Goal: Communication & Community: Answer question/provide support

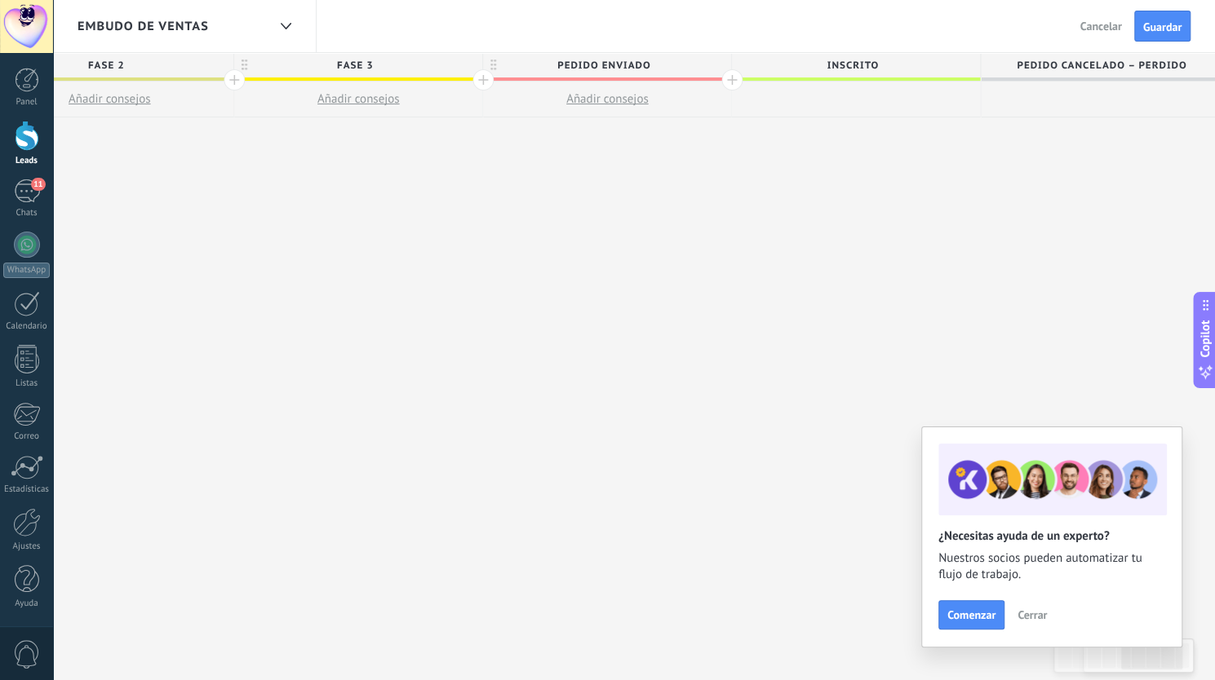
click at [793, 388] on div "**********" at bounding box center [234, 367] width 1991 height 628
click at [26, 185] on div "11" at bounding box center [27, 192] width 26 height 24
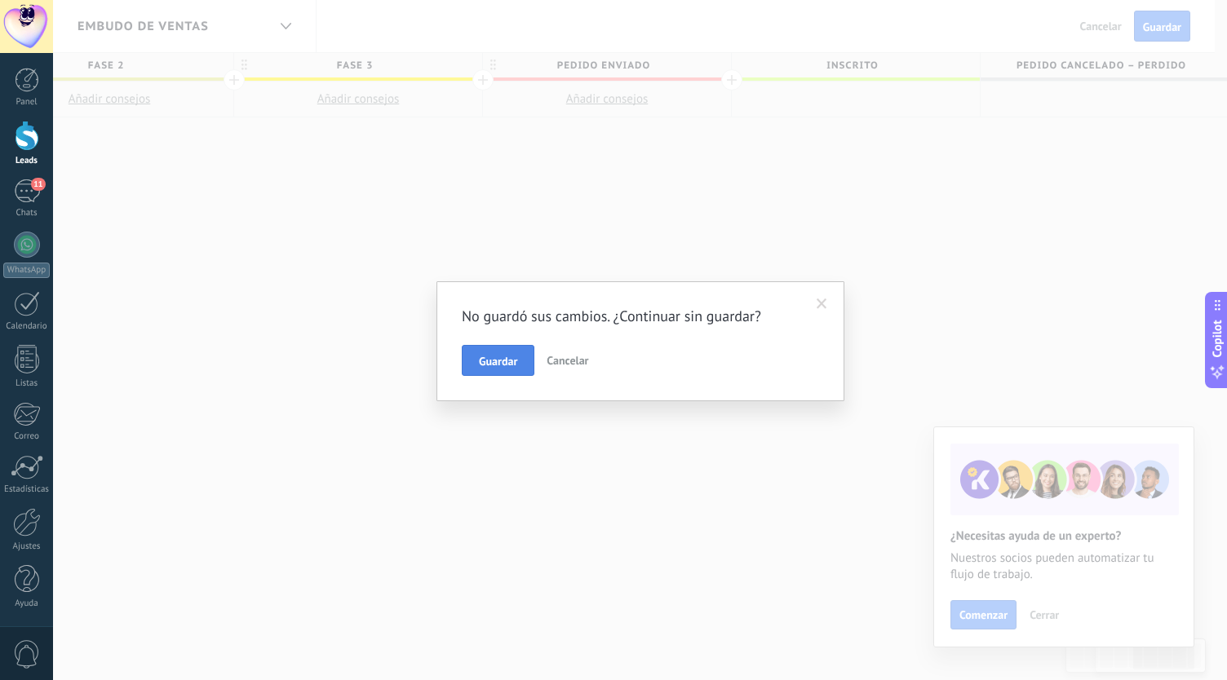
click at [522, 361] on button "Guardar" at bounding box center [498, 360] width 73 height 31
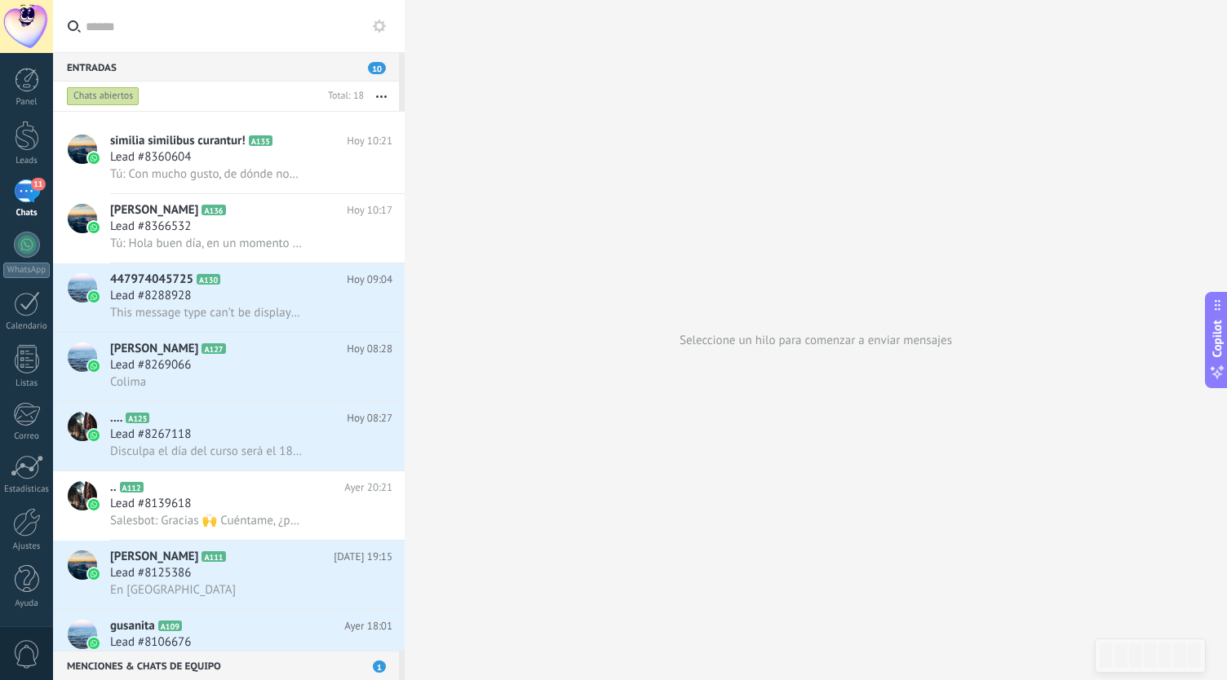
scroll to position [651, 0]
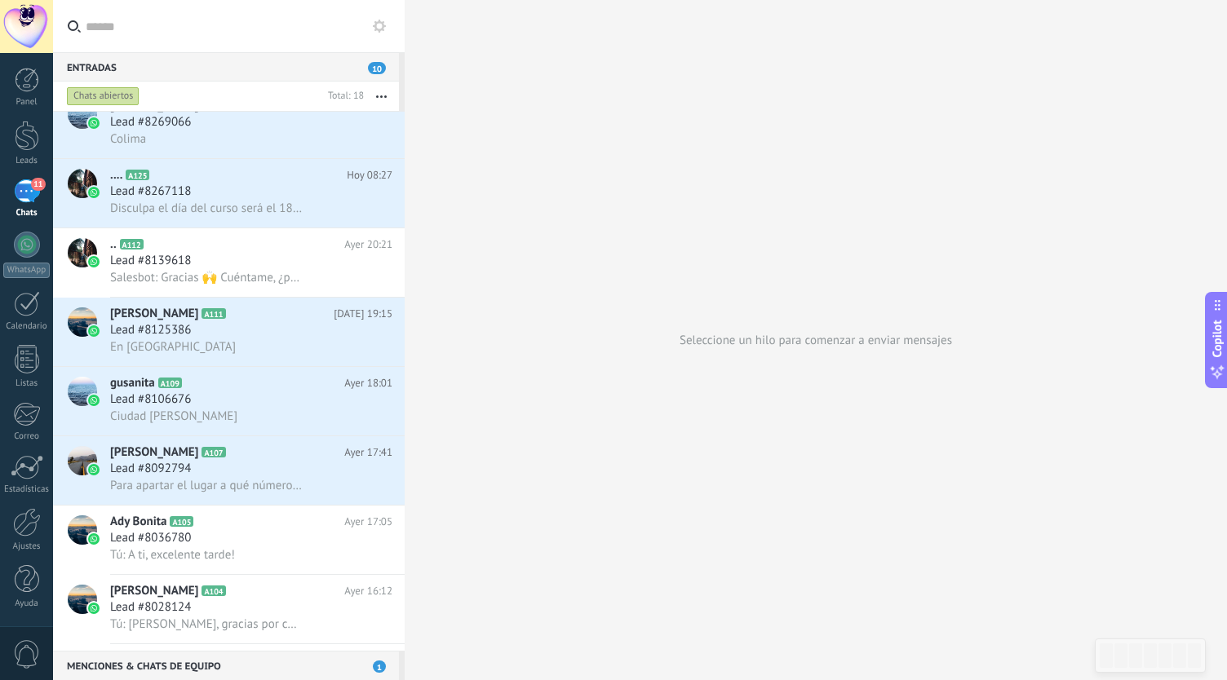
click at [36, 184] on span "11" at bounding box center [38, 184] width 14 height 13
click at [33, 239] on div at bounding box center [27, 245] width 26 height 26
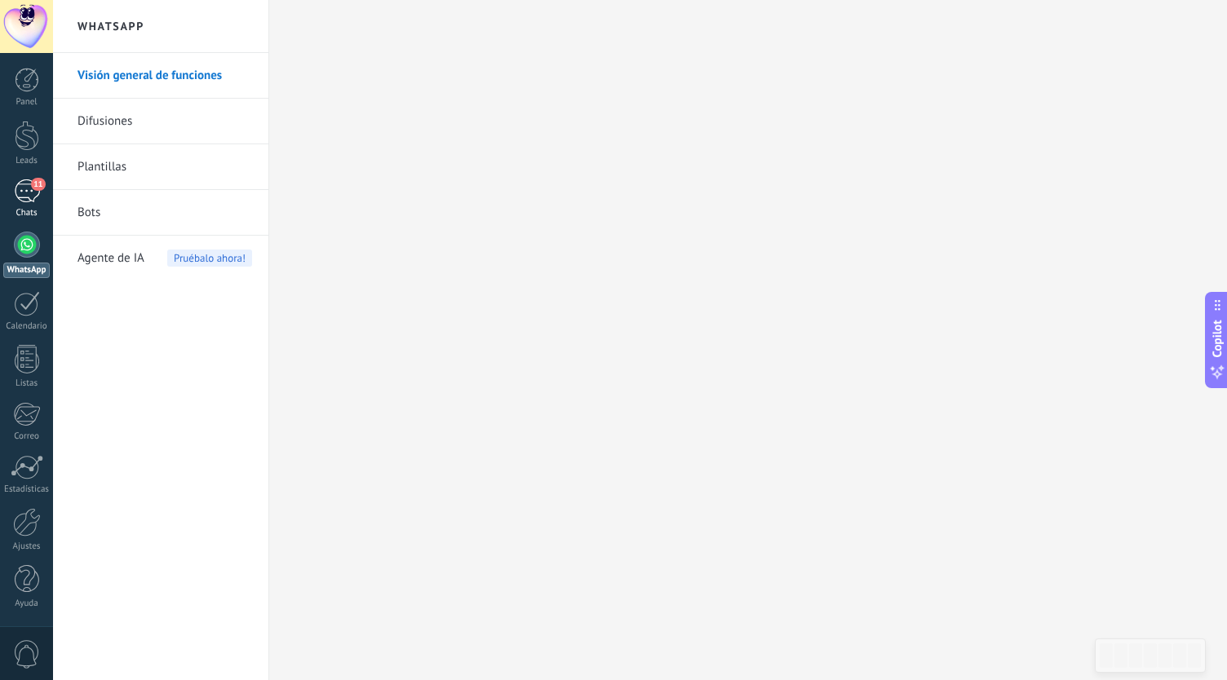
click at [33, 187] on span "11" at bounding box center [38, 184] width 14 height 13
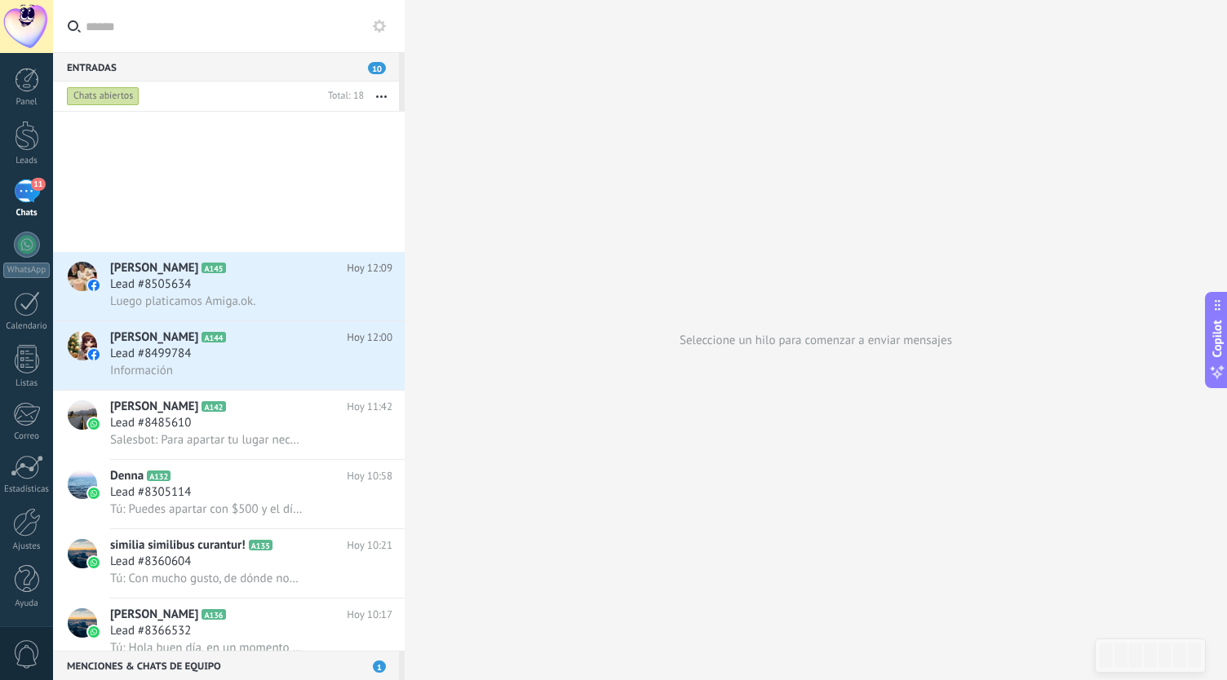
scroll to position [651, 0]
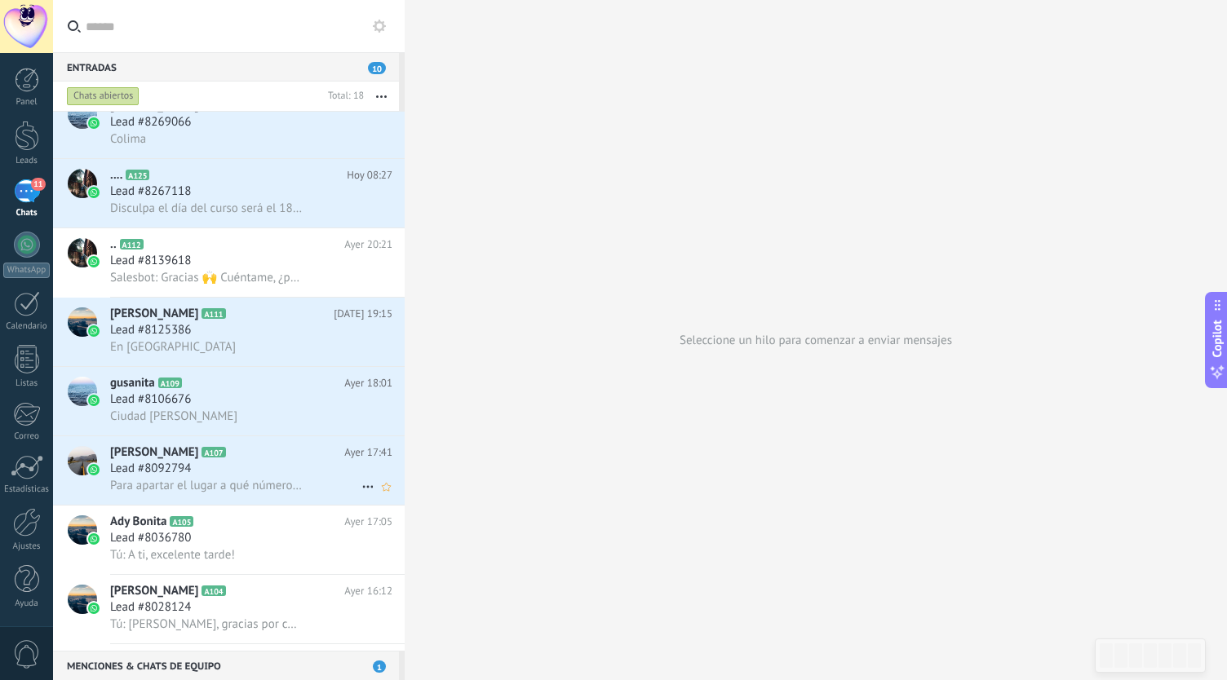
click at [242, 488] on span "Para apartar el lugar a qué número tengo que hacer la transferencia?" at bounding box center [206, 486] width 193 height 16
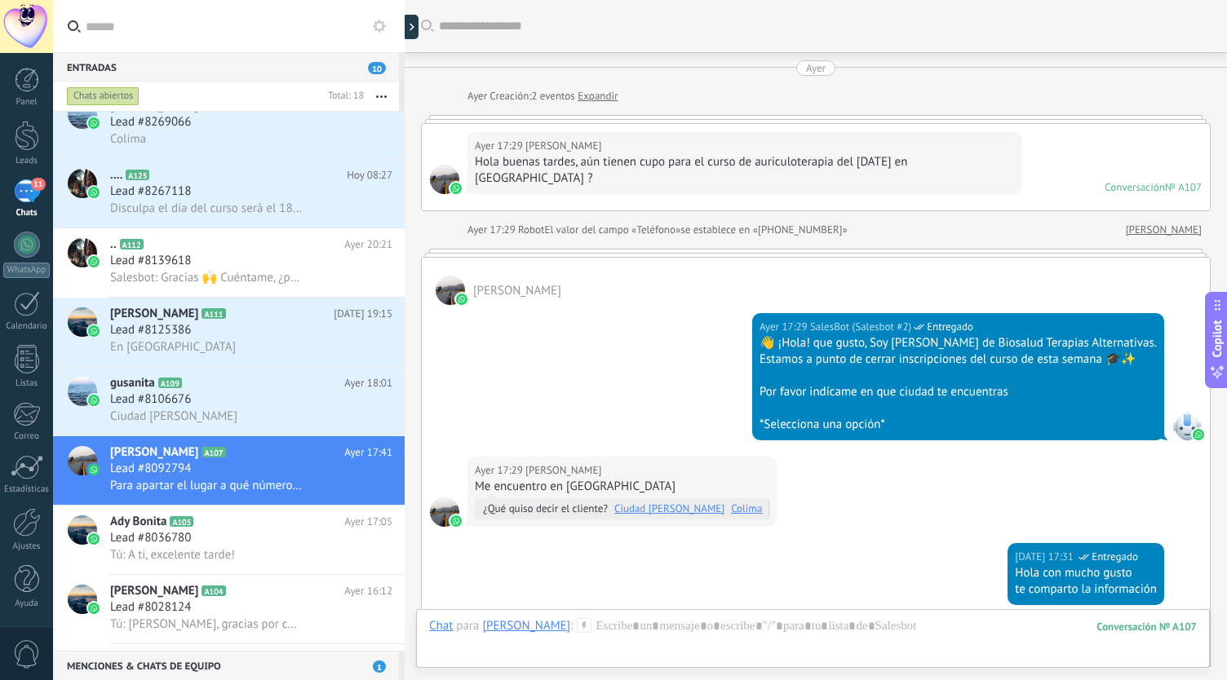
scroll to position [799, 0]
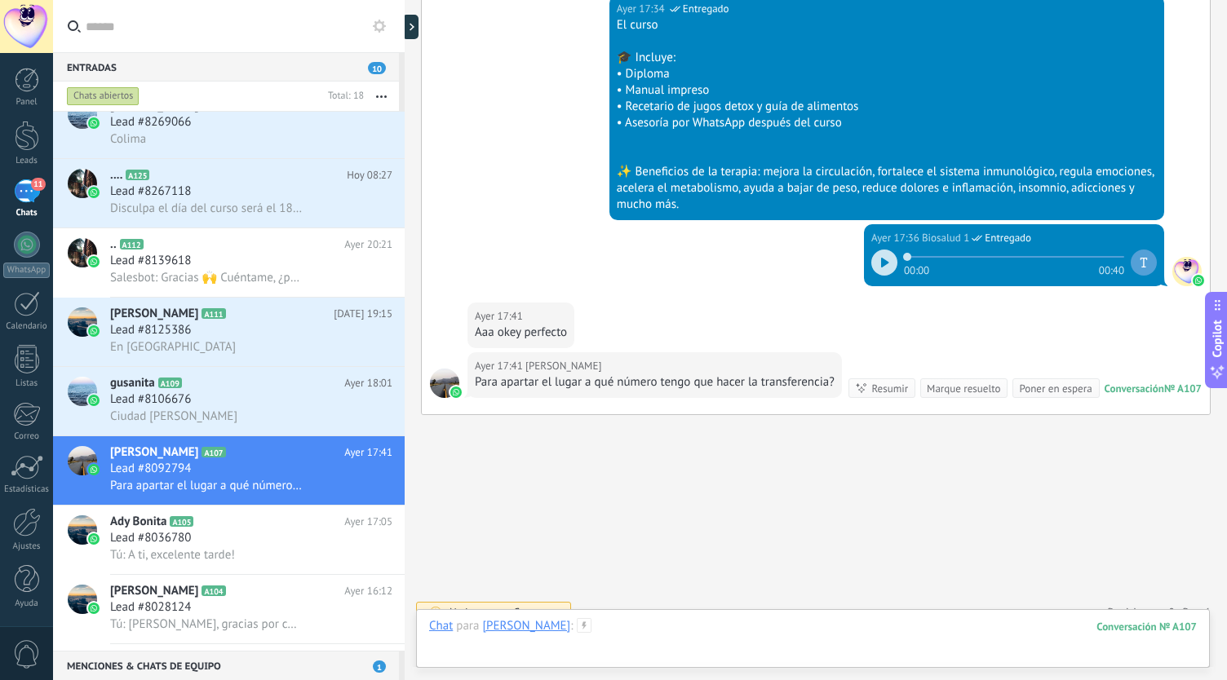
click at [739, 619] on div at bounding box center [813, 642] width 768 height 49
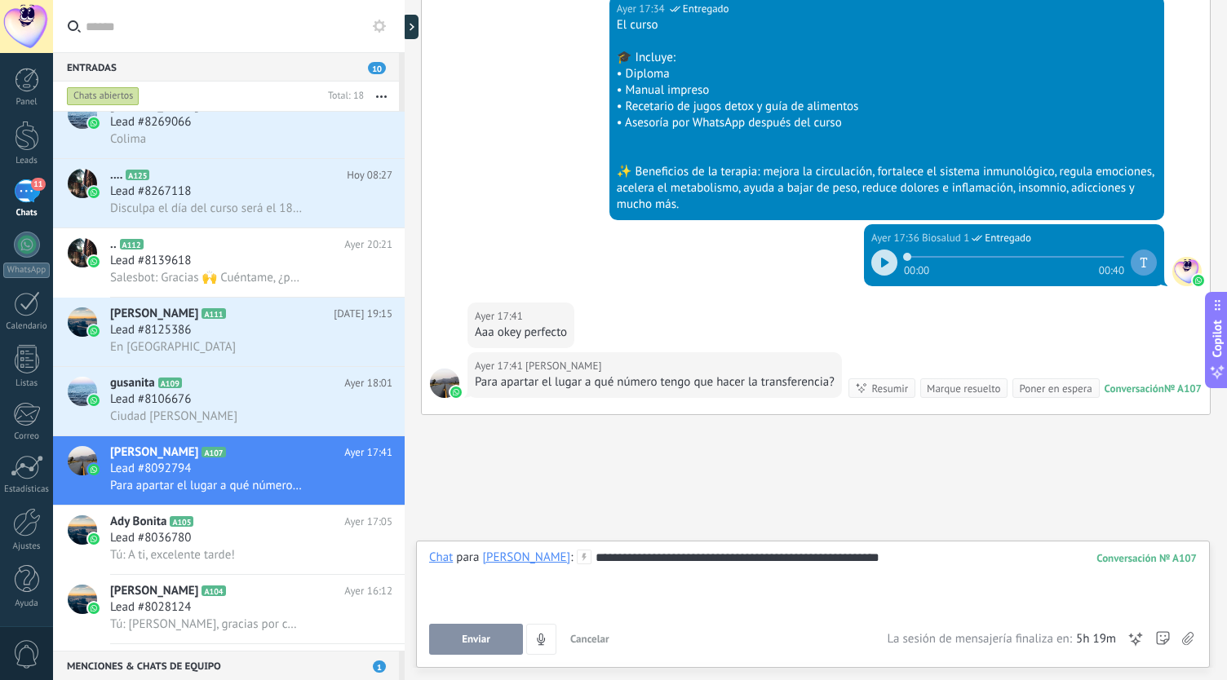
click at [458, 641] on button "Enviar" at bounding box center [476, 639] width 94 height 31
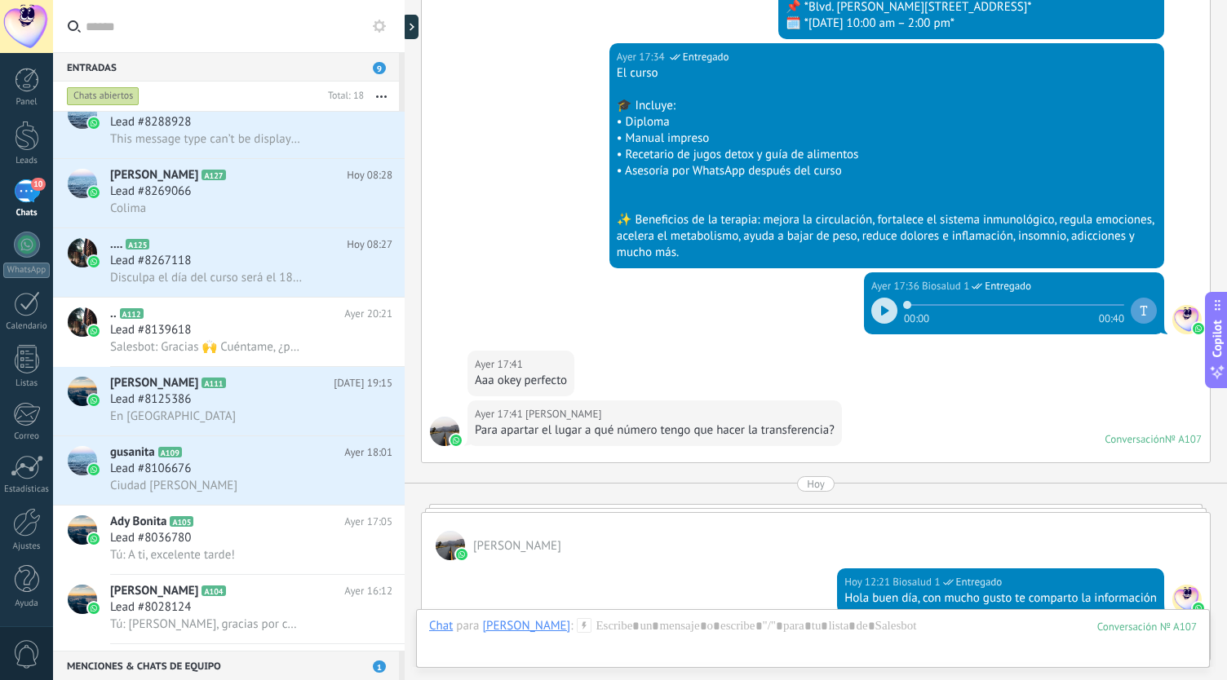
scroll to position [995, 0]
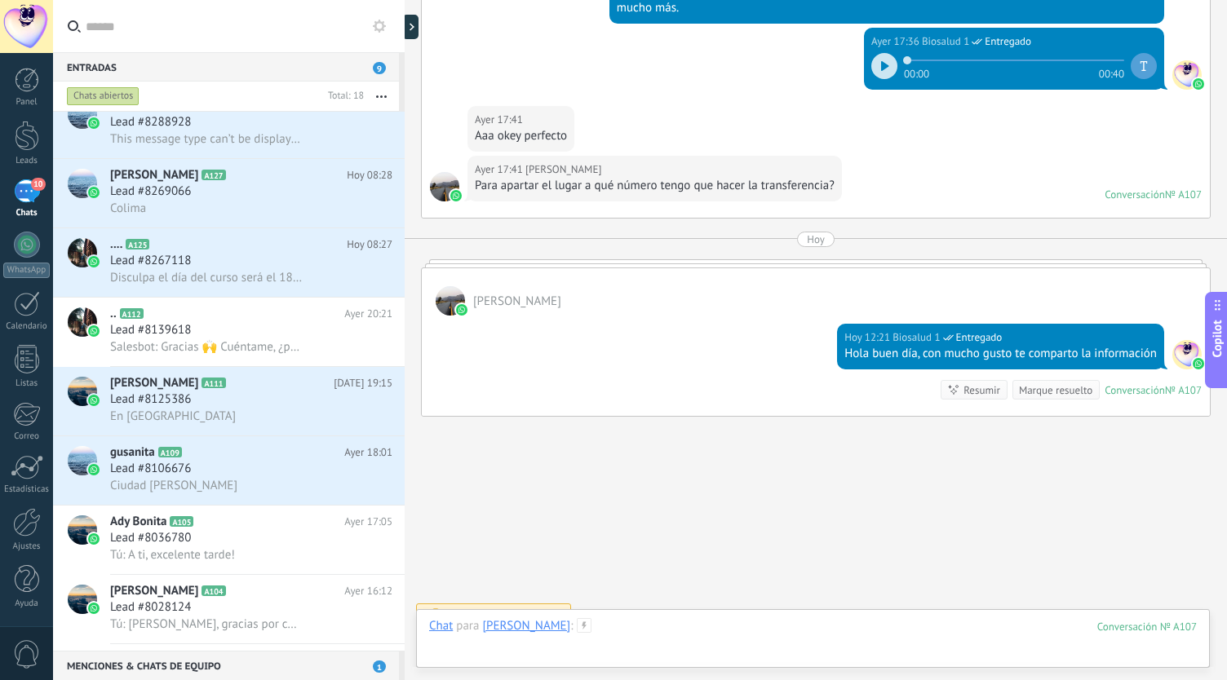
click at [619, 641] on div at bounding box center [813, 642] width 768 height 49
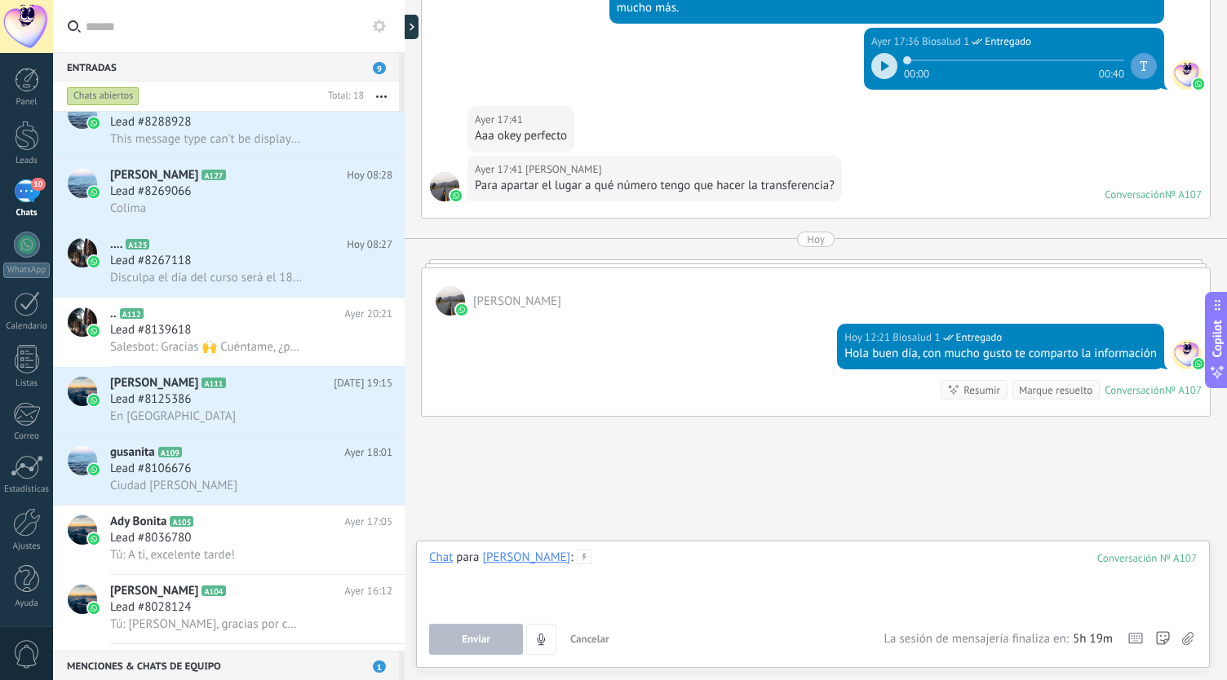
drag, startPoint x: 619, startPoint y: 641, endPoint x: 565, endPoint y: 559, distance: 98.2
click at [565, 559] on div at bounding box center [813, 581] width 768 height 62
paste div
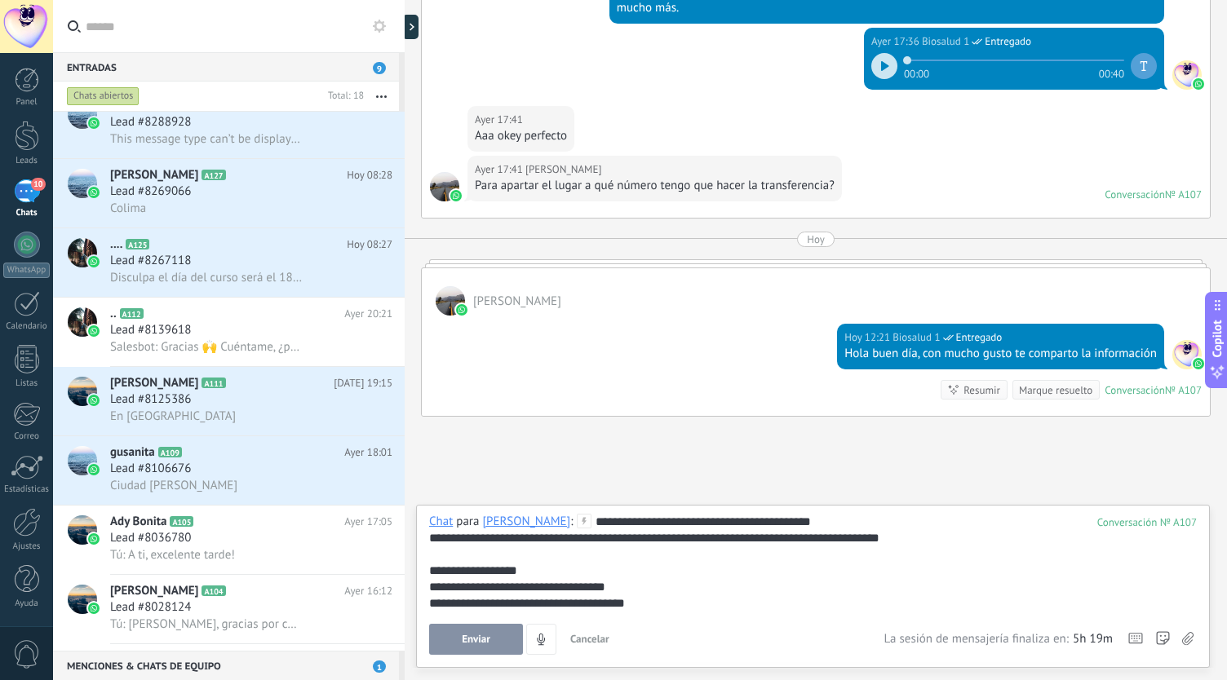
click at [1178, 636] on div "Enviar Cancelar Rastrear clics en links ? Reducir links largos y rastrear clics…" at bounding box center [813, 639] width 768 height 31
click at [1185, 637] on icon at bounding box center [1187, 639] width 11 height 14
click at [0, 0] on input "file" at bounding box center [0, 0] width 0 height 0
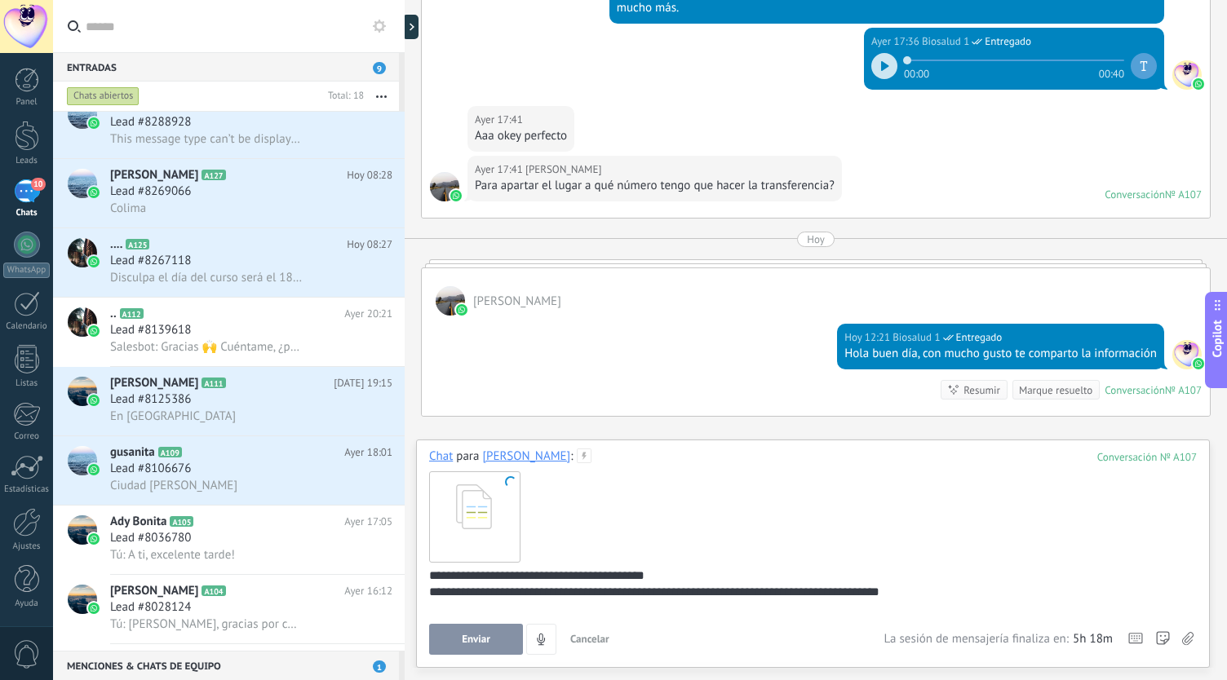
click at [554, 534] on div at bounding box center [813, 516] width 768 height 103
click at [940, 596] on div "**********" at bounding box center [810, 592] width 763 height 16
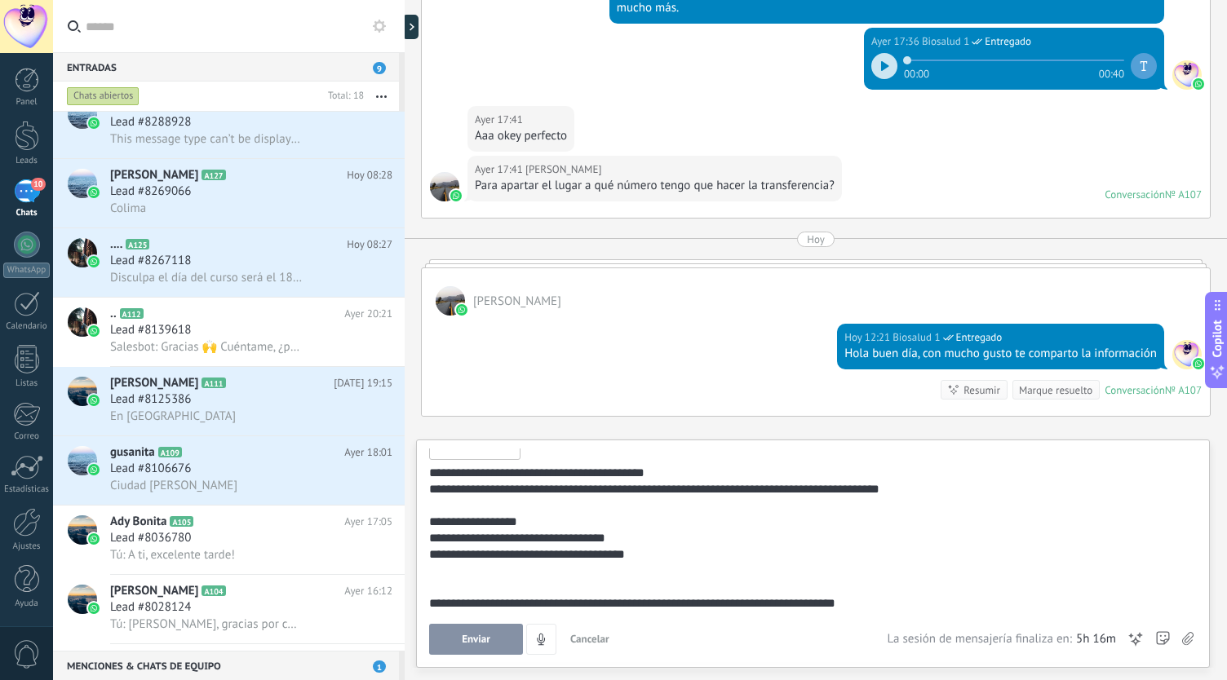
click at [476, 637] on span "Enviar" at bounding box center [476, 639] width 29 height 11
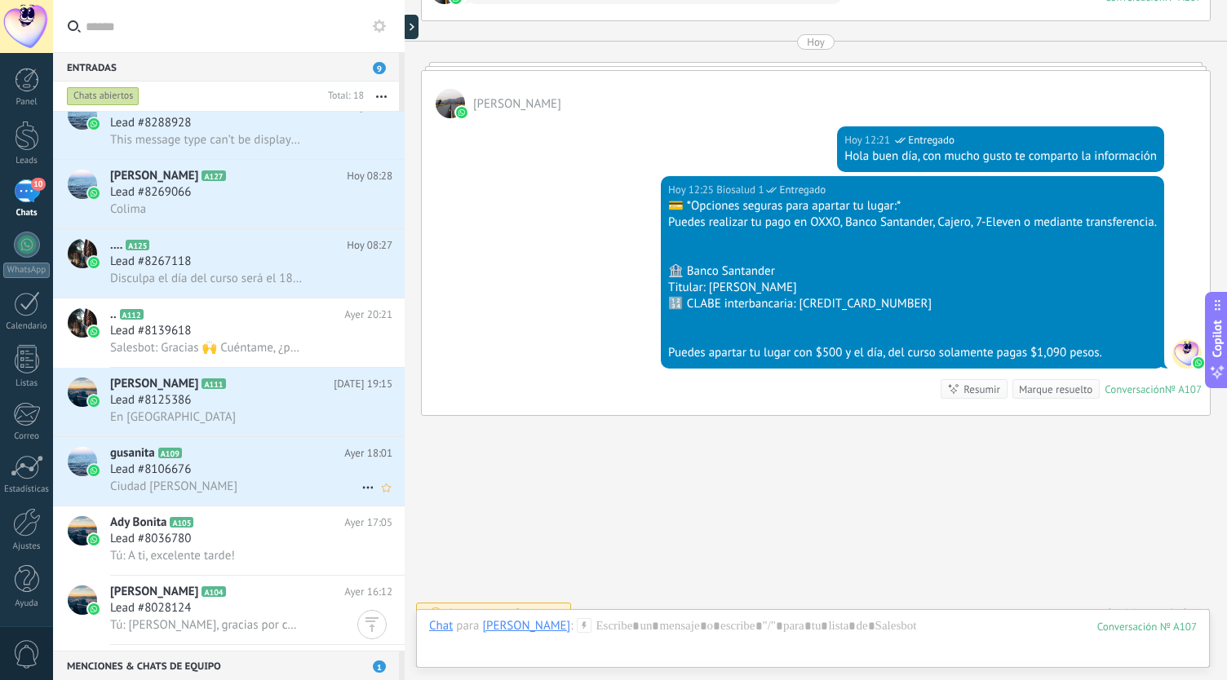
scroll to position [723, 0]
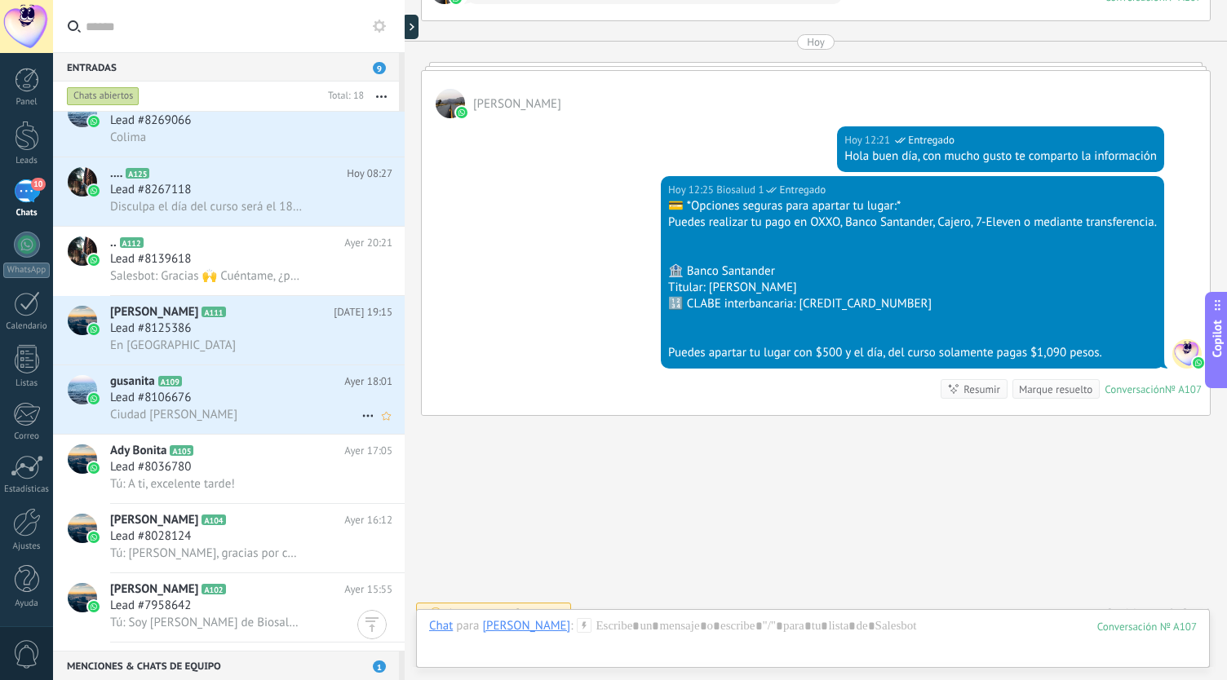
click at [196, 406] on h3 "Lead #8106676" at bounding box center [154, 398] width 89 height 16
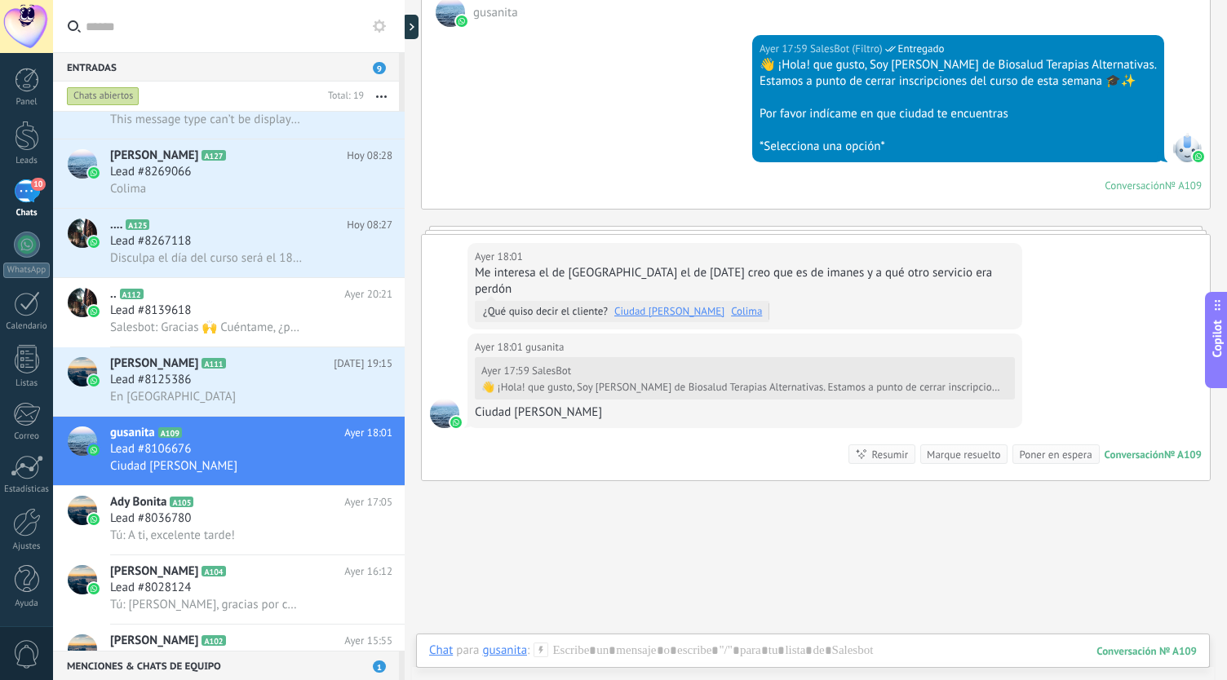
scroll to position [658, 0]
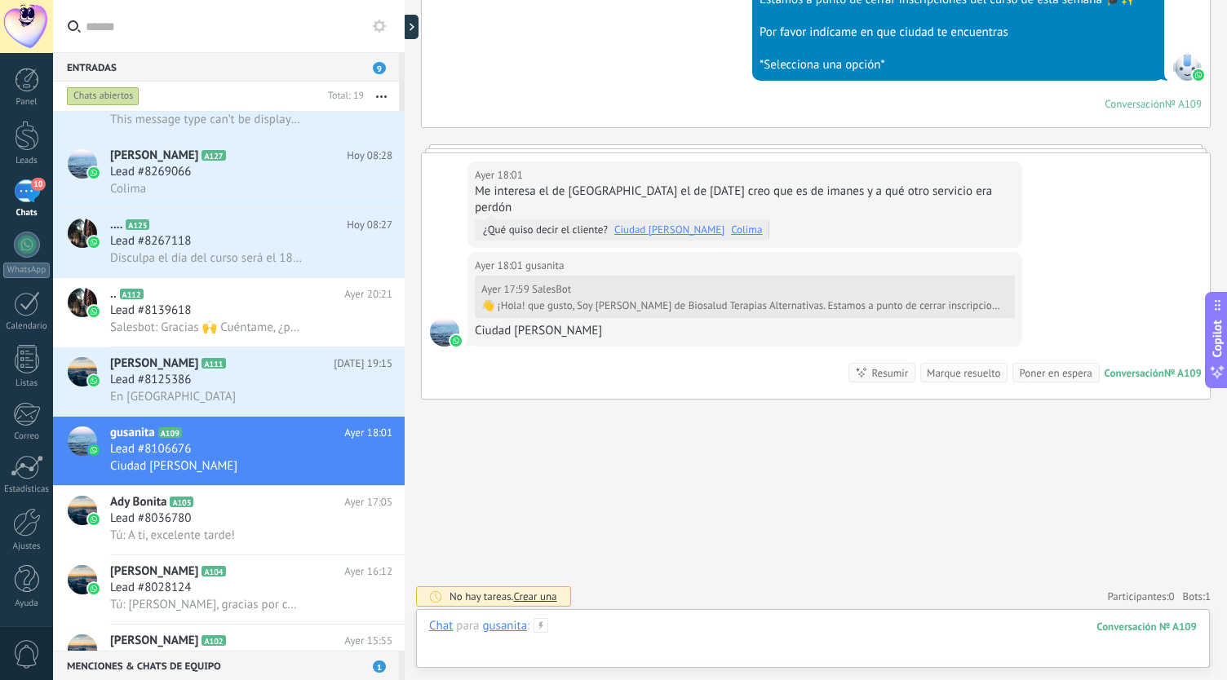
click at [676, 632] on div at bounding box center [813, 642] width 768 height 49
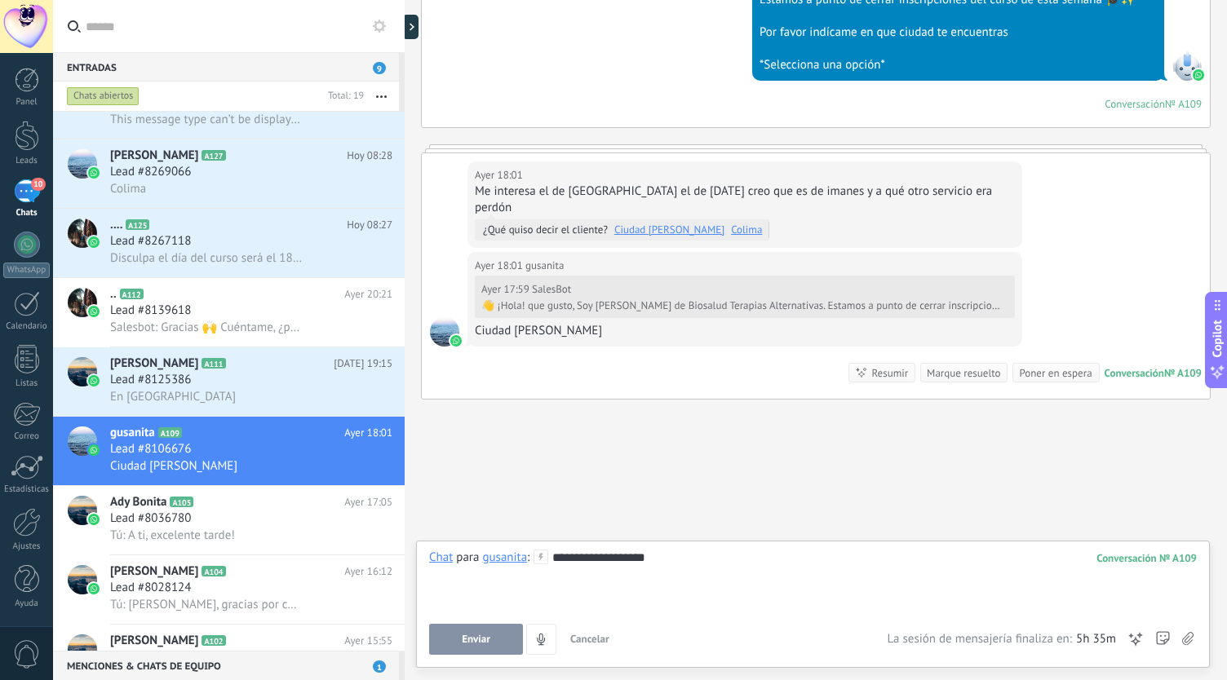
click at [477, 641] on span "Enviar" at bounding box center [476, 639] width 29 height 11
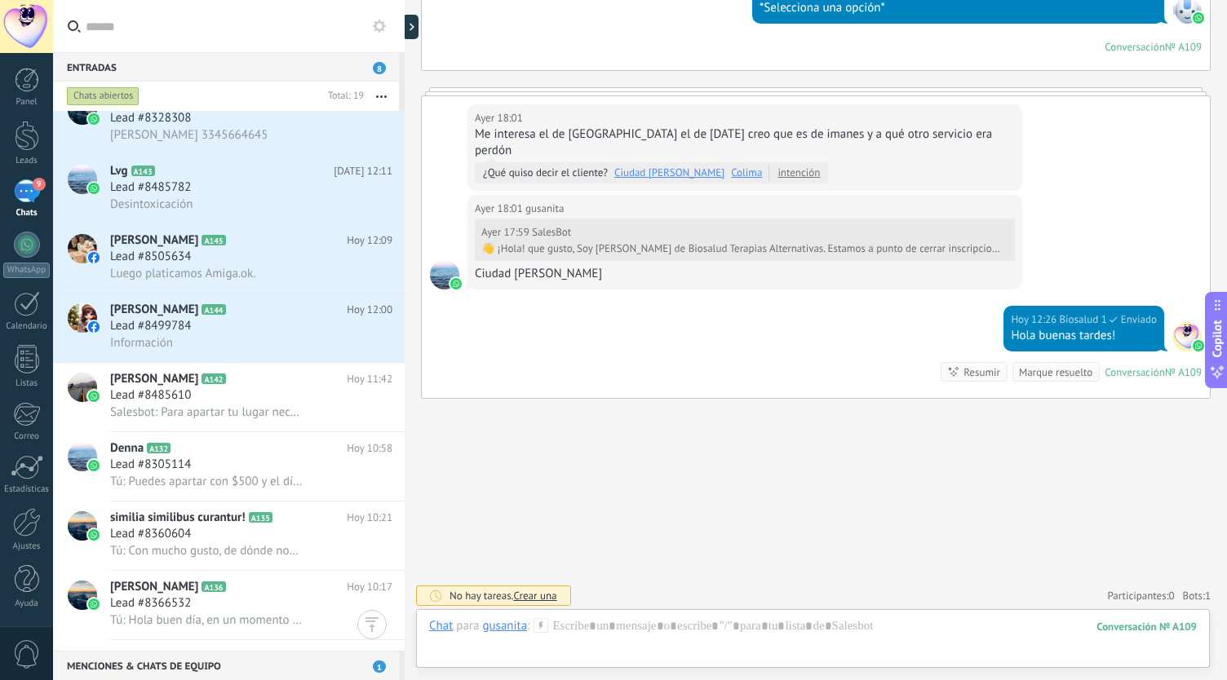
scroll to position [0, 0]
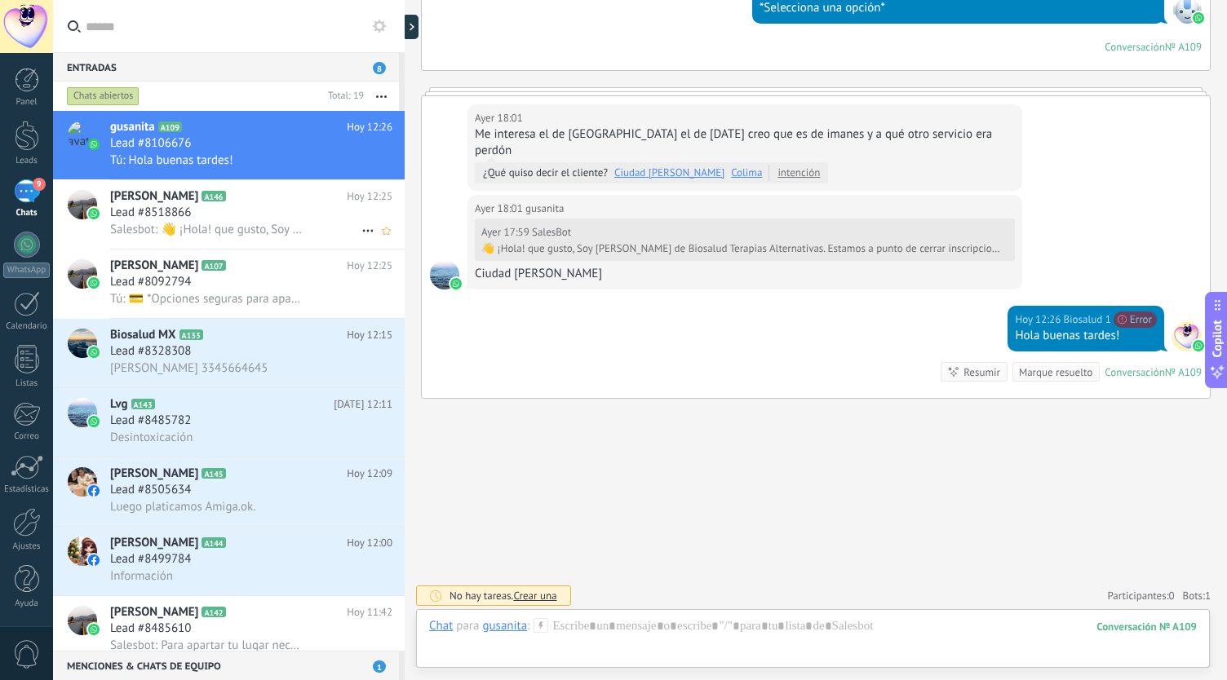
click at [209, 224] on span "Salesbot: 👋 ¡Hola! que gusto, Soy Laura de Biosalud Terapias Alternativas. Esta…" at bounding box center [206, 230] width 193 height 16
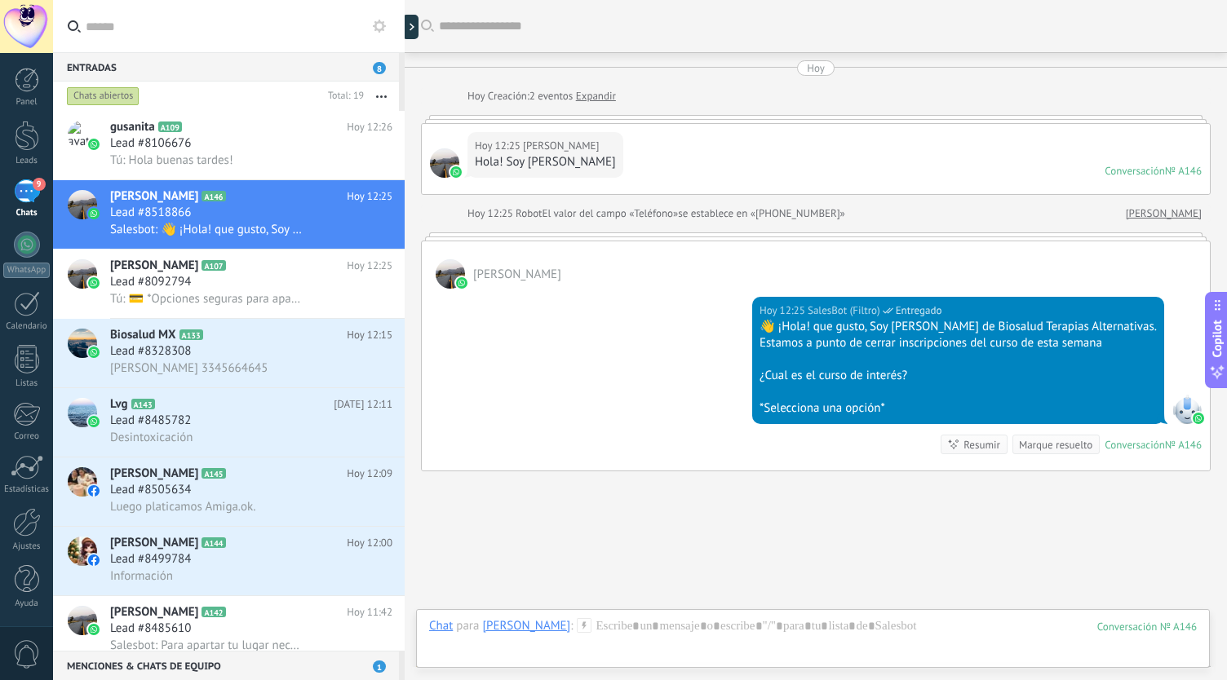
scroll to position [73, 0]
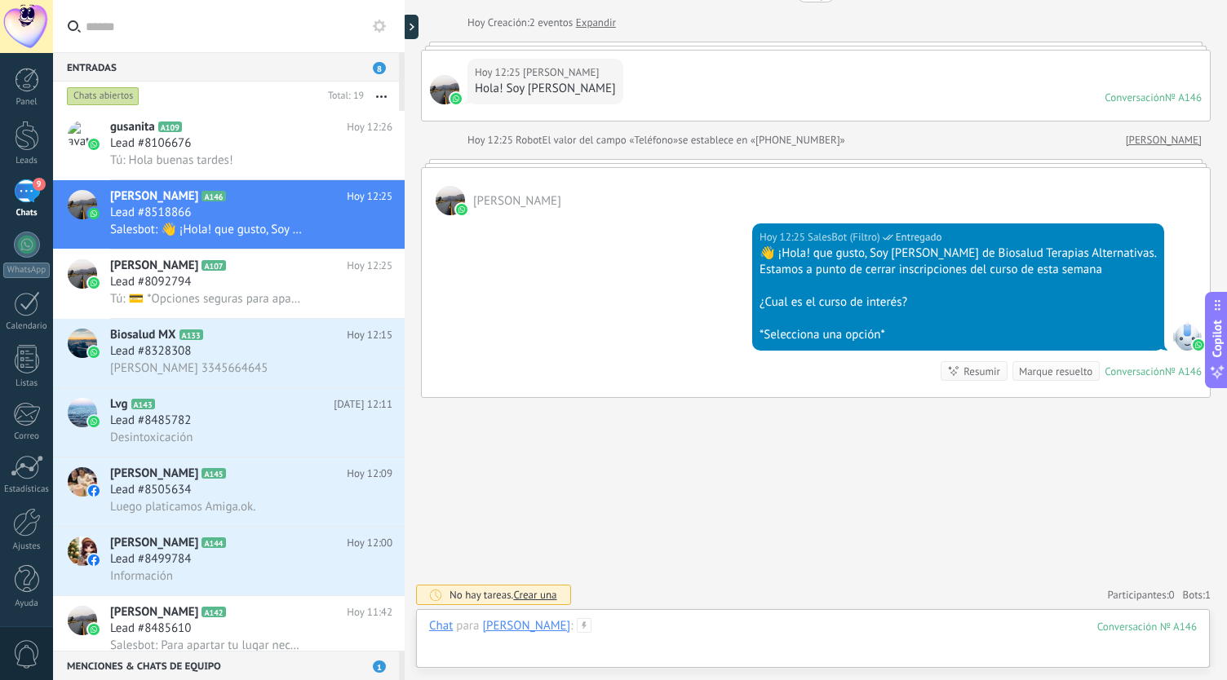
click at [702, 620] on div at bounding box center [813, 642] width 768 height 49
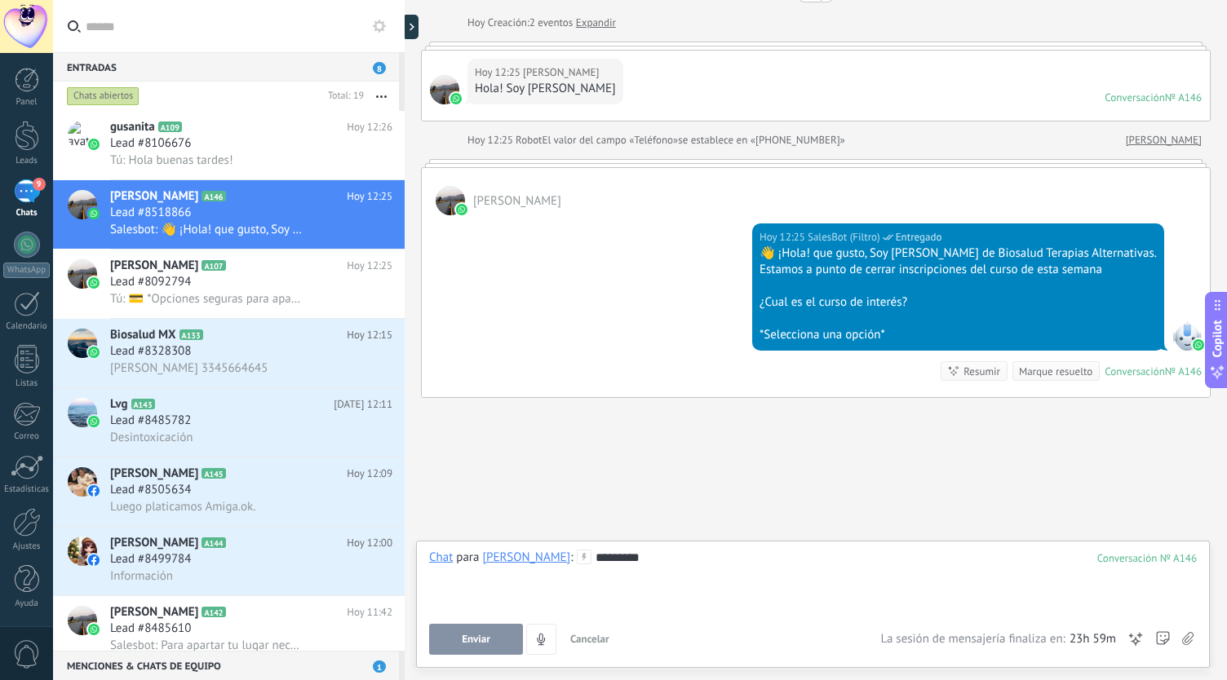
click at [484, 629] on button "Enviar" at bounding box center [476, 639] width 94 height 31
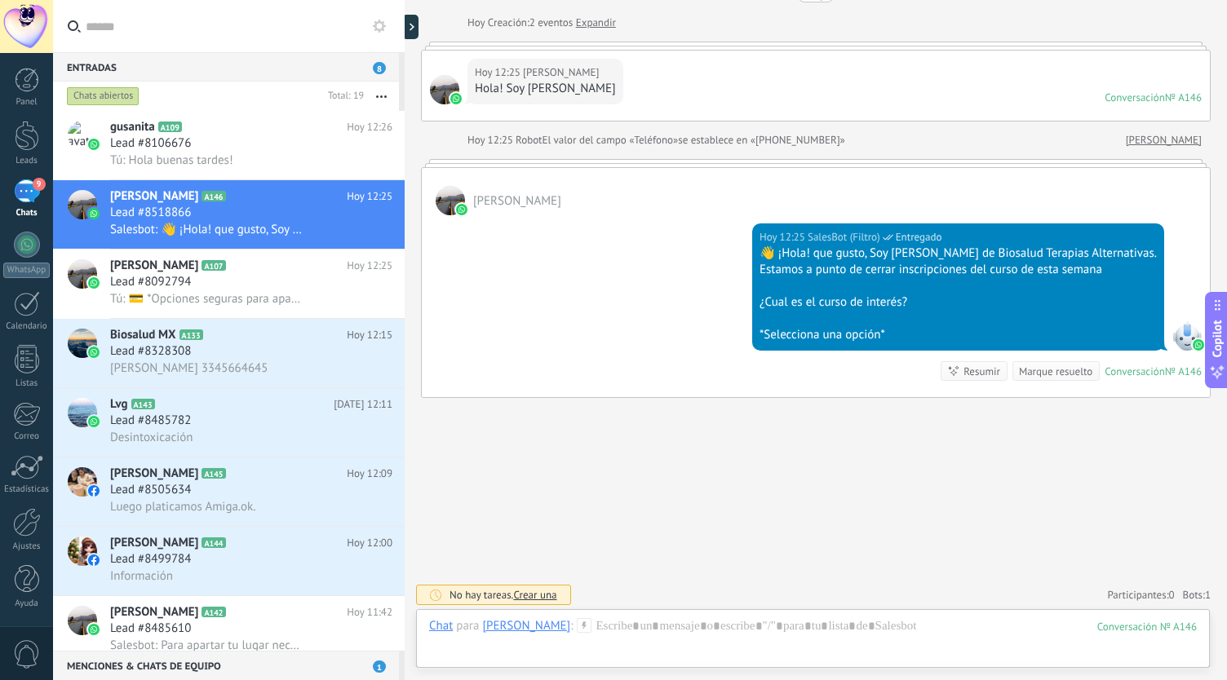
scroll to position [135, 0]
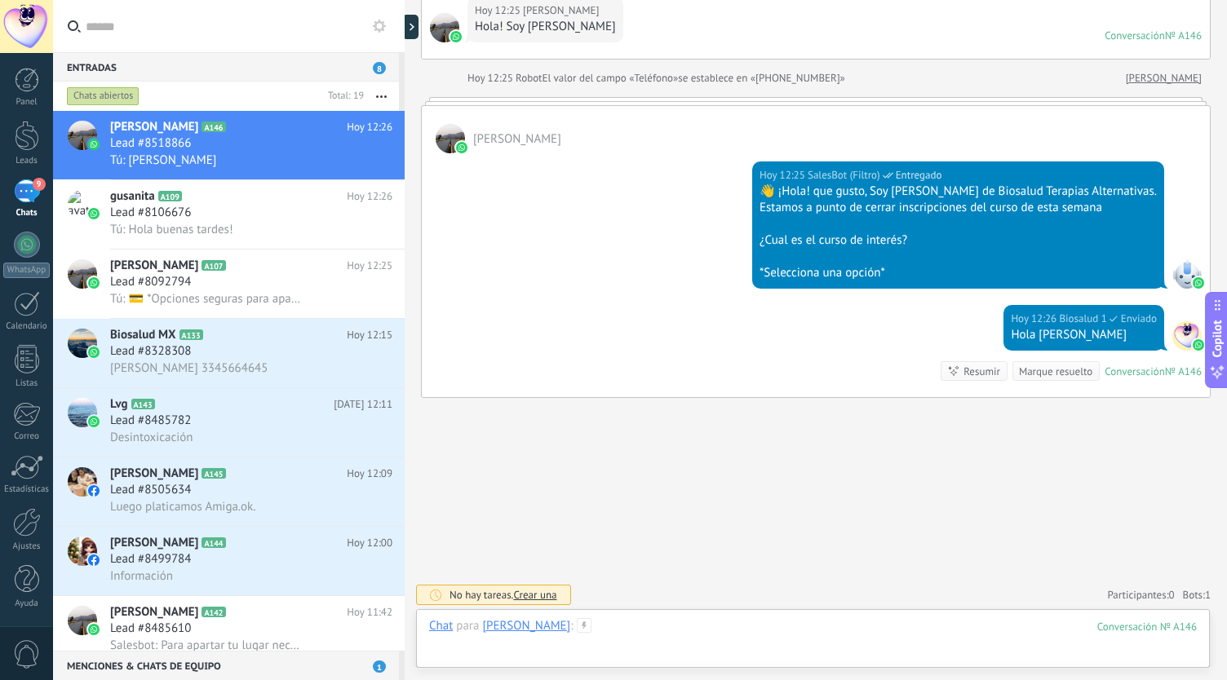
click at [679, 626] on div at bounding box center [813, 642] width 768 height 49
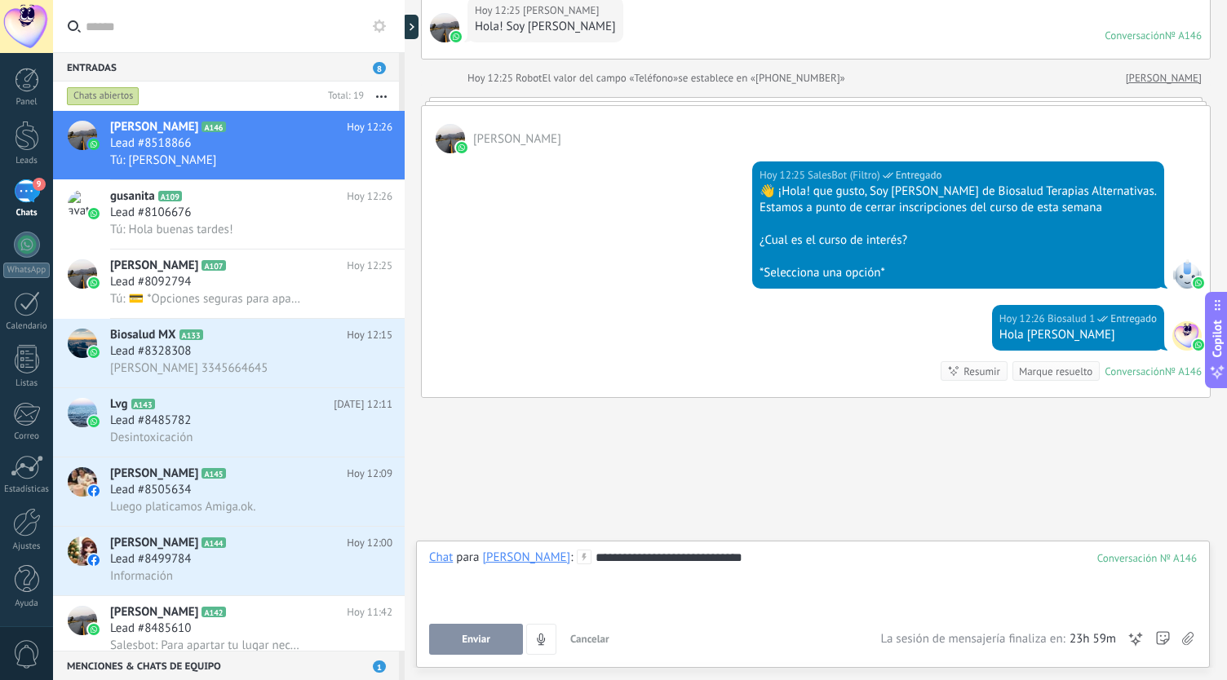
click at [505, 619] on div "**********" at bounding box center [813, 602] width 768 height 105
click at [503, 629] on button "Enviar" at bounding box center [476, 639] width 94 height 31
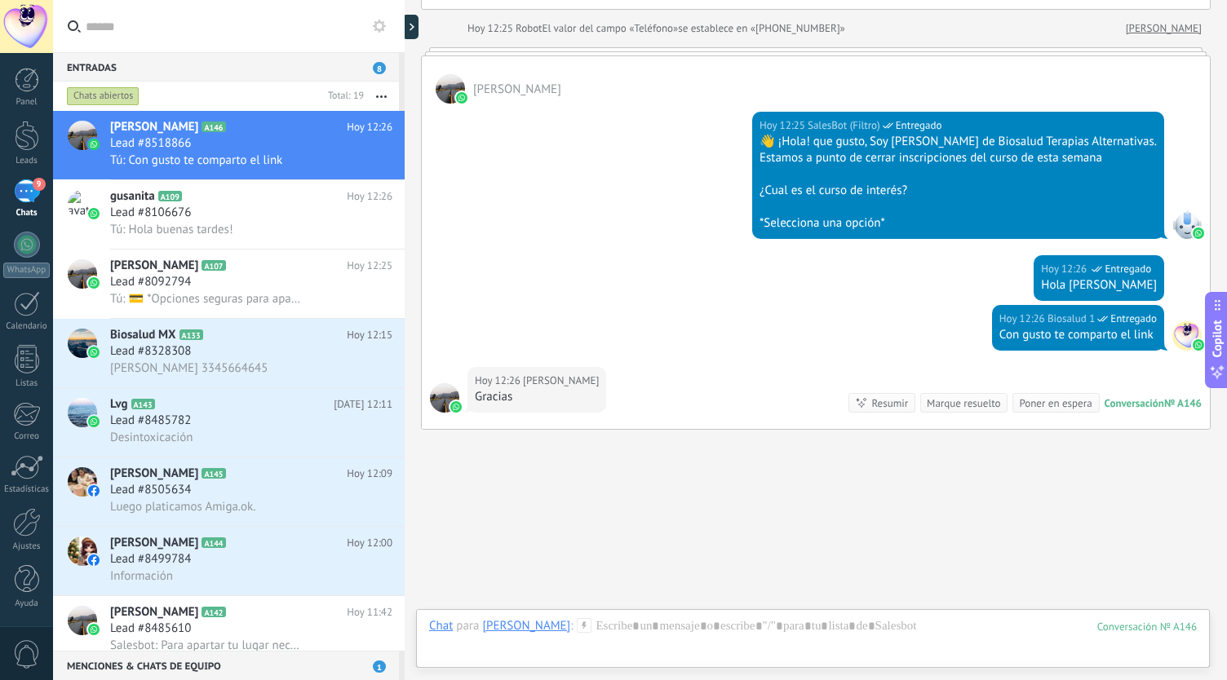
scroll to position [217, 0]
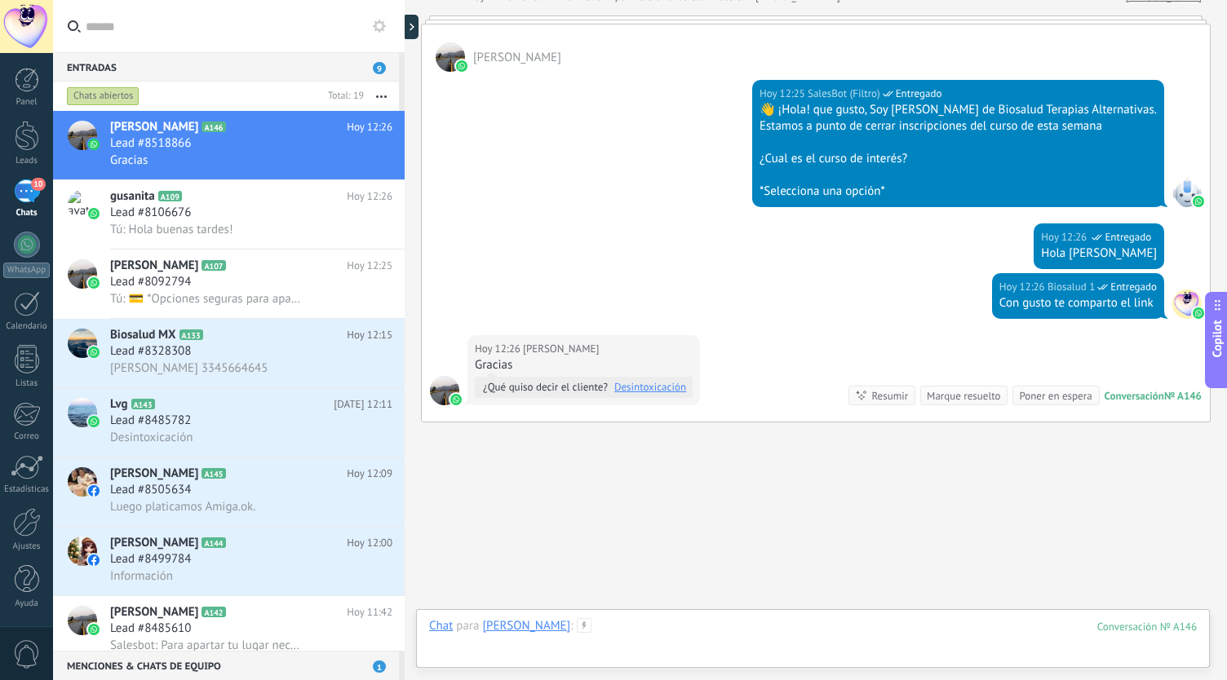
click at [649, 627] on div at bounding box center [813, 642] width 768 height 49
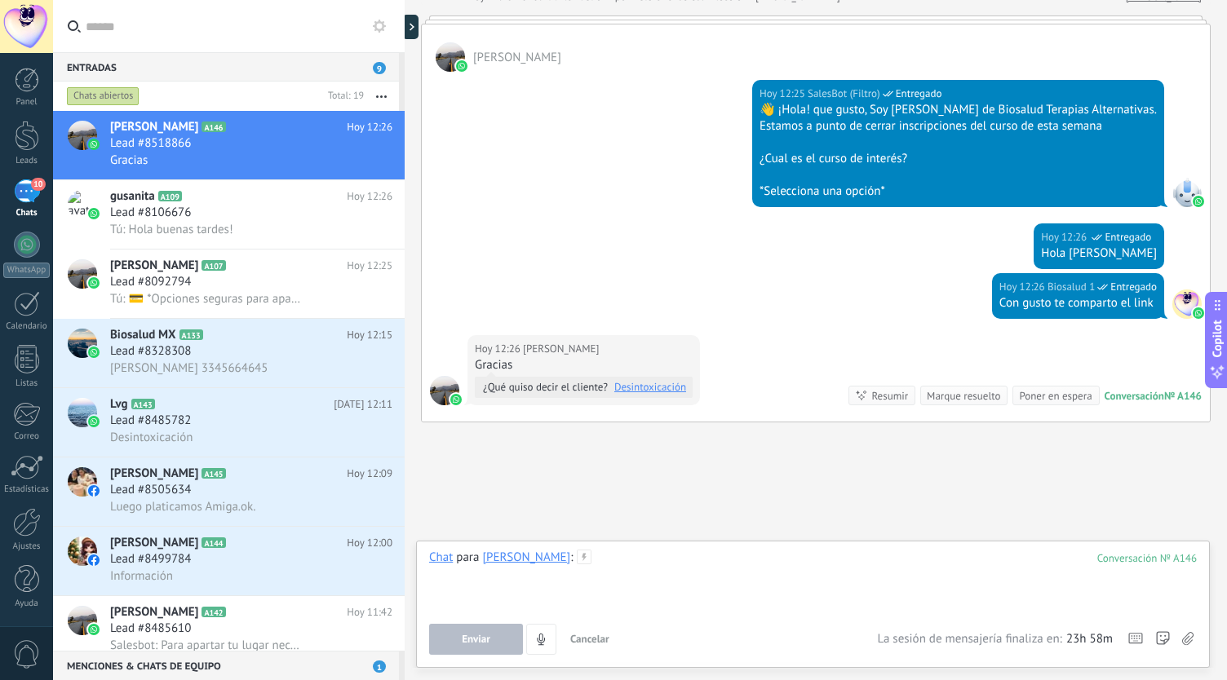
drag, startPoint x: 649, startPoint y: 627, endPoint x: 612, endPoint y: 578, distance: 60.5
click at [612, 578] on div at bounding box center [813, 581] width 768 height 62
paste div
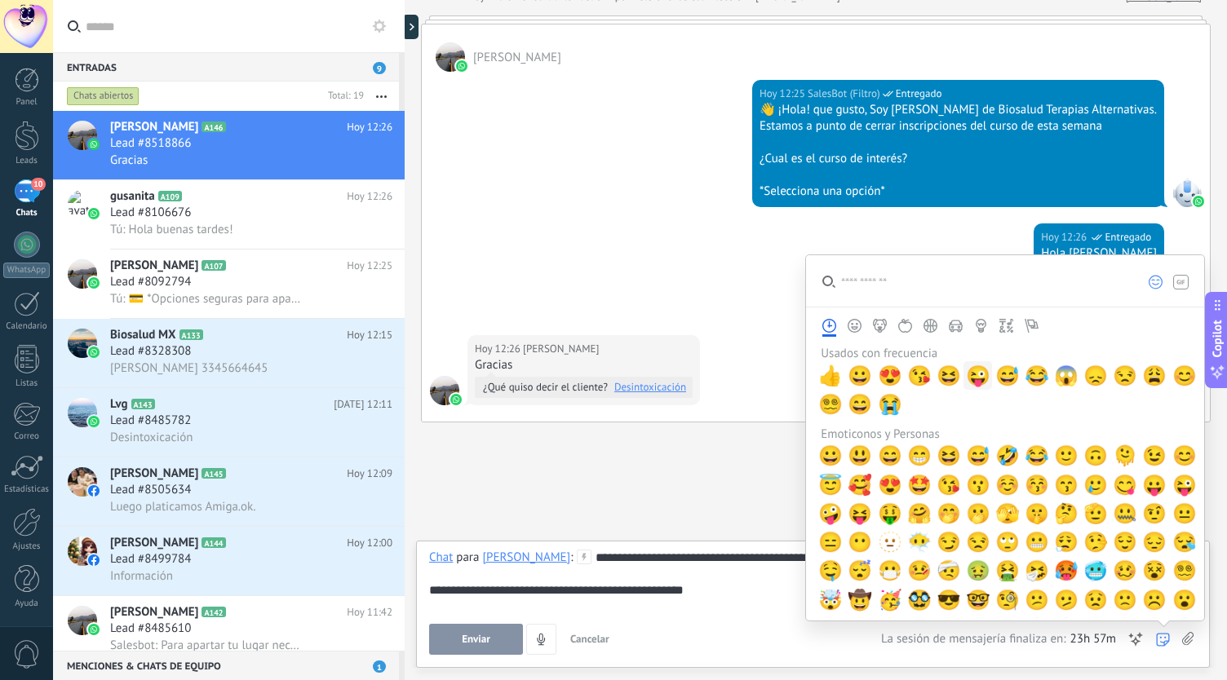
click at [969, 375] on span "😜" at bounding box center [978, 376] width 24 height 23
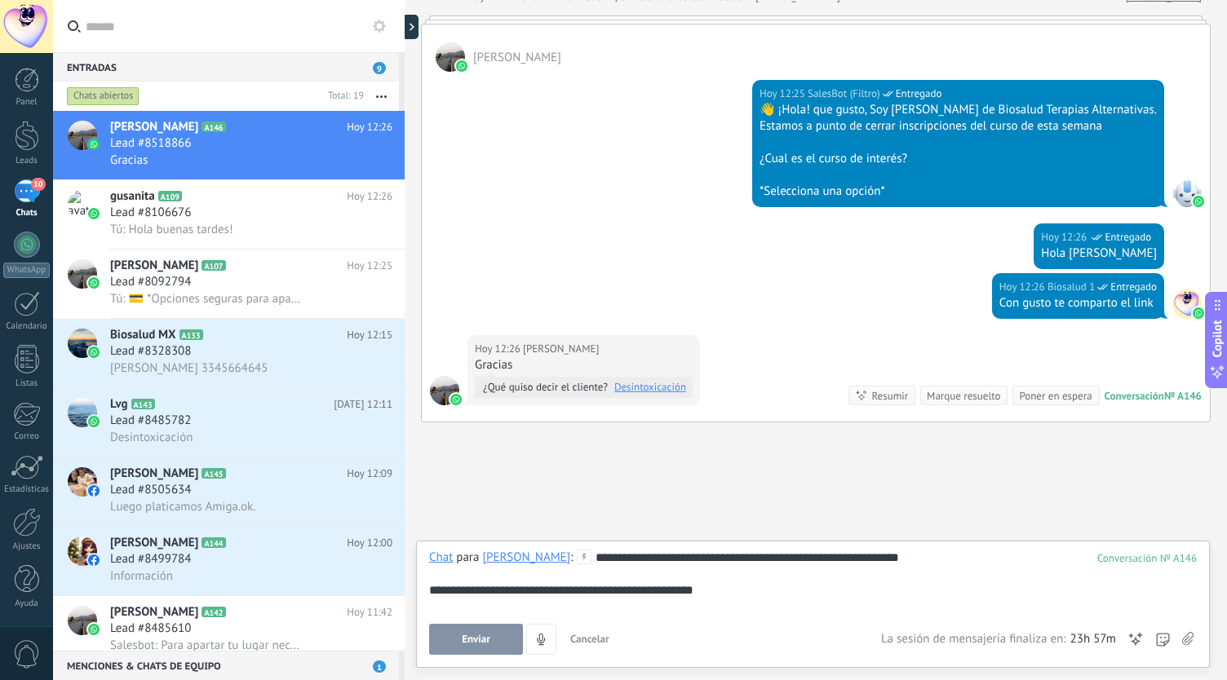
click at [753, 618] on div "**********" at bounding box center [813, 602] width 768 height 105
click at [472, 659] on div "**********" at bounding box center [813, 604] width 794 height 127
click at [490, 638] on span "Enviar" at bounding box center [476, 639] width 29 height 11
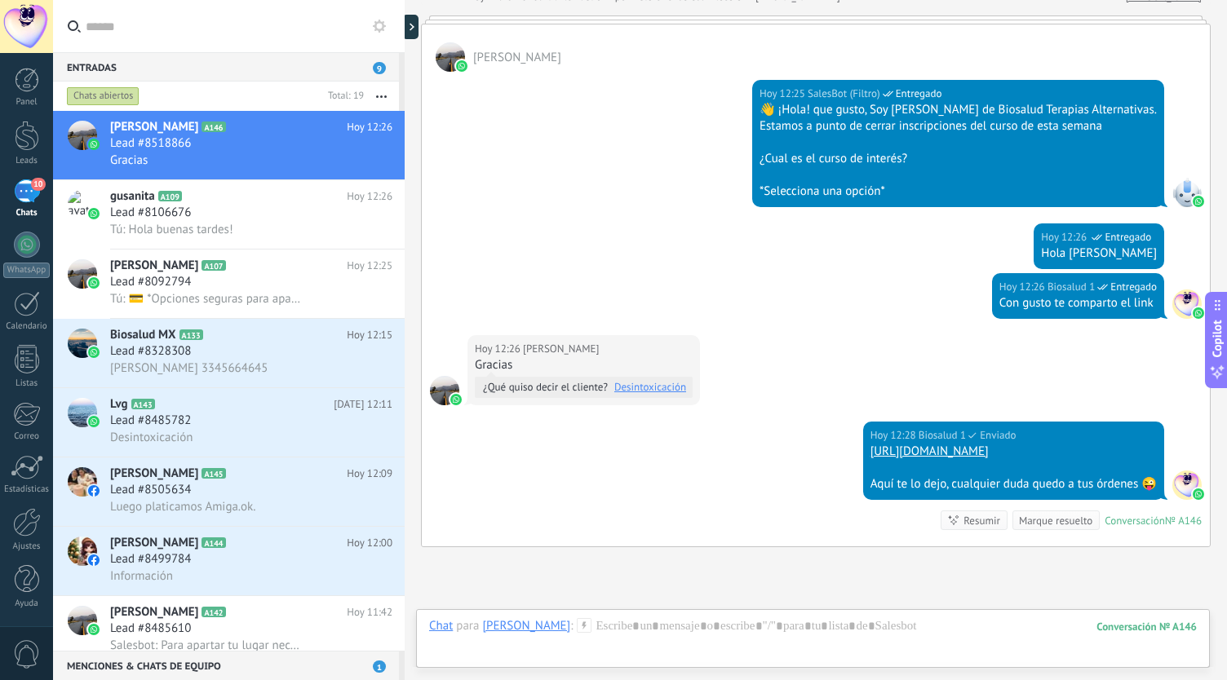
scroll to position [366, 0]
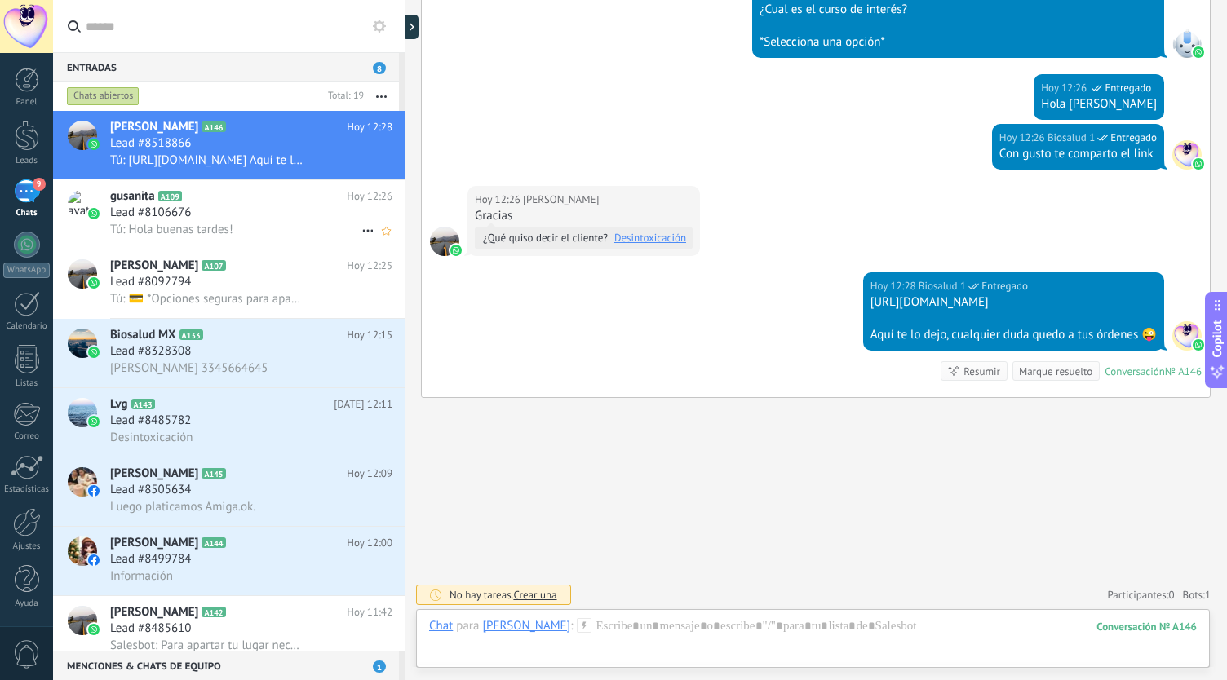
click at [215, 208] on div "Lead #8106676" at bounding box center [251, 213] width 282 height 16
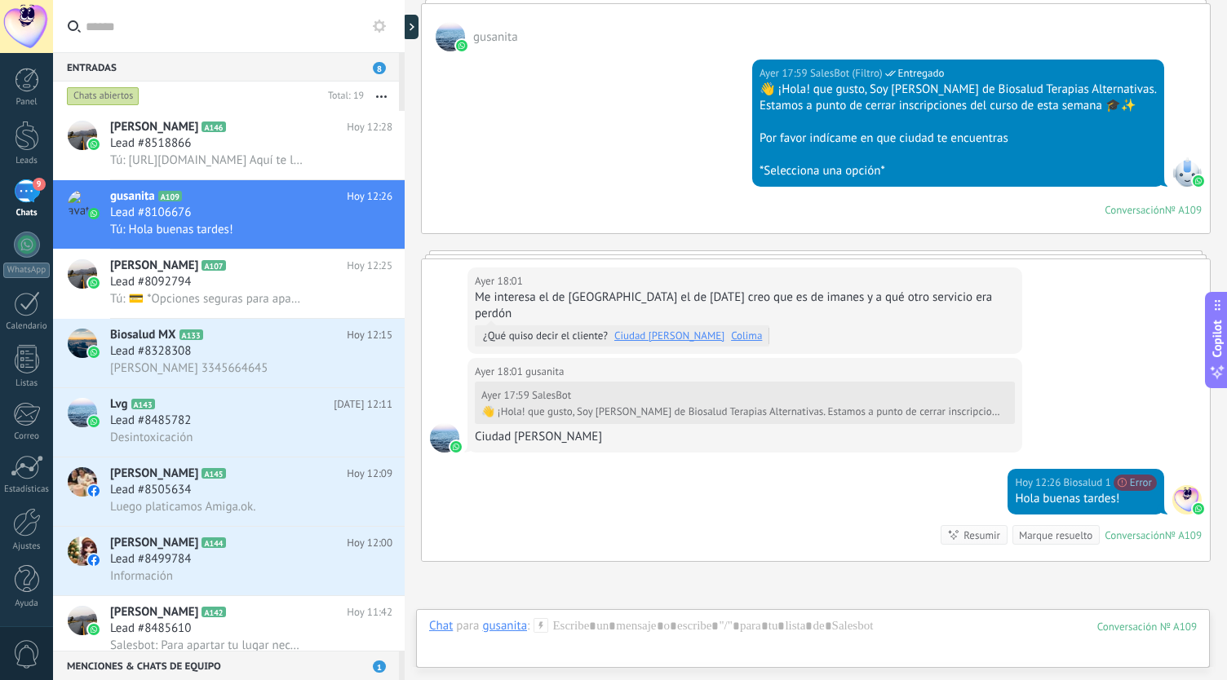
scroll to position [715, 0]
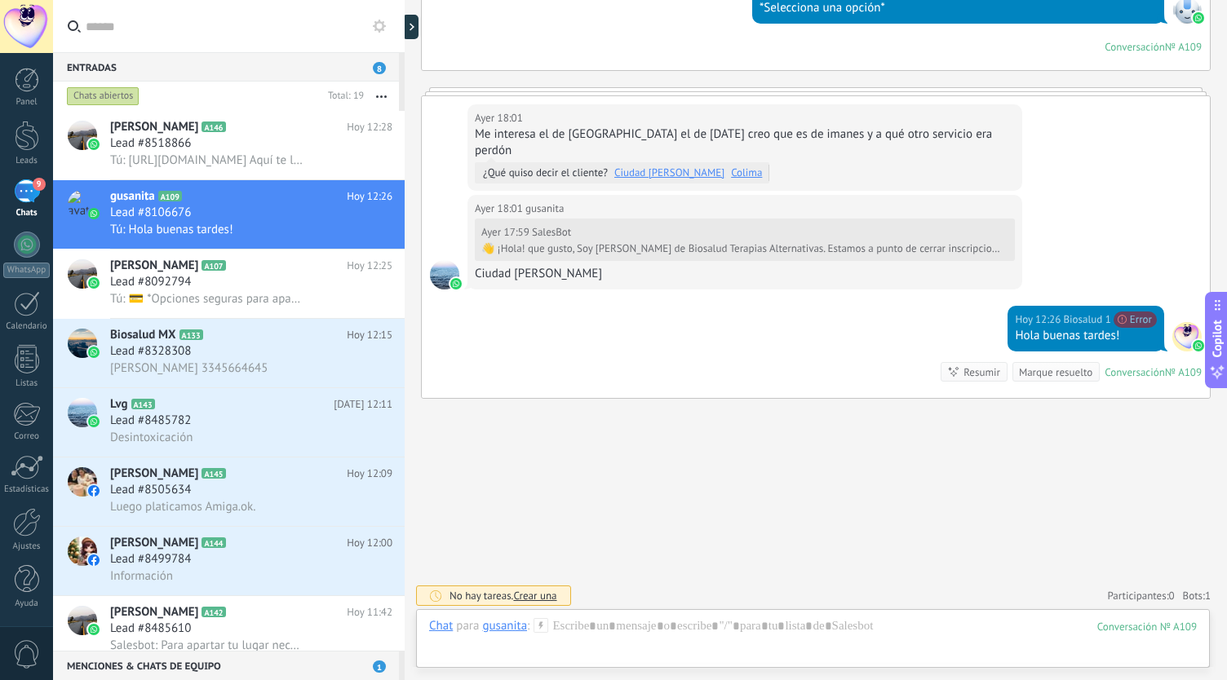
click at [701, 616] on div "Chat Correo Nota Tarea Chat para gusanita : 109 Enviar Cancelar Rastrear clics …" at bounding box center [813, 638] width 794 height 59
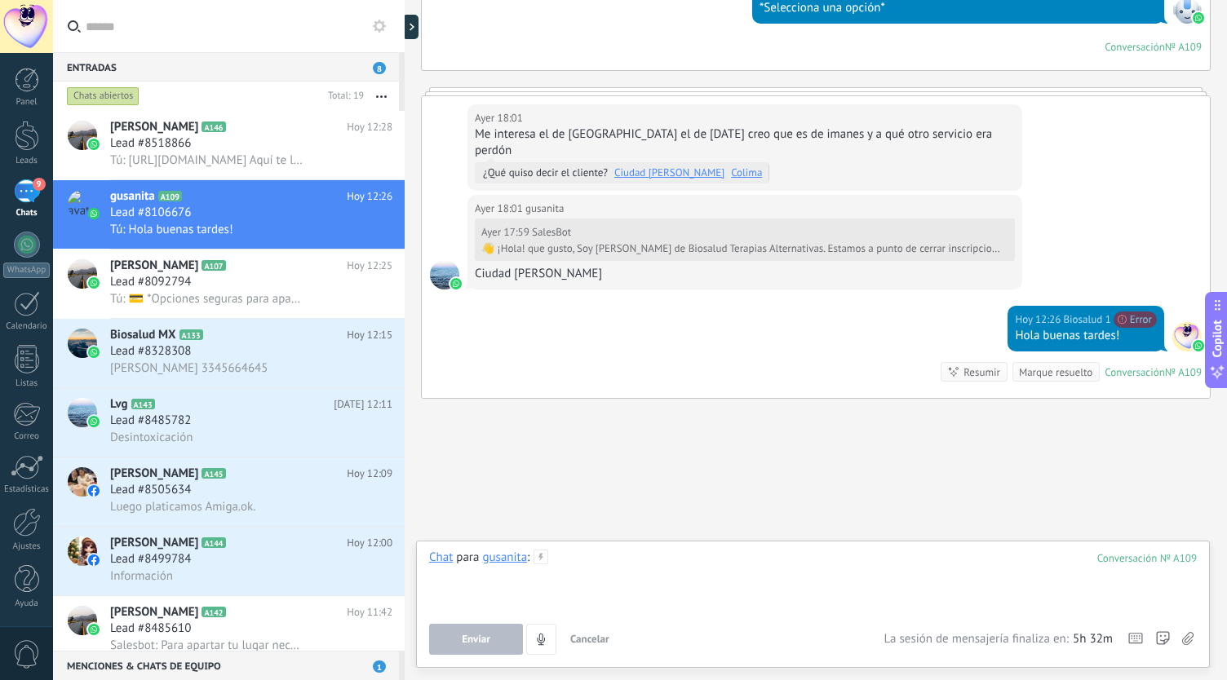
click at [742, 570] on div at bounding box center [813, 581] width 768 height 62
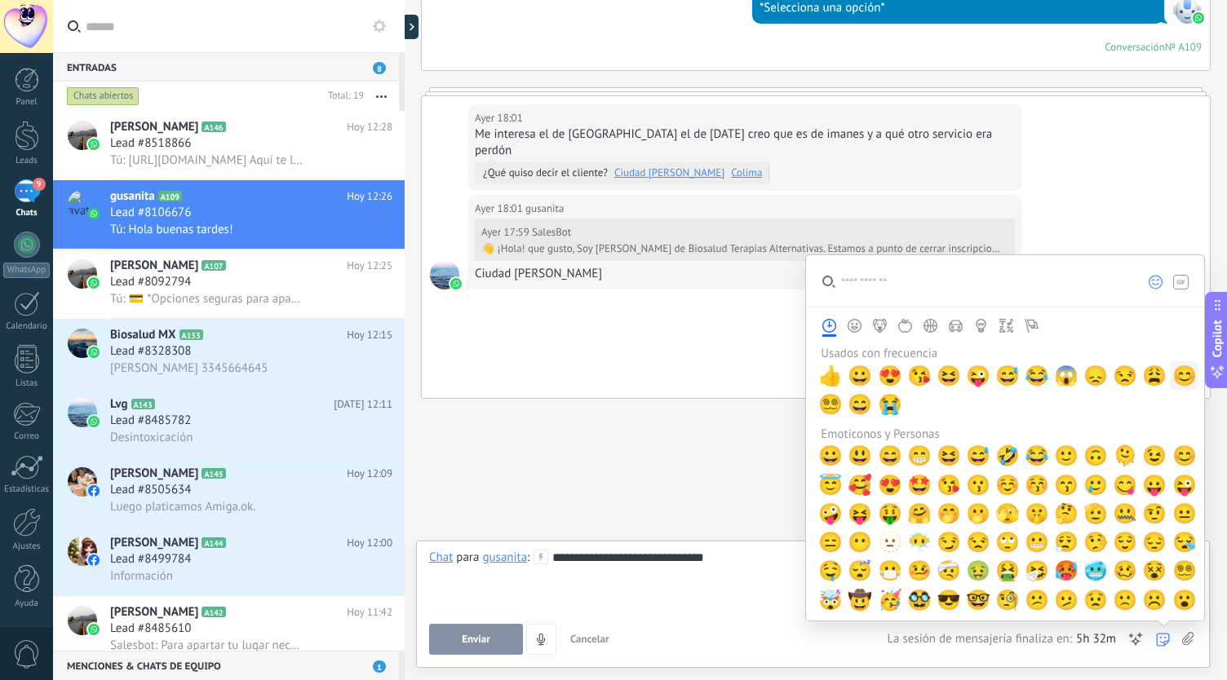
drag, startPoint x: 1179, startPoint y: 378, endPoint x: 1159, endPoint y: 397, distance: 28.3
click at [1179, 378] on span "😊" at bounding box center [1184, 376] width 24 height 23
click at [751, 614] on div "**********" at bounding box center [813, 602] width 768 height 105
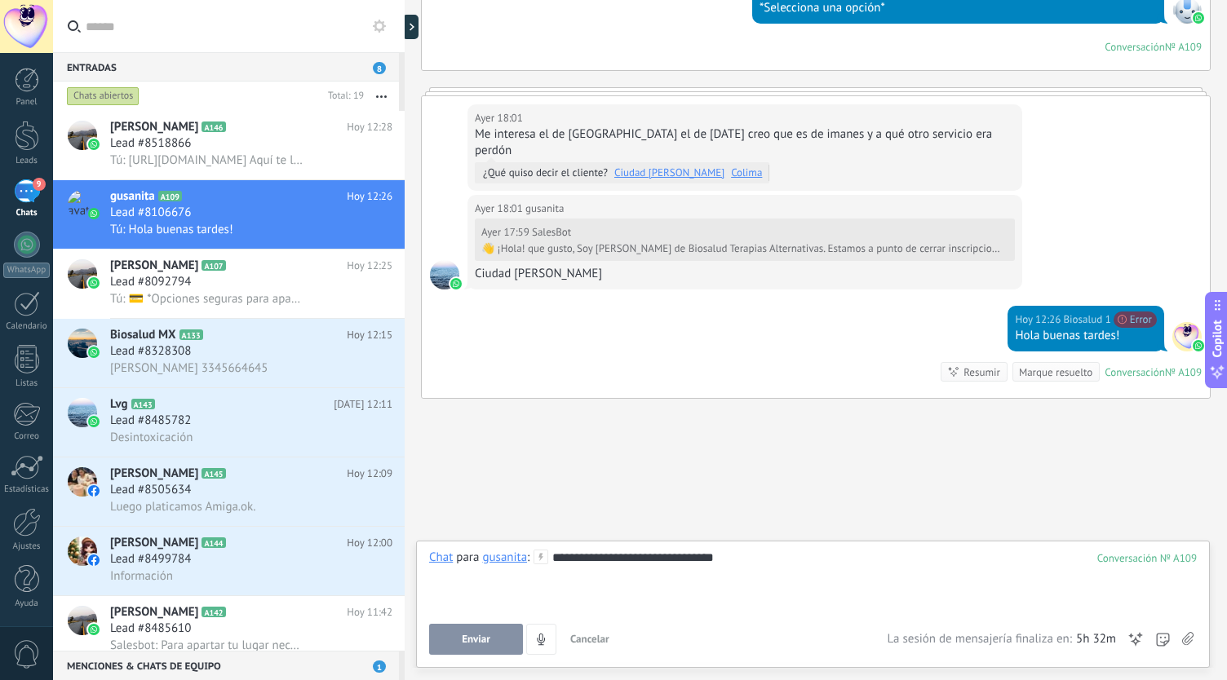
click at [475, 636] on span "Enviar" at bounding box center [476, 639] width 29 height 11
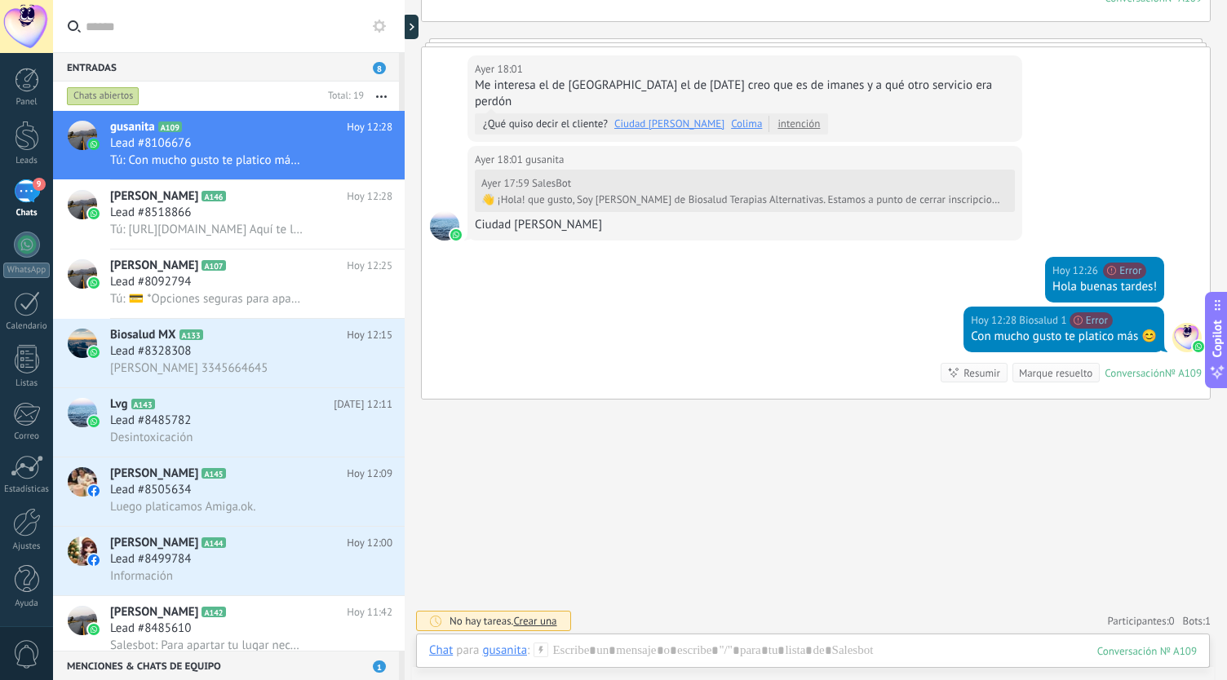
scroll to position [601, 0]
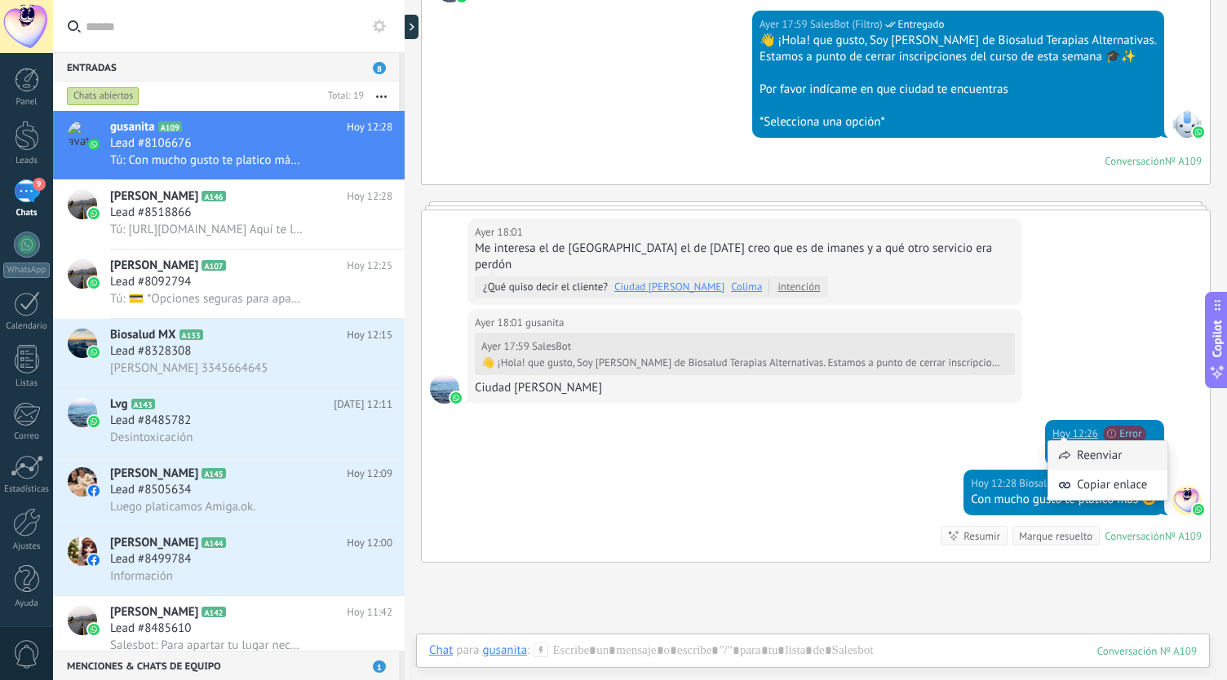
click at [1110, 451] on div "Reenviar" at bounding box center [1107, 455] width 119 height 29
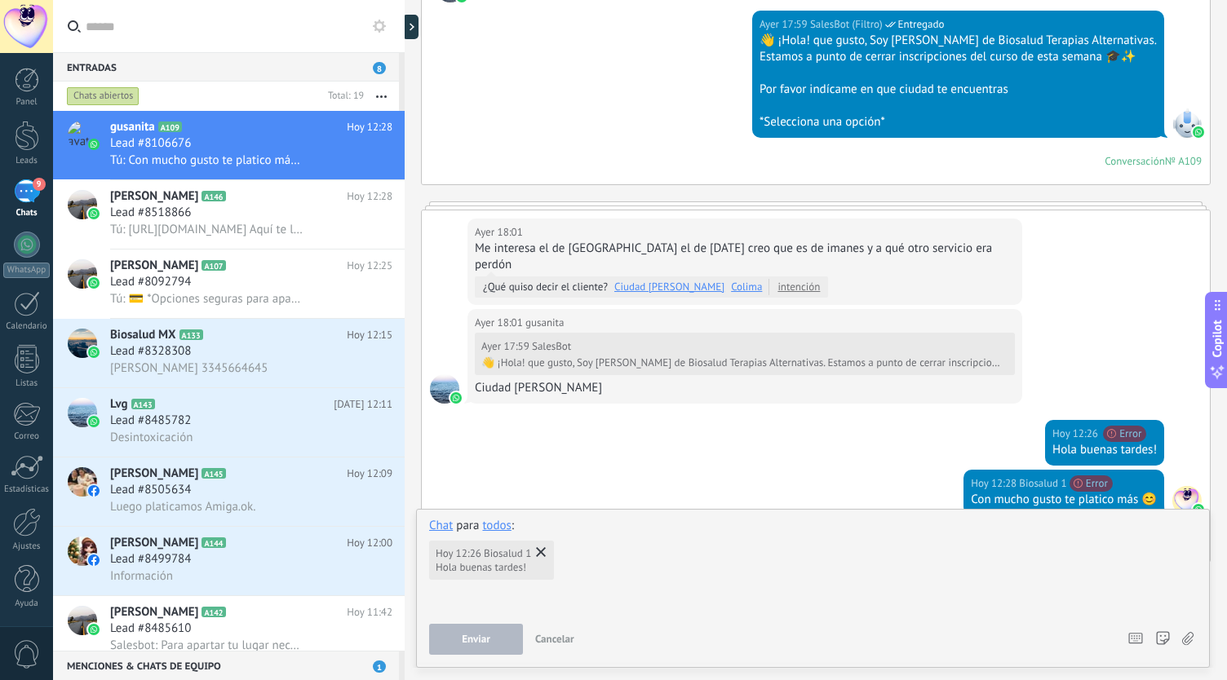
scroll to position [764, 0]
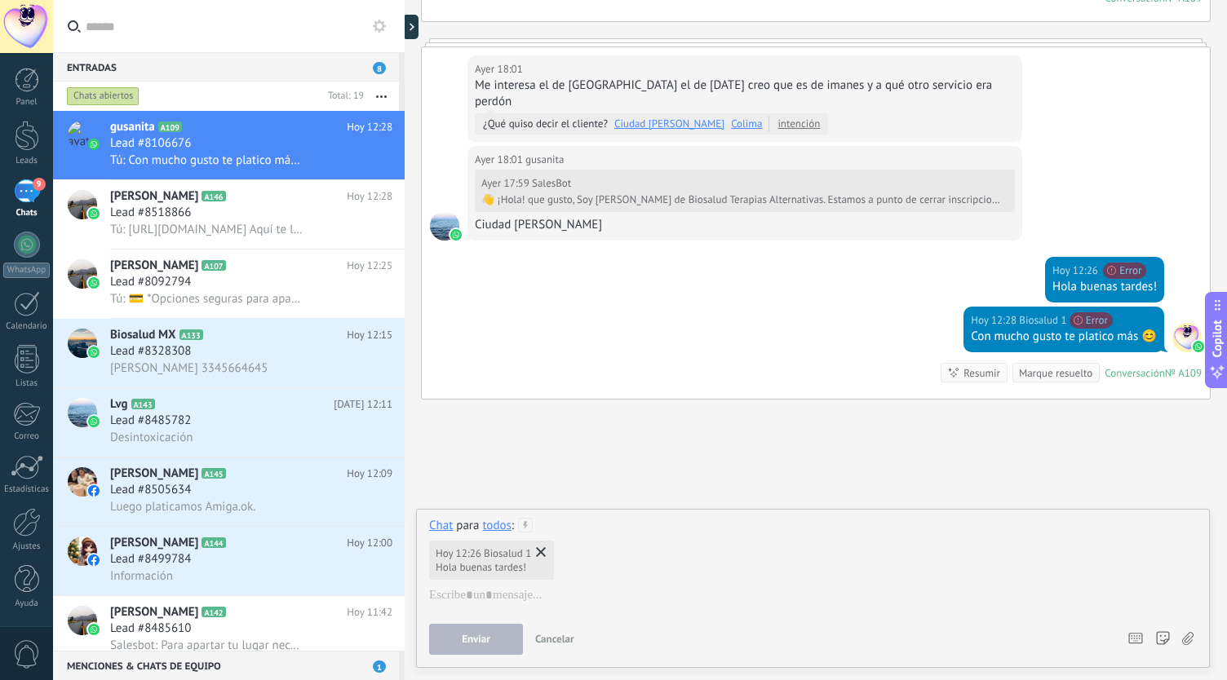
click at [493, 641] on button "Enviar" at bounding box center [476, 639] width 94 height 31
click at [494, 599] on div at bounding box center [813, 595] width 769 height 16
click at [490, 639] on button "Enviar" at bounding box center [476, 639] width 94 height 31
click at [633, 586] on div "Chat para todos : Hoy 12:26 Biosalud 1 Hola buenas tardes!" at bounding box center [813, 571] width 768 height 106
click at [490, 565] on div "Hola buenas tardes!" at bounding box center [481, 567] width 91 height 13
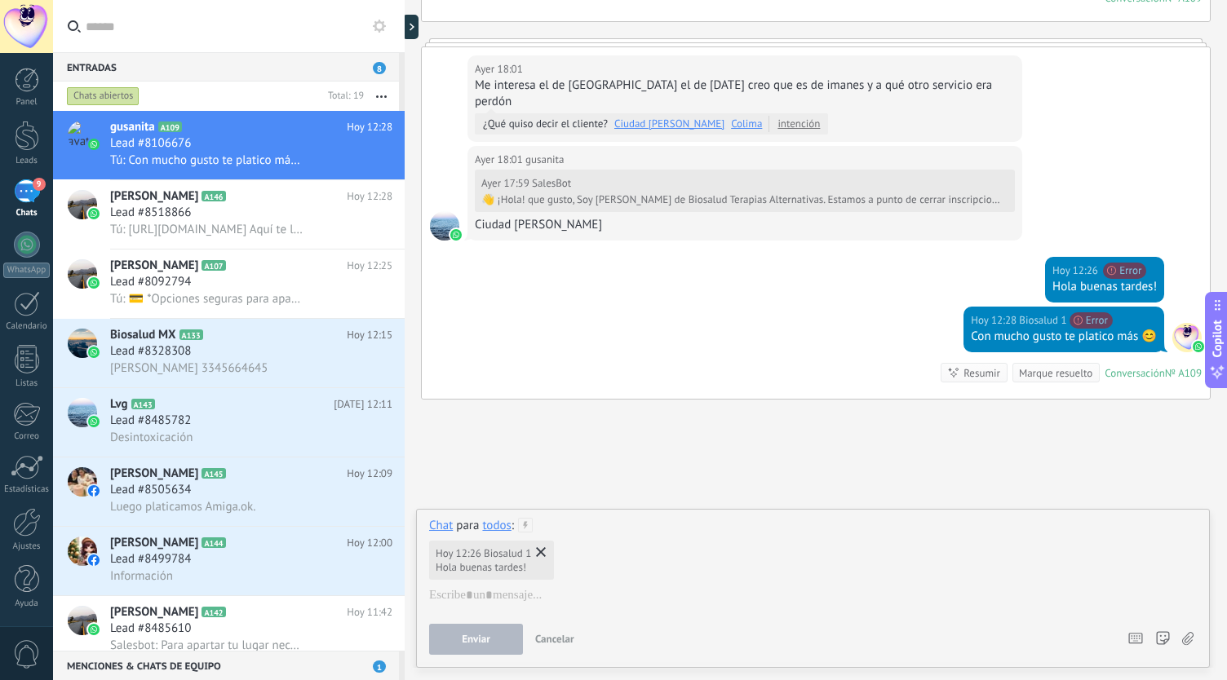
click at [548, 543] on div "Hoy 12:26 Biosalud 1 Hola buenas tardes!" at bounding box center [491, 560] width 125 height 39
click at [546, 554] on use at bounding box center [541, 552] width 10 height 10
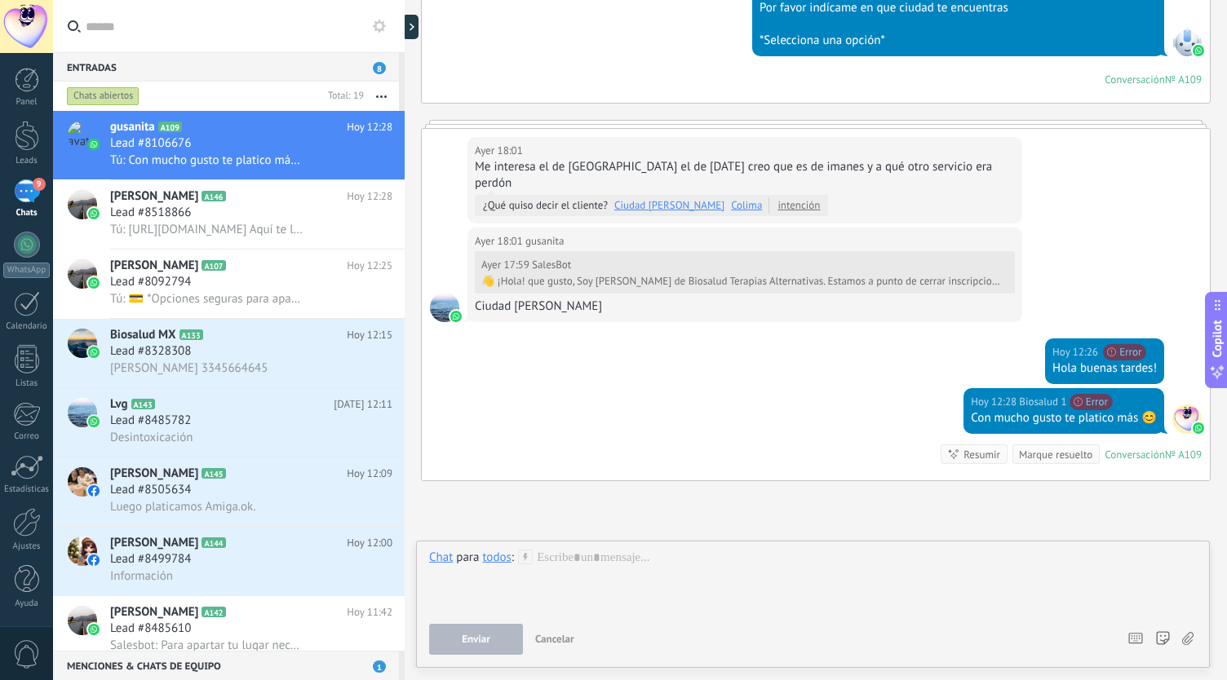
click at [1079, 414] on div "Con mucho gusto te platico más 😊" at bounding box center [1064, 418] width 186 height 16
click at [501, 645] on button "Enviar" at bounding box center [476, 639] width 94 height 31
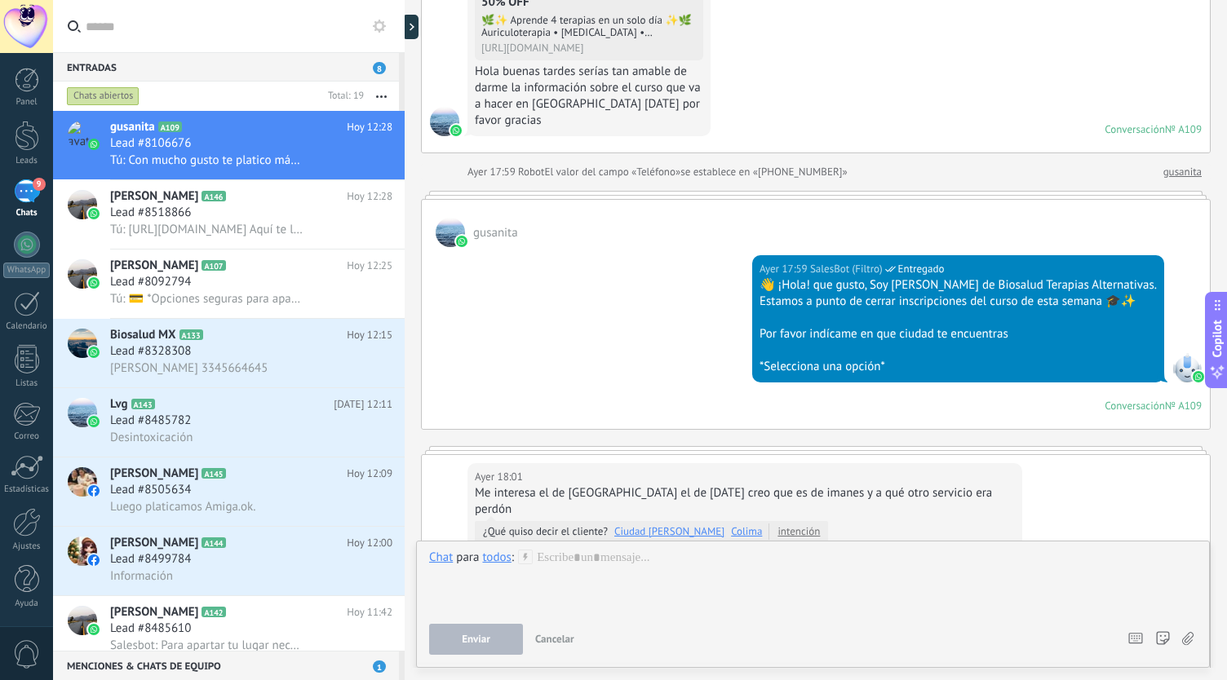
scroll to position [764, 0]
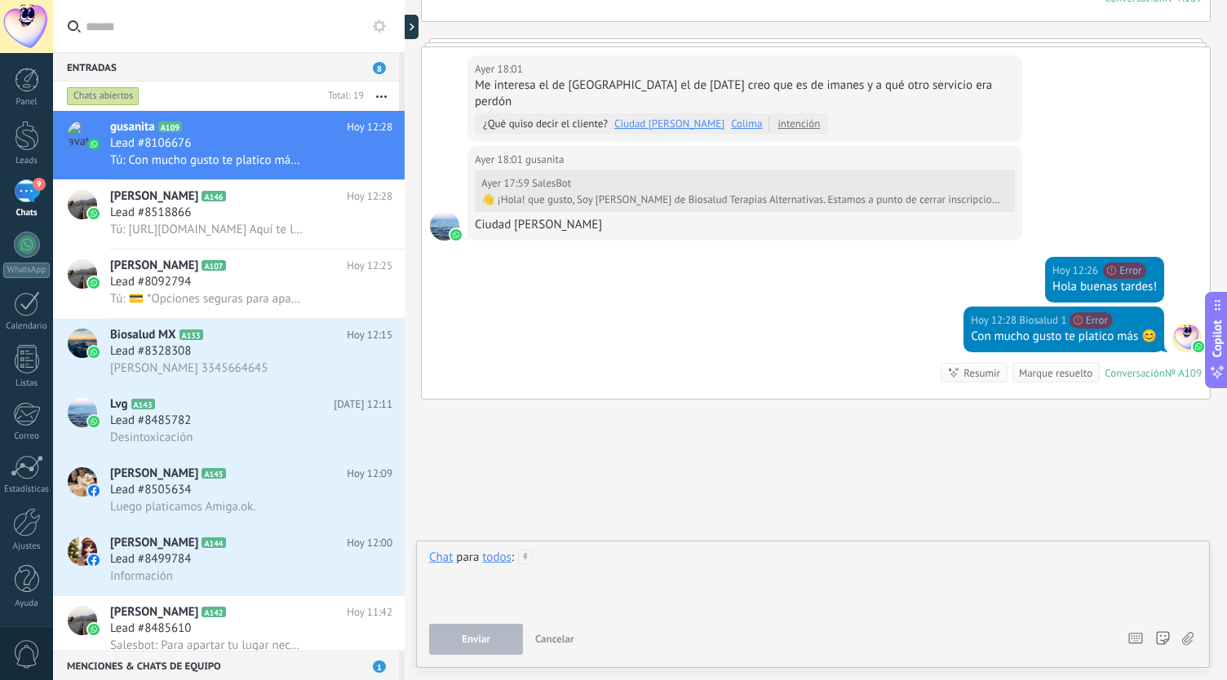
click at [542, 588] on div at bounding box center [813, 581] width 769 height 62
click at [477, 649] on button "Enviar" at bounding box center [476, 639] width 94 height 31
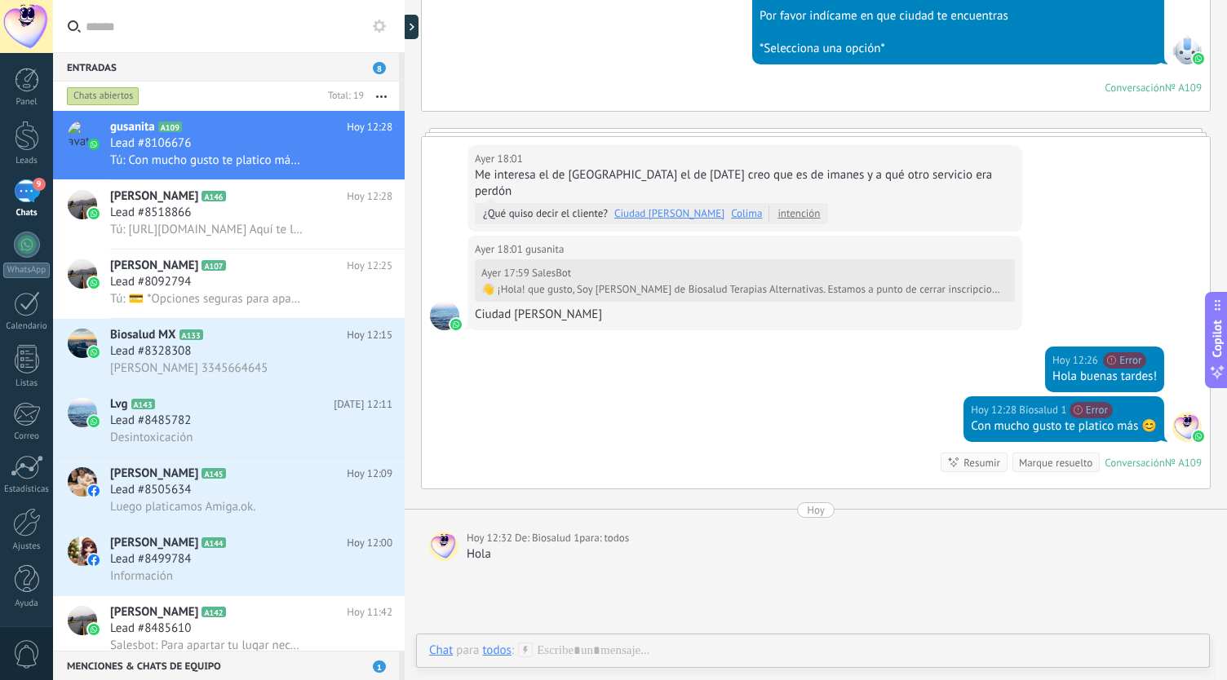
scroll to position [837, 0]
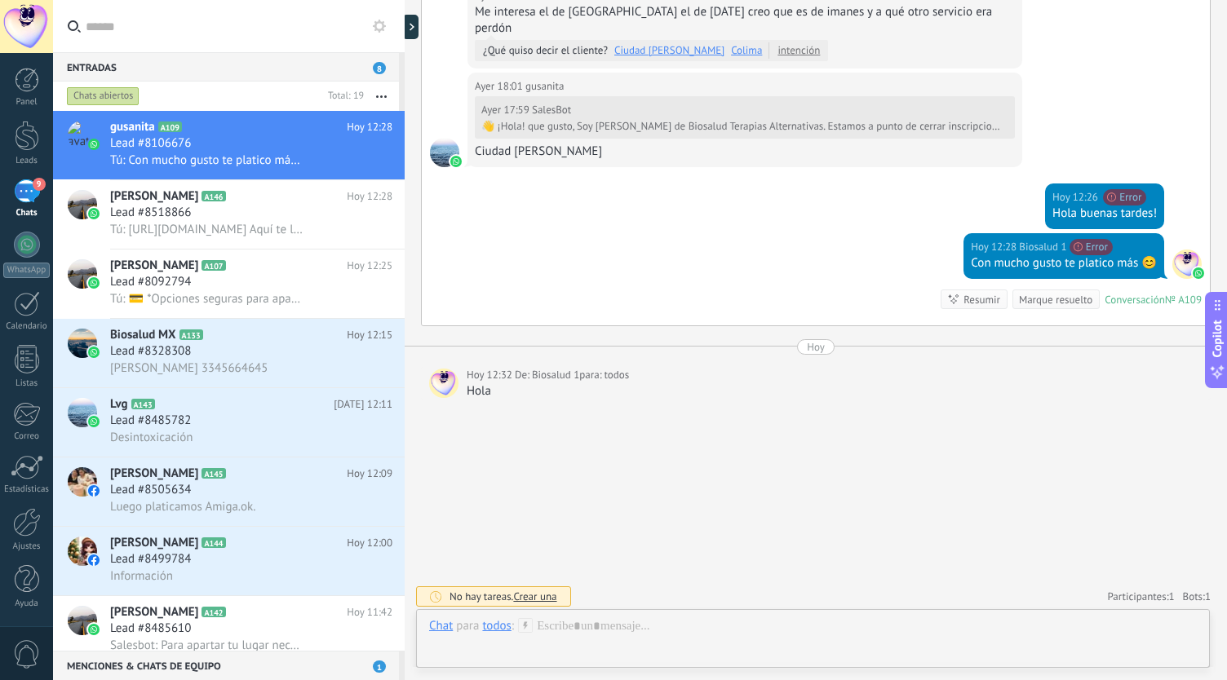
click at [619, 371] on span "todos" at bounding box center [617, 375] width 25 height 16
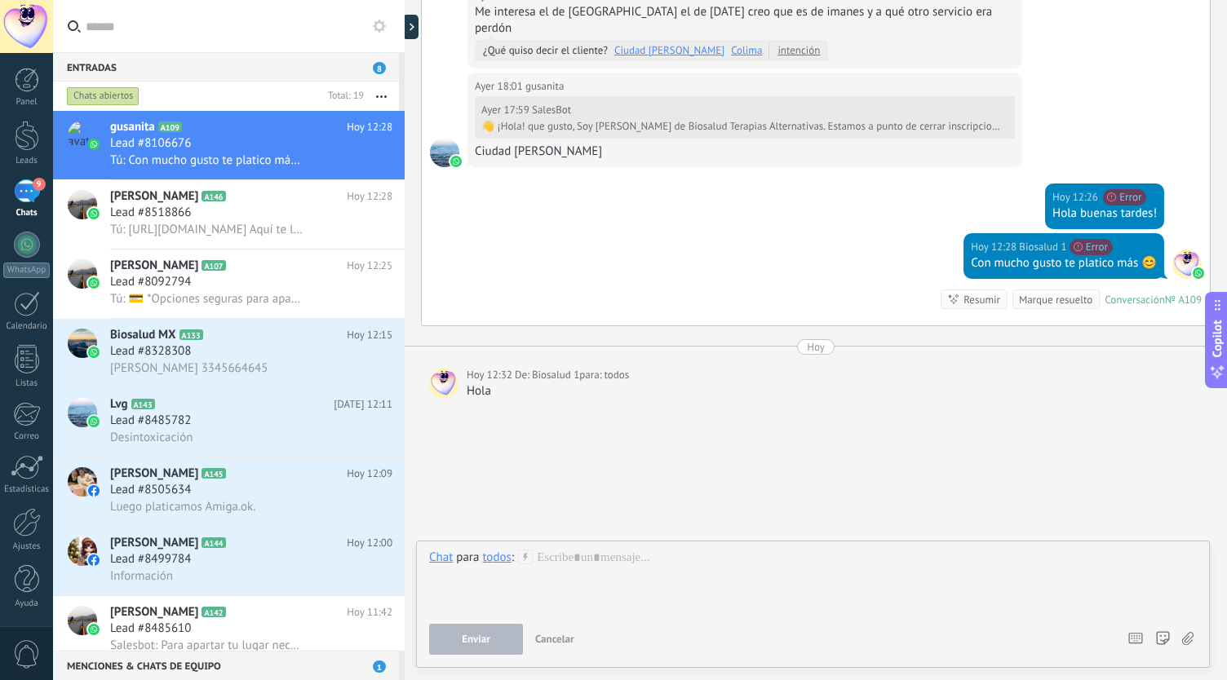
click at [502, 561] on div "todos" at bounding box center [496, 557] width 29 height 15
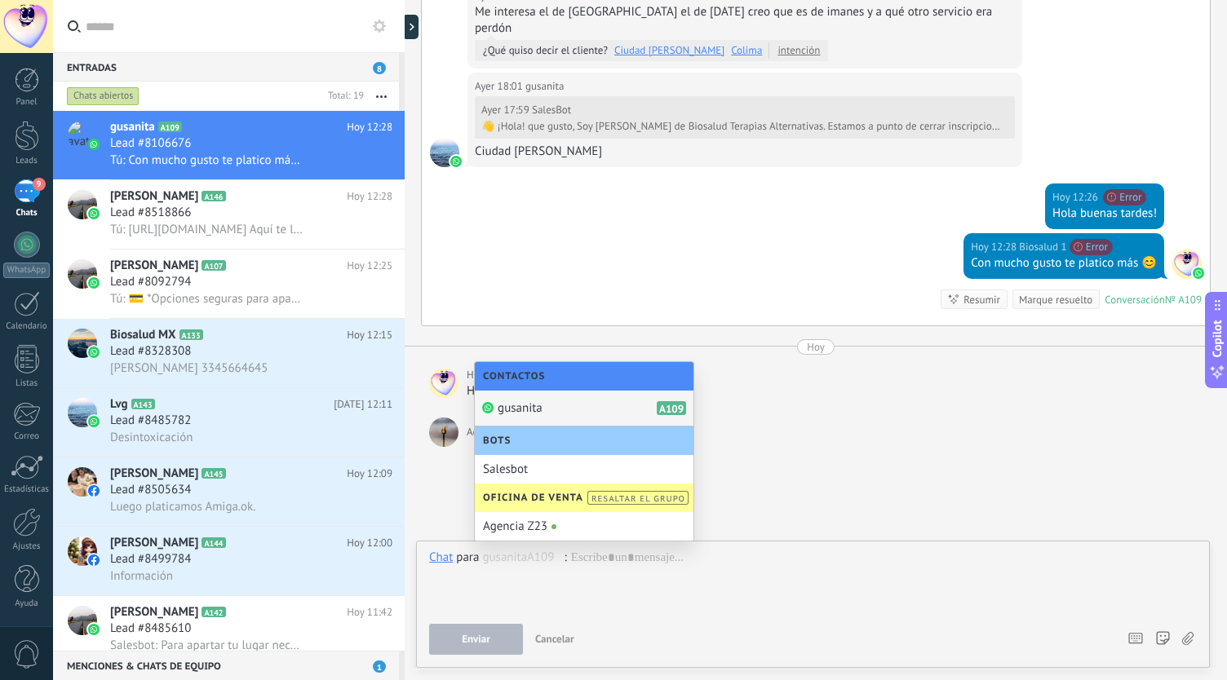
click at [588, 407] on div "gusanita A109" at bounding box center [584, 409] width 219 height 36
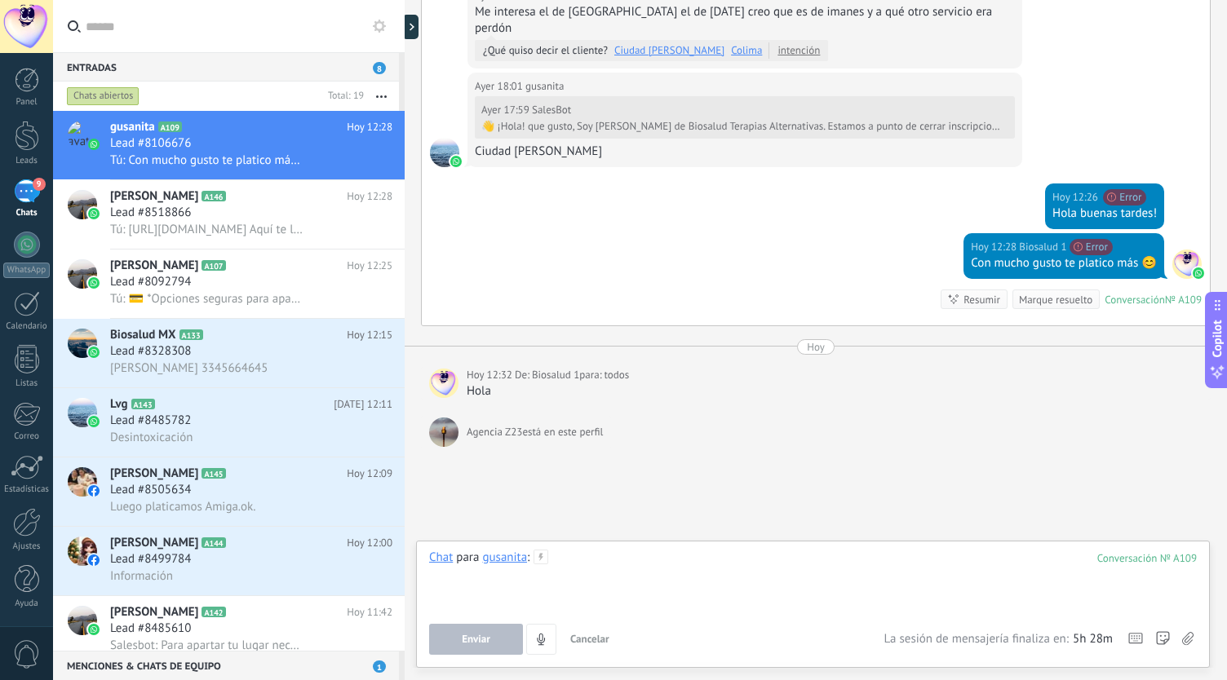
click at [595, 572] on div at bounding box center [813, 581] width 769 height 62
click at [501, 650] on button "Enviar" at bounding box center [476, 639] width 94 height 31
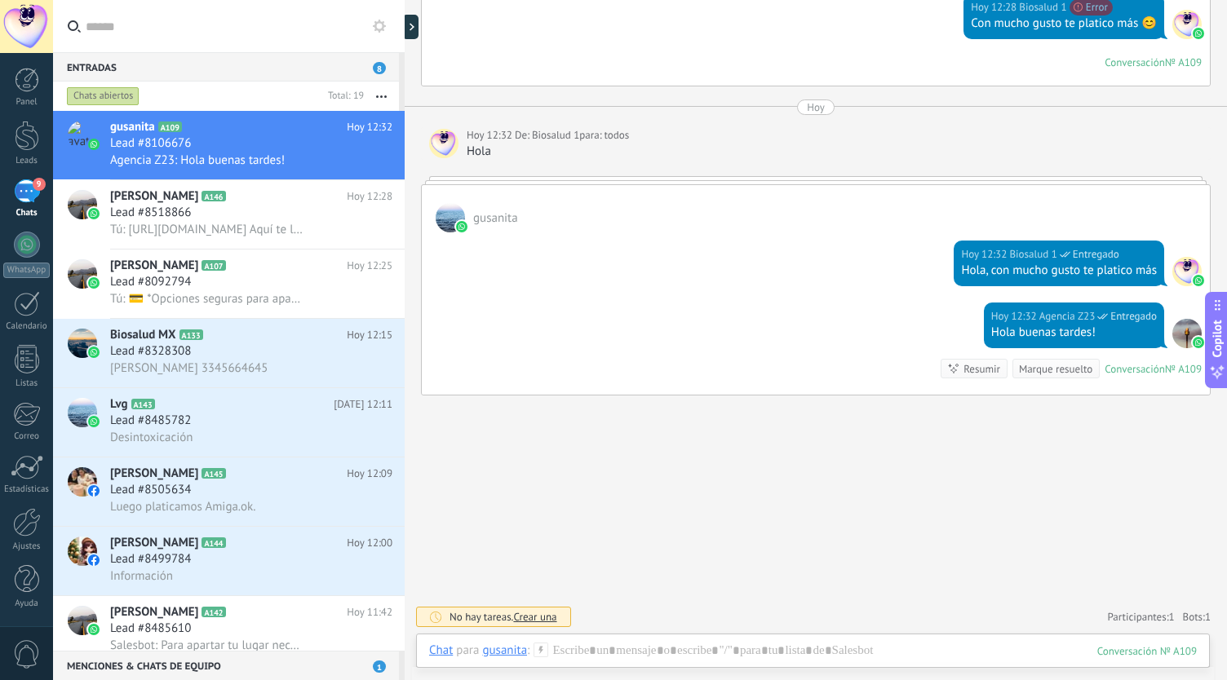
scroll to position [1072, 0]
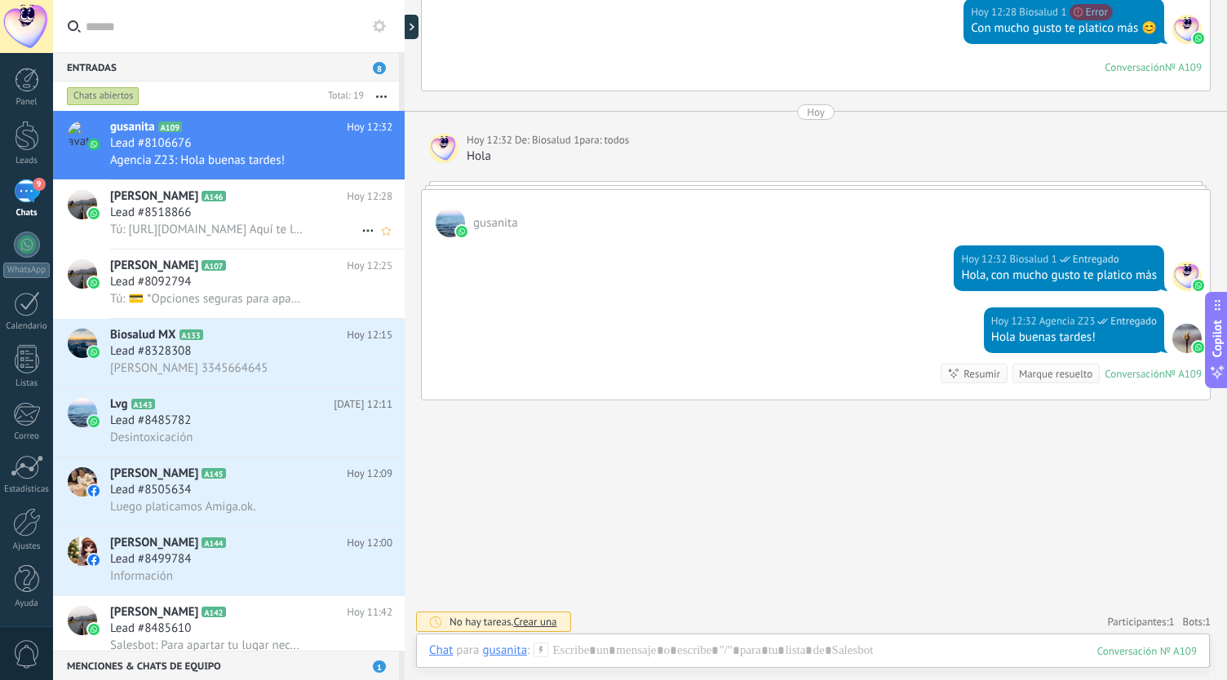
click at [245, 214] on div "Lead #8518866" at bounding box center [251, 213] width 282 height 16
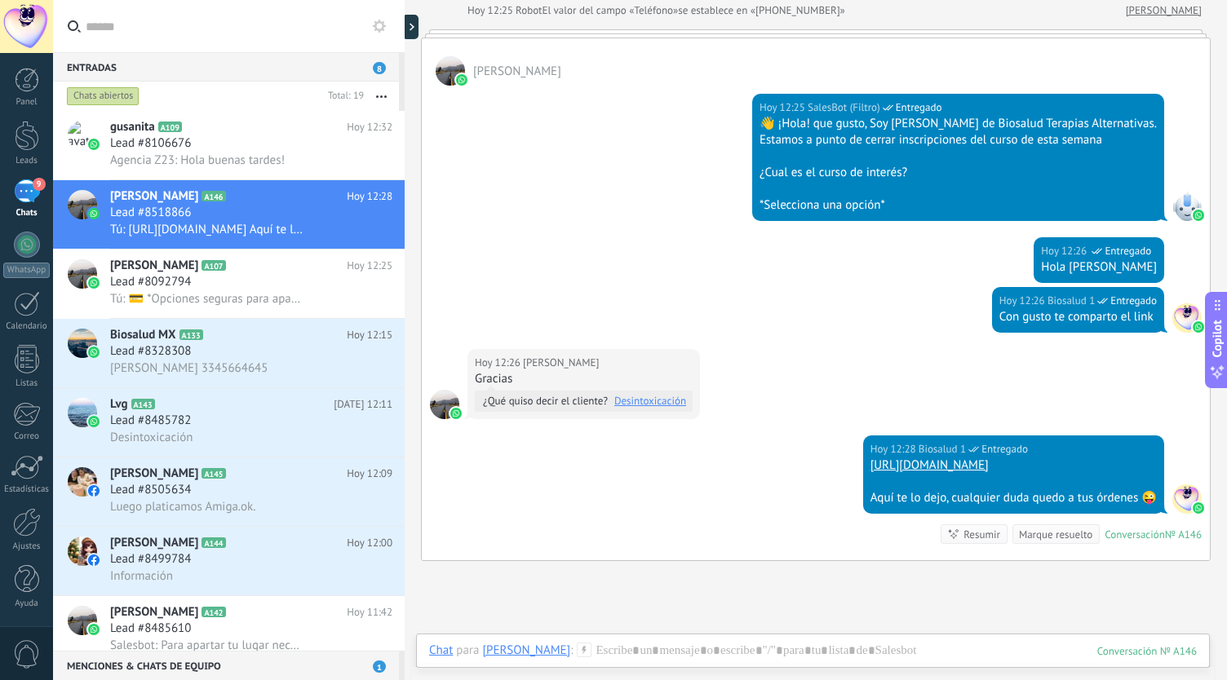
scroll to position [122, 0]
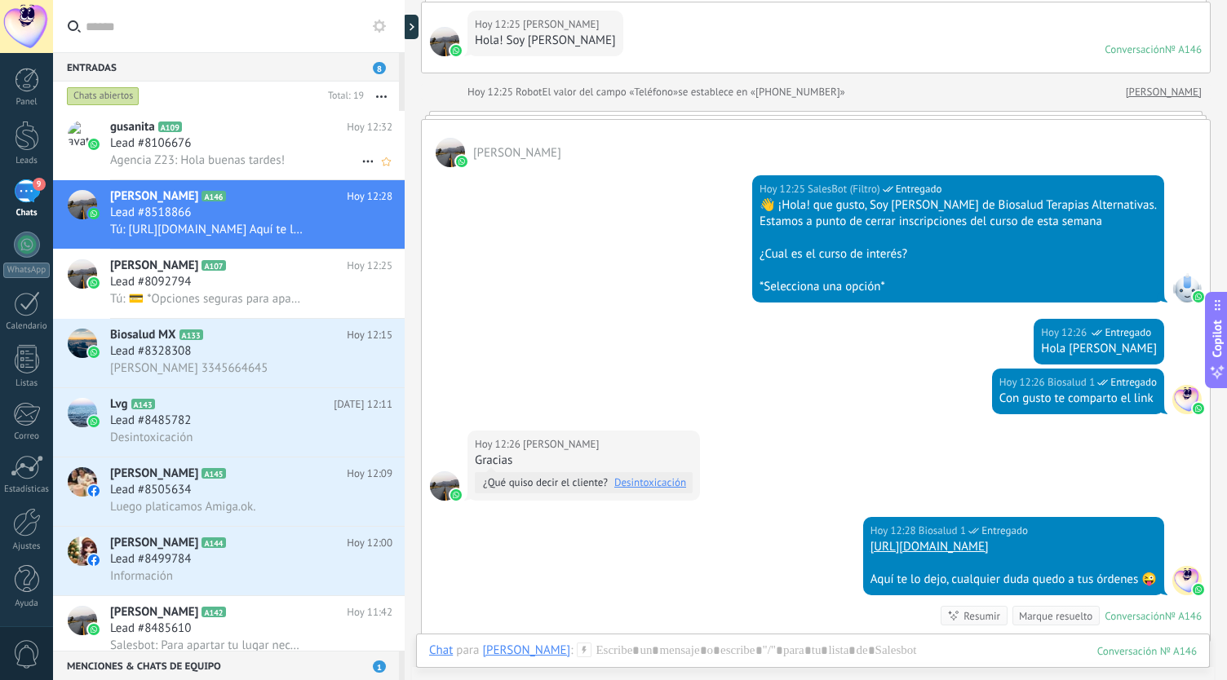
click at [191, 148] on span "Lead #8106676" at bounding box center [150, 143] width 81 height 16
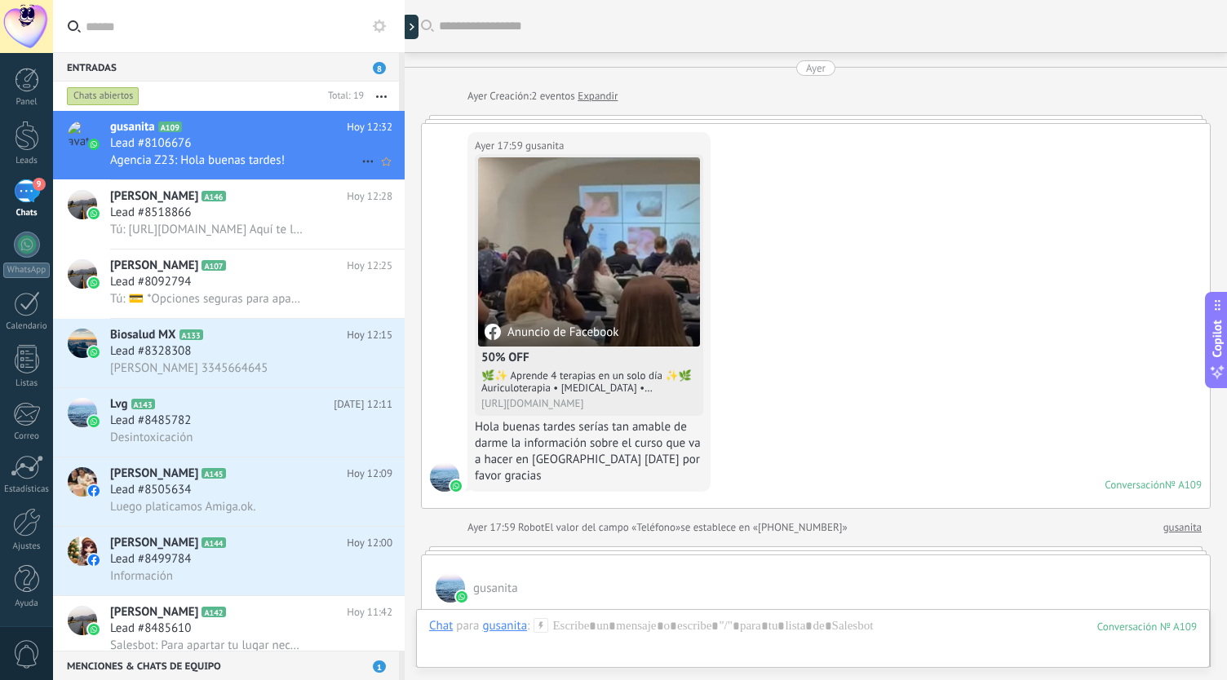
scroll to position [1084, 0]
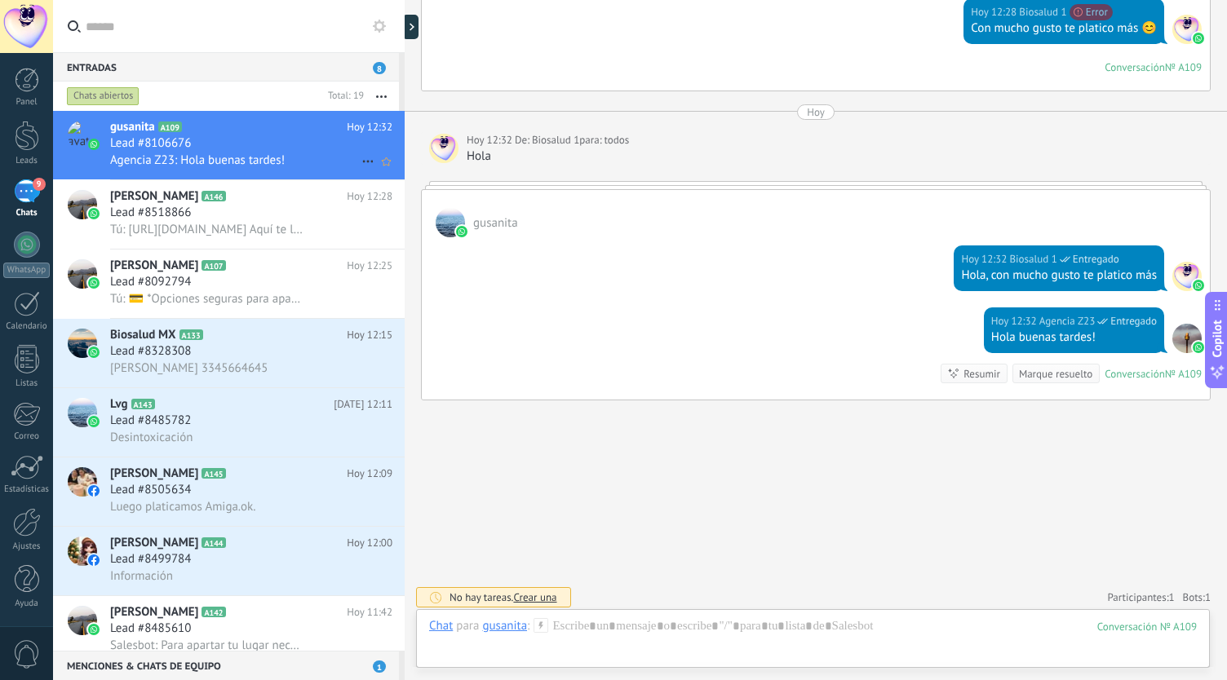
click at [126, 126] on span "gusanita" at bounding box center [132, 127] width 45 height 16
click at [83, 143] on div at bounding box center [82, 135] width 29 height 29
click at [35, 139] on div at bounding box center [27, 136] width 24 height 30
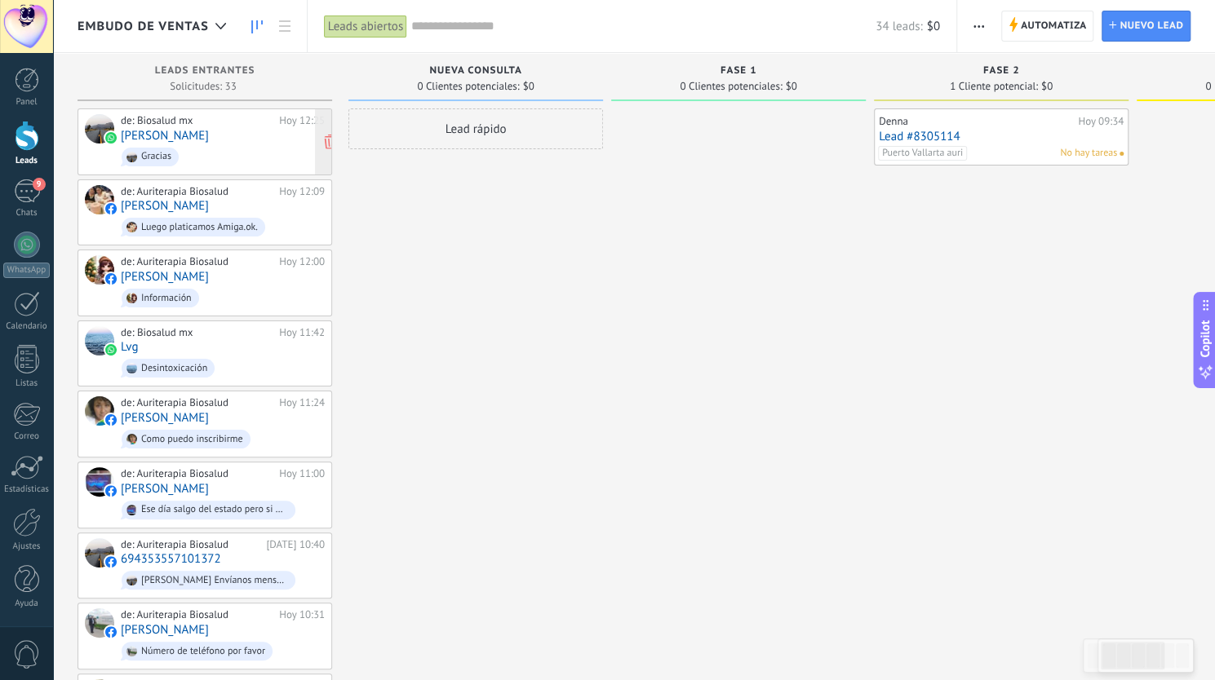
click at [140, 136] on link "[PERSON_NAME]" at bounding box center [165, 136] width 88 height 14
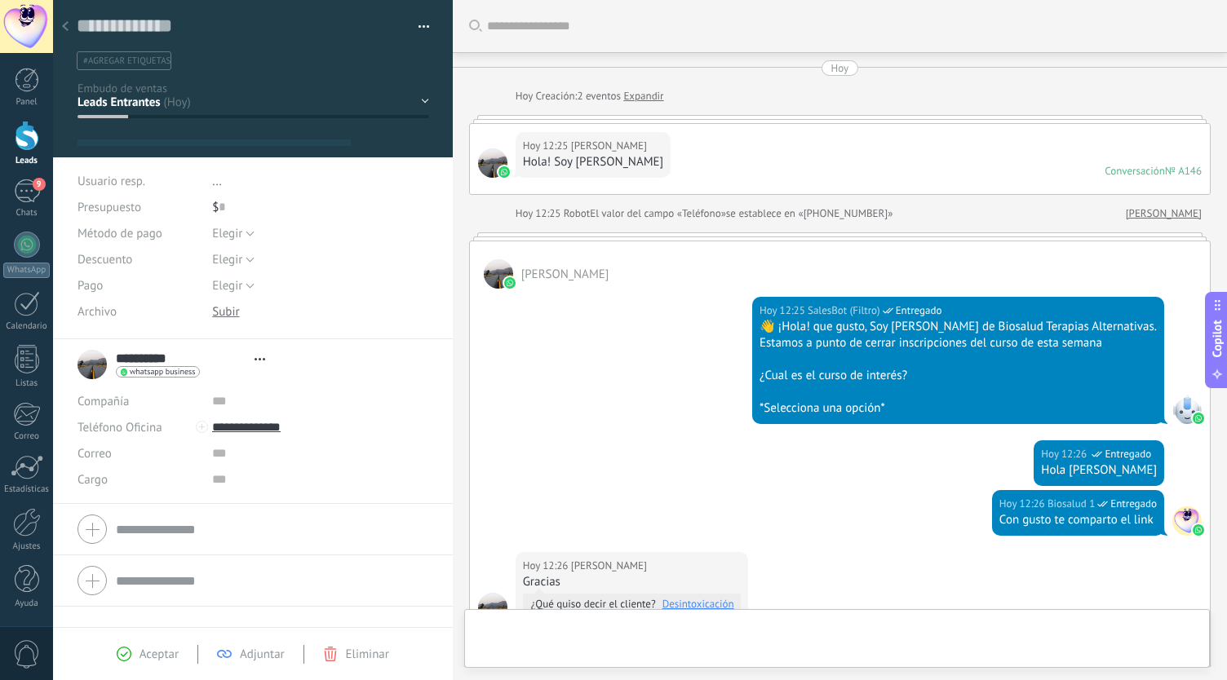
type textarea "**********"
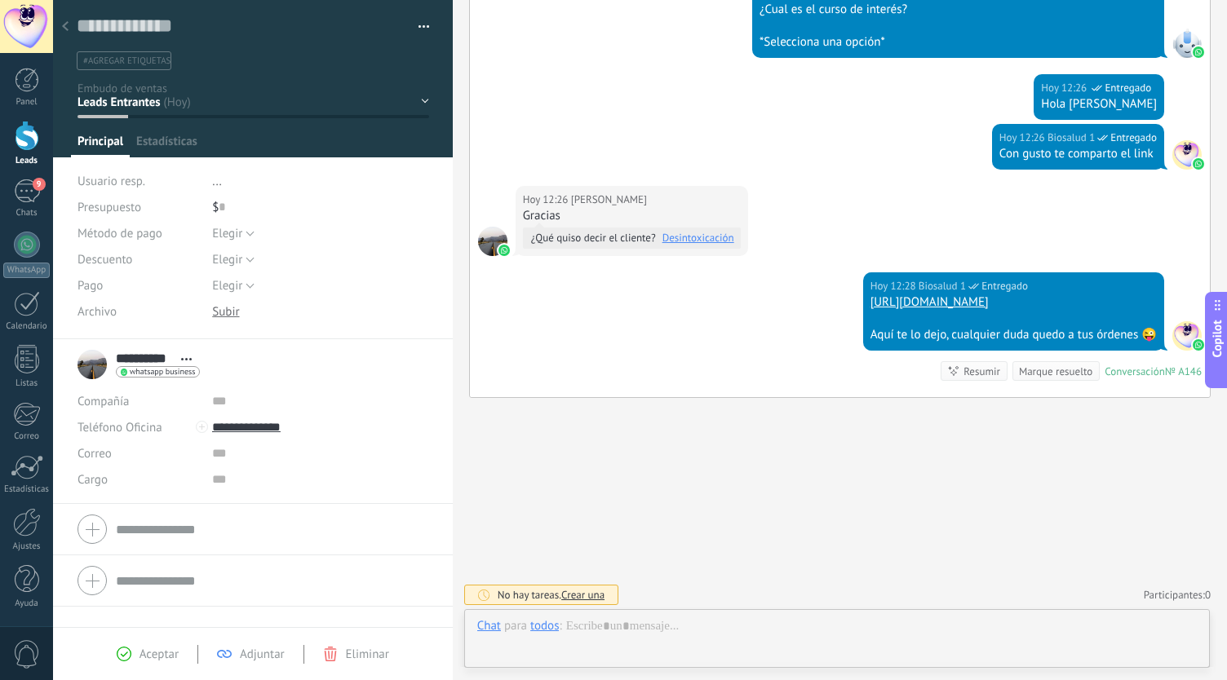
scroll to position [24, 0]
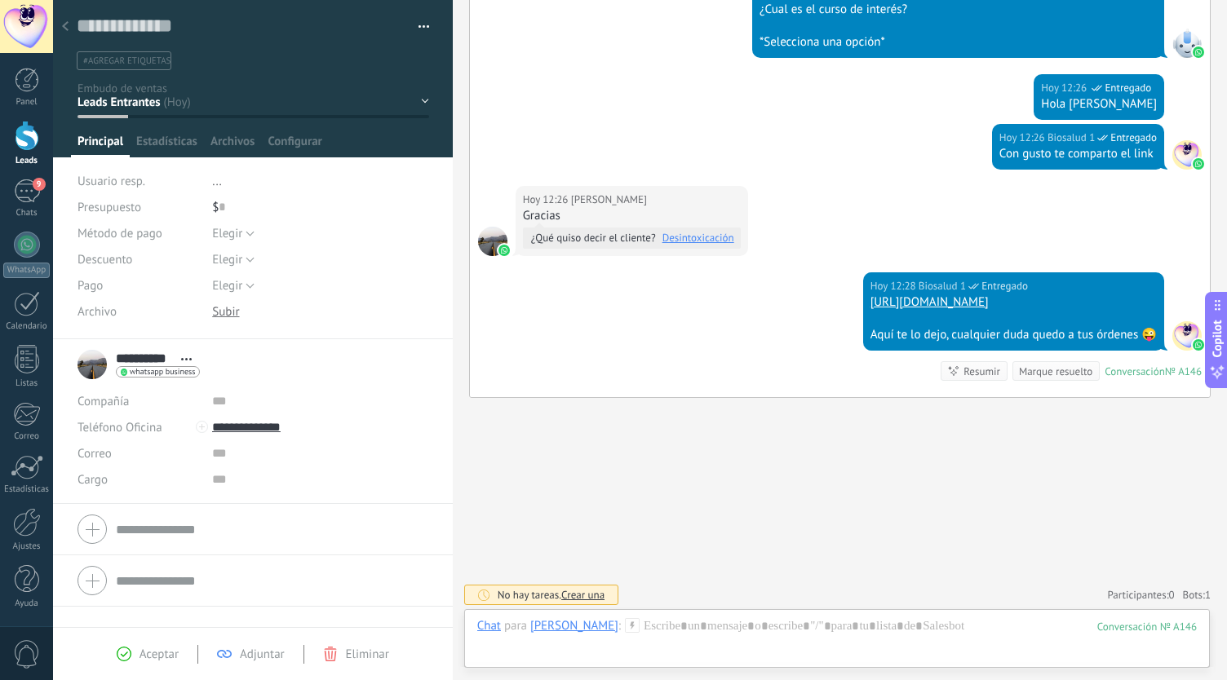
click at [64, 25] on icon at bounding box center [65, 26] width 7 height 10
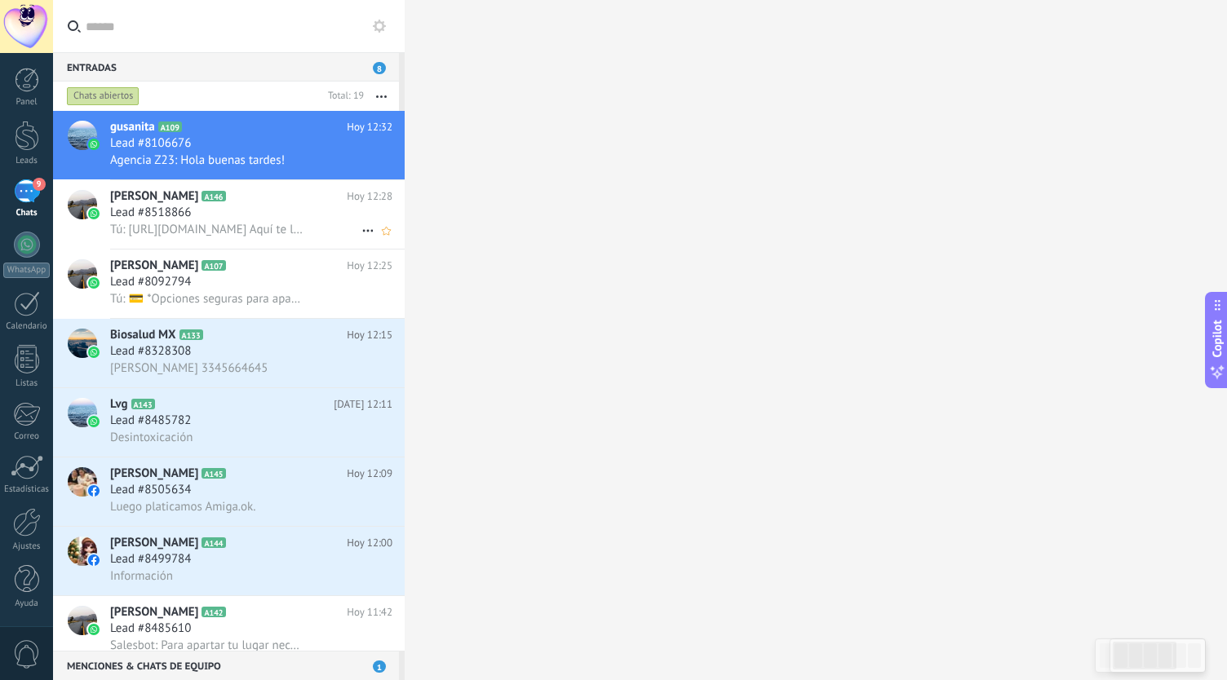
scroll to position [82, 0]
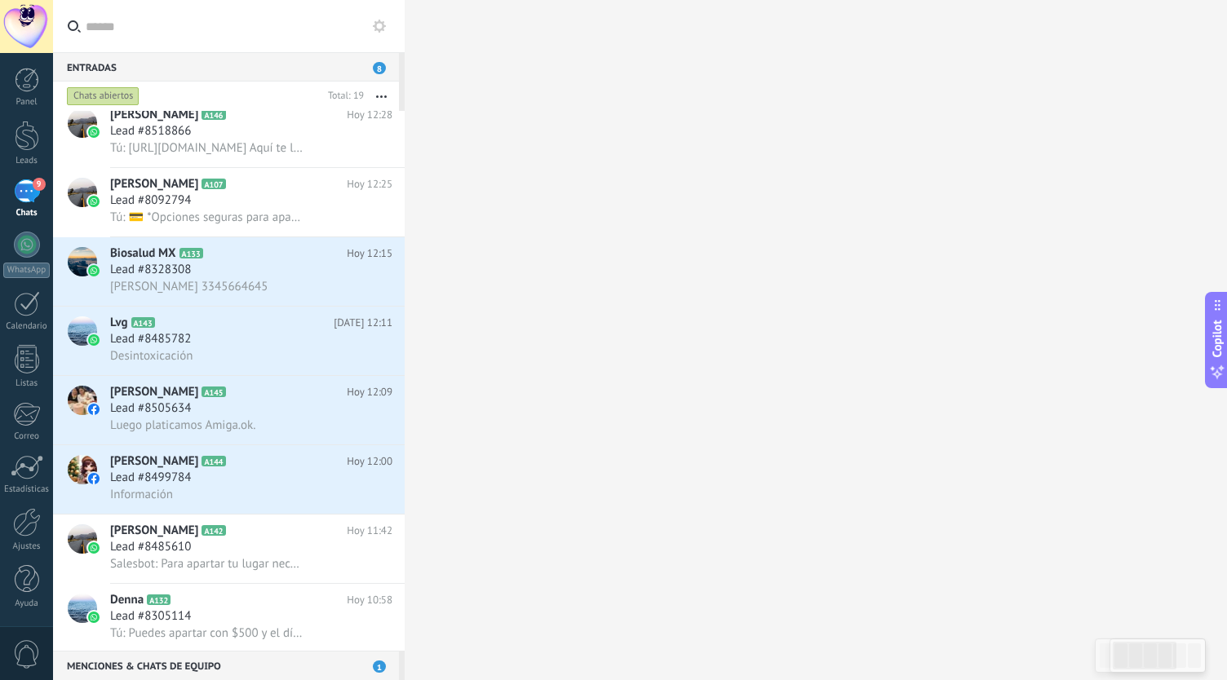
click at [262, 39] on input "text" at bounding box center [239, 26] width 306 height 52
type input "*"
type input "****"
click at [354, 41] on input "****" at bounding box center [239, 26] width 306 height 52
drag, startPoint x: 217, startPoint y: 27, endPoint x: 62, endPoint y: 8, distance: 156.2
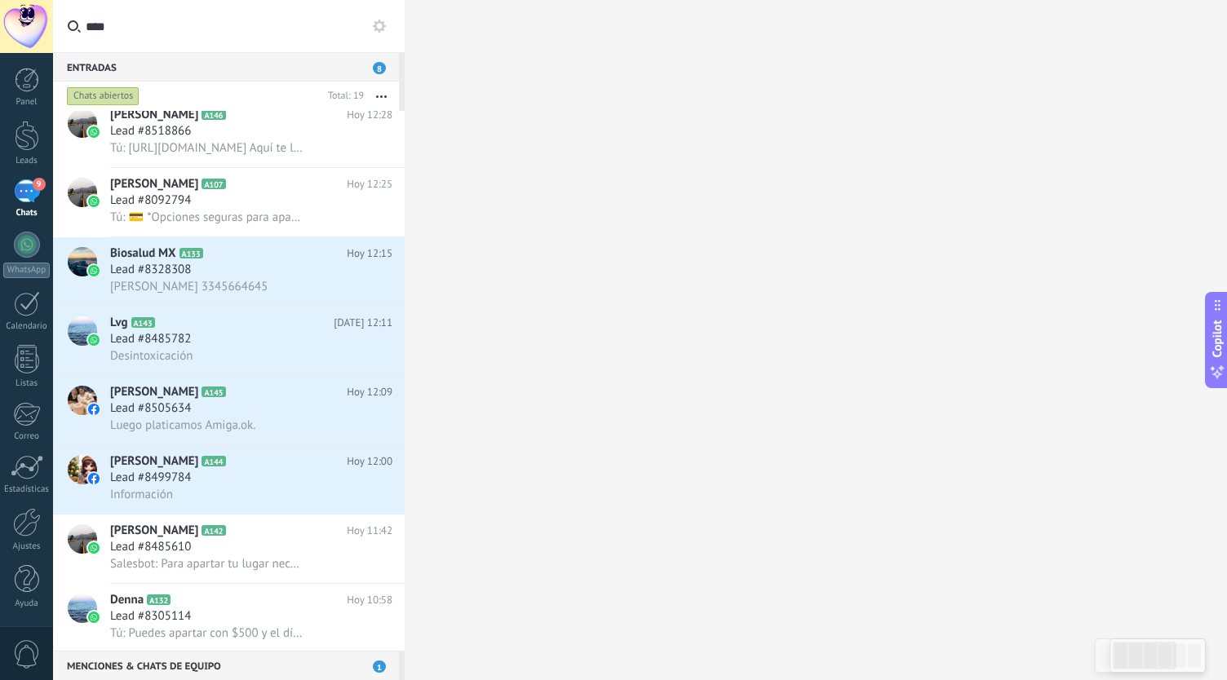
click at [62, 8] on label "****" at bounding box center [229, 26] width 352 height 53
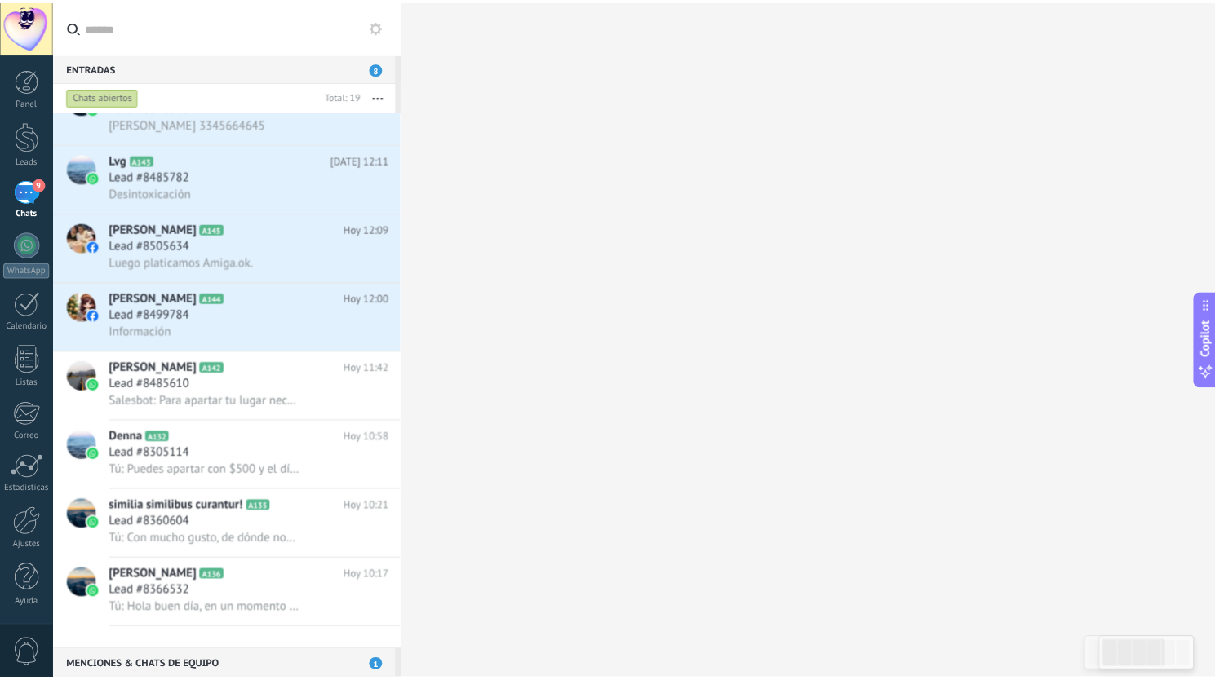
scroll to position [0, 0]
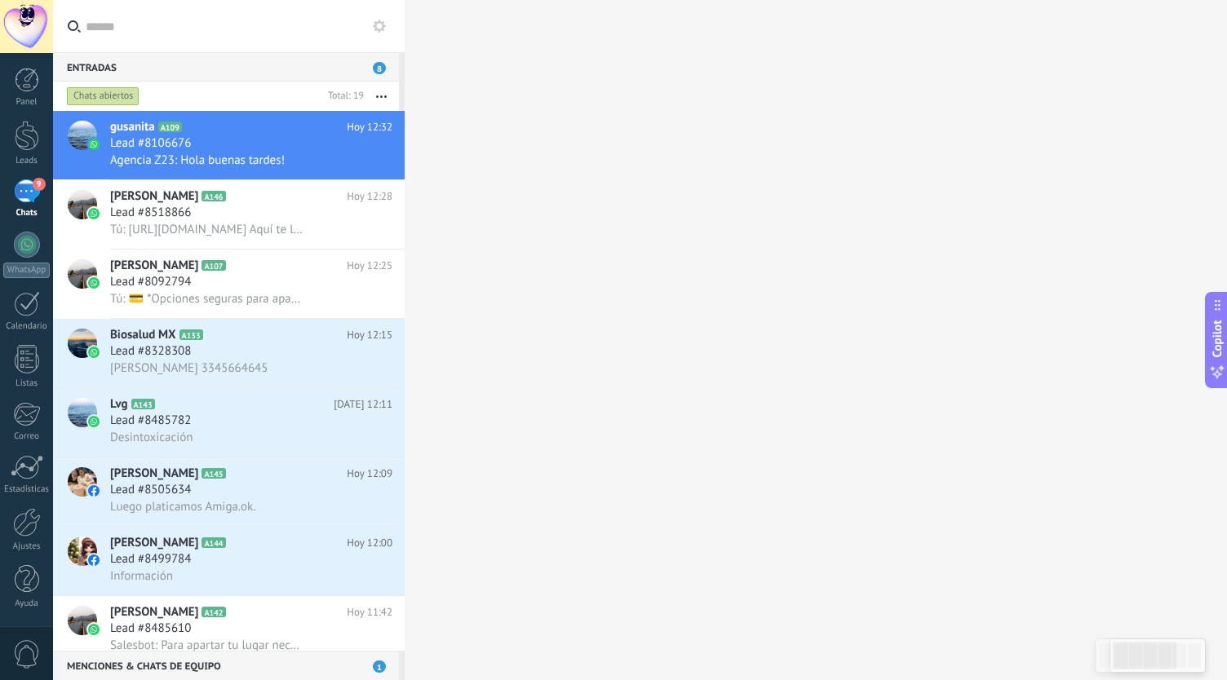
click at [214, 50] on input "text" at bounding box center [239, 26] width 306 height 52
click at [114, 69] on div "Entradas 8" at bounding box center [226, 66] width 346 height 29
click at [33, 136] on div at bounding box center [27, 136] width 24 height 30
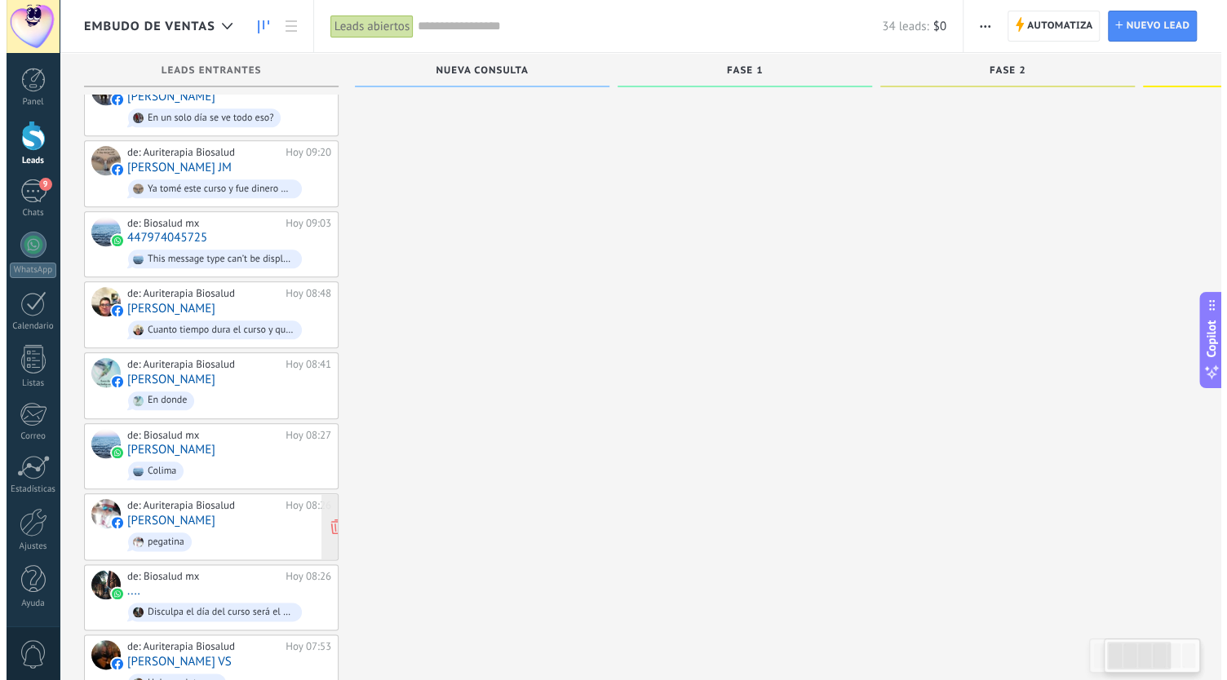
scroll to position [898, 0]
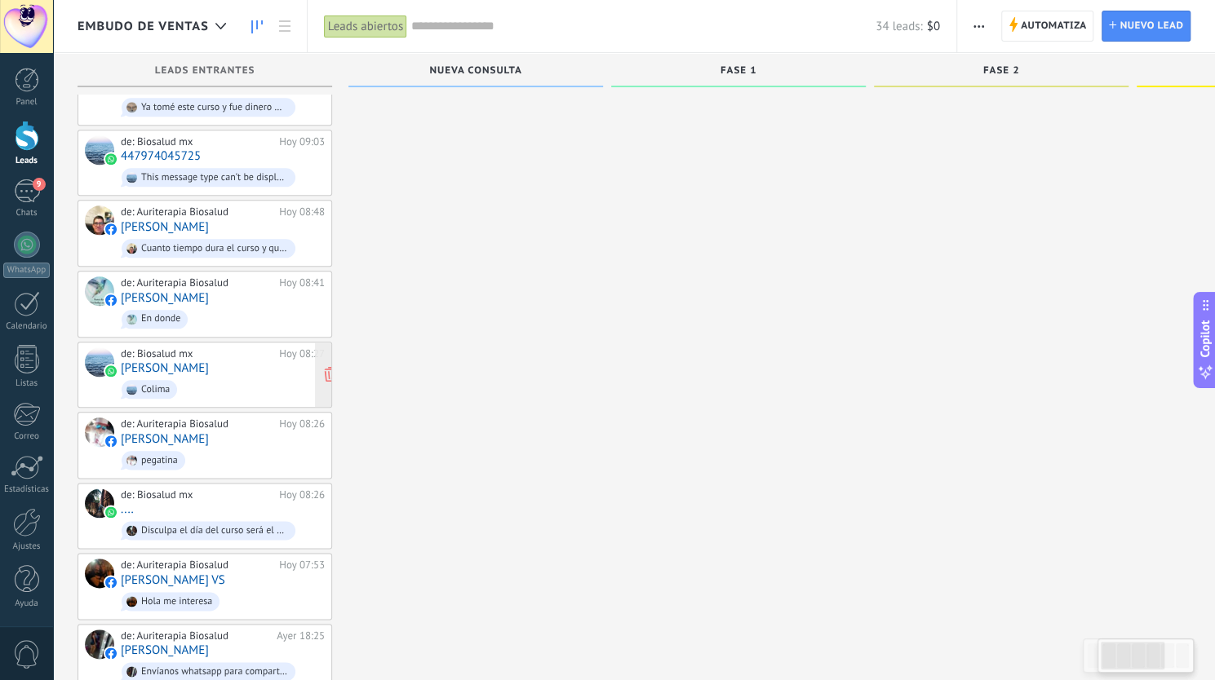
click at [150, 361] on link "[PERSON_NAME]" at bounding box center [165, 368] width 88 height 14
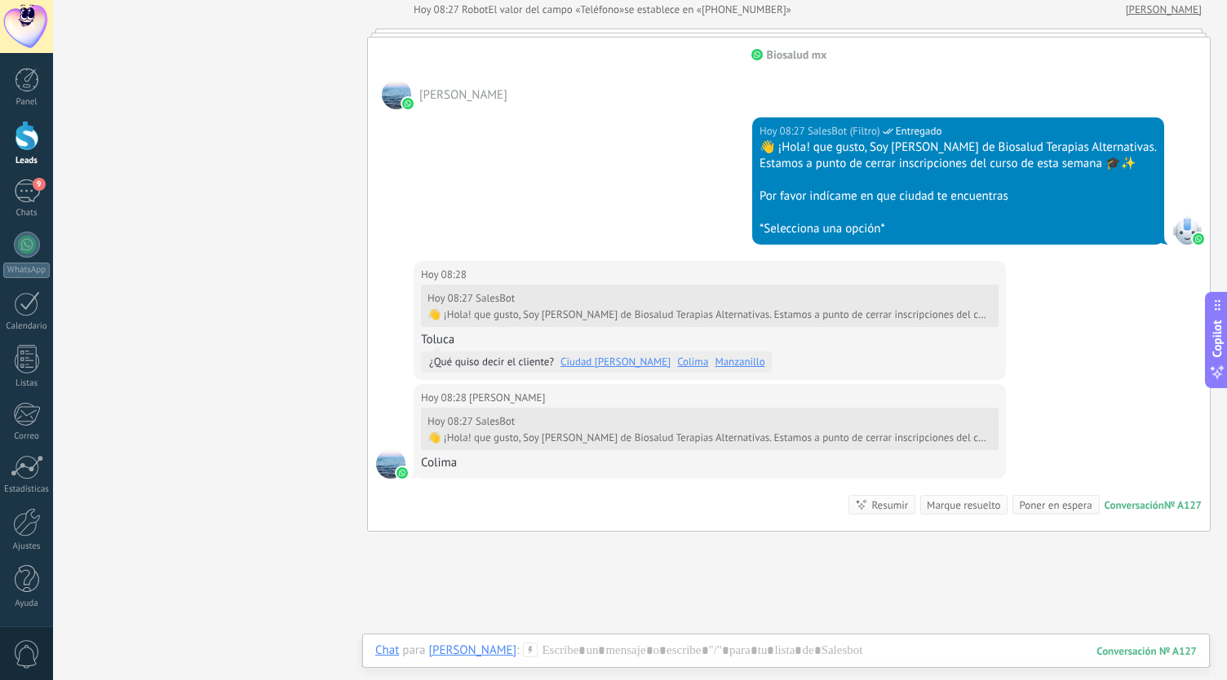
scroll to position [379, 0]
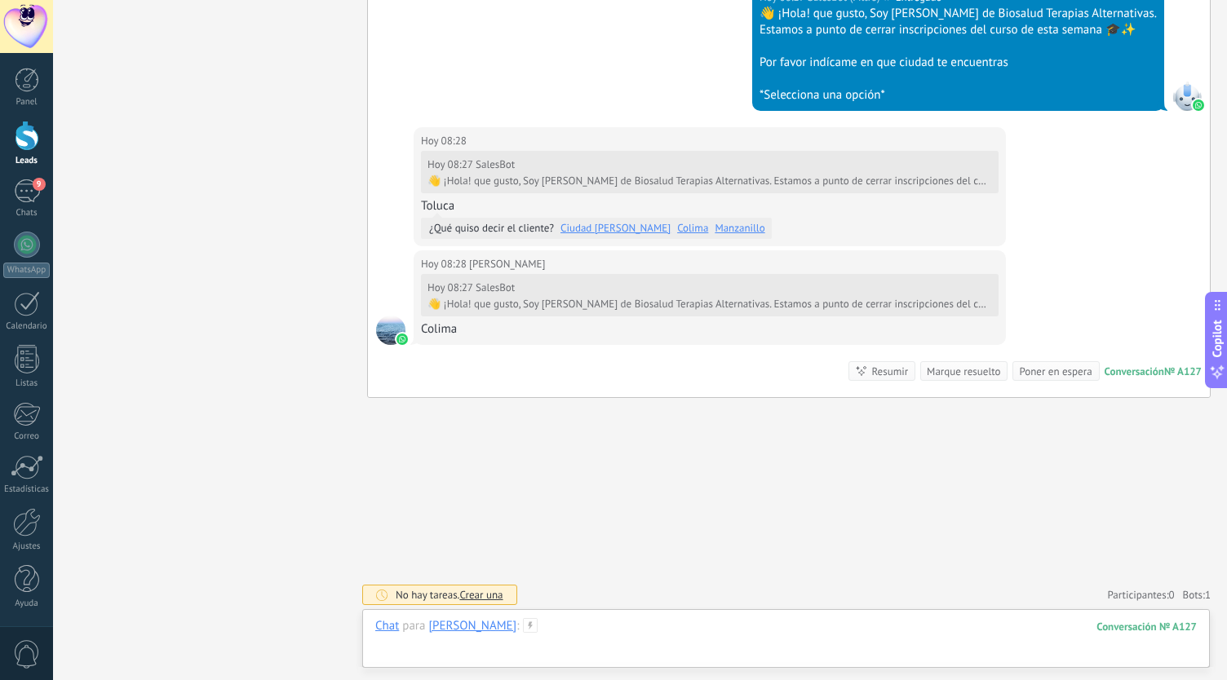
click at [583, 624] on div at bounding box center [786, 642] width 822 height 49
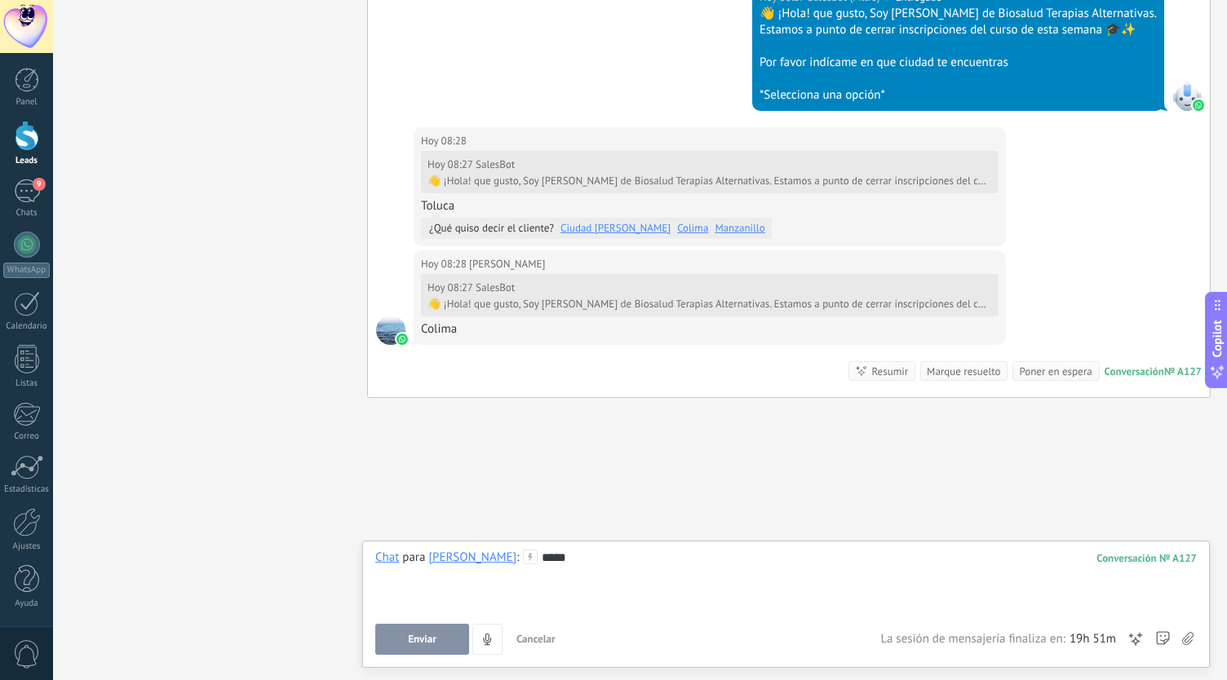
click at [409, 633] on button "Enviar" at bounding box center [422, 639] width 94 height 31
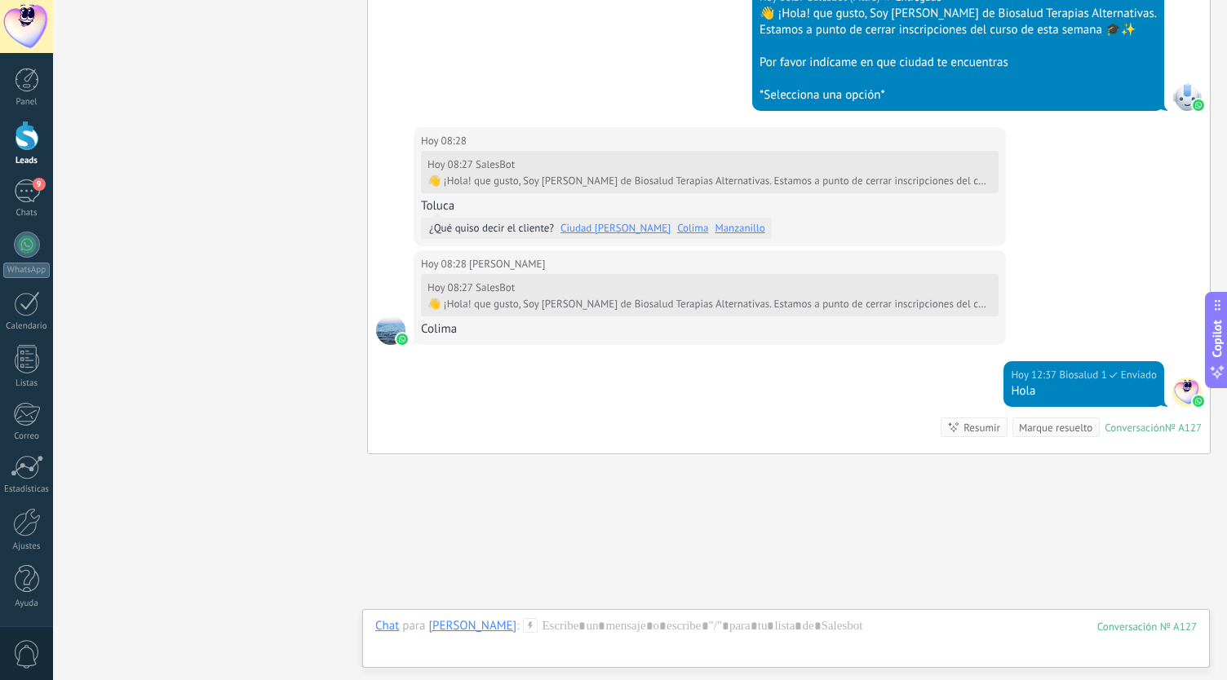
scroll to position [435, 0]
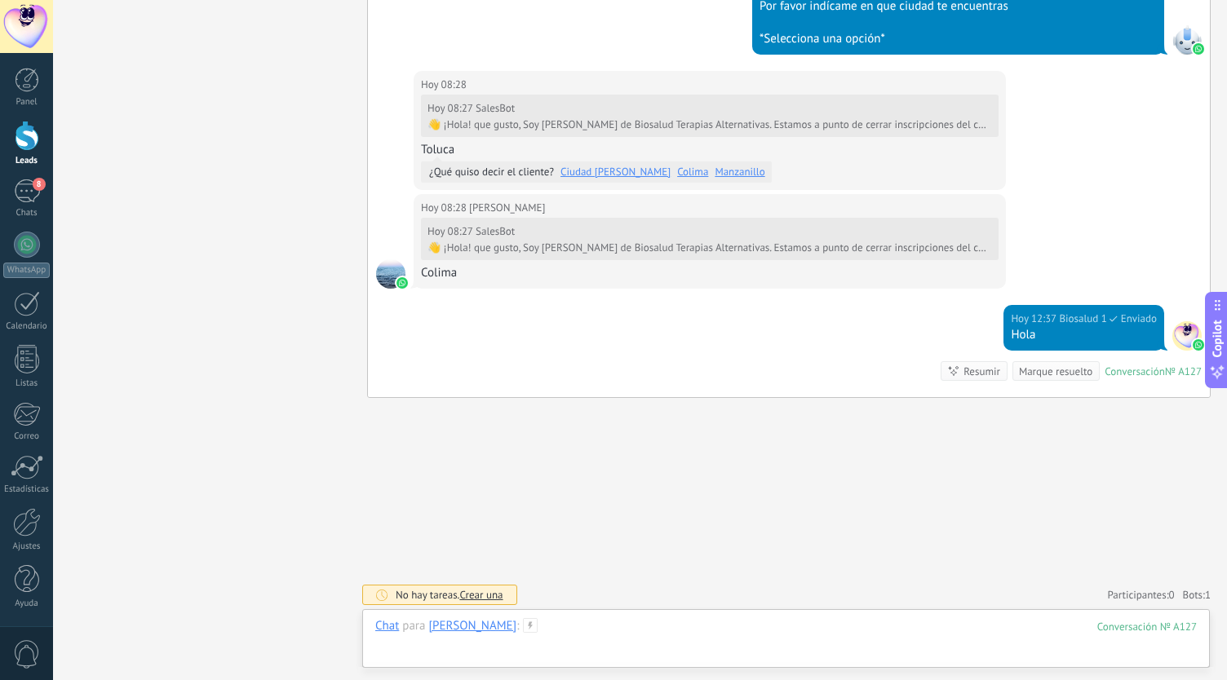
click at [615, 641] on div at bounding box center [786, 642] width 822 height 49
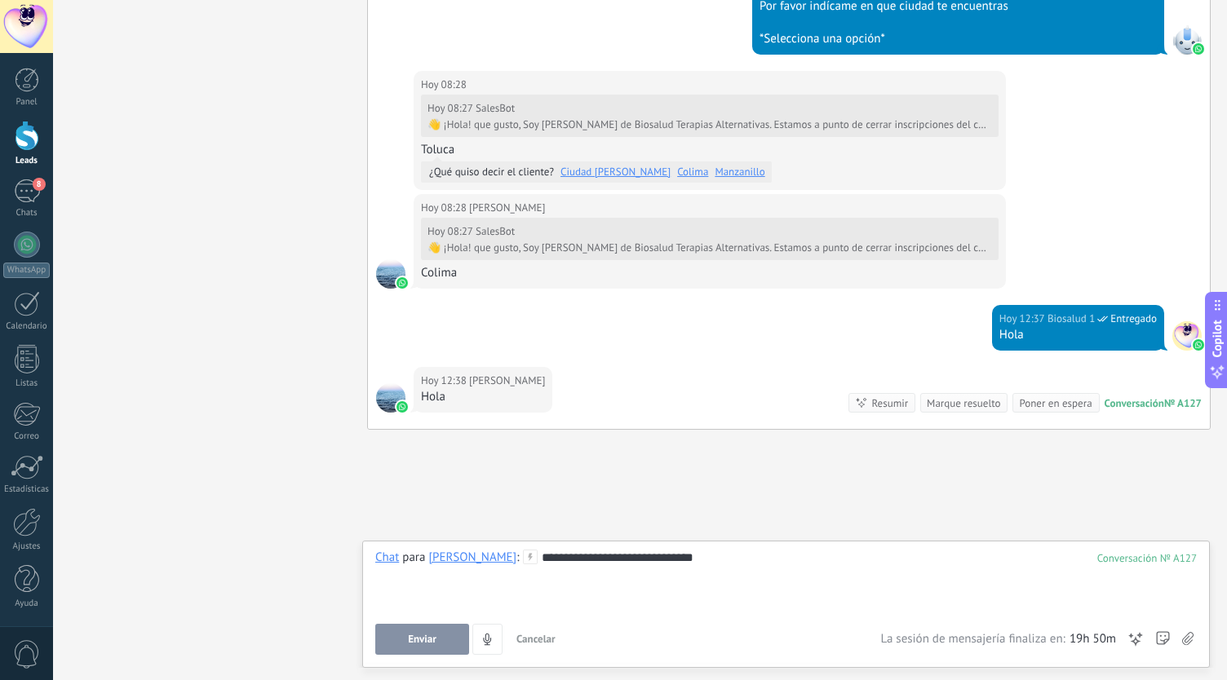
scroll to position [467, 0]
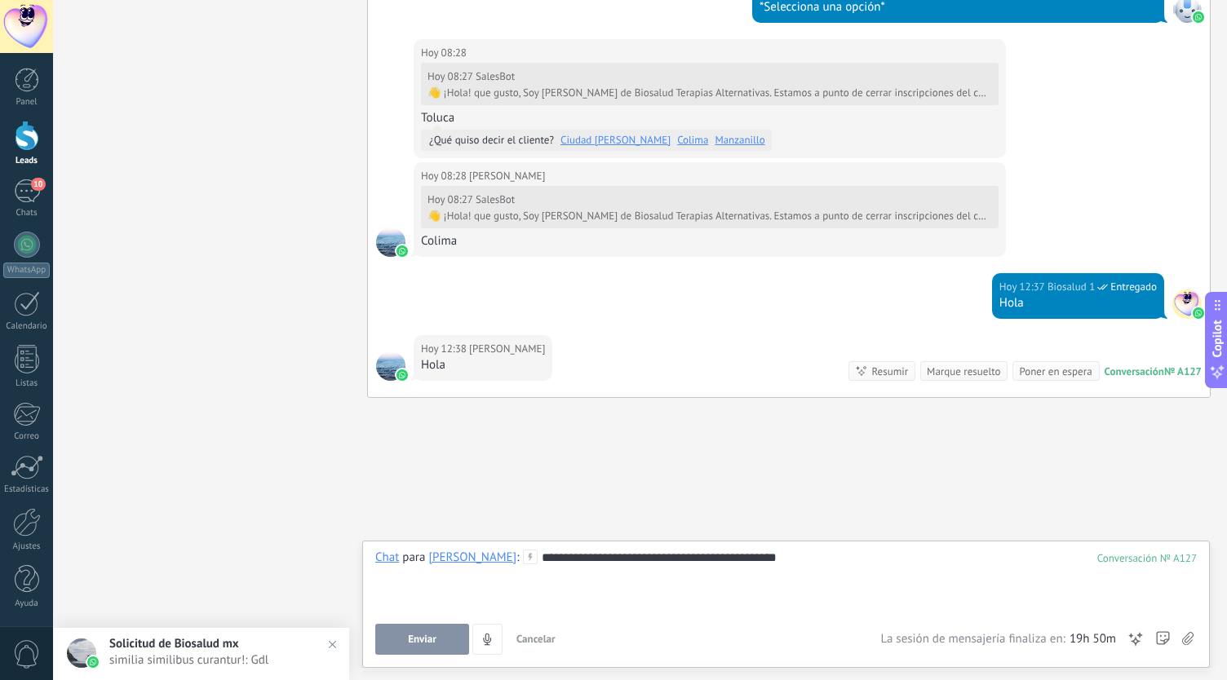
click at [451, 629] on button "Enviar" at bounding box center [422, 639] width 94 height 31
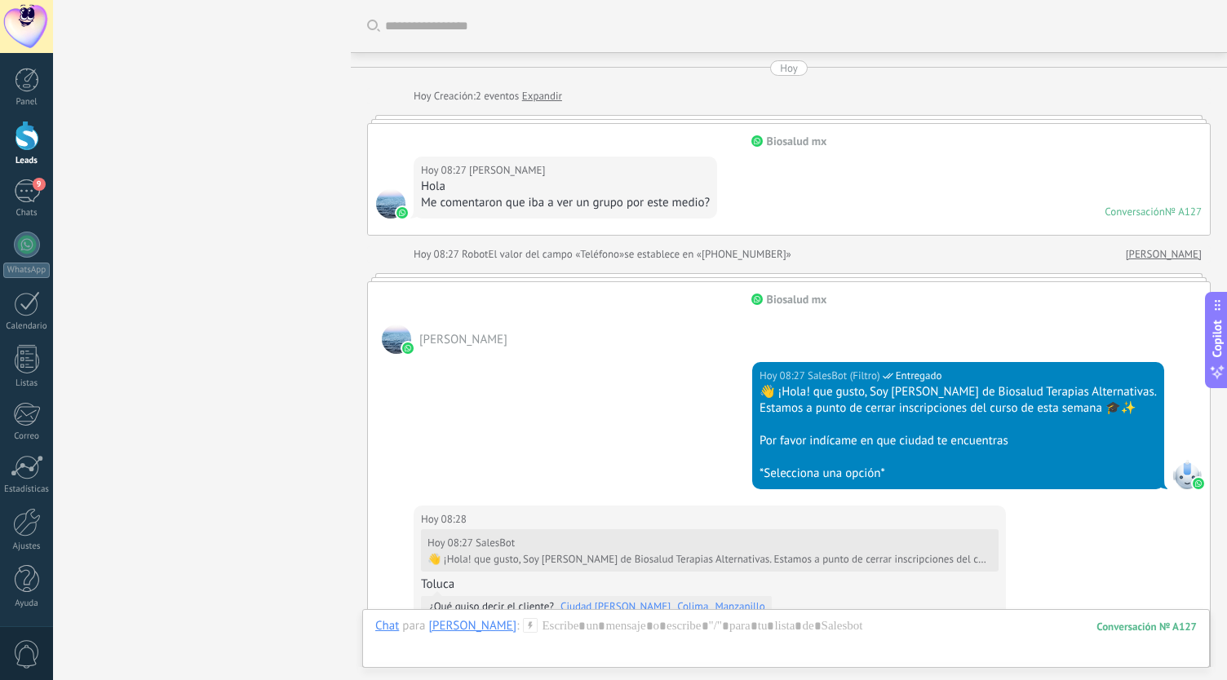
scroll to position [559, 0]
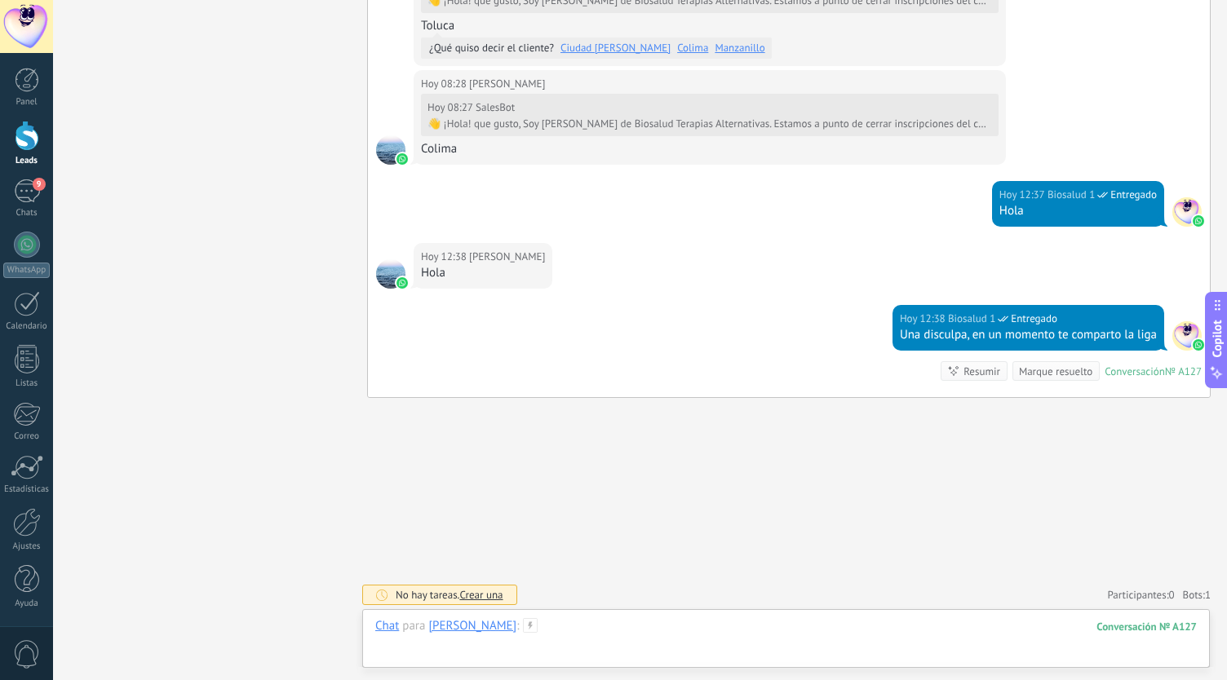
click at [559, 622] on div at bounding box center [786, 642] width 822 height 49
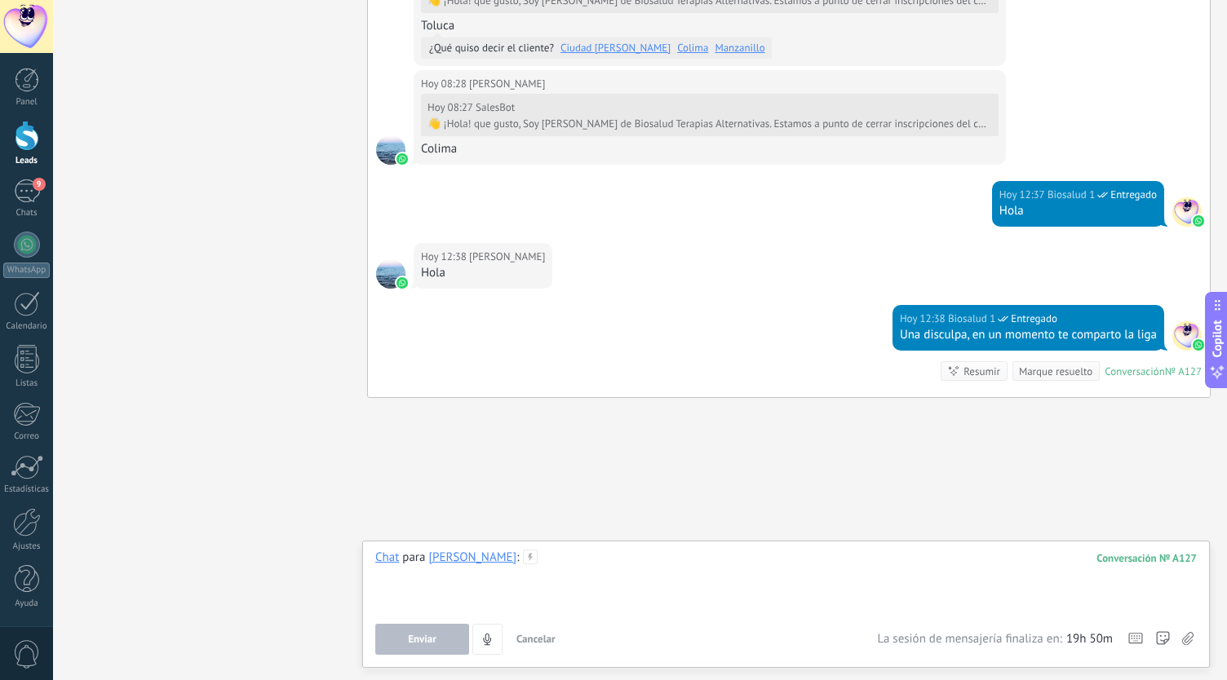
drag, startPoint x: 561, startPoint y: 622, endPoint x: 500, endPoint y: 557, distance: 88.3
click at [500, 557] on div at bounding box center [786, 581] width 822 height 62
paste div
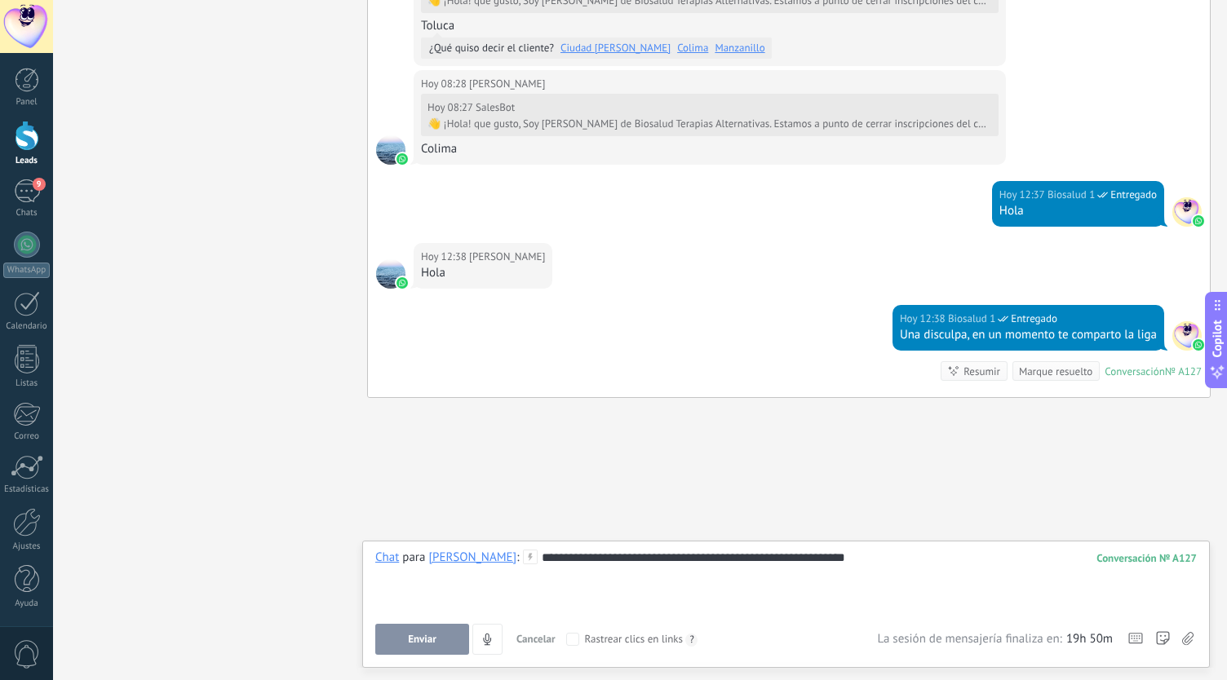
click at [504, 593] on div "**********" at bounding box center [786, 581] width 822 height 62
click at [909, 565] on div "**********" at bounding box center [786, 581] width 822 height 62
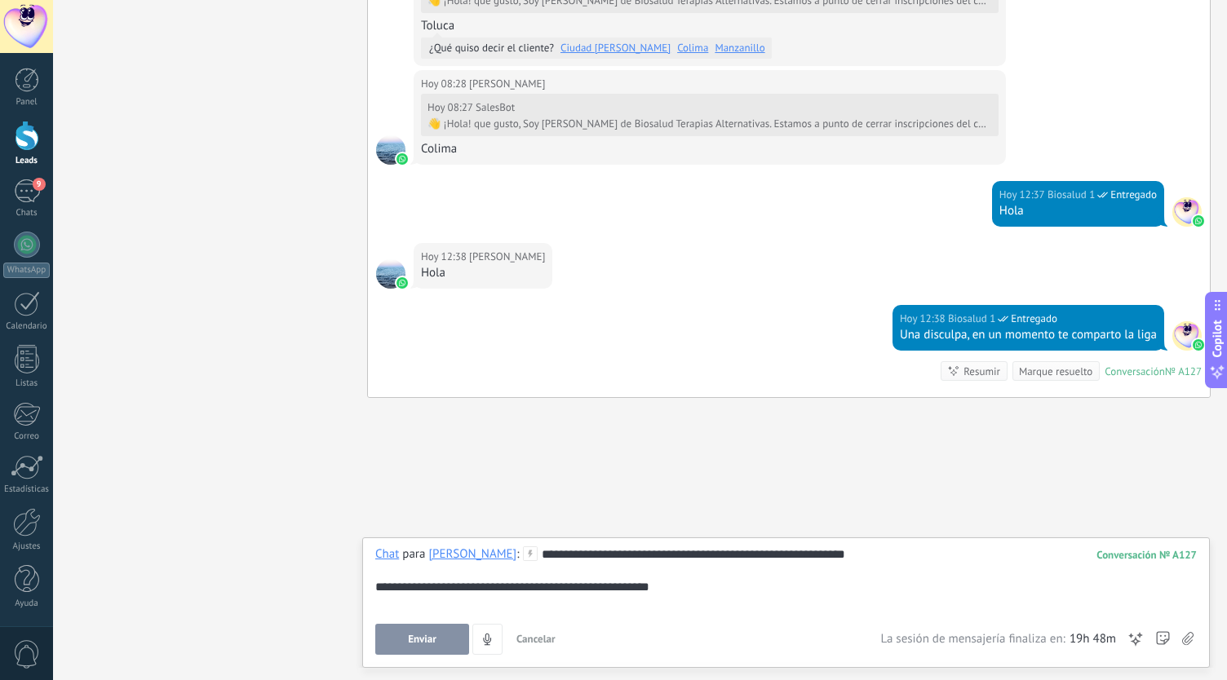
click at [406, 639] on button "Enviar" at bounding box center [422, 639] width 94 height 31
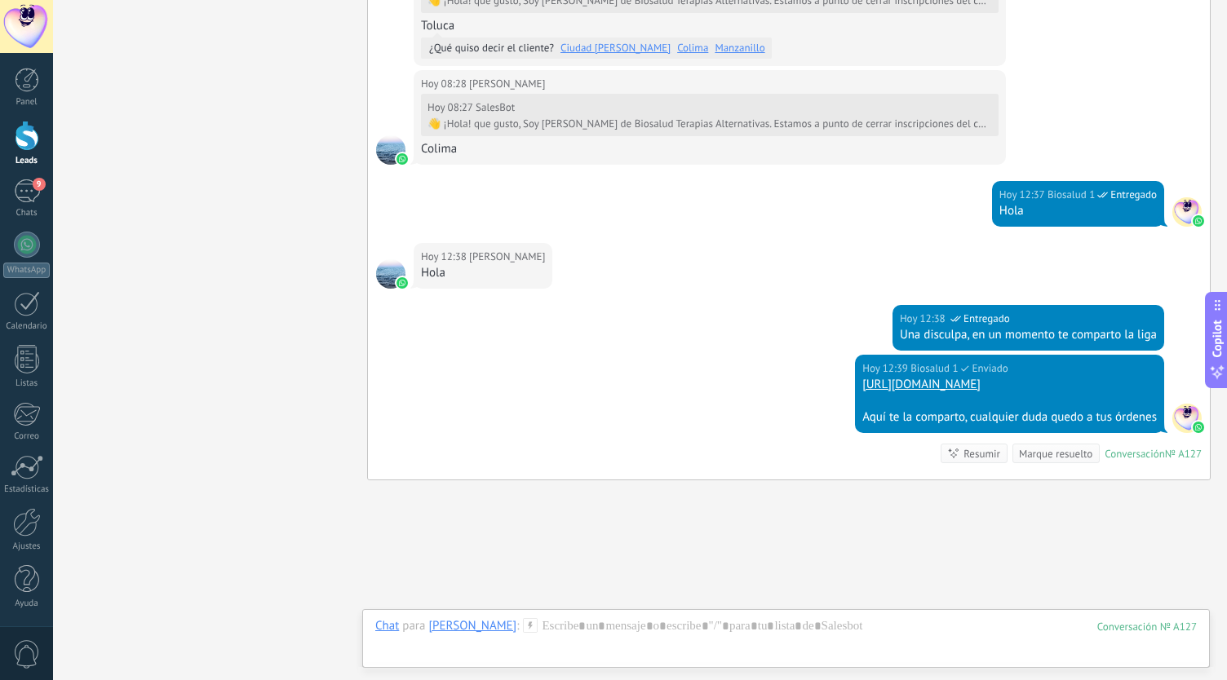
scroll to position [641, 0]
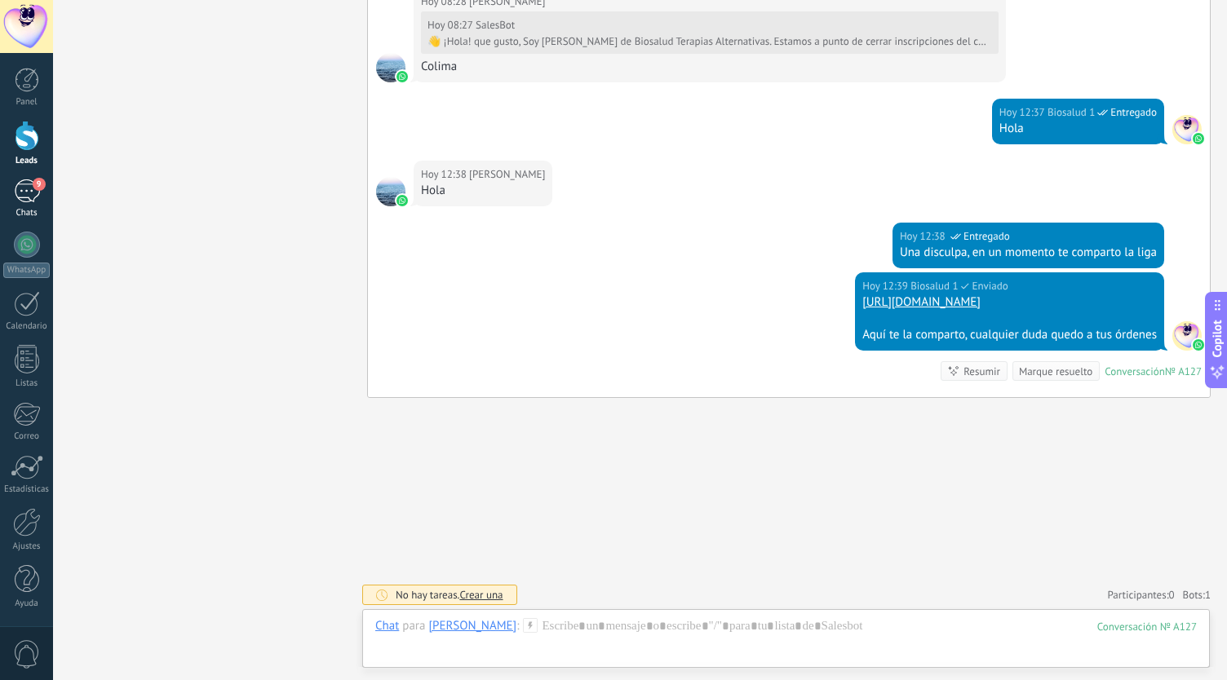
click at [20, 202] on div "9" at bounding box center [27, 192] width 26 height 24
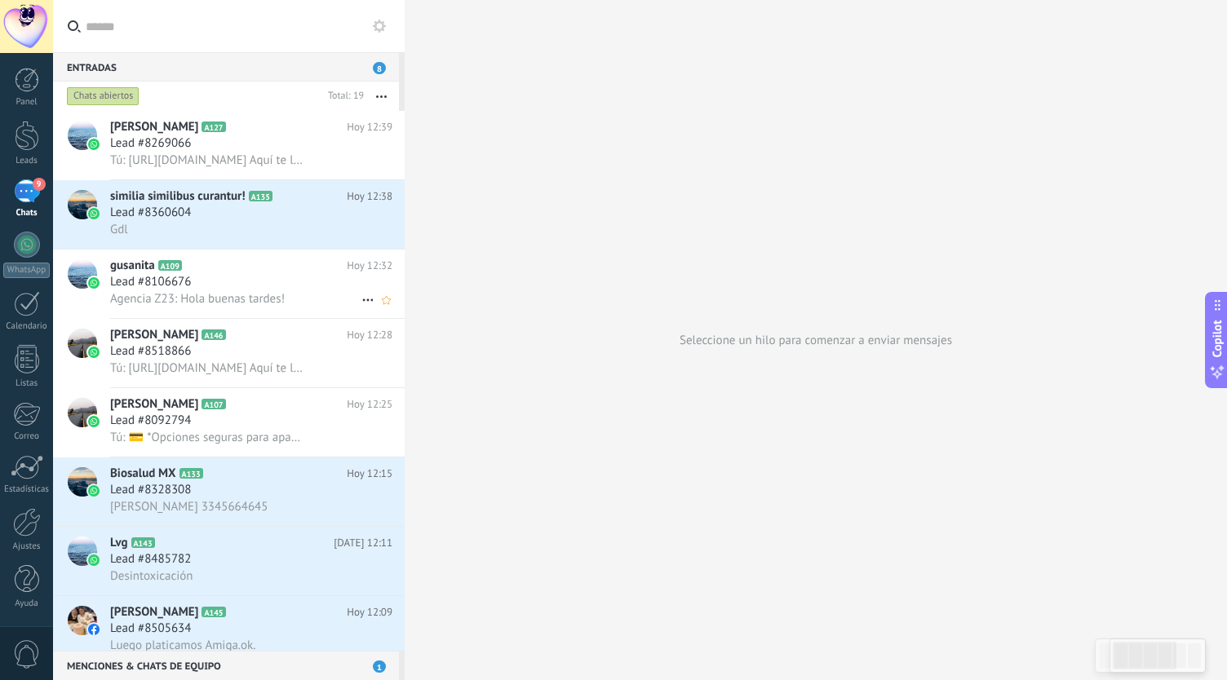
click at [204, 283] on div "Lead #8106676" at bounding box center [251, 282] width 282 height 16
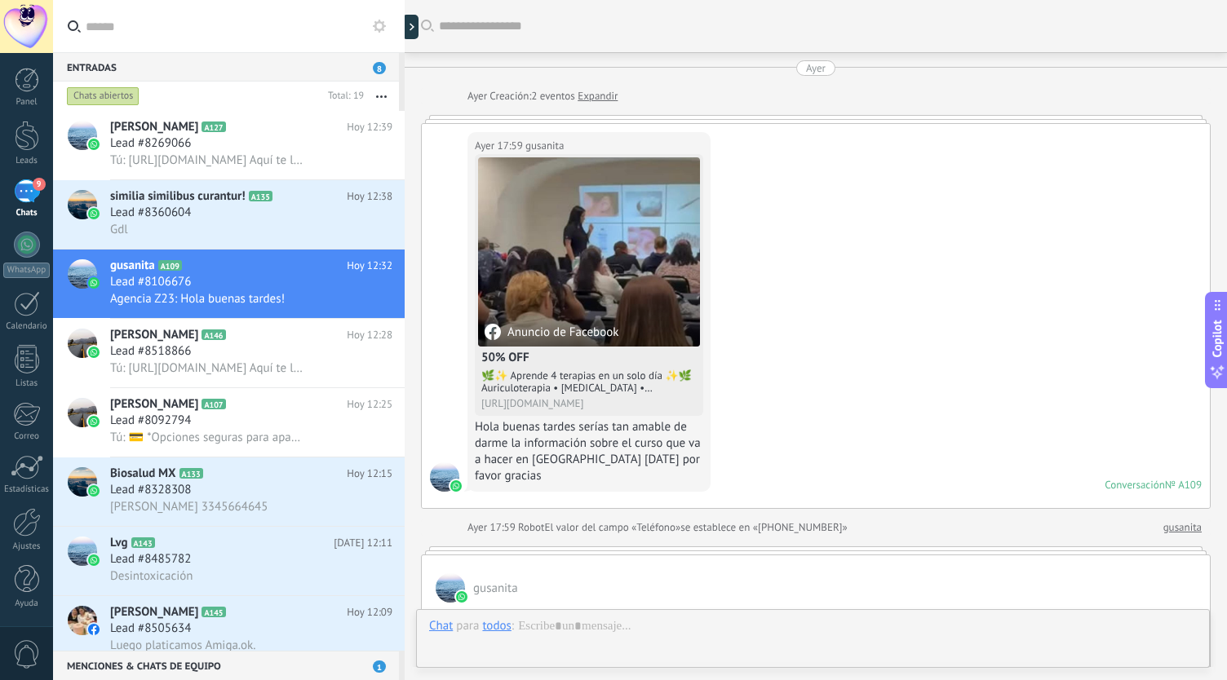
scroll to position [1084, 0]
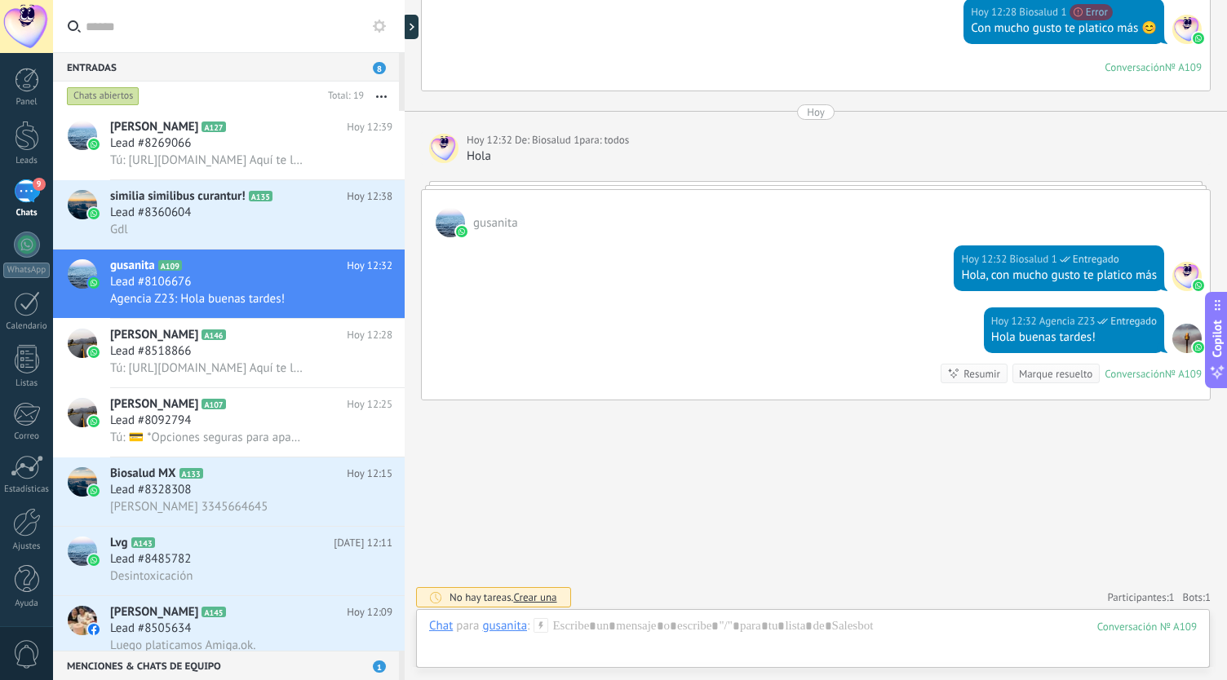
click at [511, 627] on div "gusanita" at bounding box center [504, 625] width 45 height 15
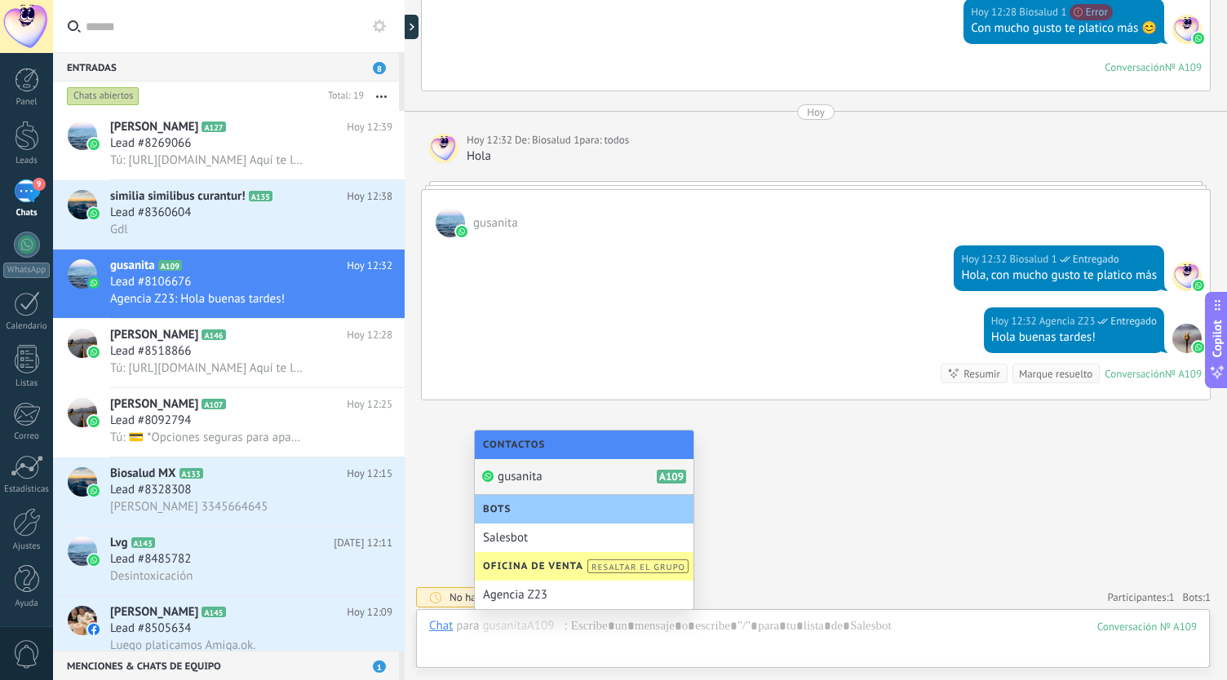
click at [566, 477] on div "gusanita A109" at bounding box center [584, 477] width 219 height 36
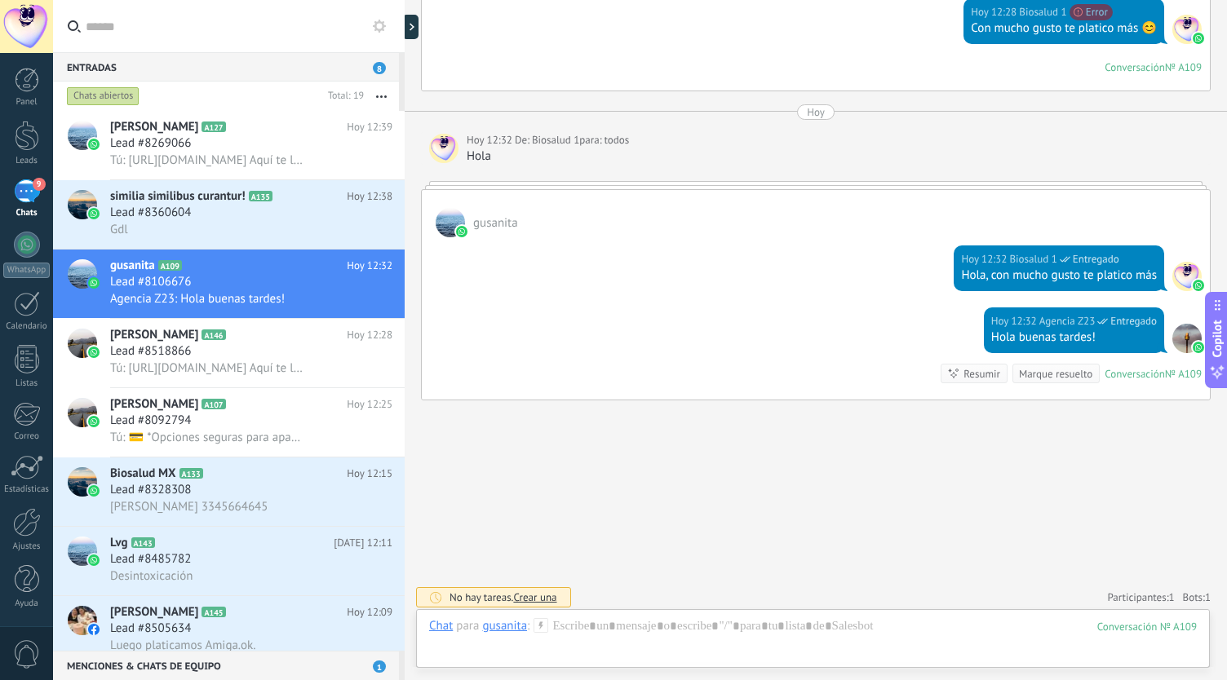
click at [501, 614] on div "Chat Correo Nota Tarea Chat para gusanita : 109 Enviar Cancelar Rastrear clics …" at bounding box center [813, 638] width 794 height 59
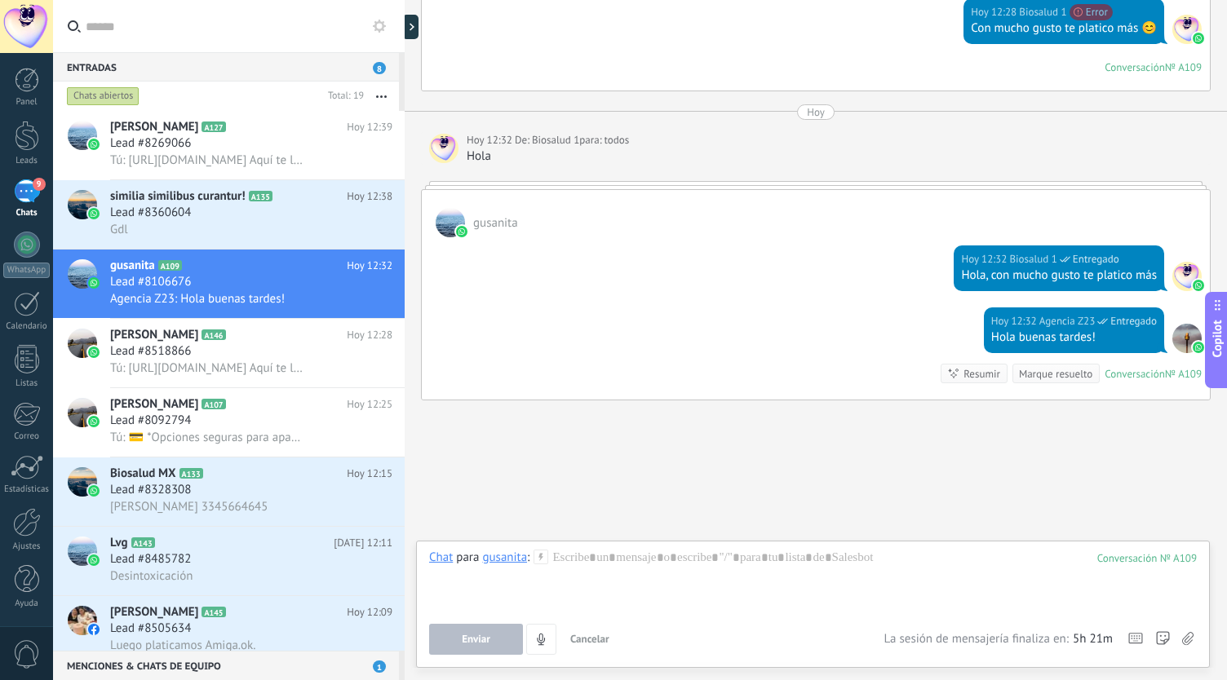
click at [501, 564] on div "gusanita" at bounding box center [504, 557] width 45 height 15
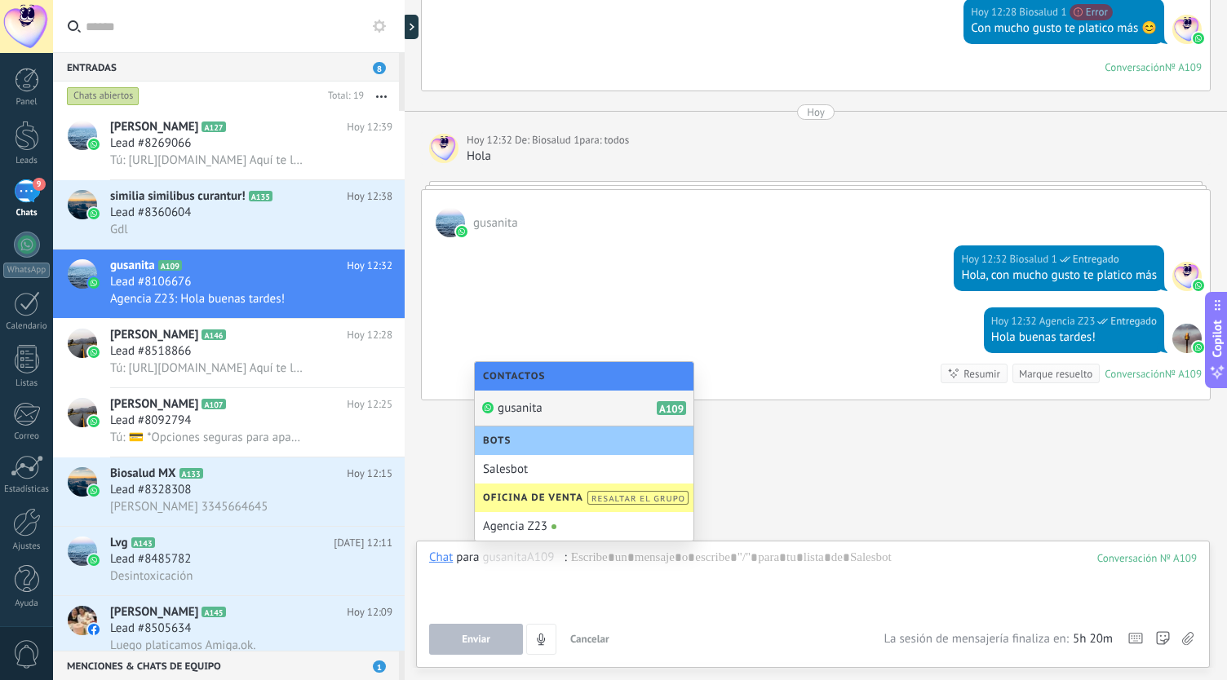
click at [559, 418] on div "gusanita A109" at bounding box center [584, 409] width 219 height 36
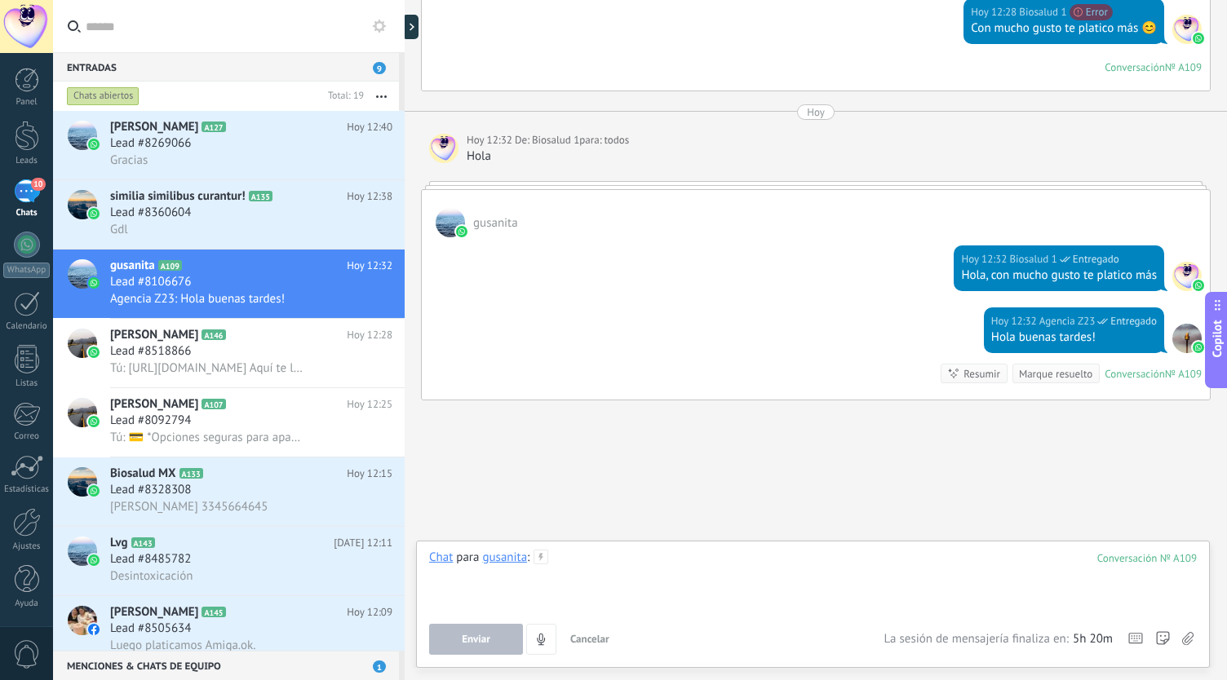
click at [726, 579] on div at bounding box center [813, 581] width 769 height 62
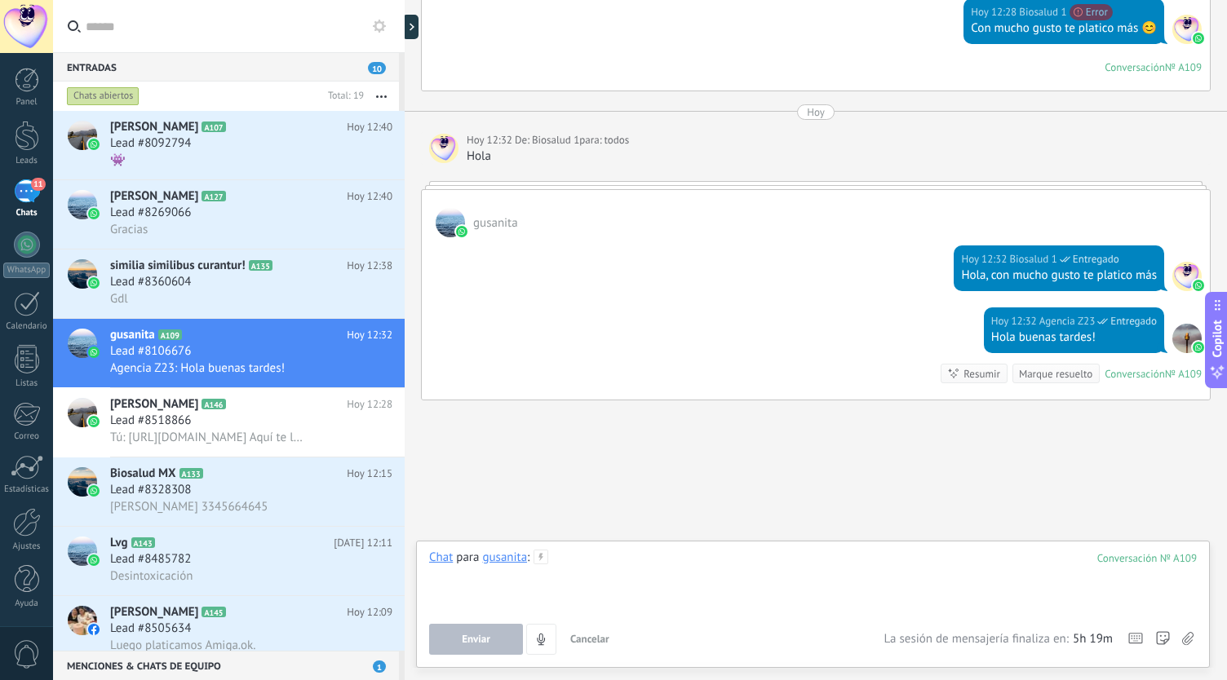
paste div
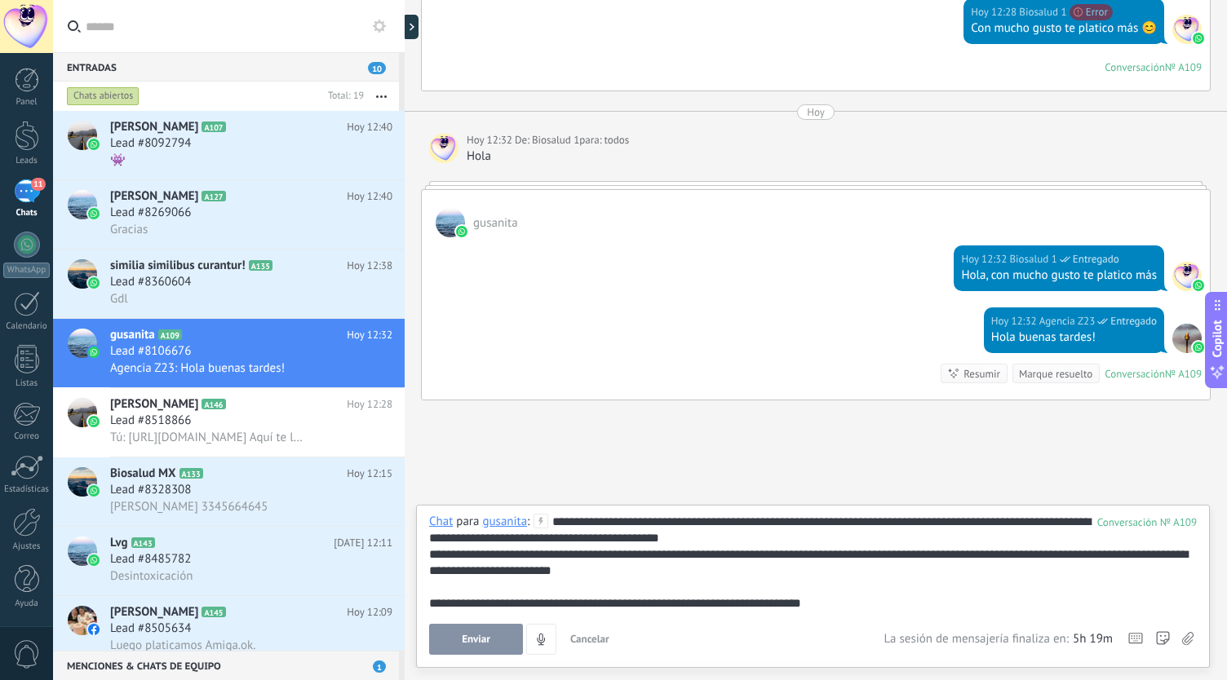
click at [809, 542] on div "**********" at bounding box center [813, 563] width 769 height 98
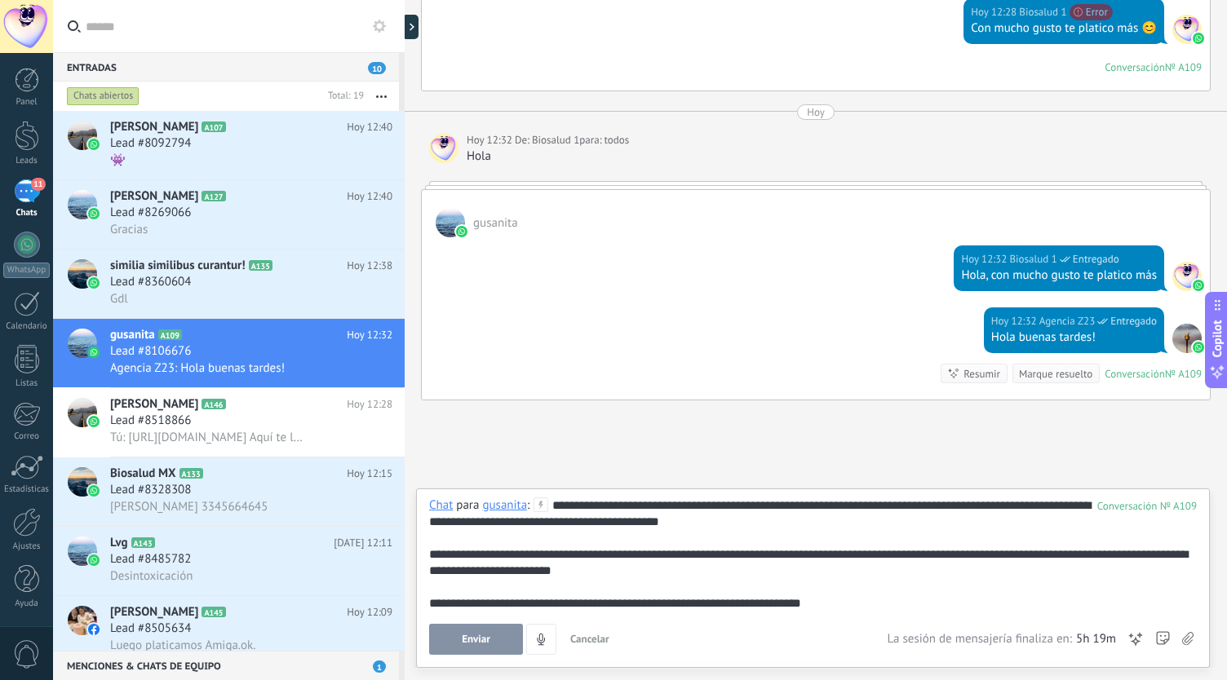
click at [1023, 554] on div "**********" at bounding box center [813, 563] width 769 height 33
click at [979, 576] on div "**********" at bounding box center [813, 563] width 769 height 33
click at [561, 575] on div "**********" at bounding box center [813, 563] width 769 height 33
click at [837, 611] on div "**********" at bounding box center [813, 604] width 769 height 16
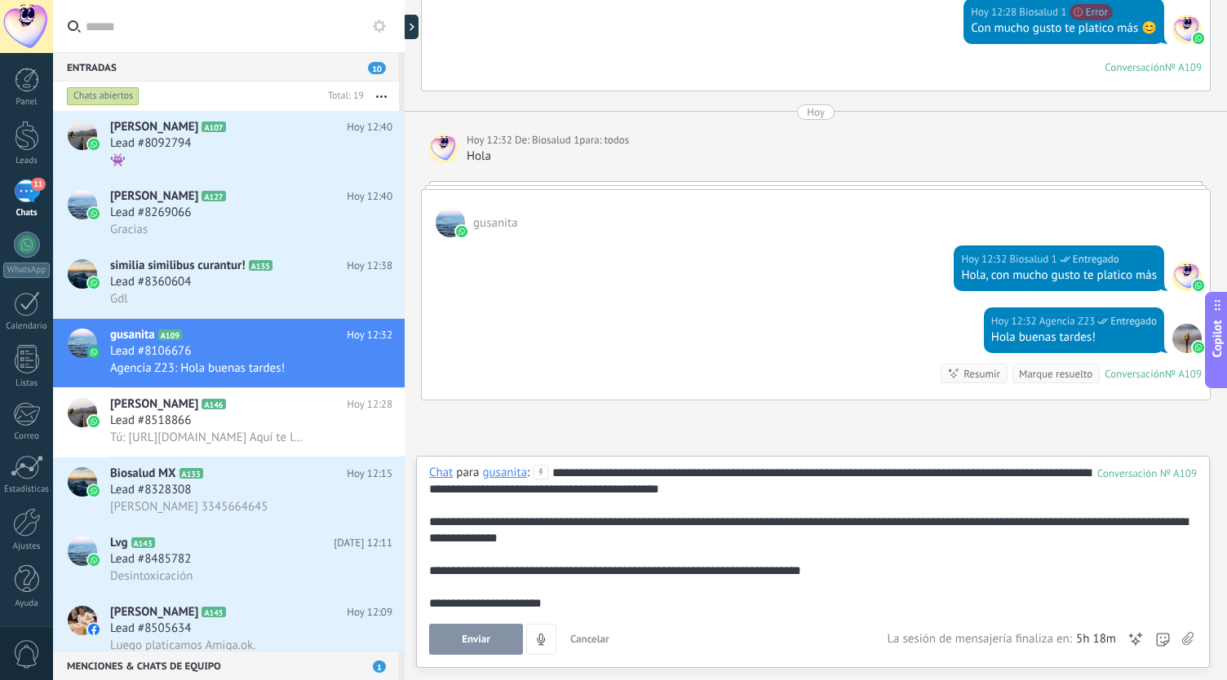
scroll to position [758, 0]
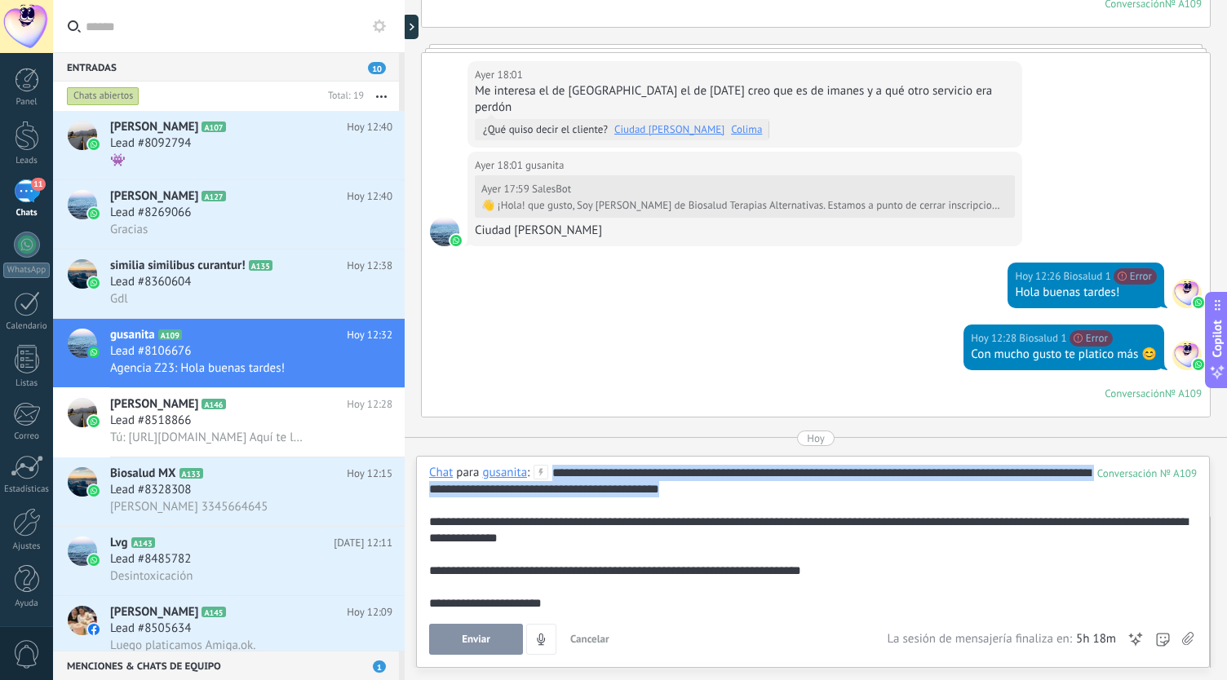
drag, startPoint x: 777, startPoint y: 494, endPoint x: 547, endPoint y: 458, distance: 232.9
click at [547, 458] on div "**********" at bounding box center [813, 562] width 794 height 212
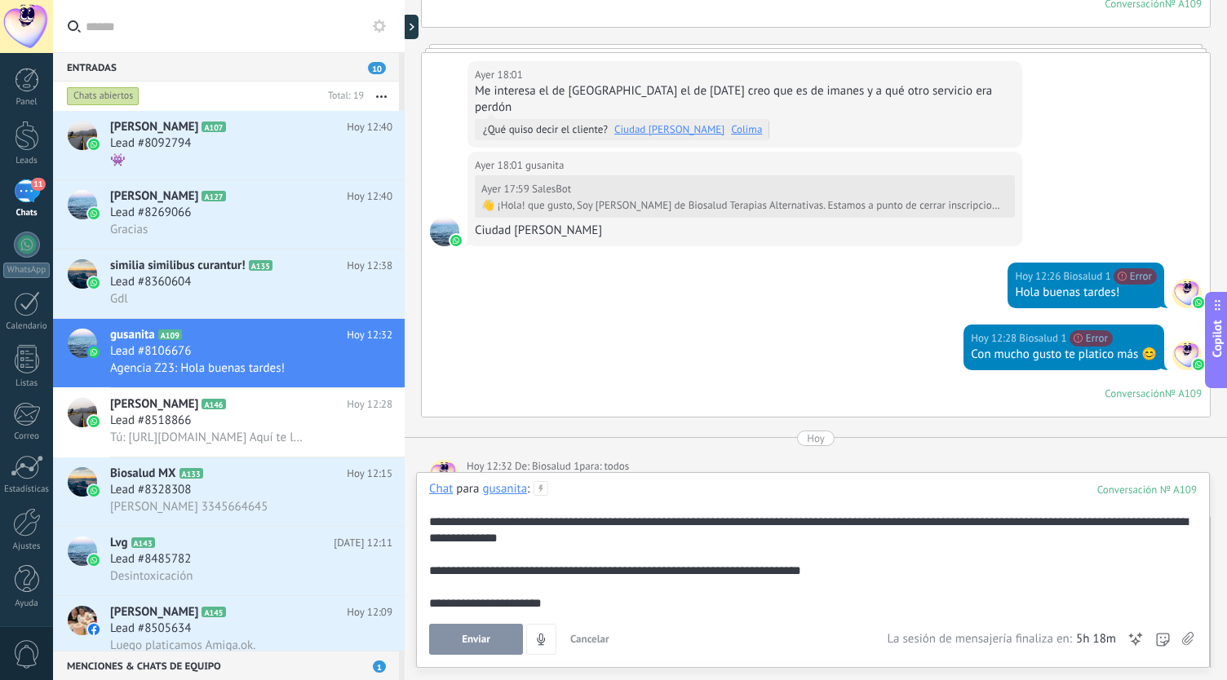
drag, startPoint x: 532, startPoint y: 616, endPoint x: 441, endPoint y: 592, distance: 94.6
click at [441, 592] on div "**********" at bounding box center [813, 568] width 768 height 174
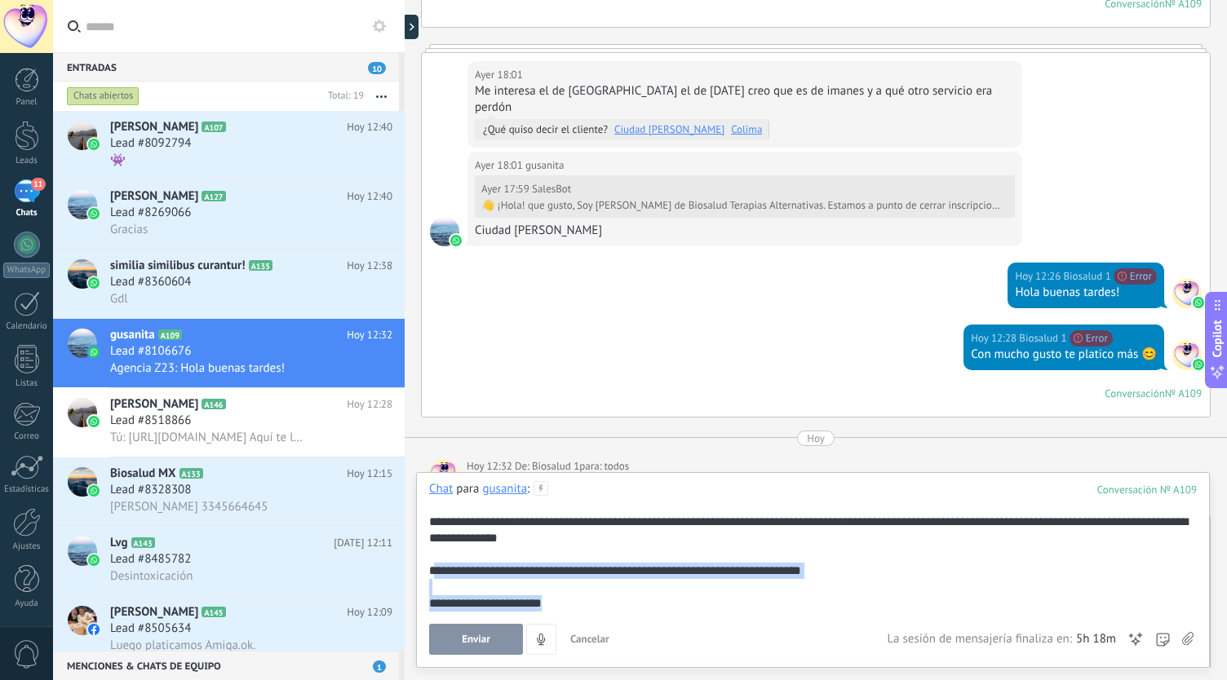
drag, startPoint x: 553, startPoint y: 611, endPoint x: 434, endPoint y: 571, distance: 125.7
click at [434, 571] on div "**********" at bounding box center [813, 587] width 769 height 49
click at [582, 616] on div "**********" at bounding box center [813, 568] width 768 height 174
click at [782, 602] on div "**********" at bounding box center [813, 587] width 769 height 49
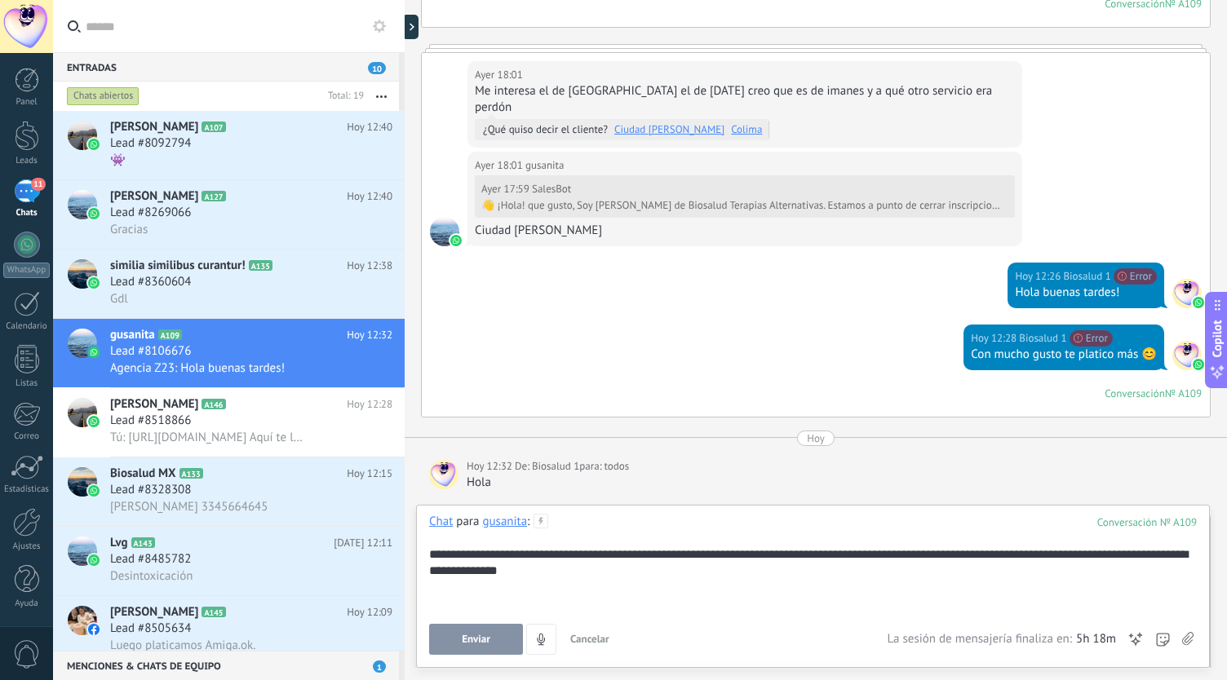
click at [445, 553] on div "**********" at bounding box center [813, 563] width 769 height 33
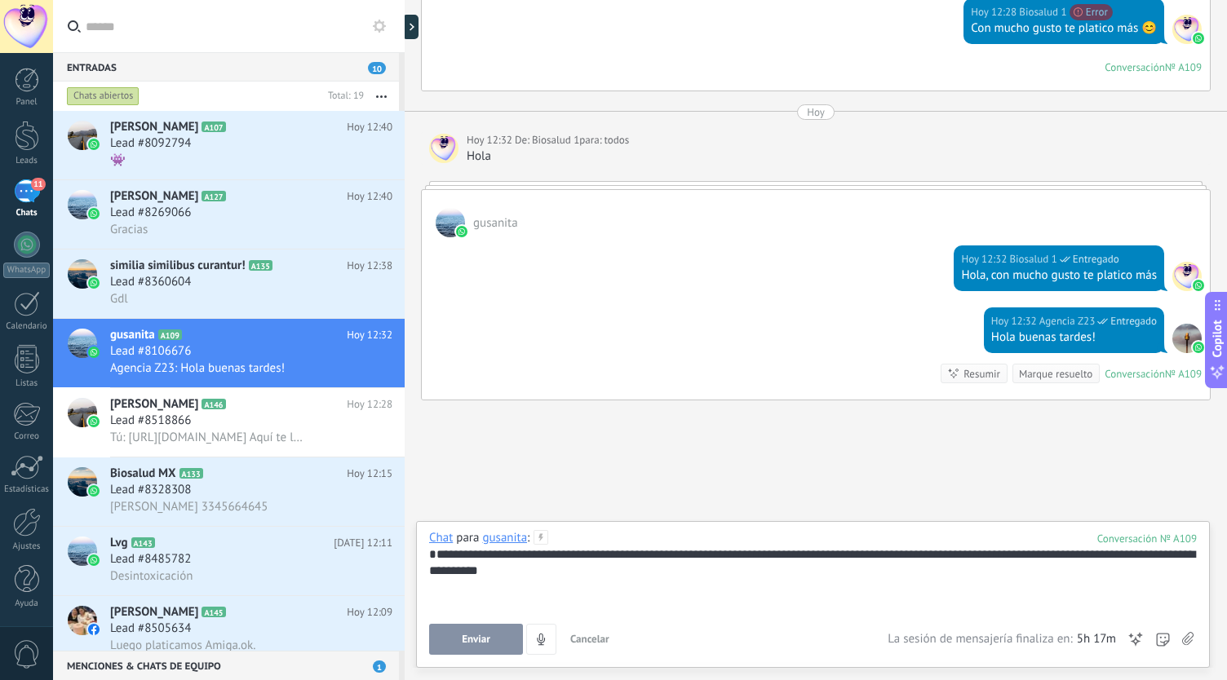
click at [521, 594] on div at bounding box center [813, 587] width 769 height 16
click at [1178, 639] on div "Enviar Cancelar Rastrear clics en links ? Reducir links largos y rastrear clics…" at bounding box center [813, 639] width 768 height 31
click at [1186, 641] on icon at bounding box center [1187, 639] width 11 height 14
click at [0, 0] on input "file" at bounding box center [0, 0] width 0 height 0
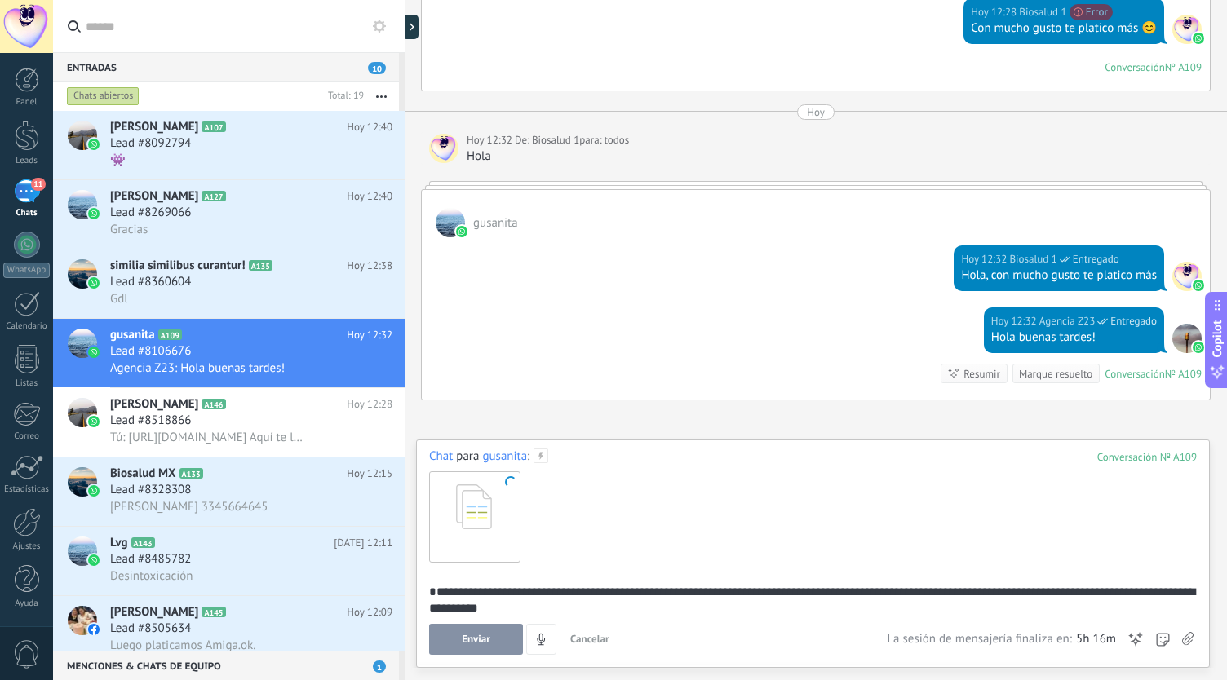
scroll to position [38, 0]
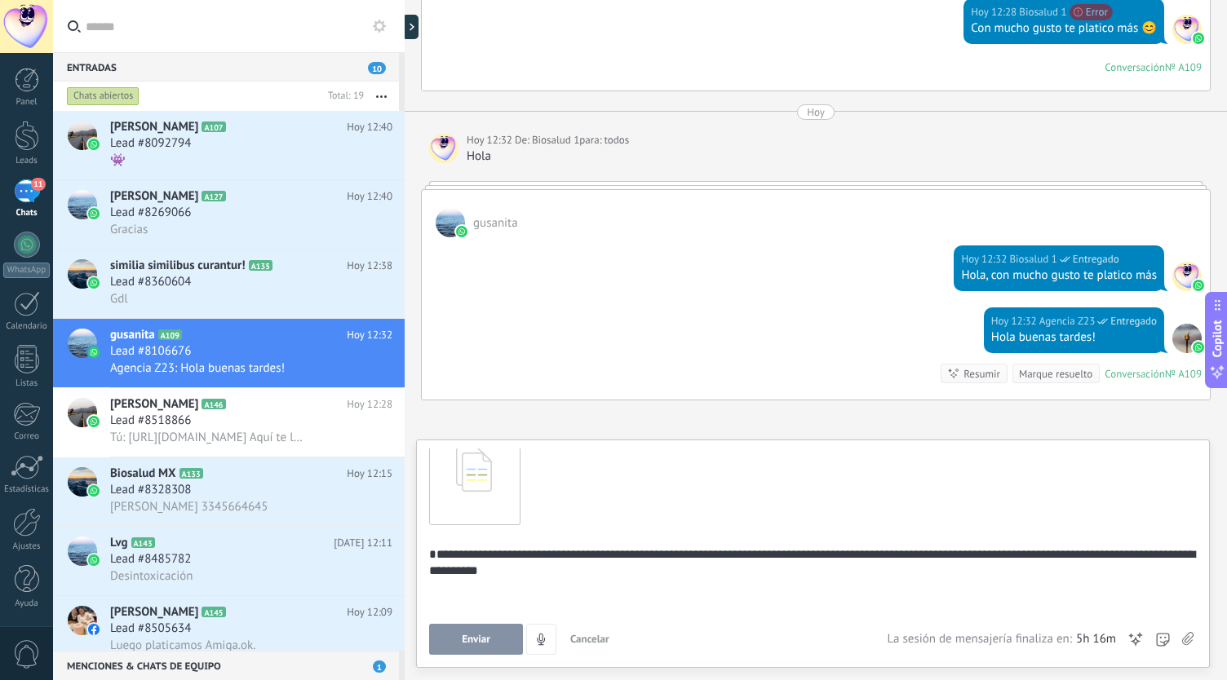
click at [556, 588] on div at bounding box center [810, 587] width 763 height 16
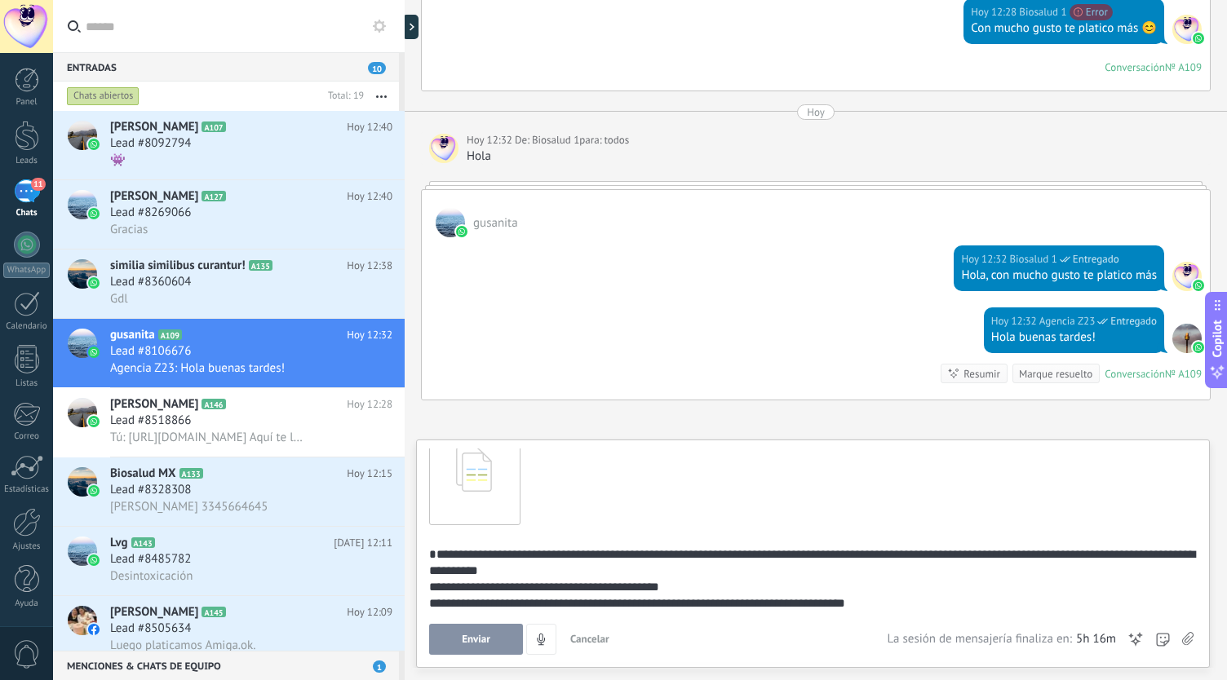
click at [564, 567] on div "**********" at bounding box center [810, 563] width 763 height 33
click at [481, 505] on div at bounding box center [474, 479] width 90 height 90
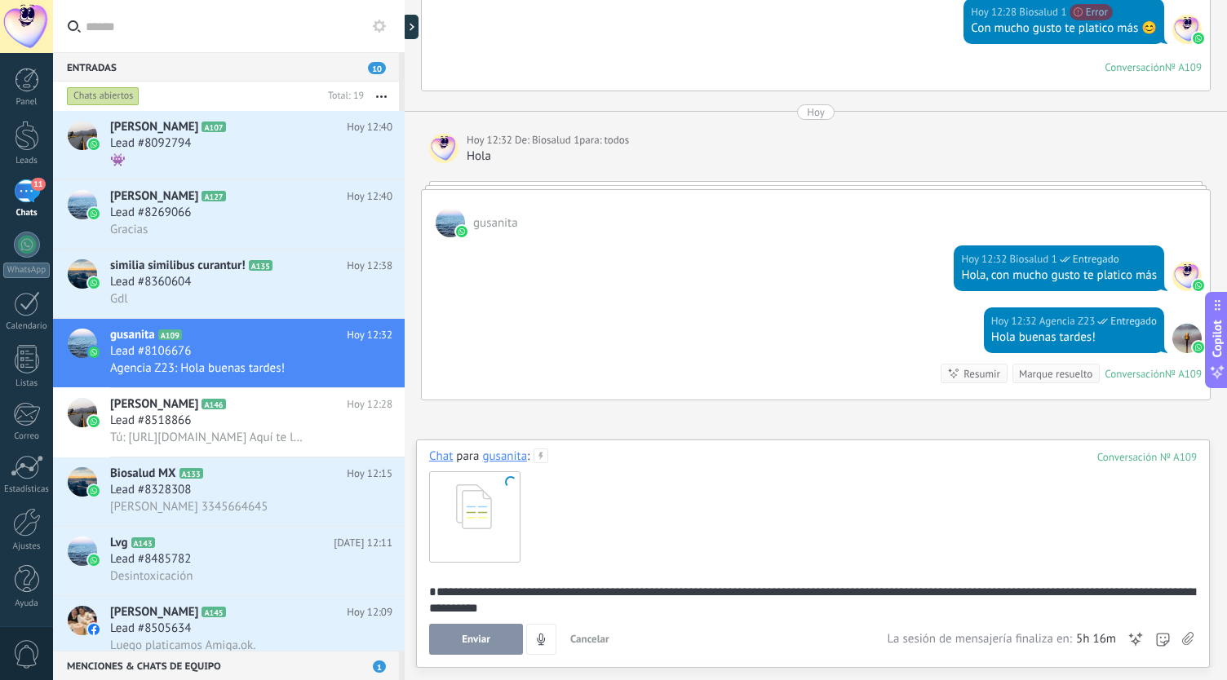
click at [478, 643] on span "Enviar" at bounding box center [476, 639] width 29 height 11
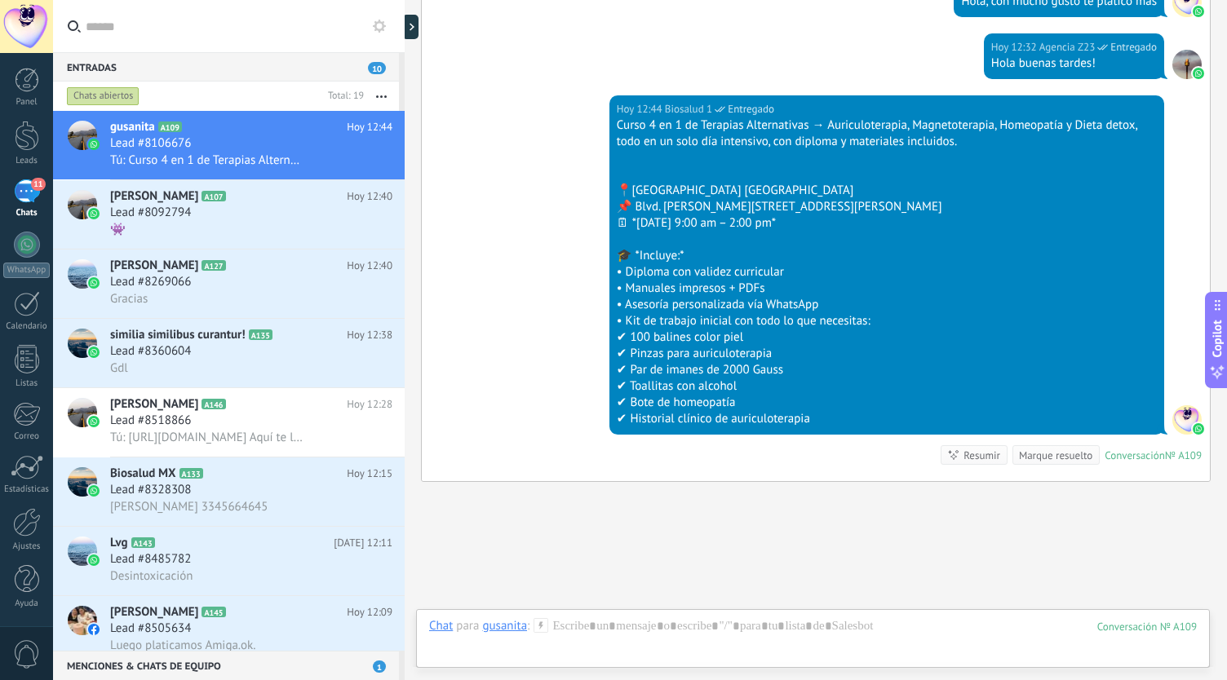
scroll to position [1440, 0]
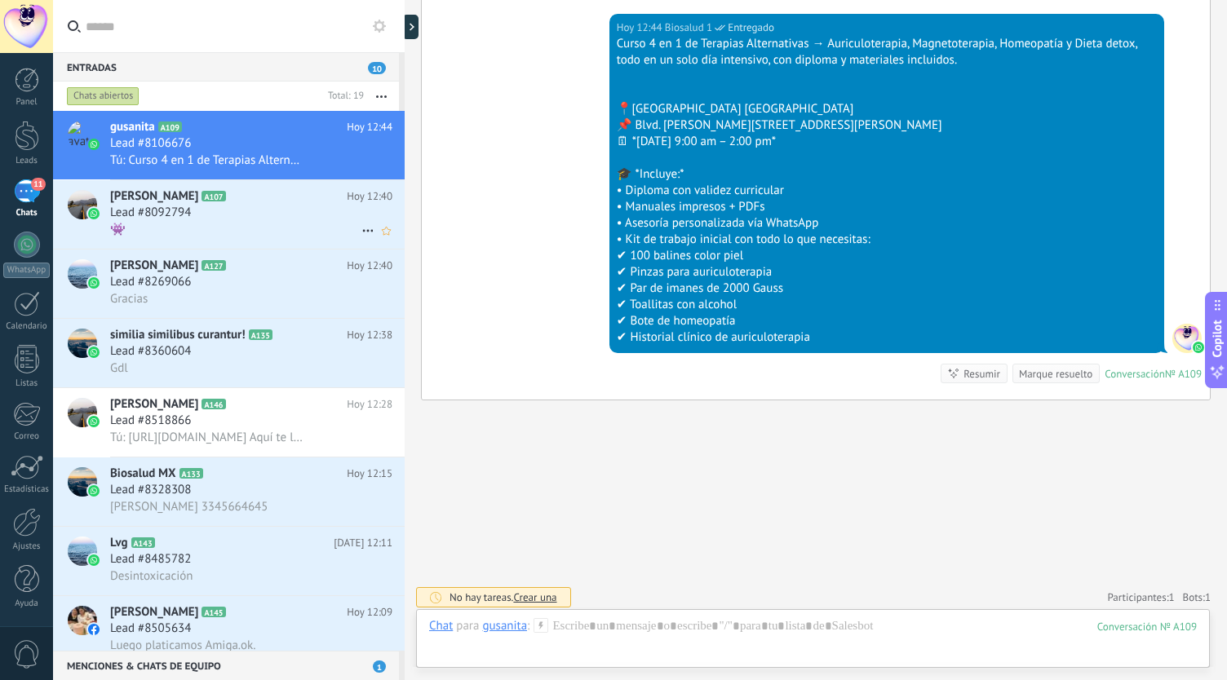
click at [210, 226] on div "👾" at bounding box center [251, 229] width 282 height 17
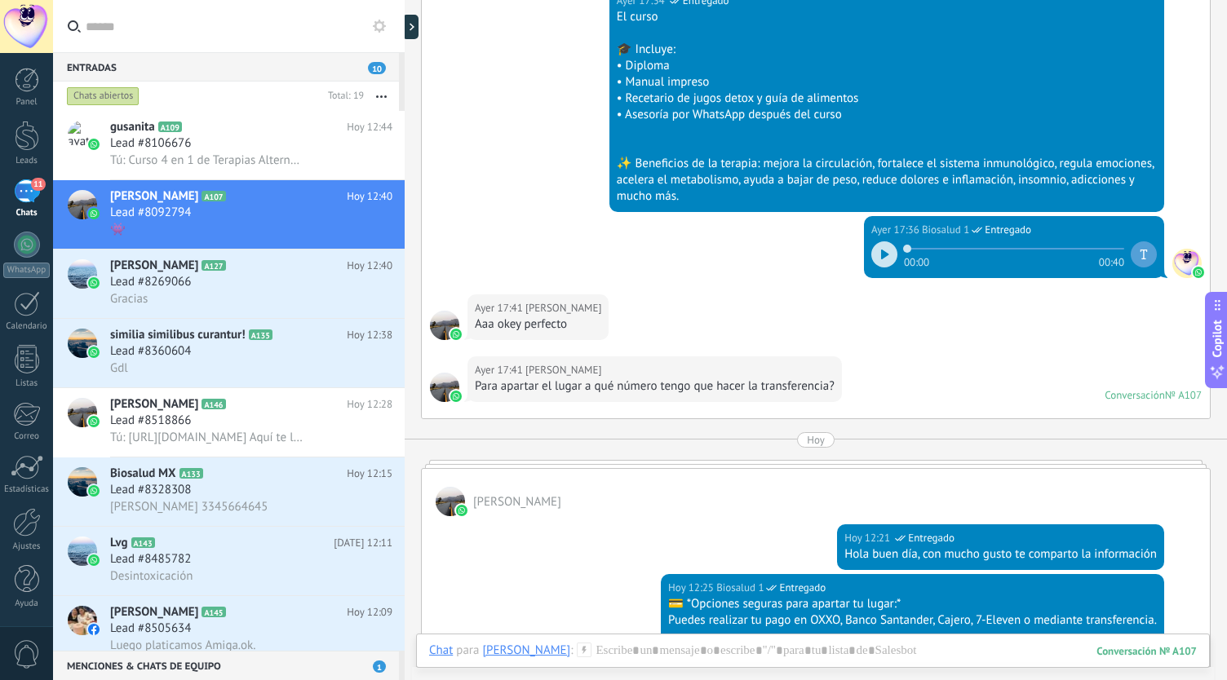
scroll to position [1309, 0]
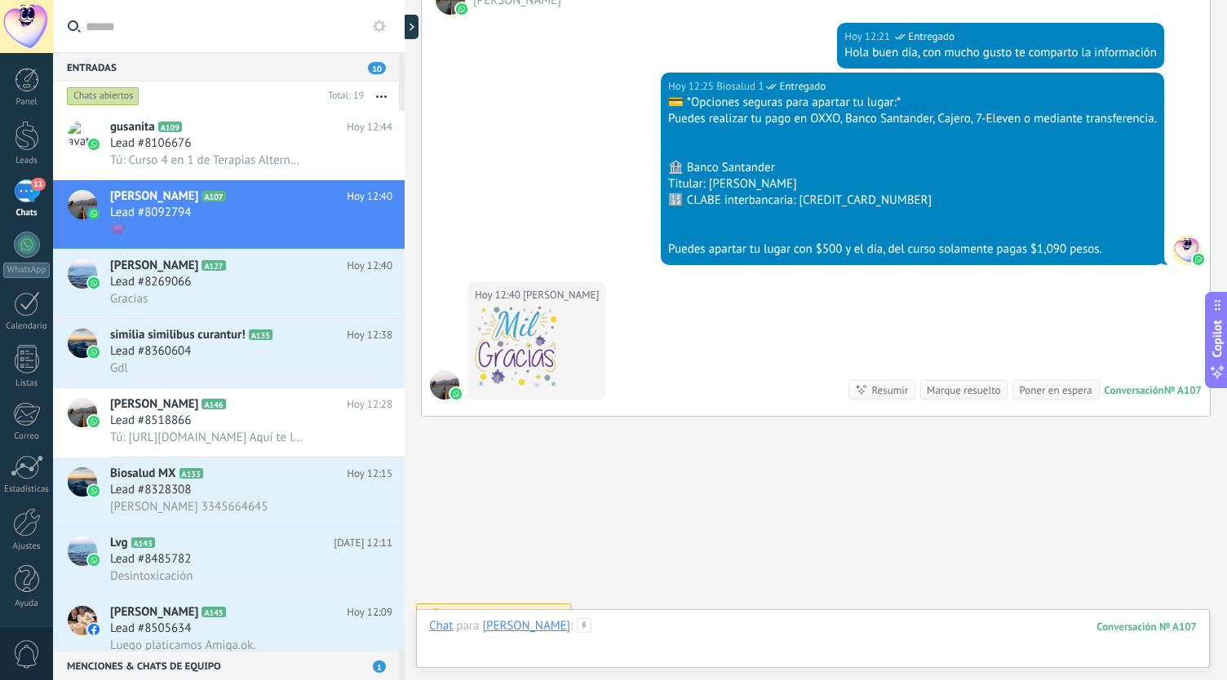
click at [684, 634] on div at bounding box center [813, 642] width 768 height 49
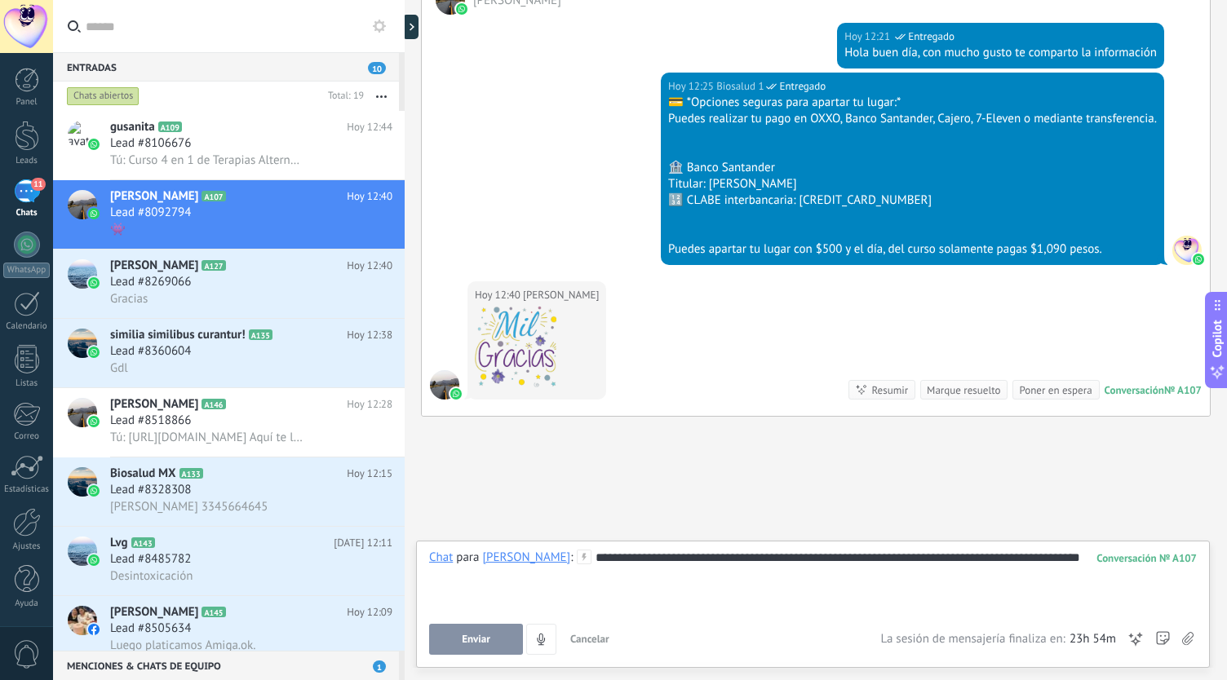
click at [472, 644] on span "Enviar" at bounding box center [476, 639] width 29 height 11
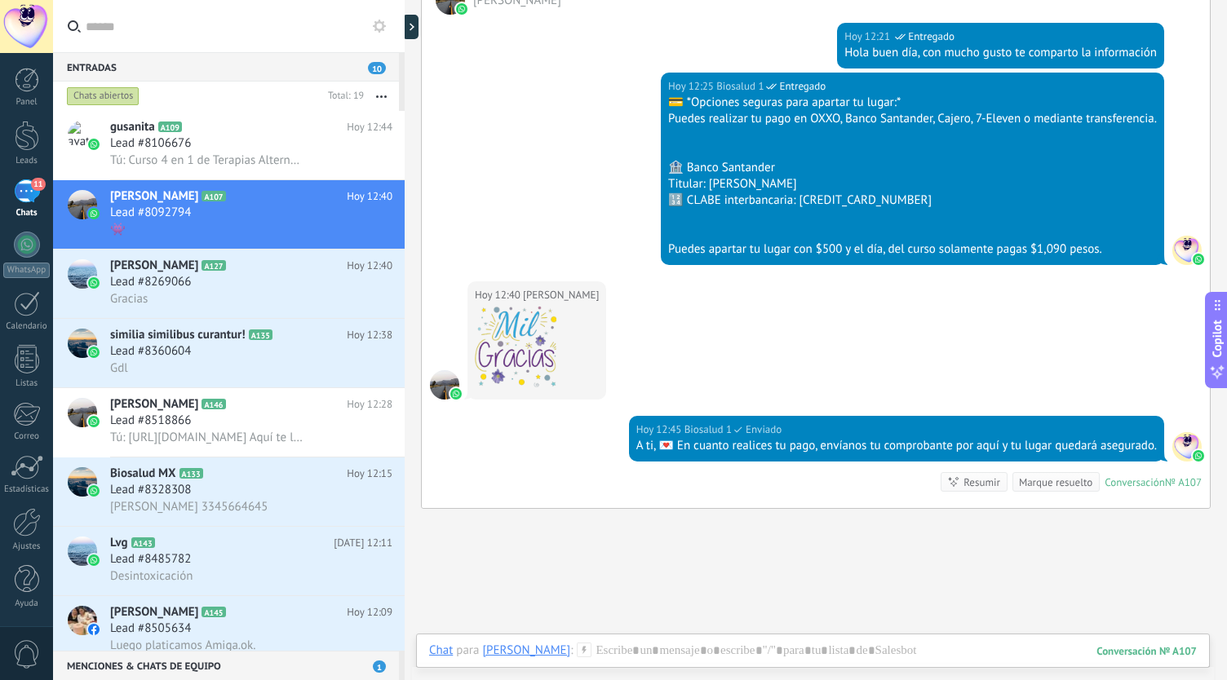
scroll to position [1380, 0]
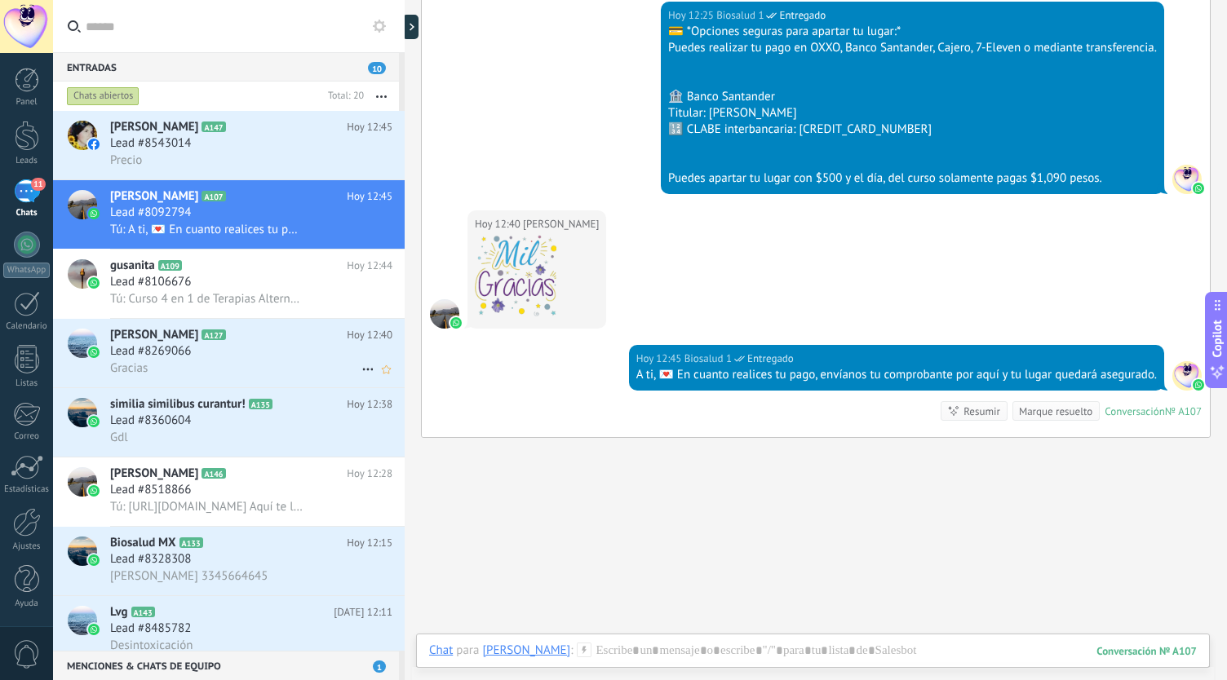
click at [197, 352] on h3 "Lead #8269066" at bounding box center [154, 352] width 89 height 16
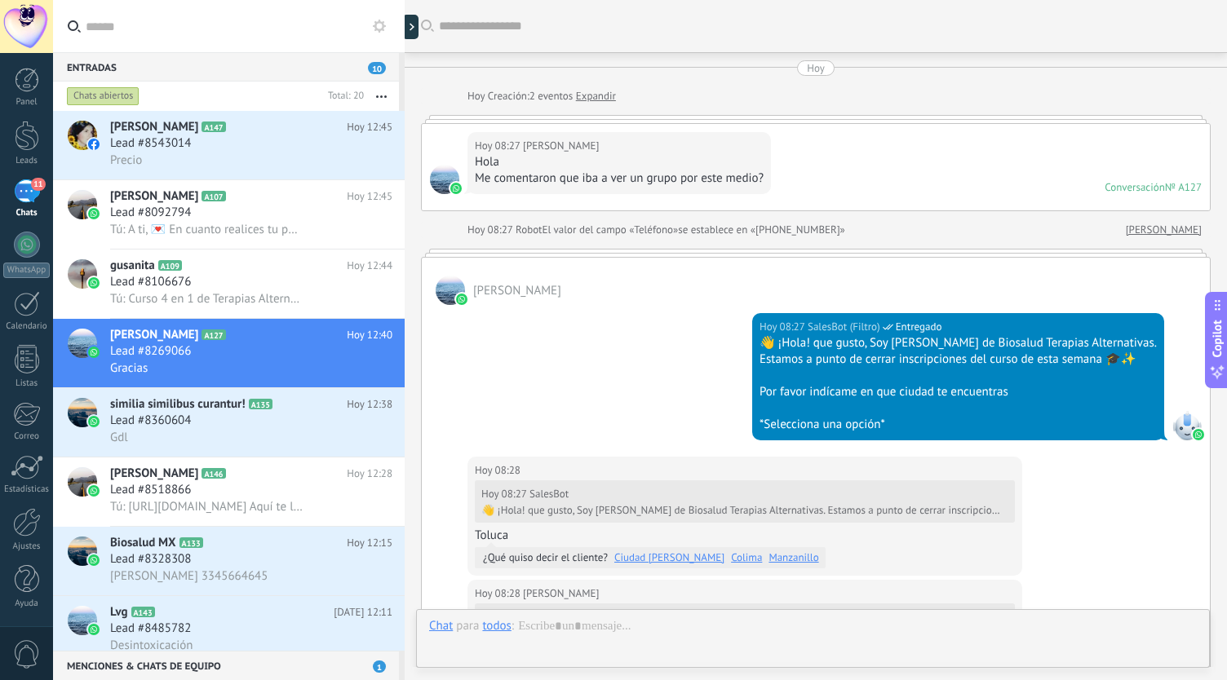
scroll to position [624, 0]
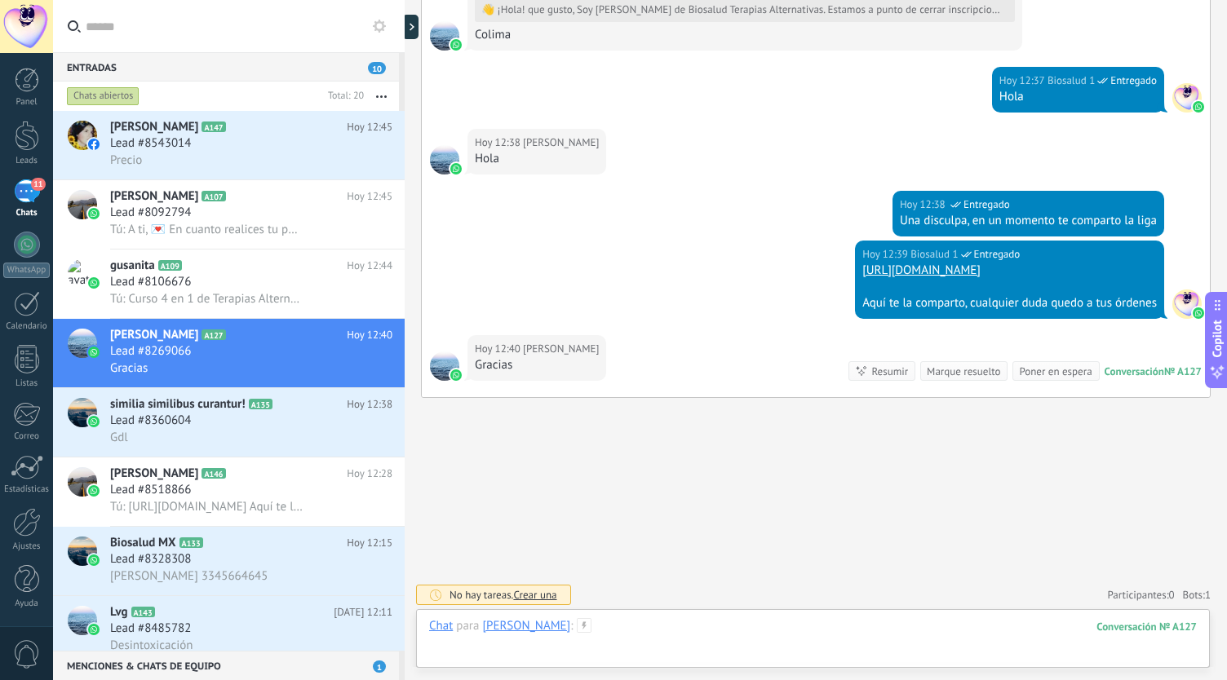
click at [579, 631] on div at bounding box center [813, 642] width 768 height 49
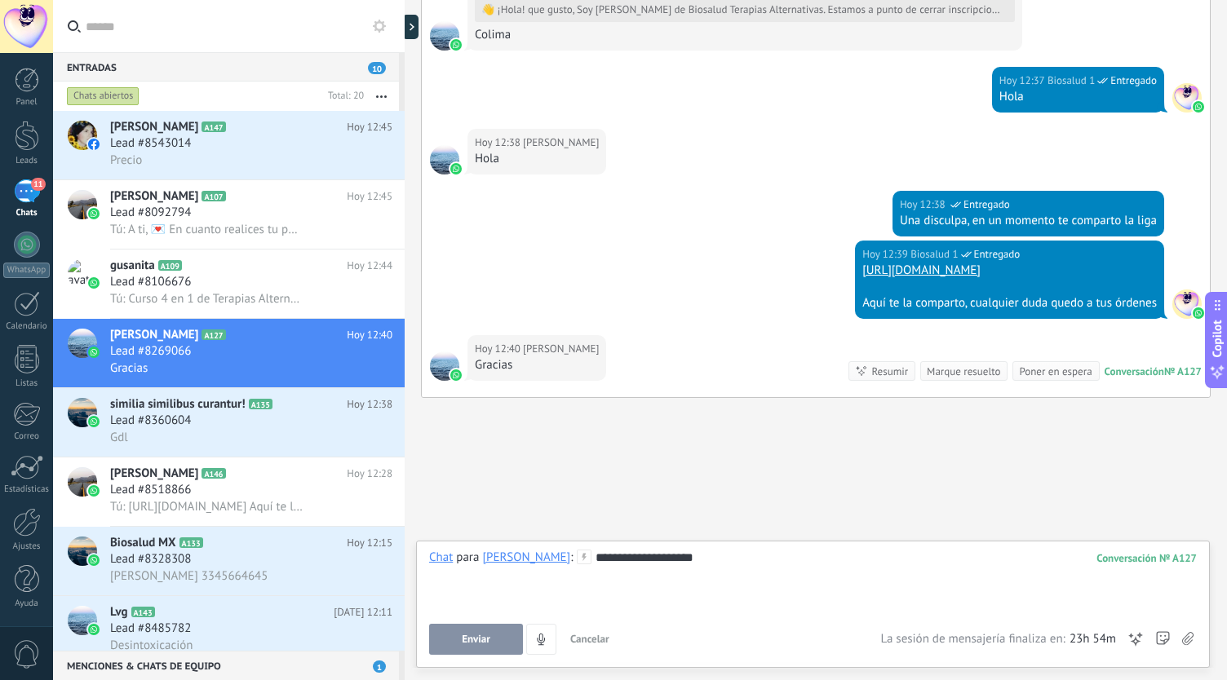
click at [483, 629] on button "Enviar" at bounding box center [476, 639] width 94 height 31
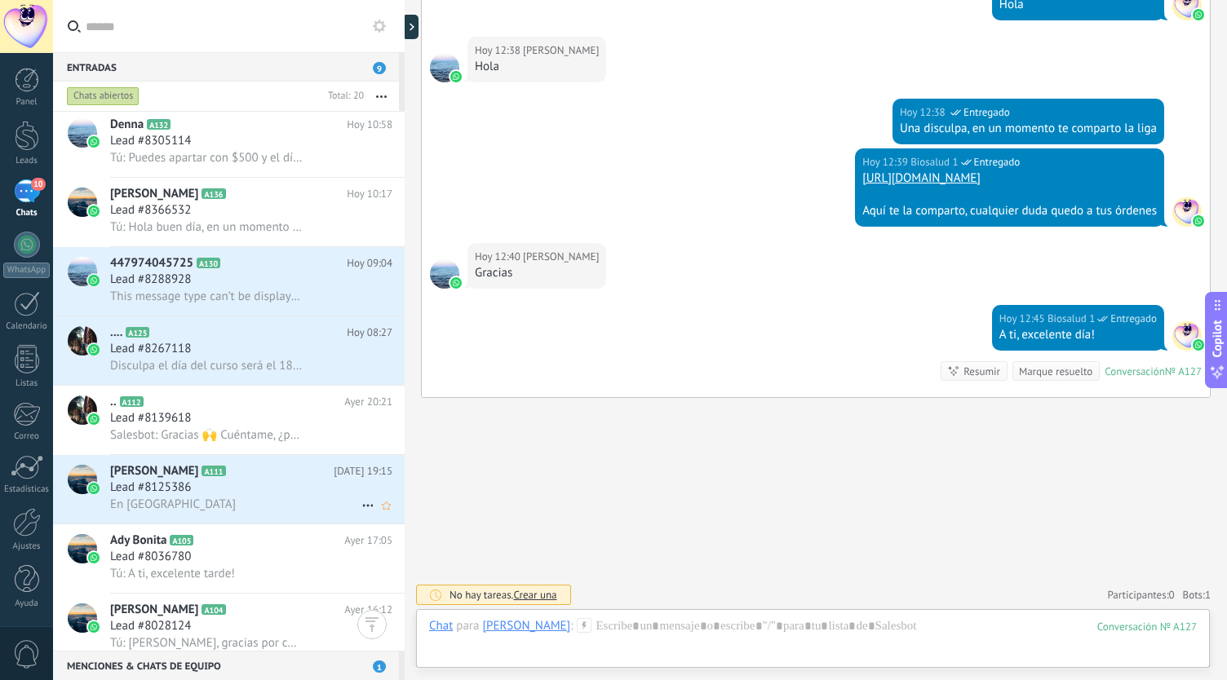
scroll to position [863, 0]
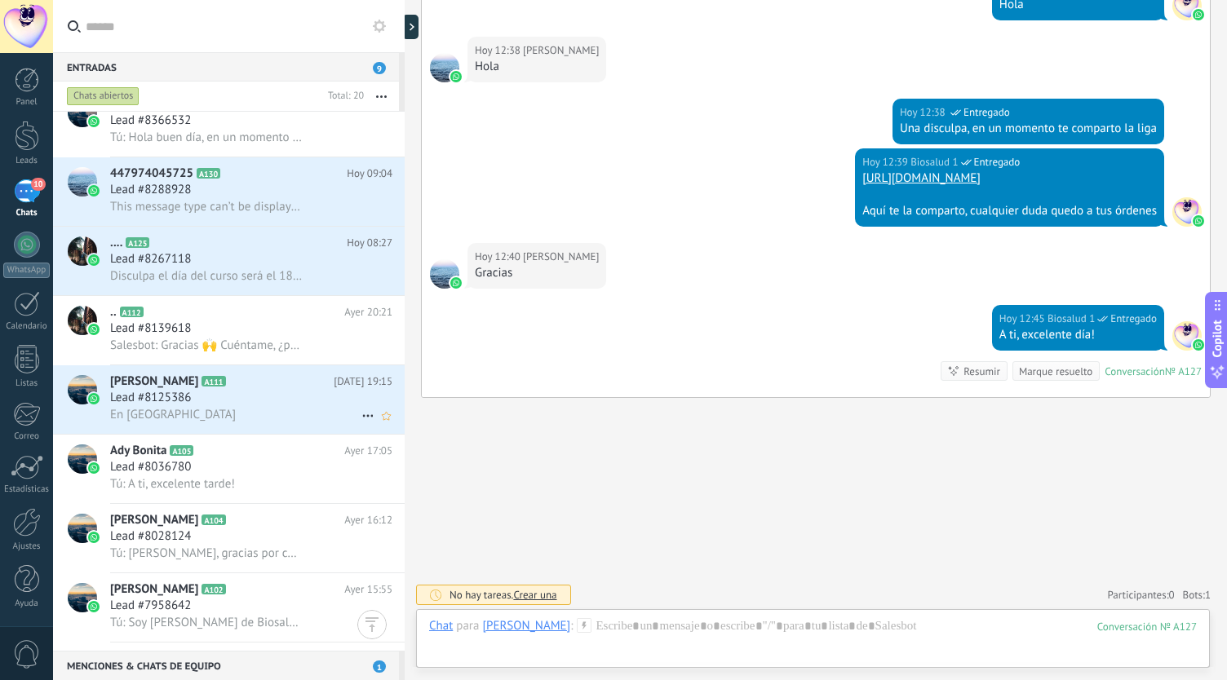
click at [202, 406] on div "Lead #8125386" at bounding box center [251, 398] width 282 height 16
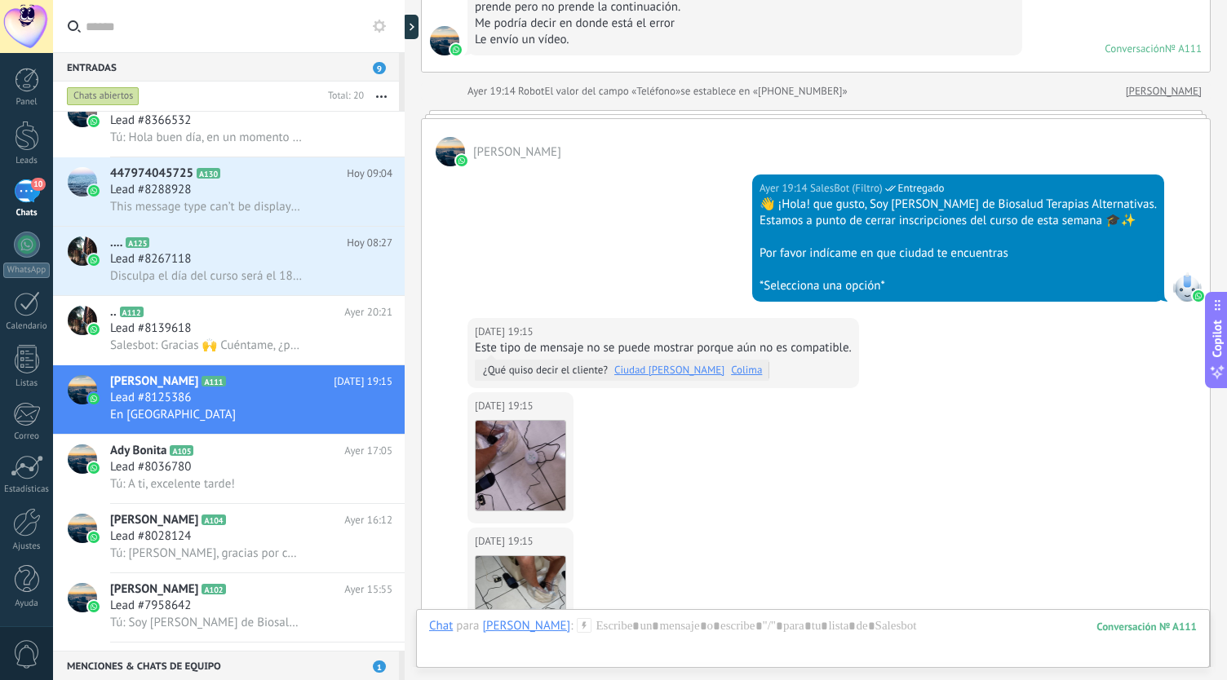
scroll to position [514, 0]
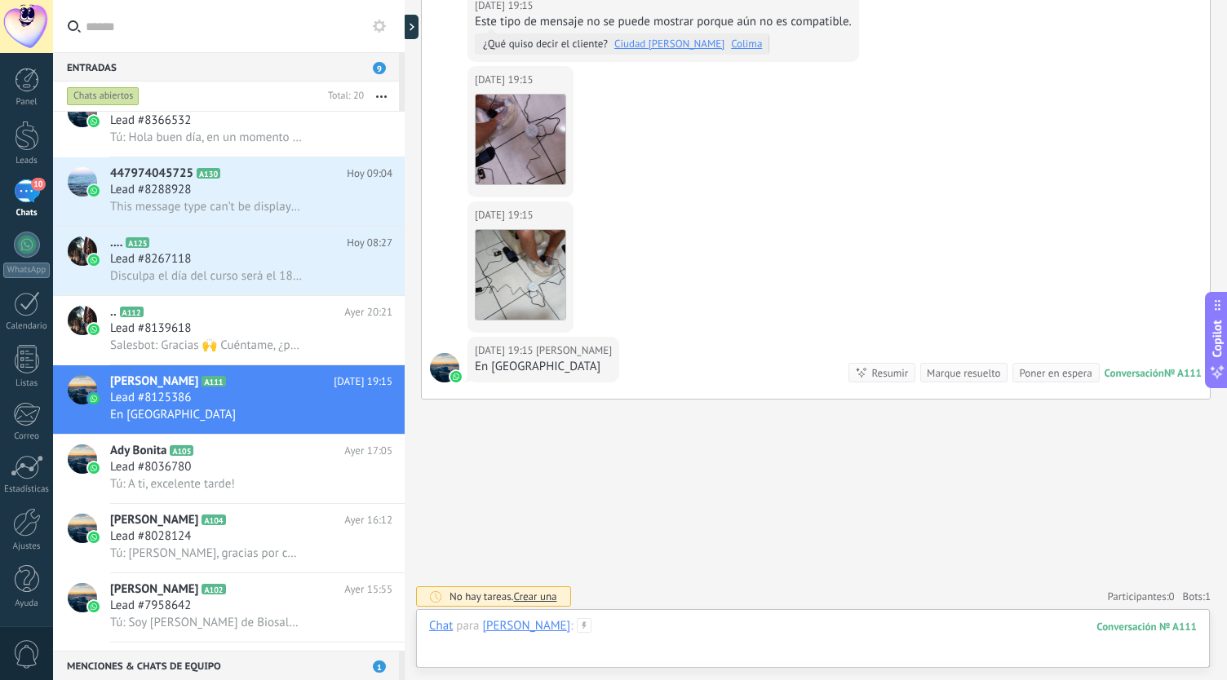
click at [670, 629] on div at bounding box center [813, 642] width 768 height 49
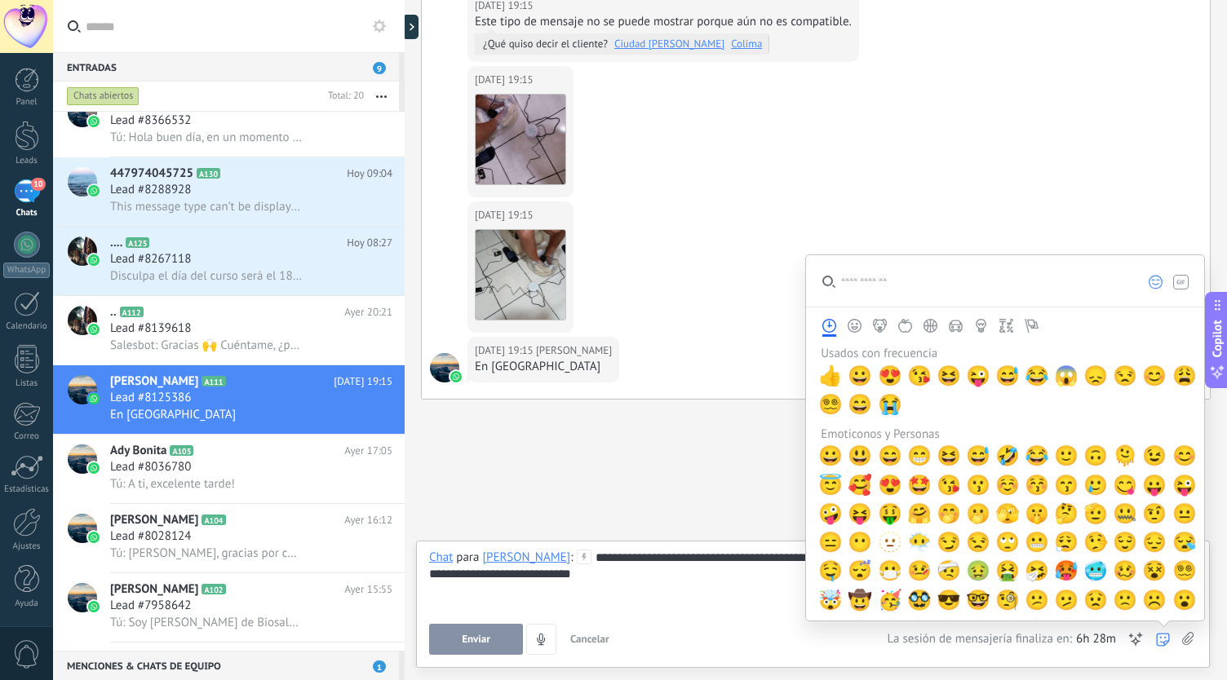
click at [1173, 631] on div "Enviar Cancelar Rastrear clics en links ? Reducir links largos y rastrear clics…" at bounding box center [813, 639] width 768 height 31
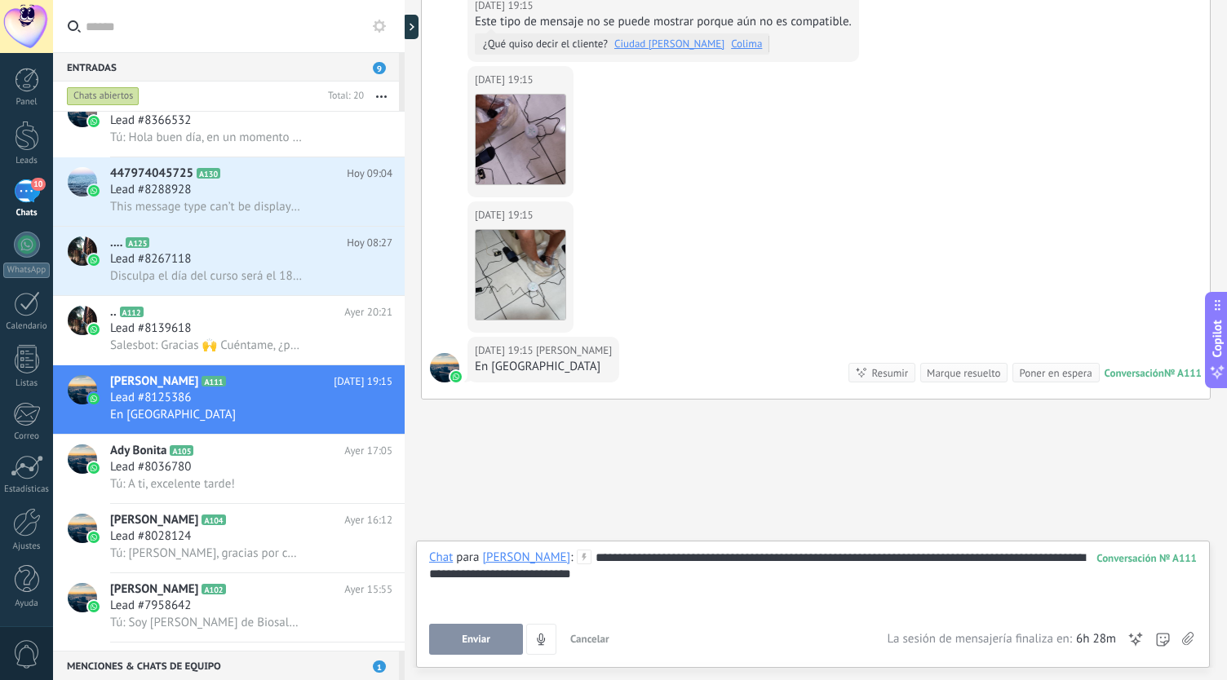
click at [1170, 636] on div "Enviar Cancelar Rastrear clics en links ? Reducir links largos y rastrear clics…" at bounding box center [813, 639] width 768 height 31
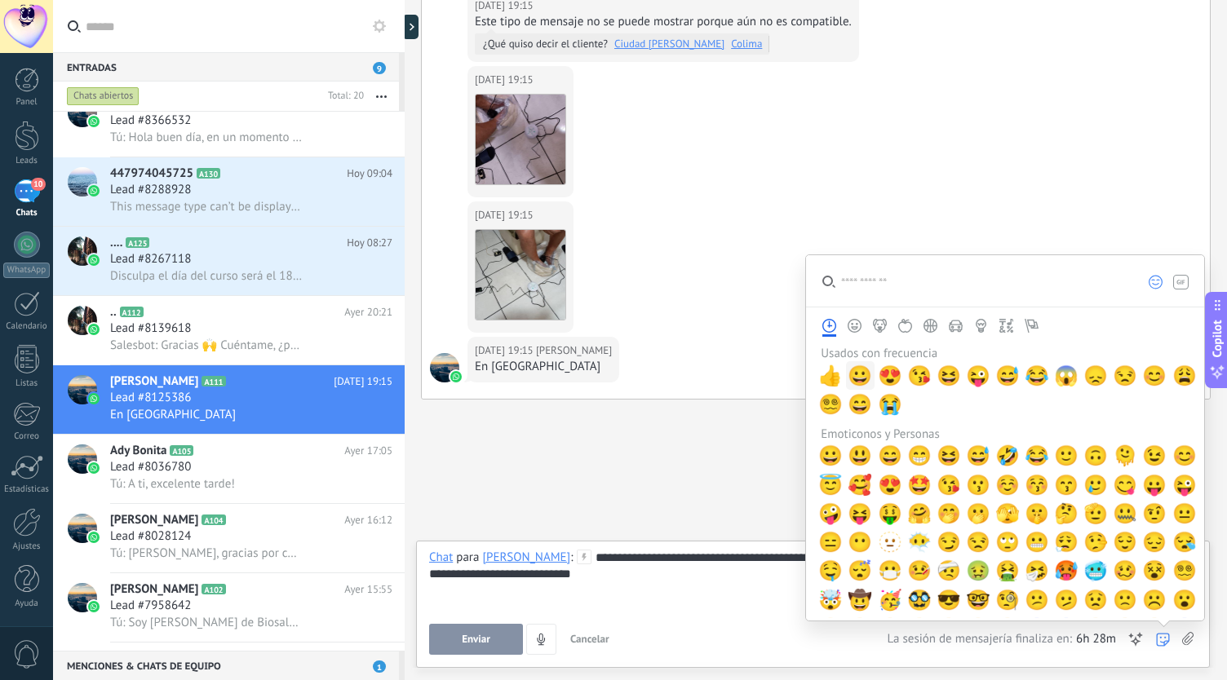
click at [857, 383] on span "😀" at bounding box center [860, 376] width 24 height 23
click at [680, 598] on div "**********" at bounding box center [813, 581] width 769 height 62
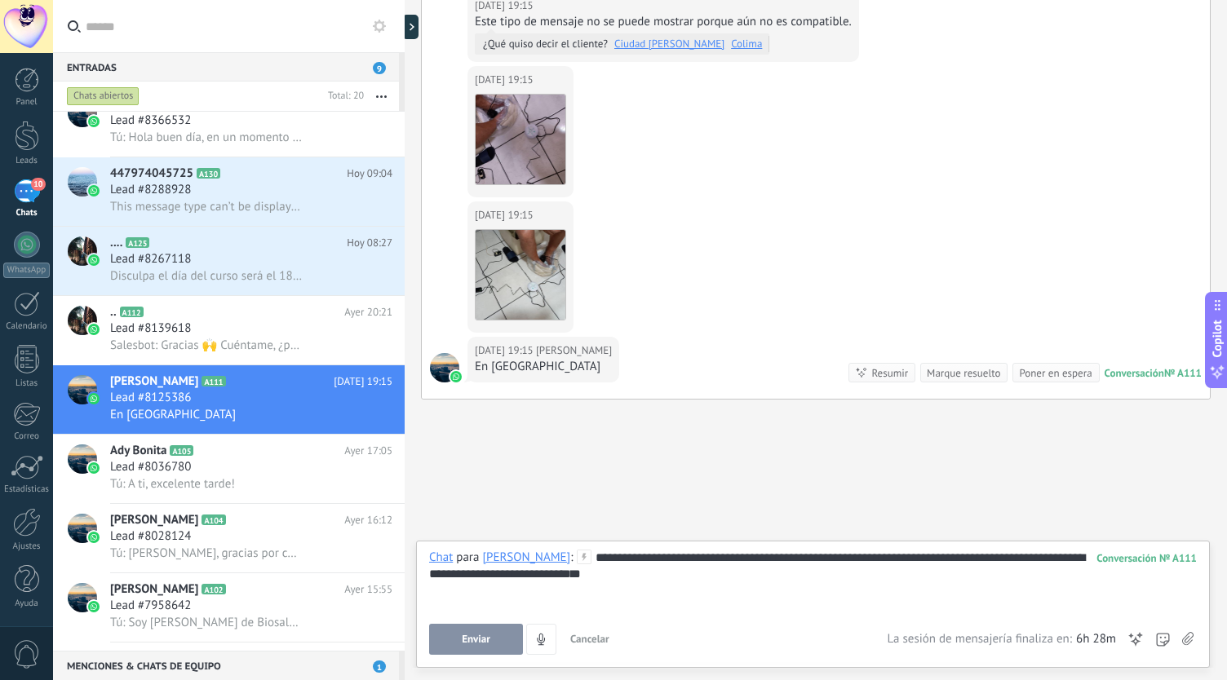
click at [491, 638] on button "Enviar" at bounding box center [476, 639] width 94 height 31
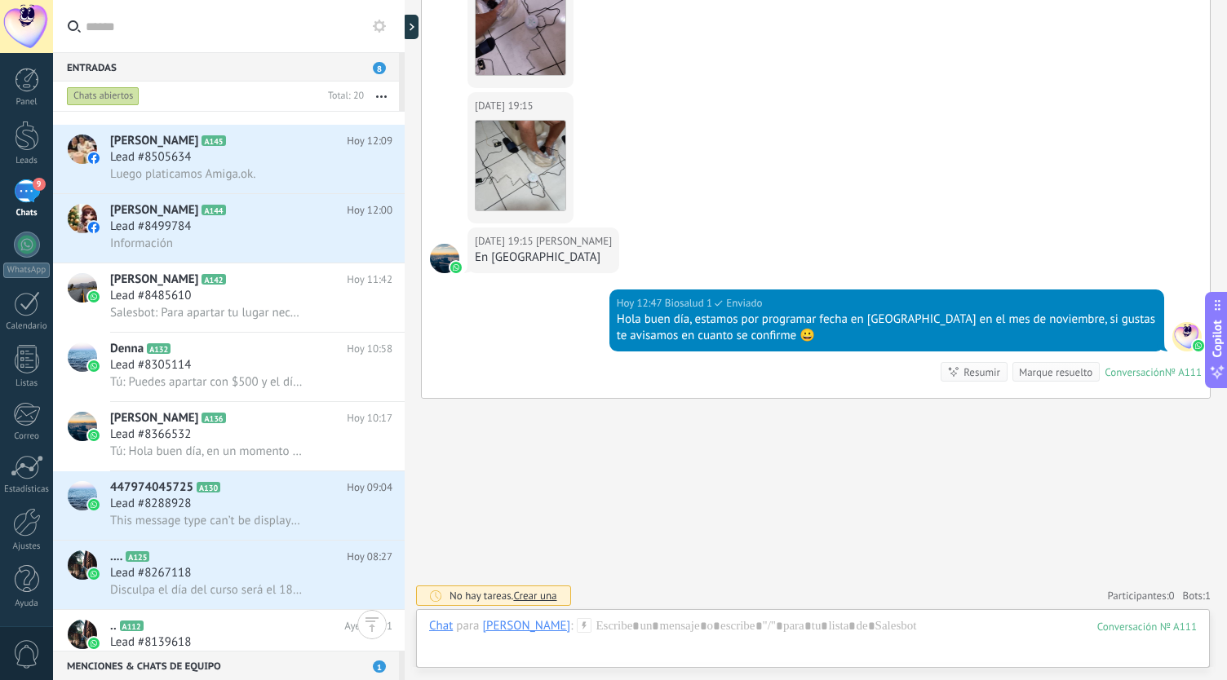
scroll to position [863, 0]
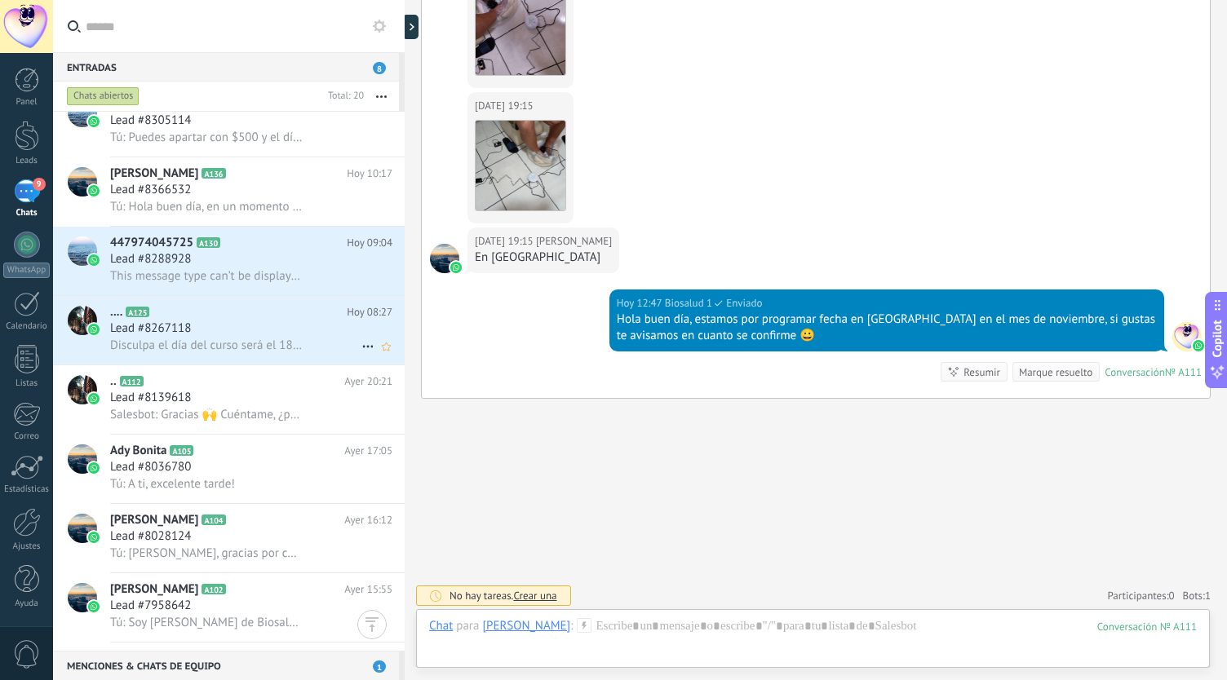
click at [212, 344] on span "Disculpa el día del curso será el 18 de este mes" at bounding box center [206, 346] width 193 height 16
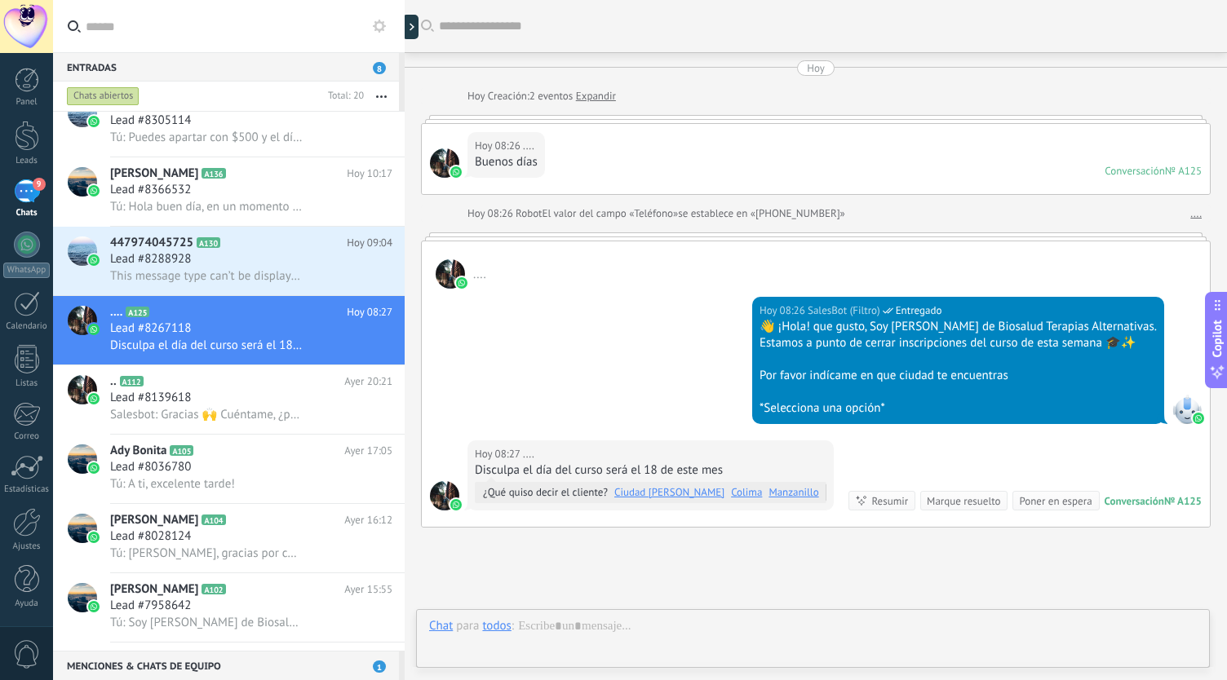
scroll to position [130, 0]
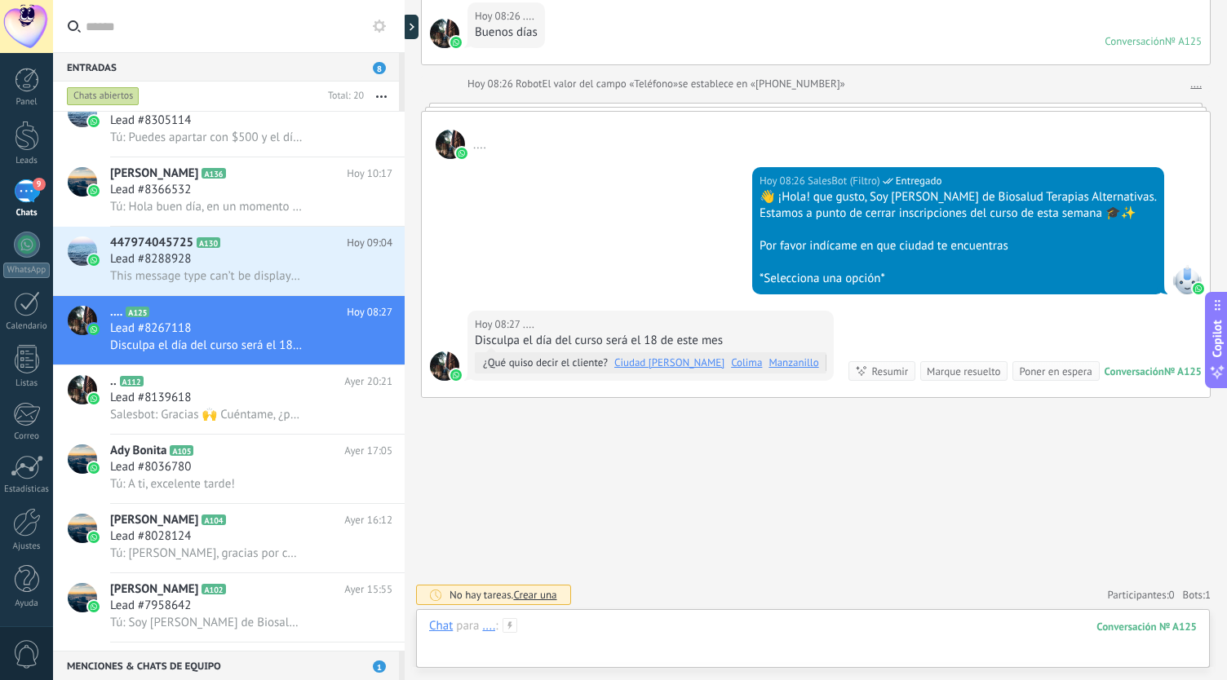
click at [651, 629] on div at bounding box center [813, 642] width 768 height 49
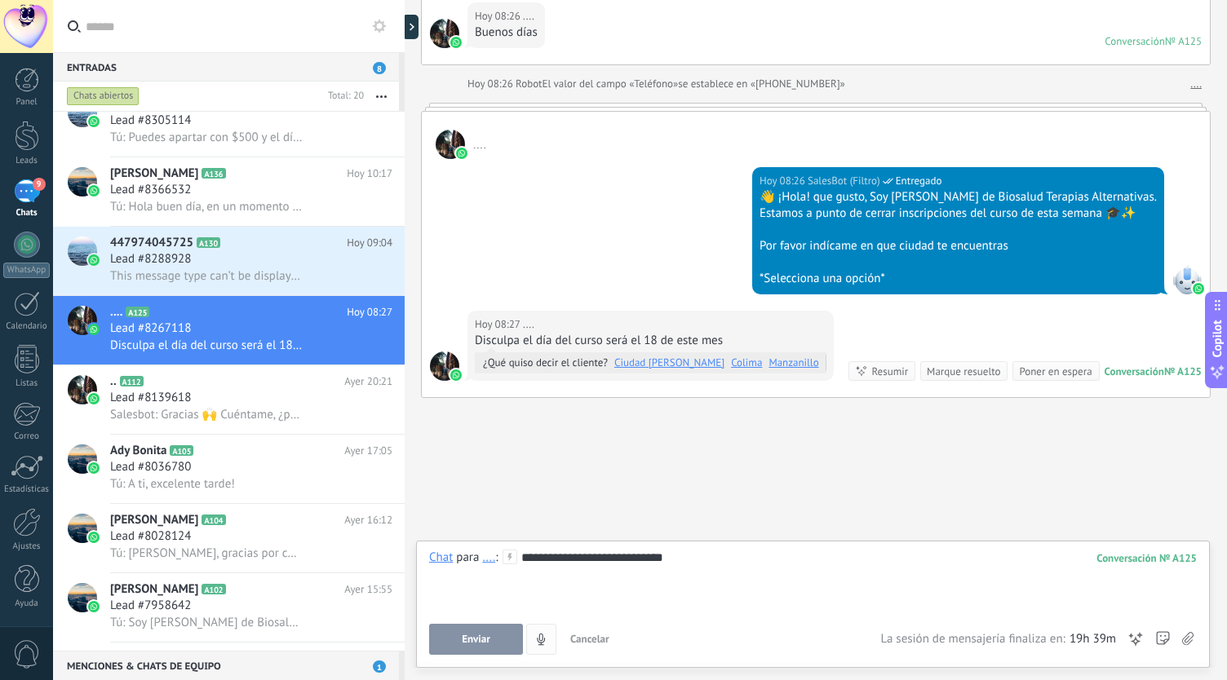
click at [476, 626] on button "Enviar" at bounding box center [476, 639] width 94 height 31
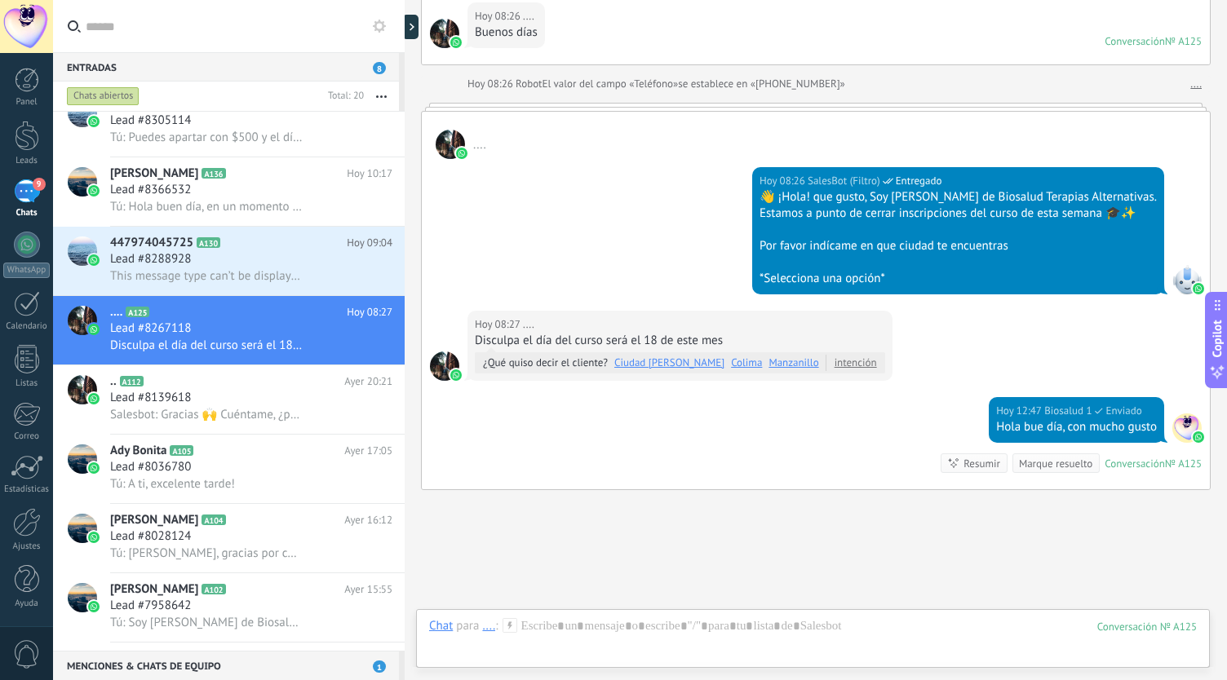
scroll to position [222, 0]
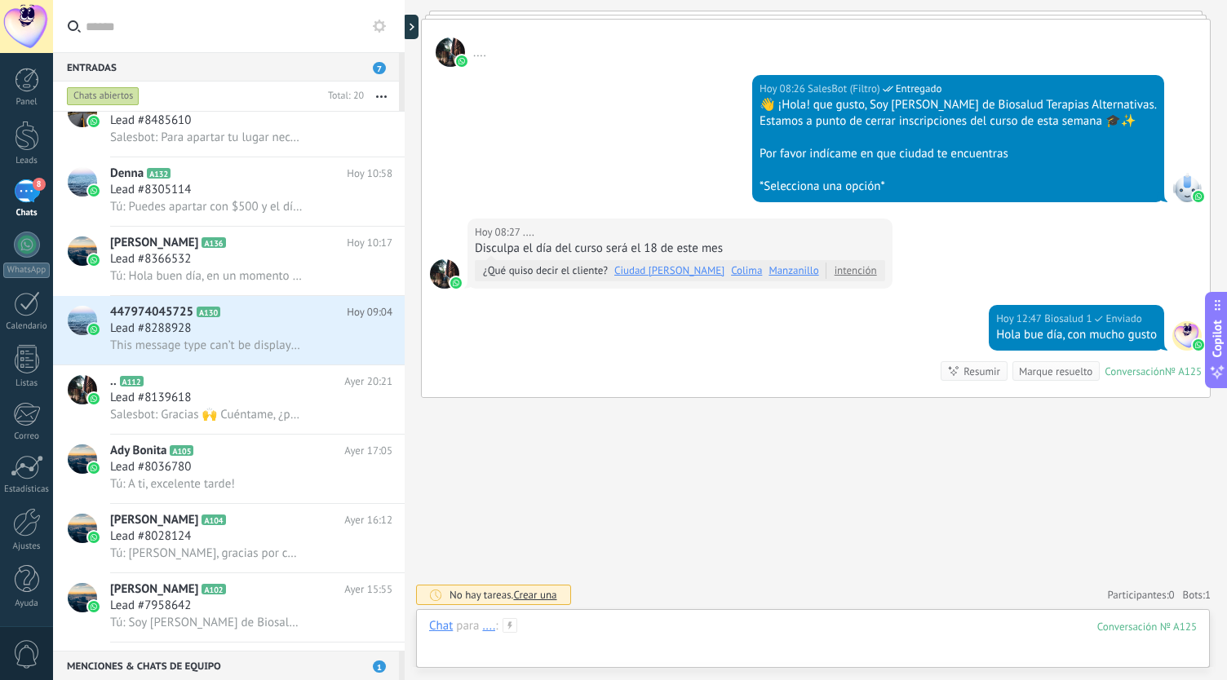
click at [633, 636] on div at bounding box center [813, 642] width 768 height 49
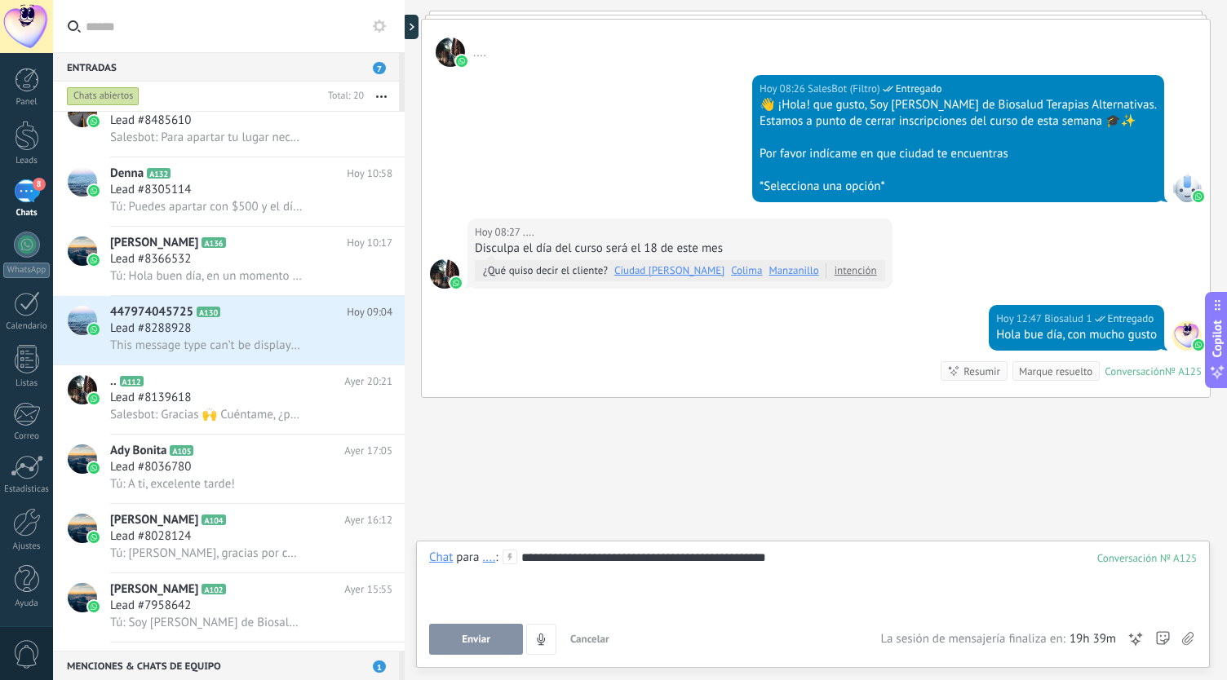
click at [489, 626] on button "Enviar" at bounding box center [476, 639] width 94 height 31
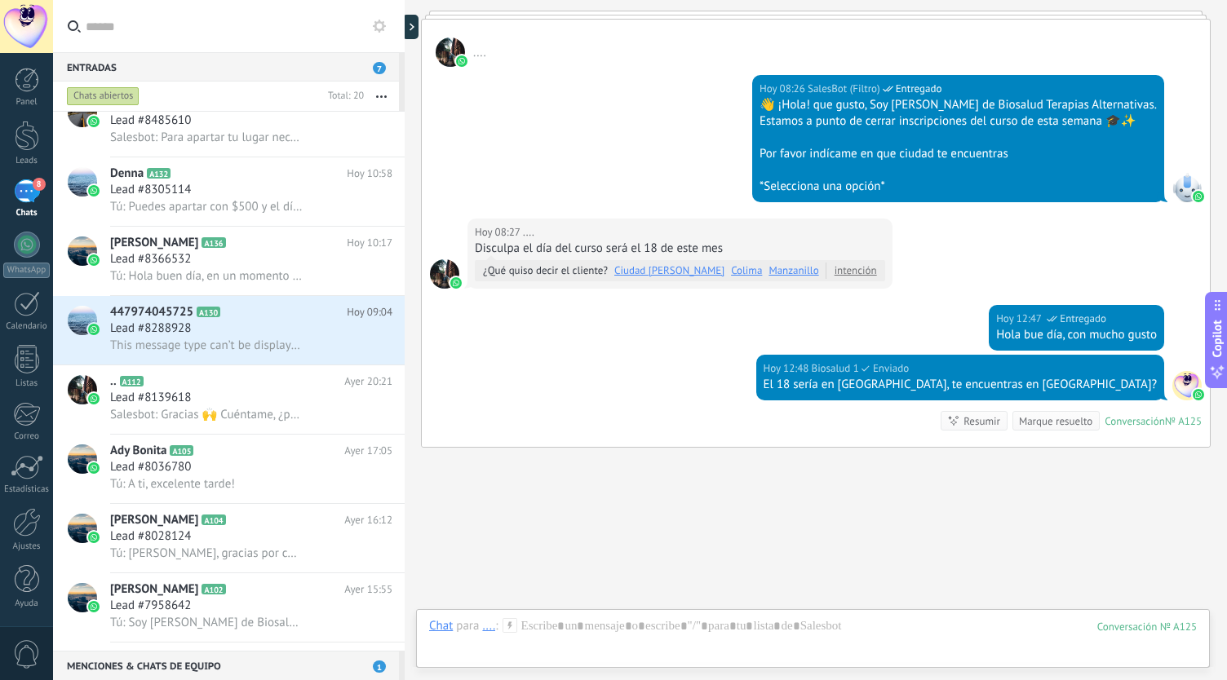
scroll to position [272, 0]
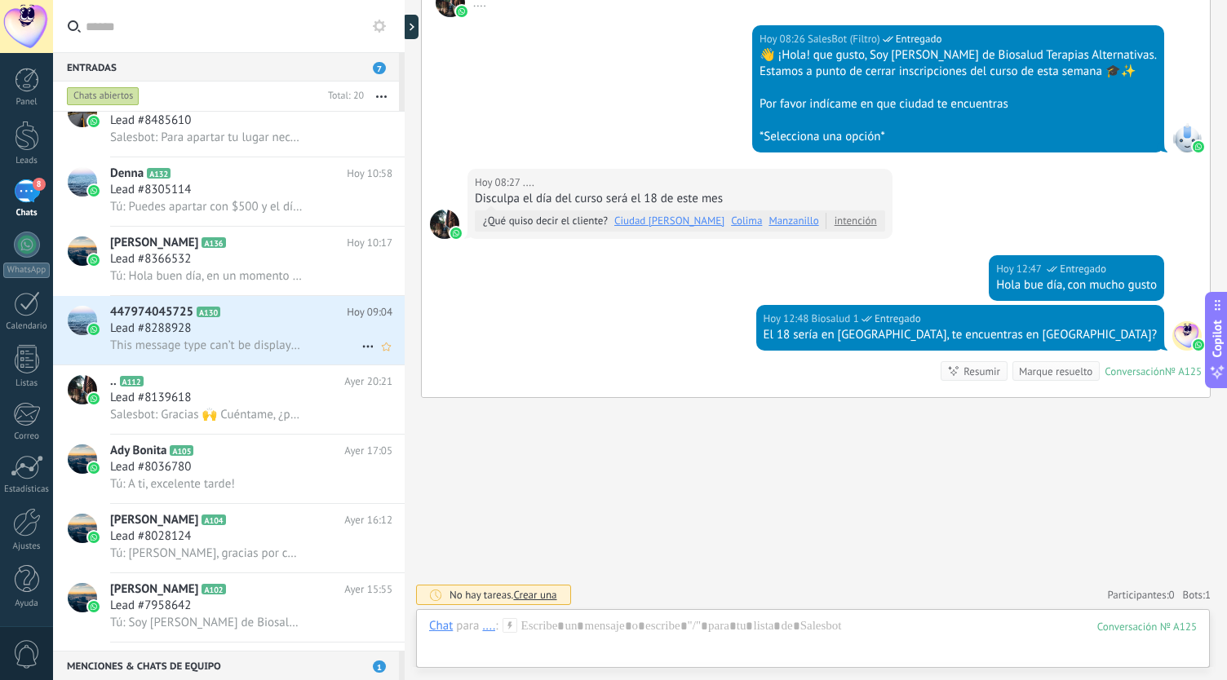
click at [181, 337] on span "Lead #8288928" at bounding box center [150, 329] width 81 height 16
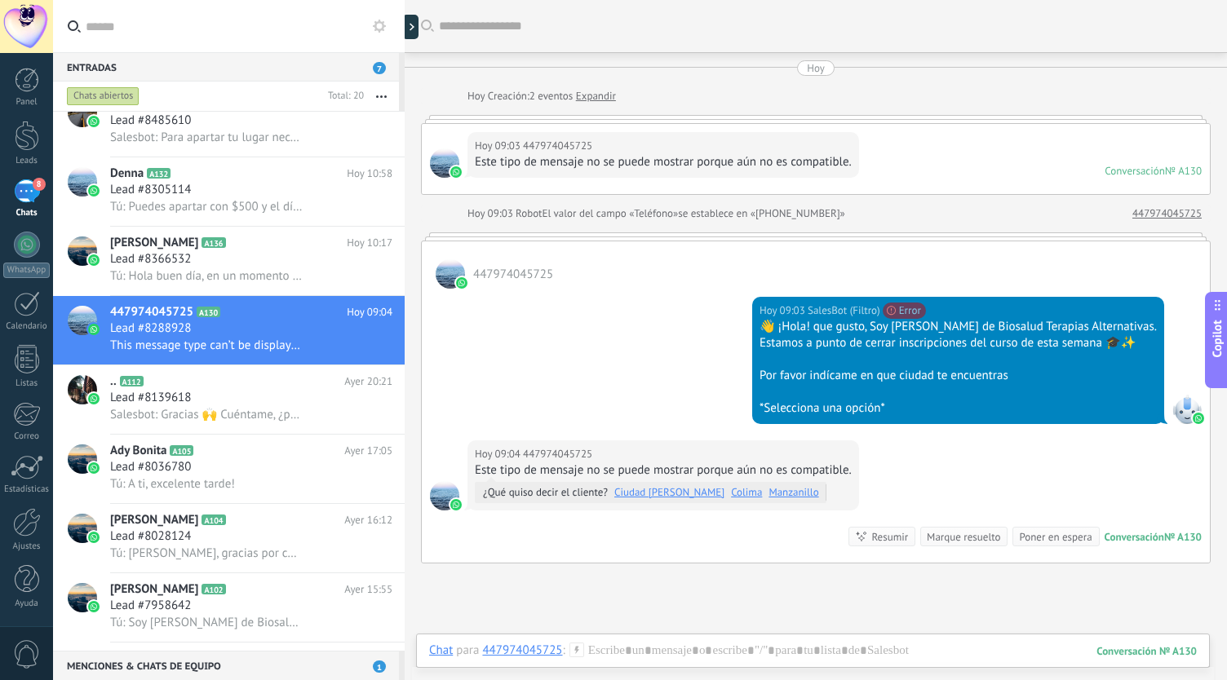
click at [548, 488] on span "¿Qué quiso decir el cliente? Ciudad Guzman Colima Manzanillo" at bounding box center [655, 492] width 344 height 21
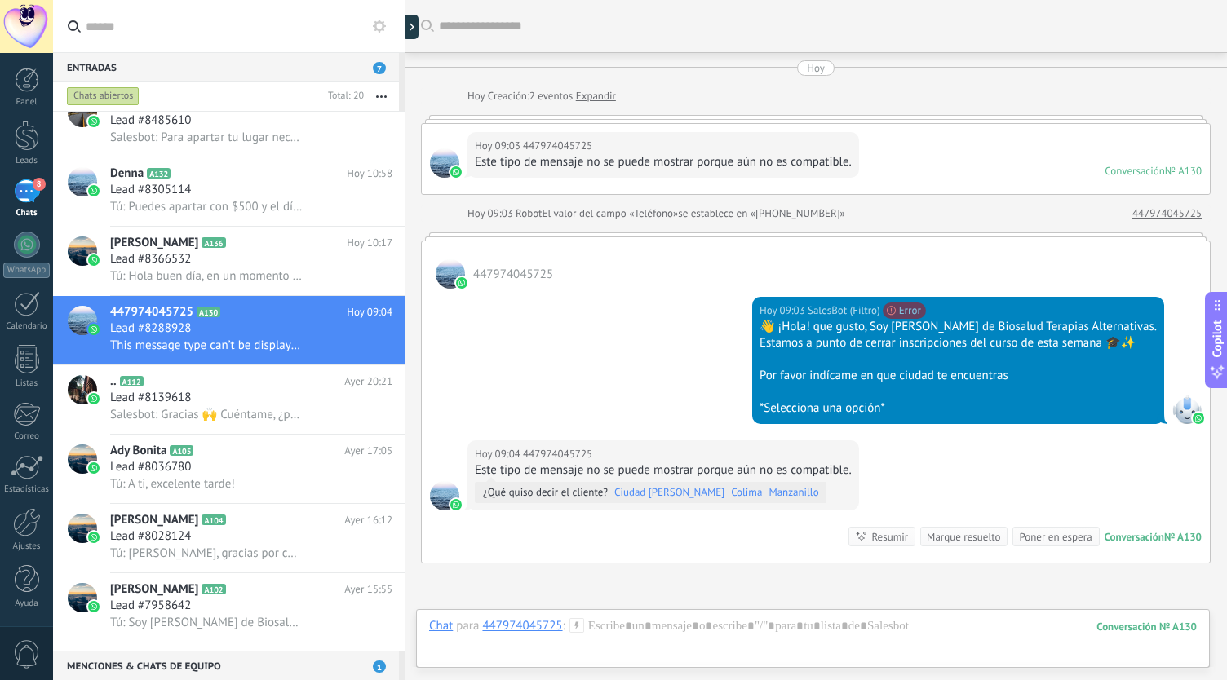
scroll to position [166, 0]
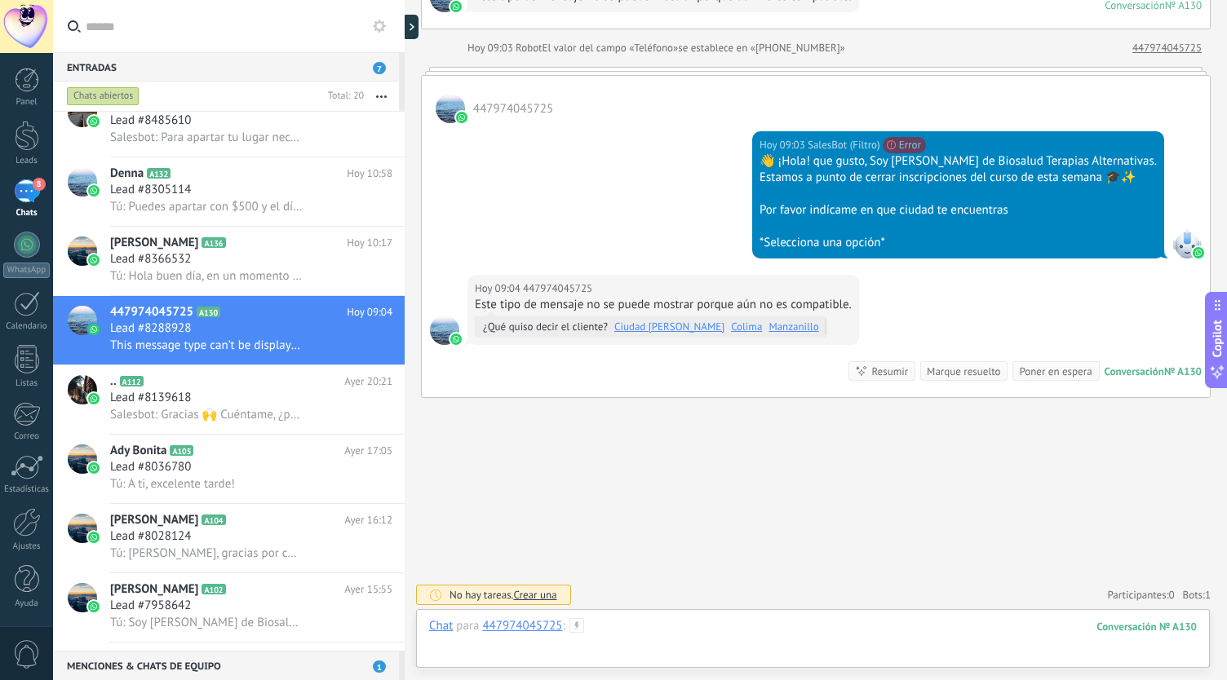
click at [669, 636] on div at bounding box center [813, 642] width 768 height 49
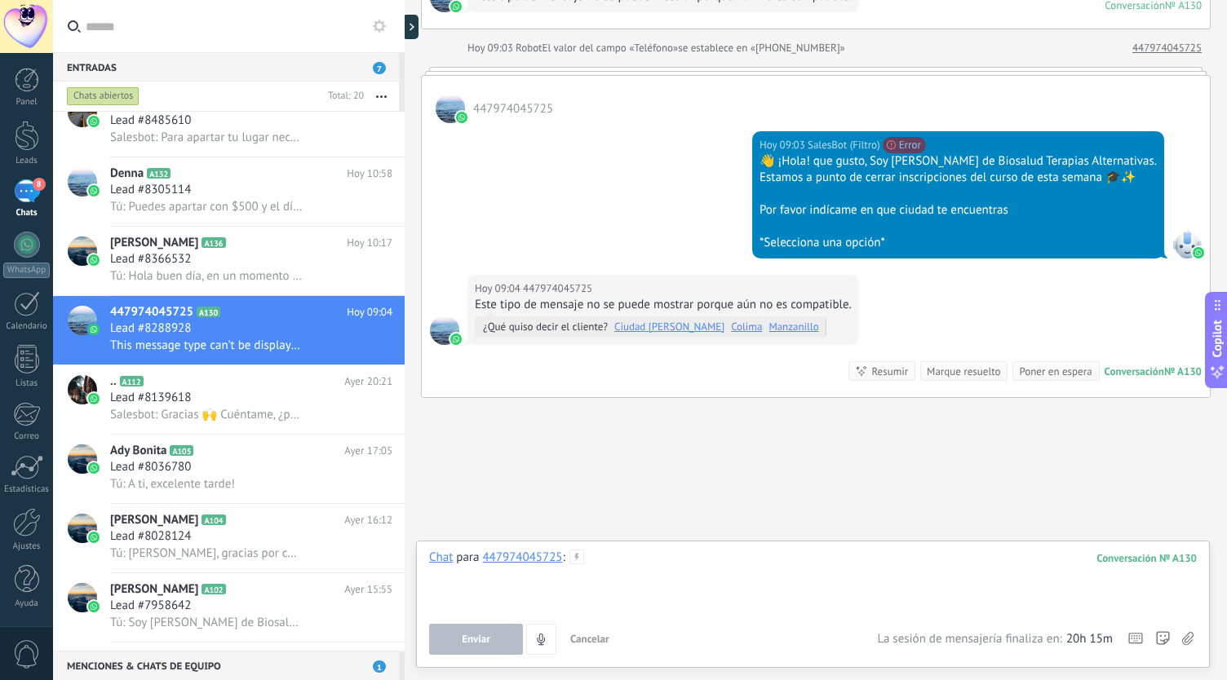
scroll to position [0, 0]
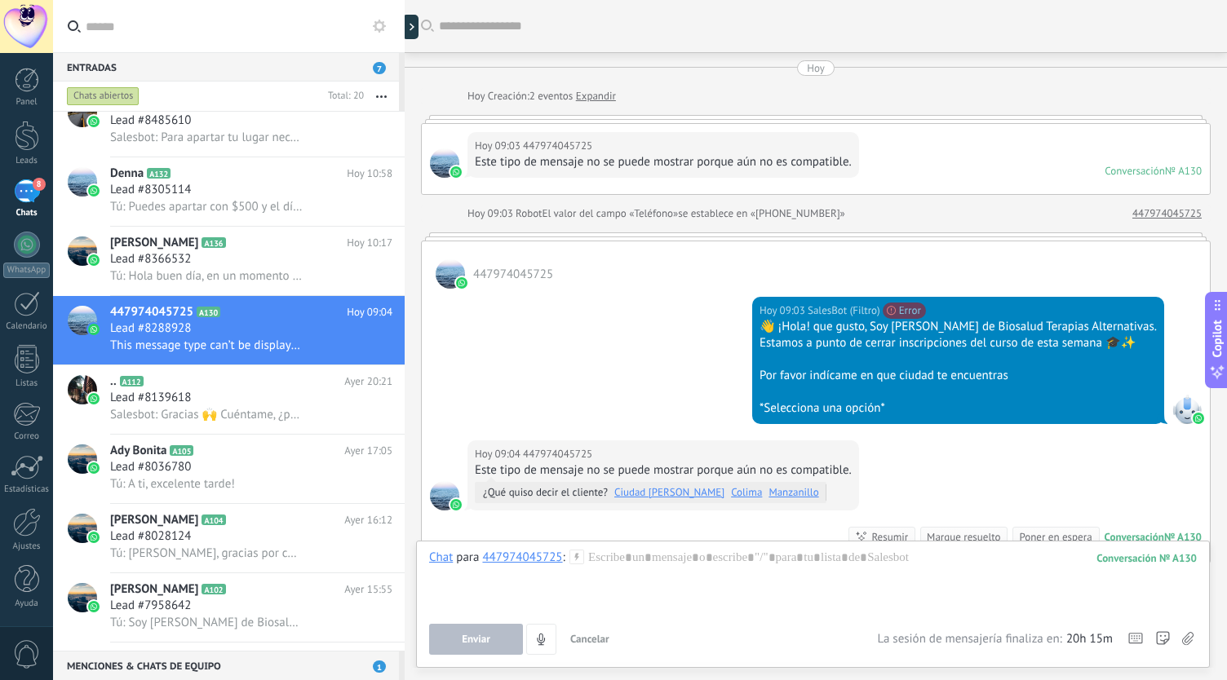
click at [645, 164] on div "Este tipo de mensaje no se puede mostrar porque aún no es compatible." at bounding box center [663, 162] width 377 height 16
click at [776, 156] on div "Este tipo de mensaje no se puede mostrar porque aún no es compatible." at bounding box center [663, 162] width 377 height 16
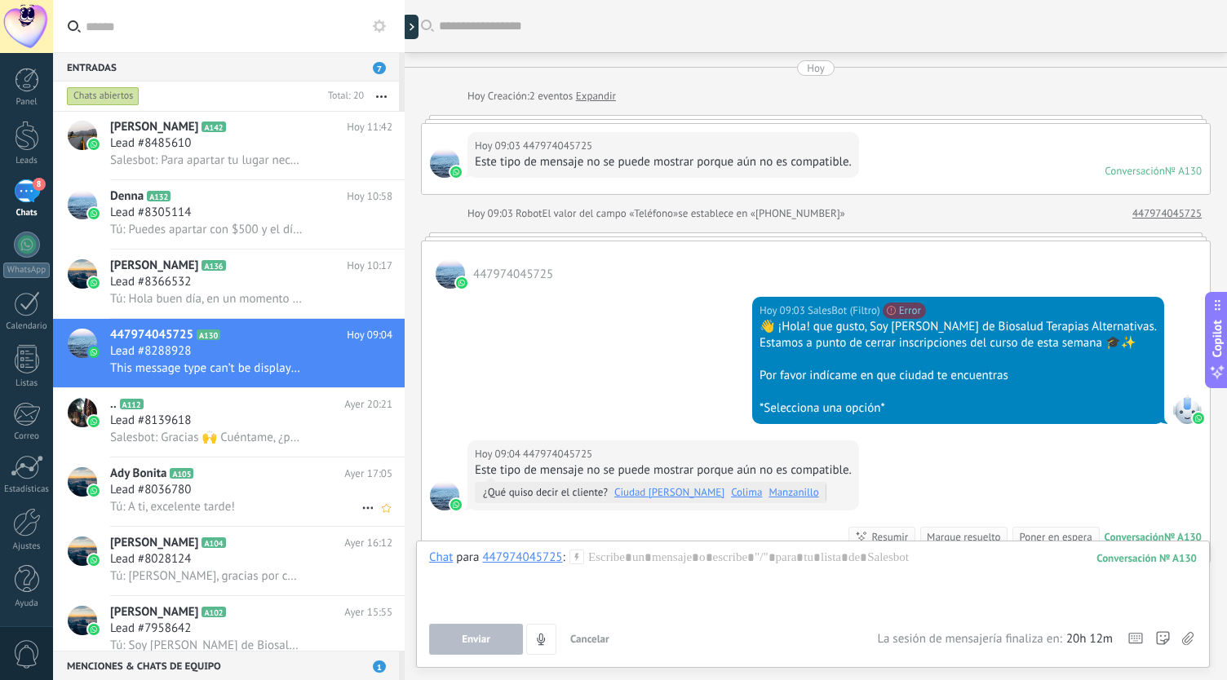
scroll to position [863, 0]
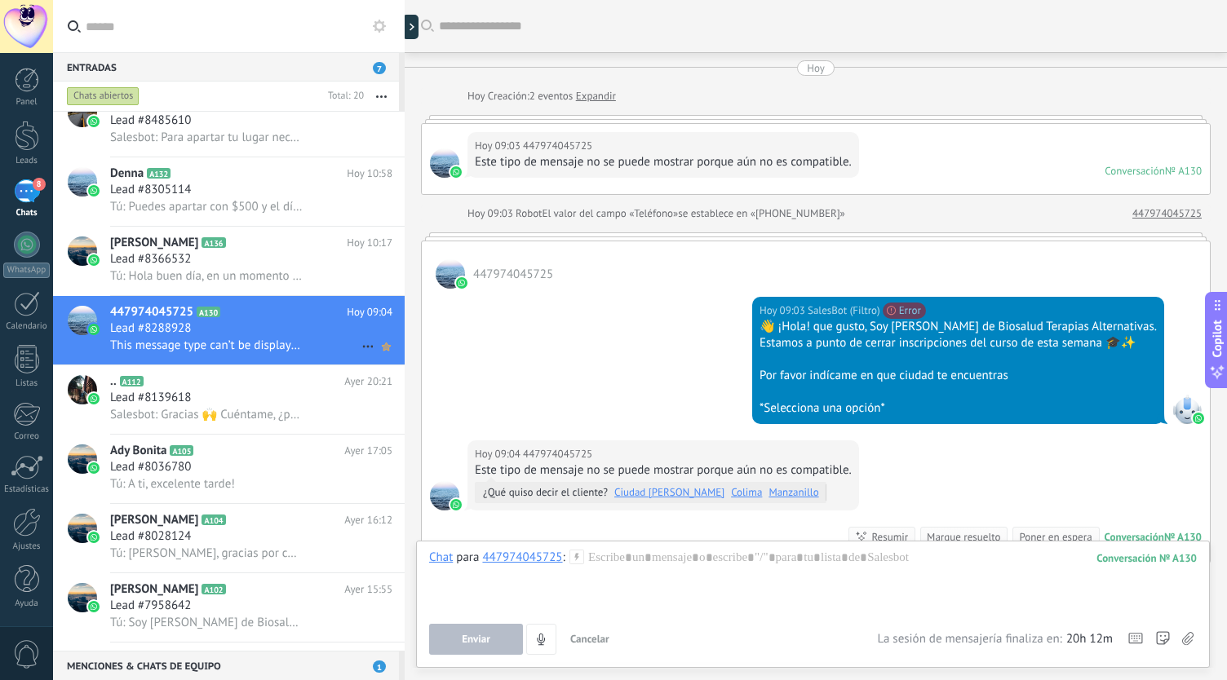
drag, startPoint x: 171, startPoint y: 326, endPoint x: 385, endPoint y: 353, distance: 215.6
click at [385, 353] on icon at bounding box center [386, 347] width 17 height 20
click at [575, 600] on div at bounding box center [813, 581] width 768 height 62
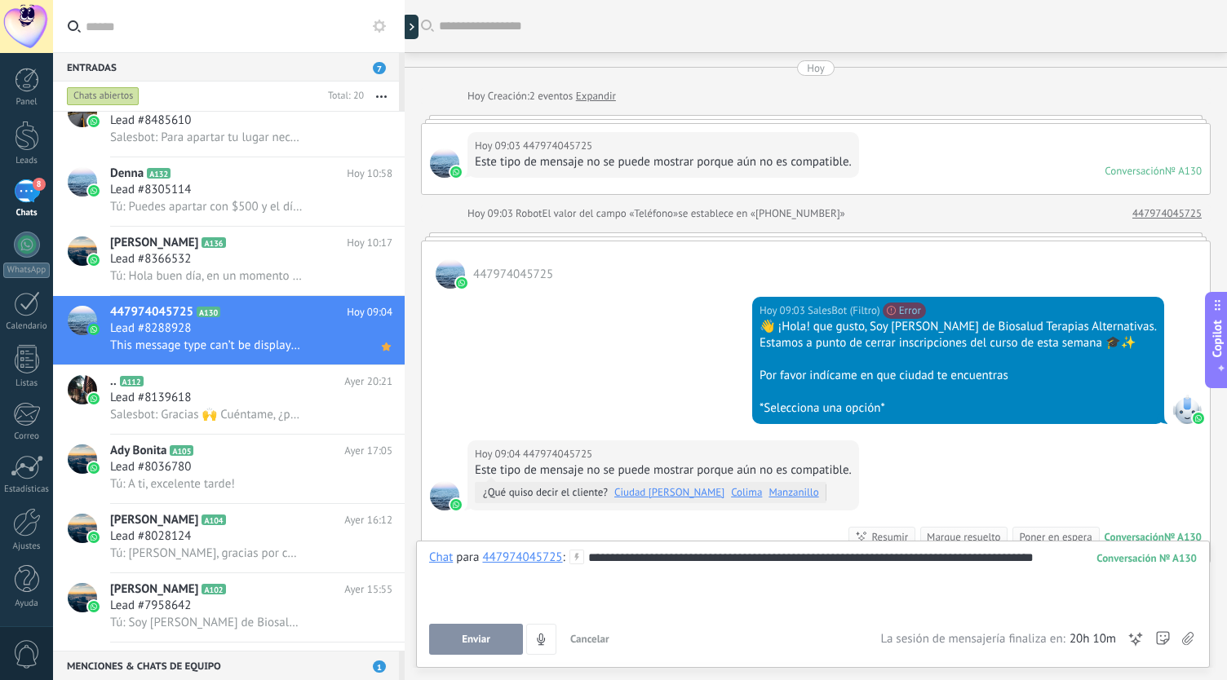
click at [483, 648] on button "Enviar" at bounding box center [476, 639] width 94 height 31
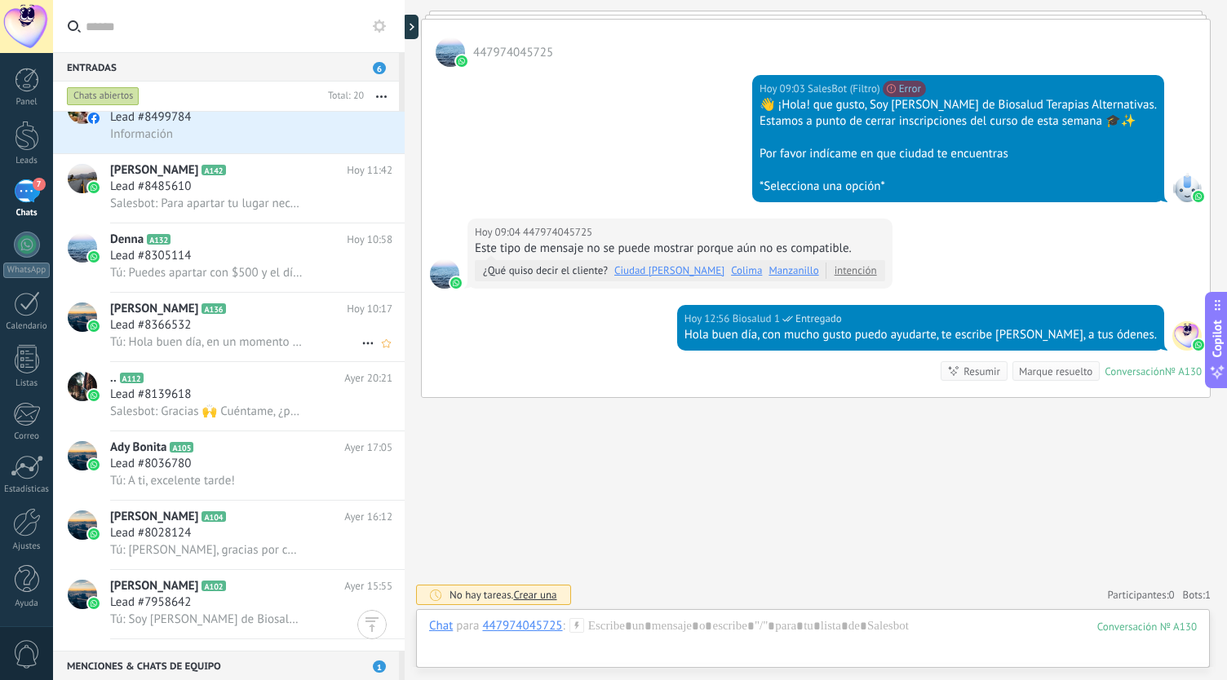
scroll to position [537, 0]
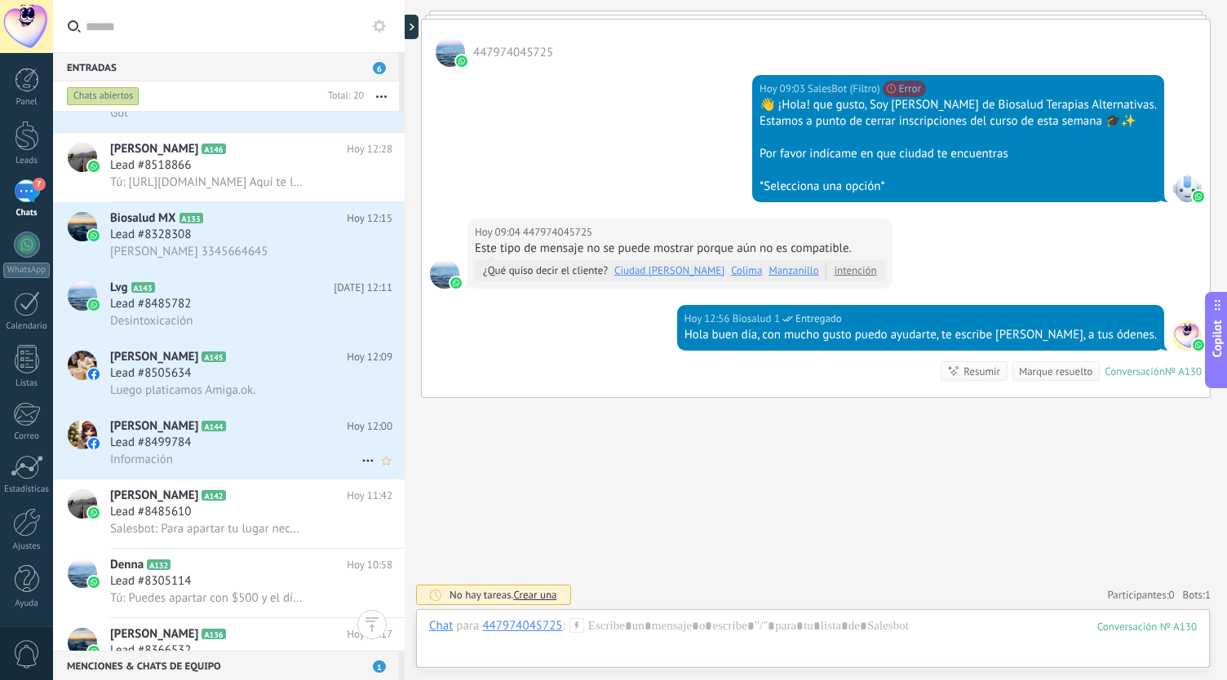
click at [198, 451] on h3 "Lead #8499784" at bounding box center [154, 443] width 89 height 16
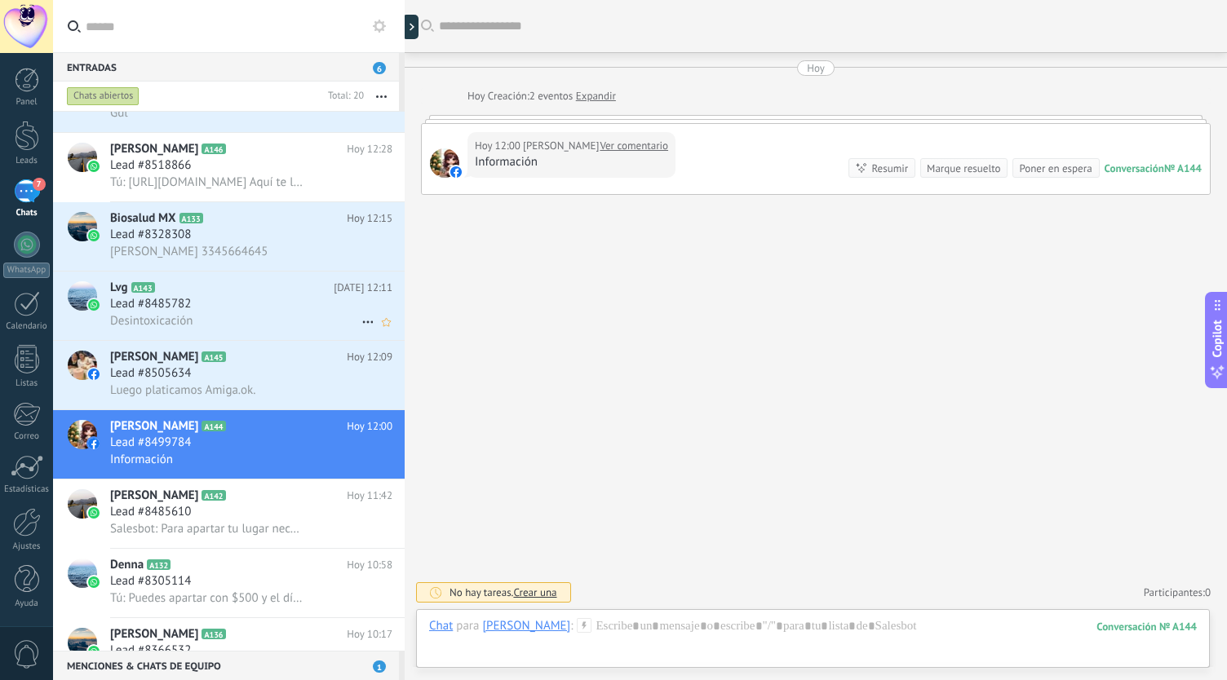
click at [213, 308] on div "Lead #8485782" at bounding box center [251, 304] width 282 height 16
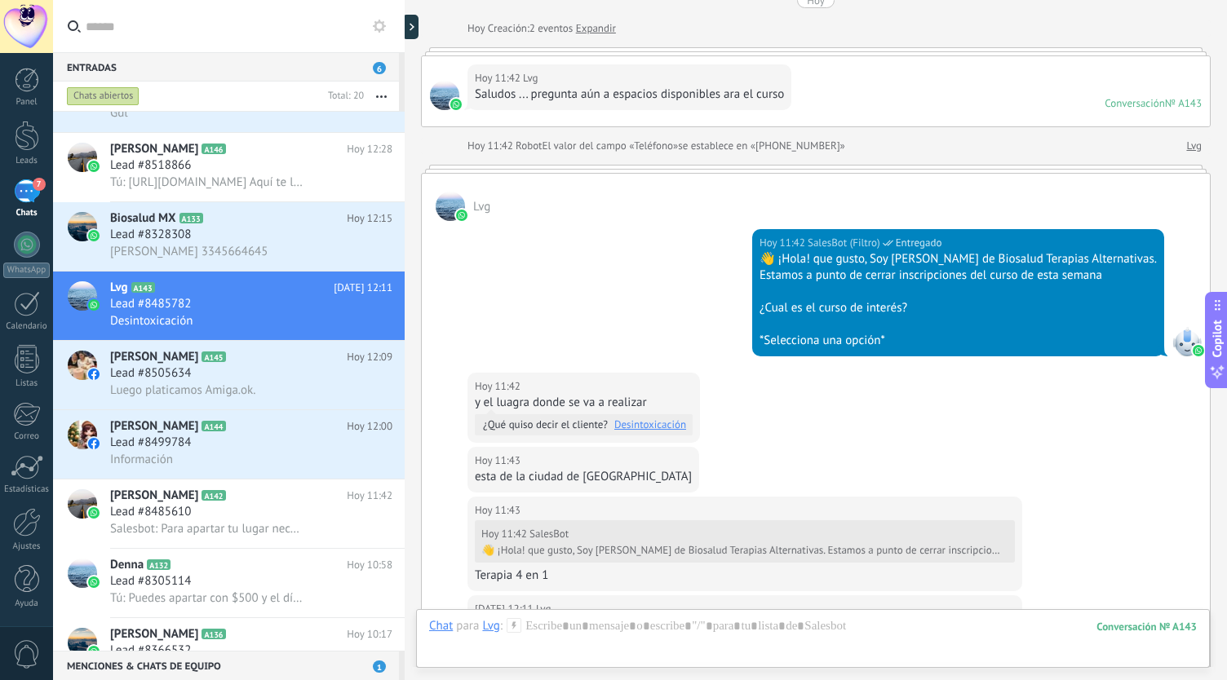
scroll to position [413, 0]
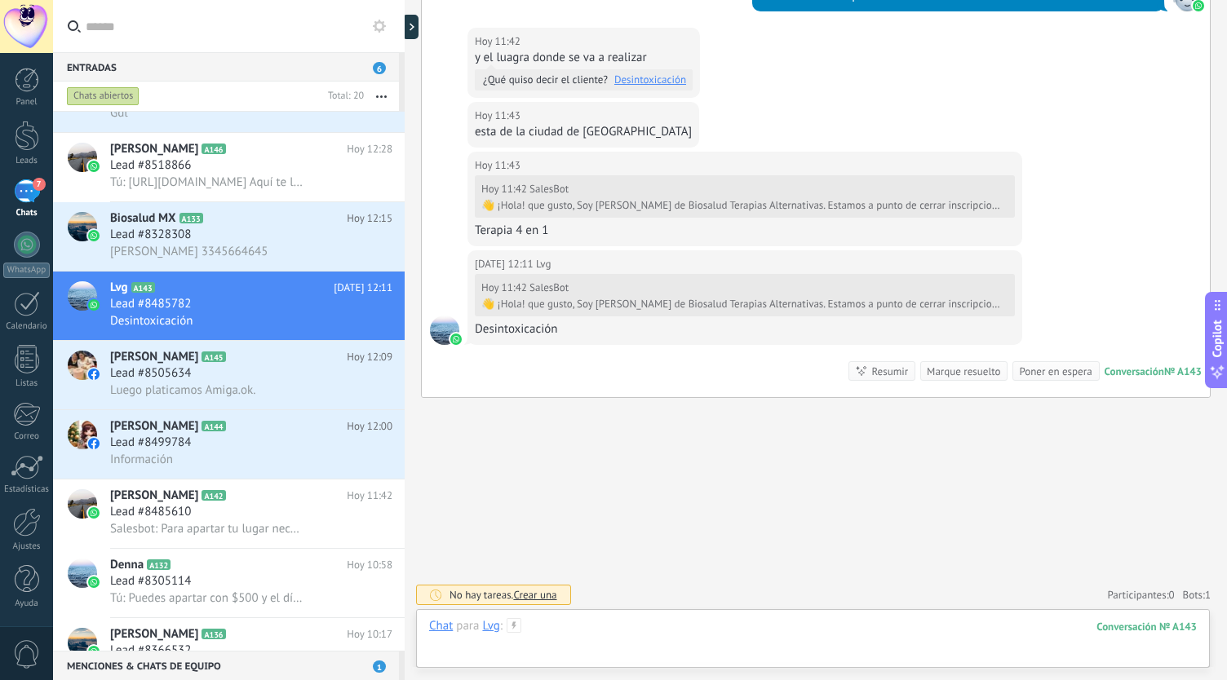
click at [717, 628] on div at bounding box center [813, 642] width 768 height 49
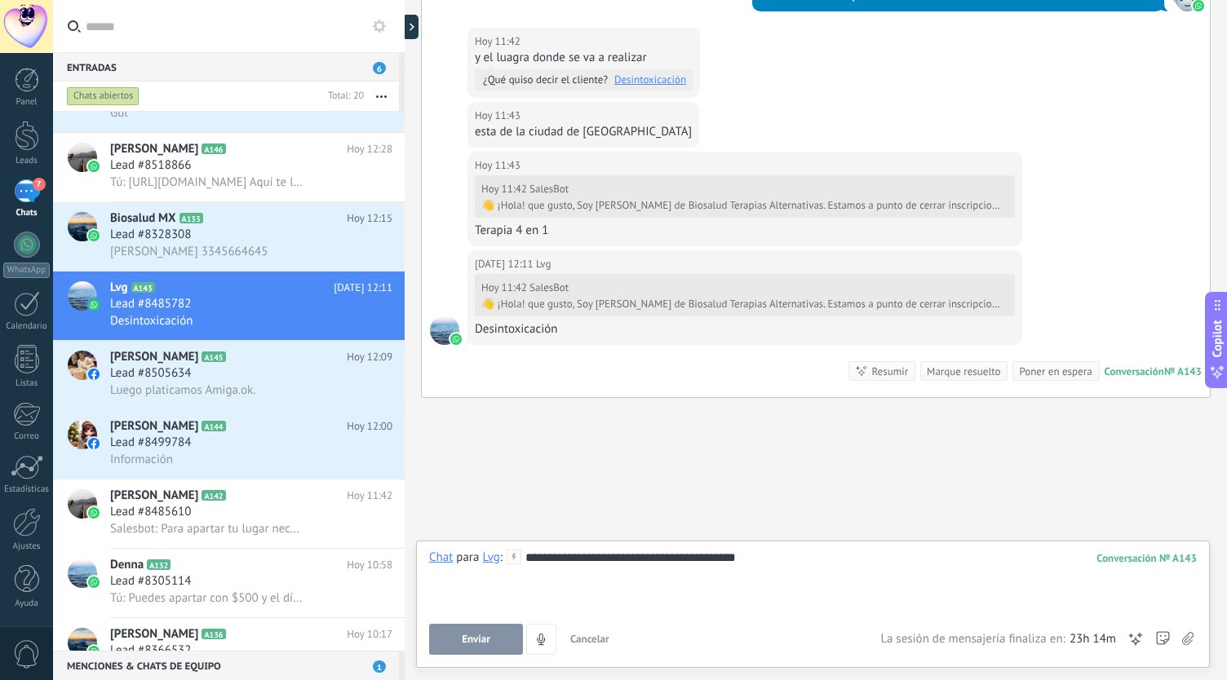
click at [526, 559] on div "**********" at bounding box center [813, 581] width 769 height 62
click at [465, 631] on button "Enviar" at bounding box center [476, 639] width 94 height 31
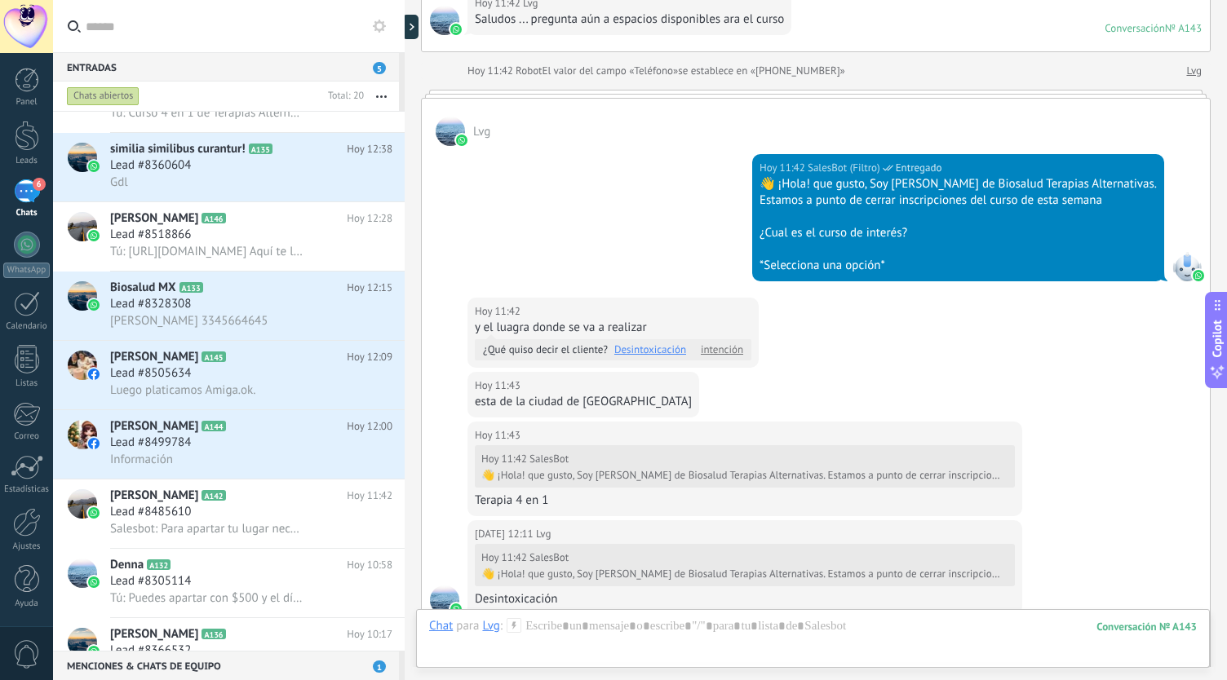
scroll to position [469, 0]
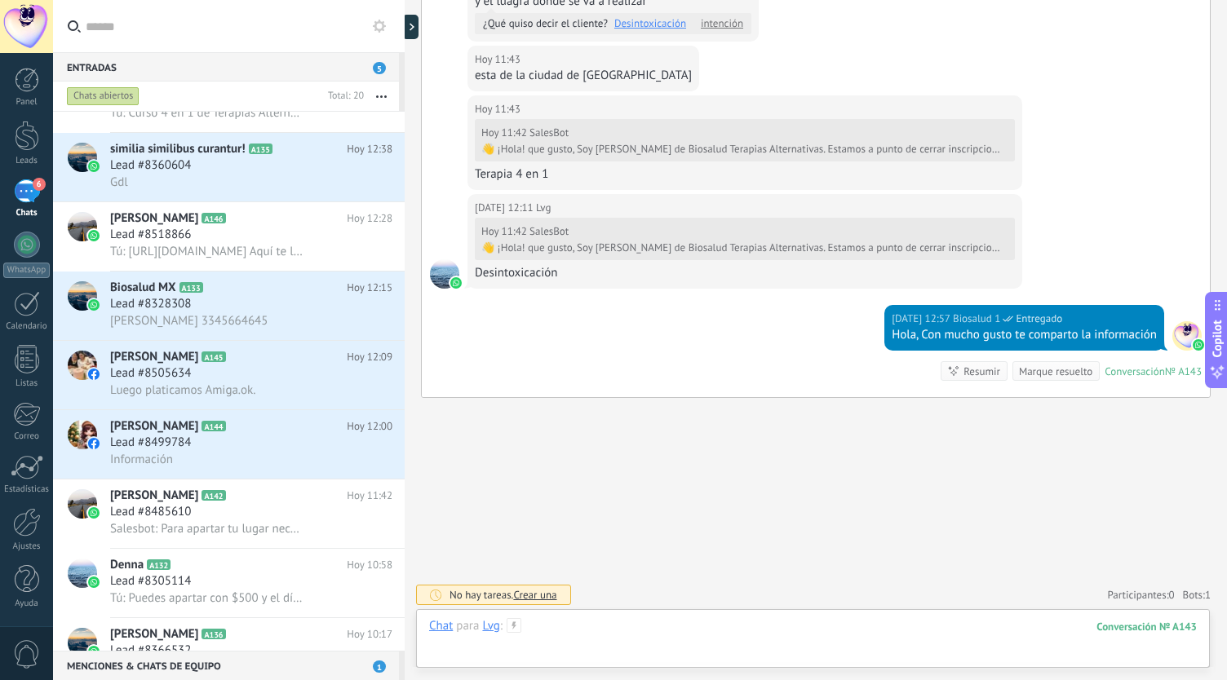
paste div
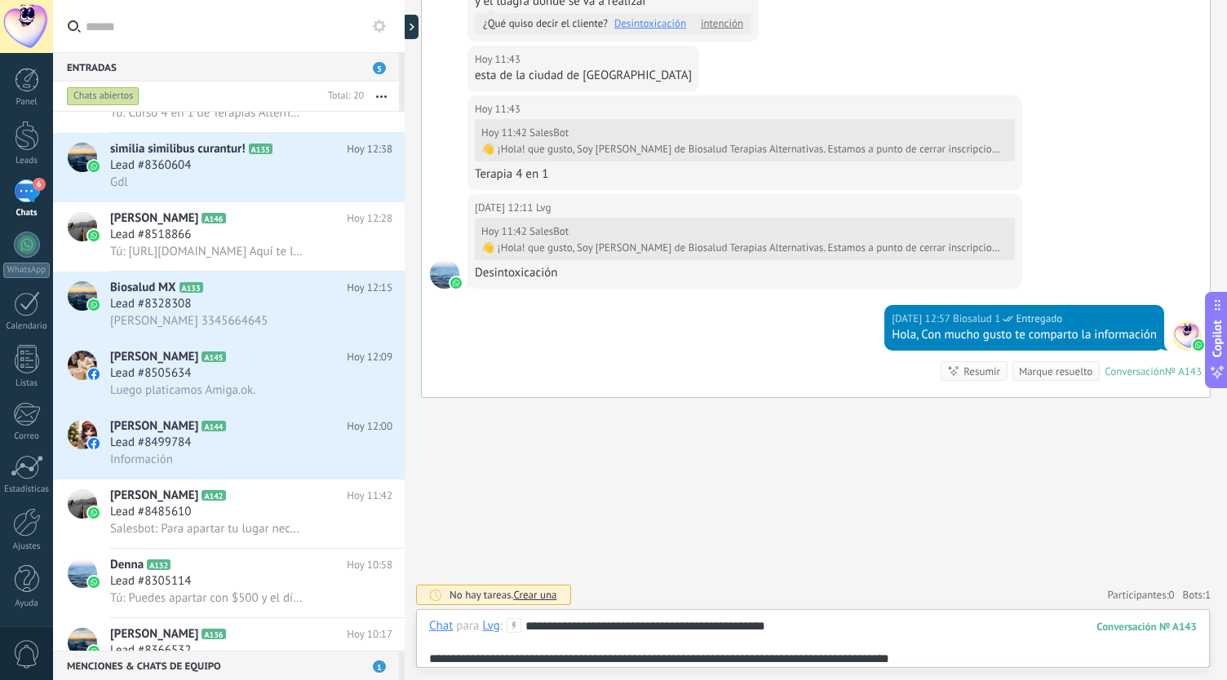
click at [862, 636] on div at bounding box center [813, 643] width 769 height 16
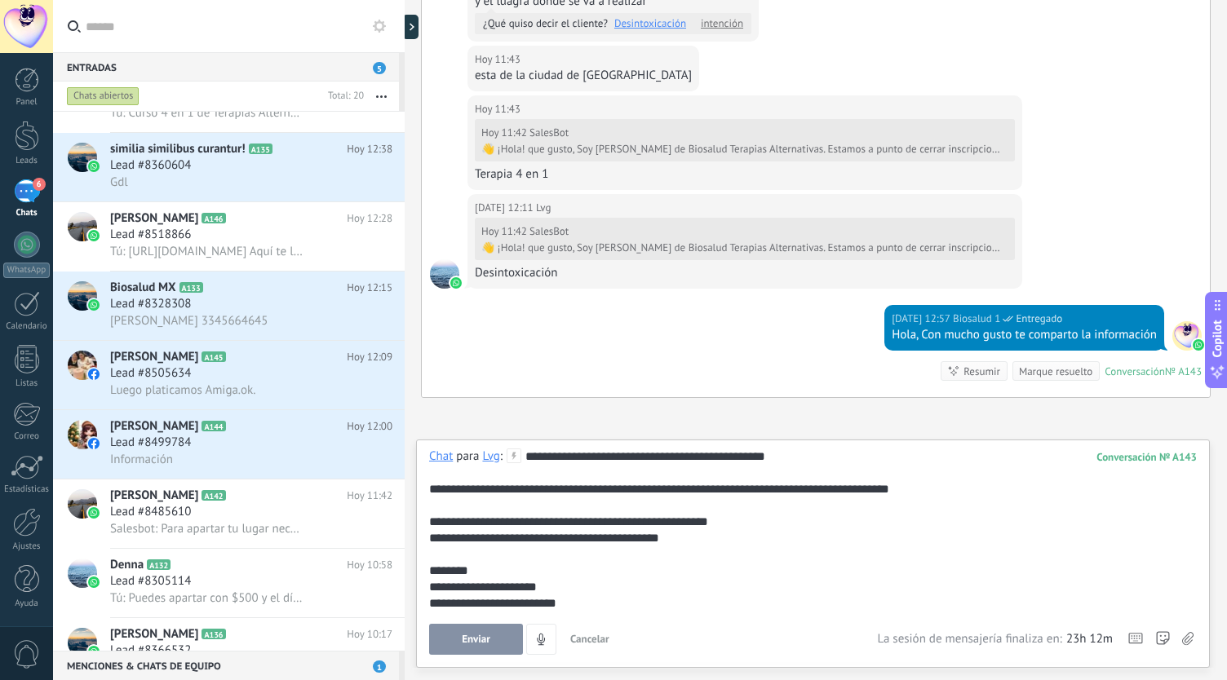
scroll to position [114, 0]
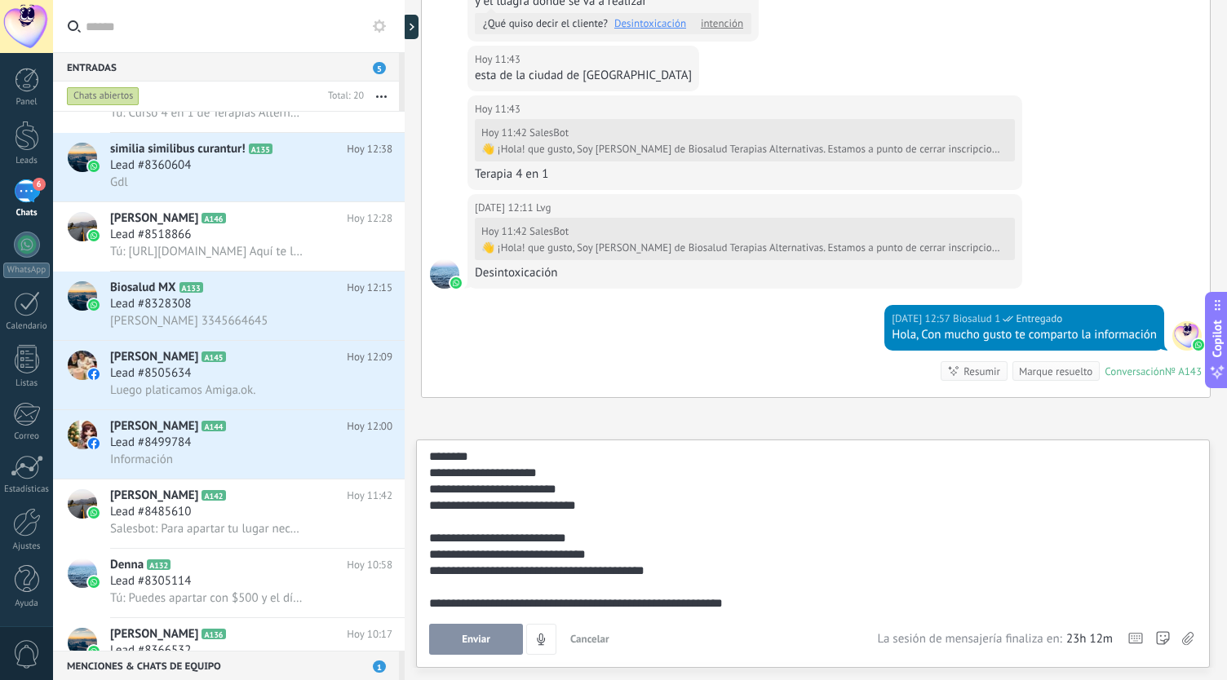
click at [796, 607] on div "**********" at bounding box center [810, 604] width 763 height 16
drag, startPoint x: 767, startPoint y: 601, endPoint x: 454, endPoint y: 612, distance: 313.5
click at [454, 612] on div "**********" at bounding box center [813, 552] width 768 height 206
click at [787, 612] on div "**********" at bounding box center [813, 552] width 768 height 206
click at [775, 583] on div at bounding box center [810, 587] width 763 height 16
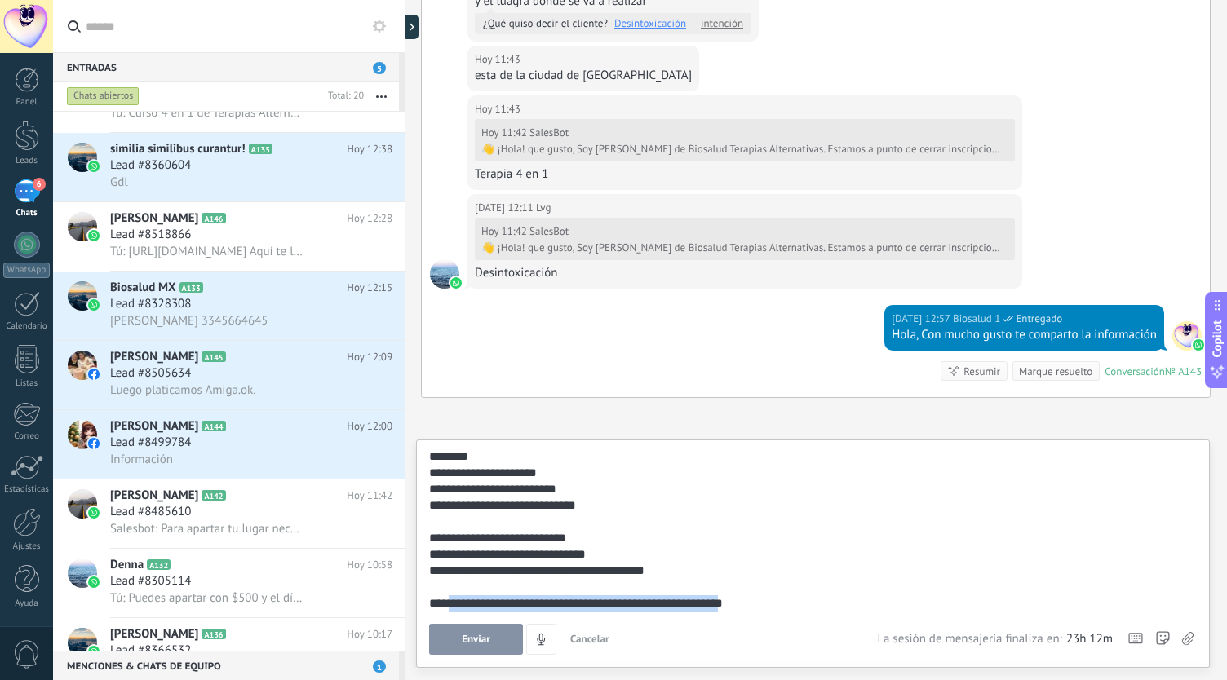
click at [792, 607] on div "**********" at bounding box center [810, 604] width 763 height 16
drag, startPoint x: 793, startPoint y: 603, endPoint x: 424, endPoint y: 614, distance: 369.0
click at [428, 620] on div "**********" at bounding box center [813, 554] width 794 height 228
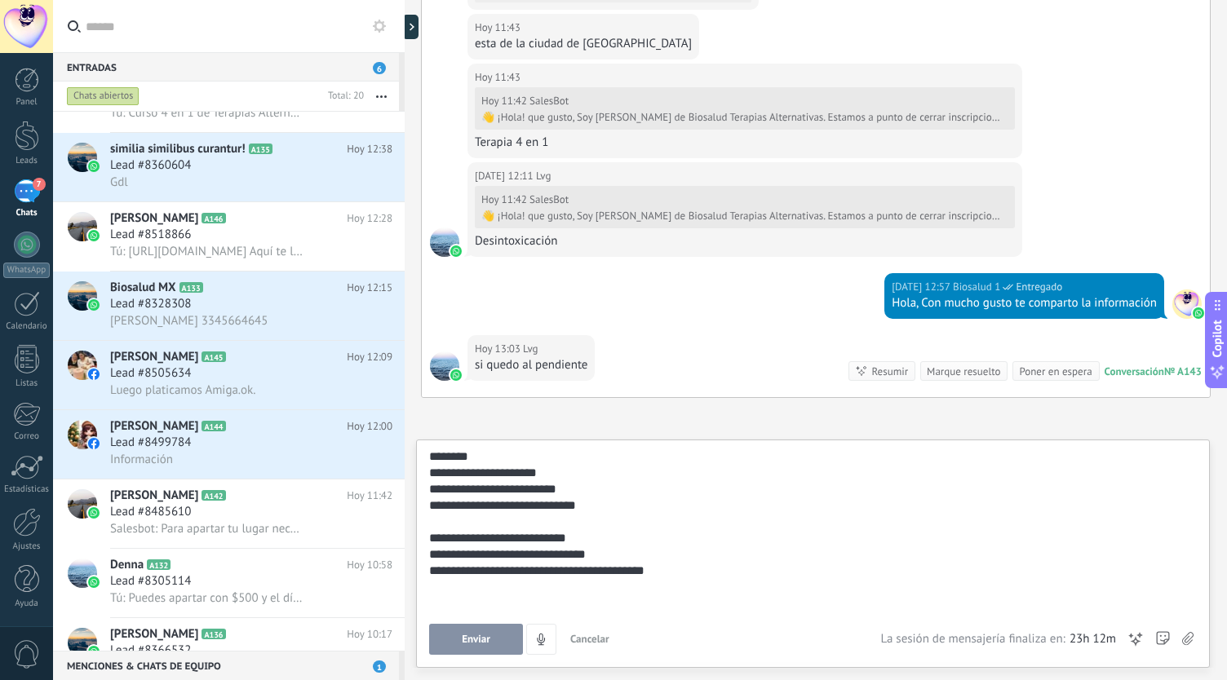
scroll to position [0, 0]
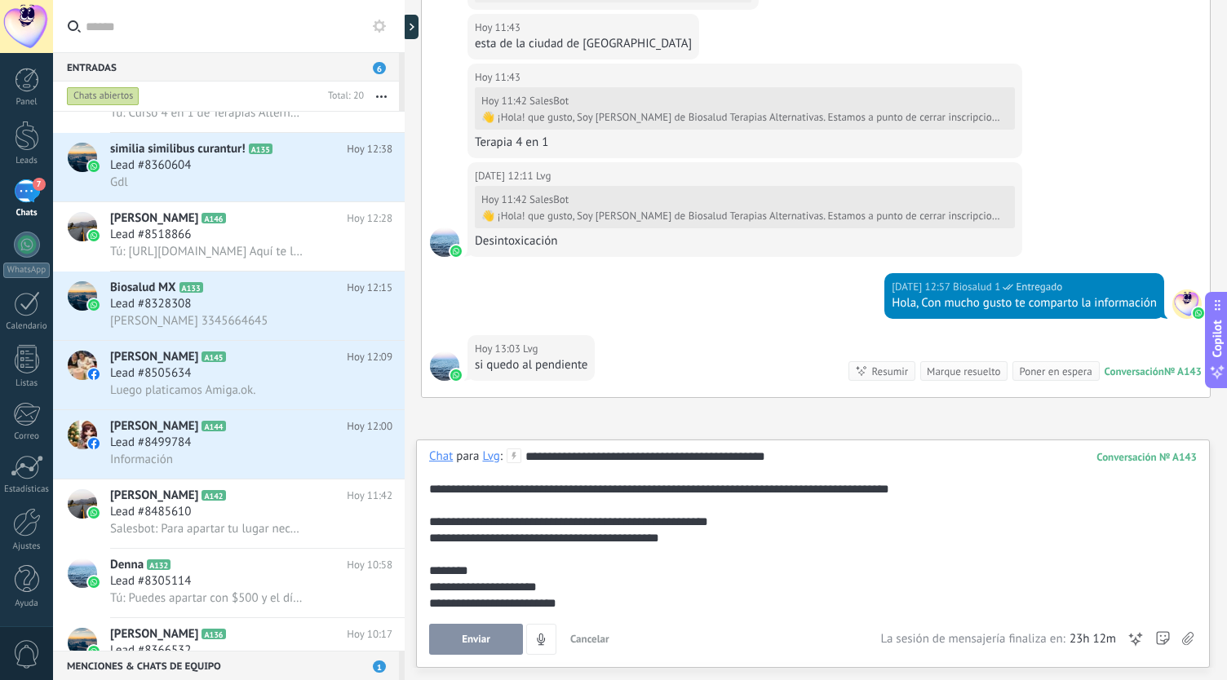
click at [1185, 634] on icon at bounding box center [1187, 639] width 11 height 14
click at [0, 0] on input "file" at bounding box center [0, 0] width 0 height 0
click at [1192, 641] on use at bounding box center [1187, 638] width 11 height 13
click at [0, 0] on input "file" at bounding box center [0, 0] width 0 height 0
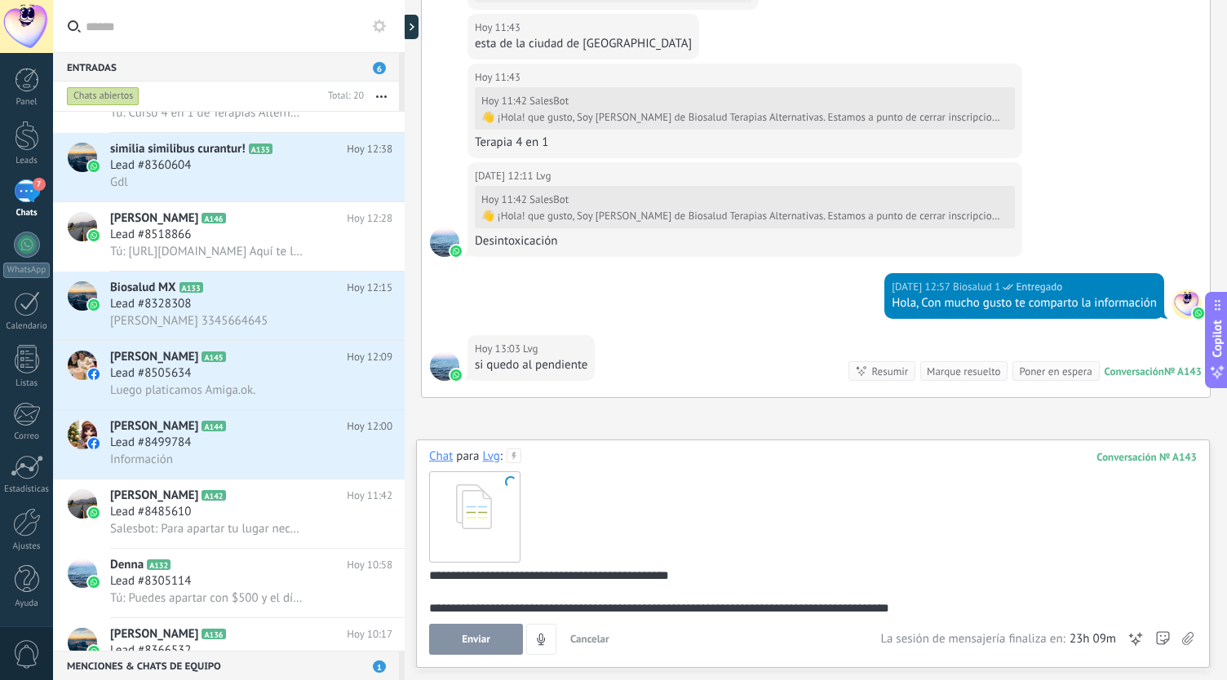
click at [488, 634] on button "Enviar" at bounding box center [476, 639] width 94 height 31
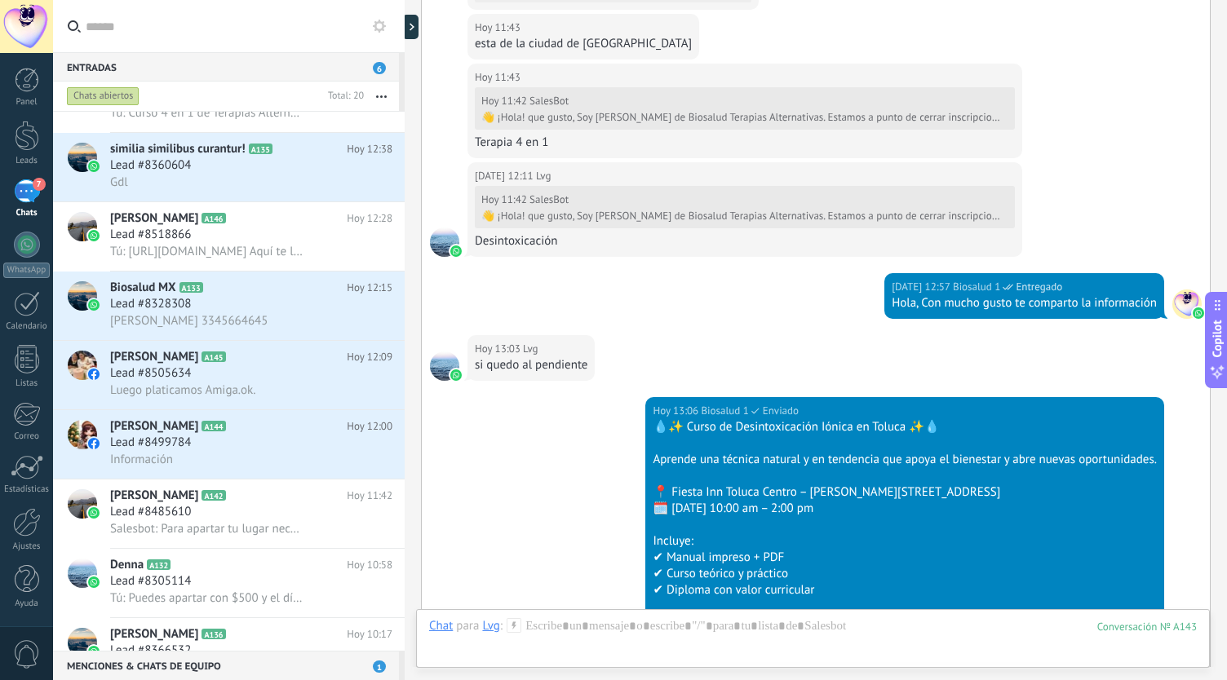
scroll to position [822, 0]
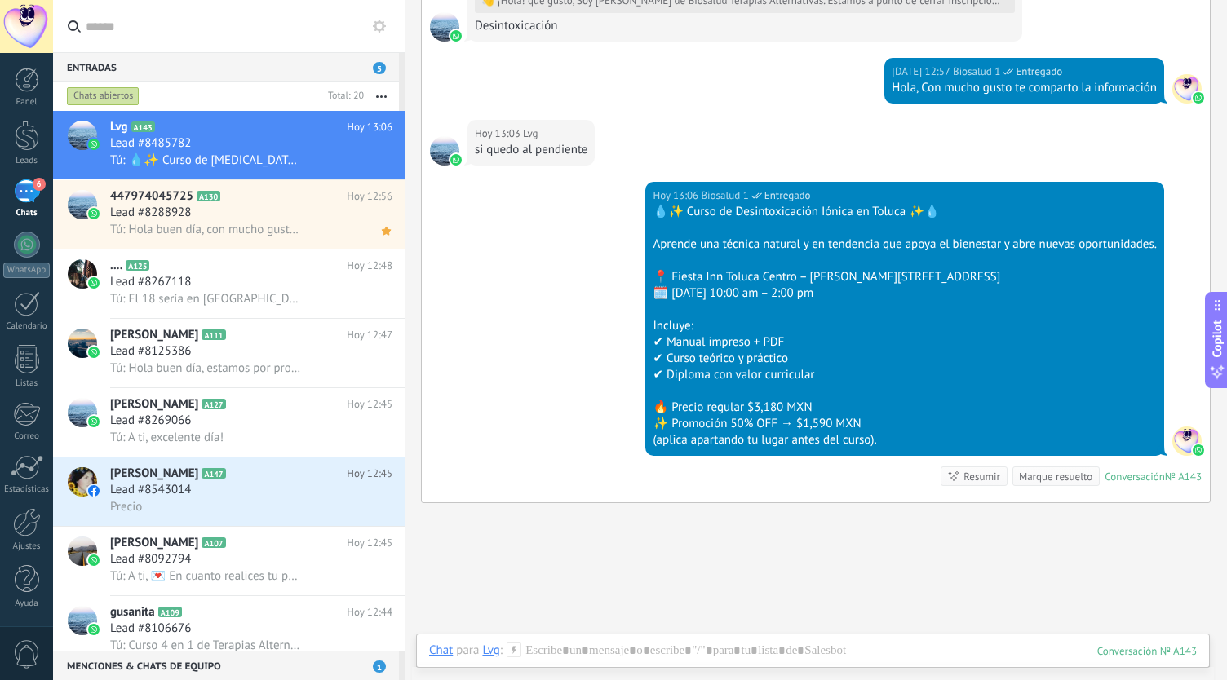
click at [617, 641] on div "Chat Correo Nota Tarea Chat para Lvg : 143 Enviar Cancelar Rastrear clics en li…" at bounding box center [813, 663] width 794 height 59
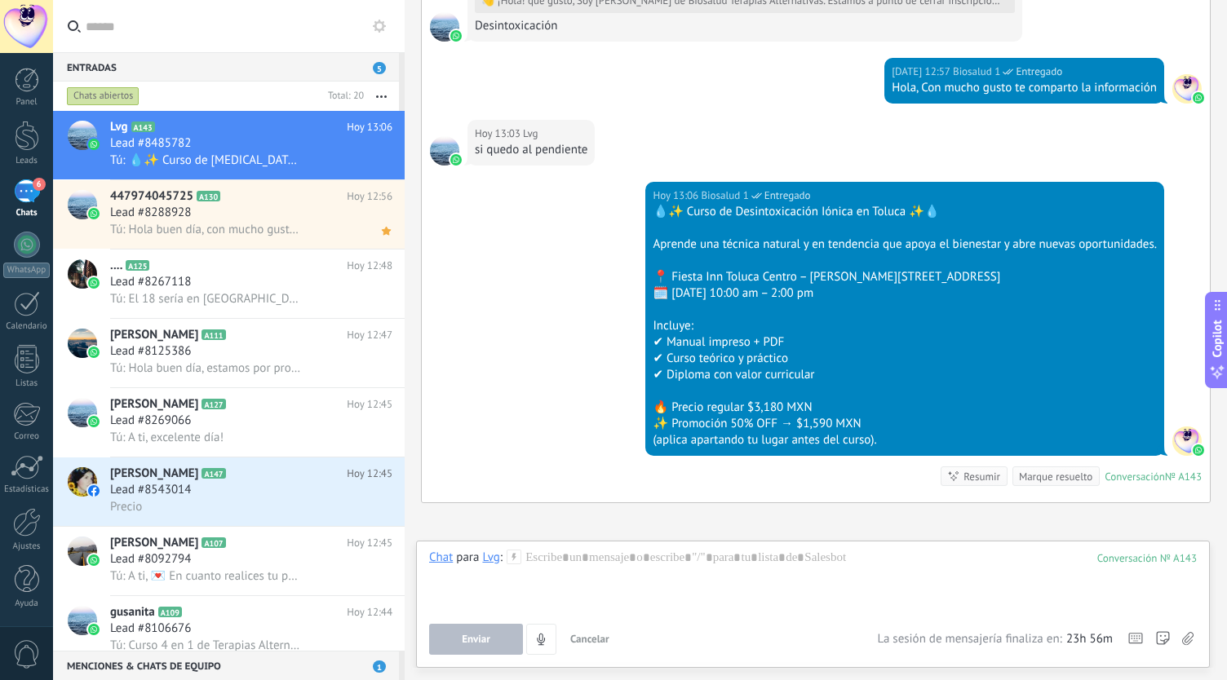
click at [1191, 639] on use at bounding box center [1187, 638] width 11 height 13
click at [0, 0] on input "file" at bounding box center [0, 0] width 0 height 0
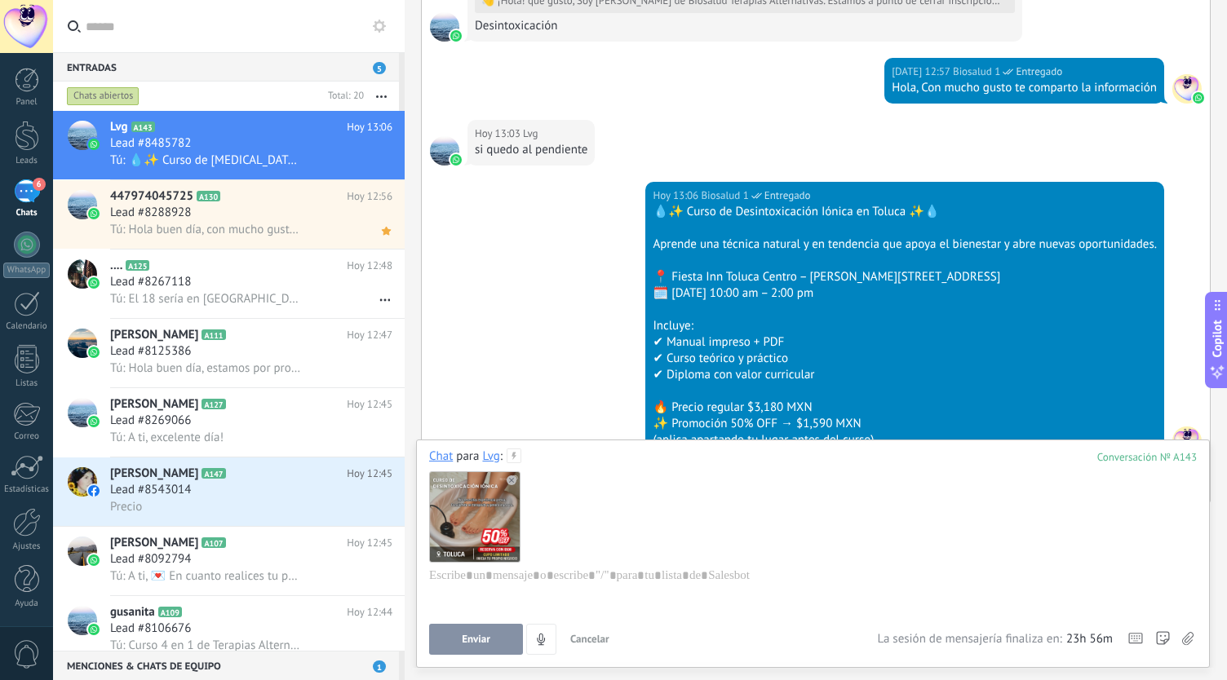
click at [490, 637] on span "Enviar" at bounding box center [476, 639] width 29 height 11
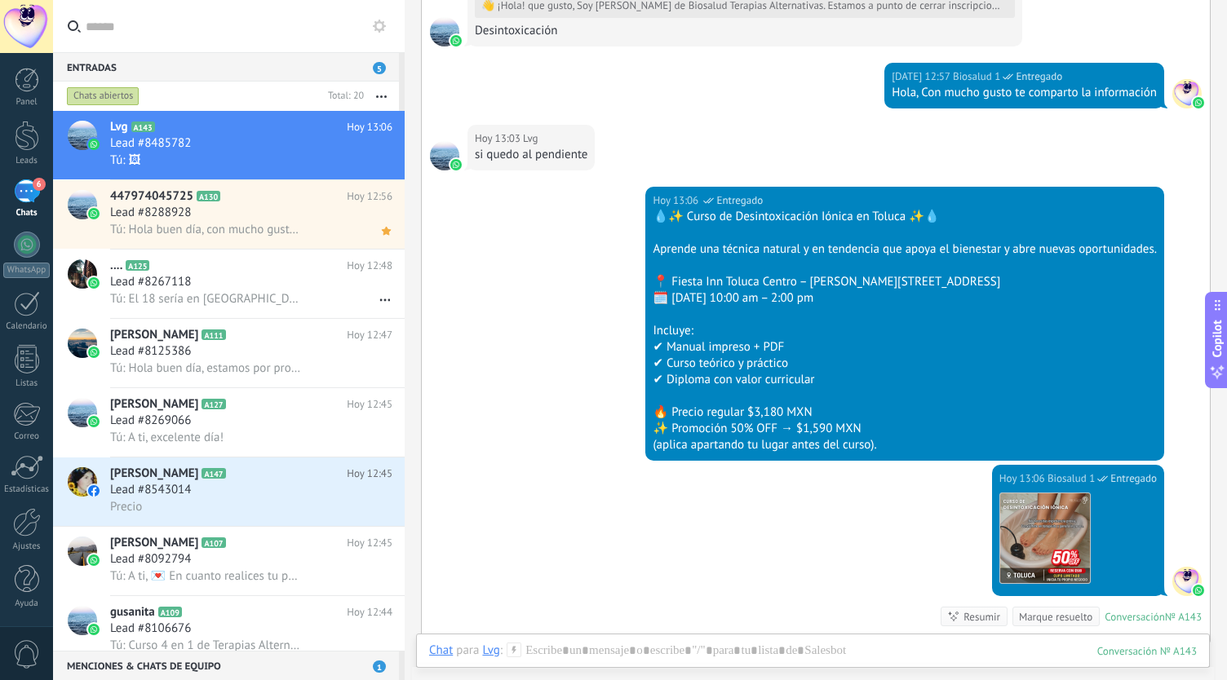
scroll to position [956, 0]
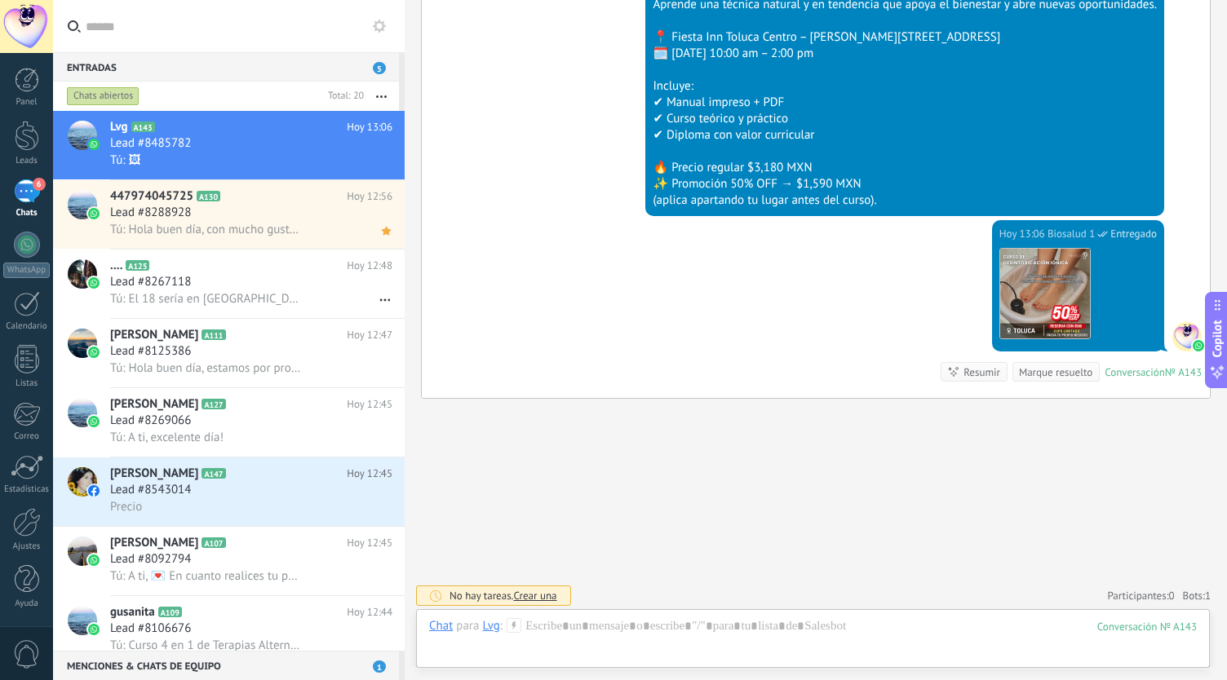
click at [728, 614] on div "Chat Correo Nota Tarea Chat para Lvg : 143 Enviar Cancelar Rastrear clics en li…" at bounding box center [813, 638] width 794 height 59
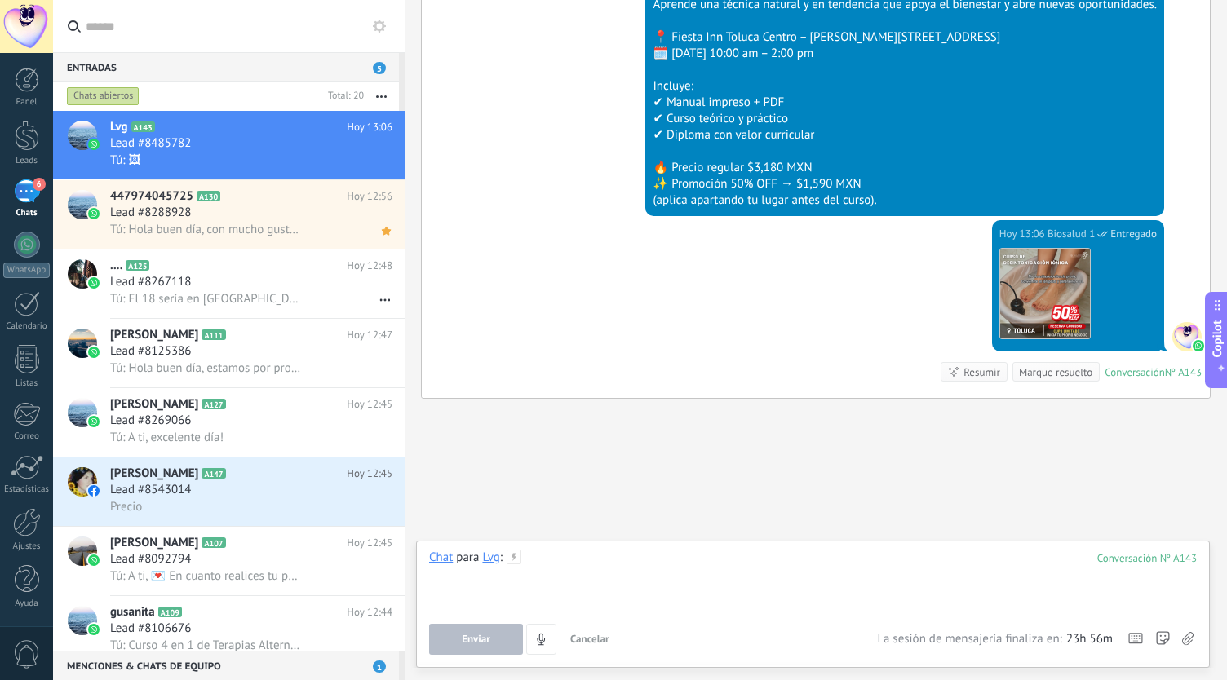
click at [741, 581] on div at bounding box center [813, 581] width 768 height 62
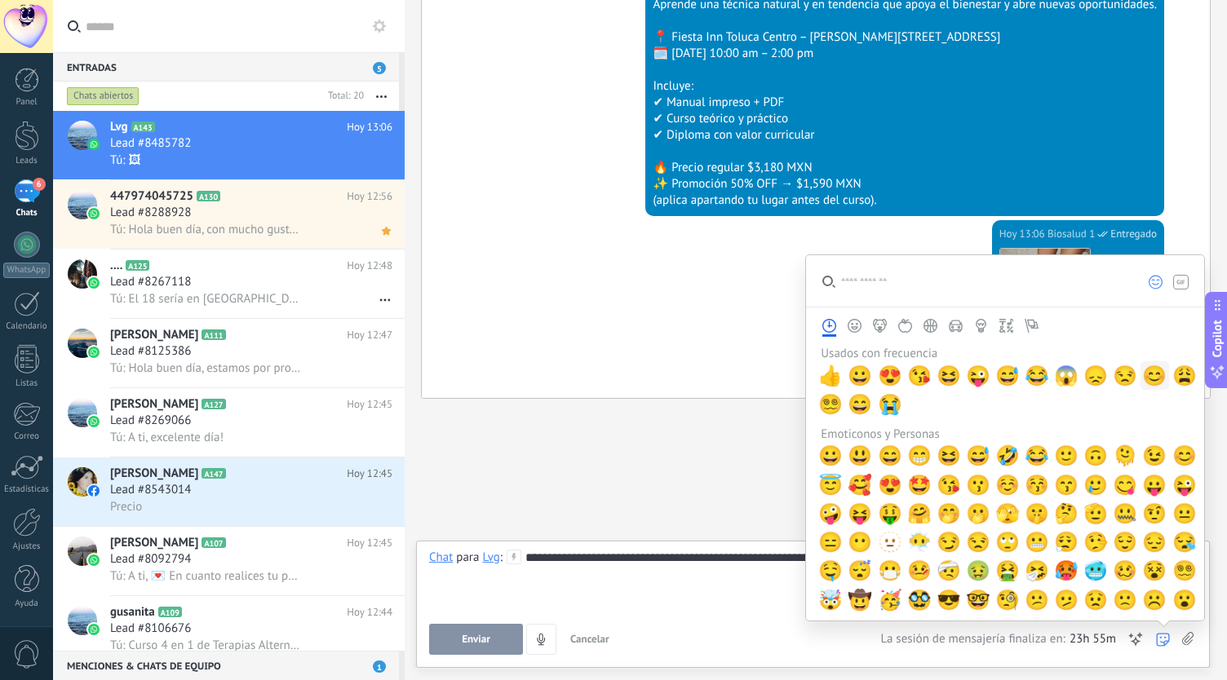
drag, startPoint x: 1150, startPoint y: 375, endPoint x: 1106, endPoint y: 457, distance: 92.7
click at [1150, 375] on span "😊" at bounding box center [1154, 376] width 24 height 23
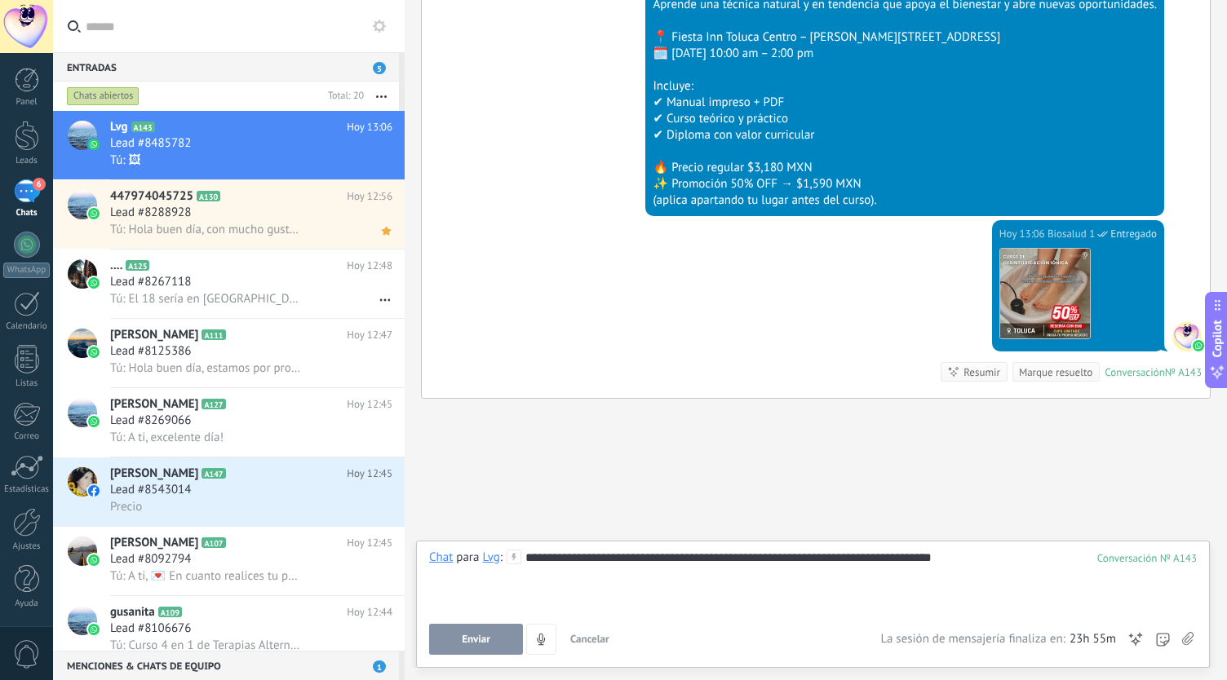
click at [676, 617] on div "**********" at bounding box center [813, 602] width 768 height 105
click at [1009, 572] on div "**********" at bounding box center [813, 581] width 769 height 62
click at [484, 649] on button "Enviar" at bounding box center [476, 639] width 94 height 31
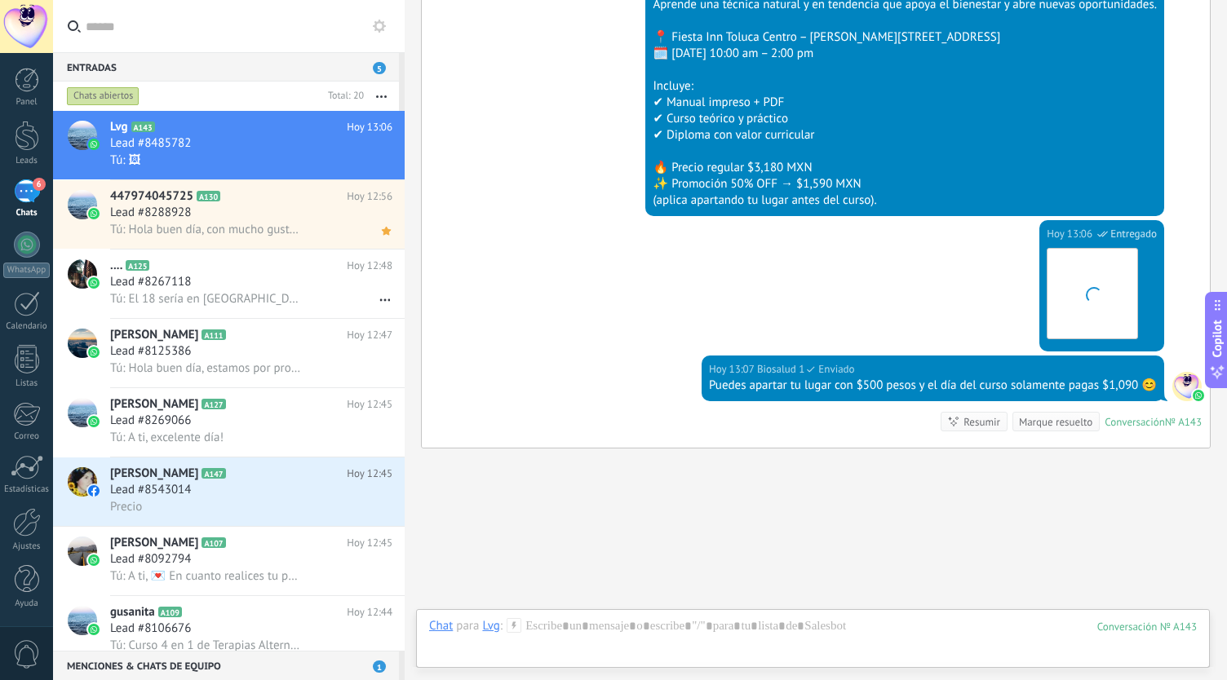
scroll to position [1006, 0]
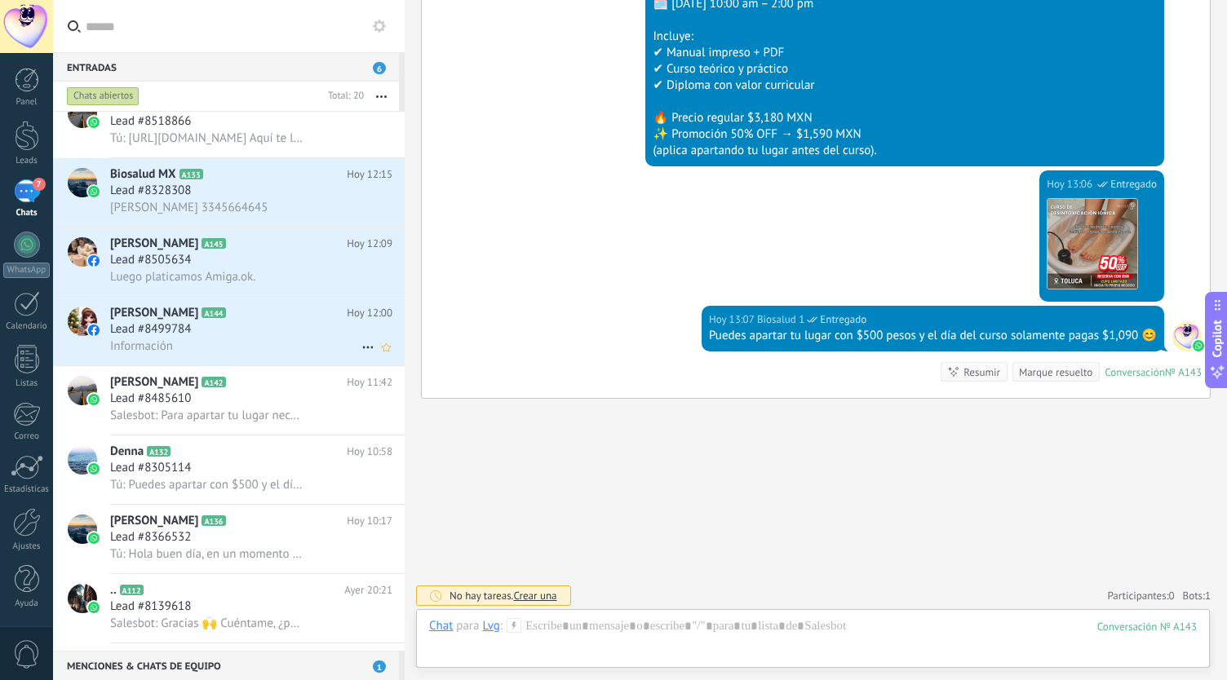
scroll to position [511, 0]
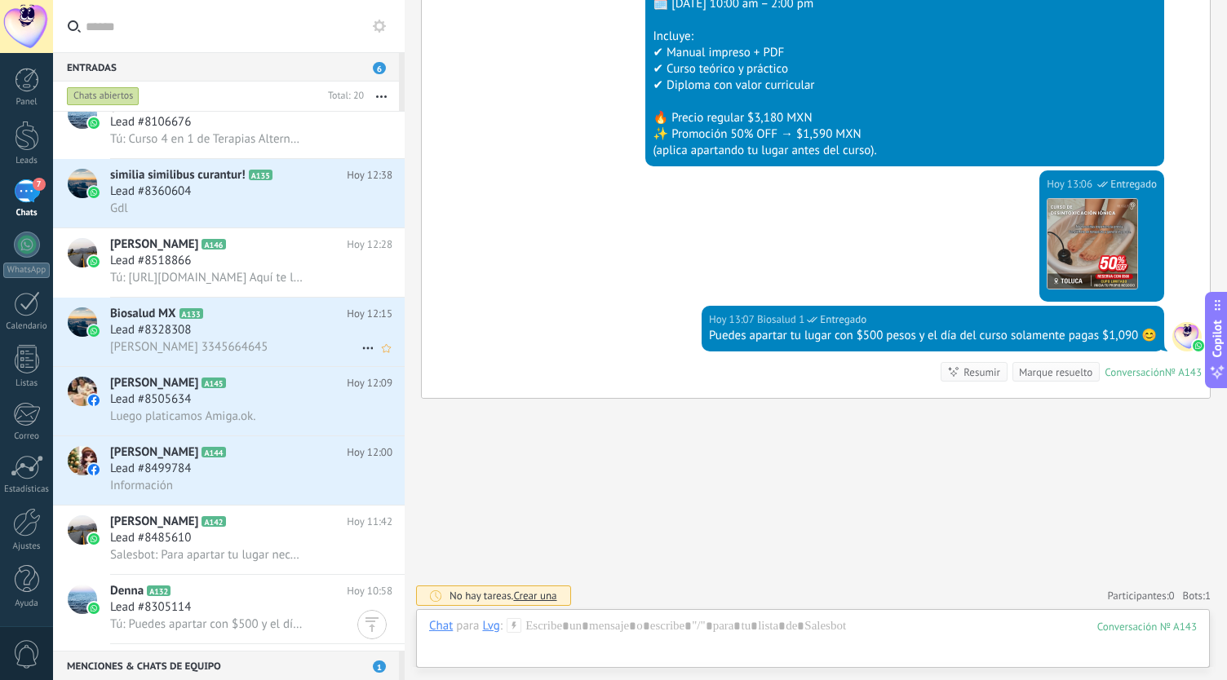
click at [244, 322] on h2 "Biosalud MX A133" at bounding box center [228, 314] width 237 height 16
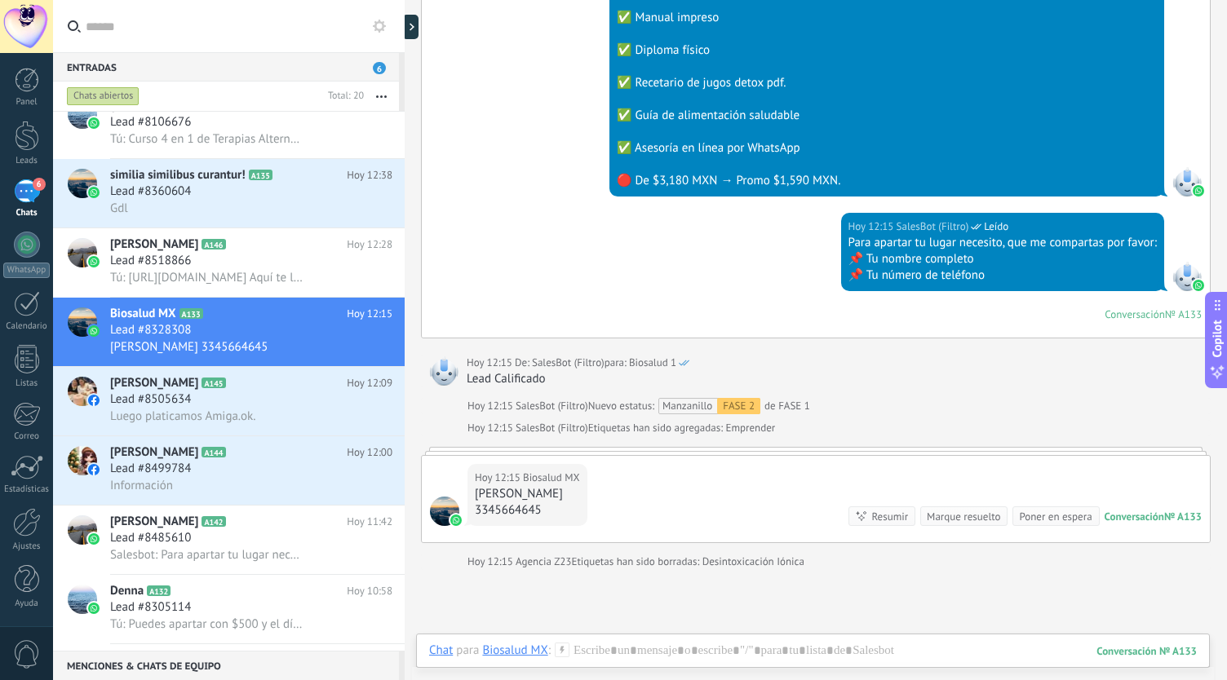
scroll to position [4128, 0]
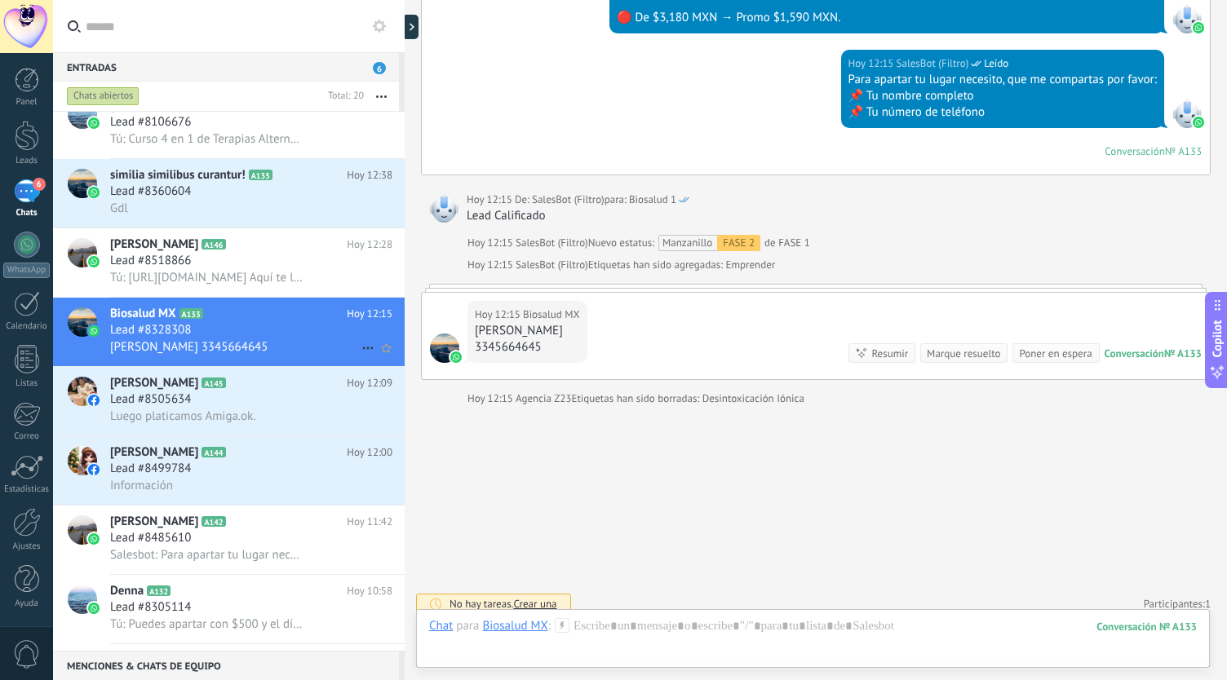
click at [204, 313] on h2 "Biosalud MX A133" at bounding box center [228, 314] width 237 height 16
click at [204, 320] on h2 "Biosalud MX A133" at bounding box center [228, 314] width 237 height 16
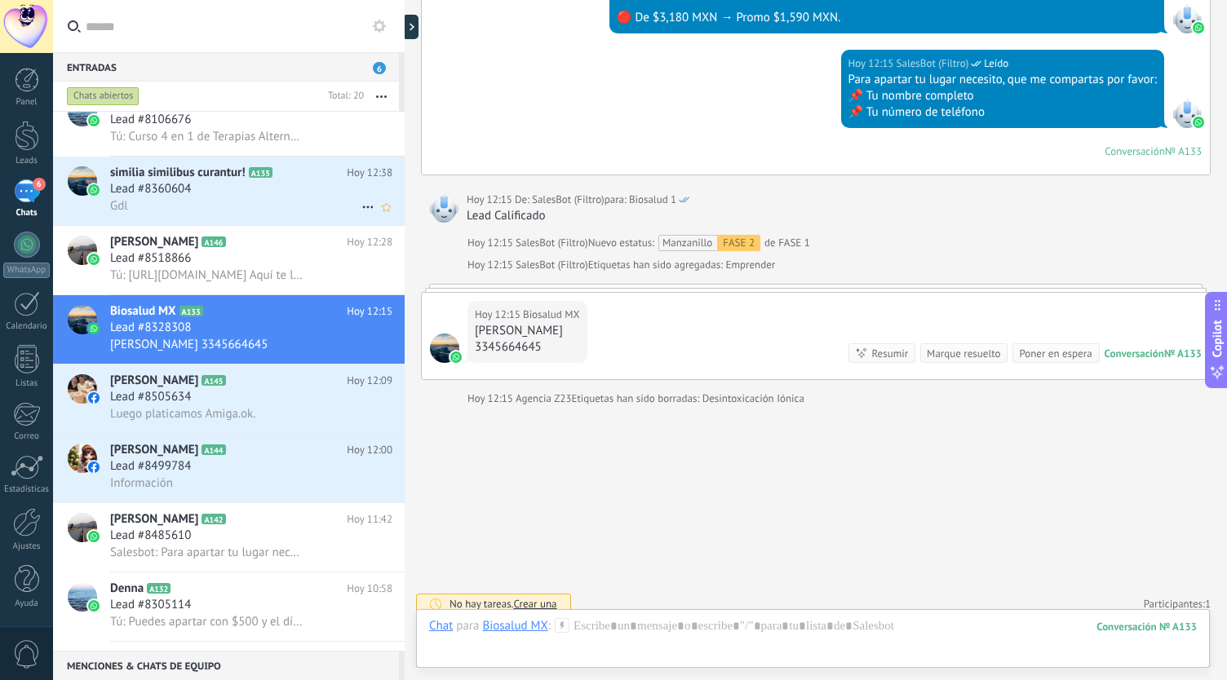
scroll to position [348, 0]
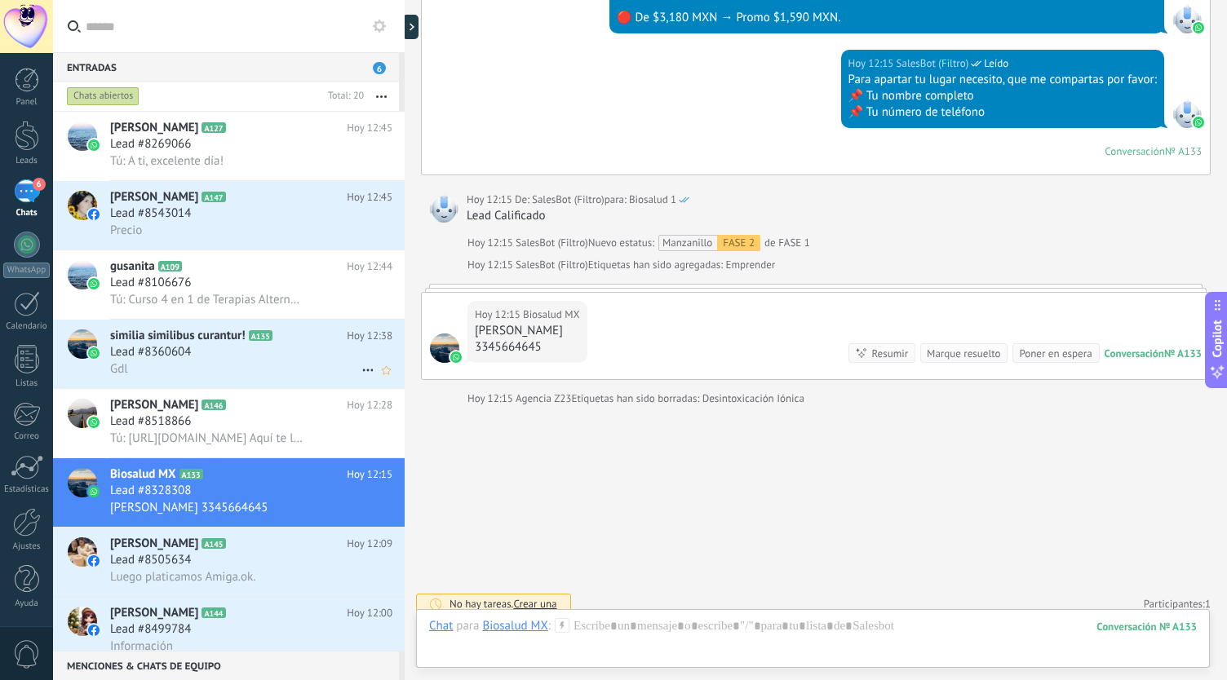
click at [197, 335] on span "similia similibus curantur!" at bounding box center [177, 336] width 135 height 16
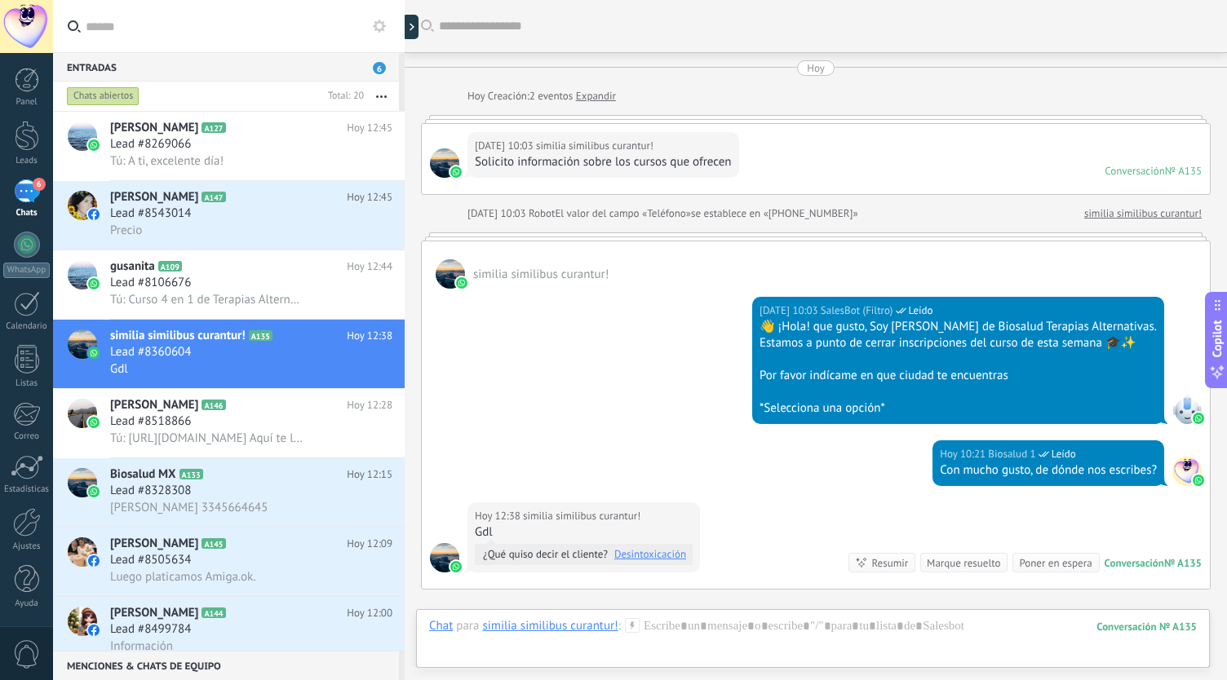
scroll to position [192, 0]
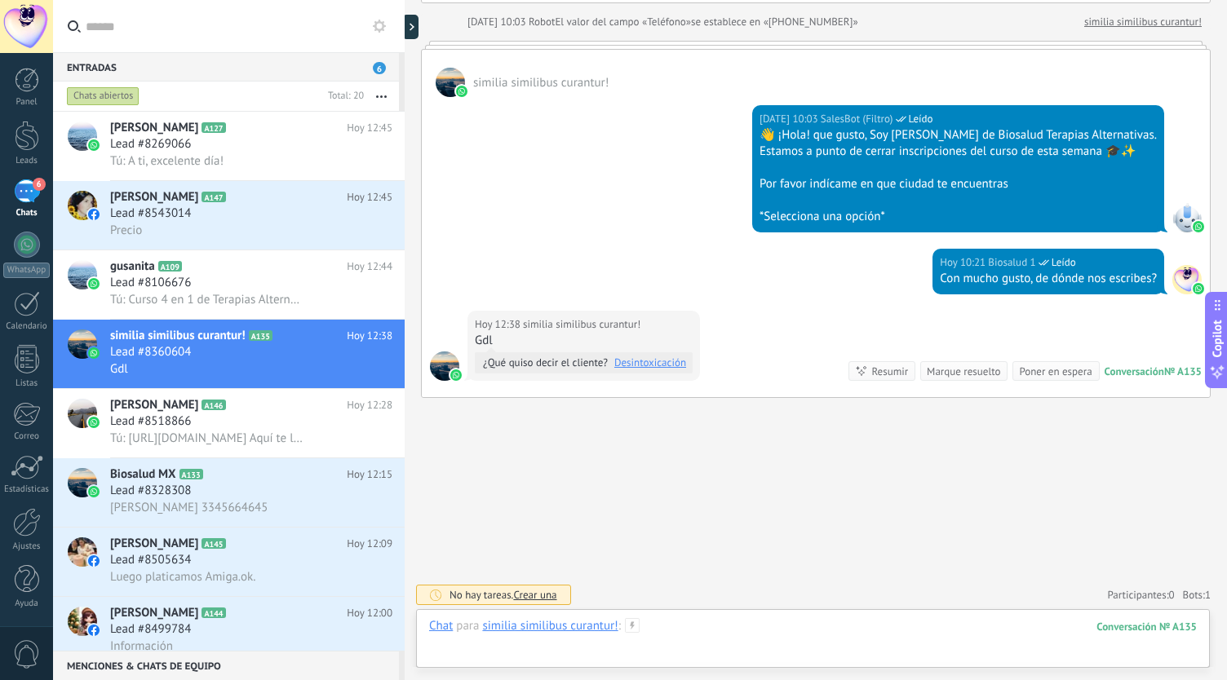
click at [703, 637] on div at bounding box center [813, 642] width 768 height 49
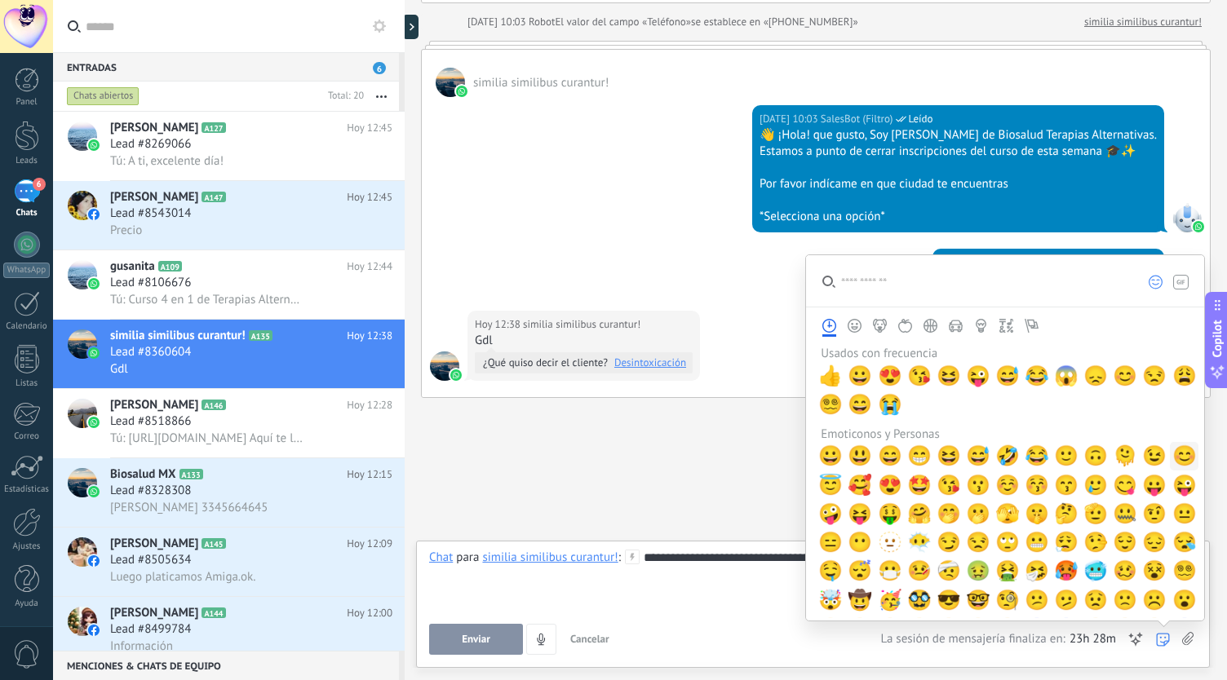
click at [1175, 456] on span "😊" at bounding box center [1184, 456] width 24 height 23
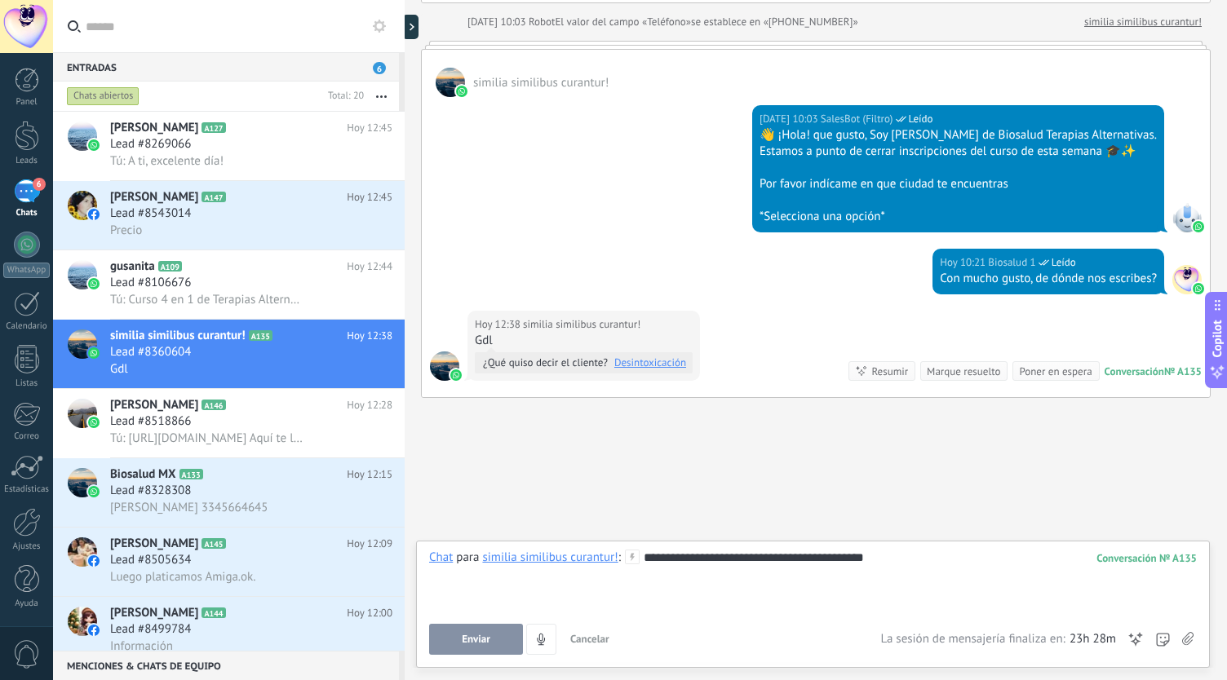
drag, startPoint x: 851, startPoint y: 607, endPoint x: 842, endPoint y: 608, distance: 9.0
click at [851, 607] on div "**********" at bounding box center [813, 581] width 769 height 62
click at [492, 641] on button "Enviar" at bounding box center [476, 639] width 94 height 31
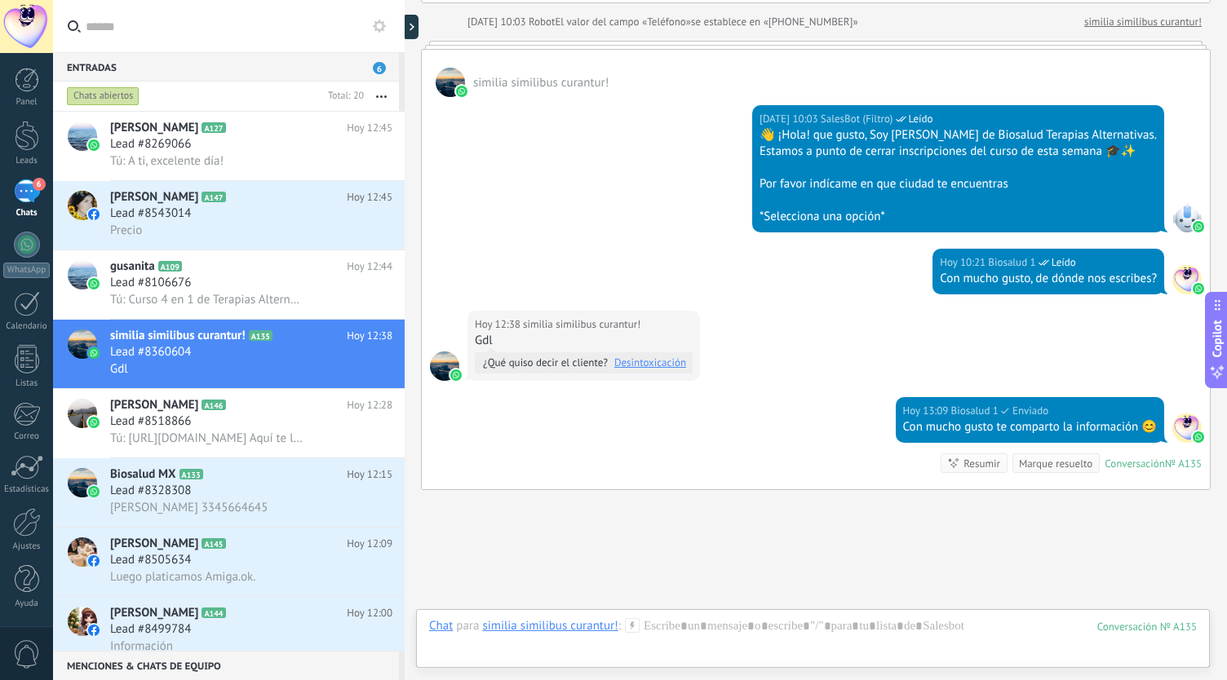
scroll to position [284, 0]
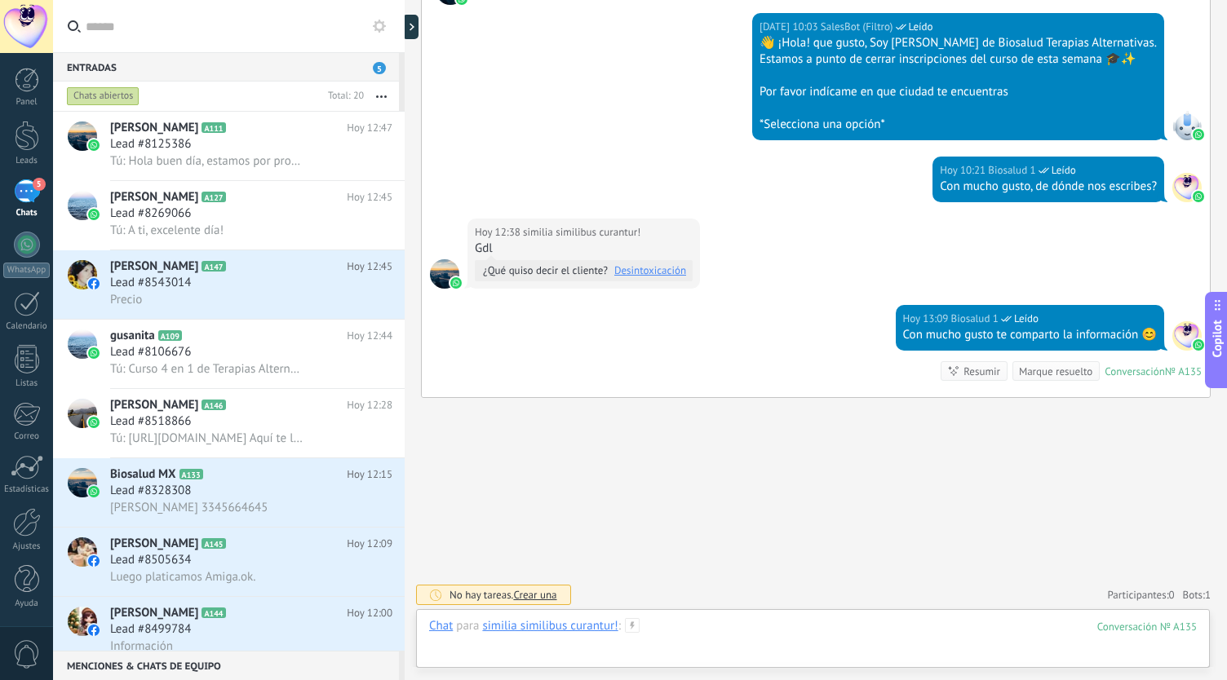
click at [689, 628] on div at bounding box center [813, 642] width 768 height 49
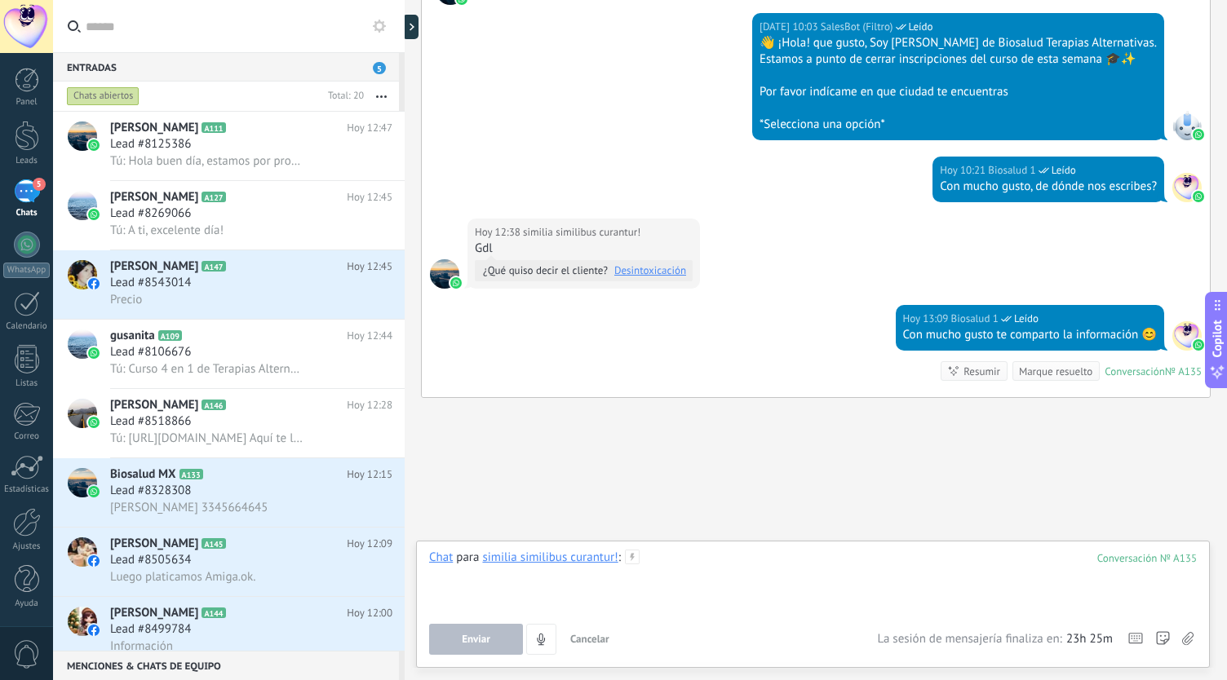
paste div
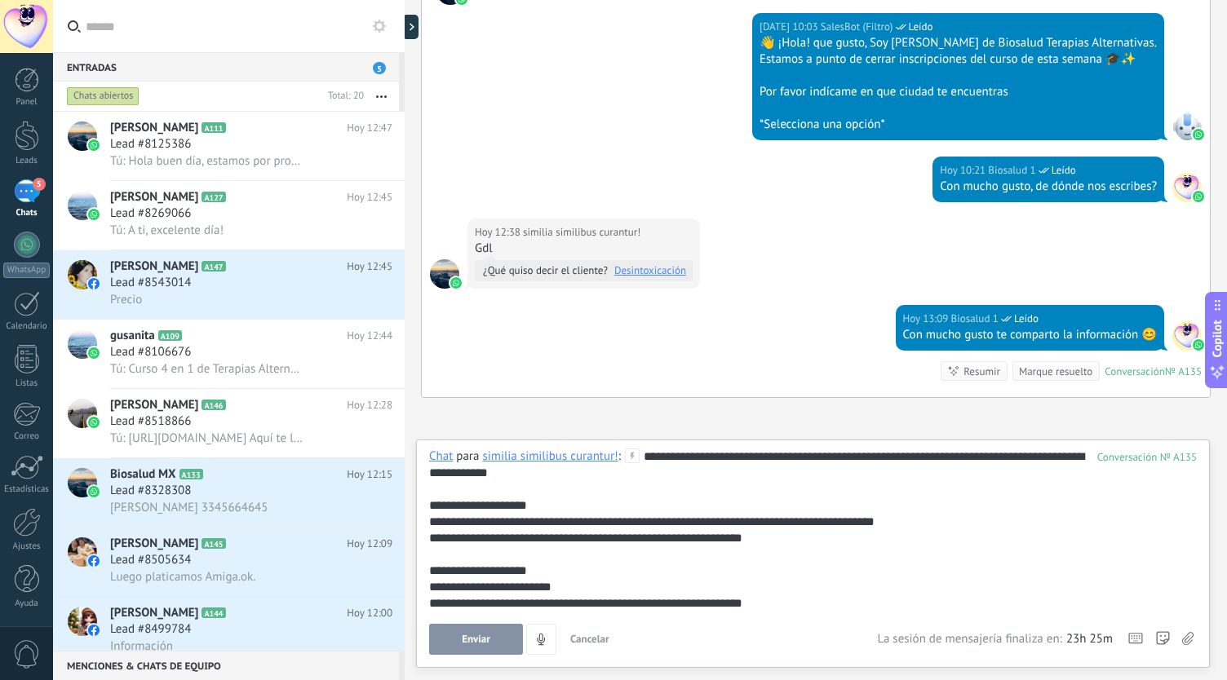
scroll to position [65, 0]
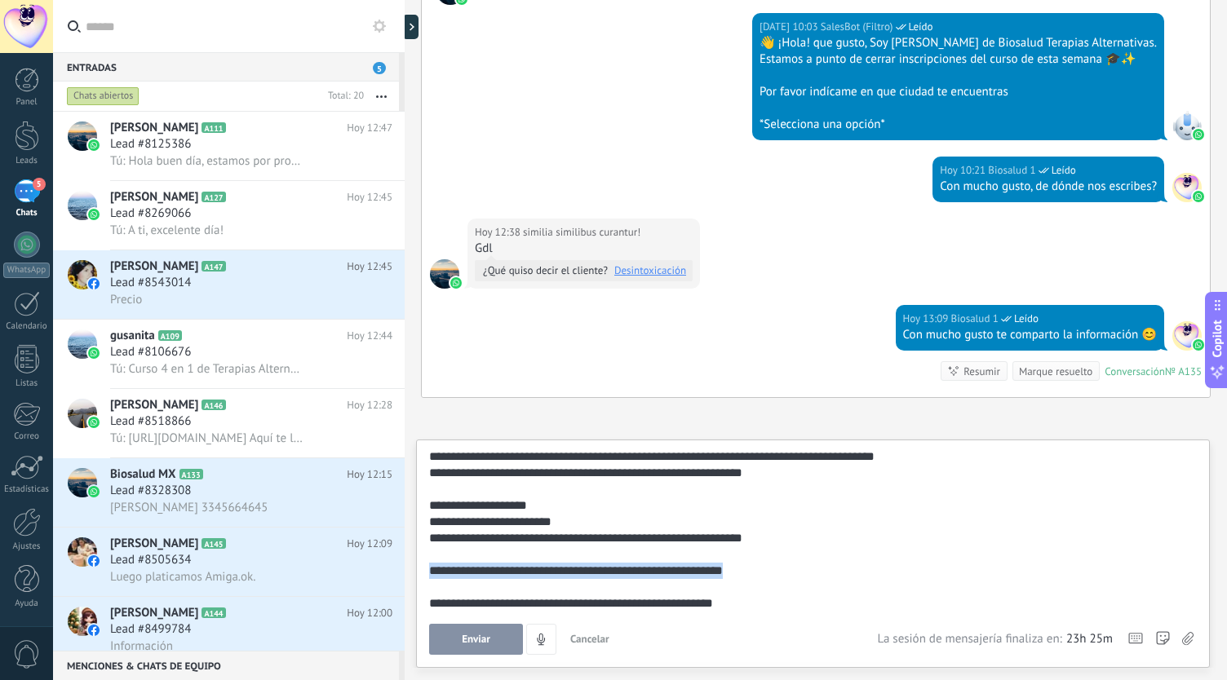
drag, startPoint x: 776, startPoint y: 573, endPoint x: 424, endPoint y: 576, distance: 351.7
click at [424, 576] on div "**********" at bounding box center [813, 554] width 794 height 228
click at [628, 556] on div at bounding box center [810, 555] width 763 height 16
drag, startPoint x: 579, startPoint y: 570, endPoint x: 530, endPoint y: 570, distance: 49.0
click at [530, 570] on div "**********" at bounding box center [810, 571] width 763 height 16
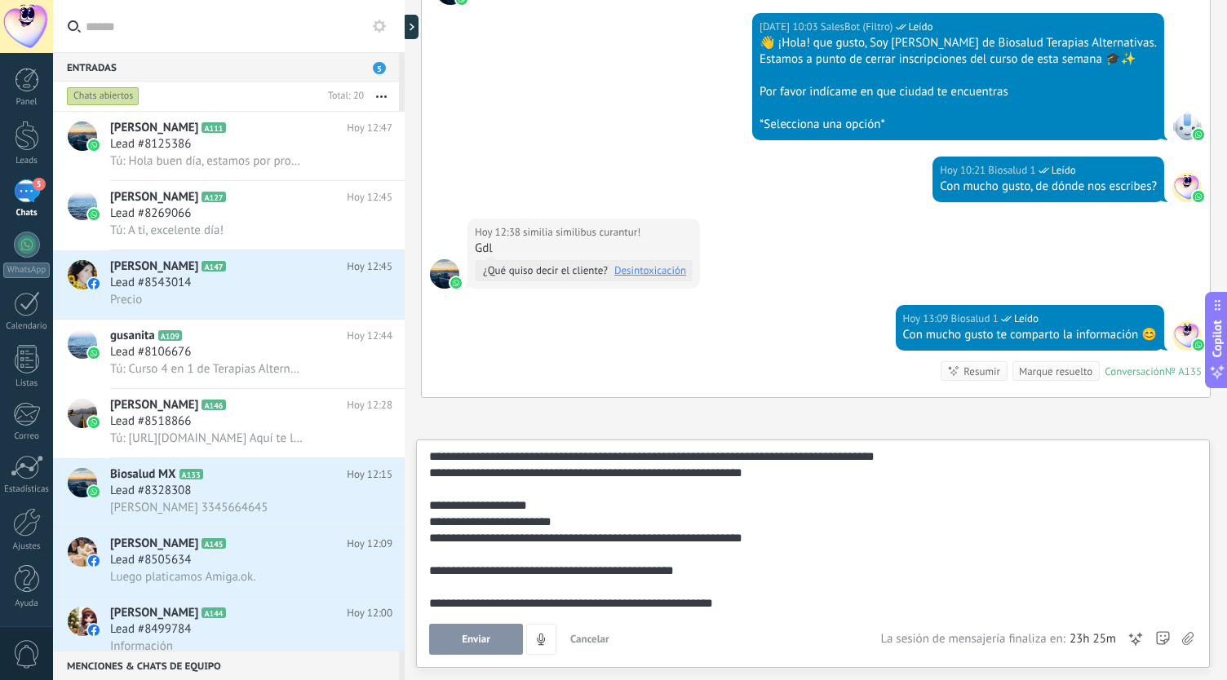
scroll to position [0, 0]
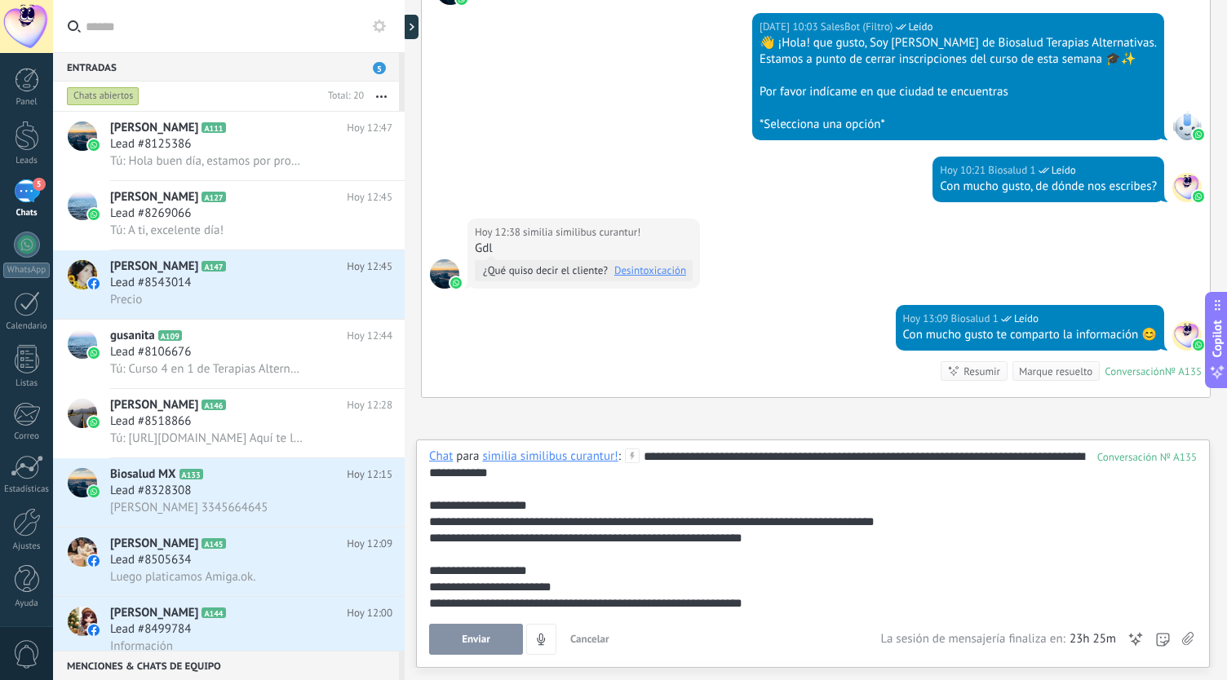
click at [1195, 639] on div "Enviar Cancelar Rastrear clics en links ? Reducir links largos y rastrear clics…" at bounding box center [813, 639] width 768 height 31
click at [1189, 638] on icon at bounding box center [1187, 639] width 11 height 14
click at [0, 0] on input "file" at bounding box center [0, 0] width 0 height 0
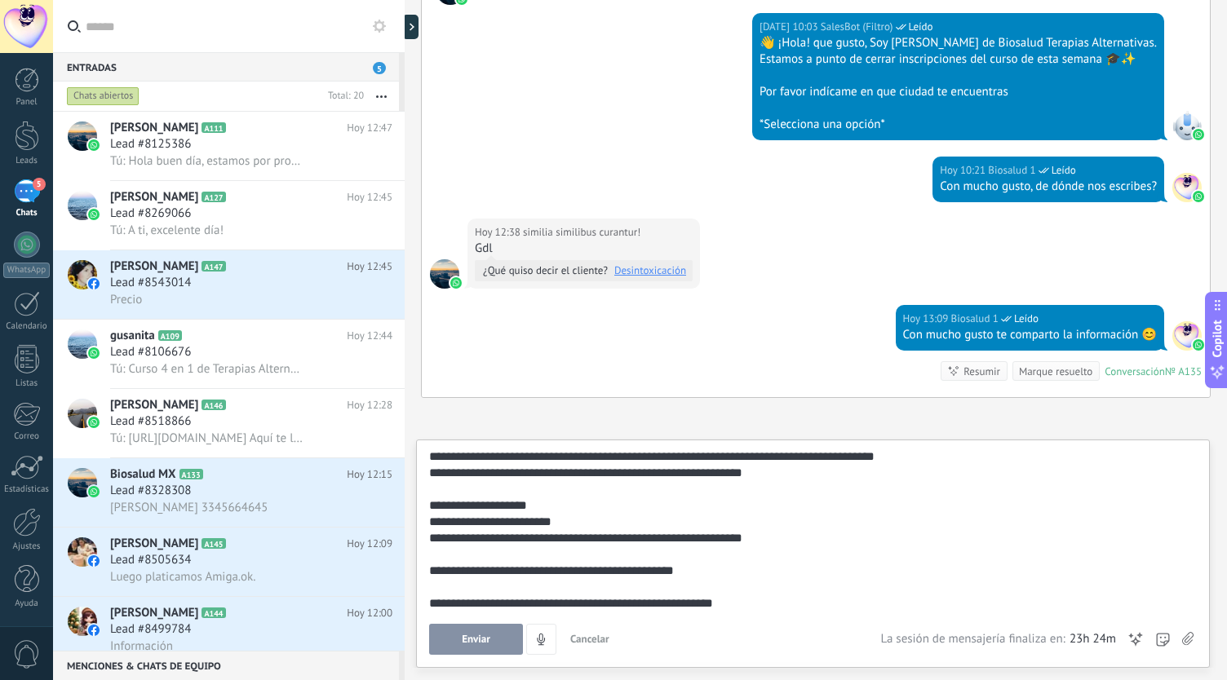
click at [1185, 637] on use at bounding box center [1187, 638] width 11 height 13
click at [0, 0] on input "file" at bounding box center [0, 0] width 0 height 0
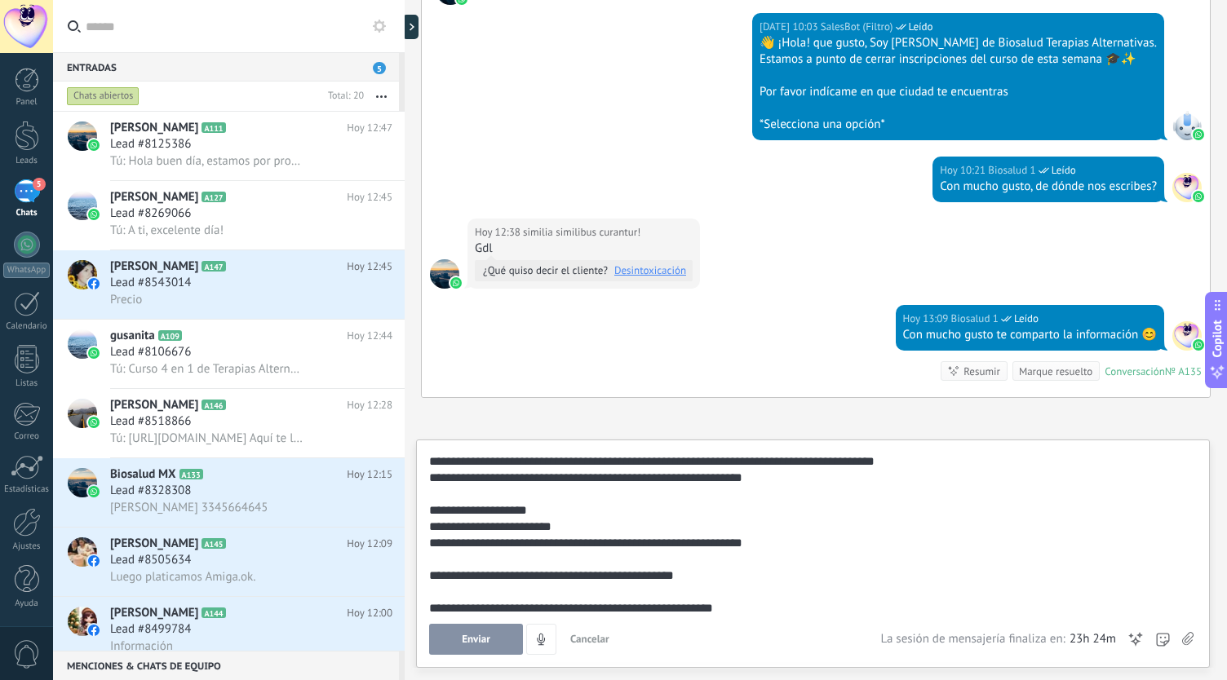
scroll to position [0, 0]
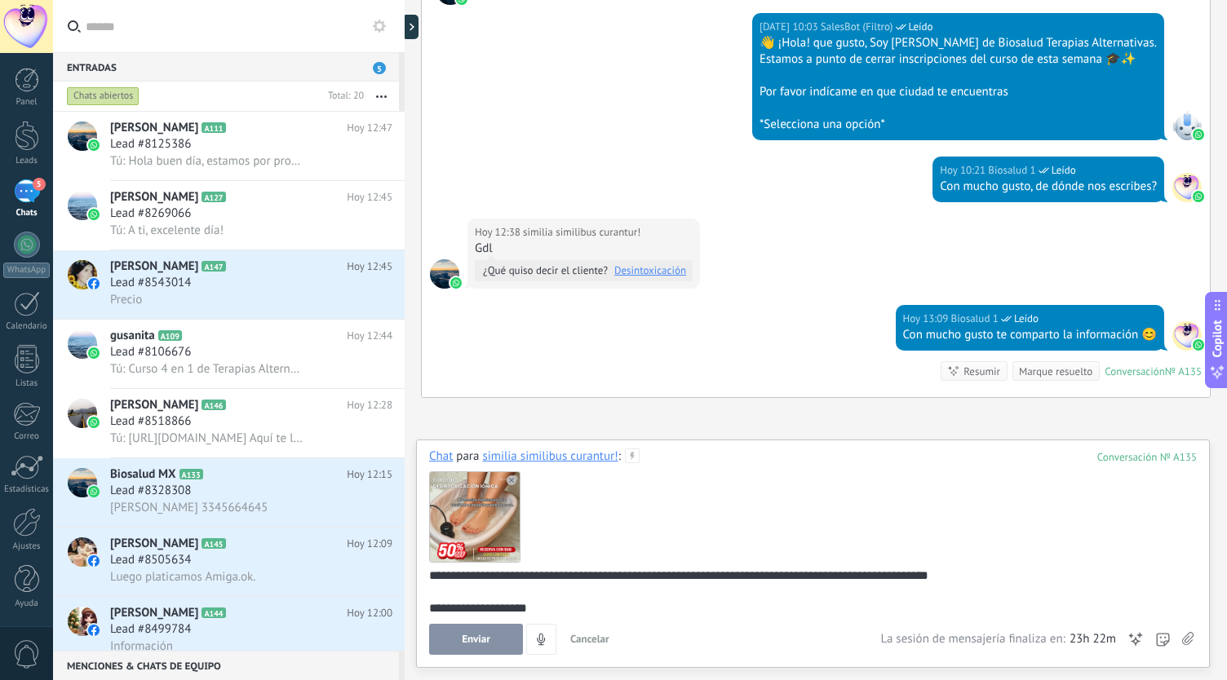
click at [1188, 645] on icon at bounding box center [1187, 639] width 11 height 14
click at [0, 0] on input "file" at bounding box center [0, 0] width 0 height 0
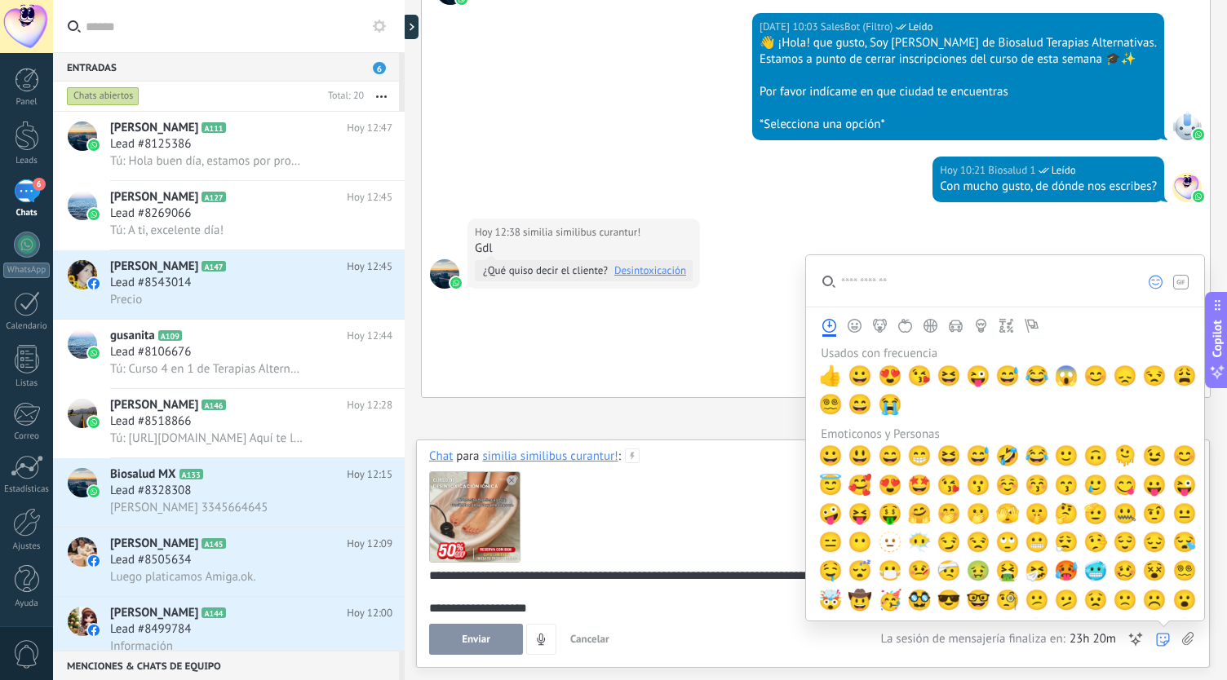
click at [1185, 633] on icon at bounding box center [1187, 639] width 11 height 14
click at [0, 0] on input "file" at bounding box center [0, 0] width 0 height 0
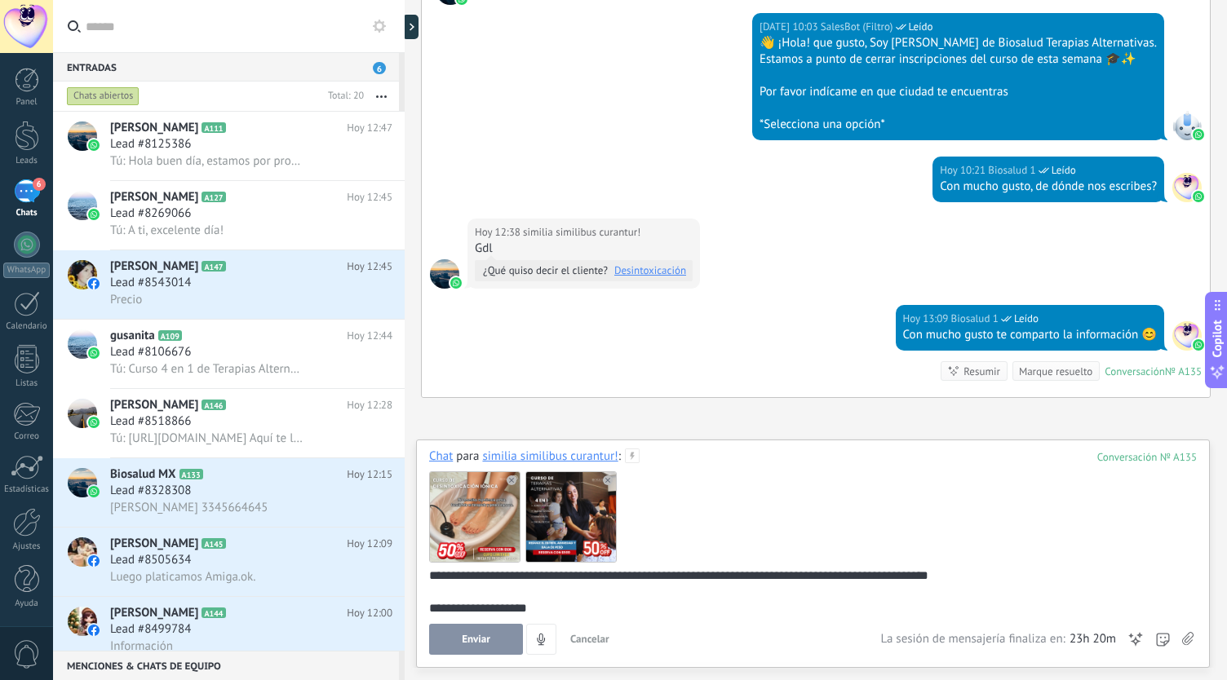
scroll to position [168, 0]
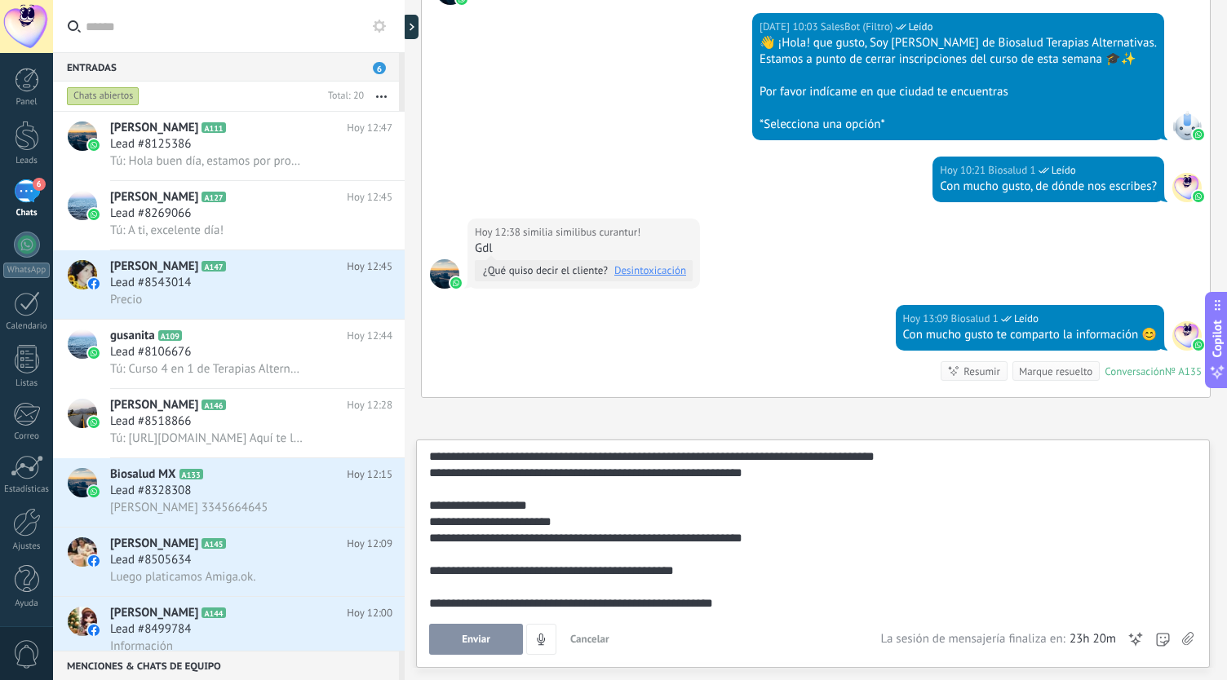
click at [488, 643] on span "Enviar" at bounding box center [476, 639] width 29 height 11
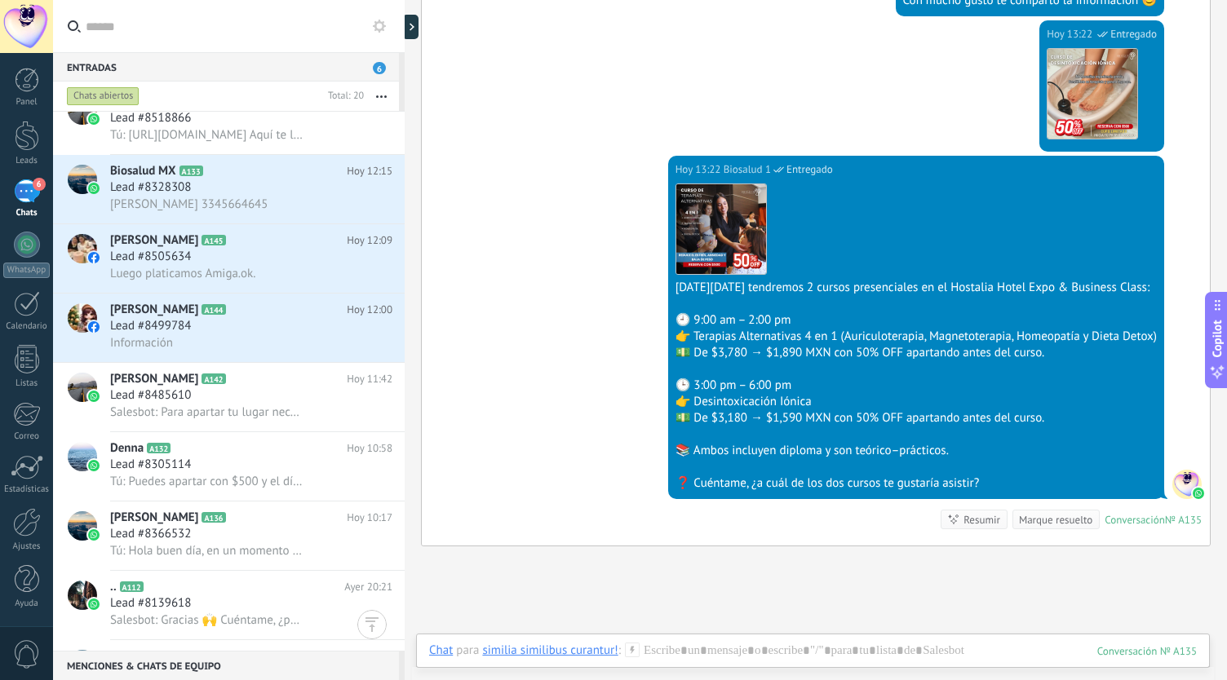
scroll to position [490, 0]
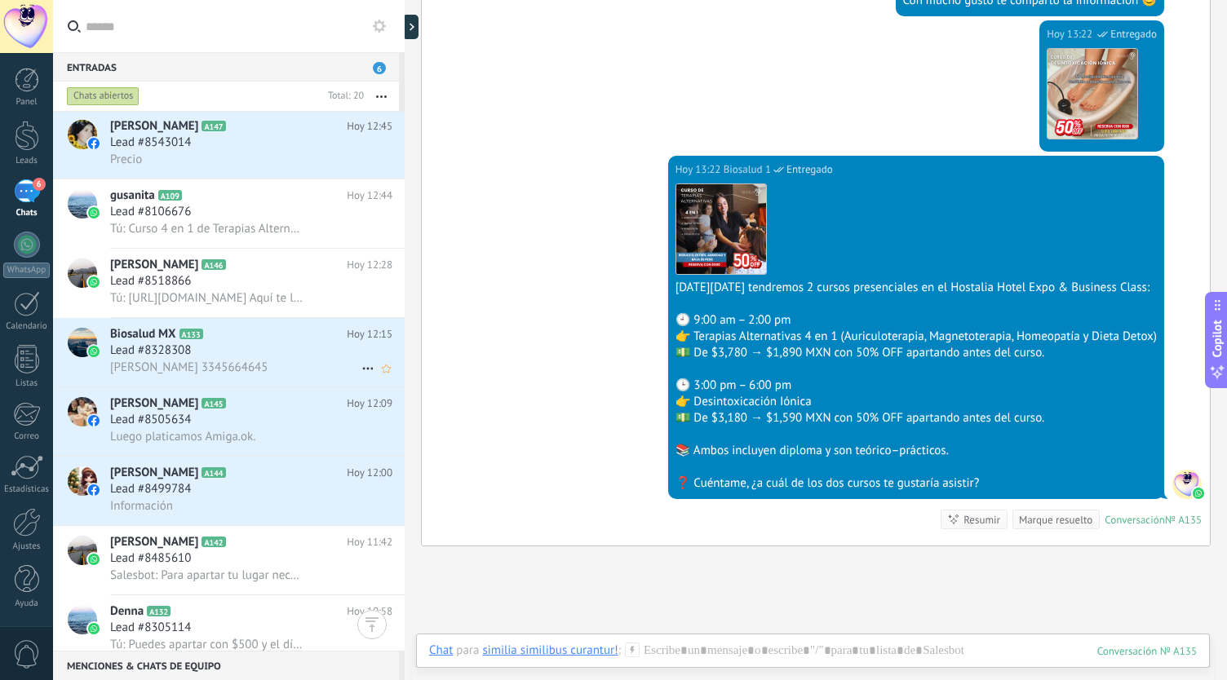
click at [212, 343] on icon at bounding box center [216, 334] width 16 height 16
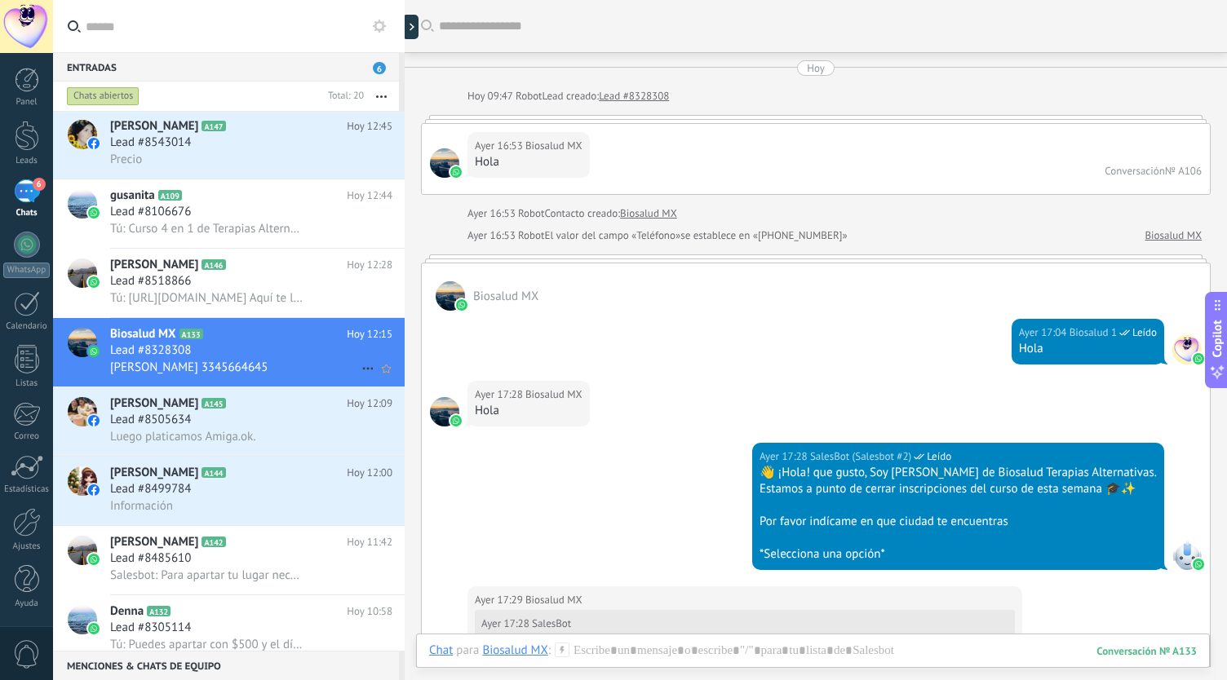
scroll to position [4109, 0]
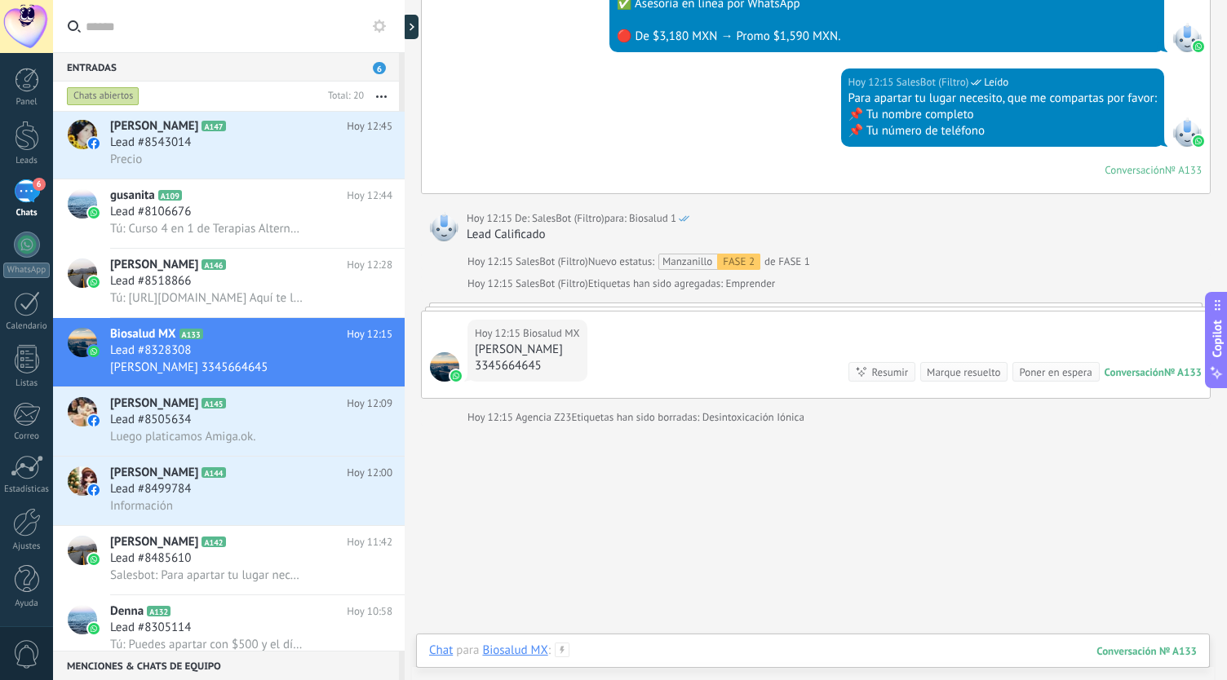
click at [629, 650] on div at bounding box center [813, 667] width 768 height 49
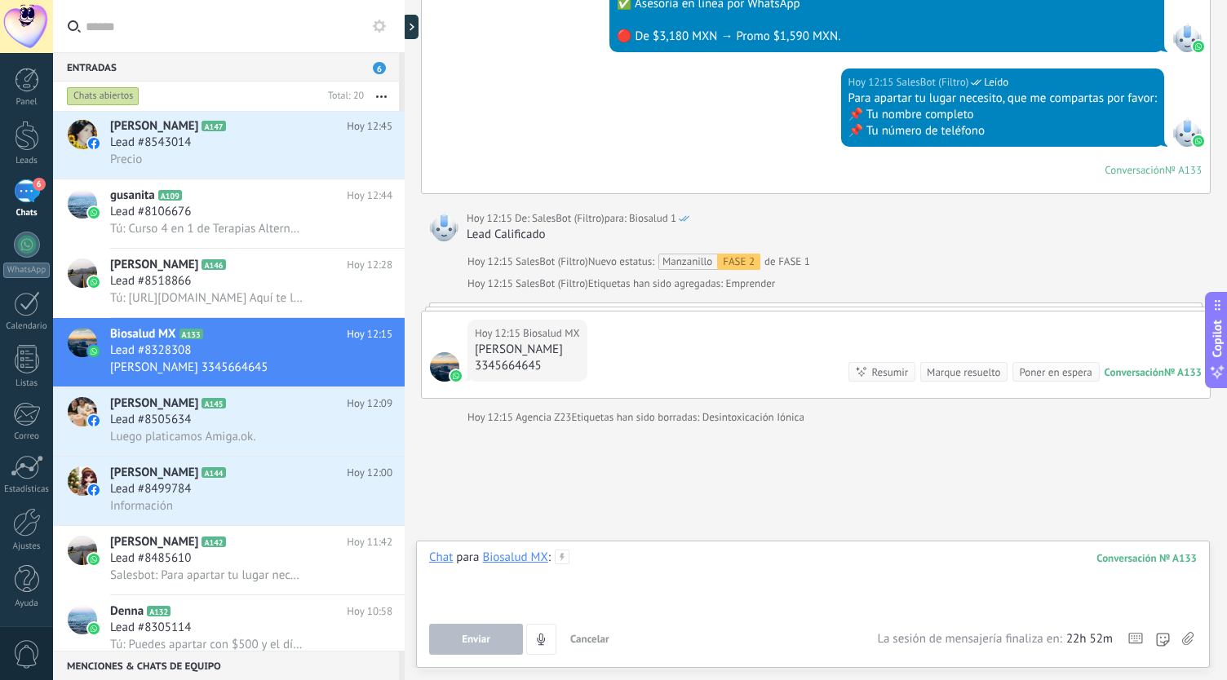
paste div
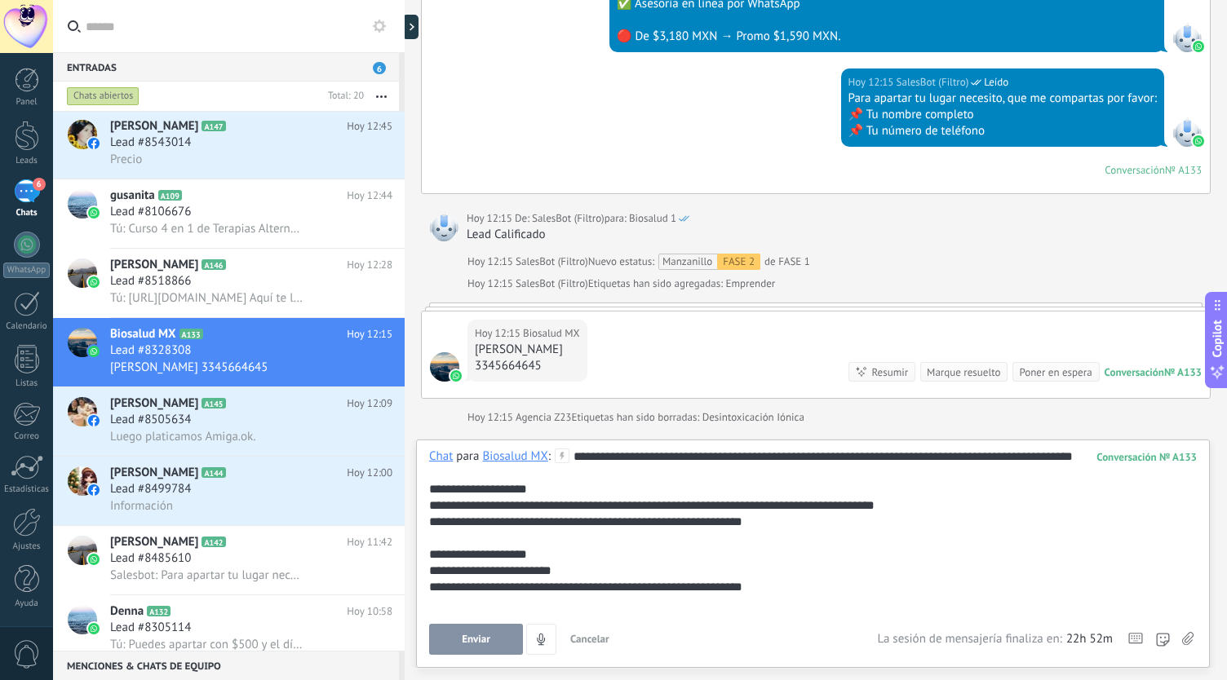
scroll to position [65, 0]
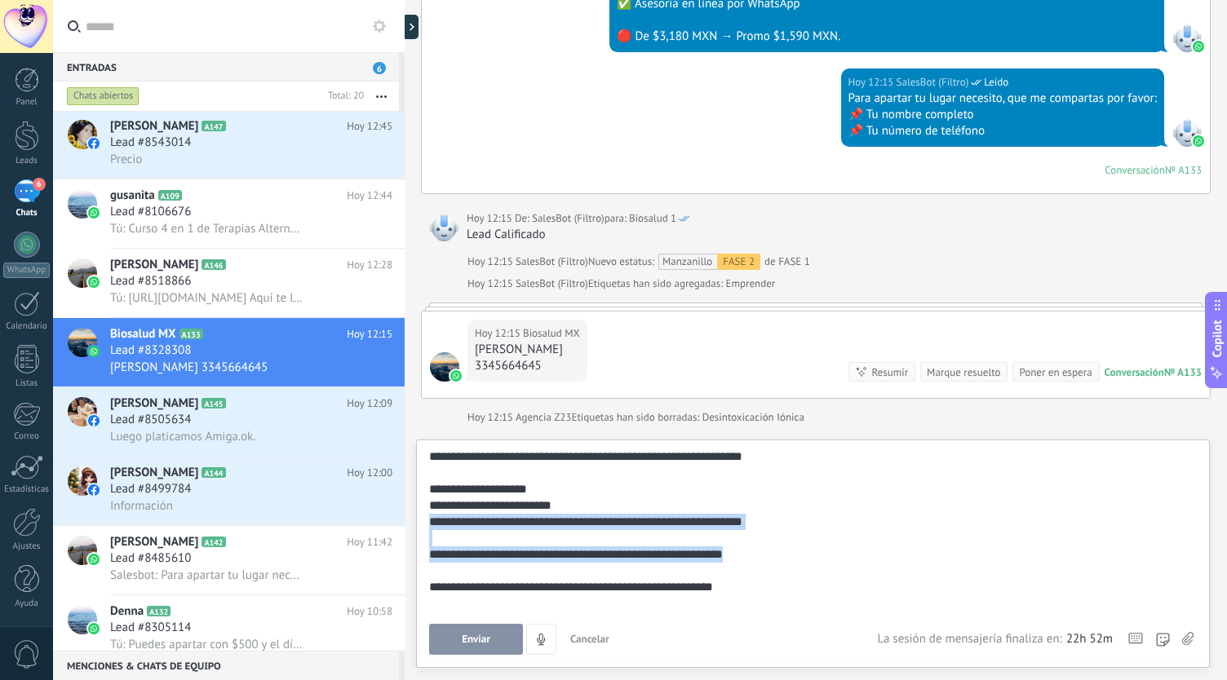
drag, startPoint x: 785, startPoint y: 570, endPoint x: 414, endPoint y: 547, distance: 371.2
click at [425, 547] on div "**********" at bounding box center [813, 554] width 794 height 228
click at [707, 563] on div "**********" at bounding box center [810, 555] width 763 height 16
click at [769, 563] on div "**********" at bounding box center [810, 555] width 763 height 16
drag, startPoint x: 770, startPoint y: 574, endPoint x: 426, endPoint y: 572, distance: 344.3
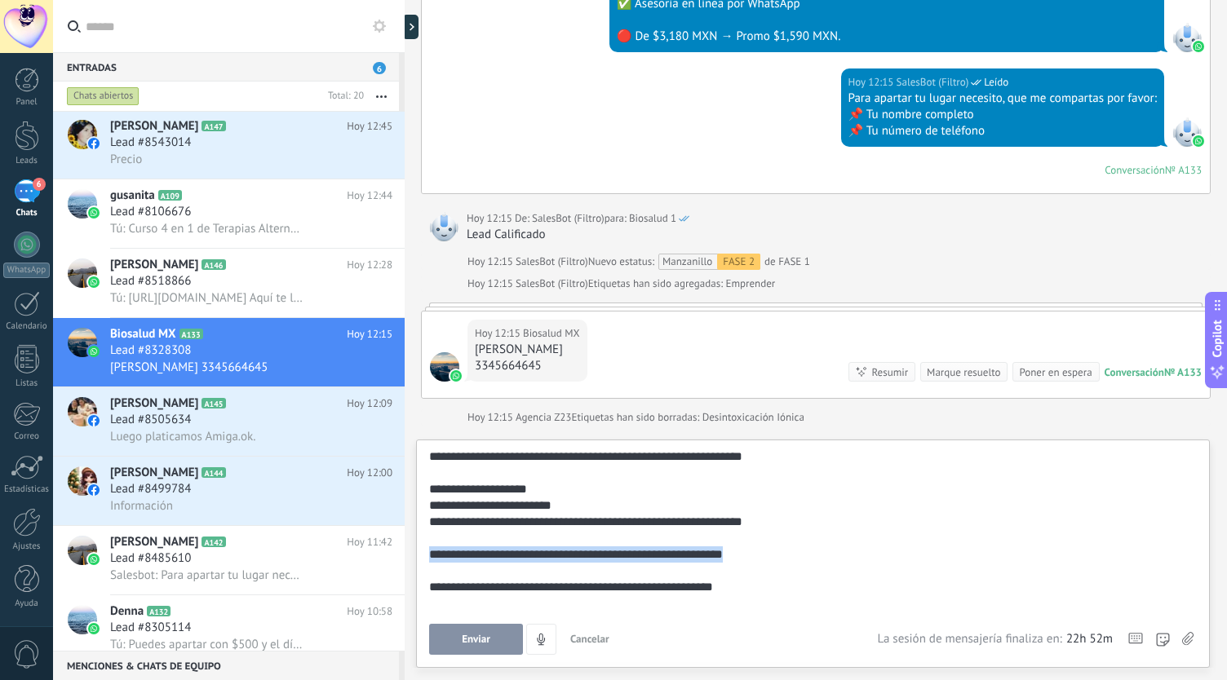
click at [426, 572] on div "**********" at bounding box center [813, 554] width 794 height 228
click at [510, 643] on button "Enviar" at bounding box center [476, 639] width 94 height 31
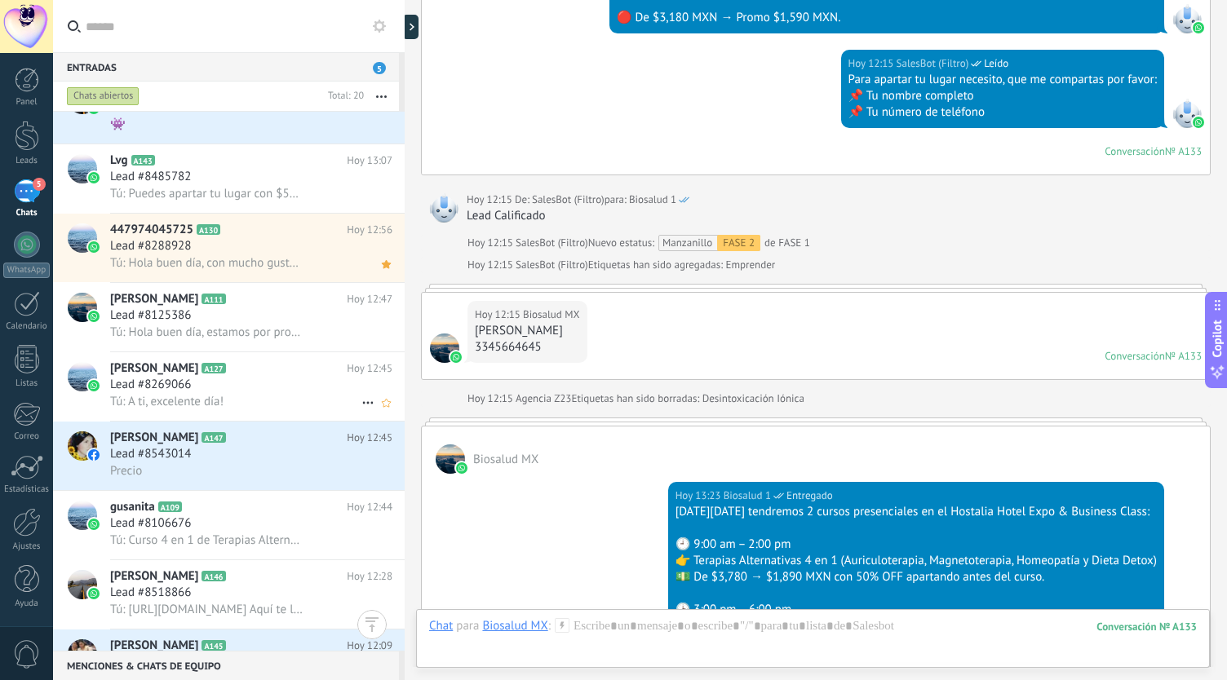
scroll to position [82, 0]
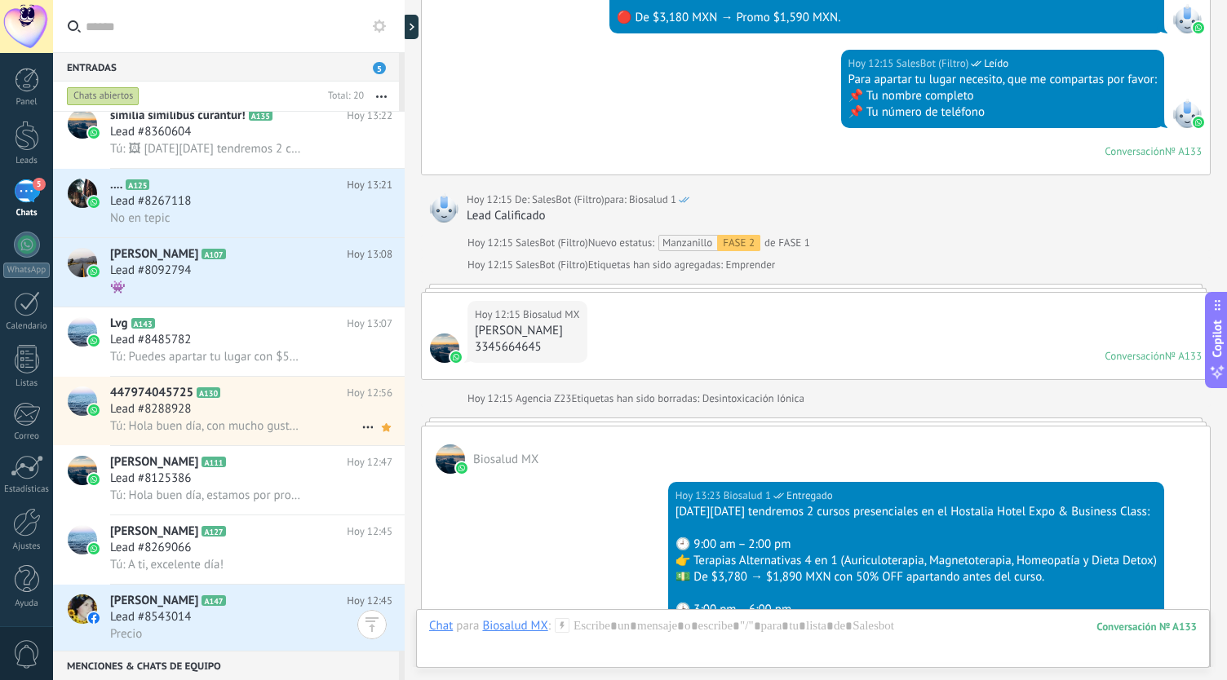
click at [235, 418] on div "Lead #8288928" at bounding box center [251, 409] width 282 height 16
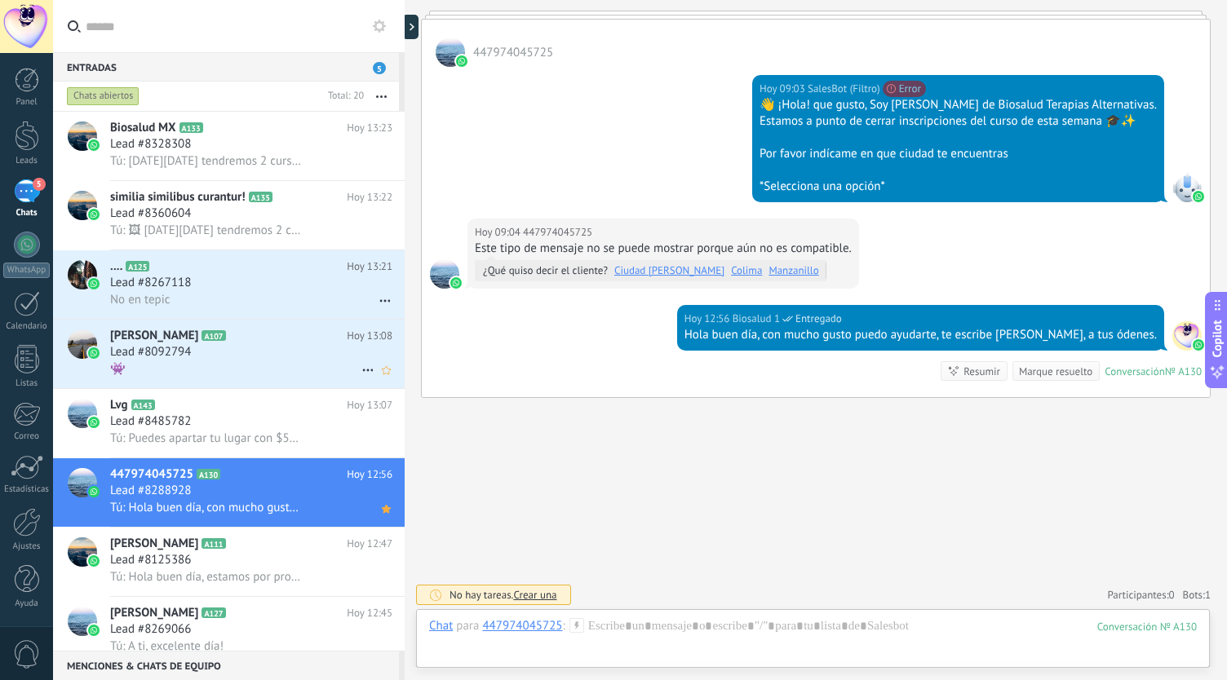
click at [207, 351] on div "Lead #8092794" at bounding box center [251, 352] width 282 height 16
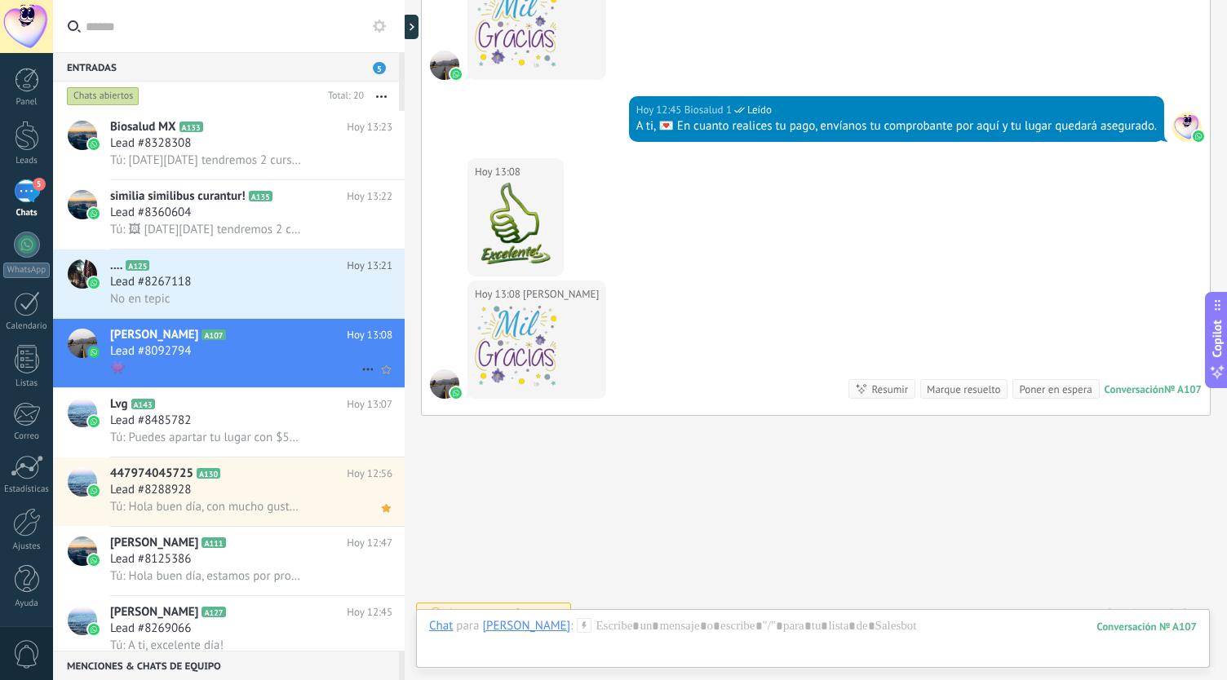
click at [217, 340] on h2 "Myrna A107" at bounding box center [228, 335] width 237 height 16
click at [230, 282] on div "Lead #8267118" at bounding box center [251, 282] width 282 height 16
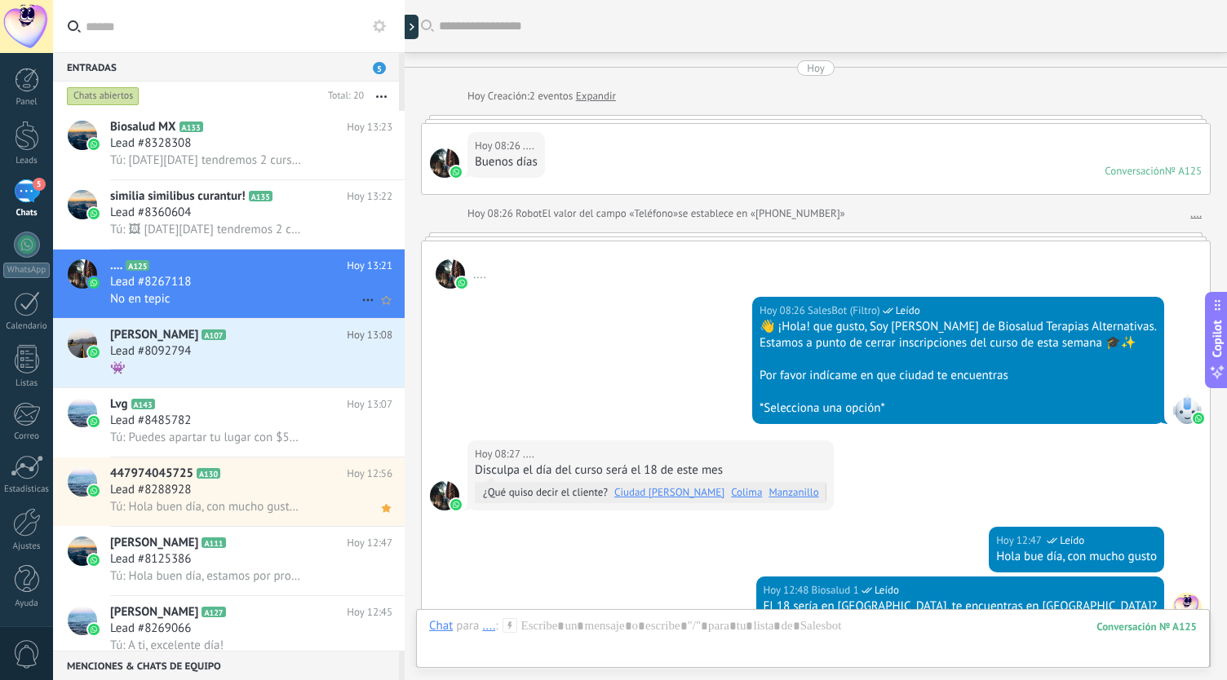
scroll to position [304, 0]
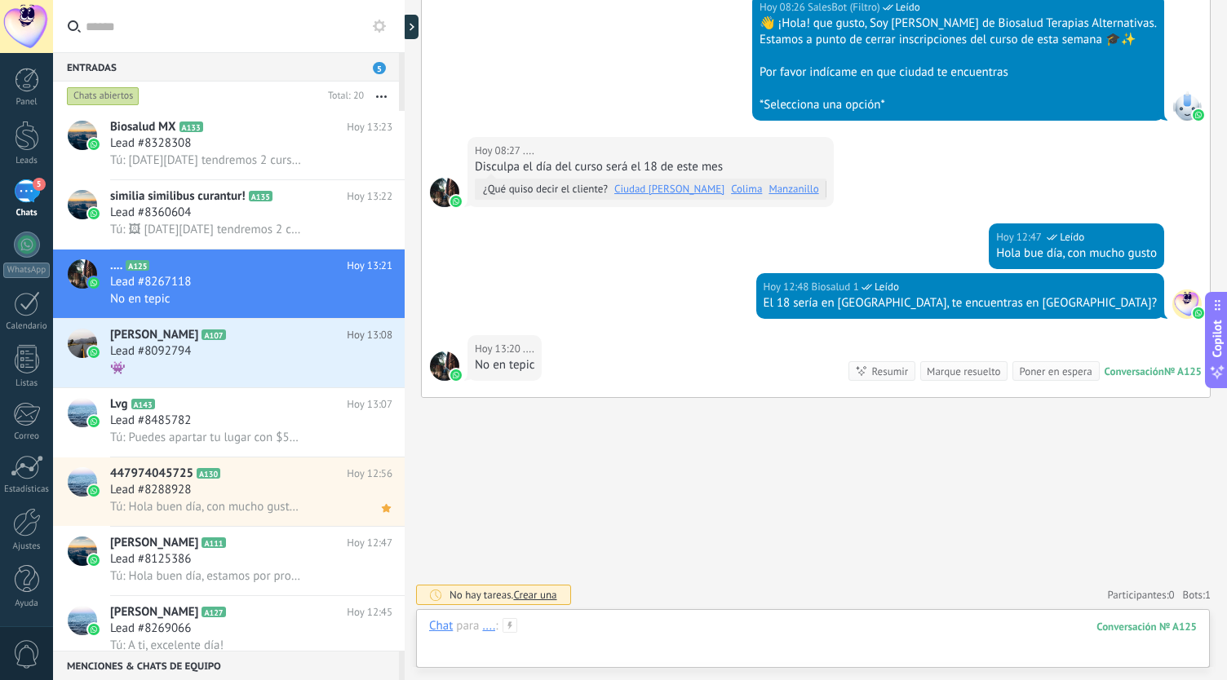
click at [752, 644] on div at bounding box center [813, 642] width 768 height 49
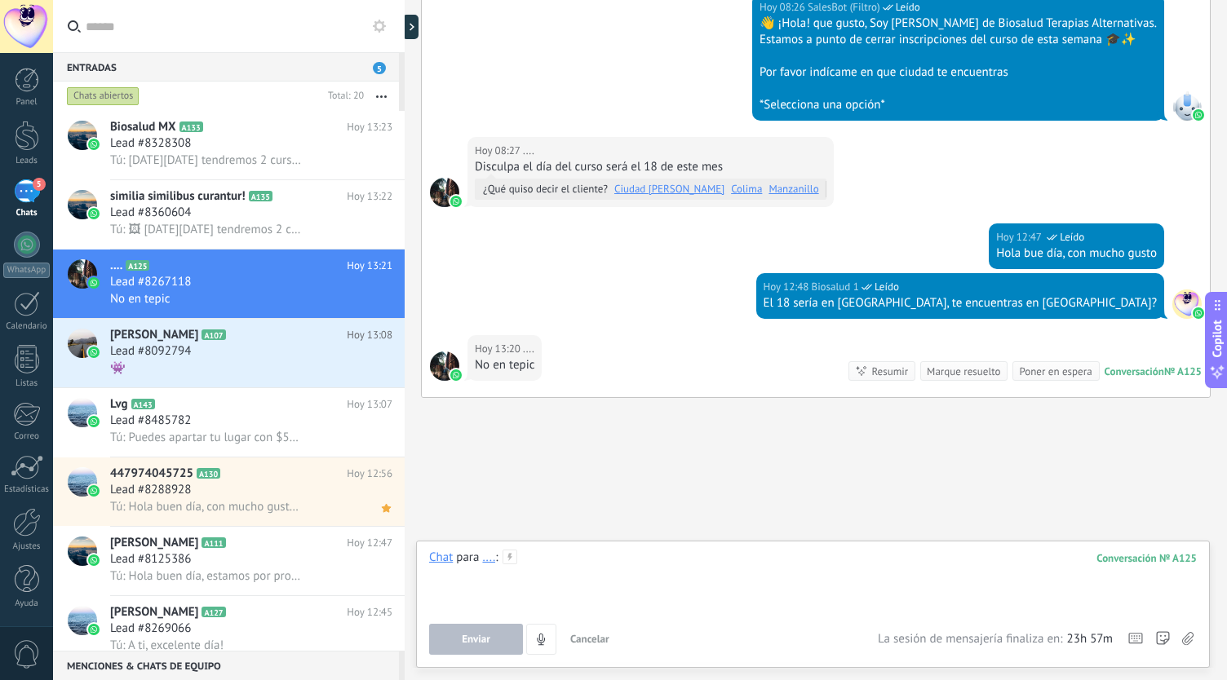
click at [604, 599] on div at bounding box center [813, 581] width 768 height 62
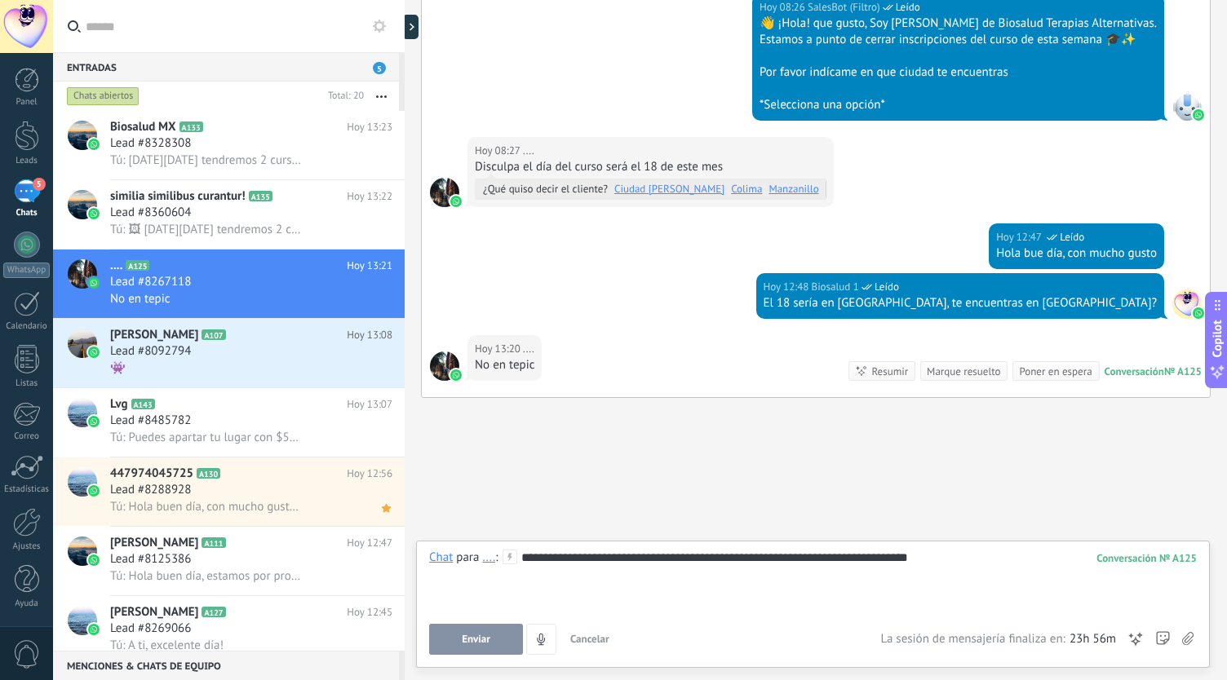
click at [478, 642] on span "Enviar" at bounding box center [476, 639] width 29 height 11
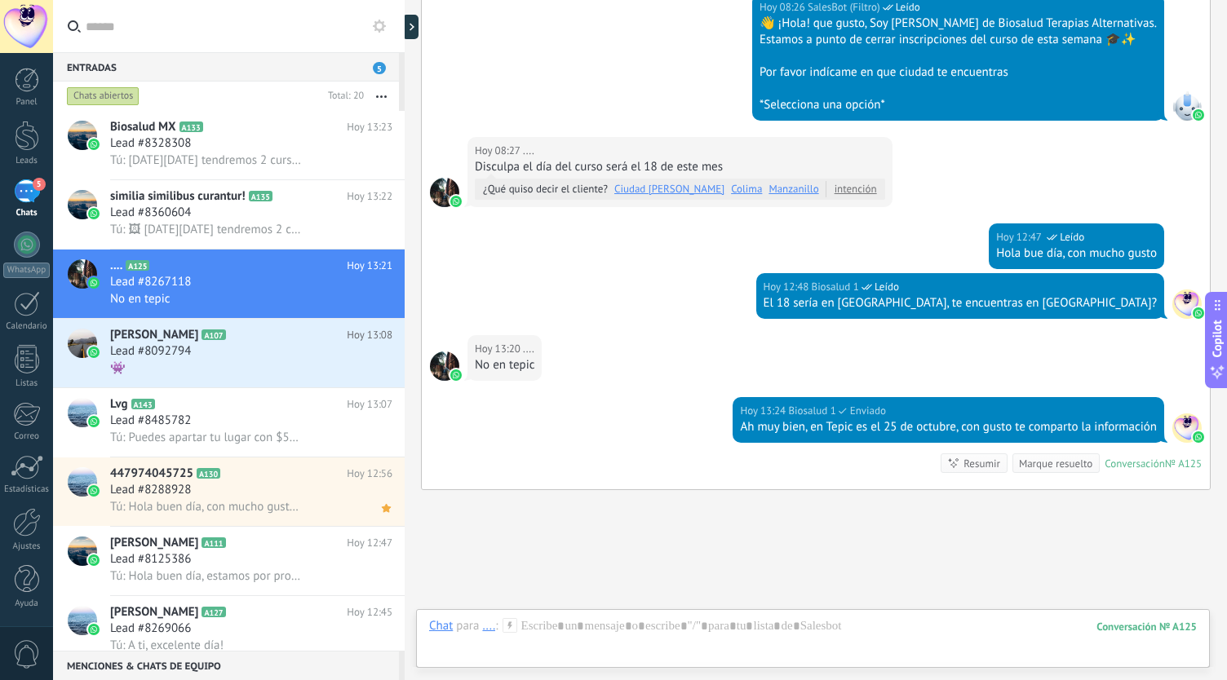
scroll to position [396, 0]
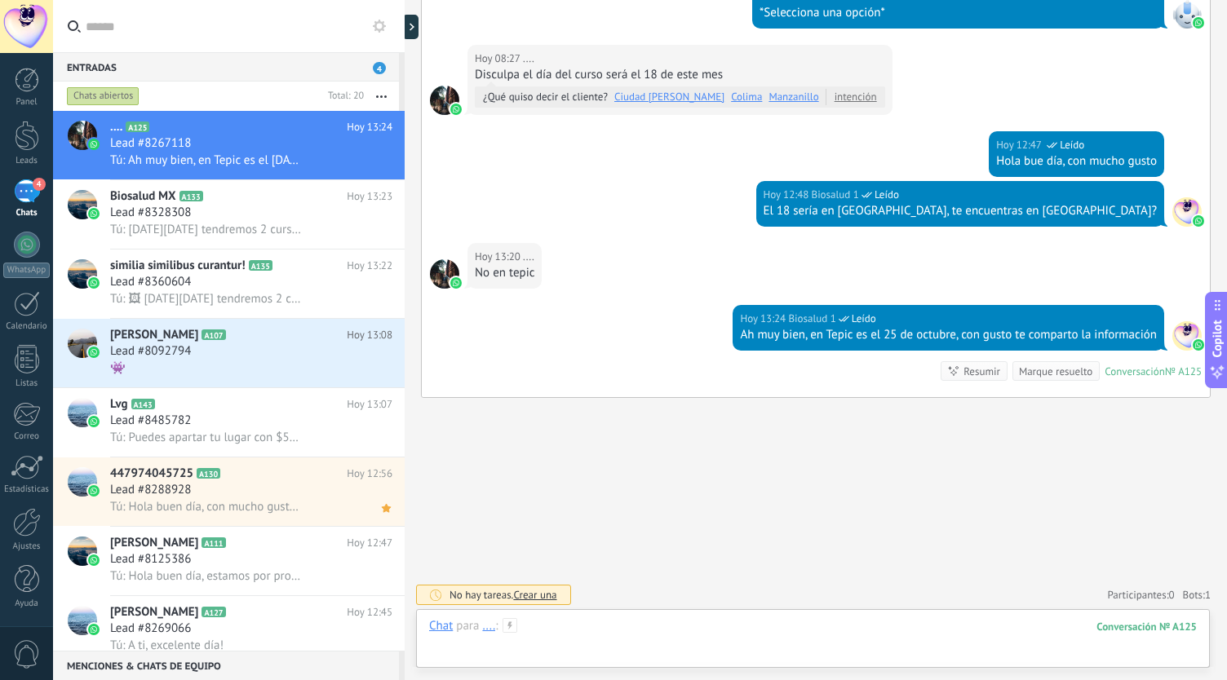
click at [581, 631] on div at bounding box center [813, 642] width 768 height 49
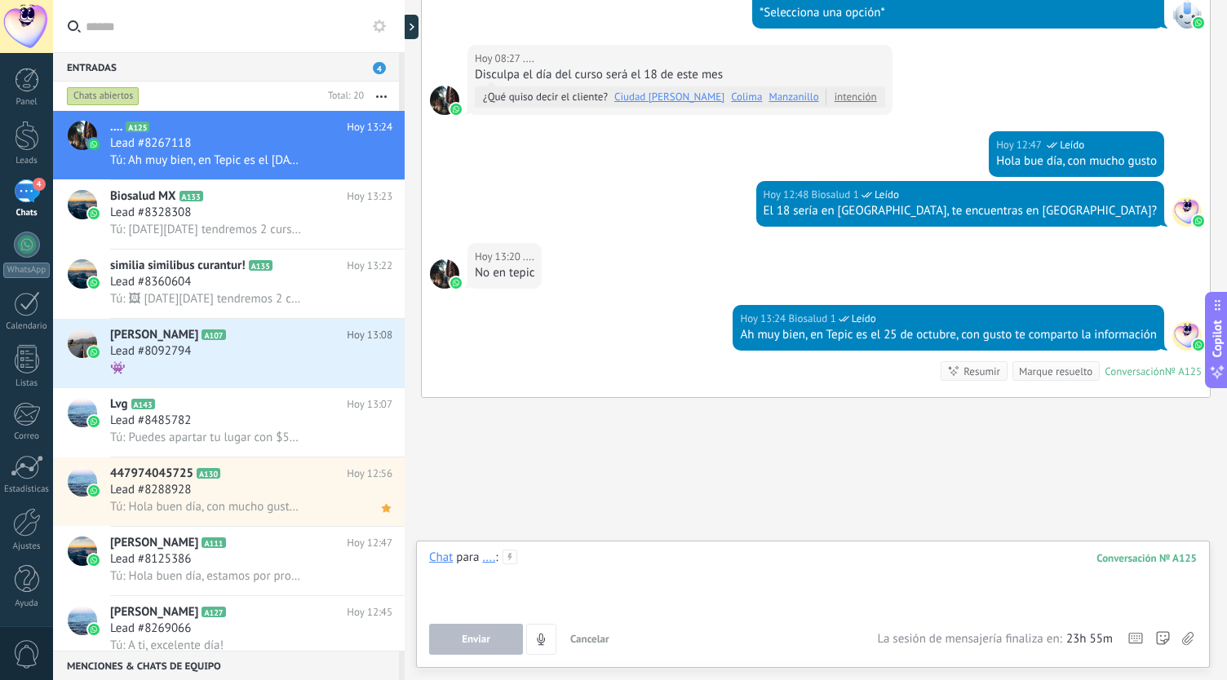
drag, startPoint x: 582, startPoint y: 631, endPoint x: 530, endPoint y: 573, distance: 77.4
click at [520, 576] on div at bounding box center [813, 581] width 768 height 62
paste div
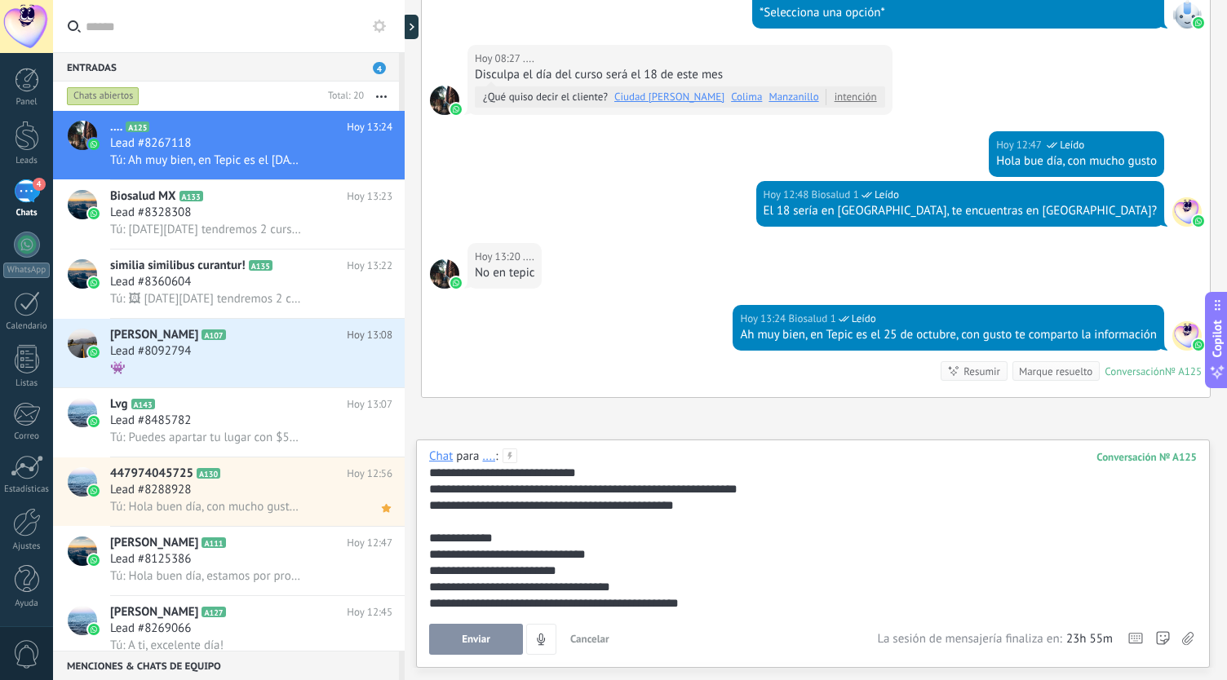
scroll to position [98, 0]
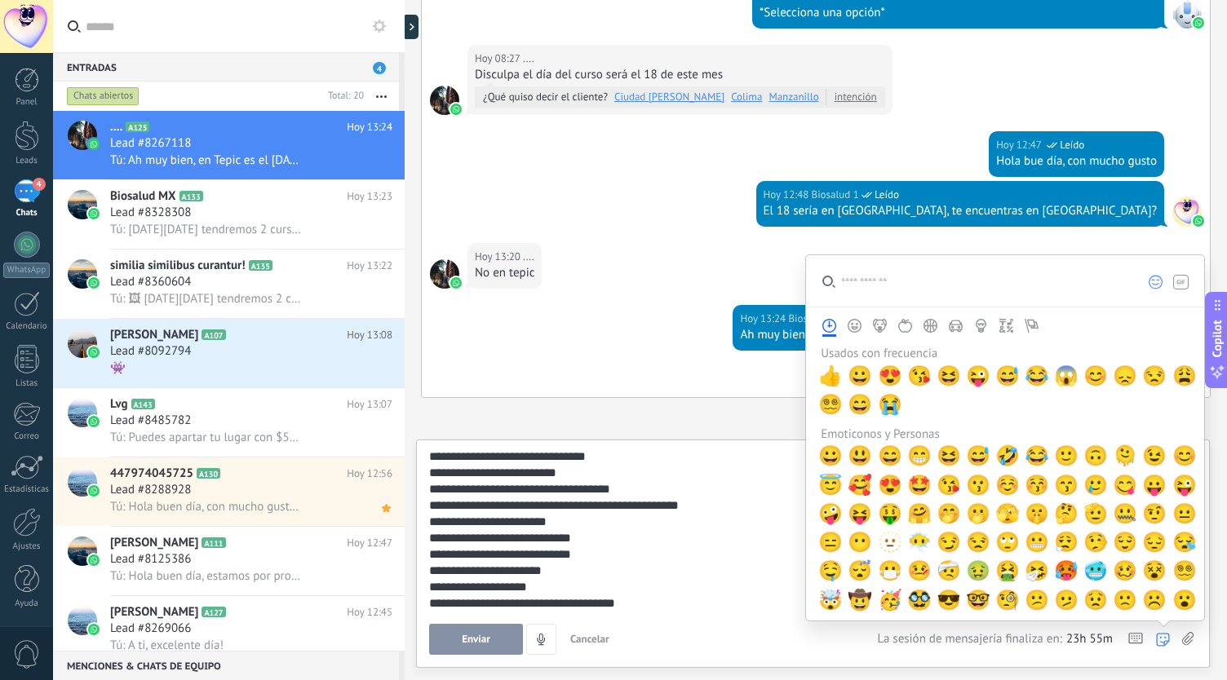
click at [1179, 639] on div "Enviar Cancelar Rastrear clics en links ? Reducir links largos y rastrear clics…" at bounding box center [813, 639] width 768 height 31
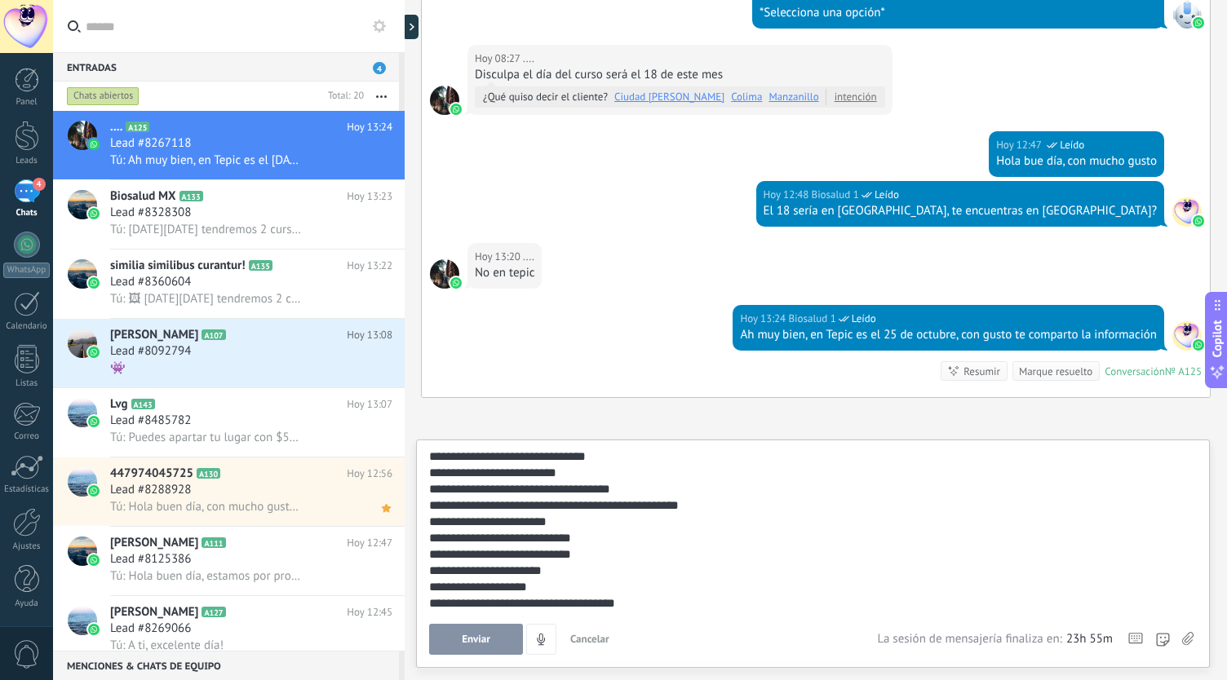
click at [1182, 639] on icon at bounding box center [1187, 639] width 11 height 14
click at [0, 0] on input "file" at bounding box center [0, 0] width 0 height 0
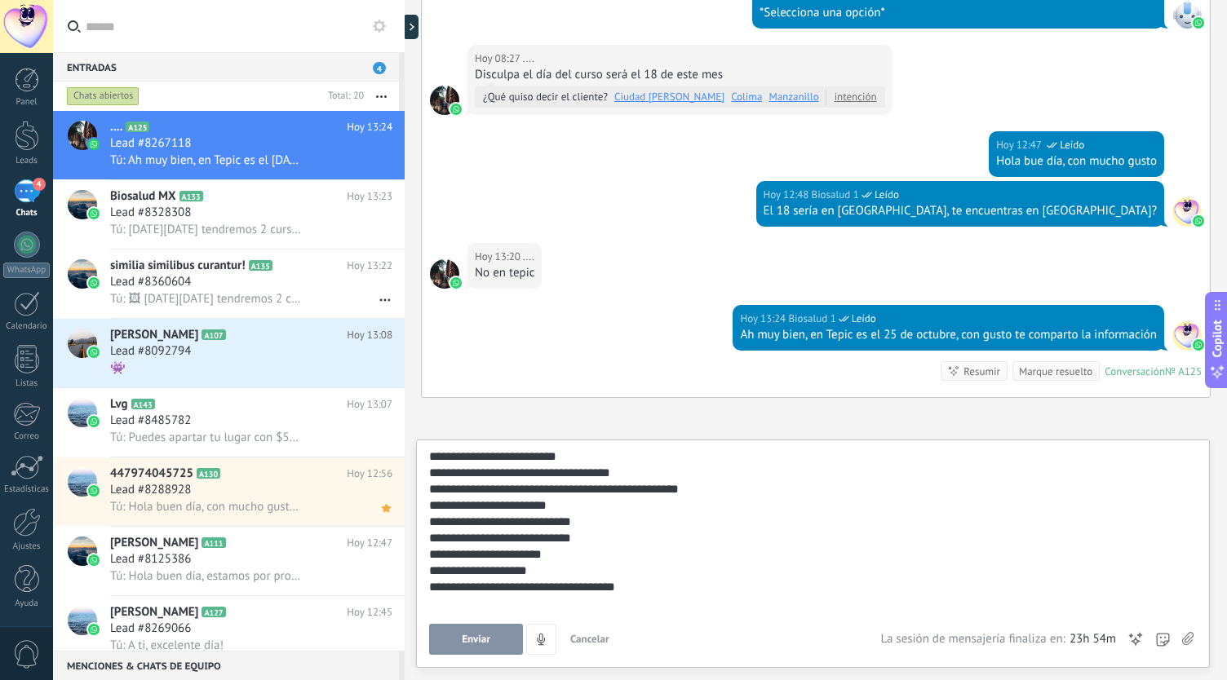
scroll to position [250, 0]
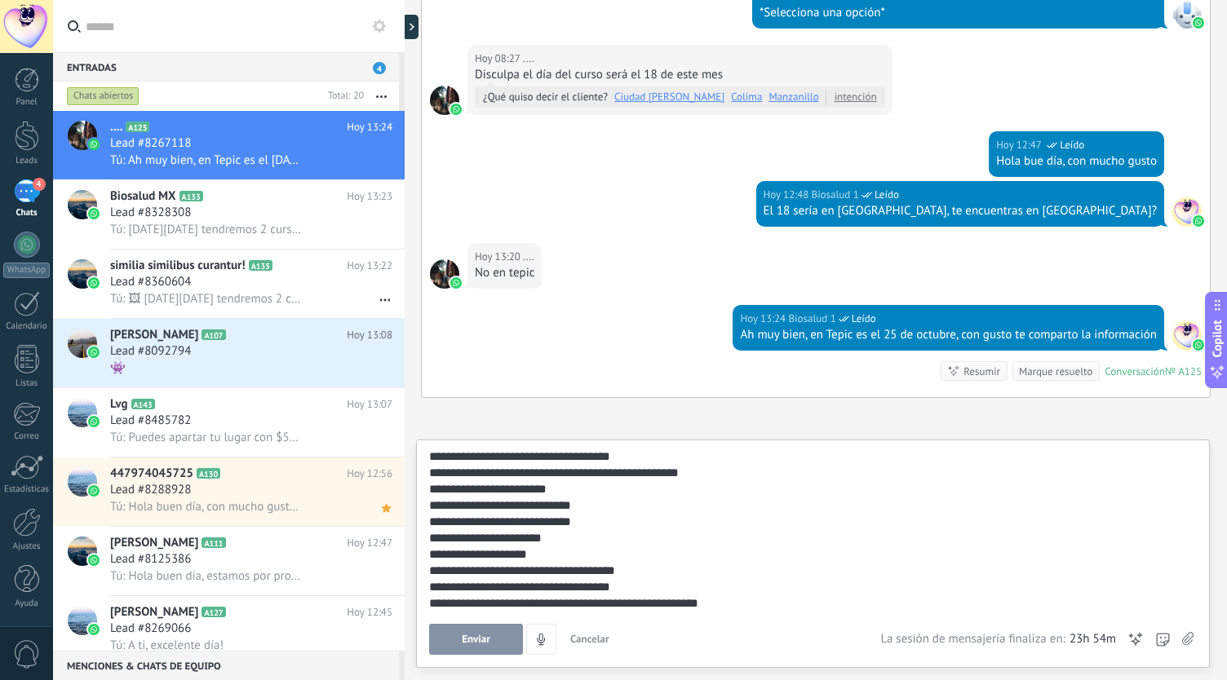
click at [676, 568] on div "**********" at bounding box center [810, 579] width 763 height 33
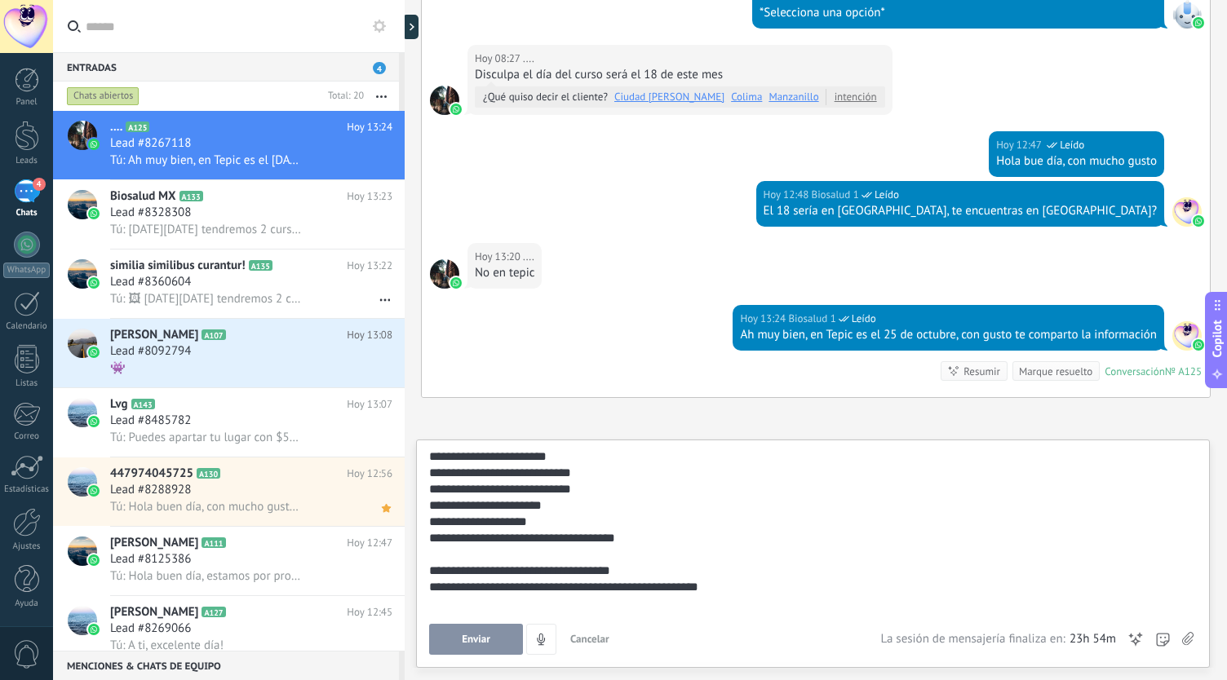
scroll to position [0, 0]
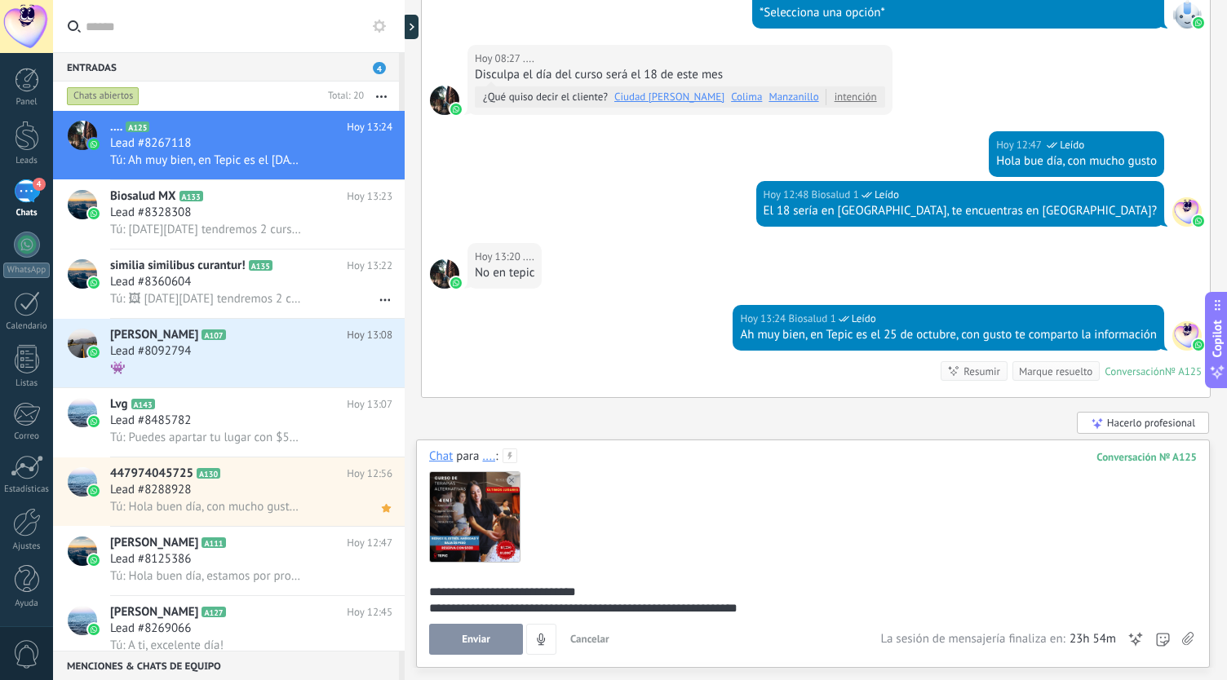
click at [483, 649] on button "Enviar" at bounding box center [476, 639] width 94 height 31
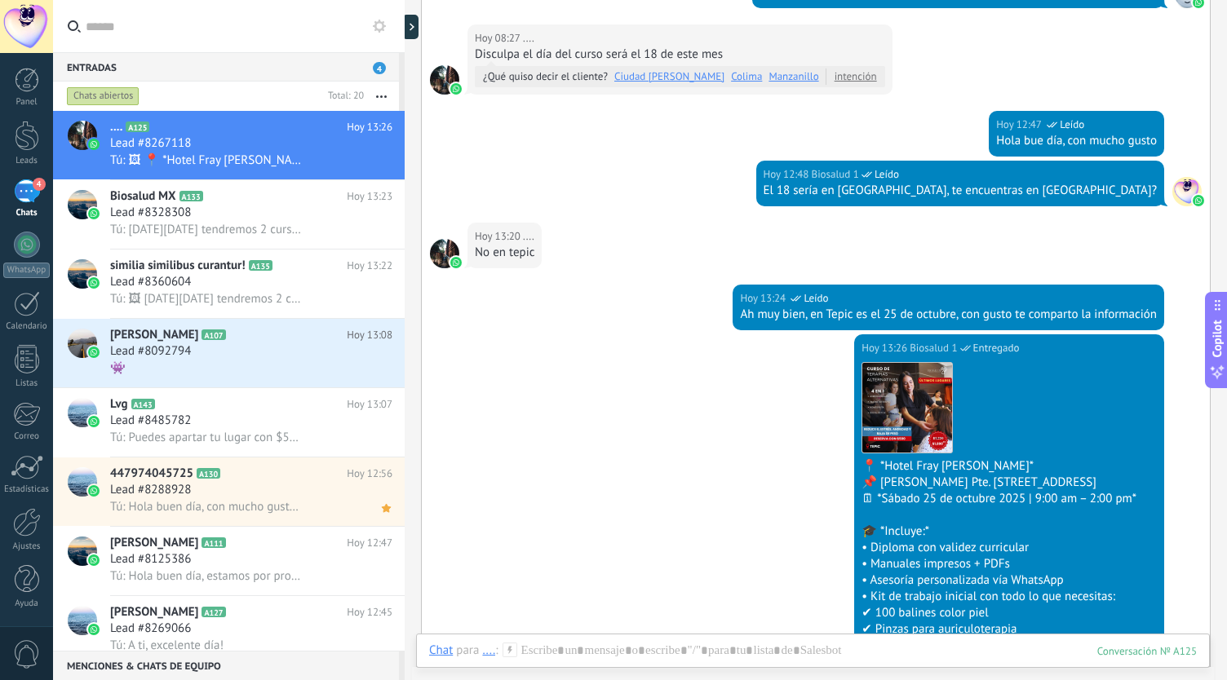
scroll to position [661, 0]
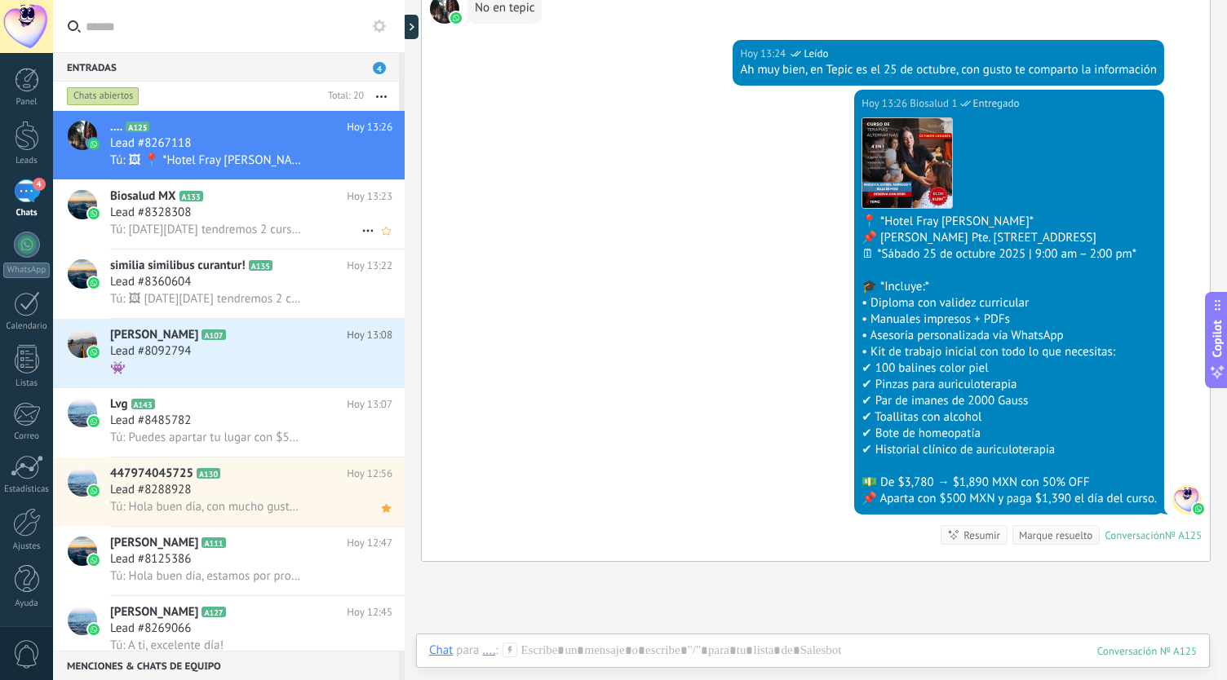
click at [216, 227] on span "Tú: Este domingo 19 de octubre tendremos 2 cursos presenciales en el Hostalia H…" at bounding box center [206, 230] width 193 height 16
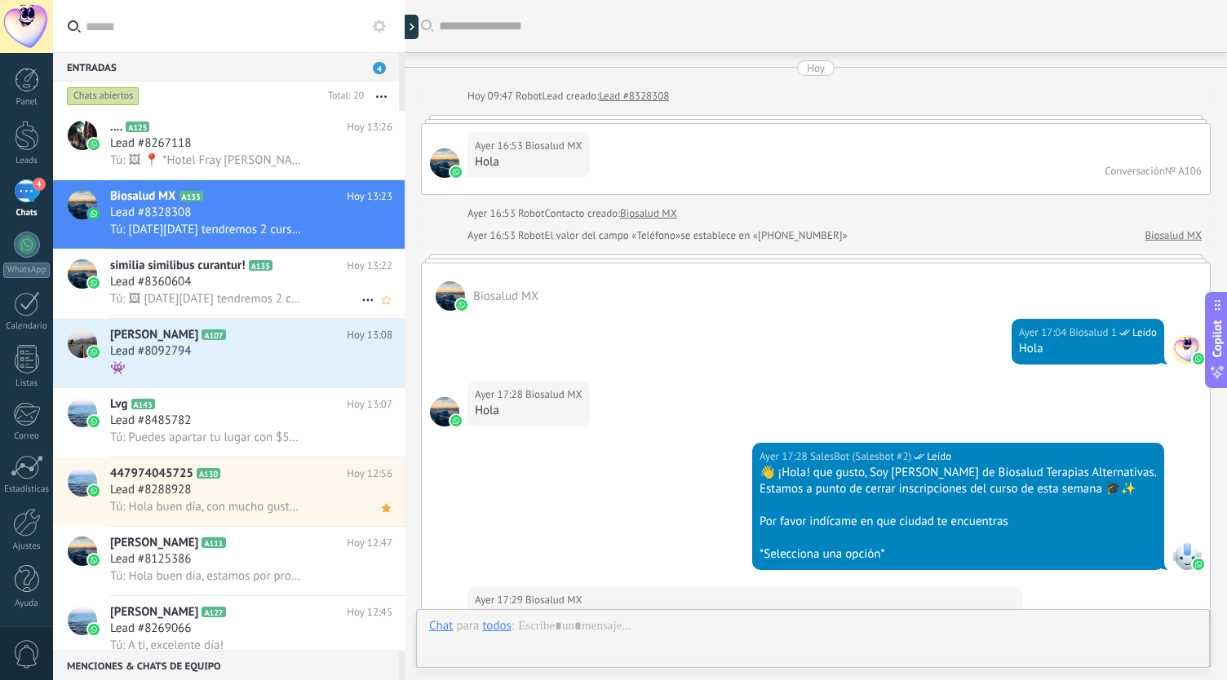
scroll to position [4378, 0]
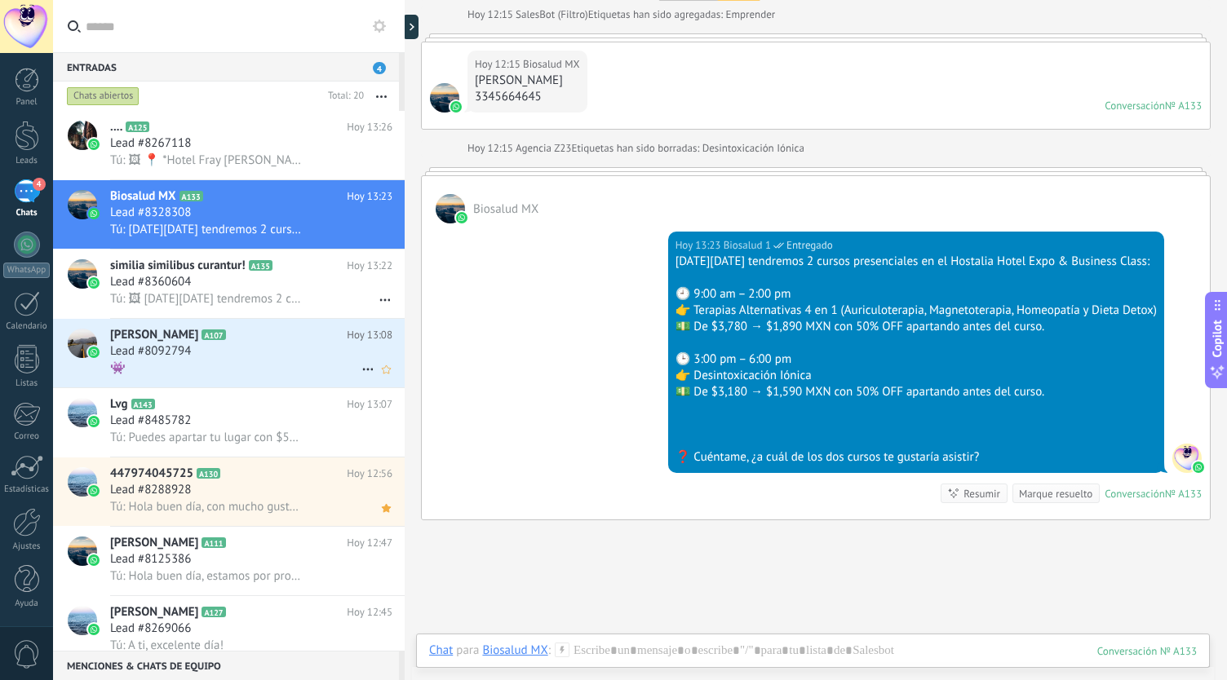
click at [195, 347] on h3 "Lead #8092794" at bounding box center [154, 352] width 89 height 16
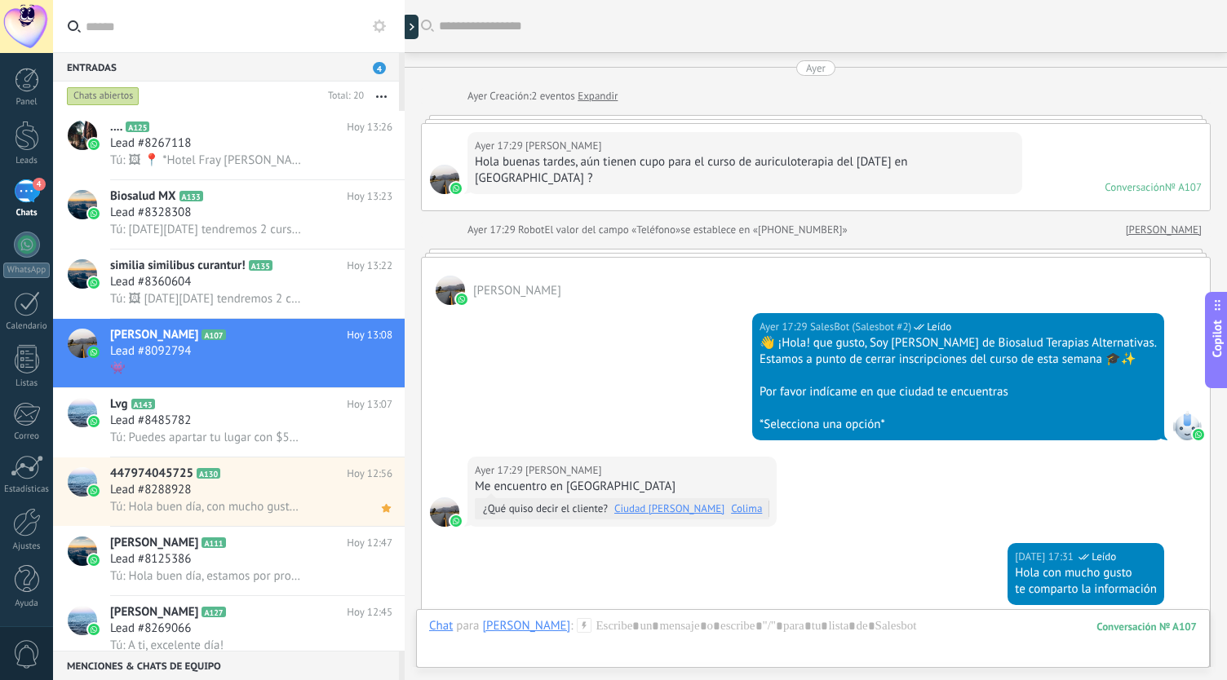
scroll to position [1629, 0]
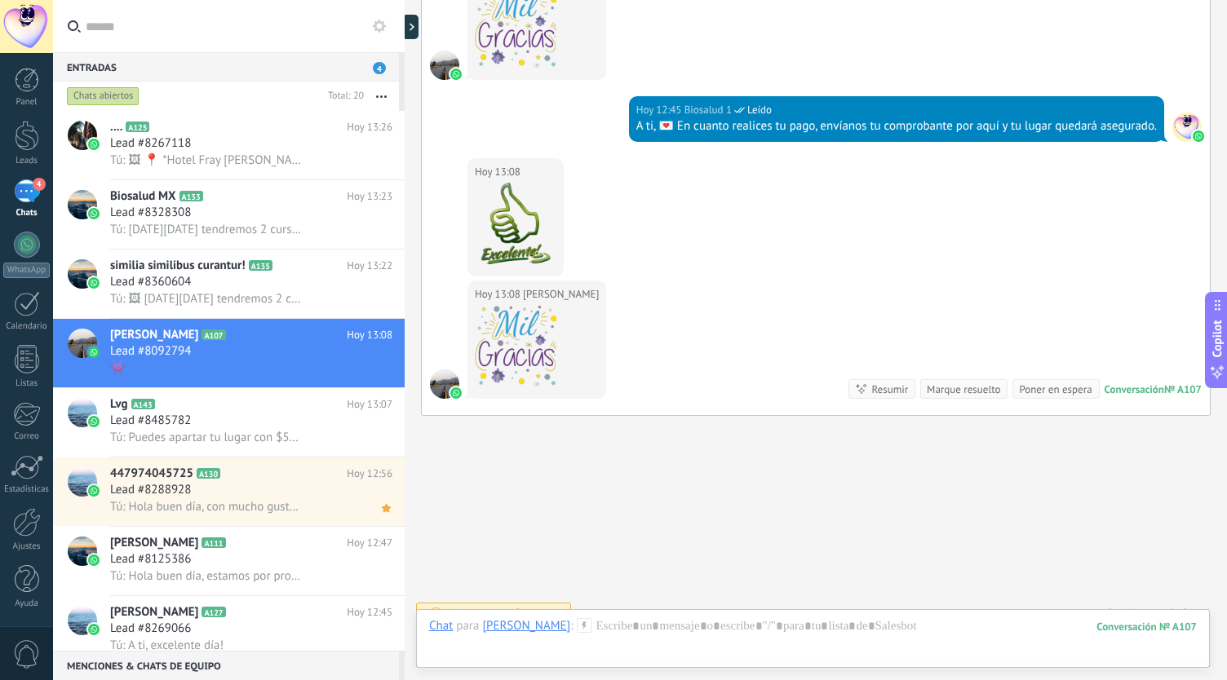
click at [519, 327] on div at bounding box center [516, 346] width 82 height 82
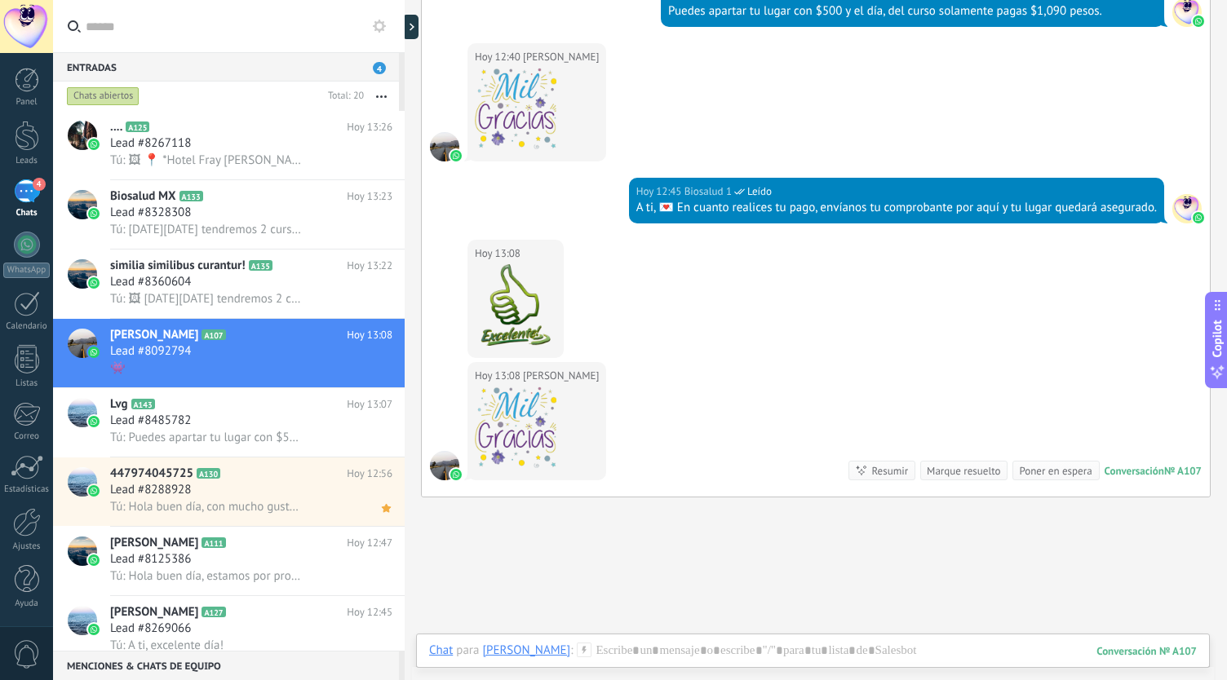
click at [871, 463] on div "Resumir" at bounding box center [889, 471] width 37 height 16
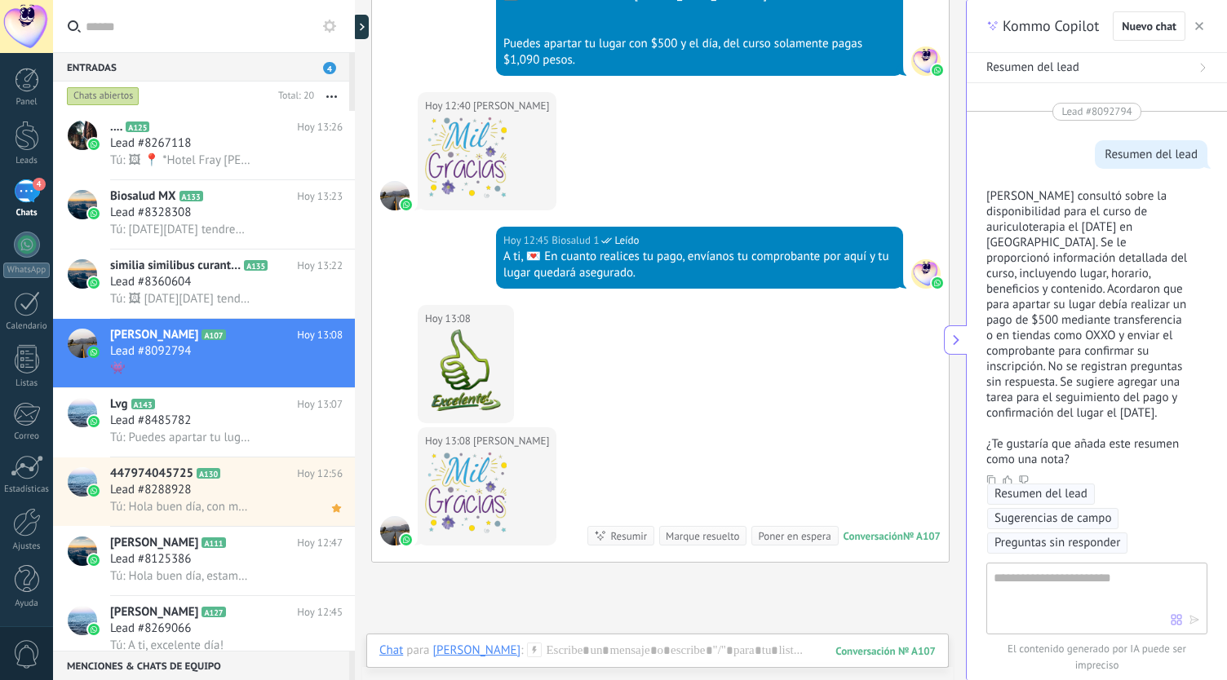
scroll to position [51, 0]
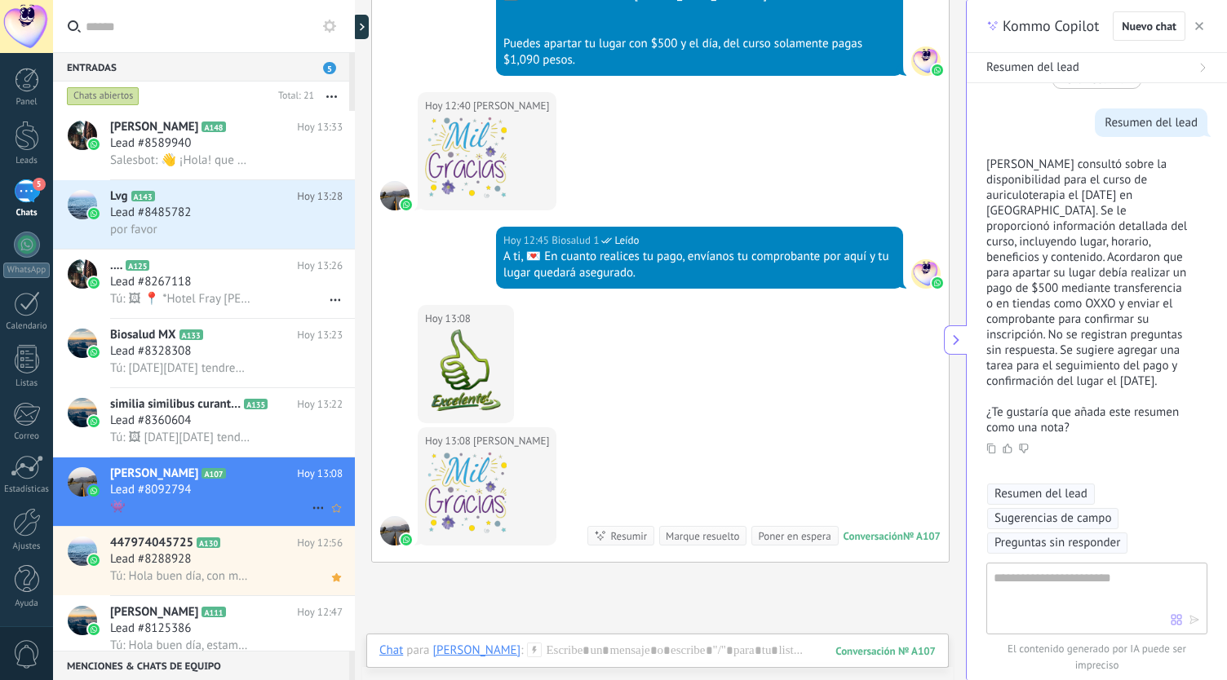
click at [166, 495] on span "Lead #8092794" at bounding box center [150, 490] width 81 height 16
click at [175, 407] on span "similia similibus curantur!" at bounding box center [175, 405] width 131 height 16
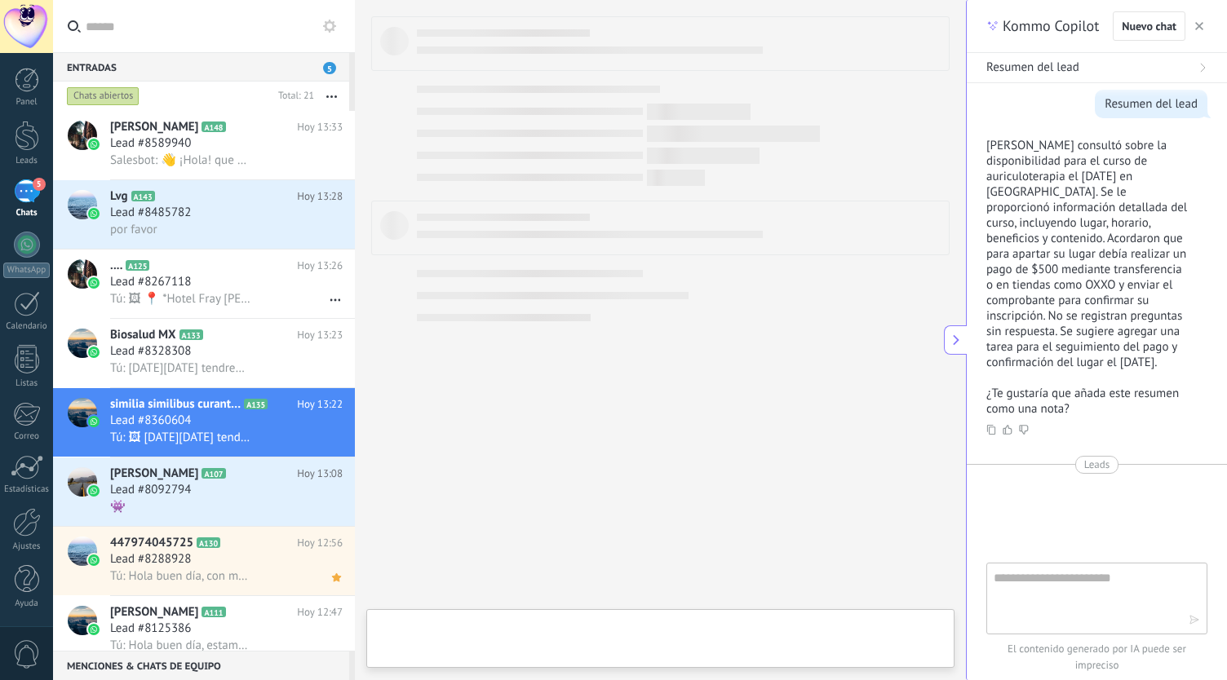
click at [1201, 24] on icon "button" at bounding box center [1199, 26] width 8 height 8
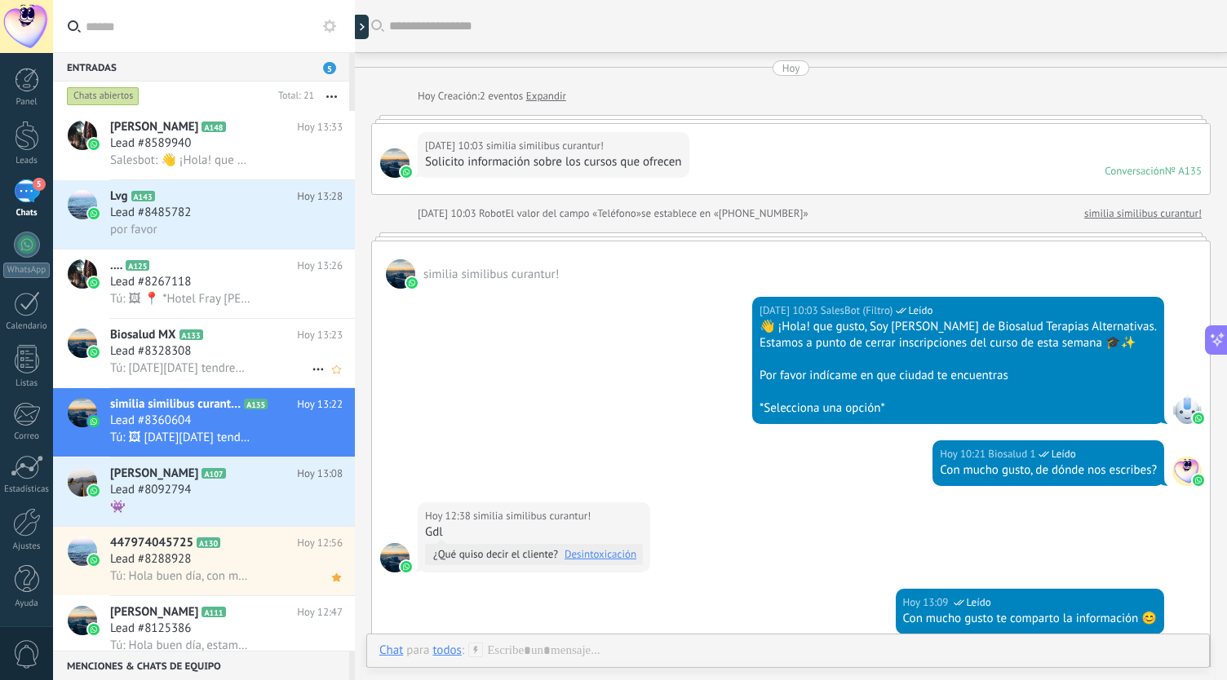
scroll to position [626, 0]
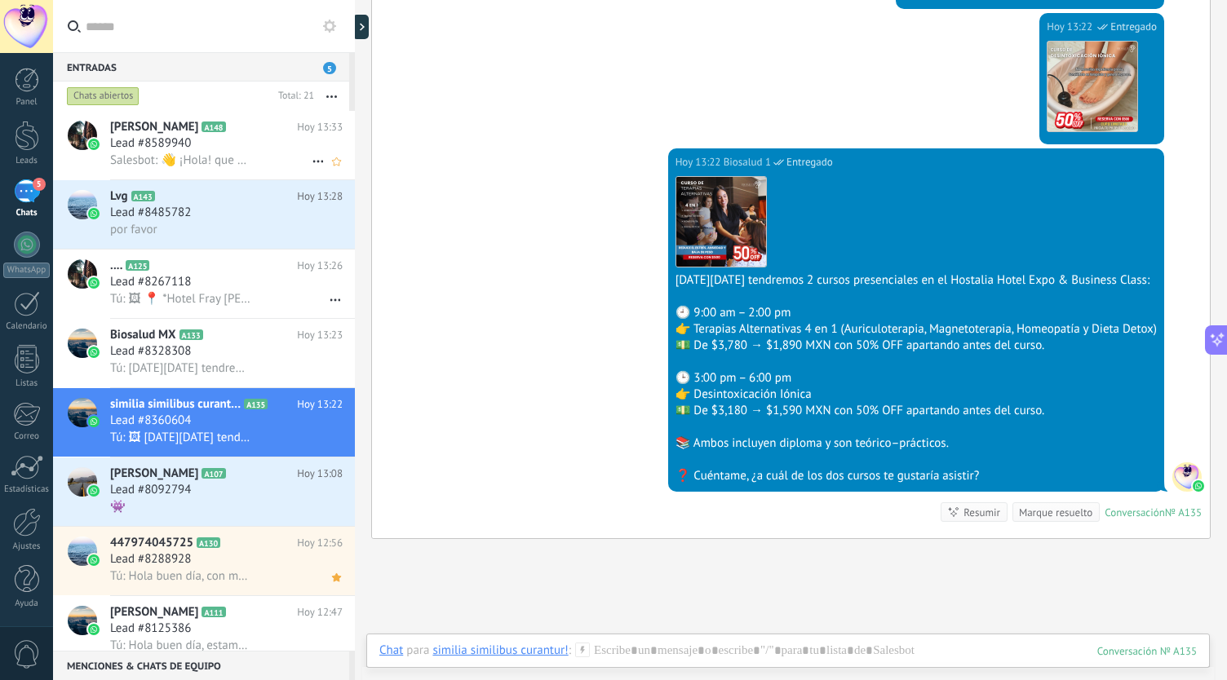
click at [246, 136] on div "Lead #8589940" at bounding box center [226, 143] width 233 height 16
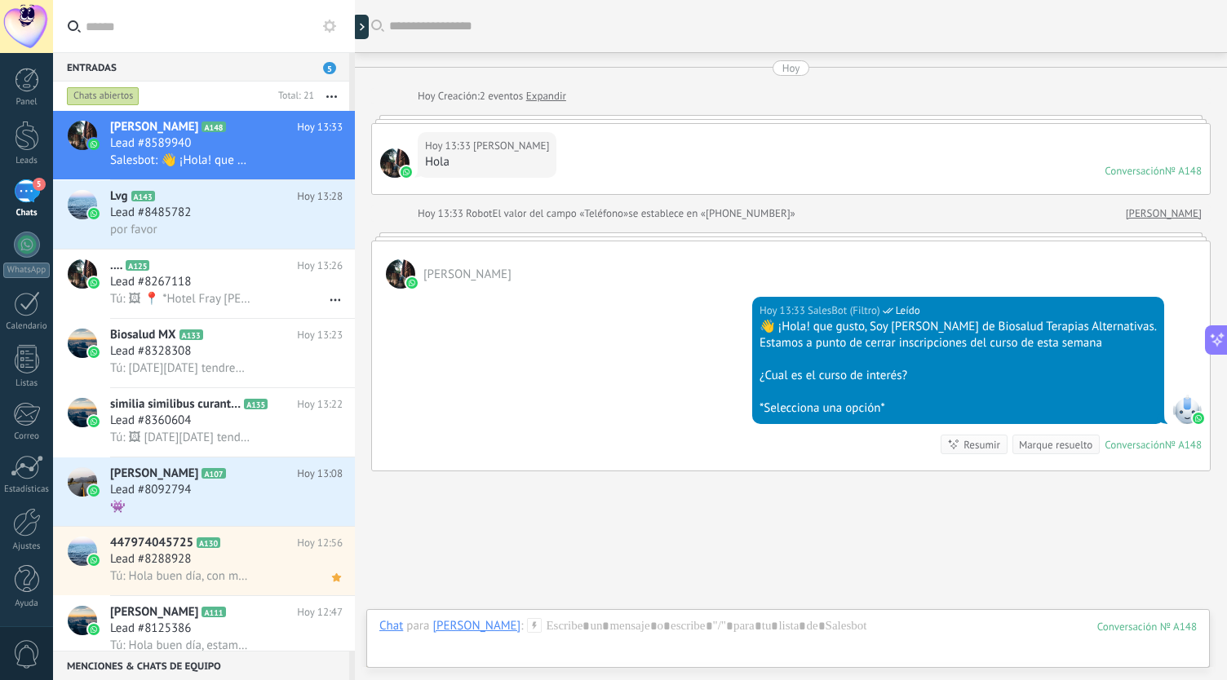
scroll to position [73, 0]
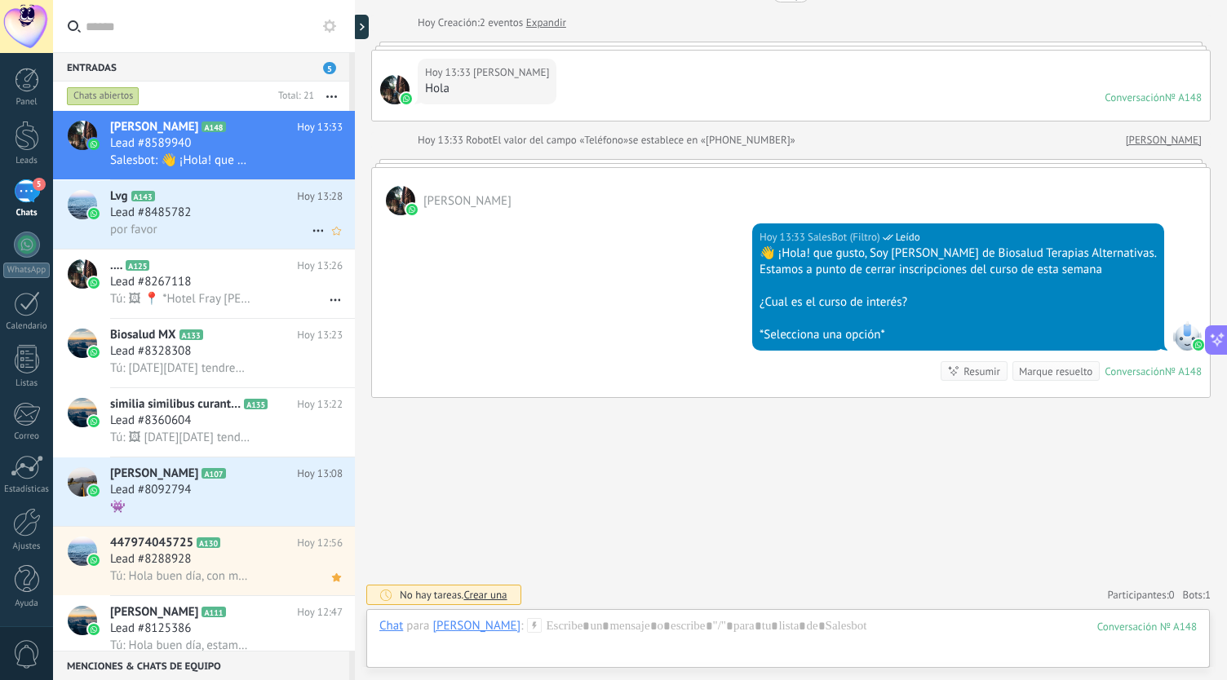
click at [194, 214] on h3 "Lead #8485782" at bounding box center [154, 213] width 89 height 16
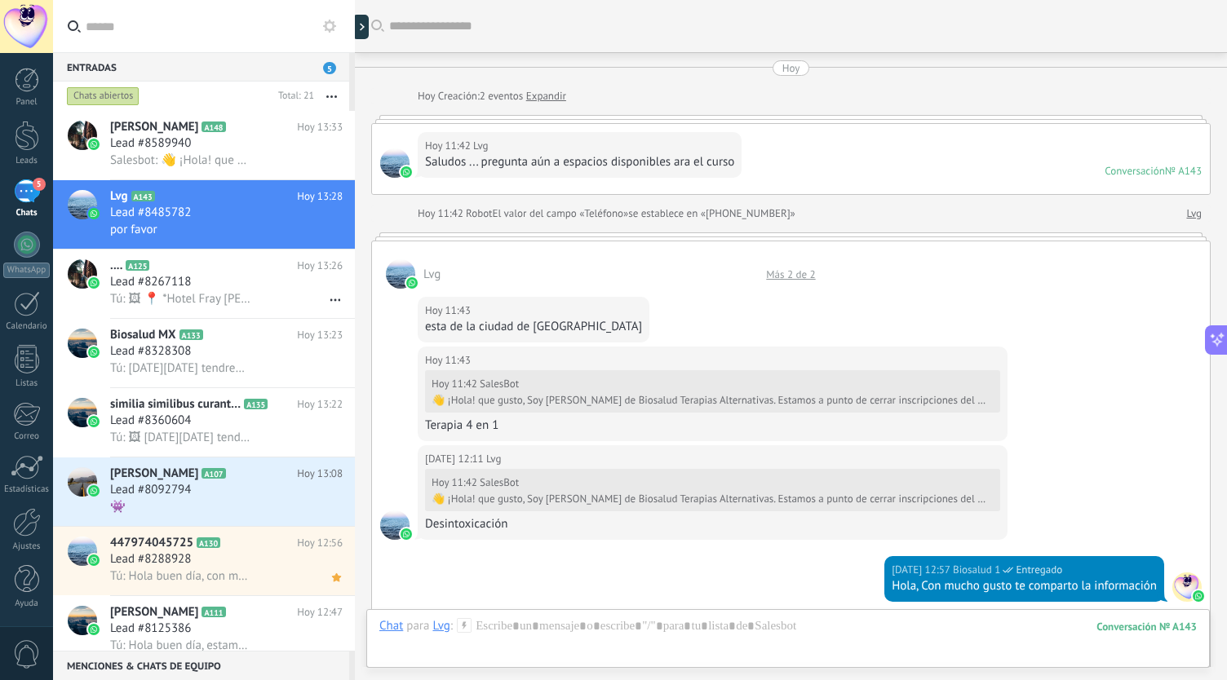
scroll to position [870, 0]
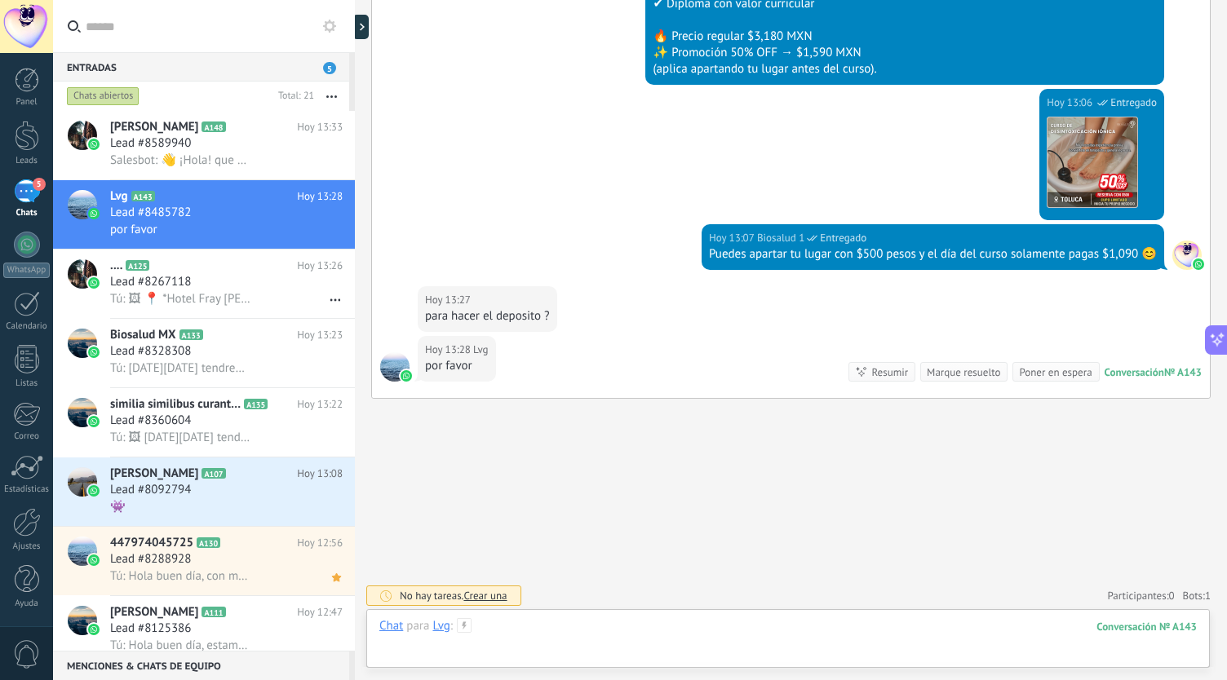
click at [614, 627] on div at bounding box center [788, 642] width 818 height 49
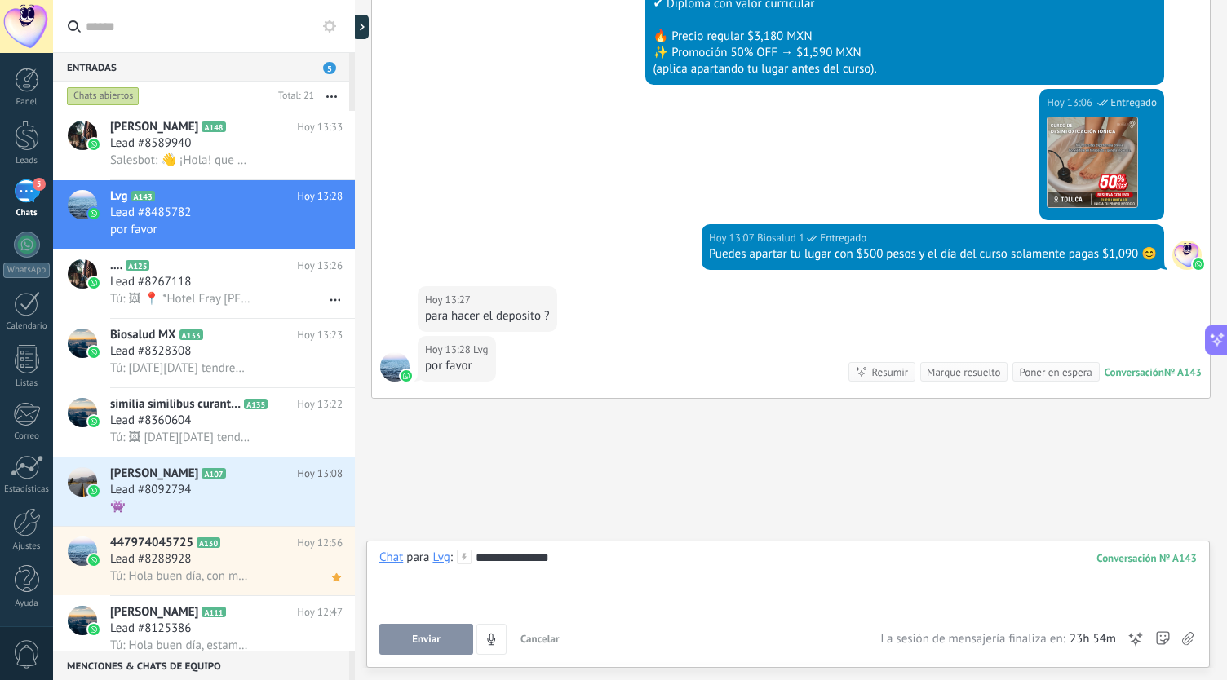
click at [431, 629] on button "Enviar" at bounding box center [426, 639] width 94 height 31
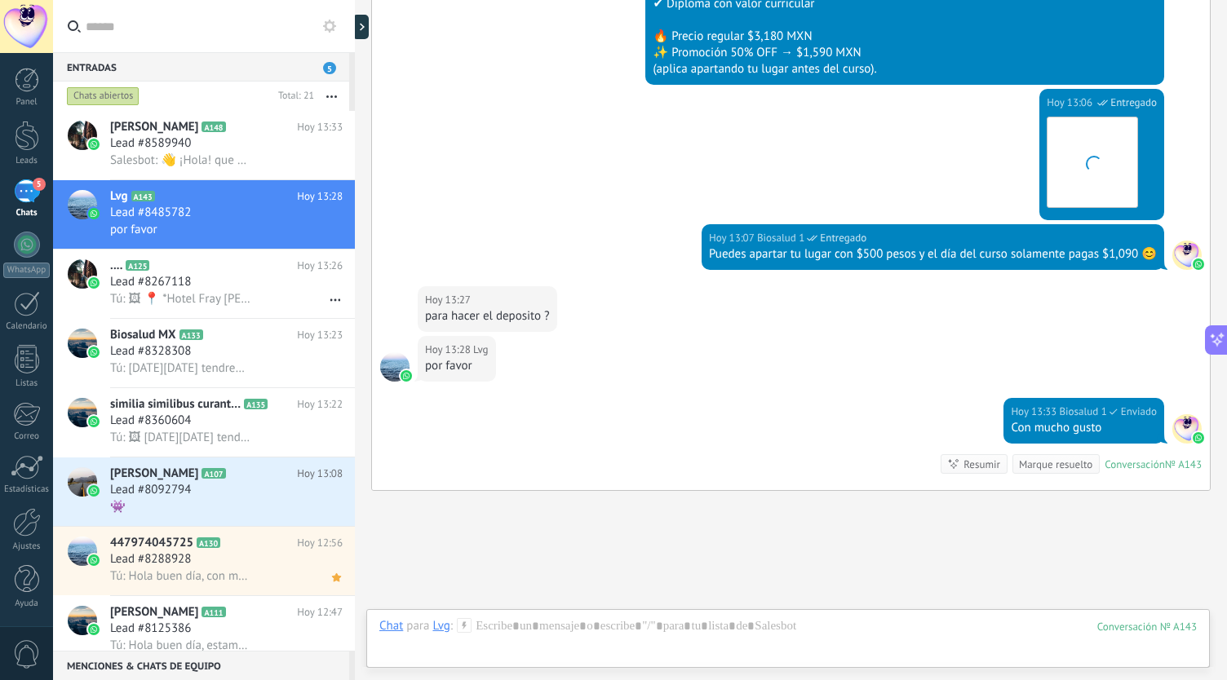
scroll to position [962, 0]
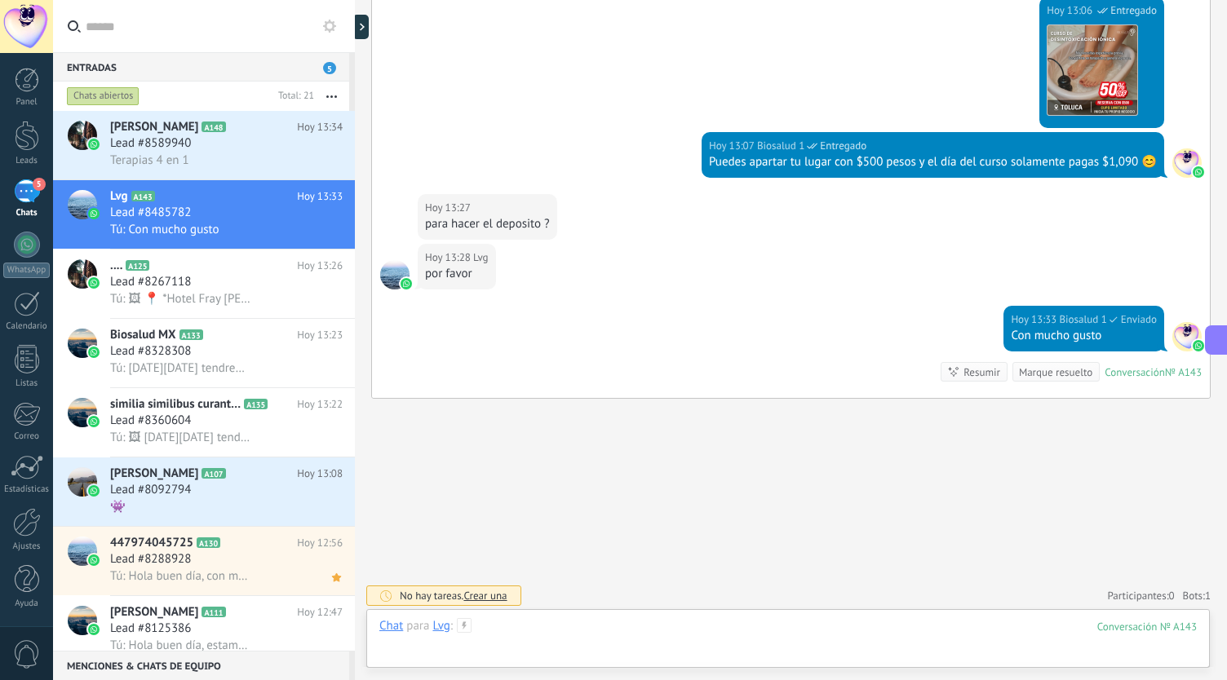
click at [565, 630] on div at bounding box center [788, 642] width 818 height 49
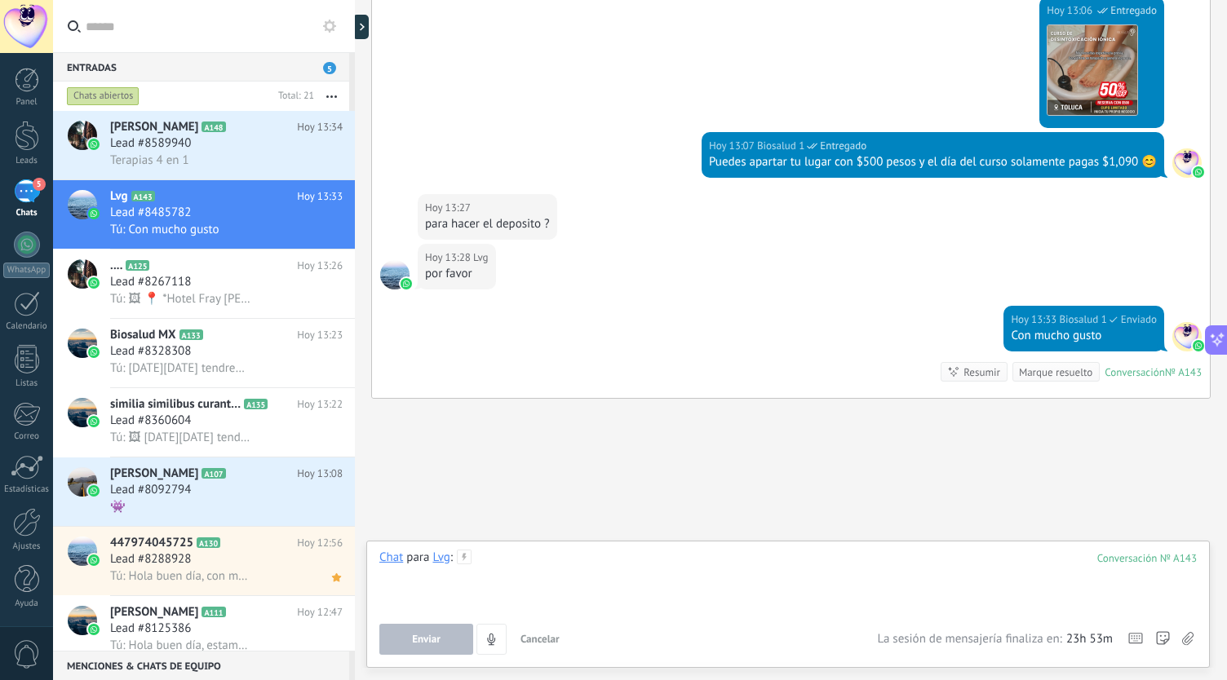
drag, startPoint x: 565, startPoint y: 629, endPoint x: 494, endPoint y: 587, distance: 83.4
click at [494, 587] on div at bounding box center [788, 581] width 818 height 62
paste div
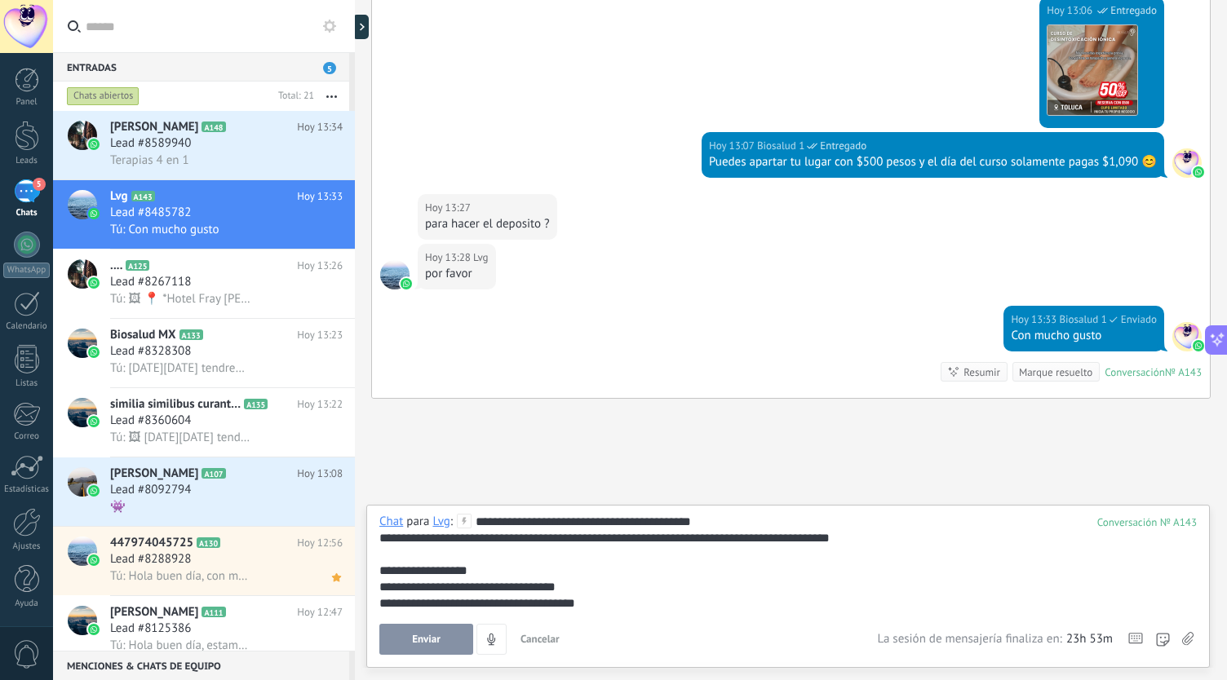
click at [1191, 645] on icon at bounding box center [1187, 639] width 11 height 14
click at [0, 0] on input "file" at bounding box center [0, 0] width 0 height 0
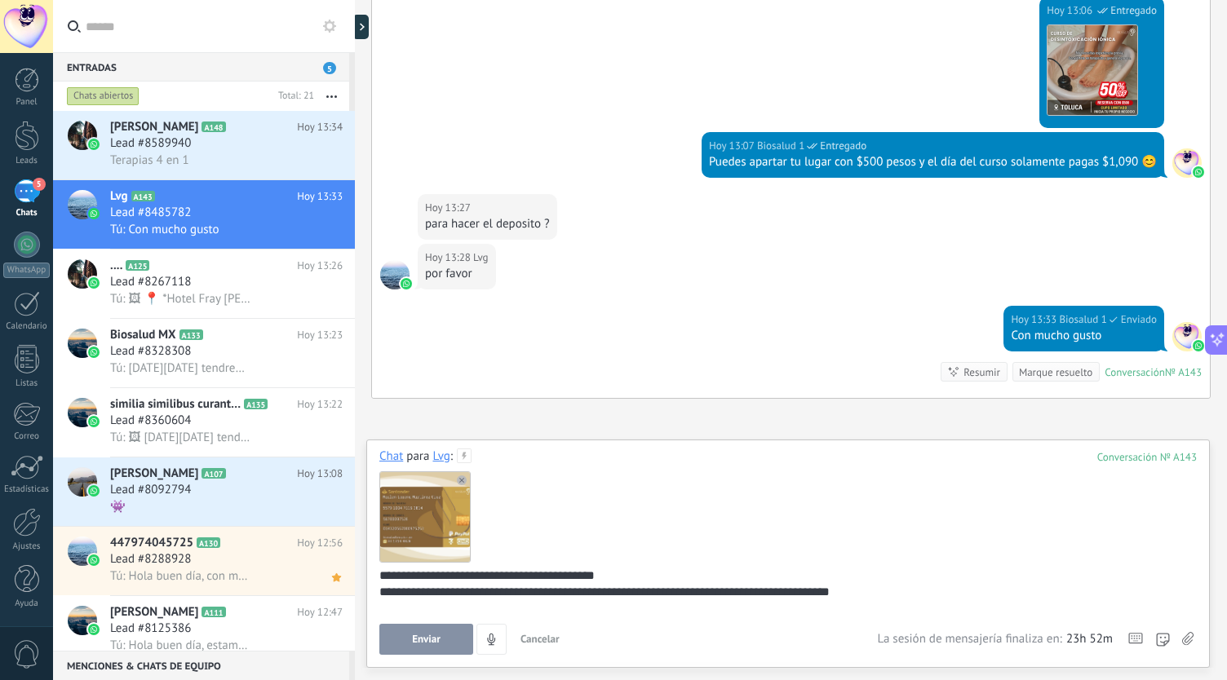
scroll to position [54, 0]
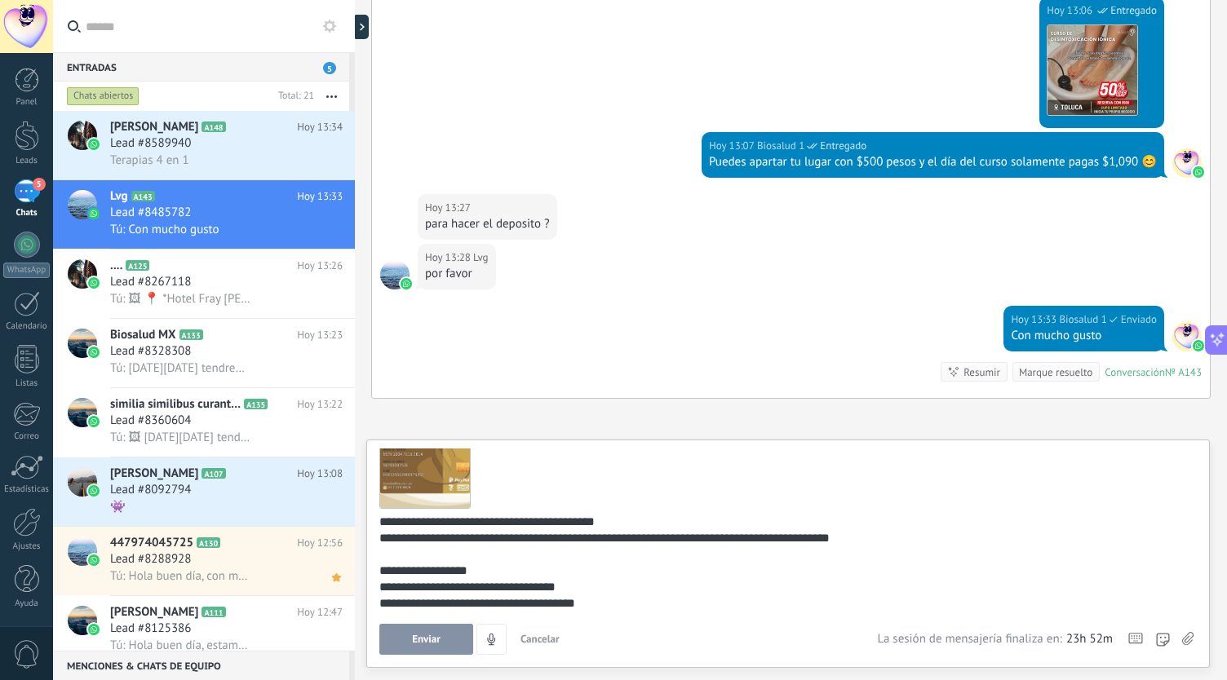
click at [413, 636] on span "Enviar" at bounding box center [426, 639] width 29 height 11
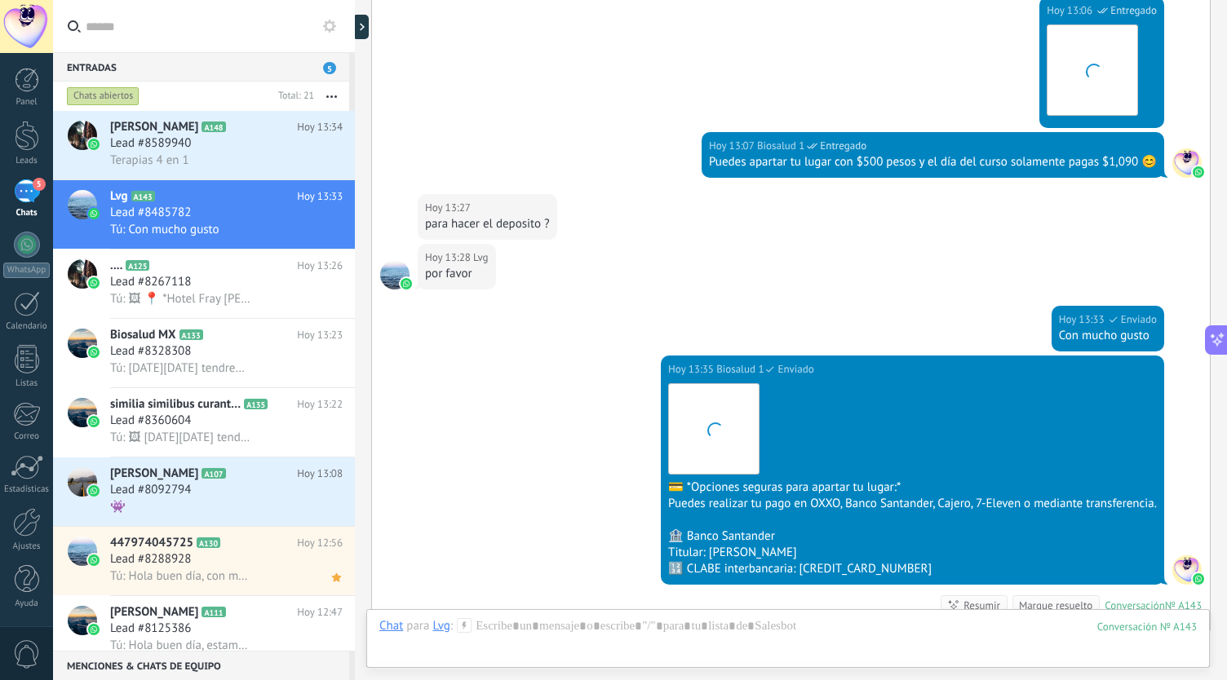
scroll to position [1195, 0]
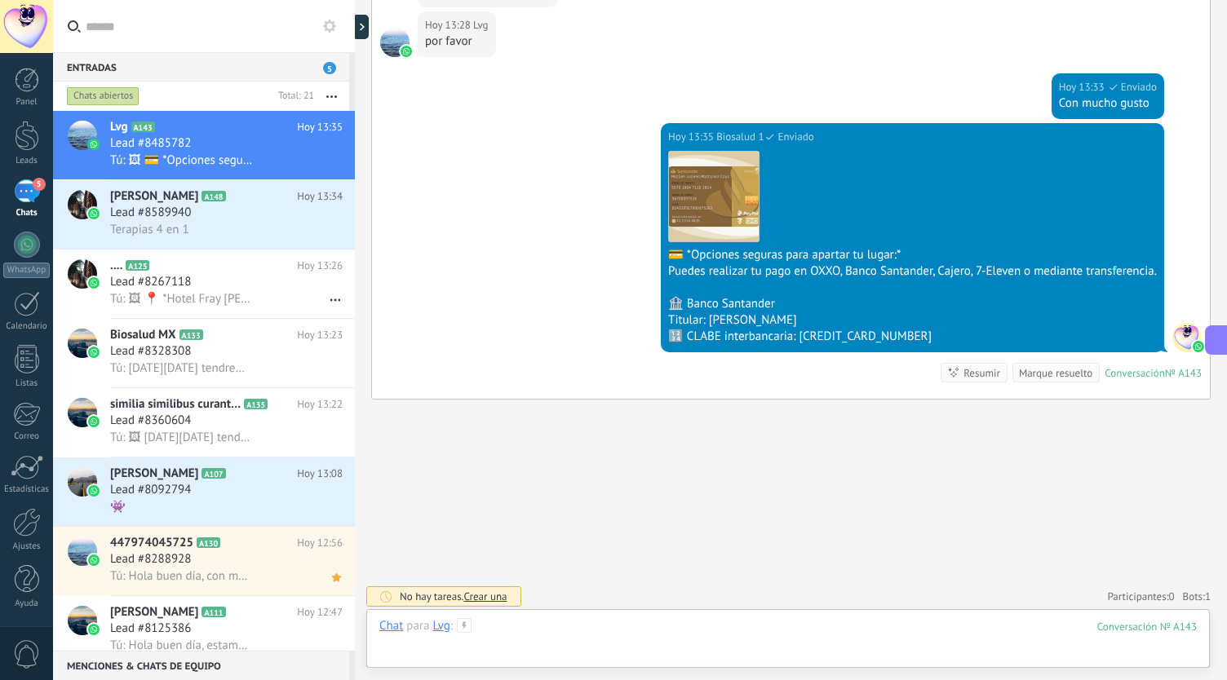
click at [599, 623] on div at bounding box center [788, 642] width 818 height 49
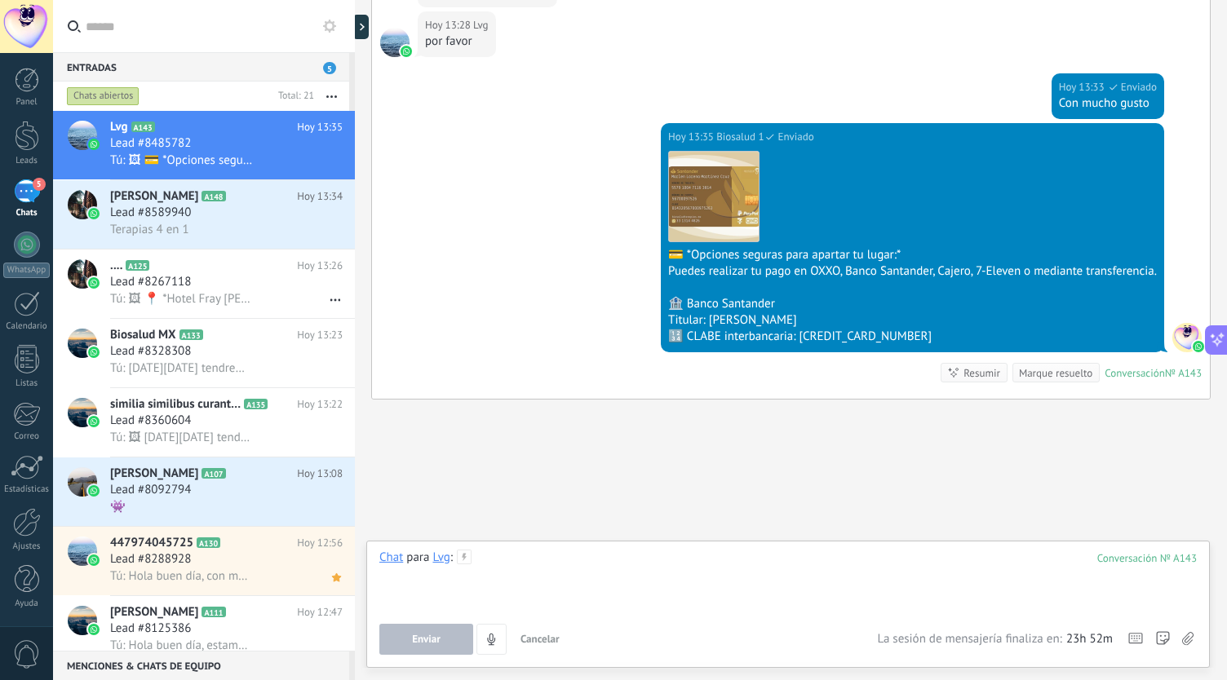
drag, startPoint x: 598, startPoint y: 624, endPoint x: 515, endPoint y: 562, distance: 103.8
click at [515, 562] on div at bounding box center [788, 581] width 818 height 62
paste div
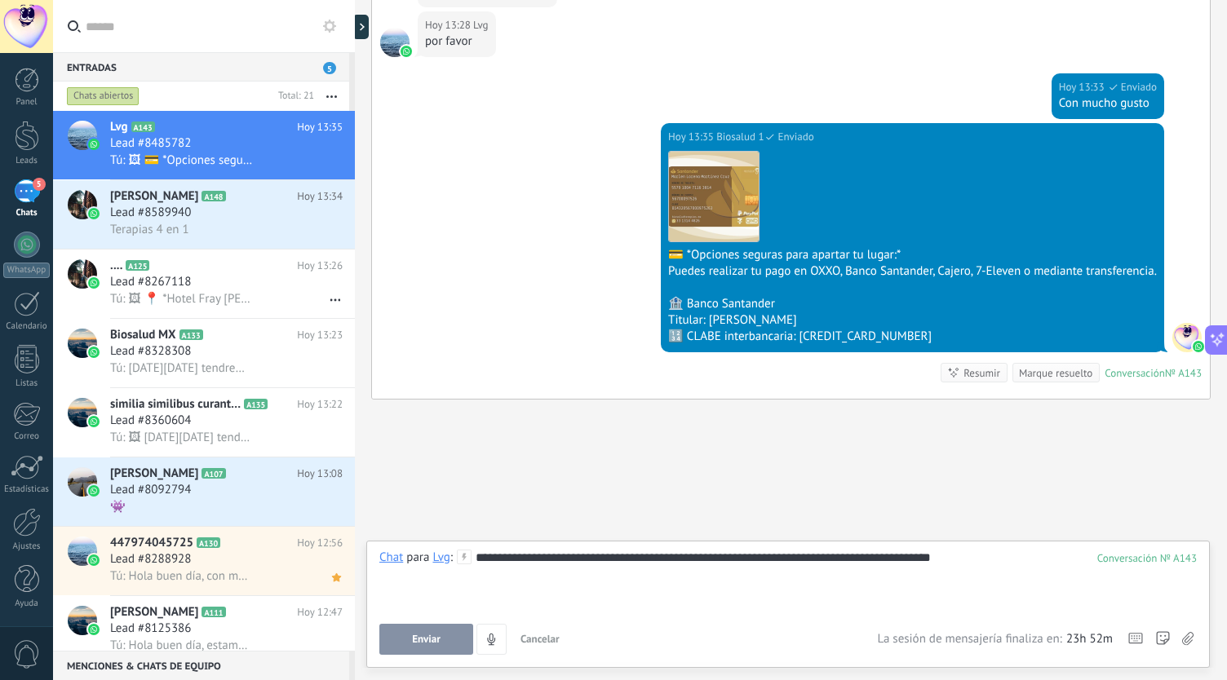
click at [430, 637] on span "Enviar" at bounding box center [426, 639] width 29 height 11
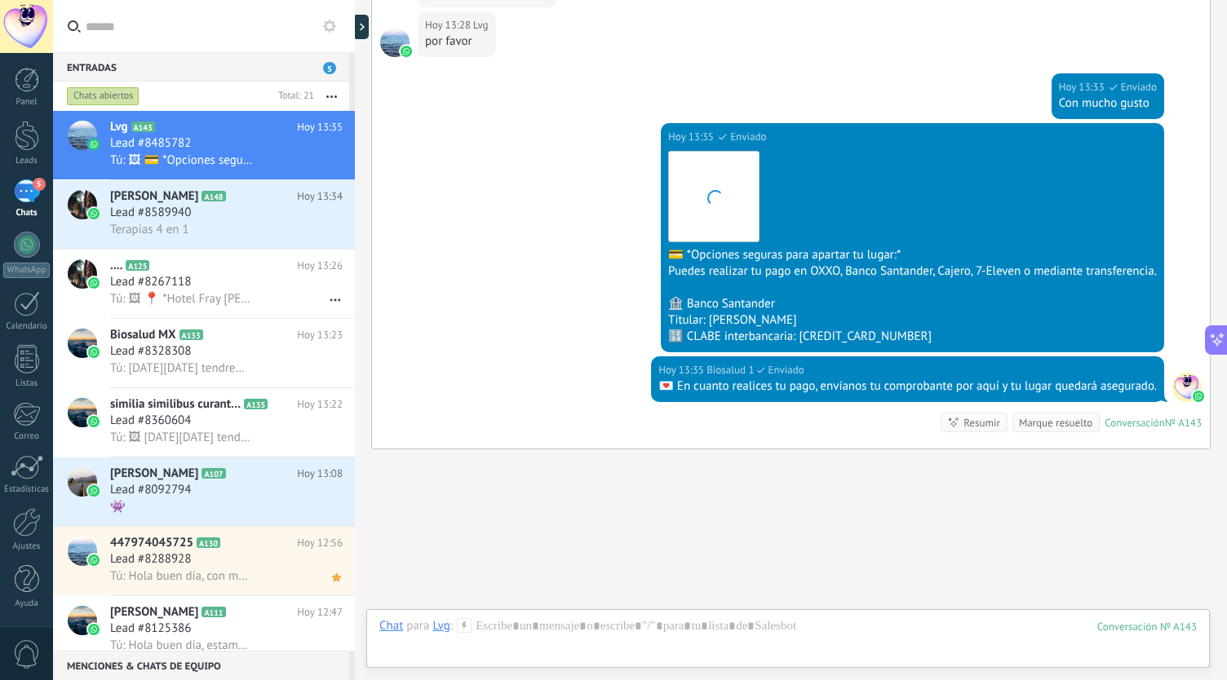
scroll to position [1245, 0]
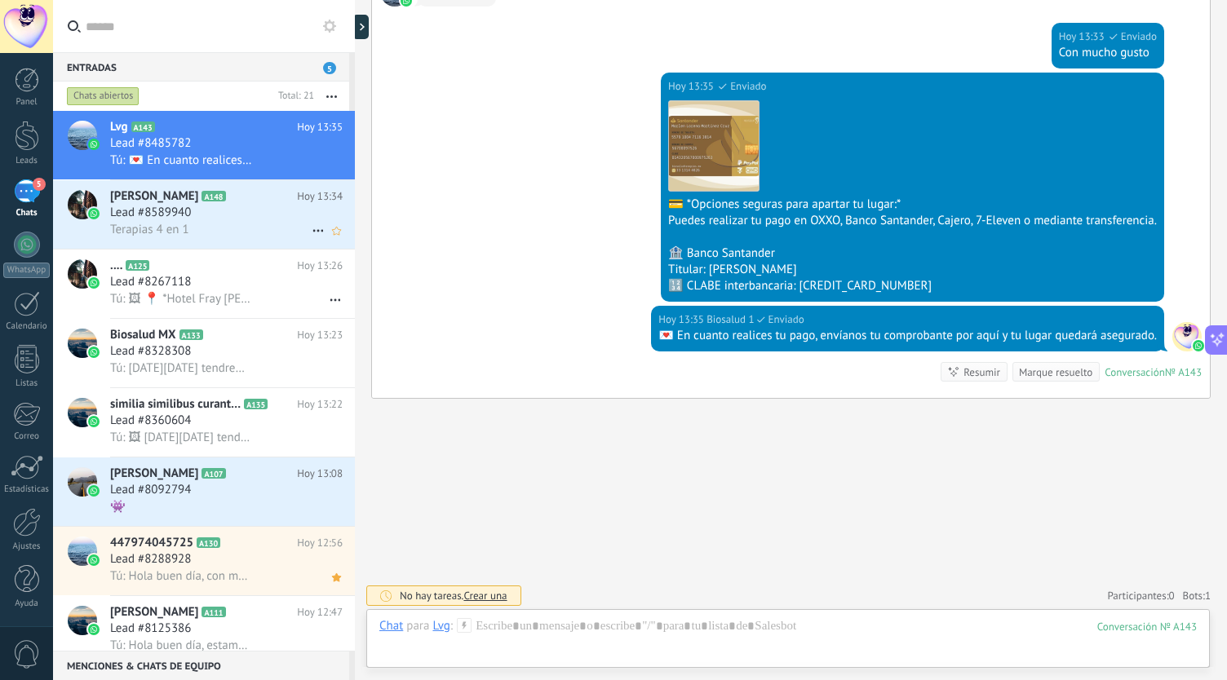
click at [204, 211] on div "Lead #8589940" at bounding box center [226, 213] width 233 height 16
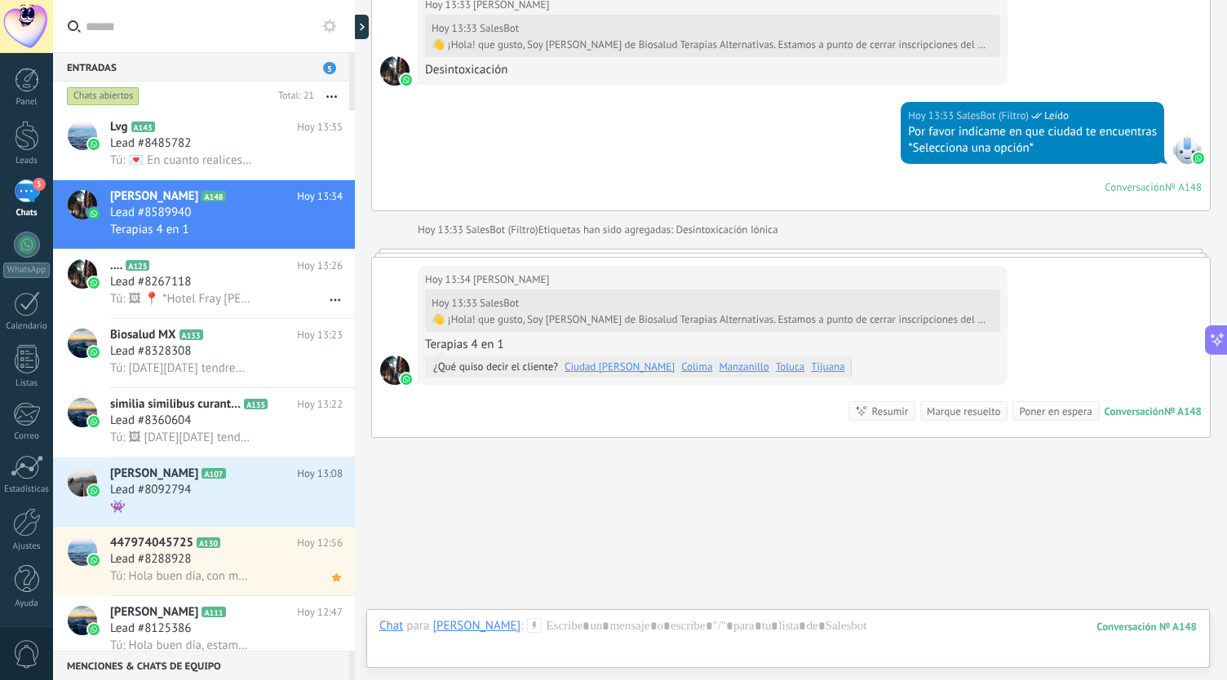
scroll to position [488, 0]
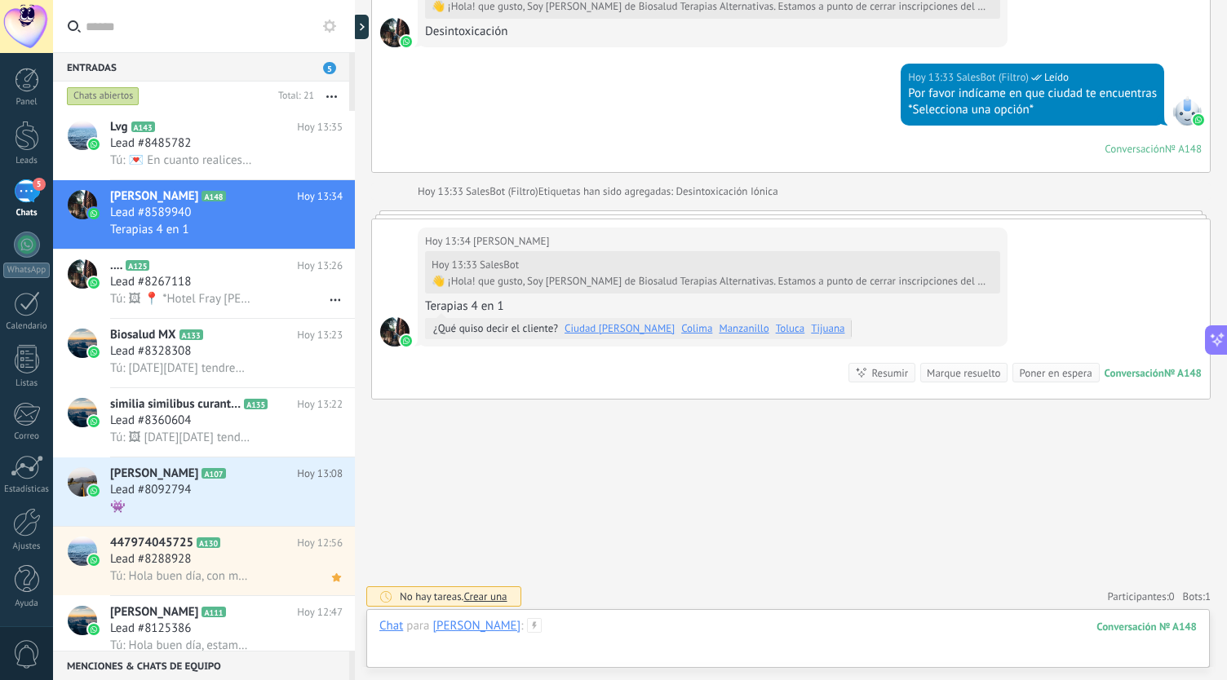
click at [690, 620] on div at bounding box center [788, 642] width 818 height 49
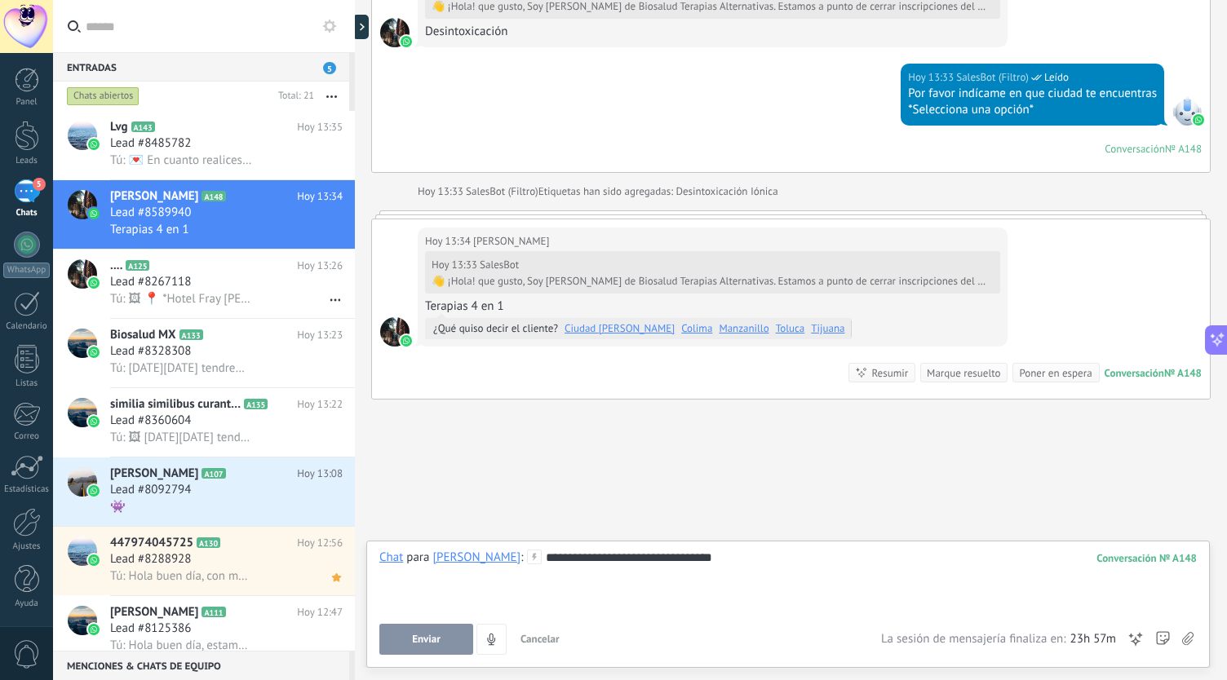
click at [406, 637] on button "Enviar" at bounding box center [426, 639] width 94 height 31
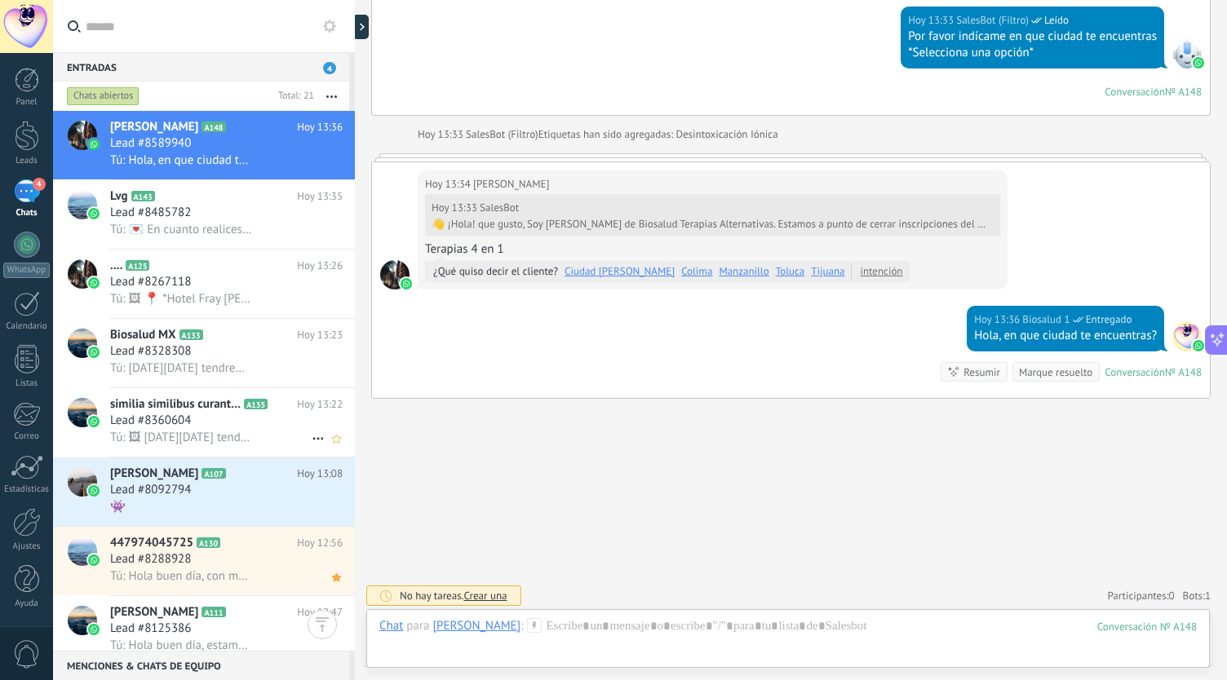
scroll to position [0, 0]
click at [113, 200] on span "Lvg" at bounding box center [119, 196] width 18 height 16
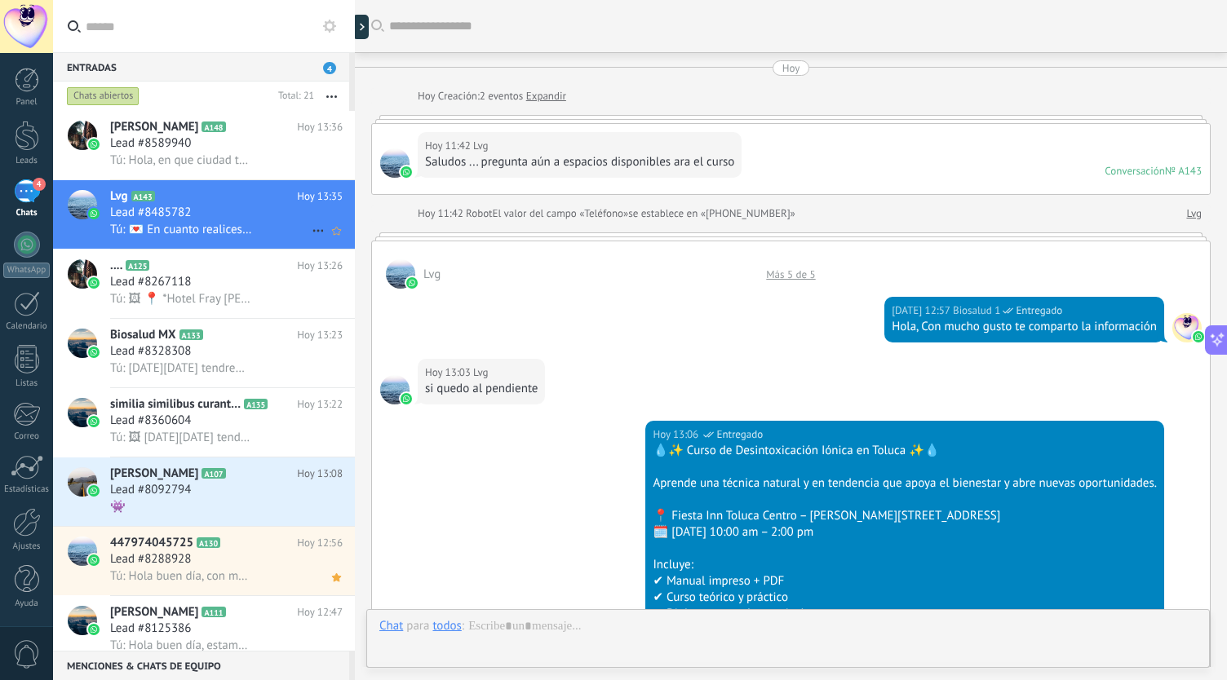
scroll to position [986, 0]
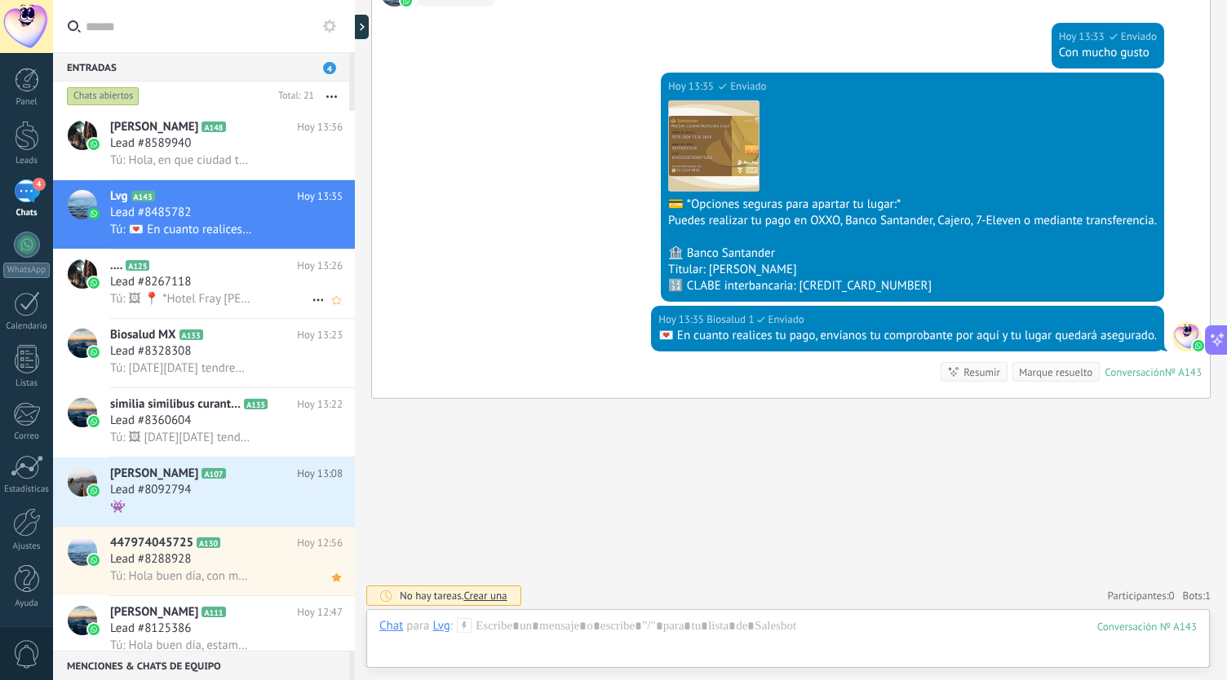
click at [165, 268] on icon at bounding box center [162, 266] width 16 height 16
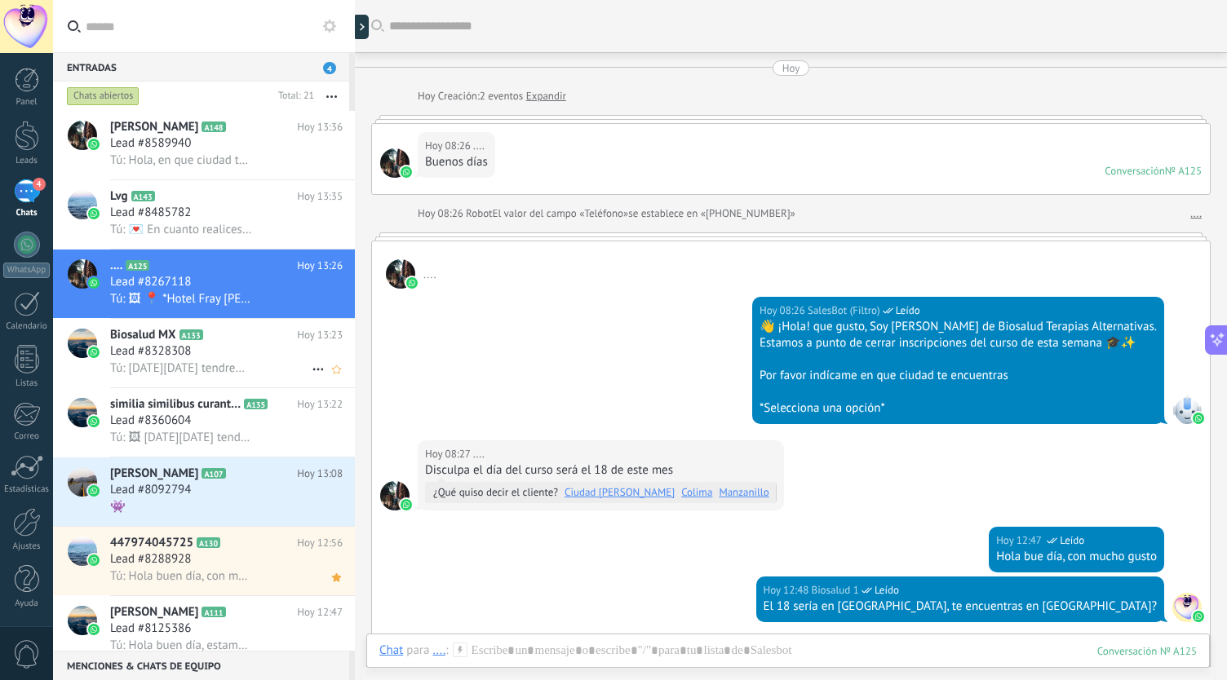
scroll to position [643, 0]
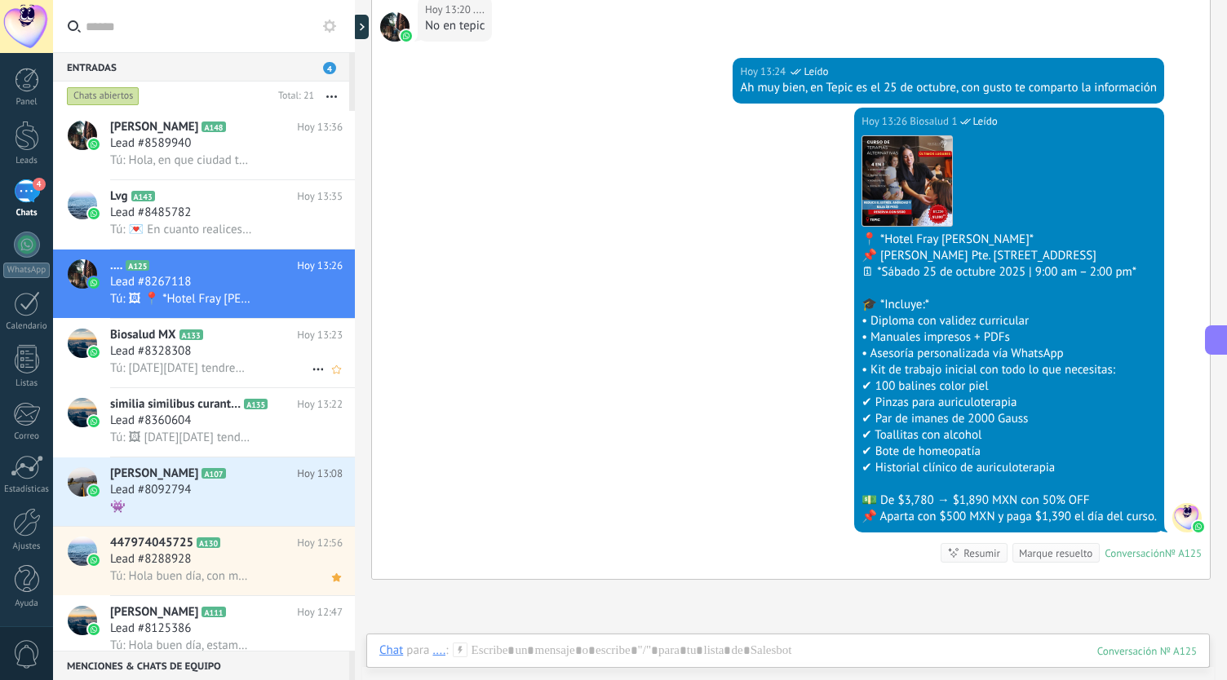
click at [166, 360] on span "Lead #8328308" at bounding box center [150, 352] width 81 height 16
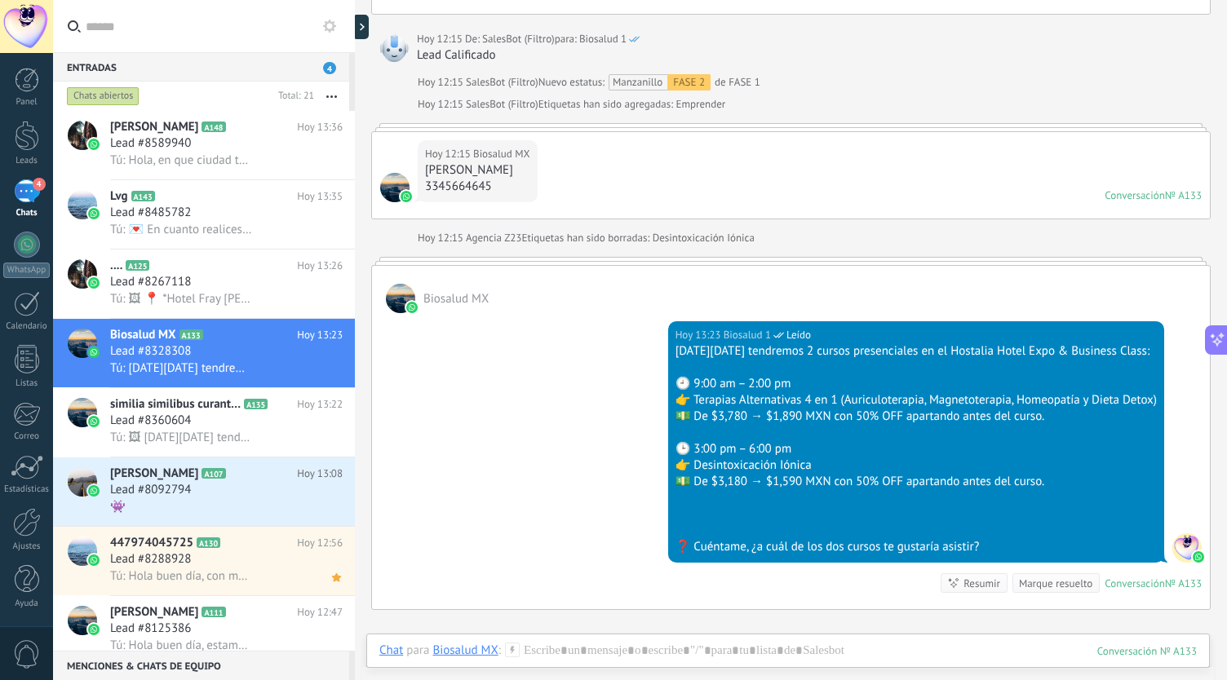
scroll to position [4491, 0]
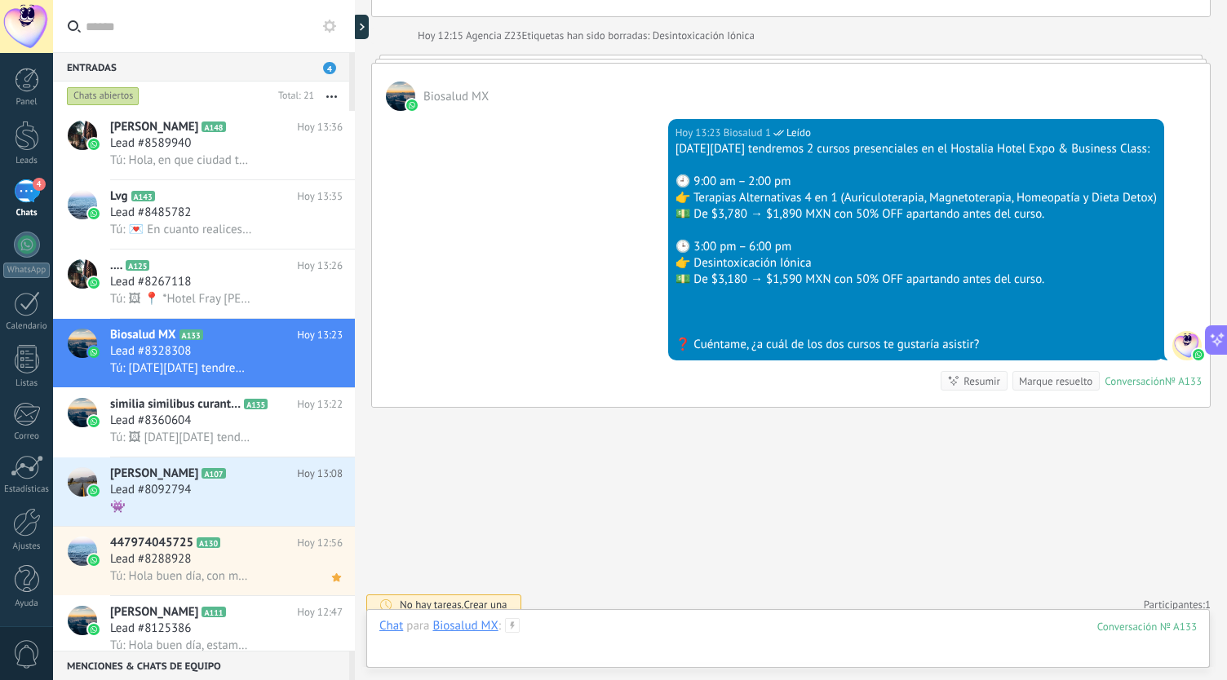
click at [950, 654] on div at bounding box center [788, 642] width 818 height 49
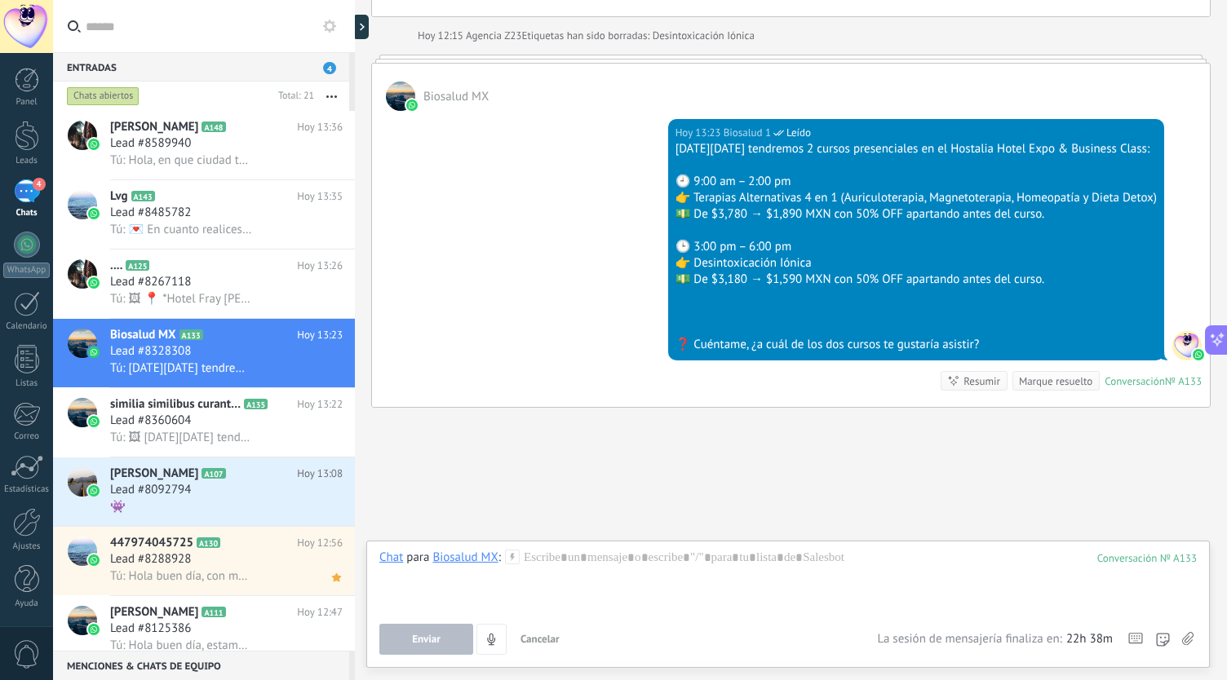
click at [1191, 641] on icon at bounding box center [1187, 639] width 11 height 14
click at [0, 0] on input "file" at bounding box center [0, 0] width 0 height 0
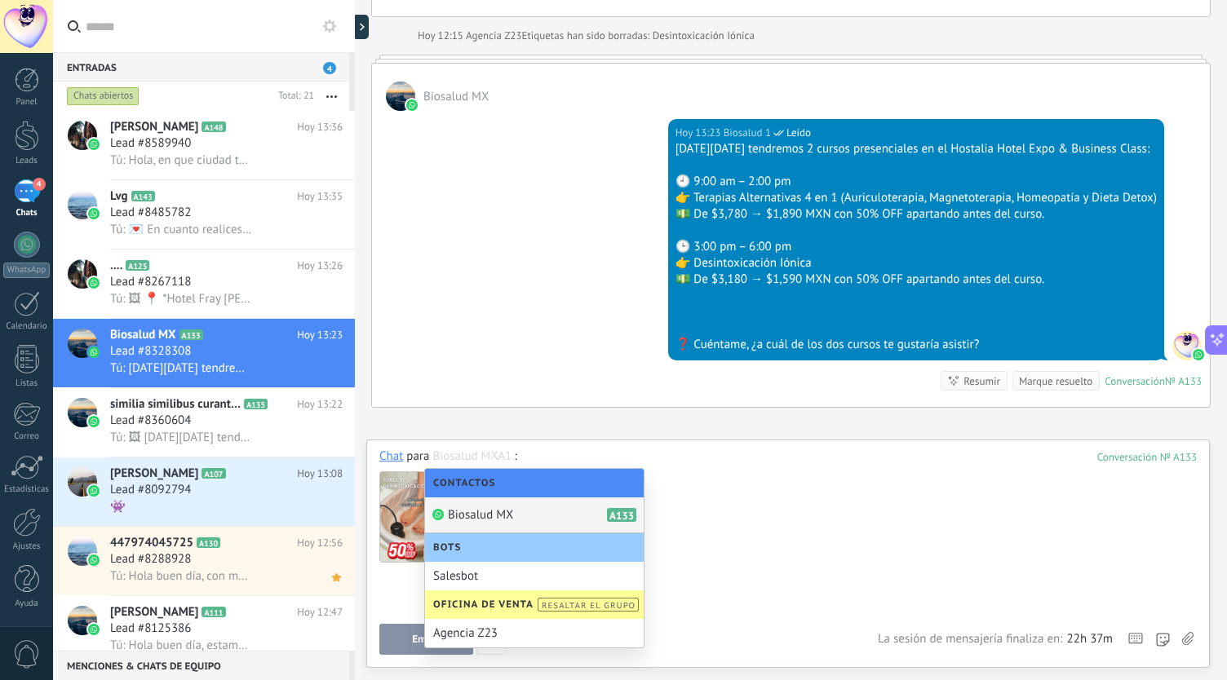
click at [975, 551] on div at bounding box center [788, 516] width 818 height 103
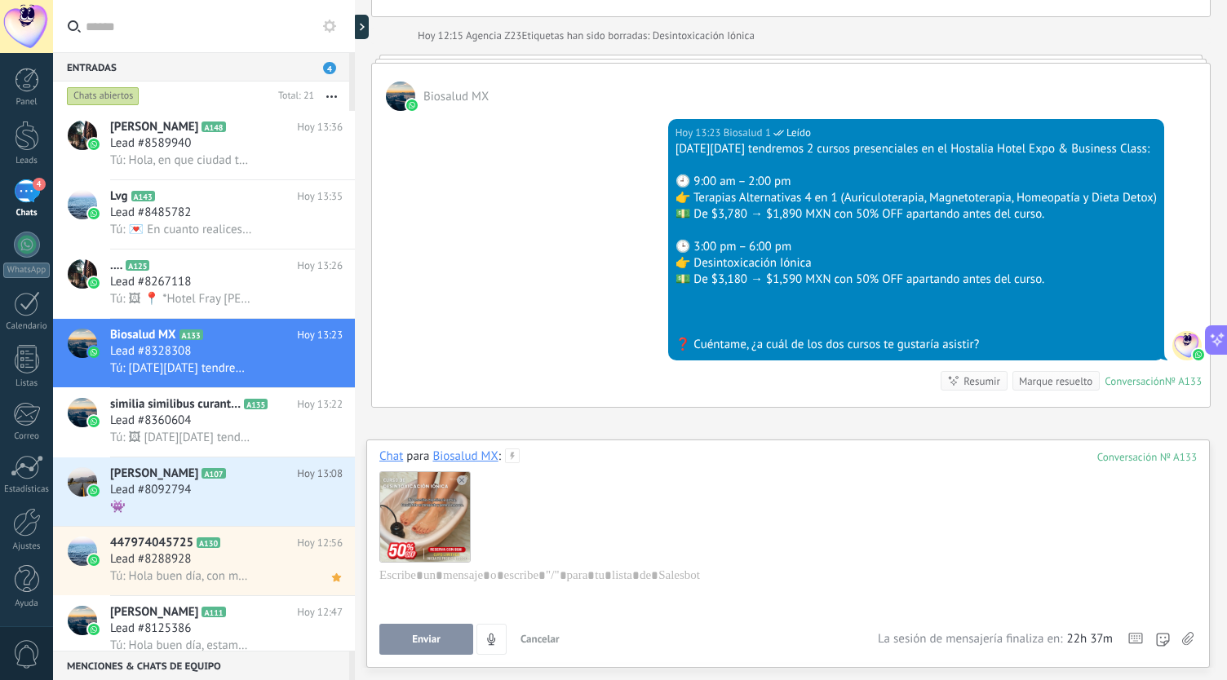
click at [549, 639] on span "Cancelar" at bounding box center [540, 639] width 39 height 14
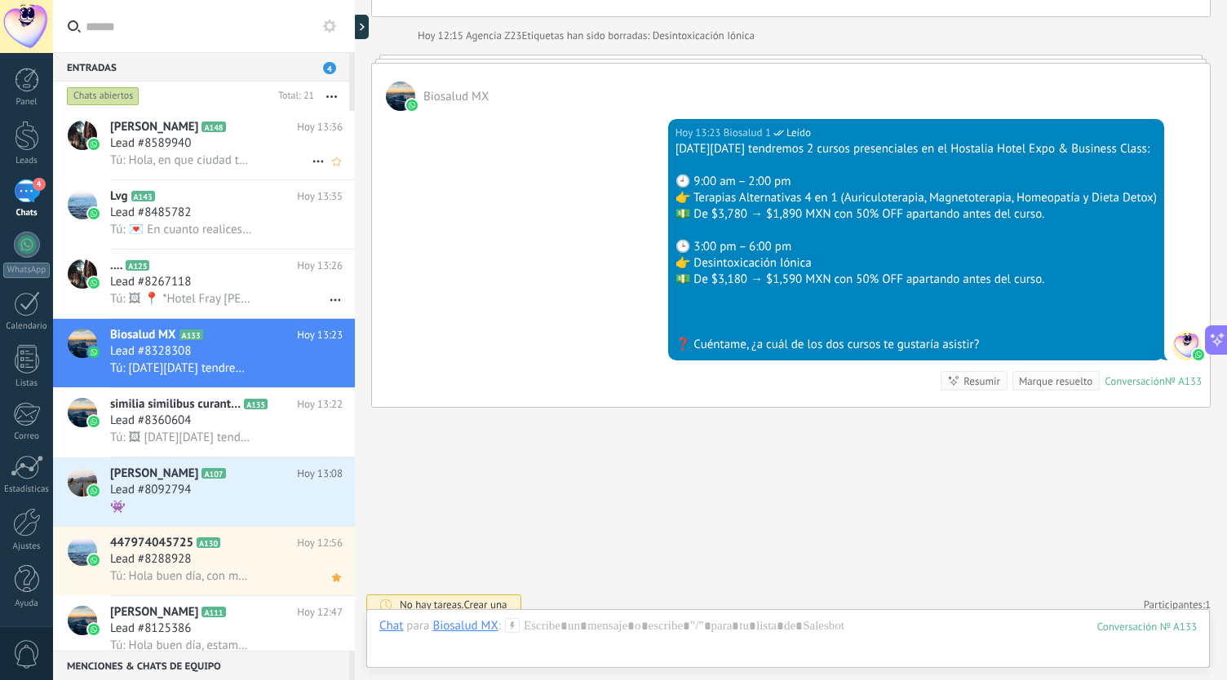
click at [193, 148] on h3 "Lead #8589940" at bounding box center [154, 143] width 89 height 16
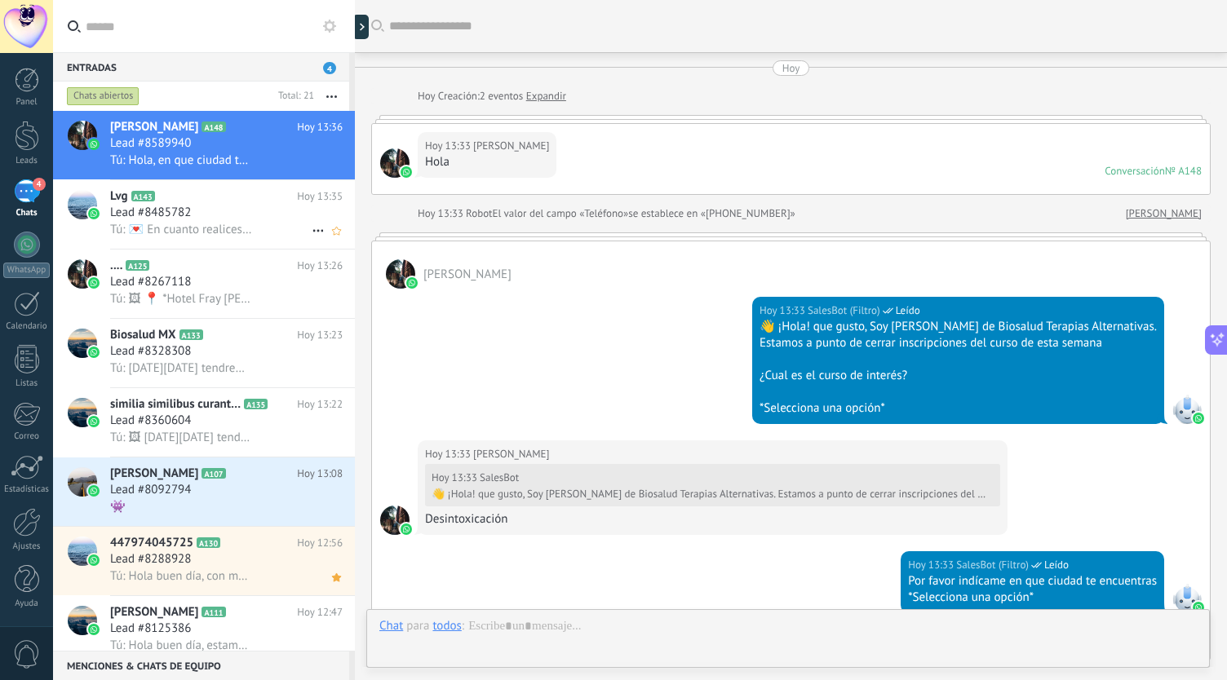
scroll to position [545, 0]
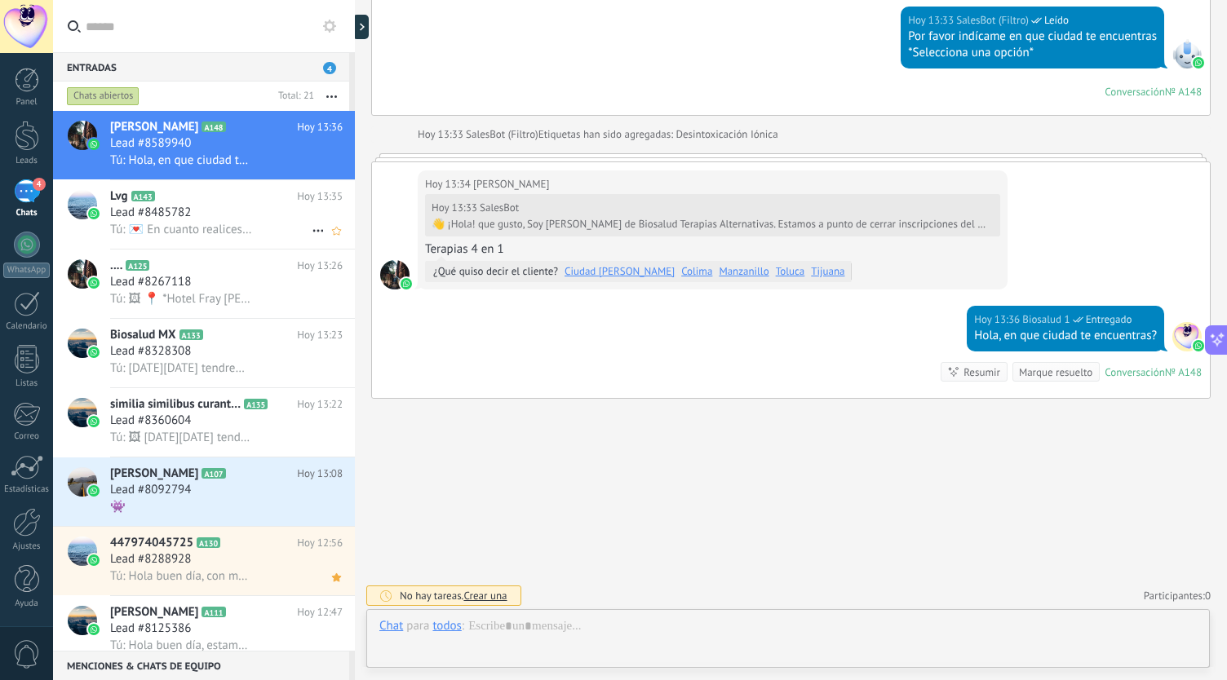
click at [224, 213] on div "Lead #8485782" at bounding box center [226, 213] width 233 height 16
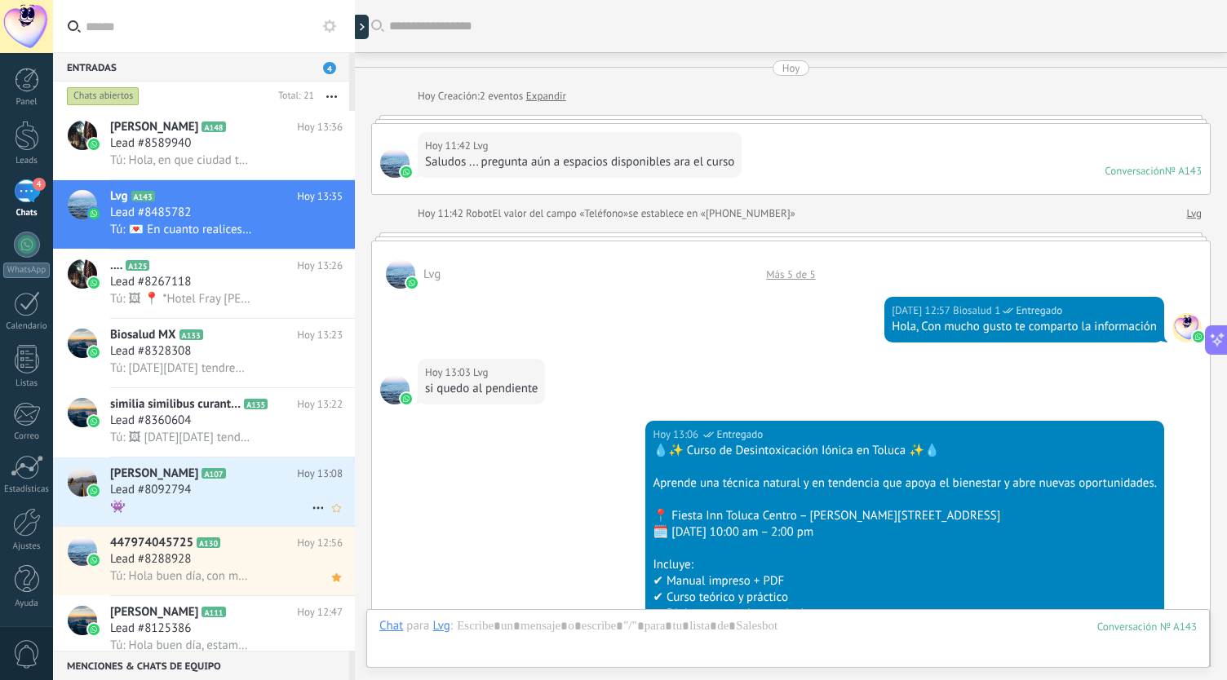
scroll to position [986, 0]
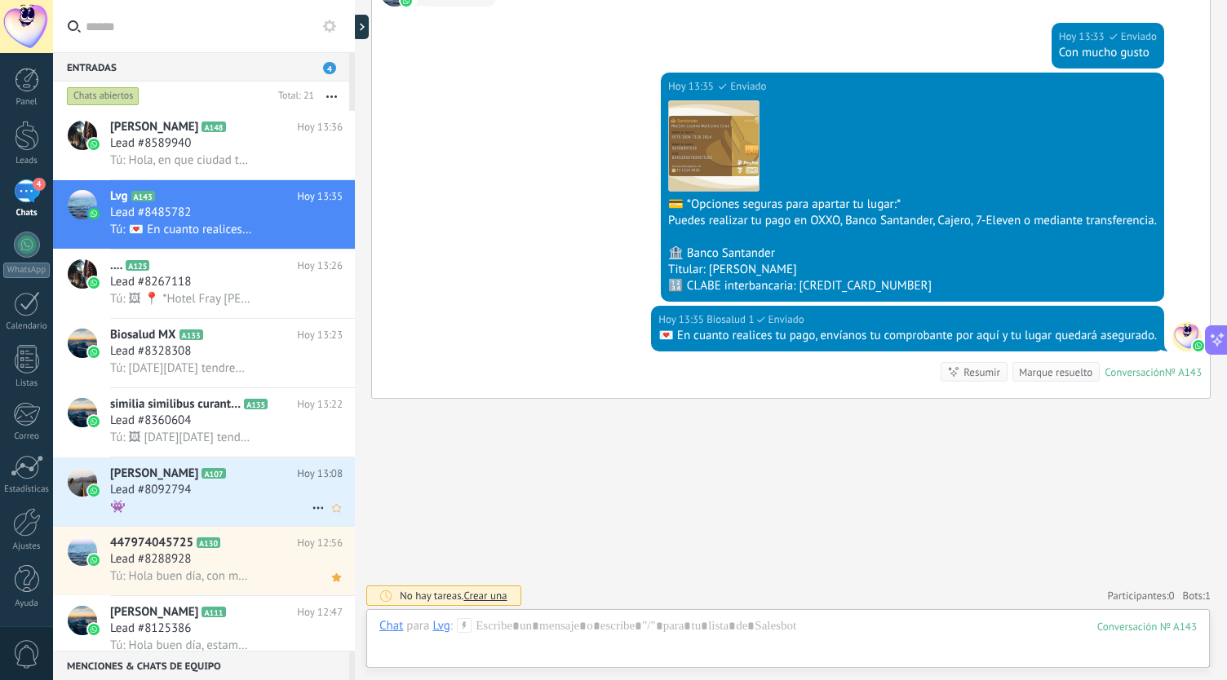
click at [250, 464] on div "Myrna A107 Hoy 13:08 Lead #8092794 👾" at bounding box center [232, 492] width 245 height 69
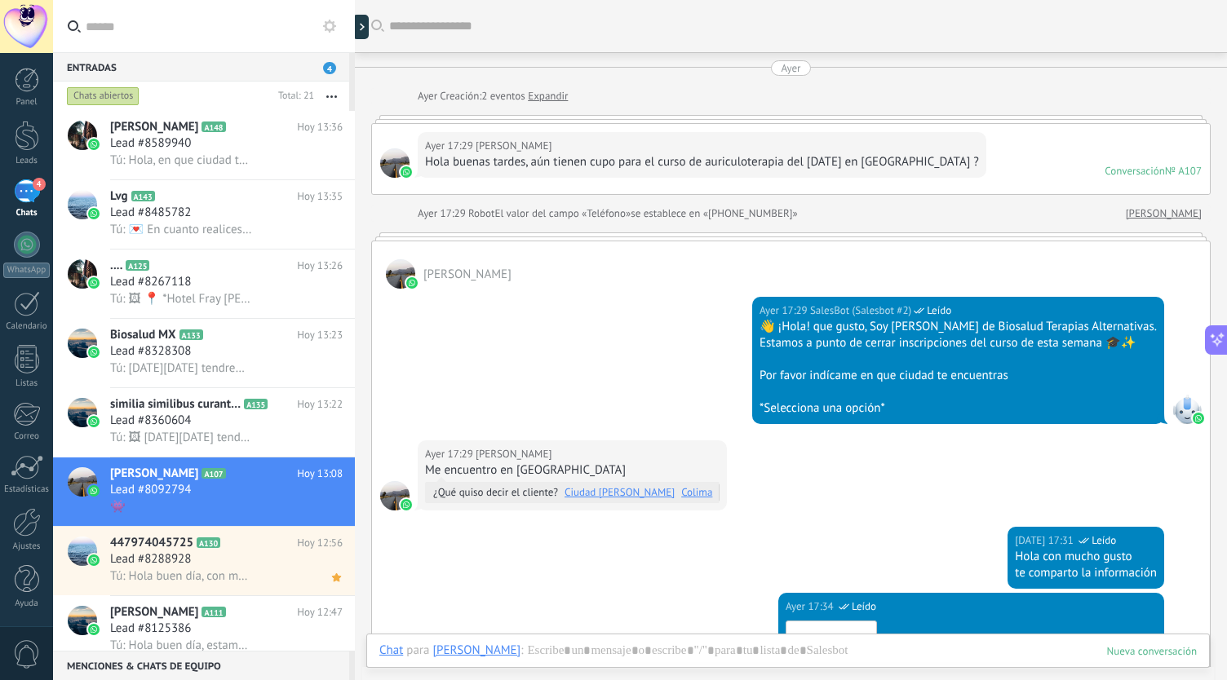
scroll to position [1616, 0]
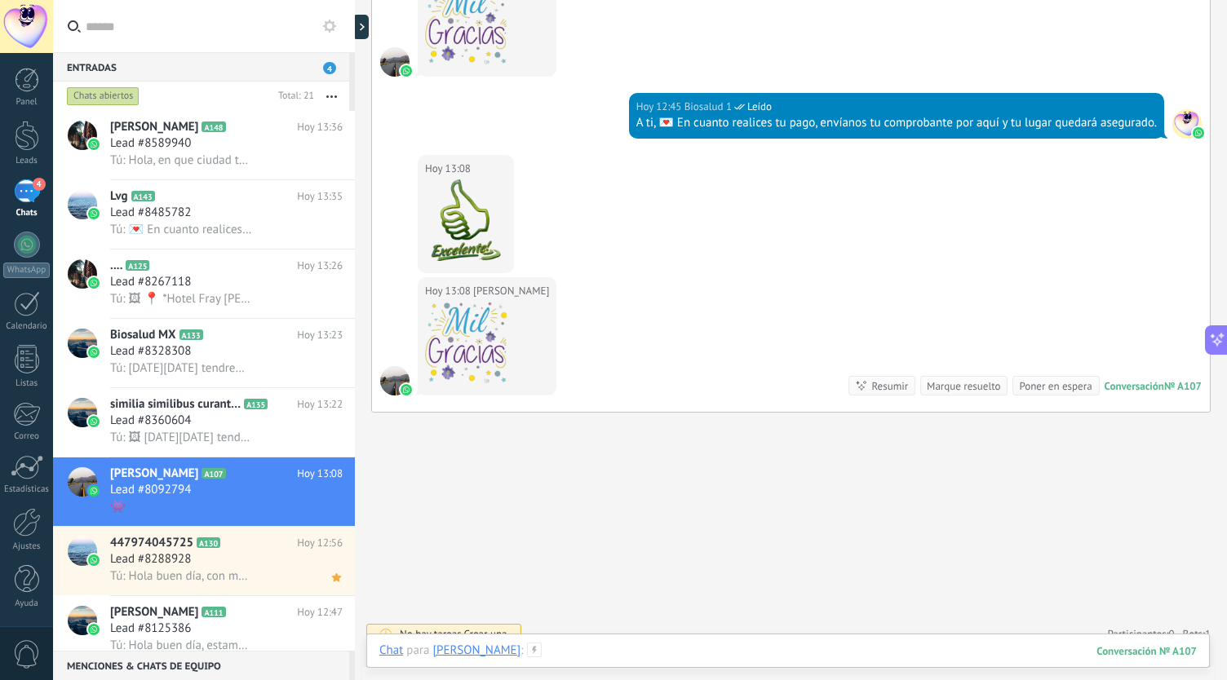
click at [976, 644] on div at bounding box center [788, 667] width 818 height 49
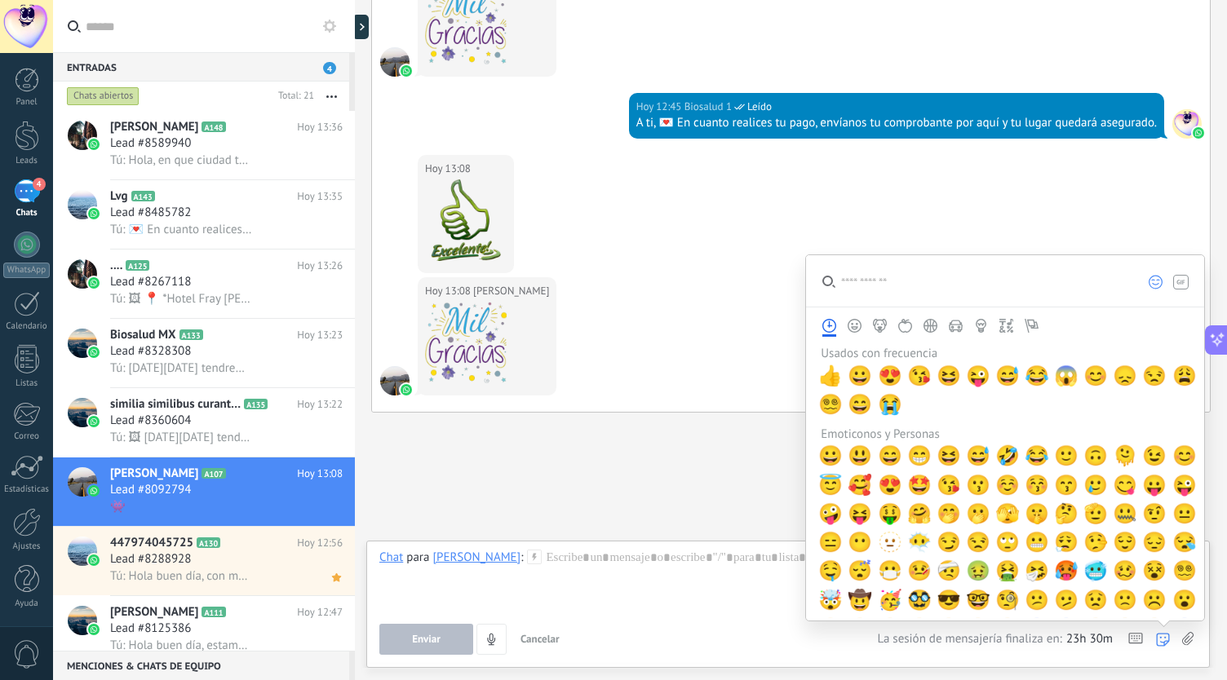
click at [1168, 640] on icon at bounding box center [1163, 640] width 14 height 14
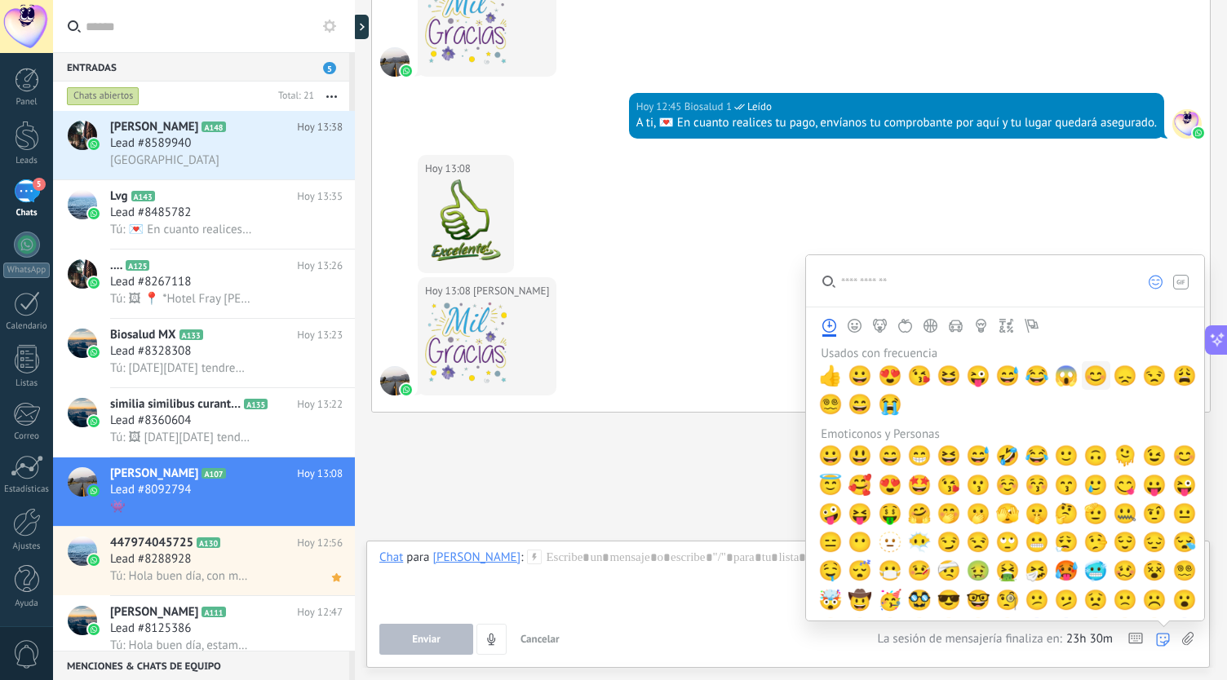
click at [1092, 376] on span "😊" at bounding box center [1096, 376] width 24 height 23
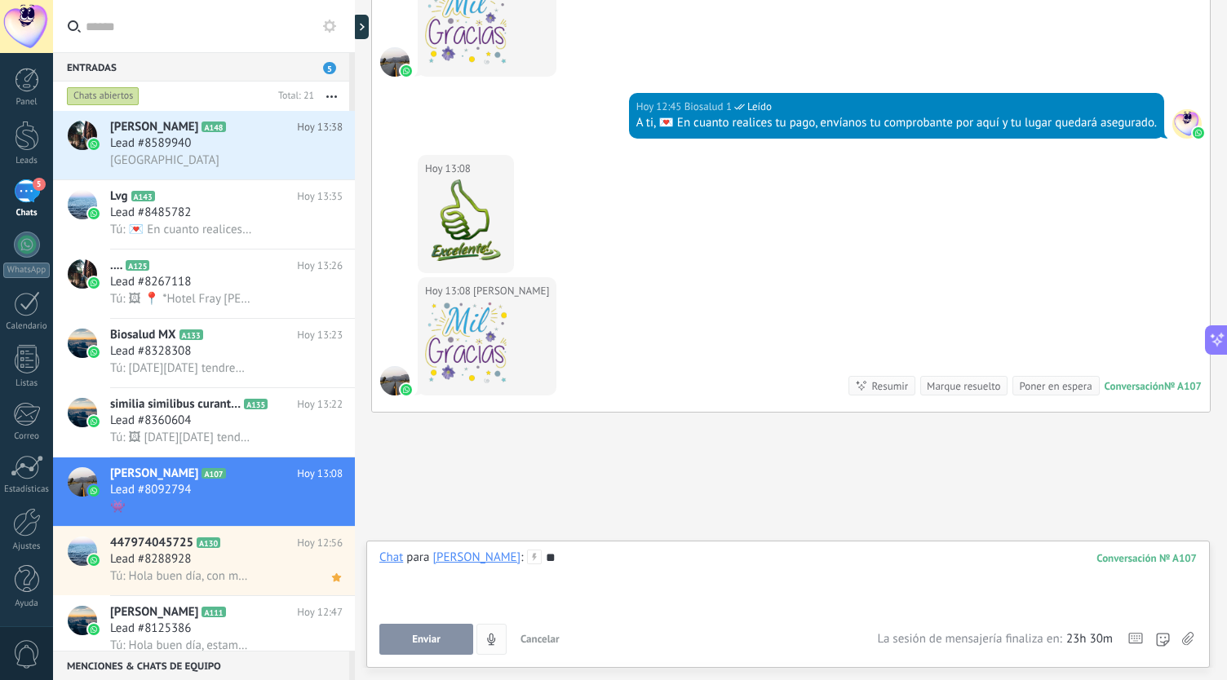
click at [447, 645] on button "Enviar" at bounding box center [426, 639] width 94 height 31
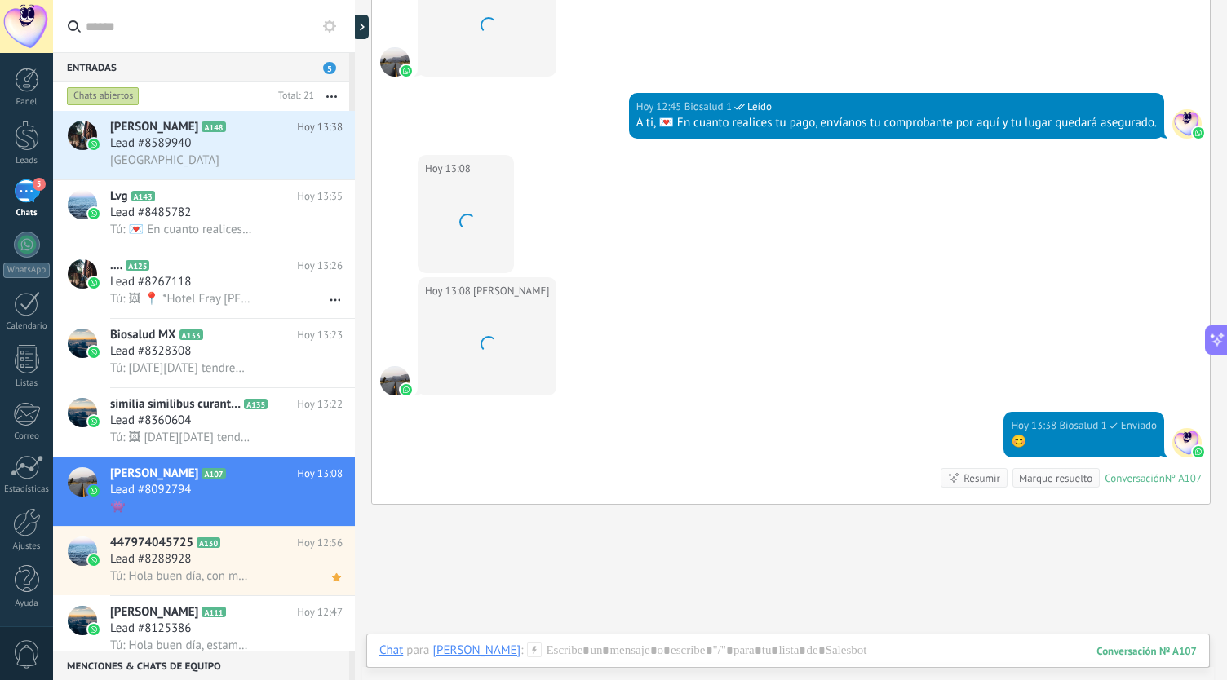
scroll to position [1699, 0]
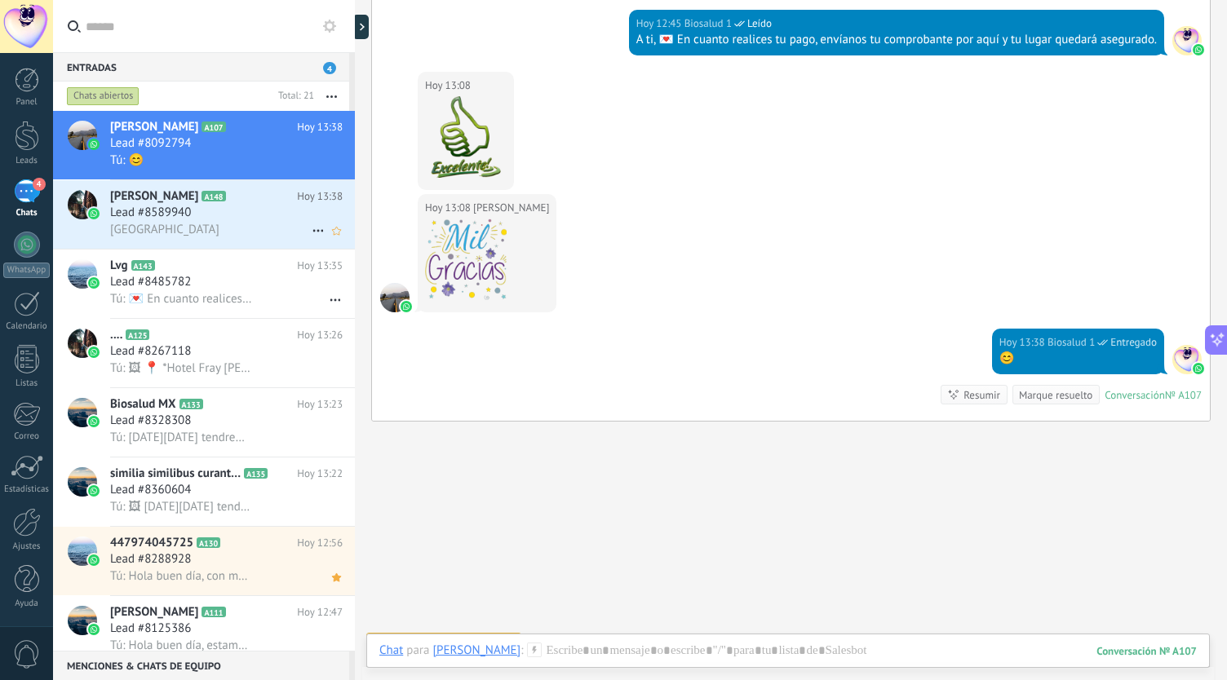
click at [205, 231] on div "[GEOGRAPHIC_DATA]" at bounding box center [226, 229] width 233 height 17
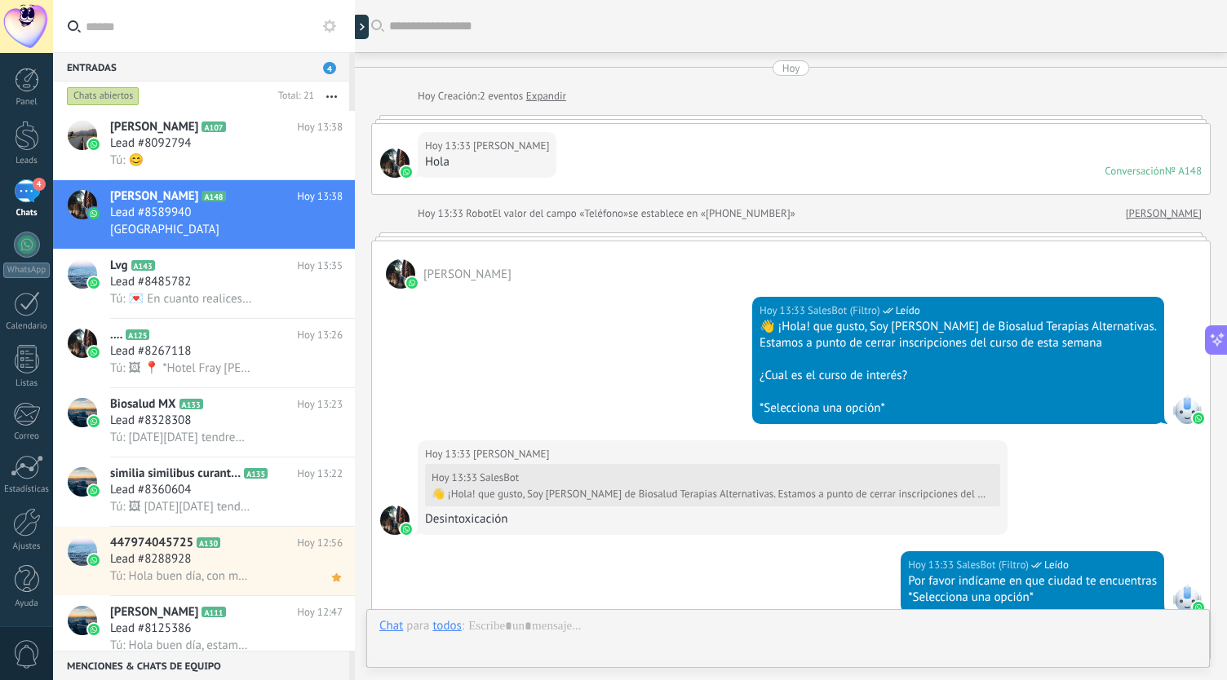
scroll to position [576, 0]
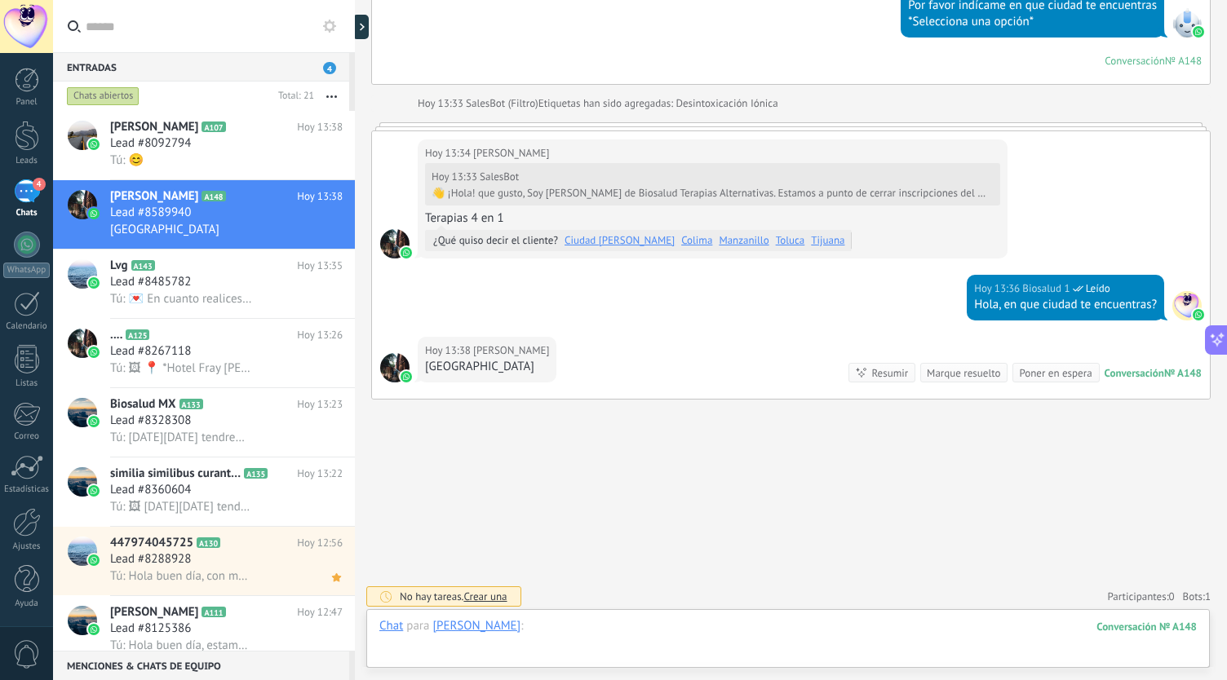
click at [590, 620] on div at bounding box center [788, 642] width 818 height 49
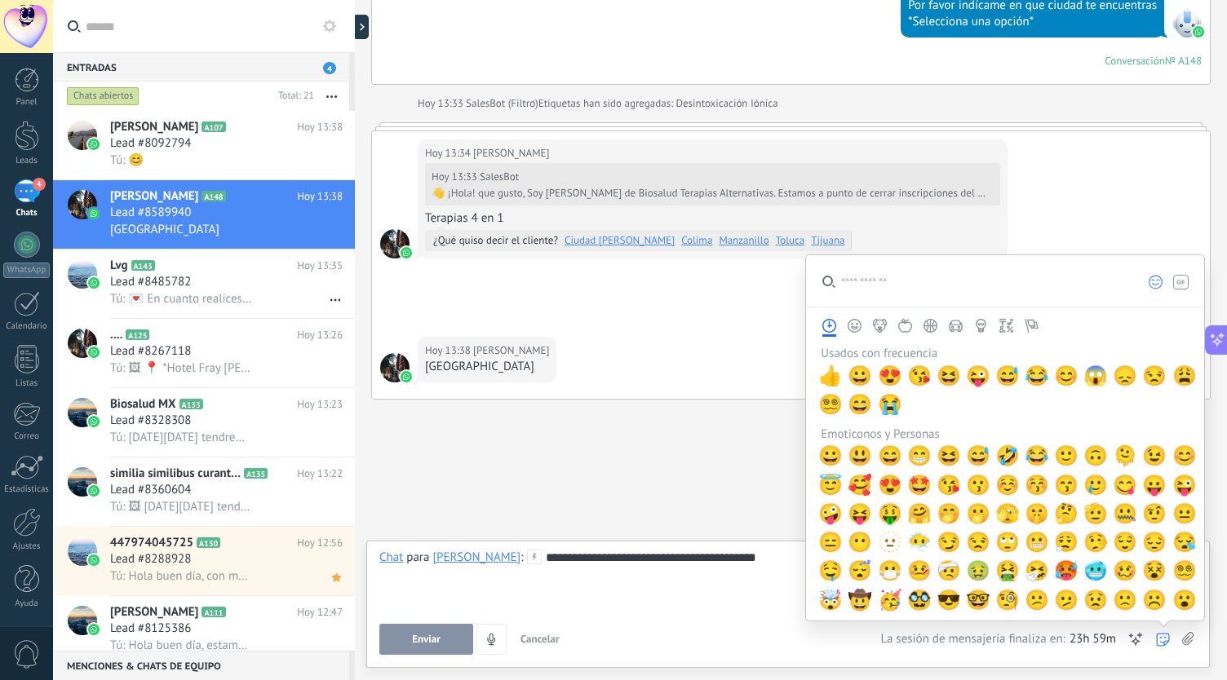
click at [1166, 638] on icon at bounding box center [1163, 640] width 14 height 14
click at [1058, 378] on span "😊" at bounding box center [1066, 376] width 24 height 23
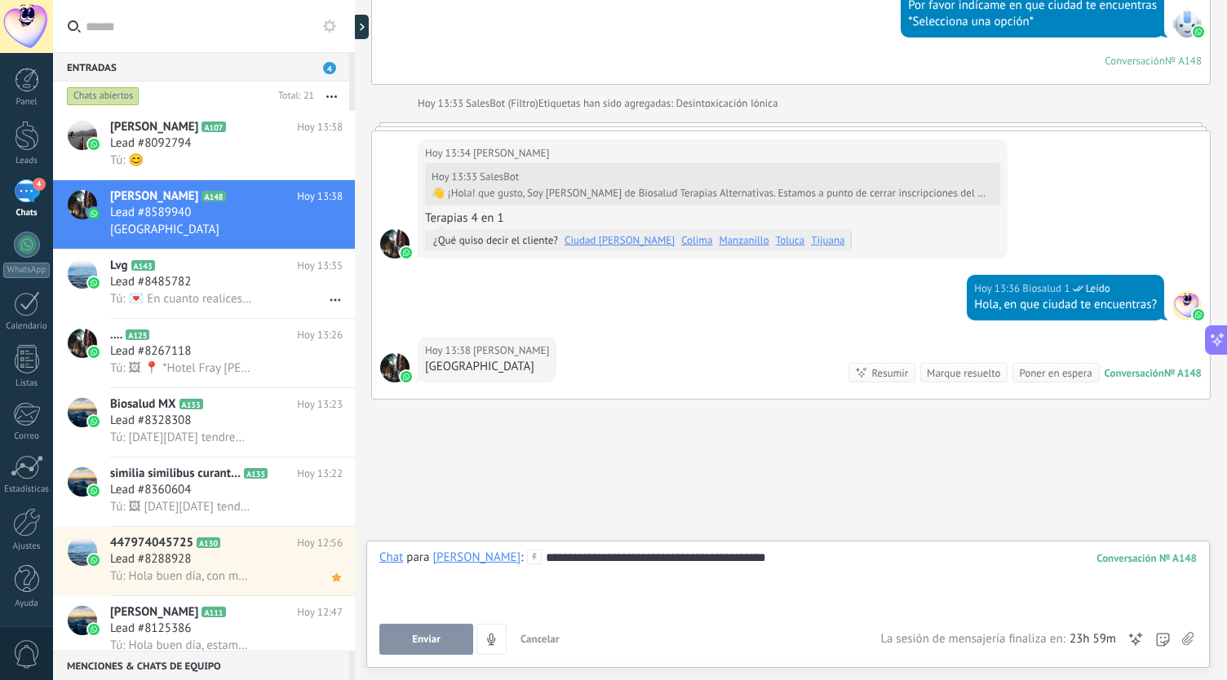
click at [423, 645] on span "Enviar" at bounding box center [426, 639] width 29 height 11
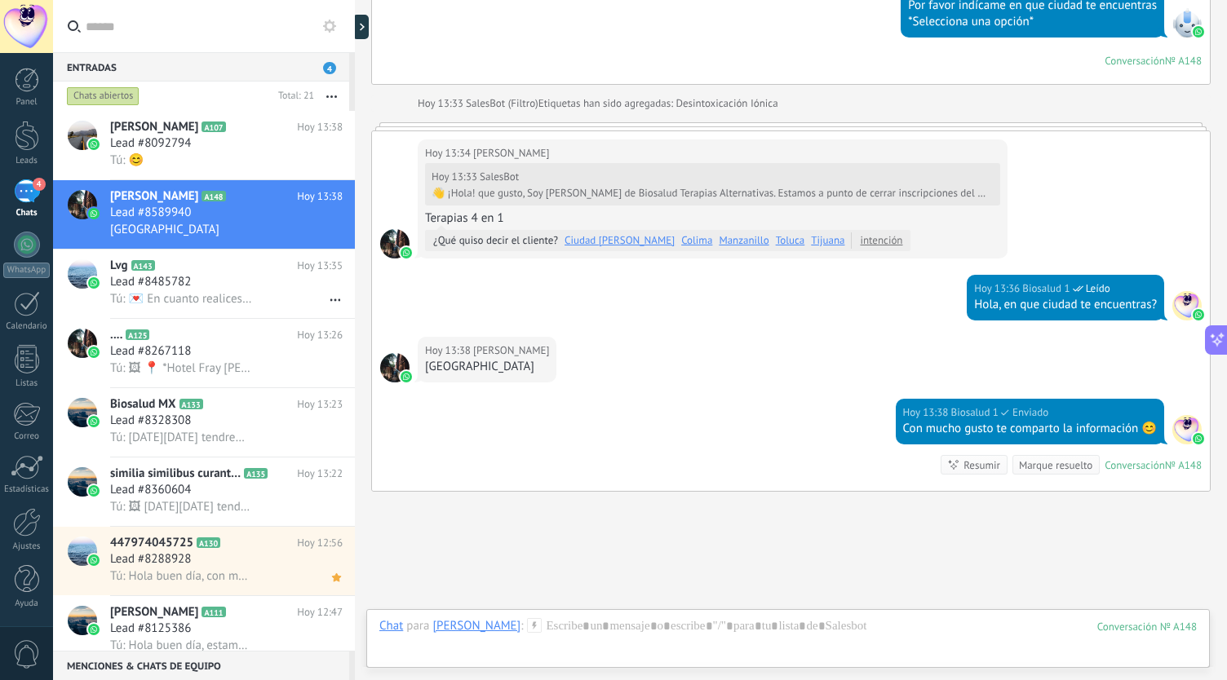
scroll to position [669, 0]
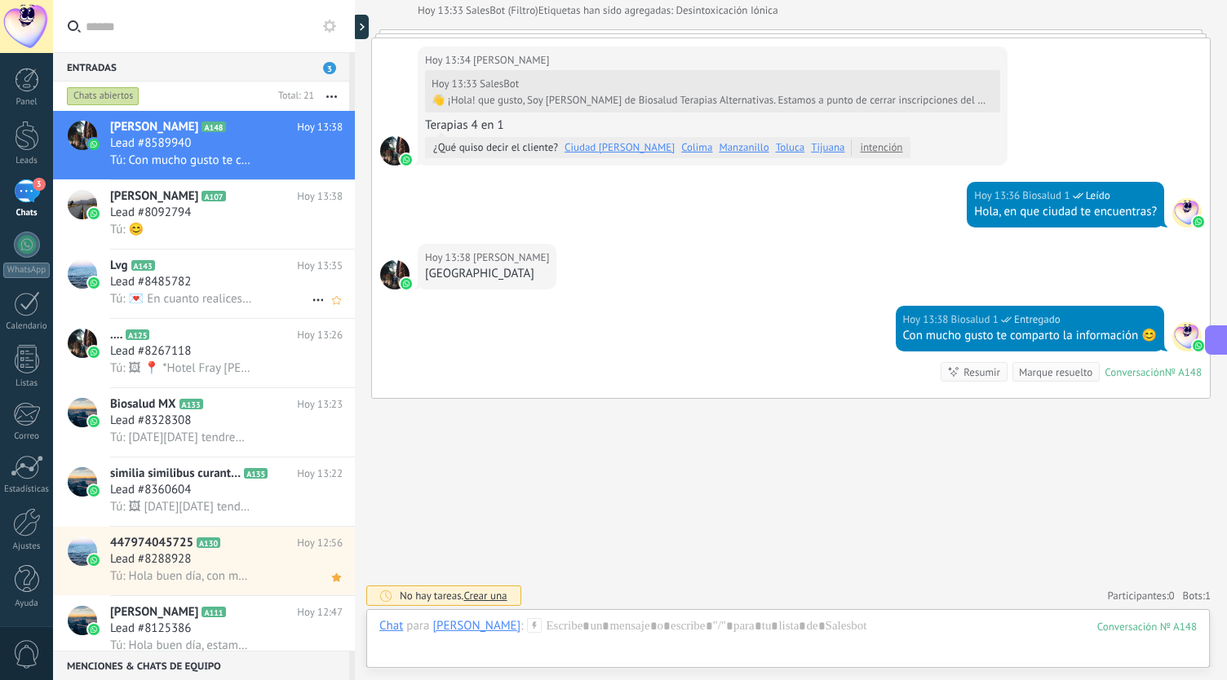
click at [180, 295] on span "Tú: 💌 En cuanto realices tu pago, envíanos tu comprobante por aquí y tu lugar q…" at bounding box center [181, 299] width 143 height 16
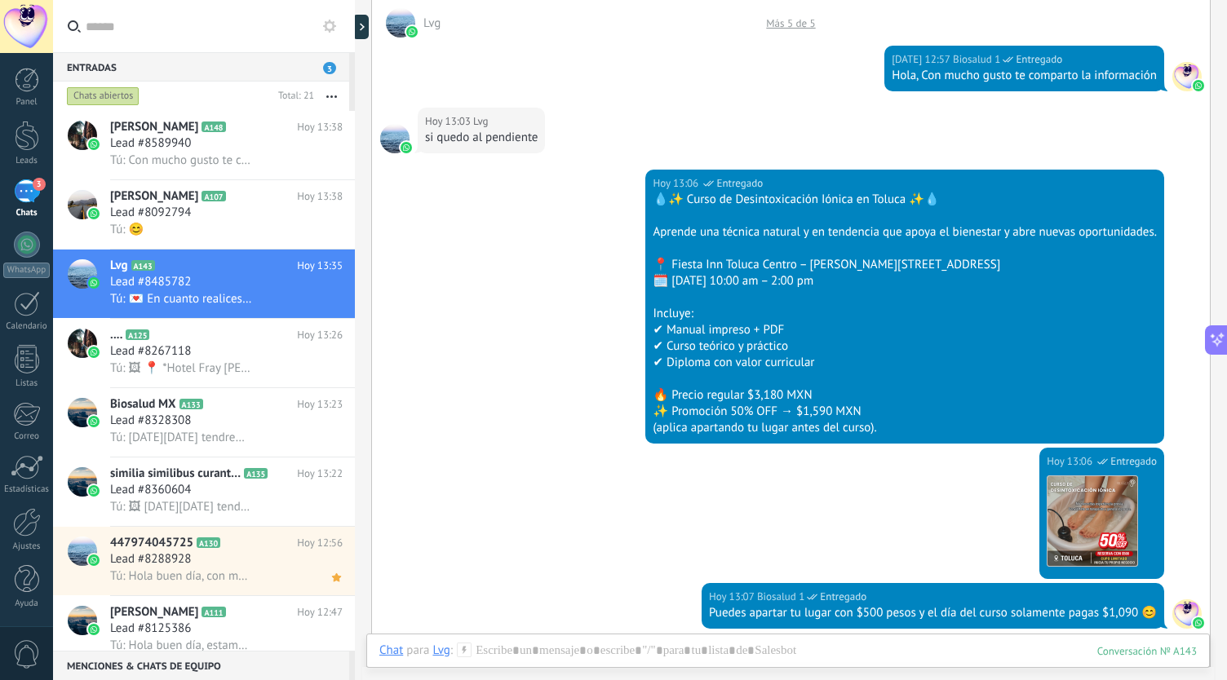
scroll to position [88, 0]
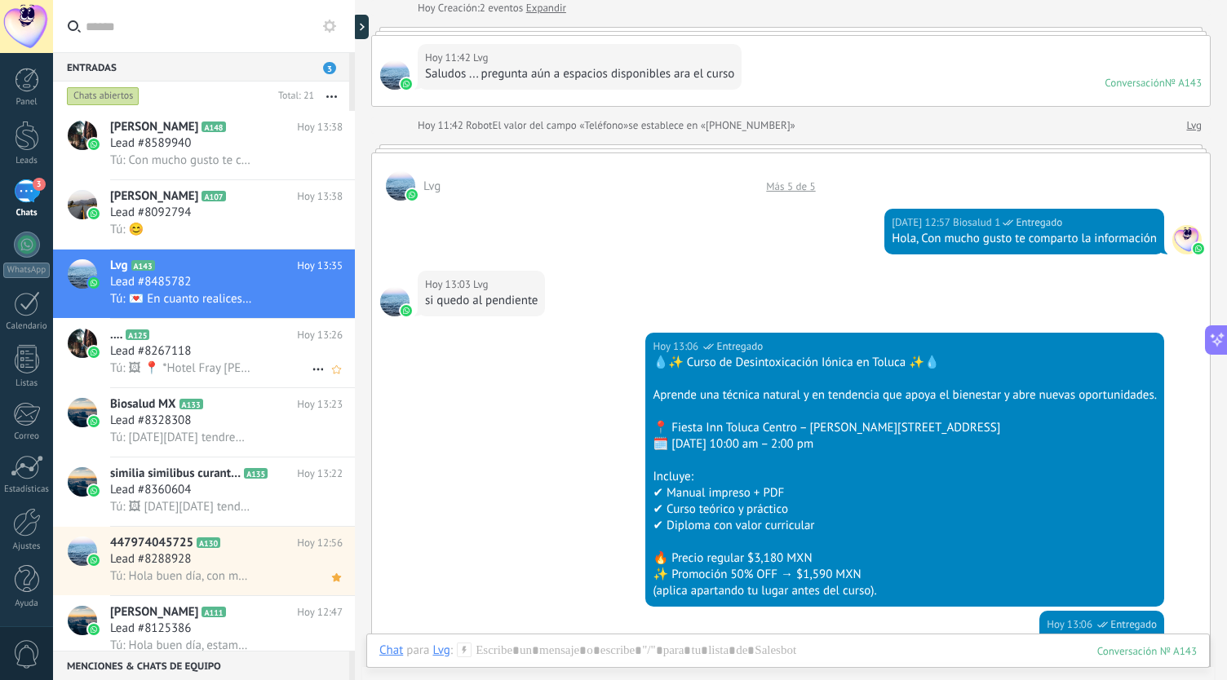
click at [126, 381] on div ".... A125 Hoy 13:26 Lead #8267118 Tú: 🖼 📍 *Hotel Fray Junípero Serra* 📌 Sebasti…" at bounding box center [232, 353] width 245 height 69
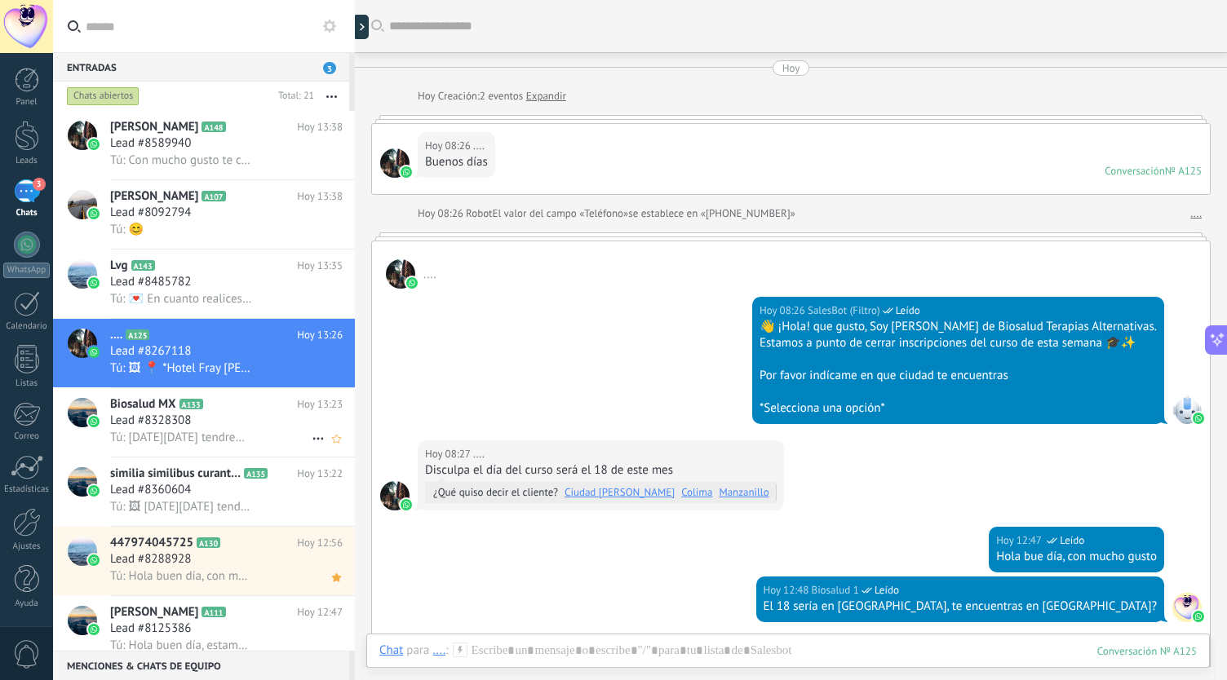
click at [188, 429] on span "Lead #8328308" at bounding box center [150, 421] width 81 height 16
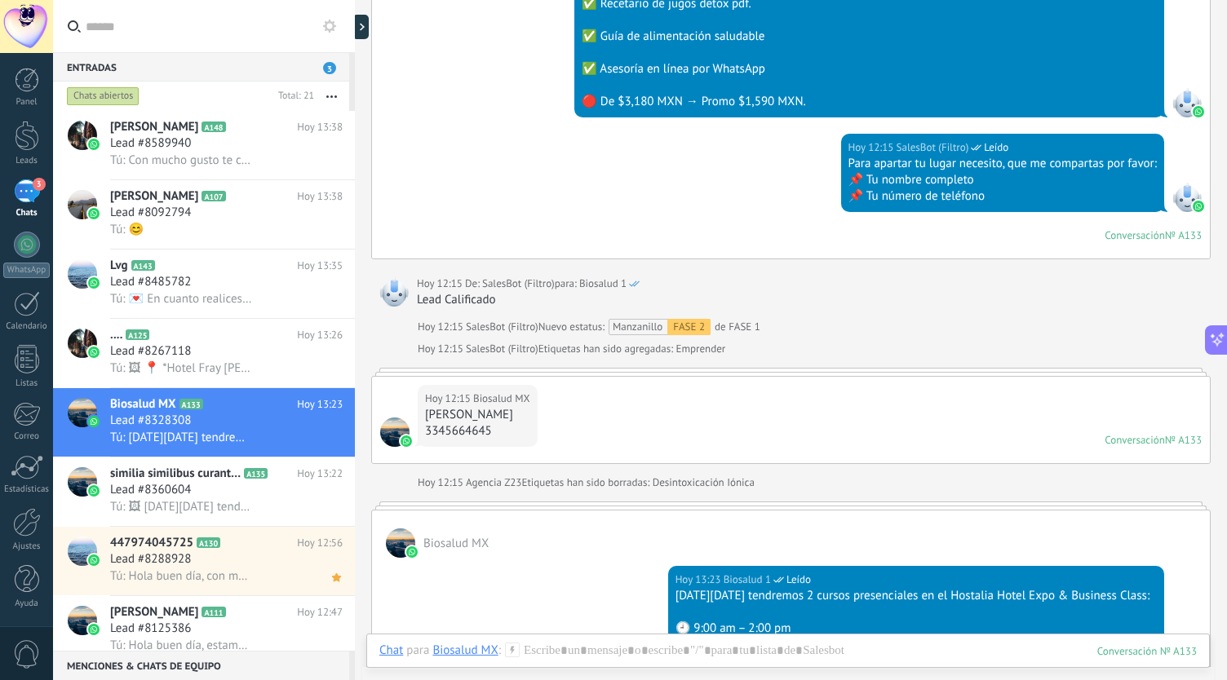
scroll to position [4452, 0]
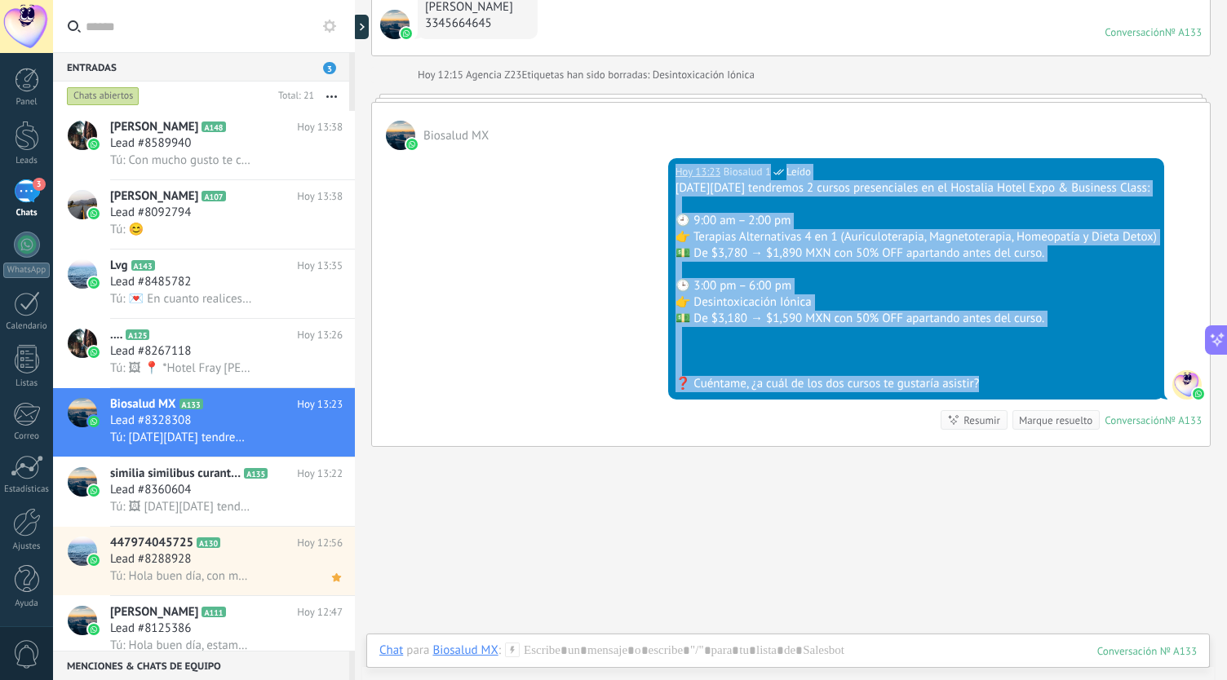
drag, startPoint x: 940, startPoint y: 375, endPoint x: 587, endPoint y: 156, distance: 415.2
click at [587, 156] on div "Hoy 13:23 Biosalud 1 Leído Este domingo 19 de octubre tendremos 2 cursos presen…" at bounding box center [791, 298] width 838 height 296
click at [812, 295] on div "👉 Desintoxicación Iónica" at bounding box center [916, 303] width 481 height 16
drag, startPoint x: 932, startPoint y: 371, endPoint x: 599, endPoint y: 175, distance: 386.6
click at [676, 180] on div "Este domingo 19 de octubre tendremos 2 cursos presenciales en el Hostalia Hotel…" at bounding box center [916, 286] width 481 height 212
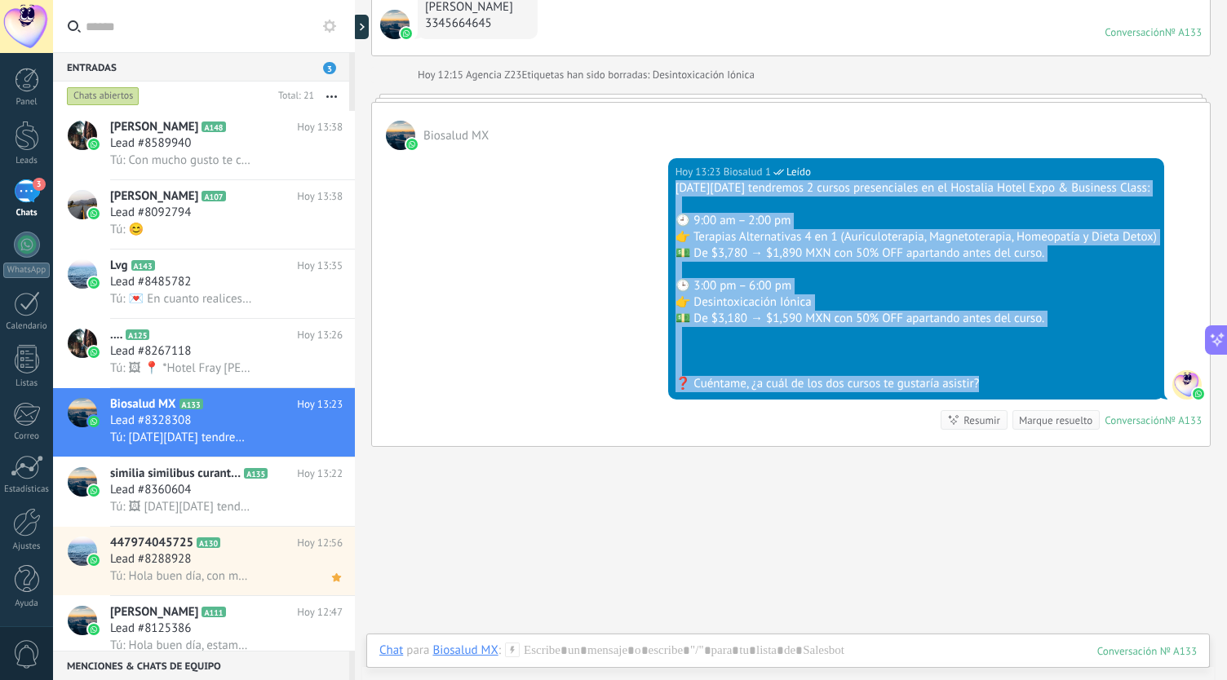
copy div "Este domingo 19 de octubre tendremos 2 cursos presenciales en el Hostalia Hotel…"
click at [171, 161] on span "Tú: Con mucho gusto te comparto la información 😊" at bounding box center [181, 161] width 143 height 16
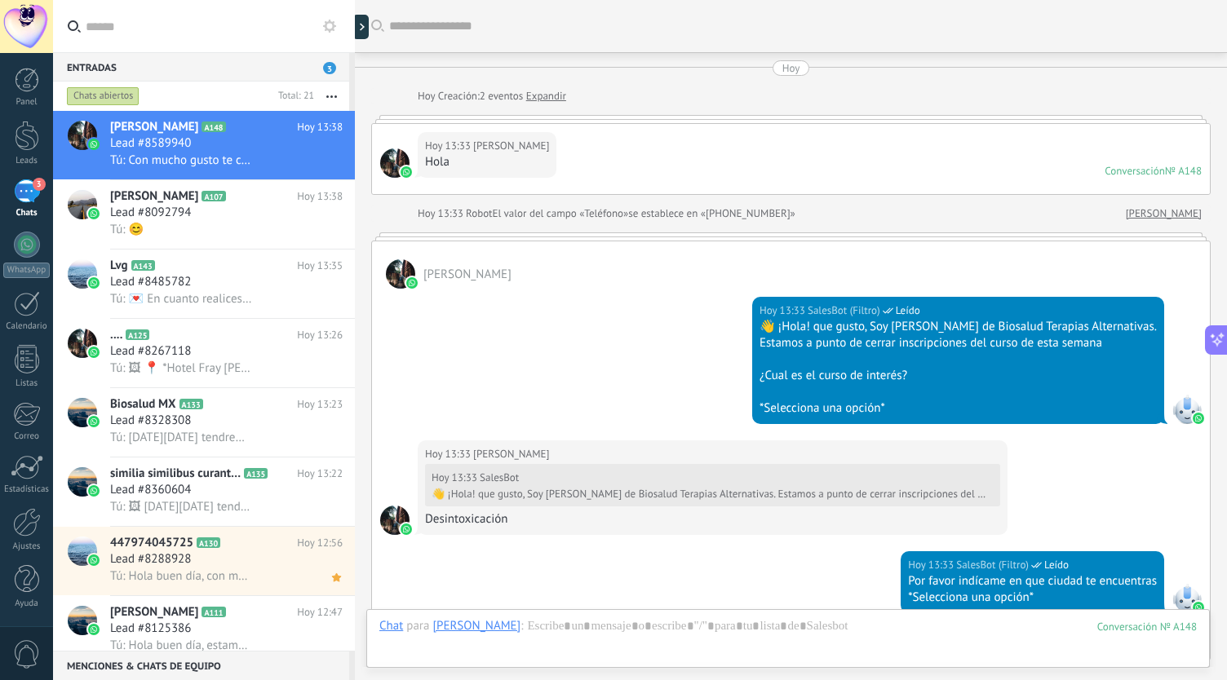
scroll to position [669, 0]
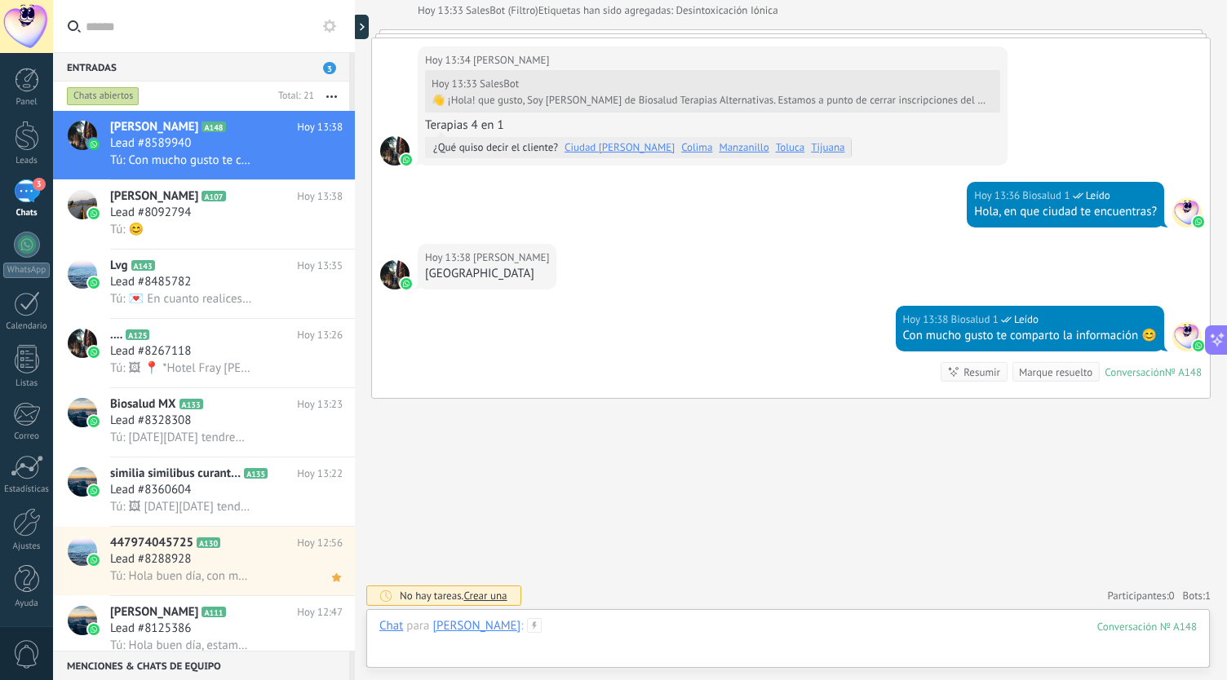
paste div
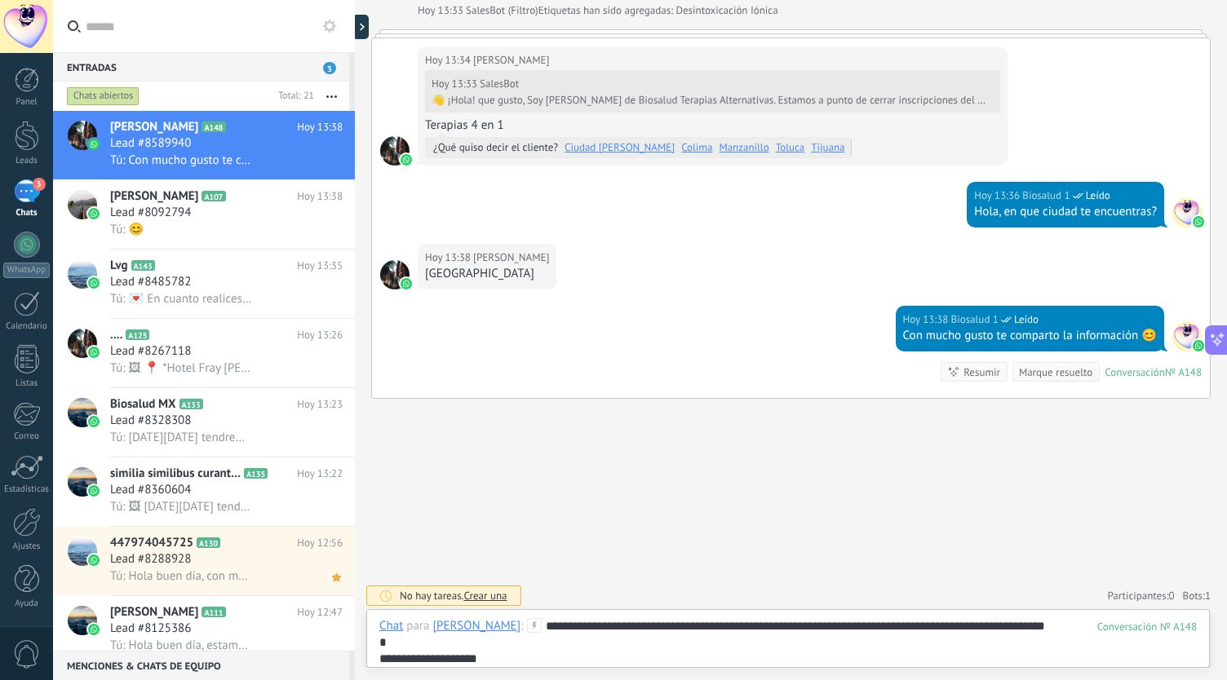
click at [598, 655] on div "**********" at bounding box center [788, 659] width 818 height 16
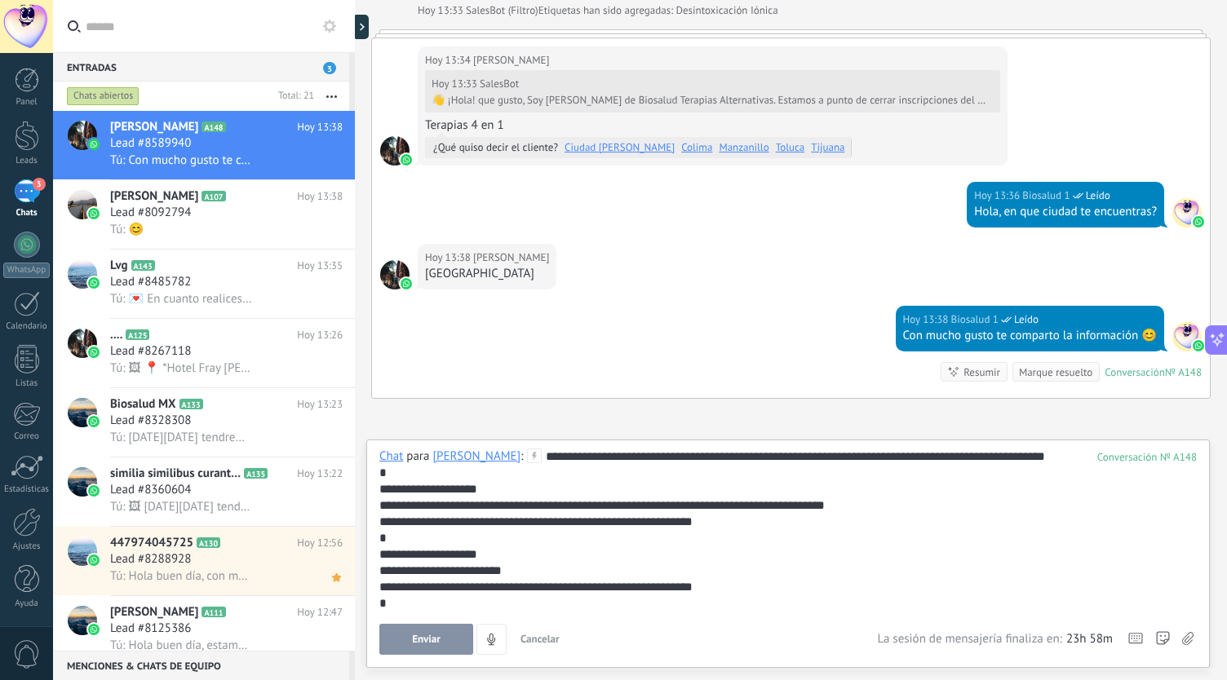
scroll to position [49, 0]
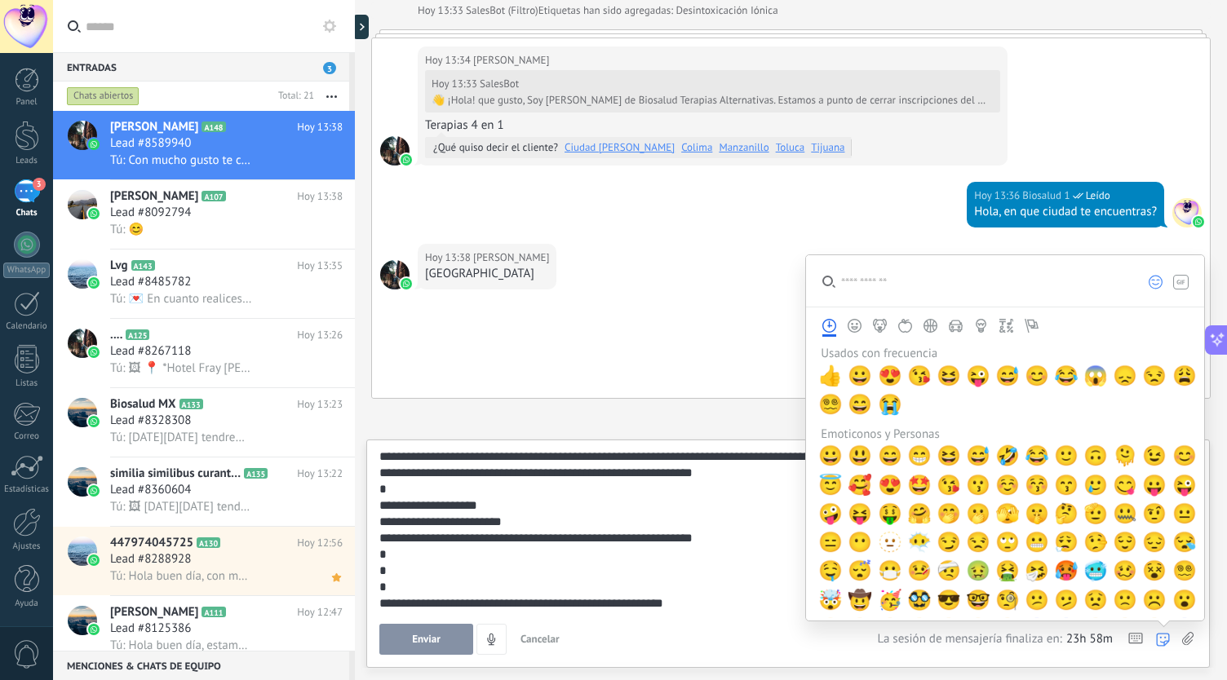
click at [1186, 642] on use at bounding box center [1187, 638] width 11 height 13
click at [0, 0] on input "file" at bounding box center [0, 0] width 0 height 0
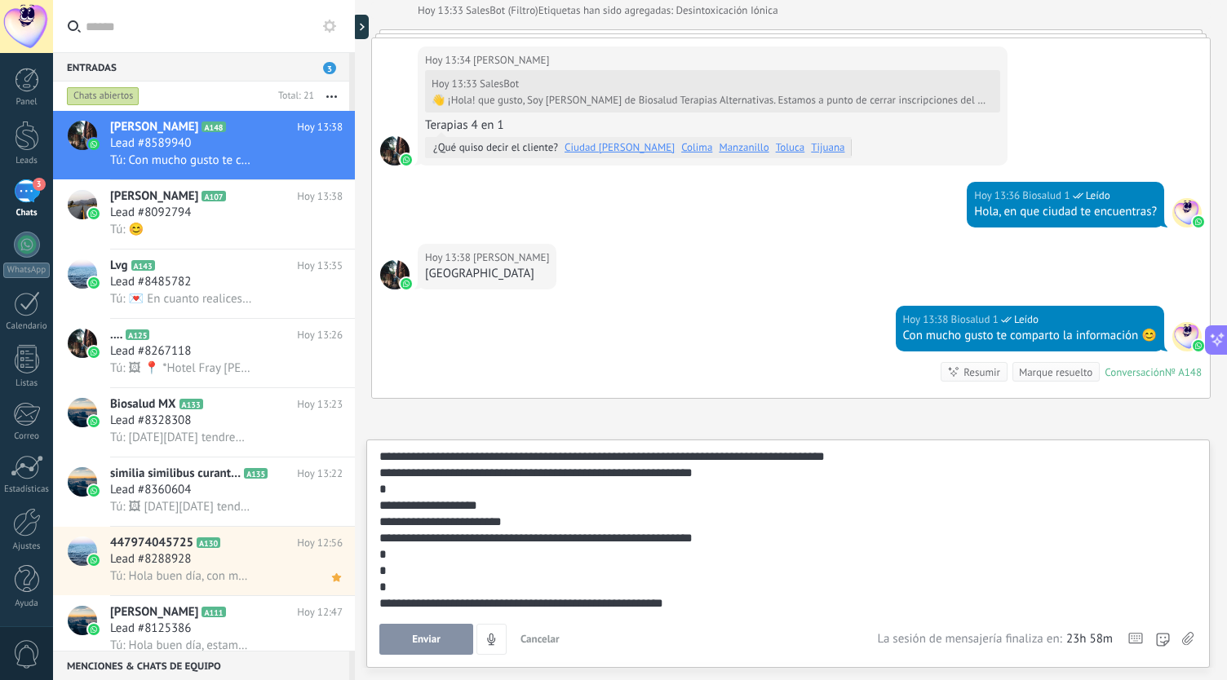
scroll to position [78, 0]
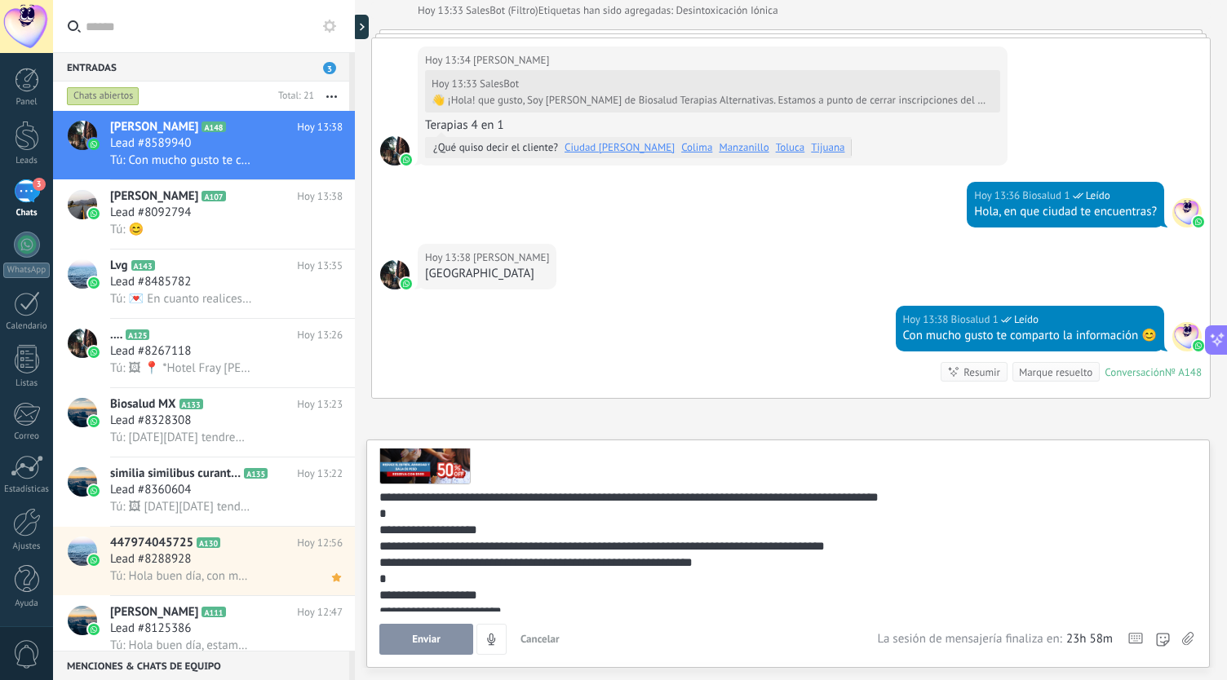
click at [438, 641] on span "Enviar" at bounding box center [426, 639] width 29 height 11
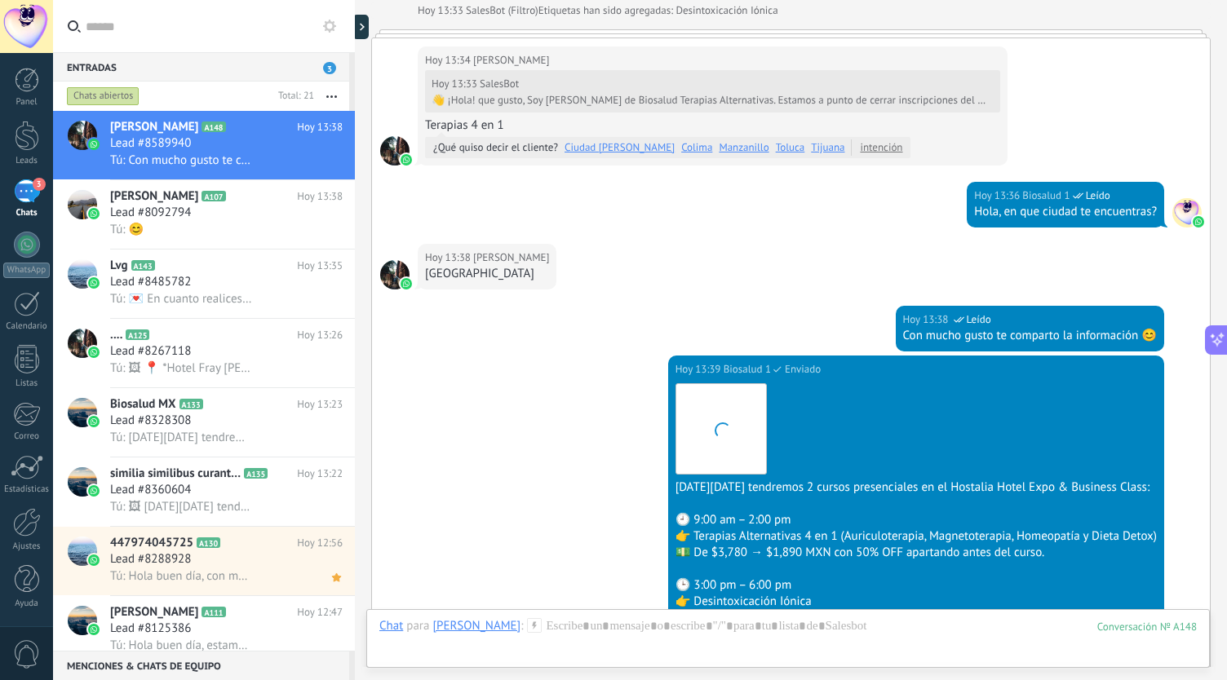
scroll to position [1016, 0]
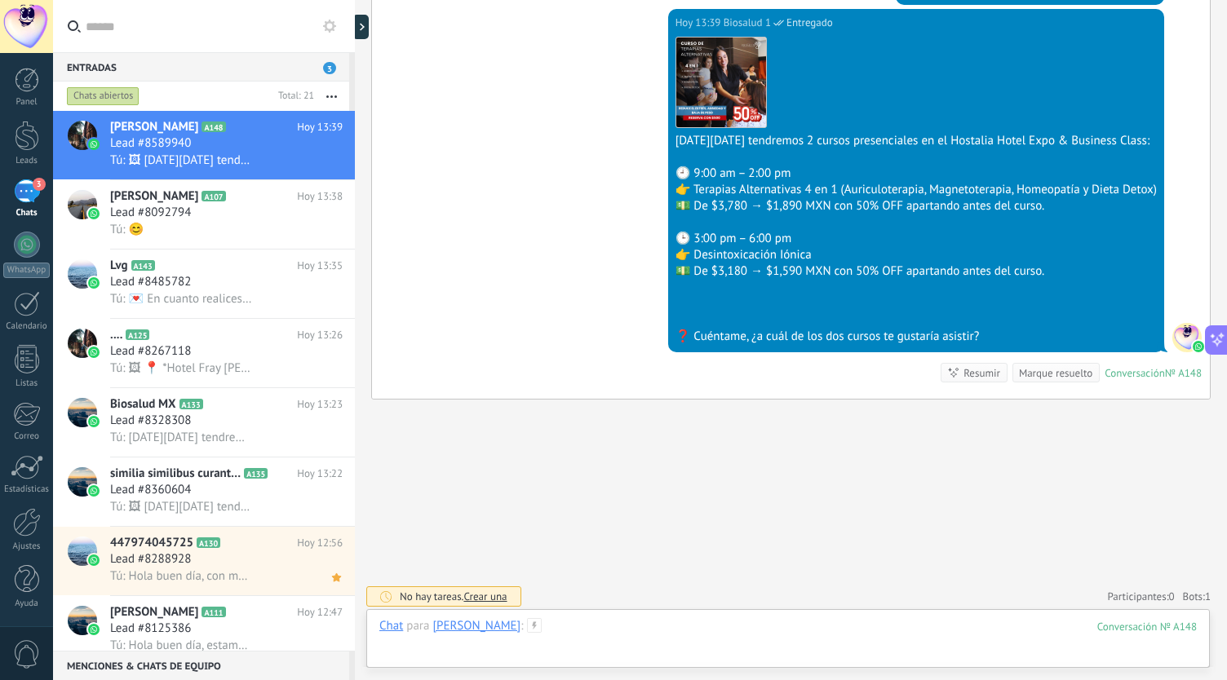
click at [829, 632] on div at bounding box center [788, 642] width 818 height 49
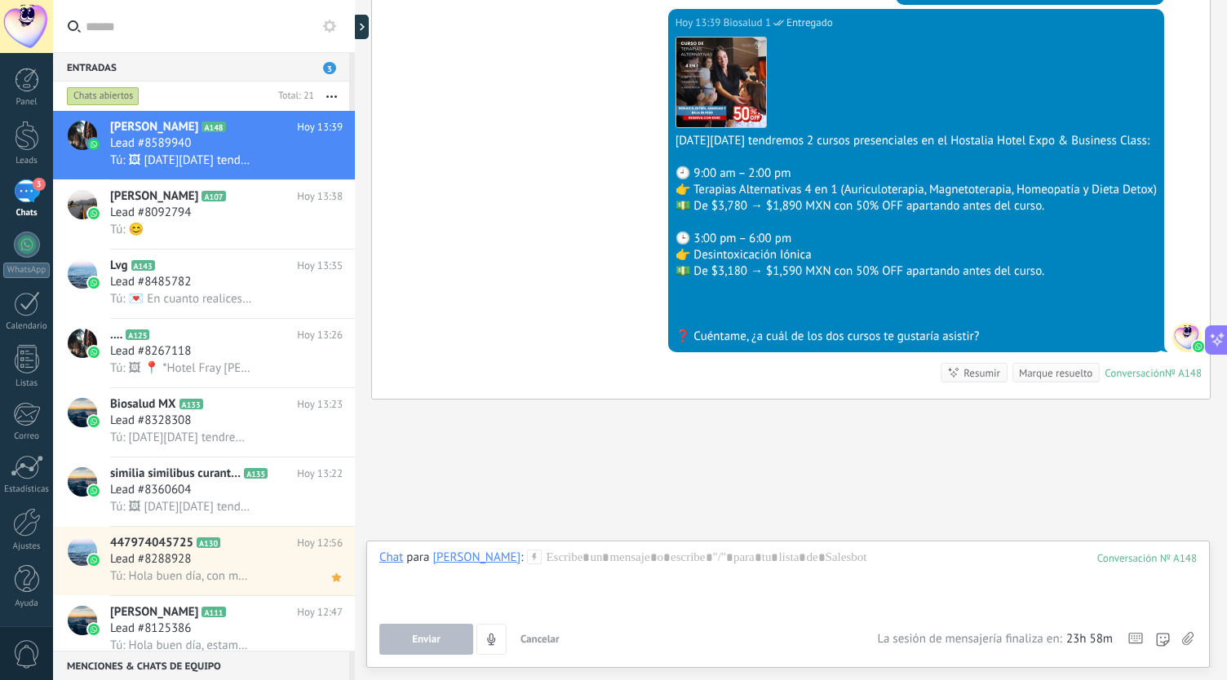
click at [1190, 634] on icon at bounding box center [1187, 639] width 11 height 14
click at [0, 0] on input "file" at bounding box center [0, 0] width 0 height 0
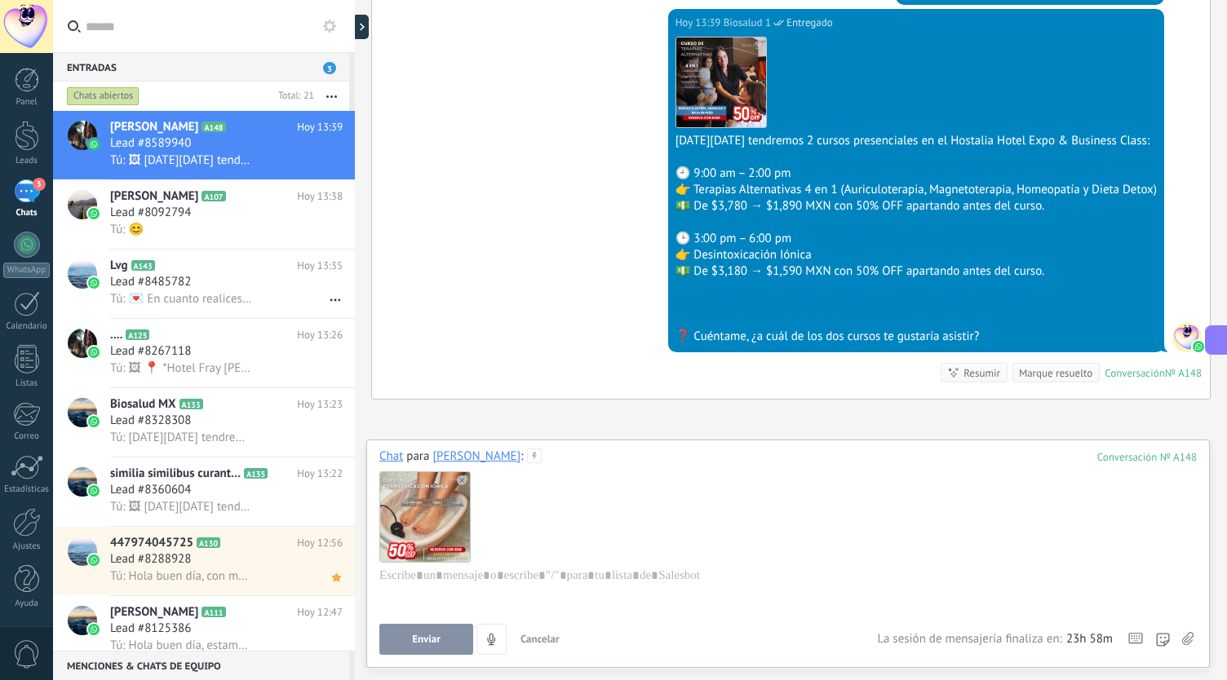
click at [446, 641] on button "Enviar" at bounding box center [426, 639] width 94 height 31
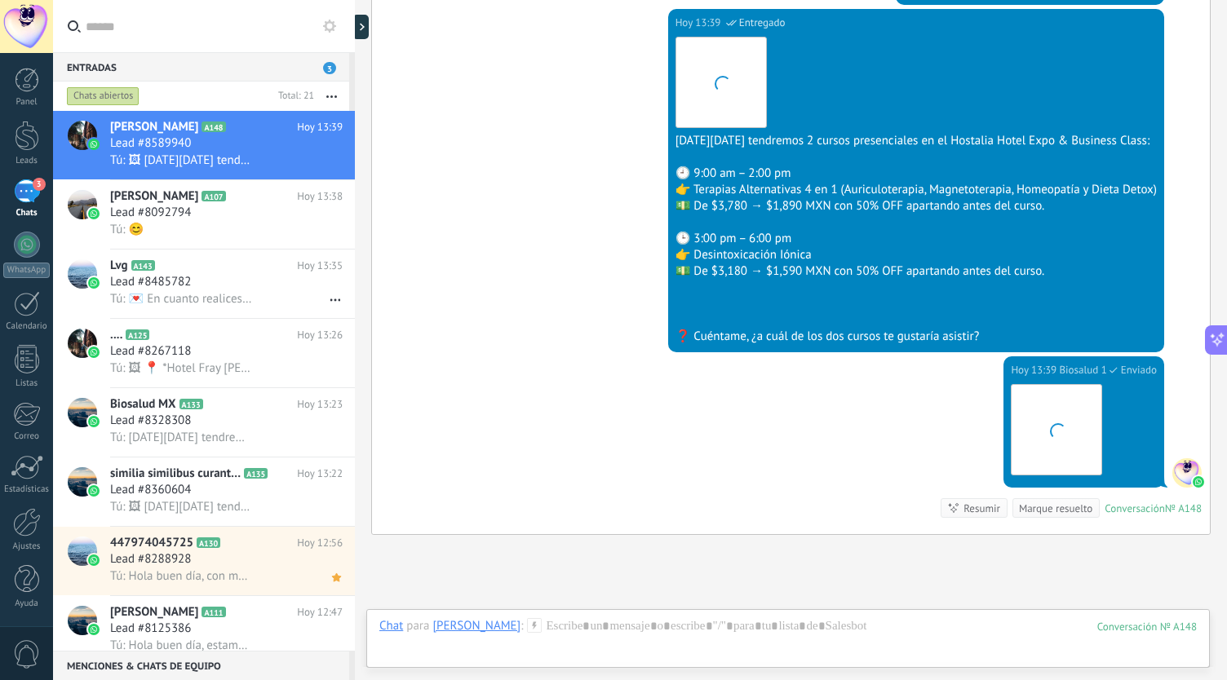
scroll to position [1150, 0]
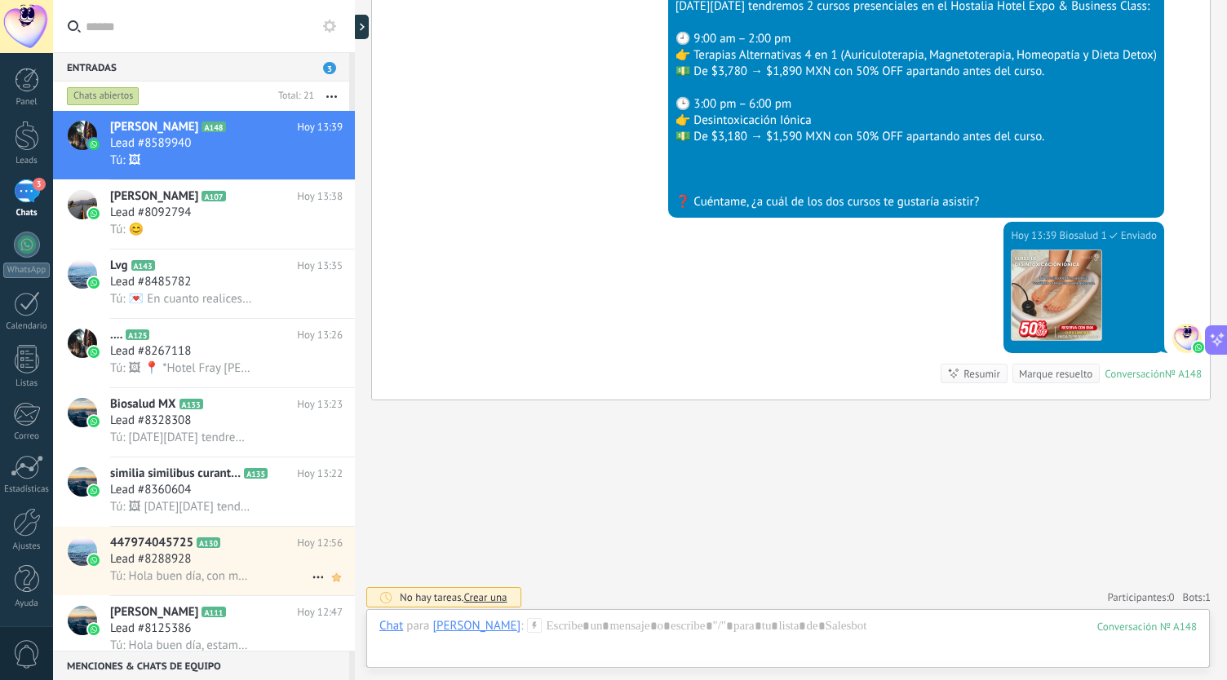
click at [330, 587] on icon at bounding box center [336, 578] width 17 height 20
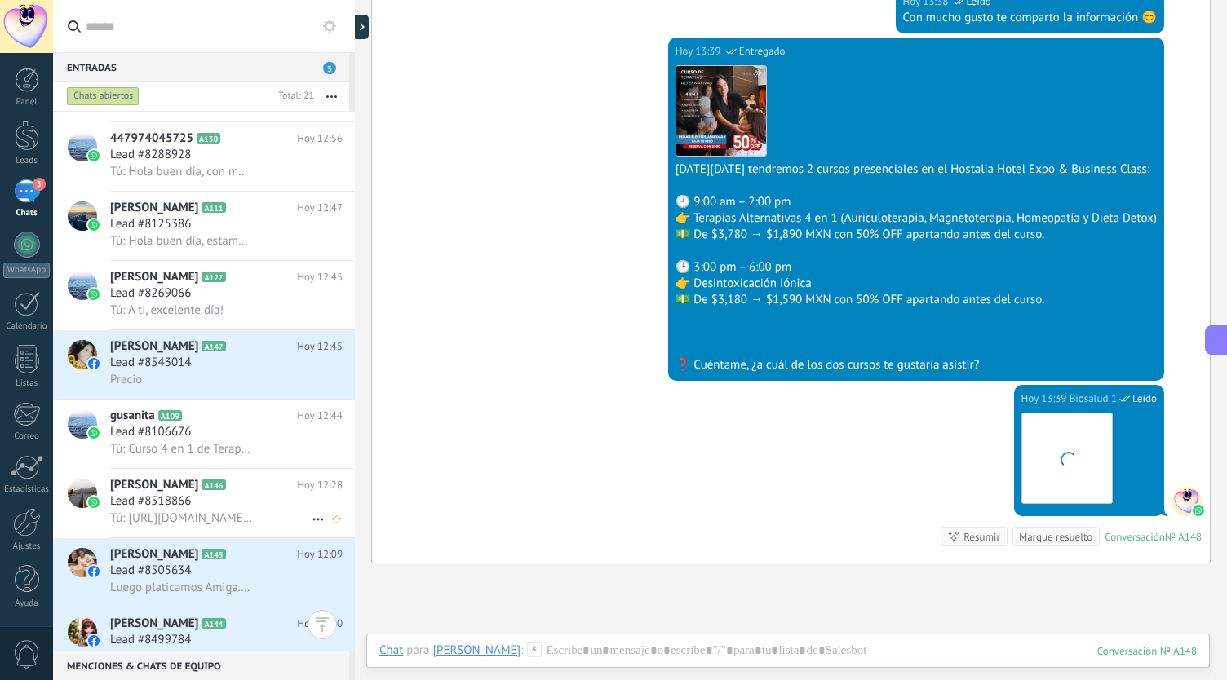
scroll to position [490, 0]
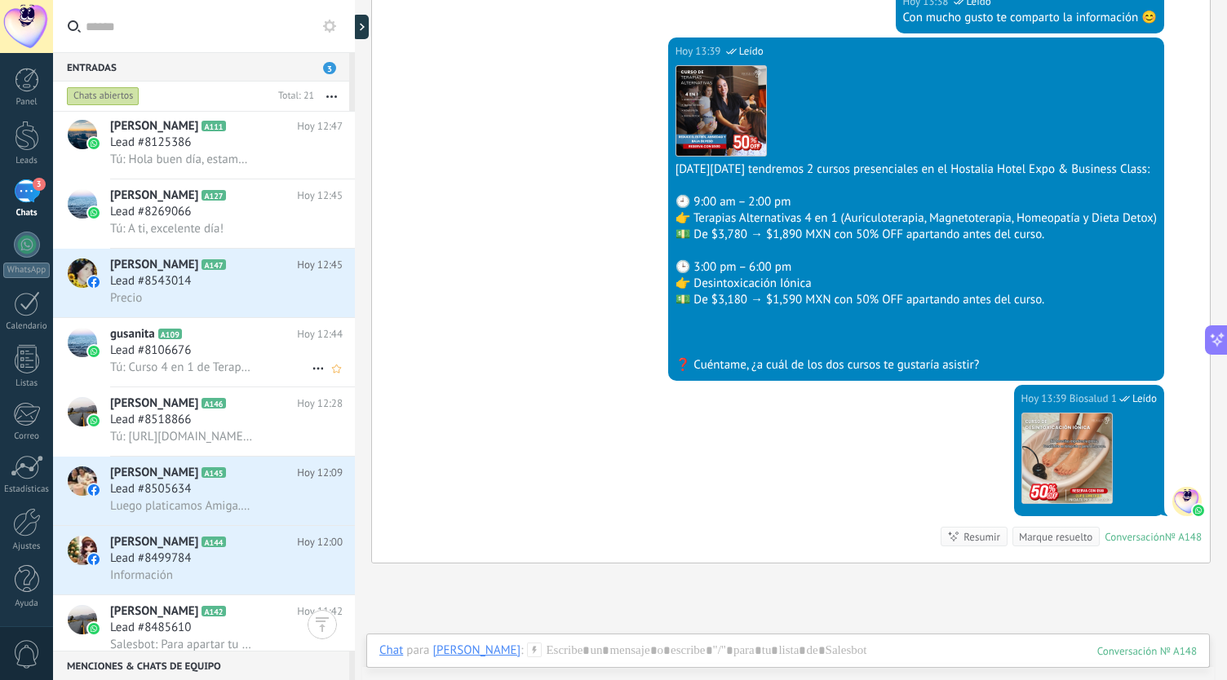
click at [175, 359] on span "Lead #8106676" at bounding box center [150, 351] width 81 height 16
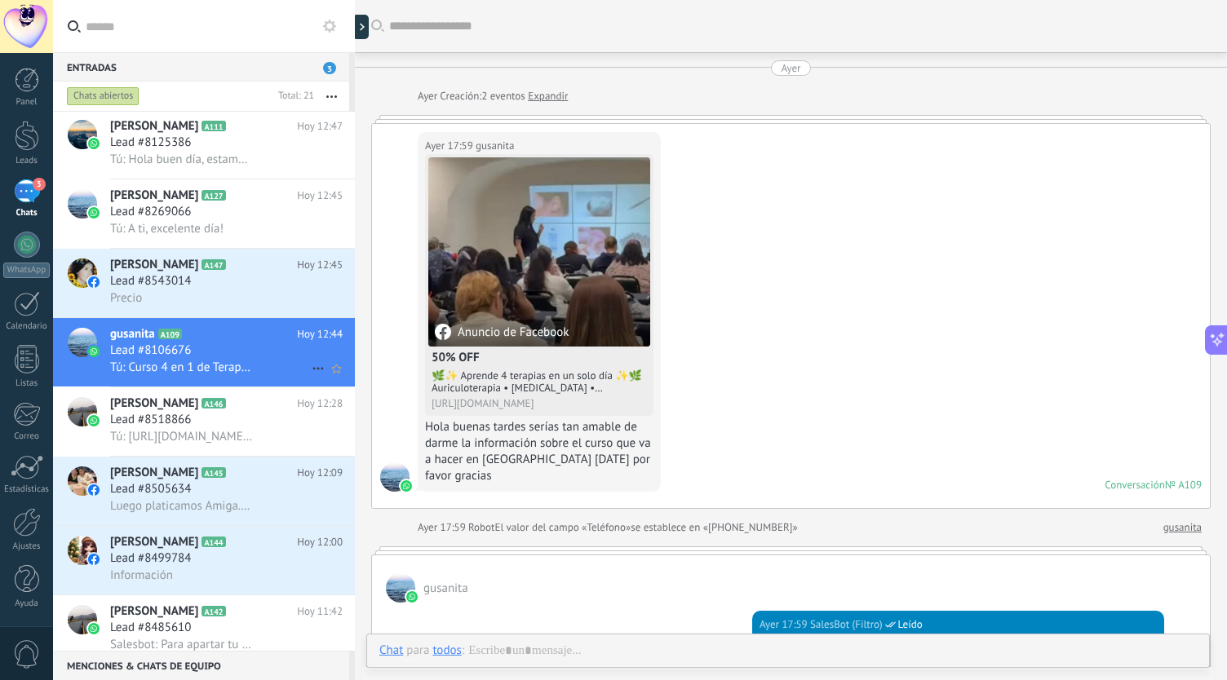
scroll to position [1286, 0]
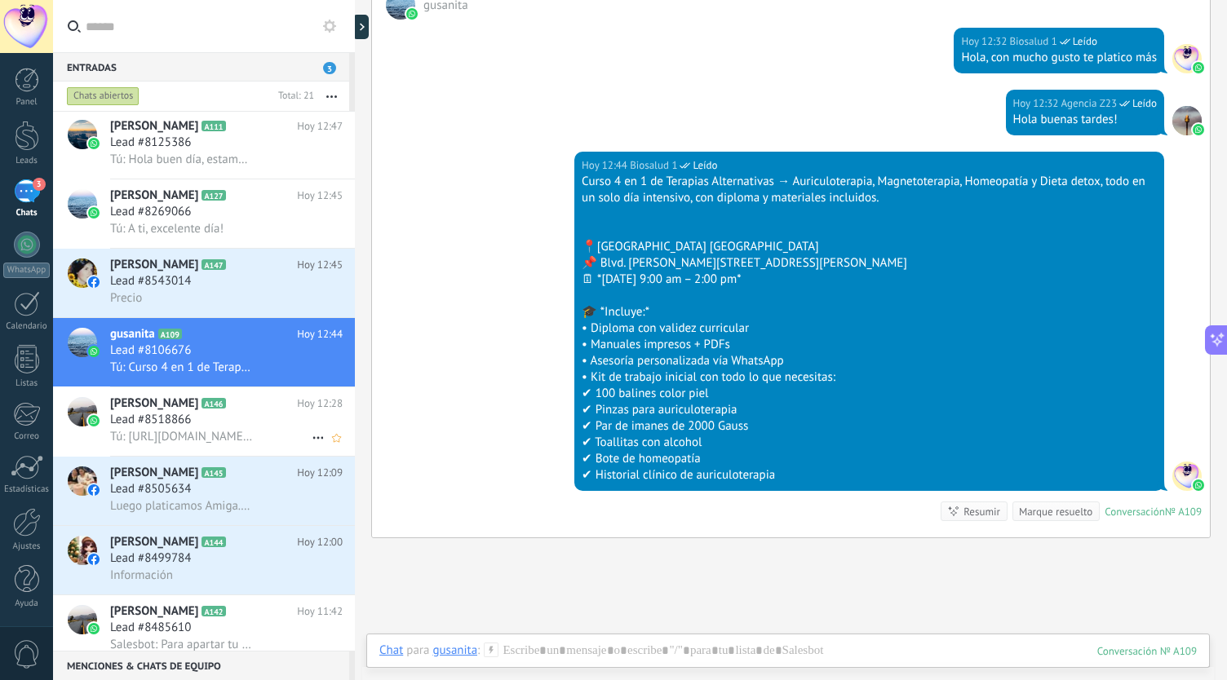
click at [197, 428] on h3 "Lead #8518866" at bounding box center [154, 420] width 89 height 16
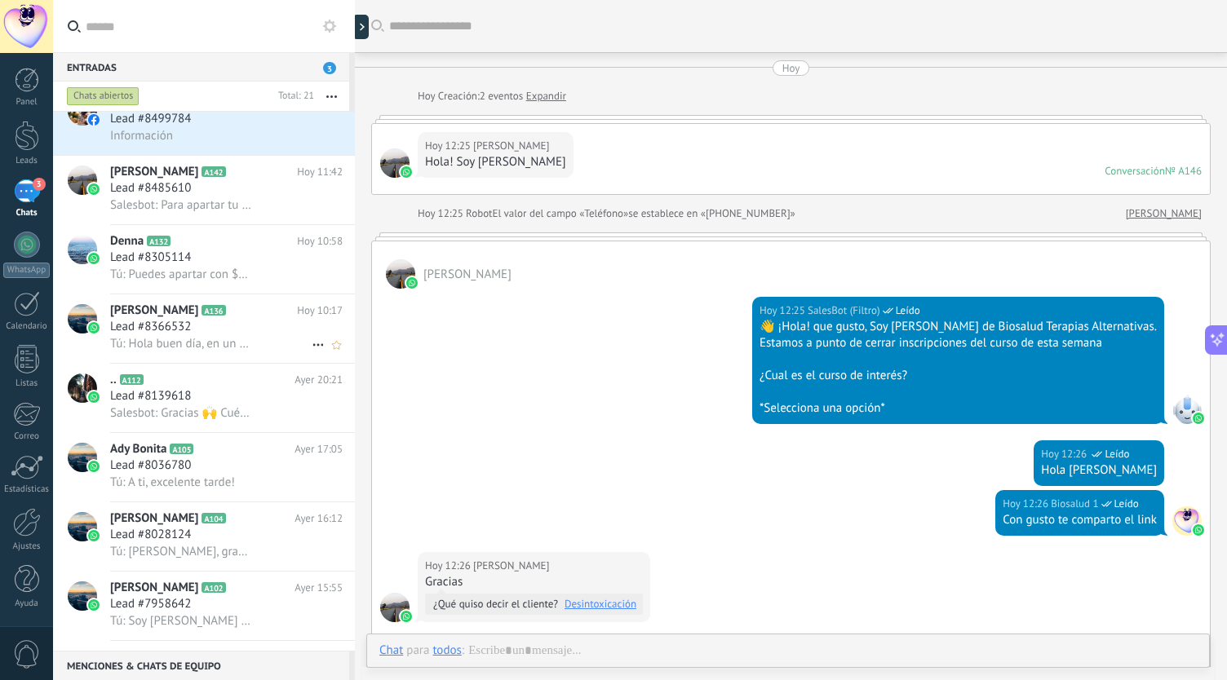
scroll to position [359, 0]
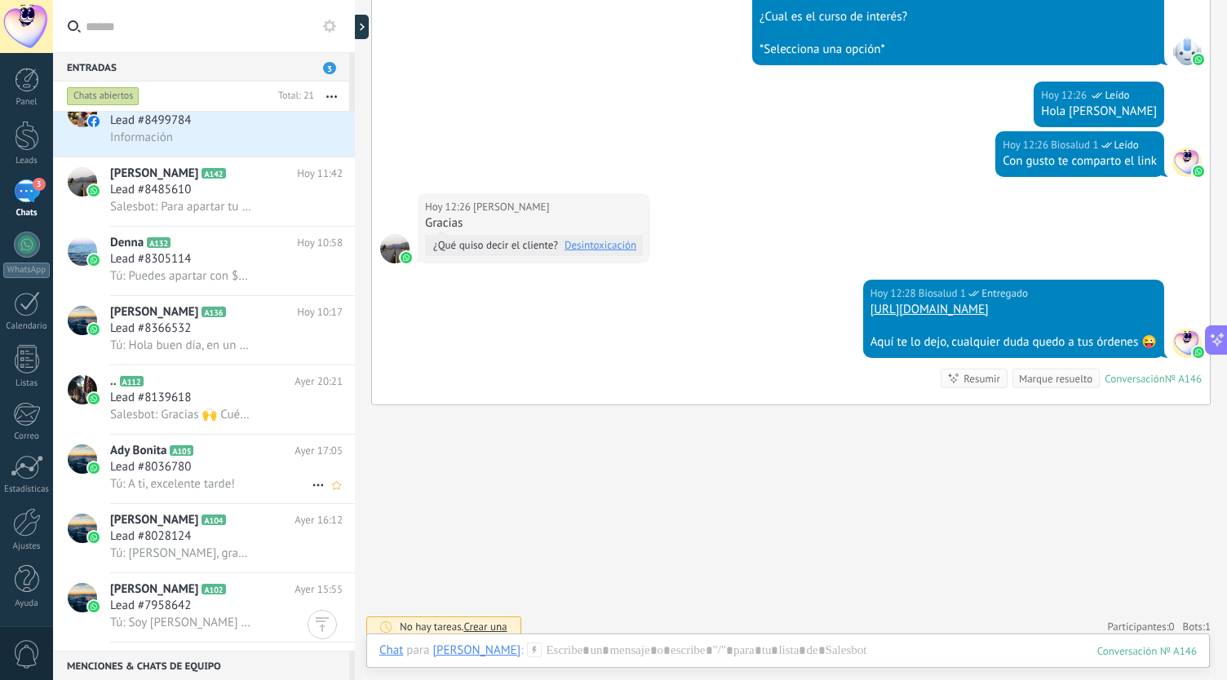
click at [205, 476] on div "Lead #8036780" at bounding box center [226, 467] width 233 height 16
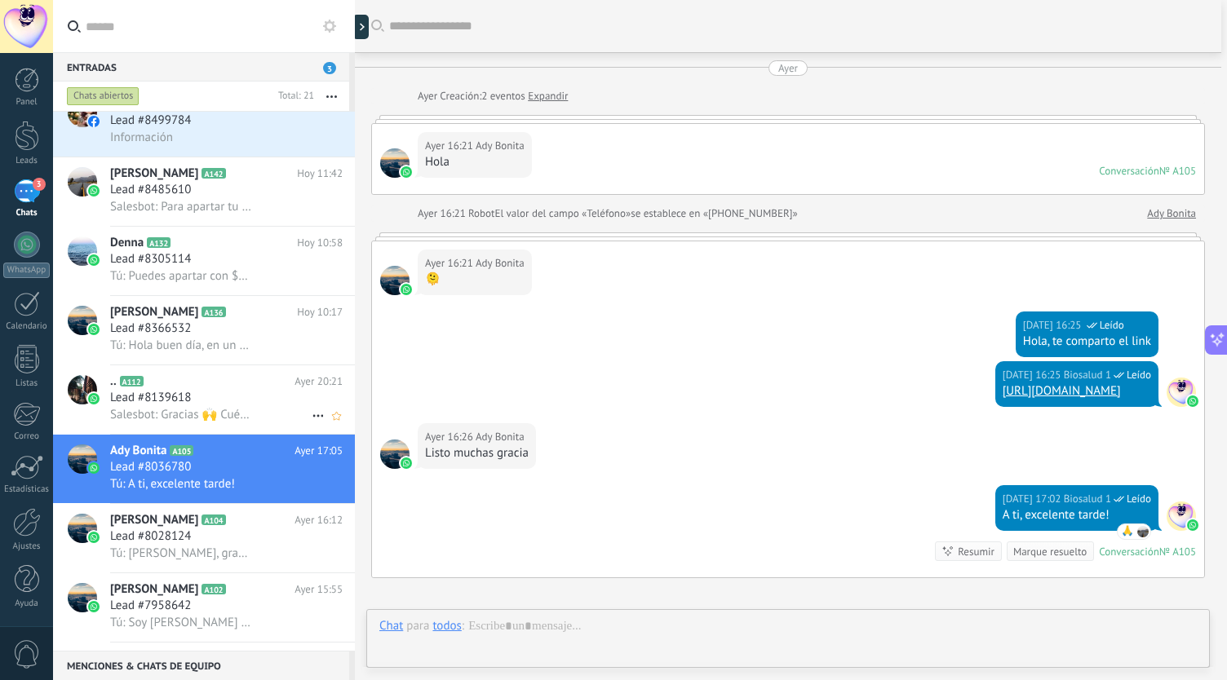
scroll to position [180, 0]
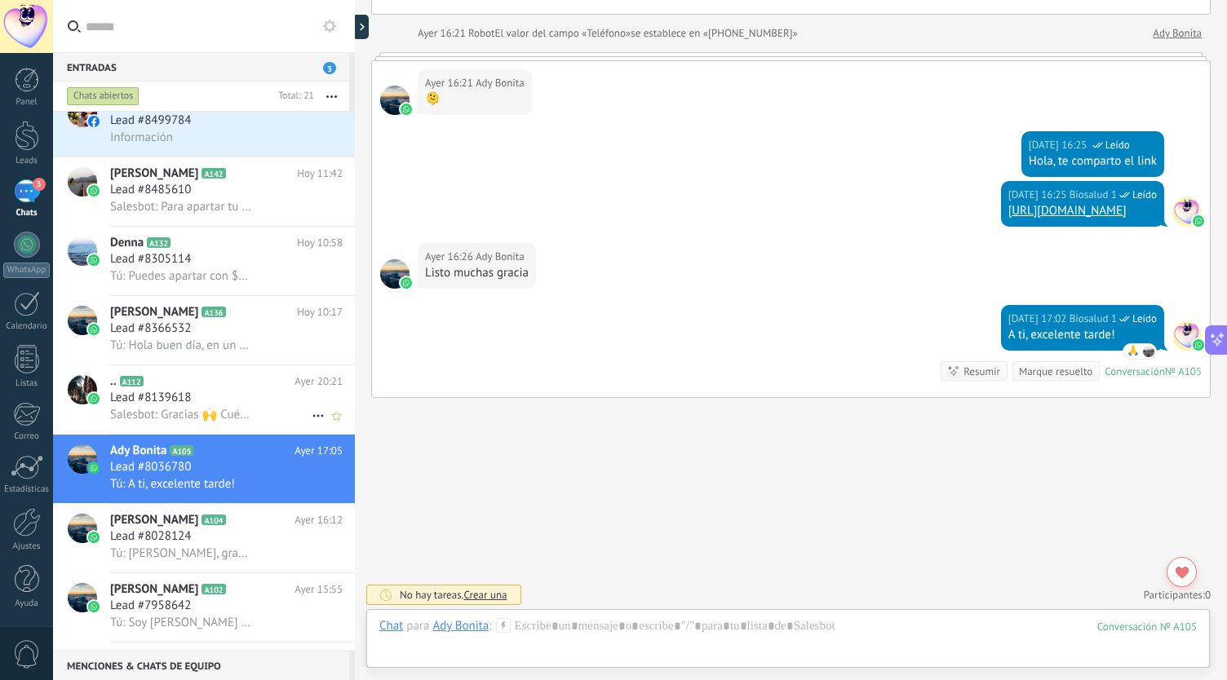
click at [208, 421] on span "Salesbot: Gracias 🙌 Cuéntame, ¿por qué te interesa el curso? *Selecciona una op…" at bounding box center [181, 415] width 143 height 16
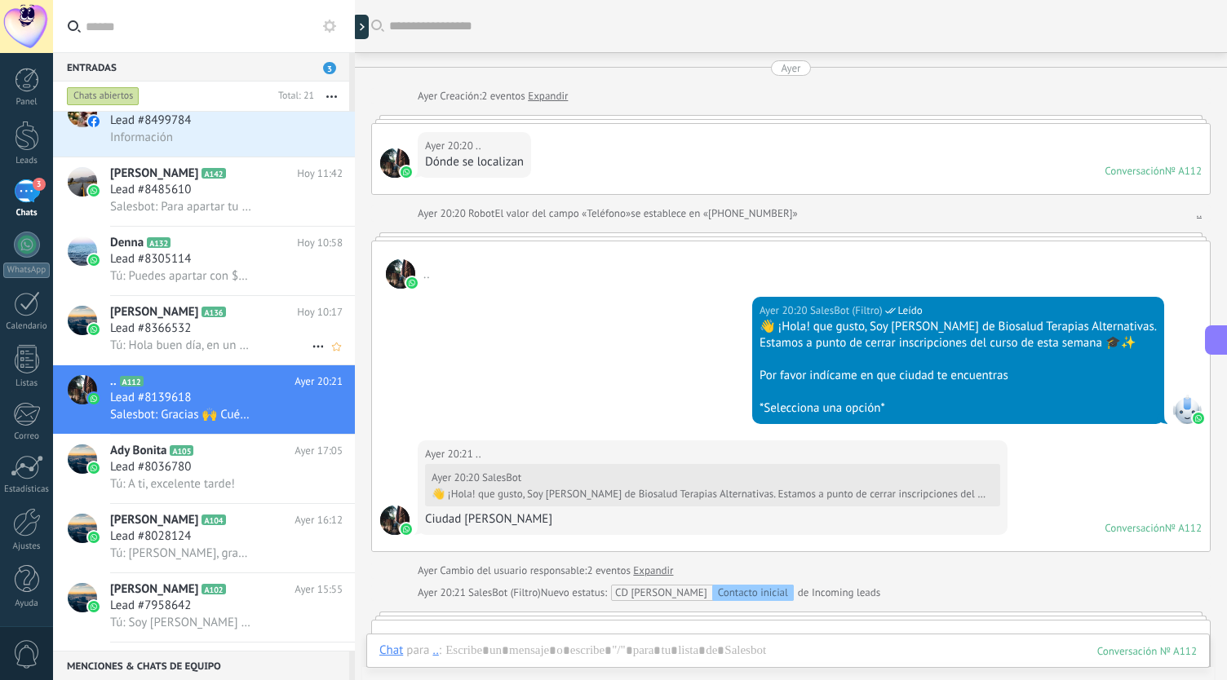
scroll to position [372, 0]
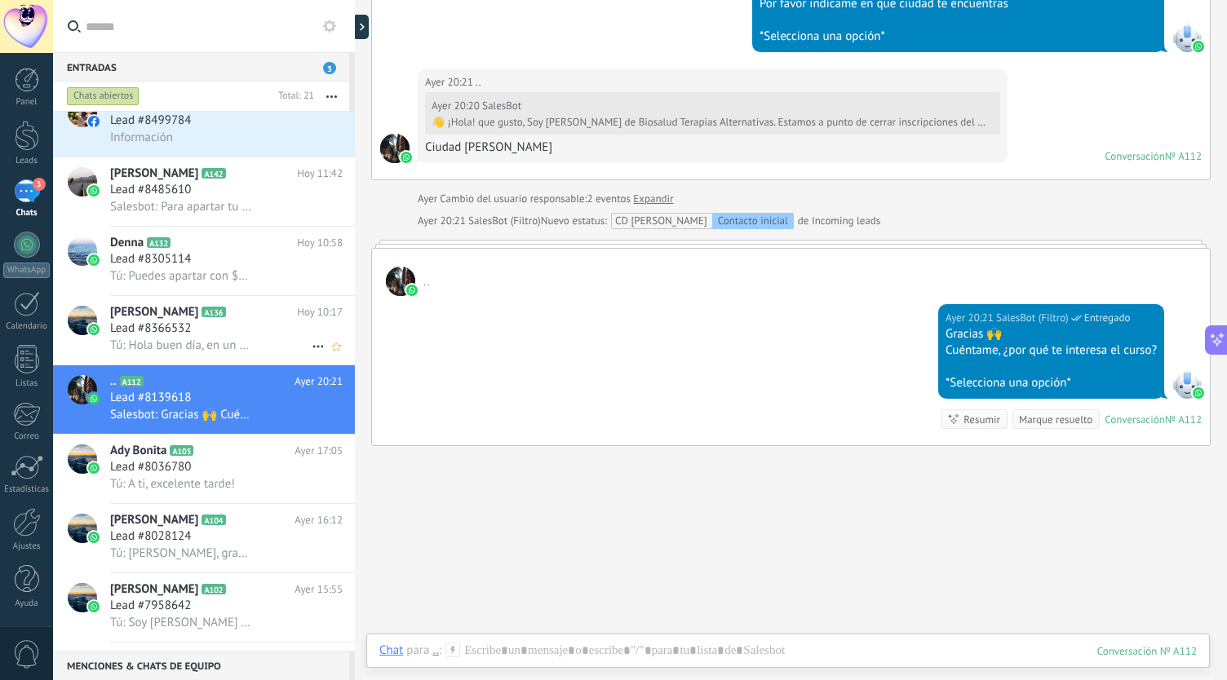
click at [196, 326] on h3 "Lead #8366532" at bounding box center [154, 329] width 89 height 16
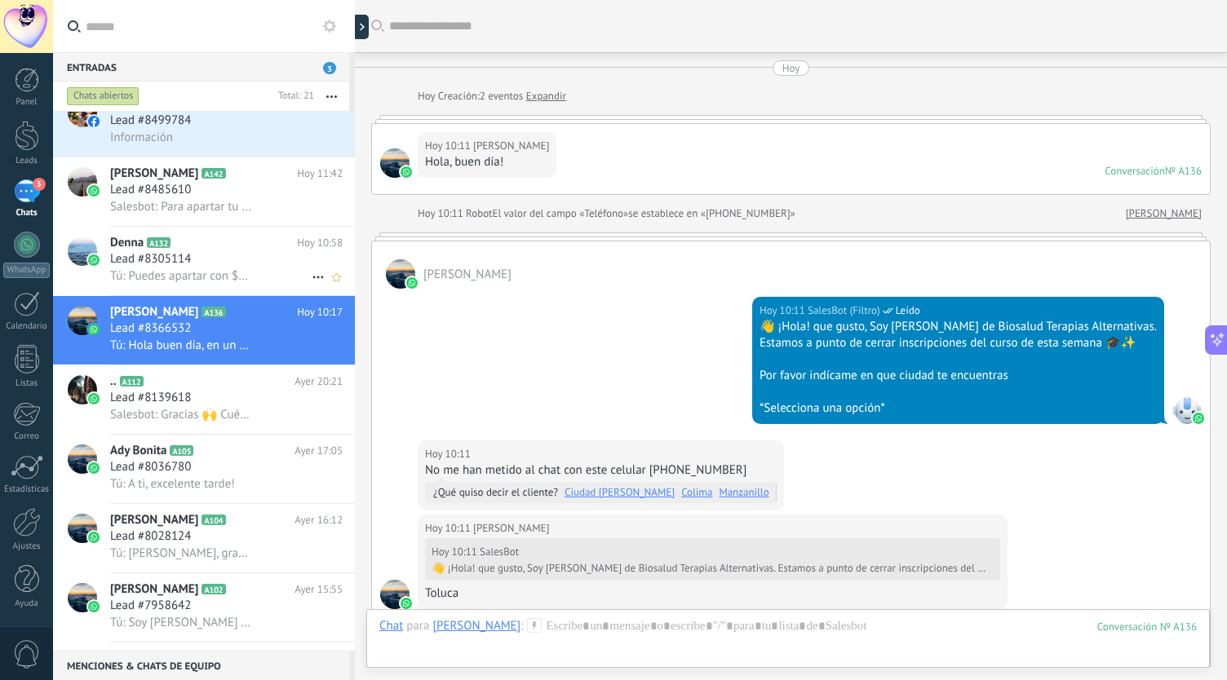
scroll to position [321, 0]
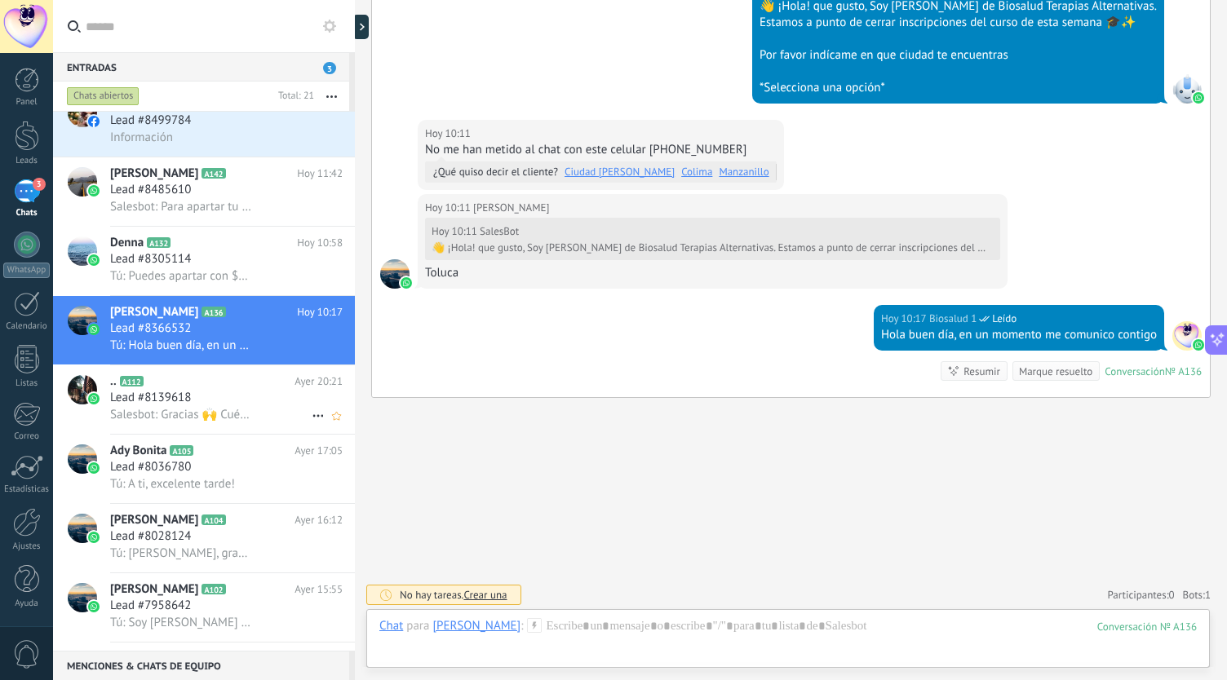
click at [153, 386] on icon at bounding box center [156, 382] width 16 height 16
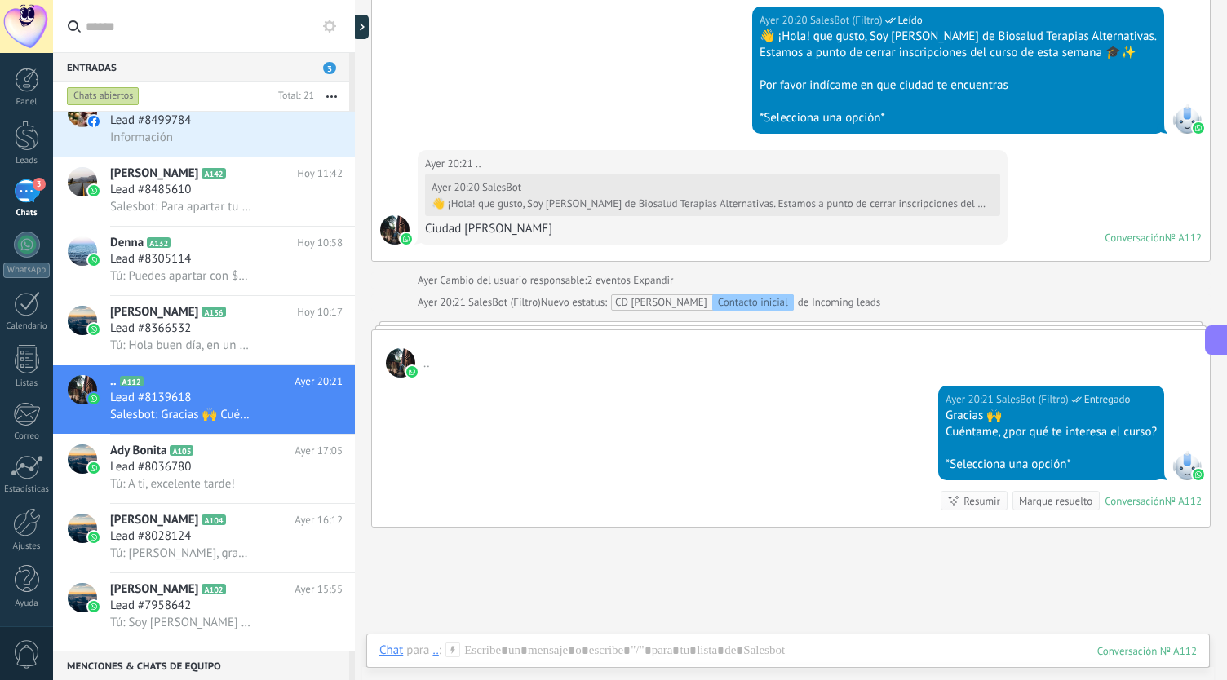
scroll to position [419, 0]
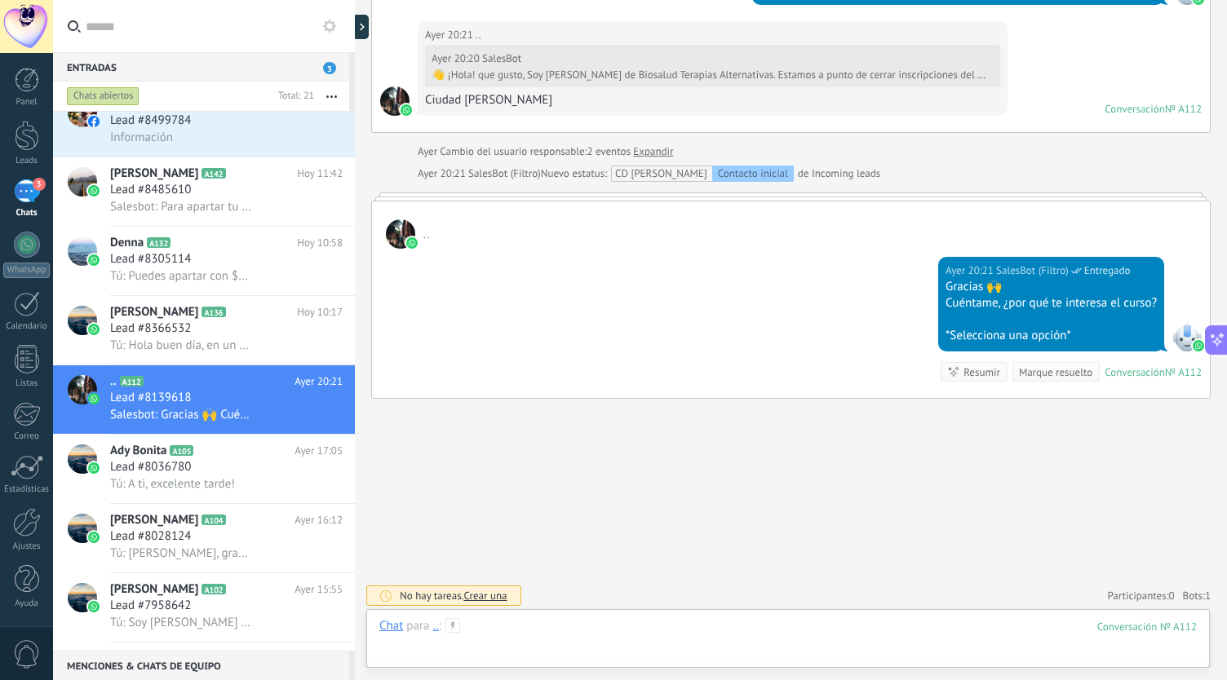
click at [539, 631] on div at bounding box center [788, 642] width 818 height 49
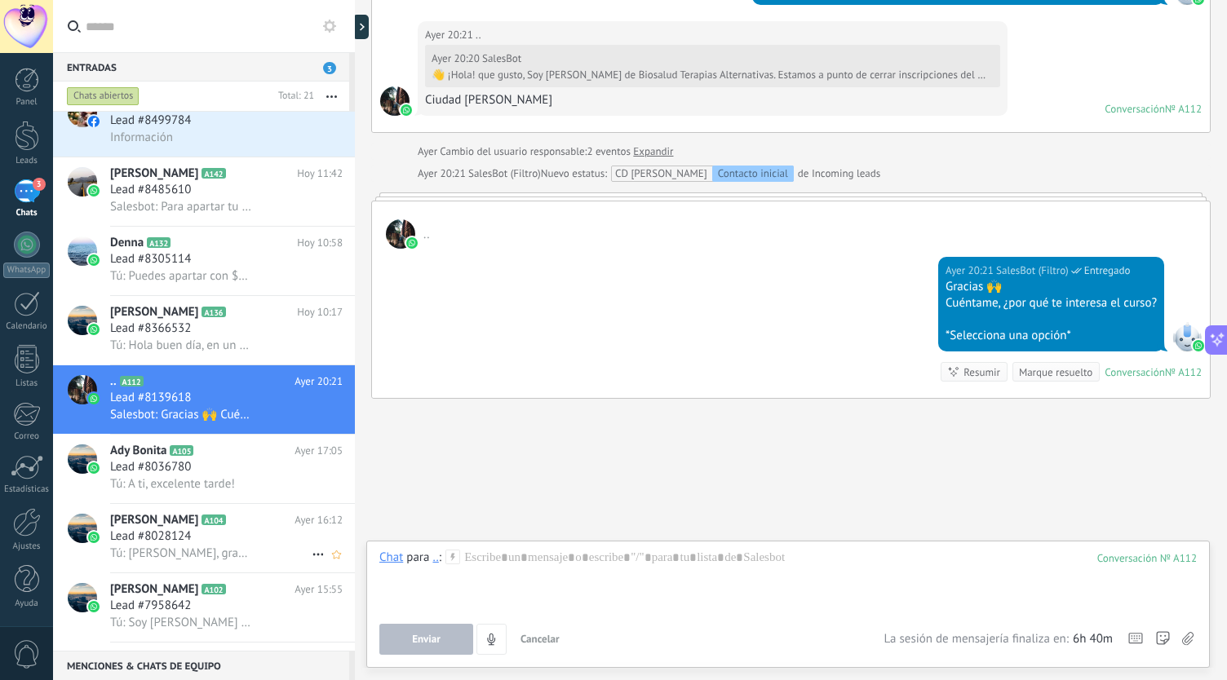
click at [165, 521] on h2 "[PERSON_NAME] A104" at bounding box center [202, 520] width 184 height 16
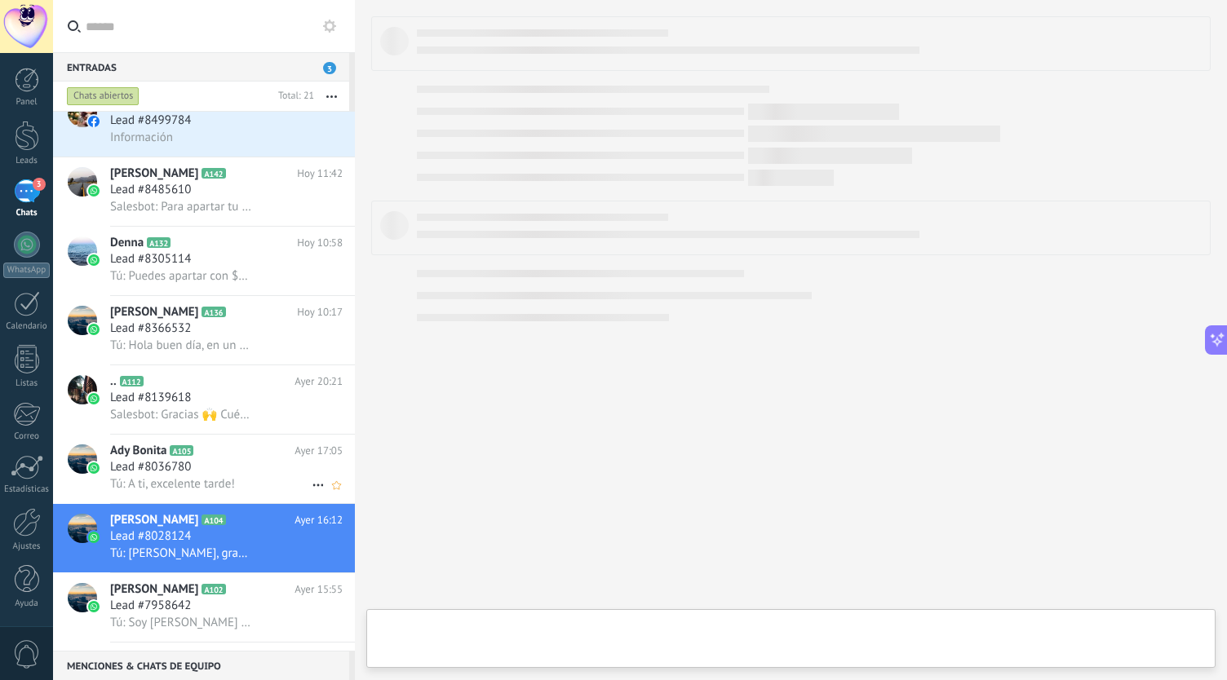
click at [186, 476] on span "Lead #8036780" at bounding box center [150, 467] width 81 height 16
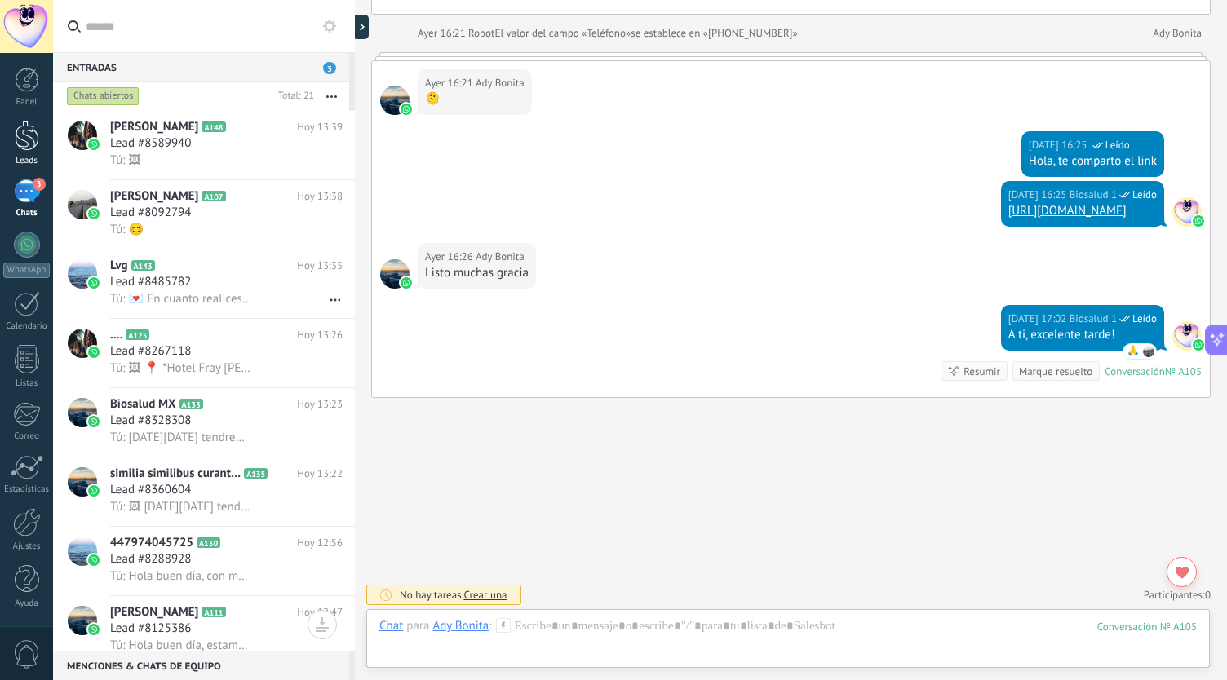
click at [25, 144] on div at bounding box center [27, 136] width 24 height 30
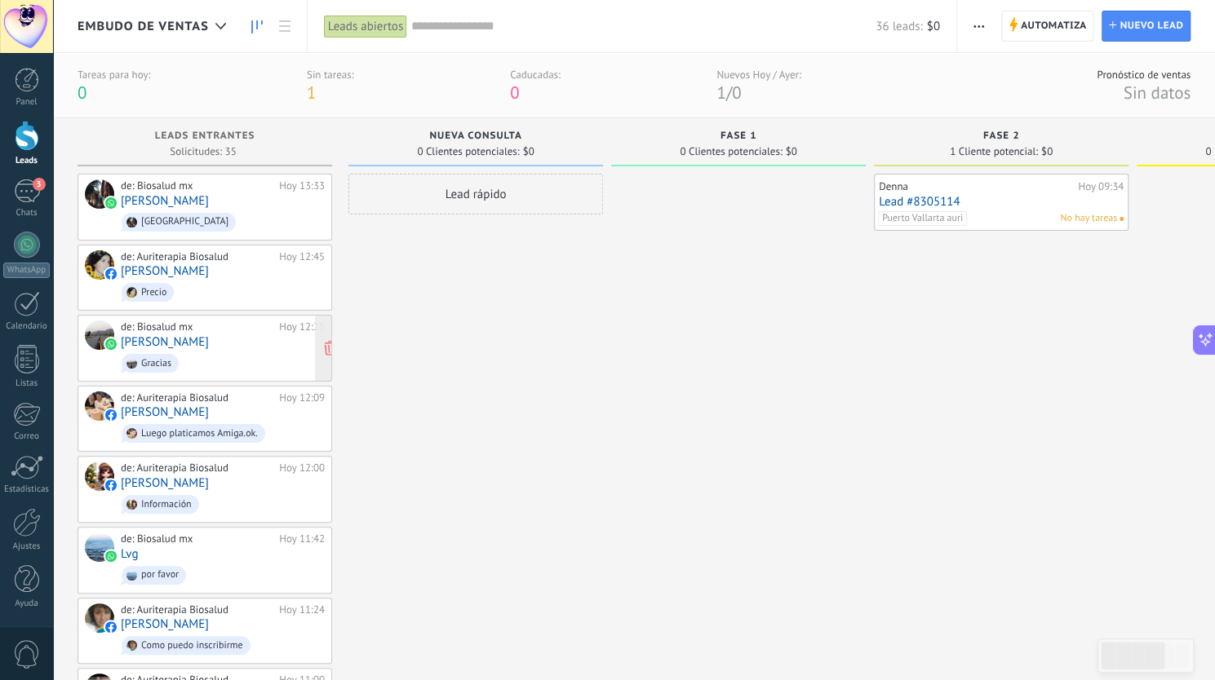
click at [189, 342] on div "de: Biosalud mx [DATE] 12:25 [PERSON_NAME]" at bounding box center [223, 348] width 204 height 55
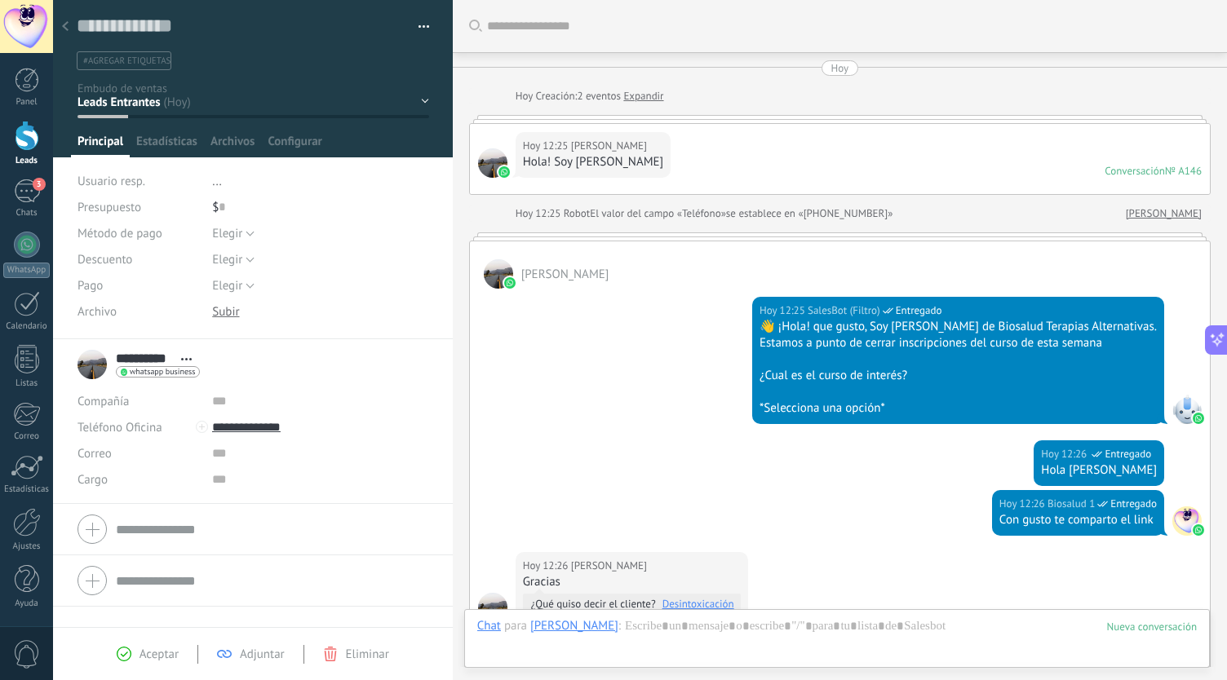
scroll to position [366, 0]
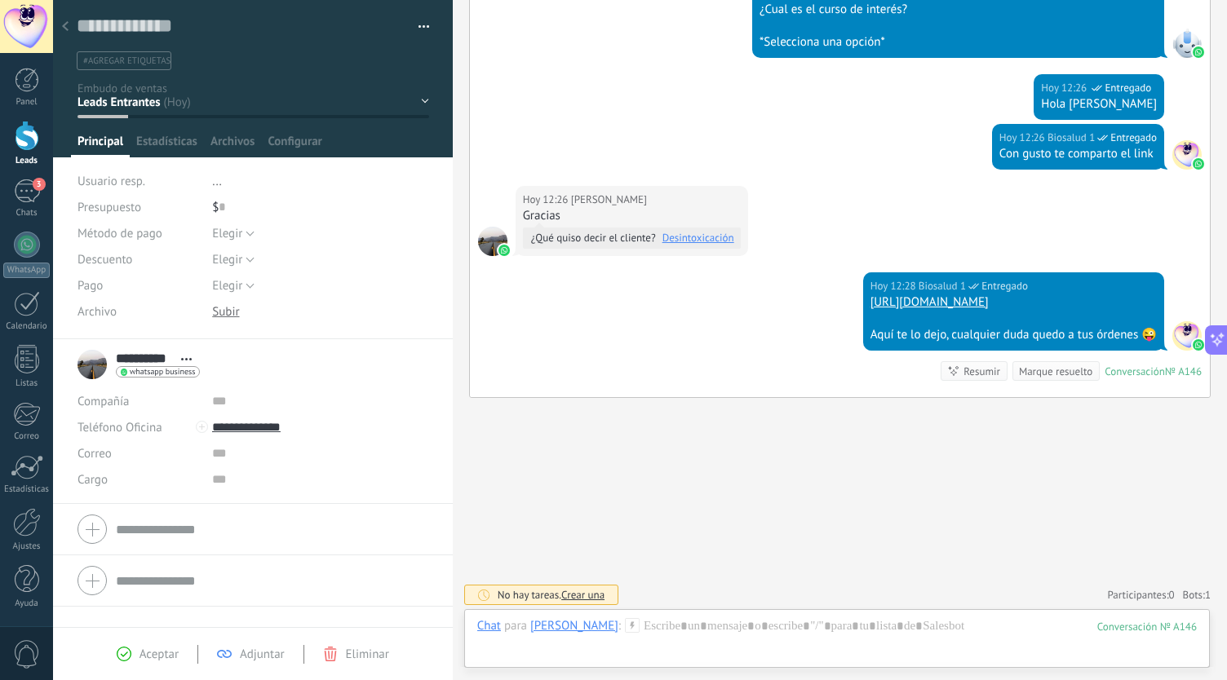
click at [60, 26] on div at bounding box center [65, 27] width 23 height 32
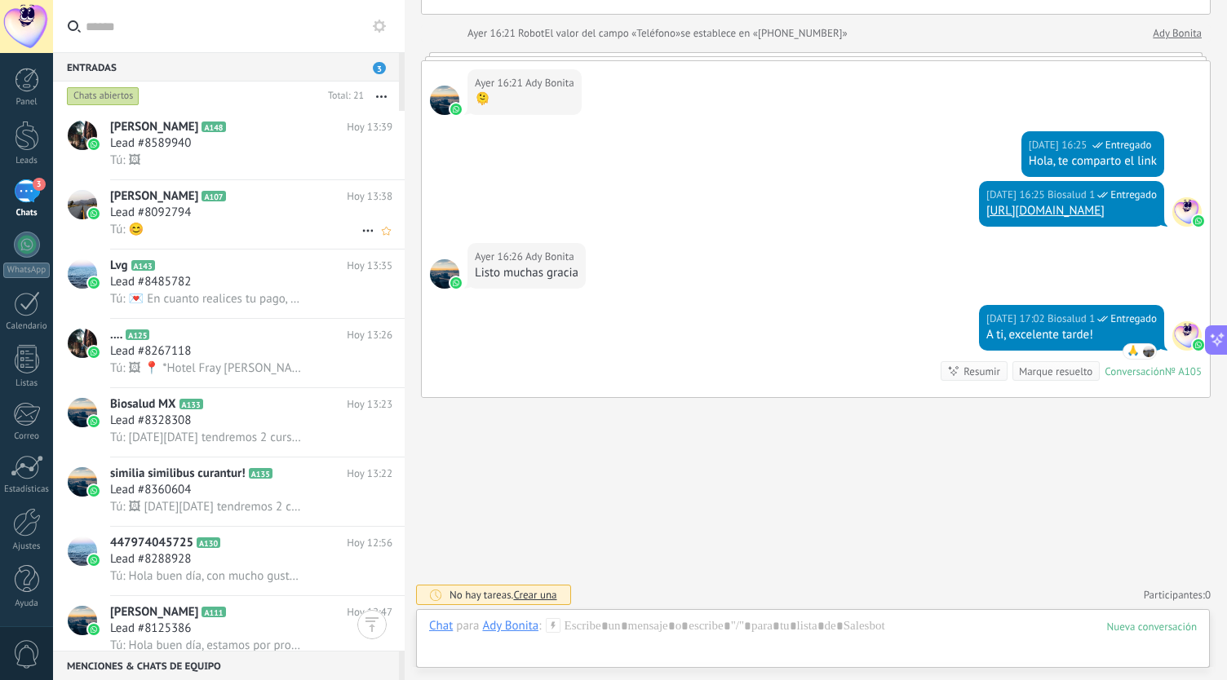
scroll to position [82, 0]
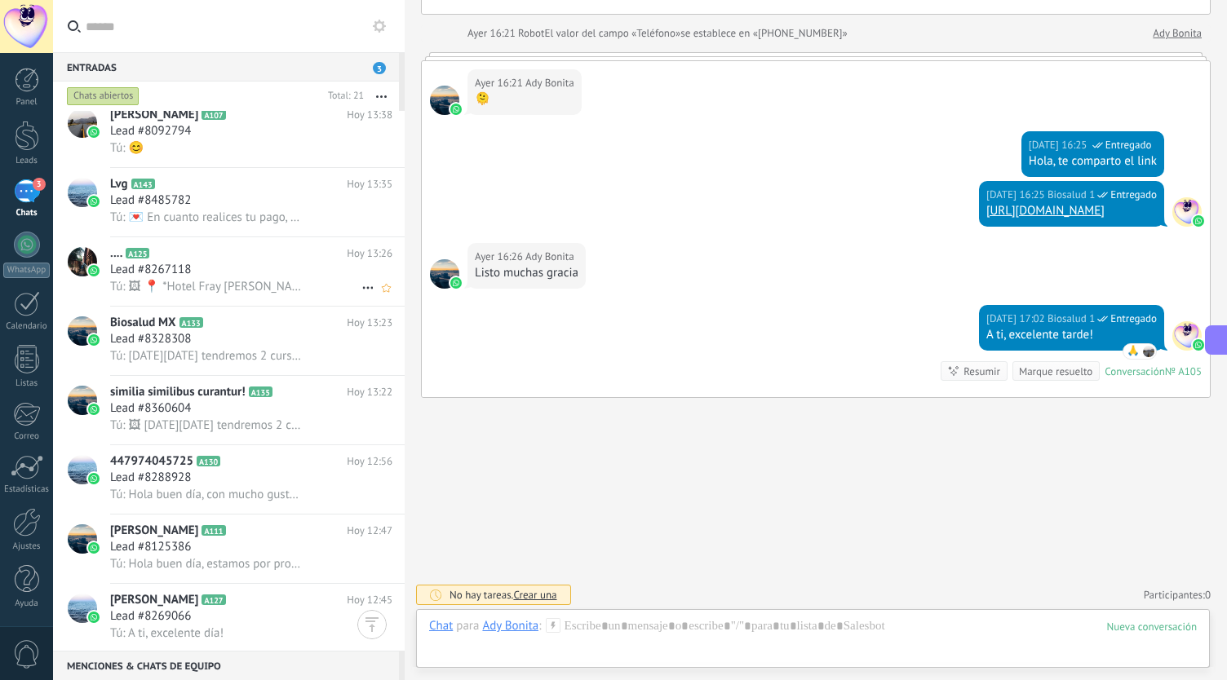
click at [212, 287] on span "Tú: 🖼 📍 *Hotel Fray [PERSON_NAME]* 📌 [PERSON_NAME] Pte. [STREET_ADDRESS] 🗓 *[DA…" at bounding box center [206, 287] width 193 height 16
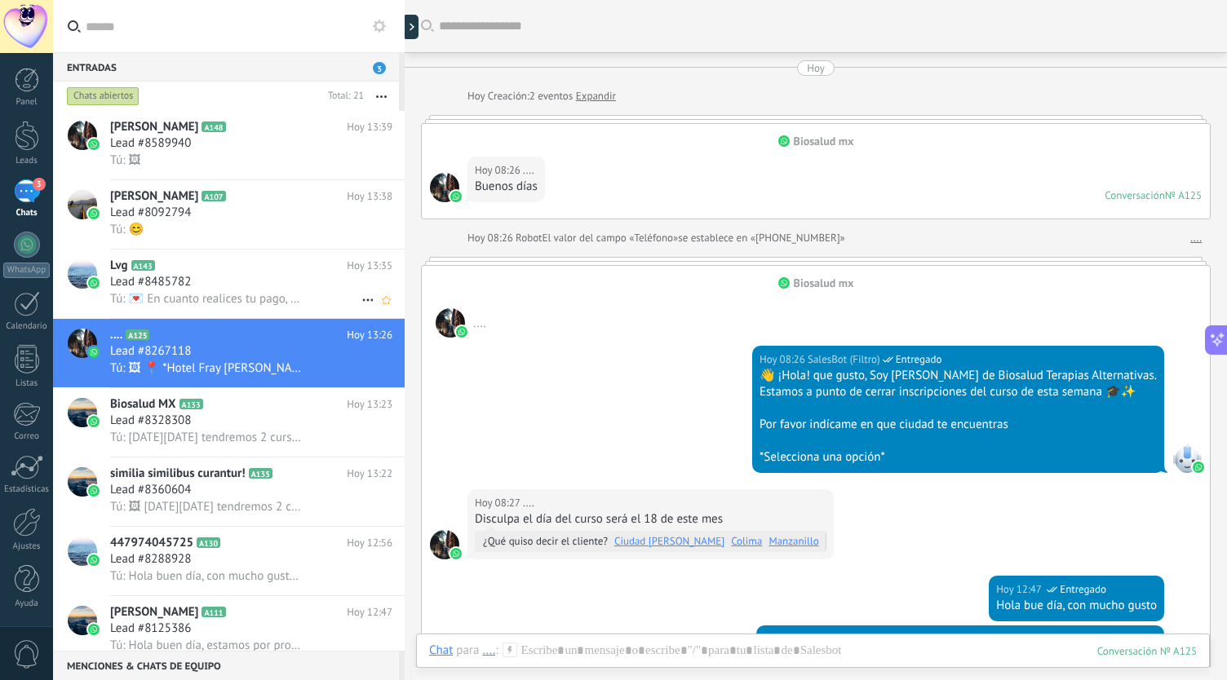
click at [219, 264] on h2 "Lvg A143" at bounding box center [228, 266] width 237 height 16
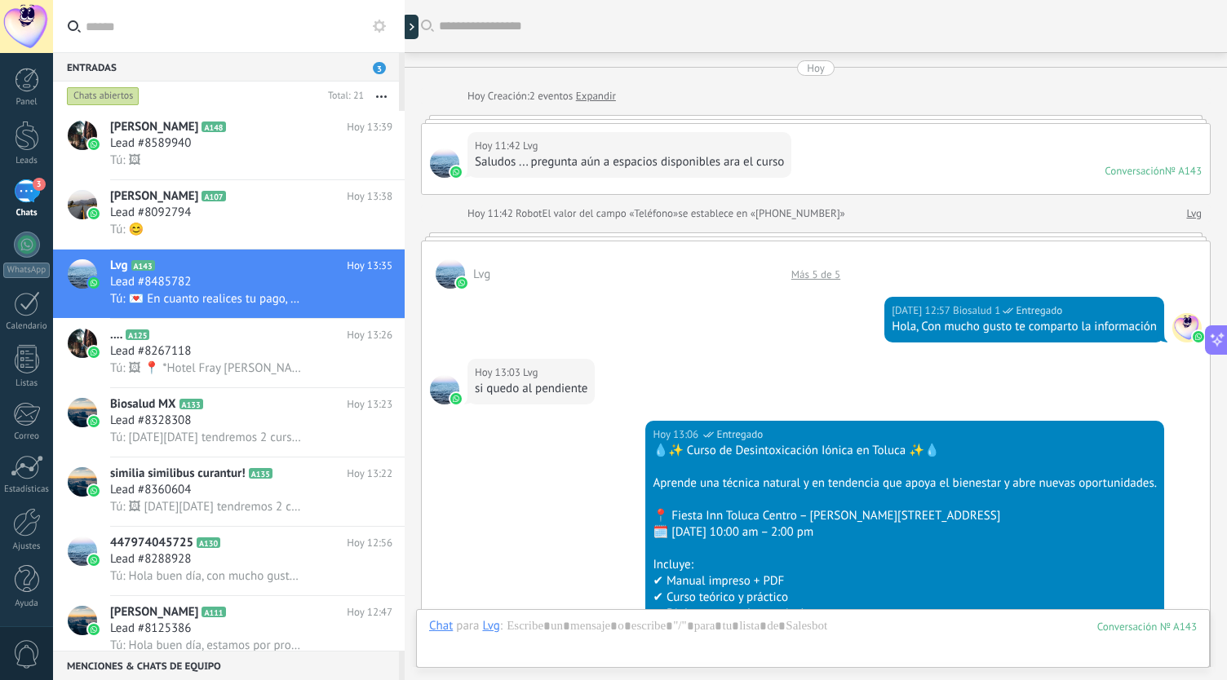
scroll to position [986, 0]
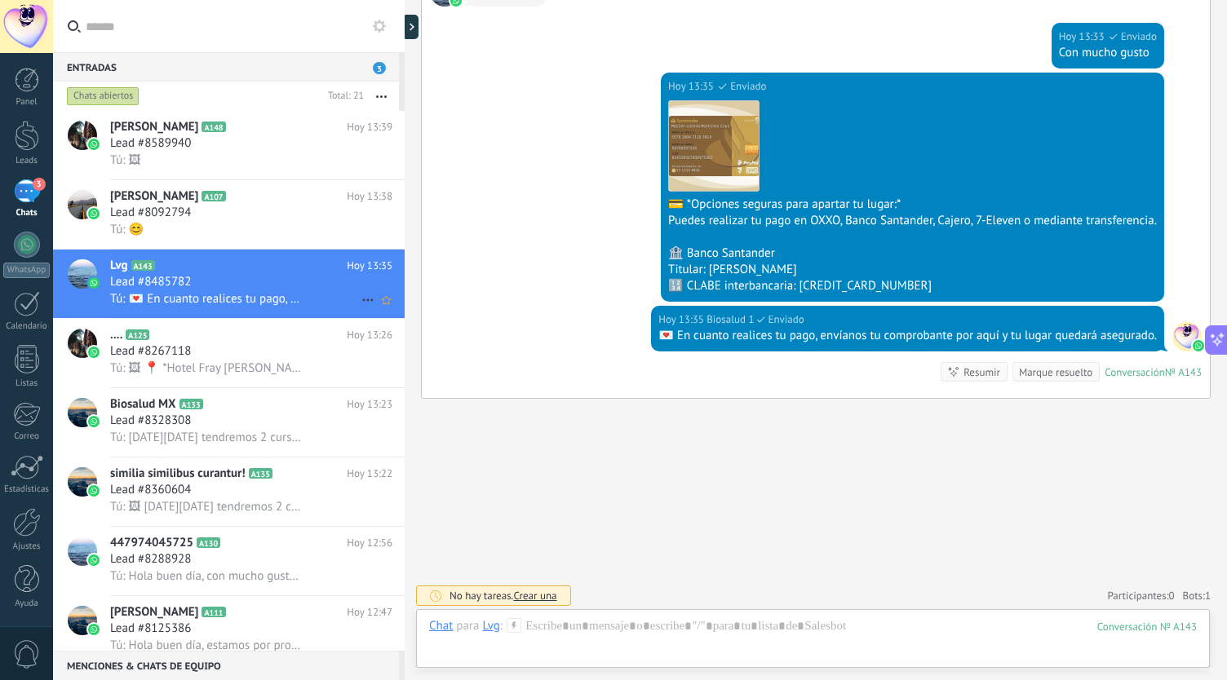
click at [175, 295] on span "Tú: 💌 En cuanto realices tu pago, envíanos tu comprobante por aquí y tu lugar q…" at bounding box center [206, 299] width 193 height 16
click at [405, 25] on div at bounding box center [405, 340] width 0 height 680
click at [415, 32] on div at bounding box center [414, 27] width 24 height 24
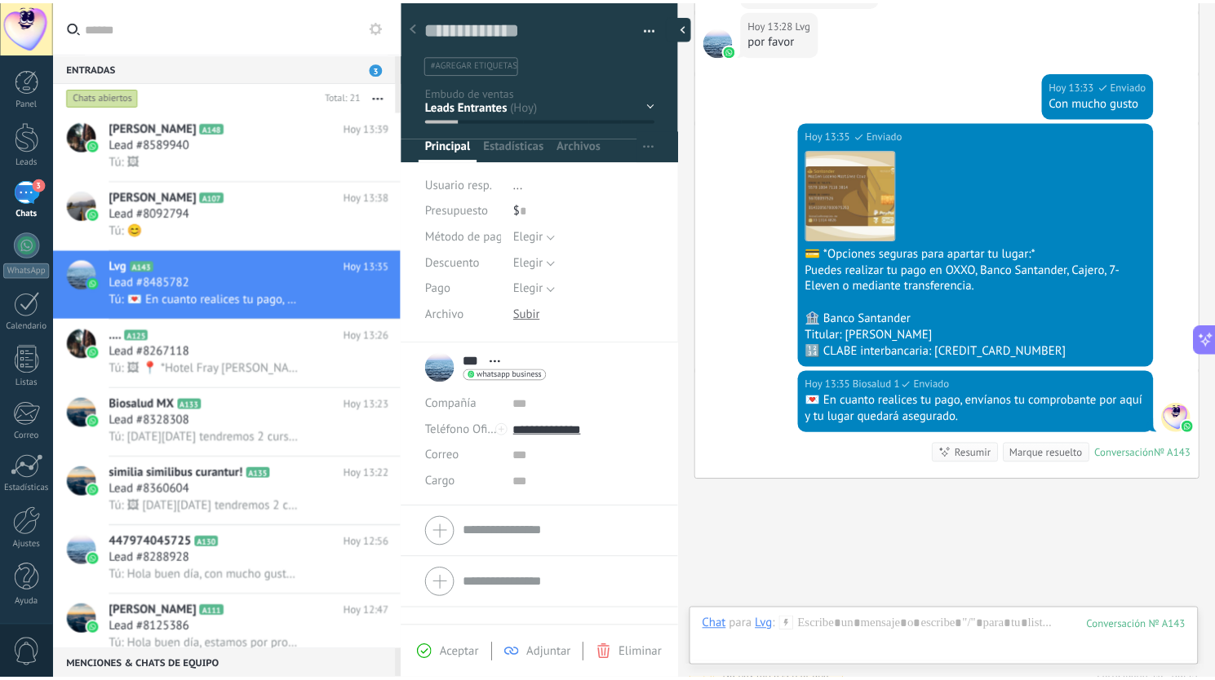
scroll to position [24, 0]
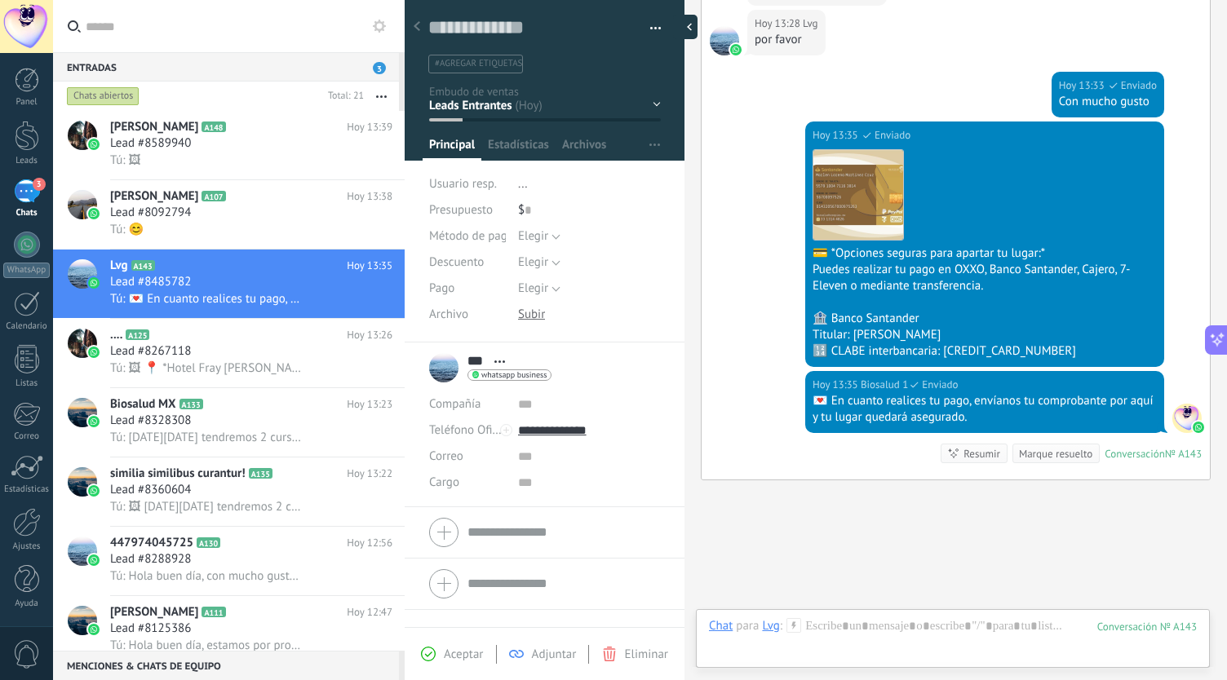
click at [690, 23] on div at bounding box center [685, 27] width 24 height 24
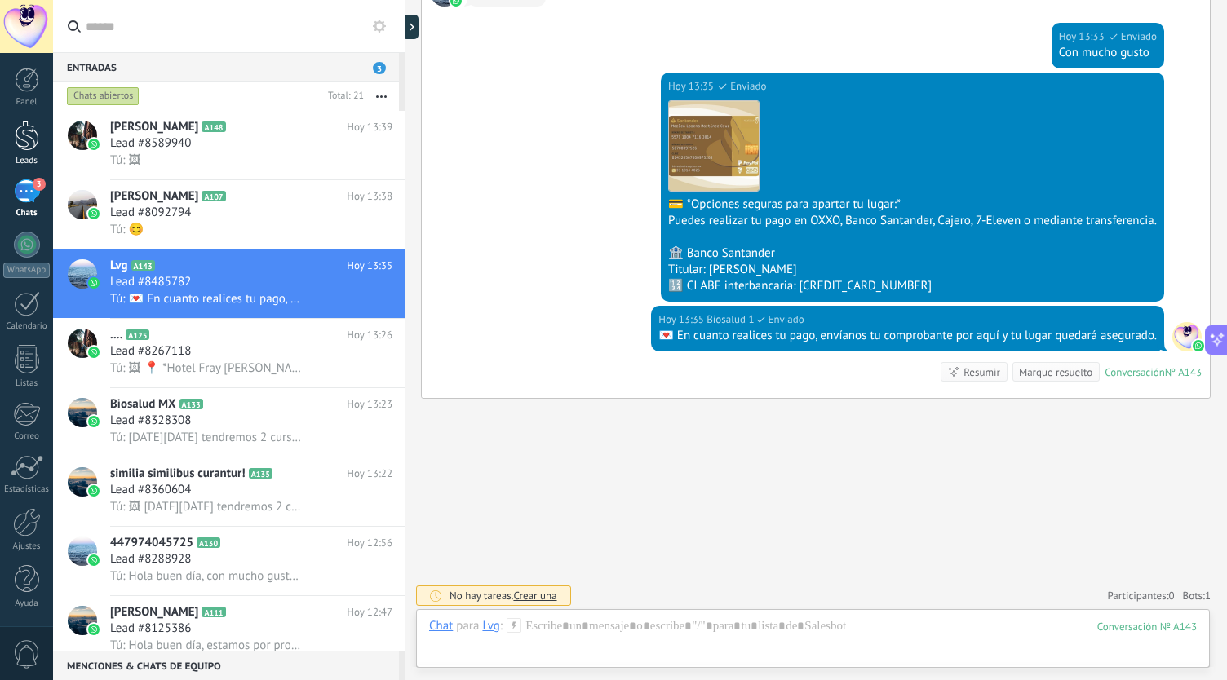
click at [32, 145] on div at bounding box center [27, 136] width 24 height 30
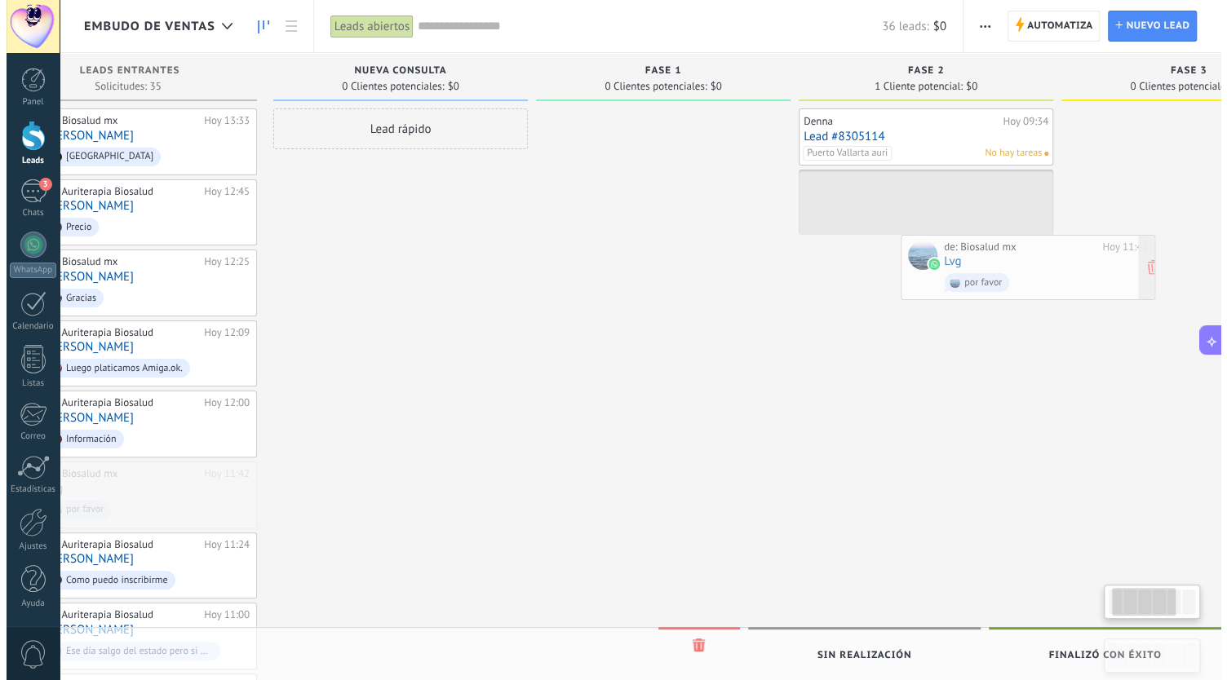
scroll to position [0, 104]
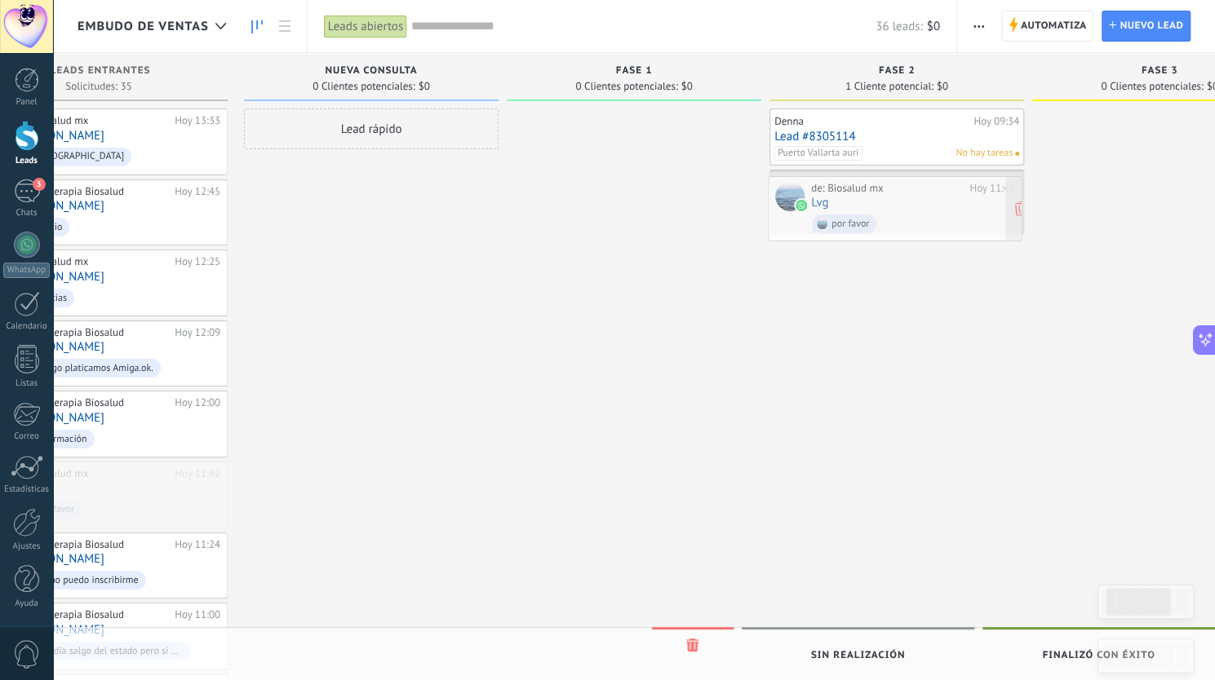
drag, startPoint x: 237, startPoint y: 494, endPoint x: 928, endPoint y: 215, distance: 744.5
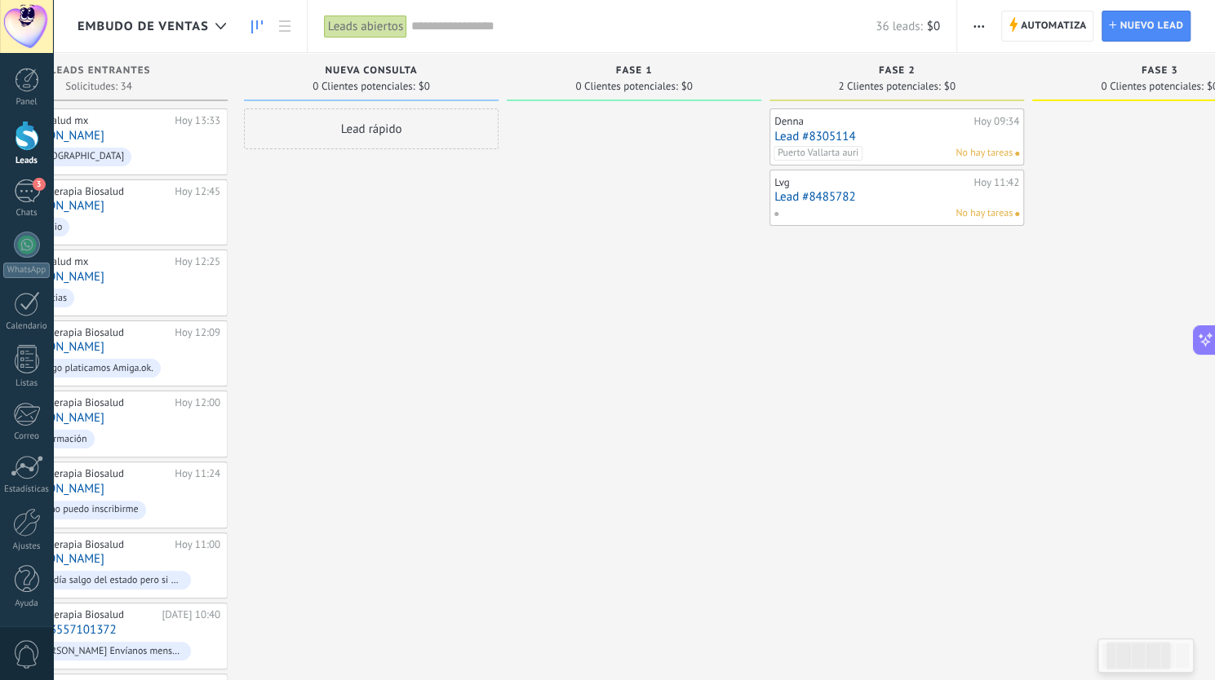
click at [912, 191] on link "Lead #8485782" at bounding box center [896, 197] width 245 height 14
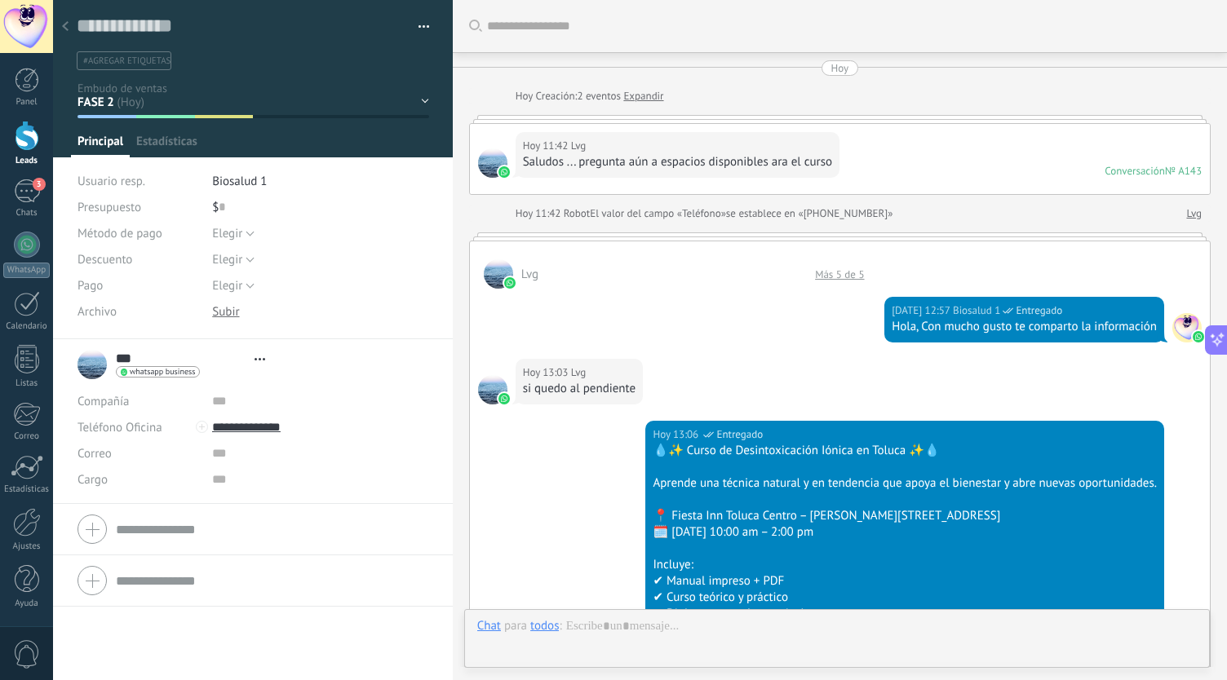
type textarea "**********"
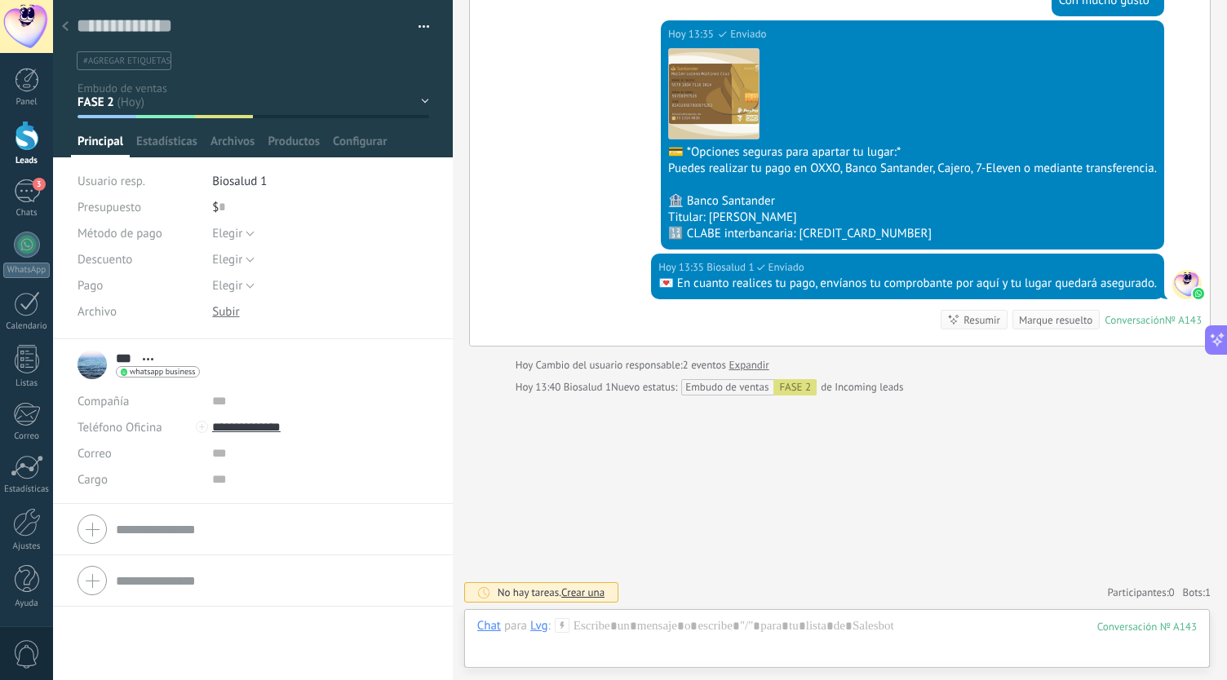
click at [419, 24] on button "button" at bounding box center [418, 27] width 24 height 24
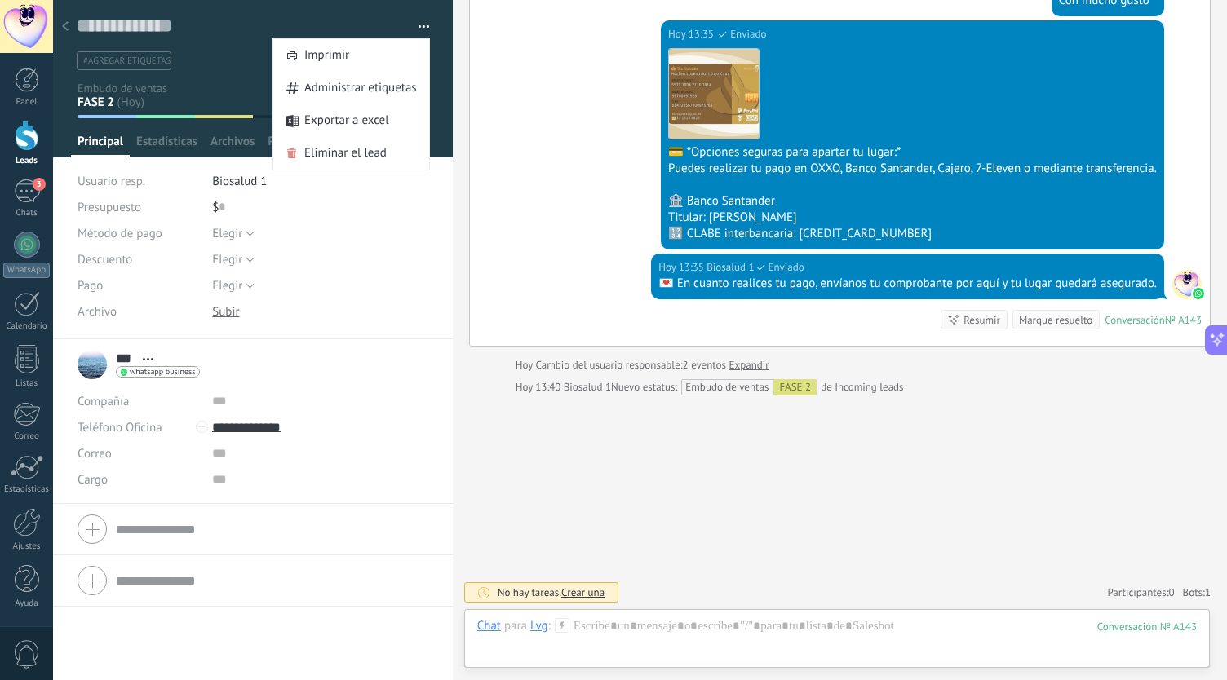
click at [419, 23] on button "button" at bounding box center [418, 27] width 24 height 24
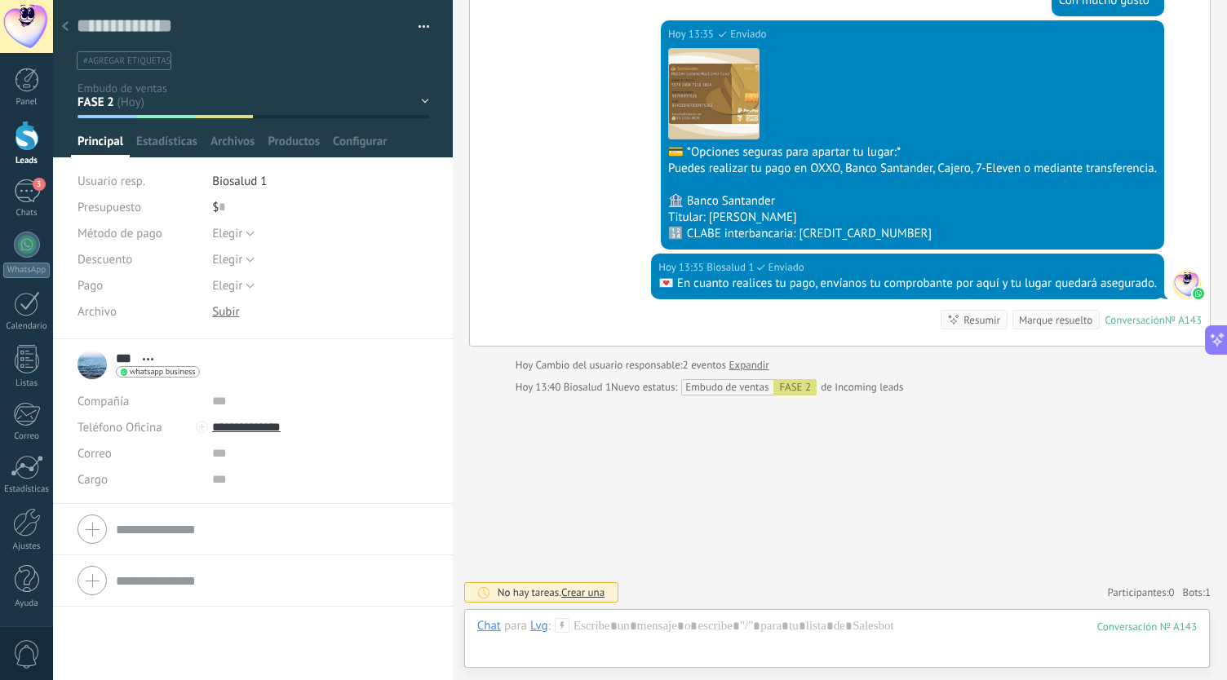
click at [107, 55] on span "#agregar etiquetas" at bounding box center [126, 60] width 87 height 11
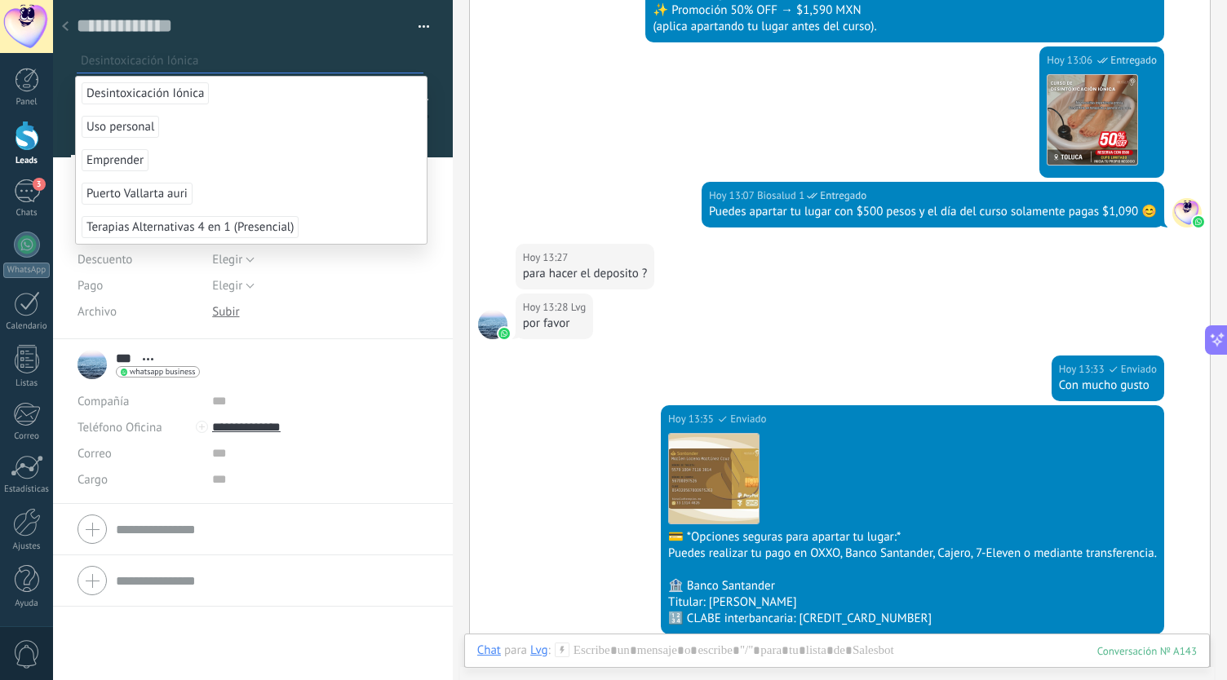
scroll to position [326, 0]
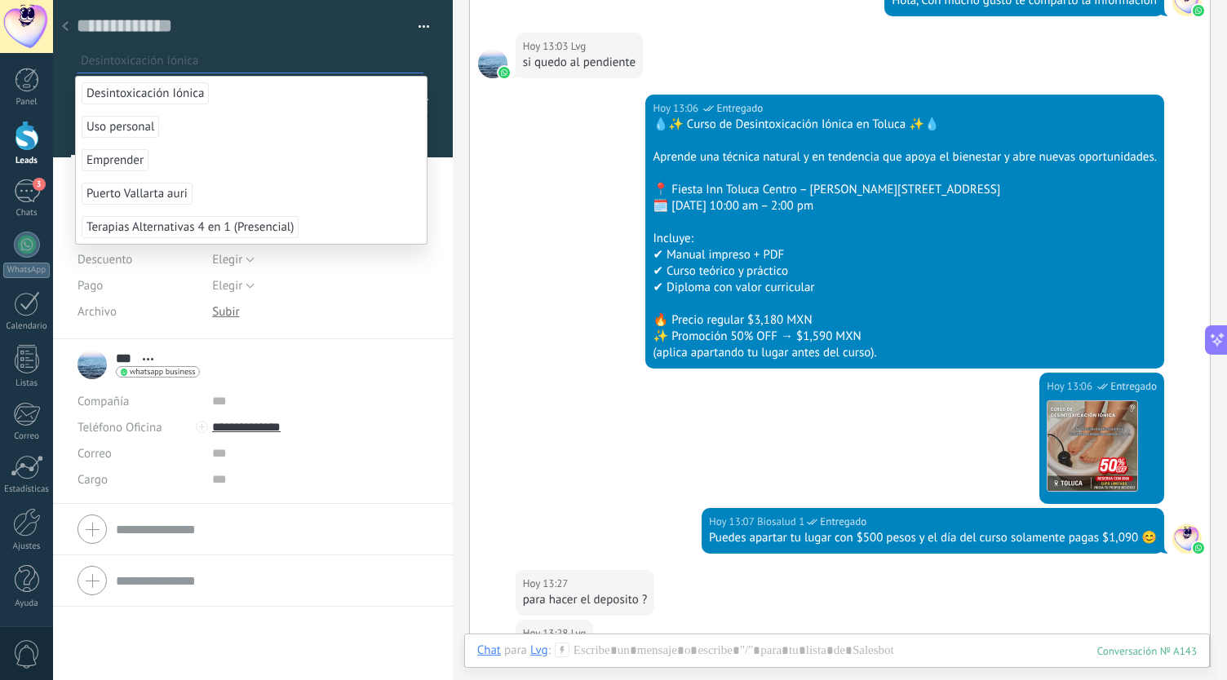
type input "*"
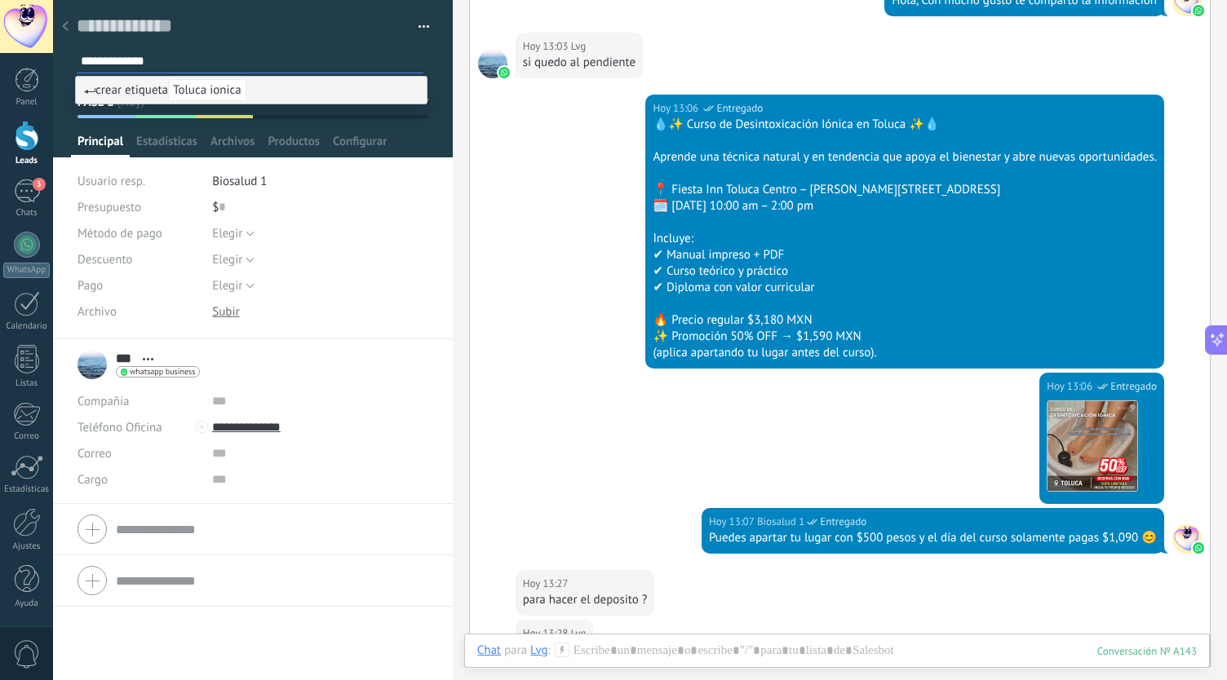
type input "**********"
click at [201, 90] on span "Toluca ionica" at bounding box center [207, 90] width 78 height 22
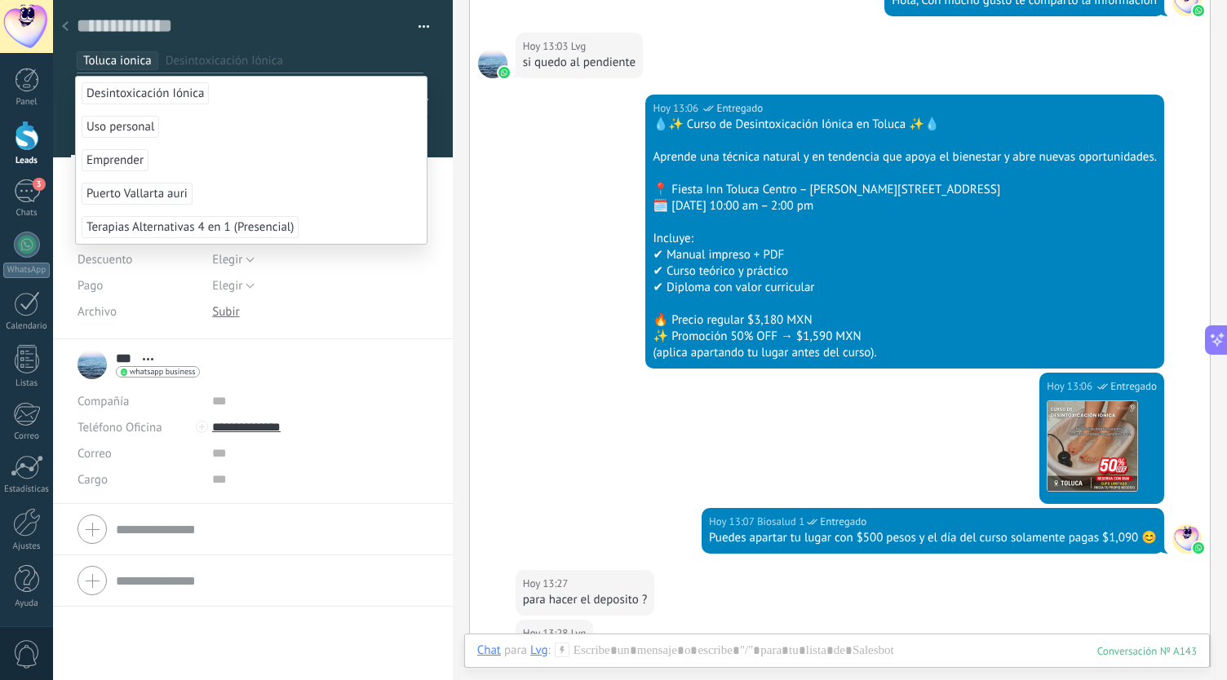
click at [476, 267] on div "Hoy 13:06 Biosalud 1 Entregado 💧✨ Curso de Desintoxicación Iónica en Toluca ✨💧 …" at bounding box center [840, 234] width 740 height 278
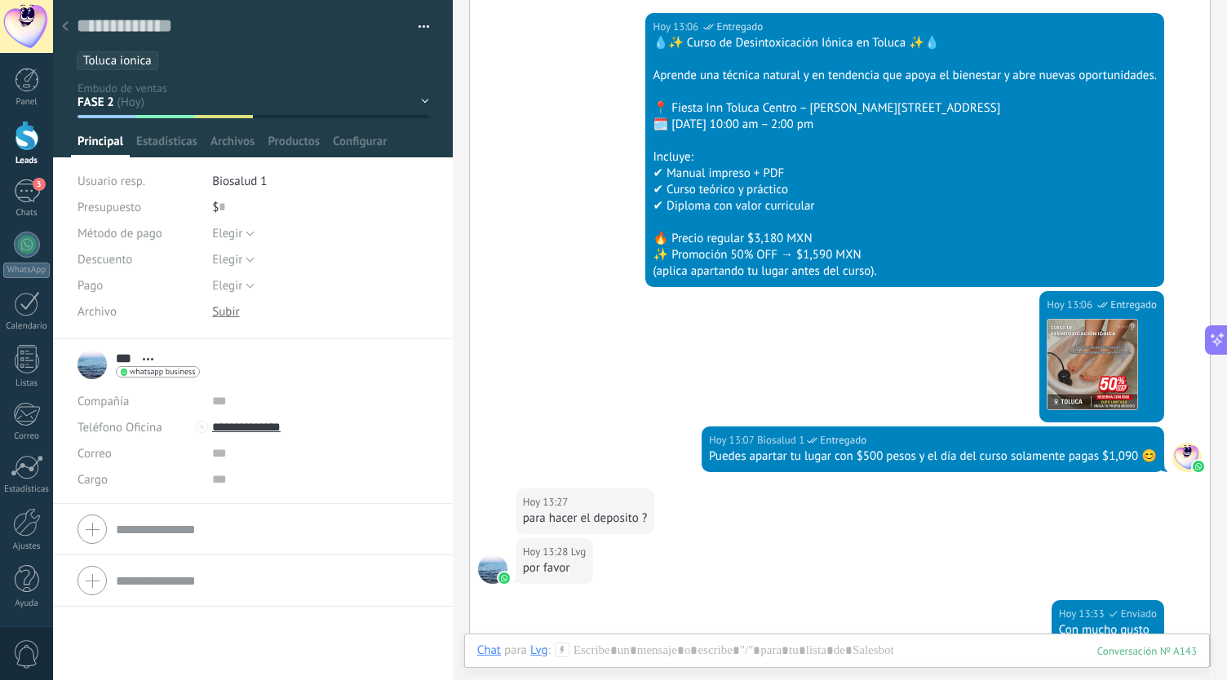
scroll to position [734, 0]
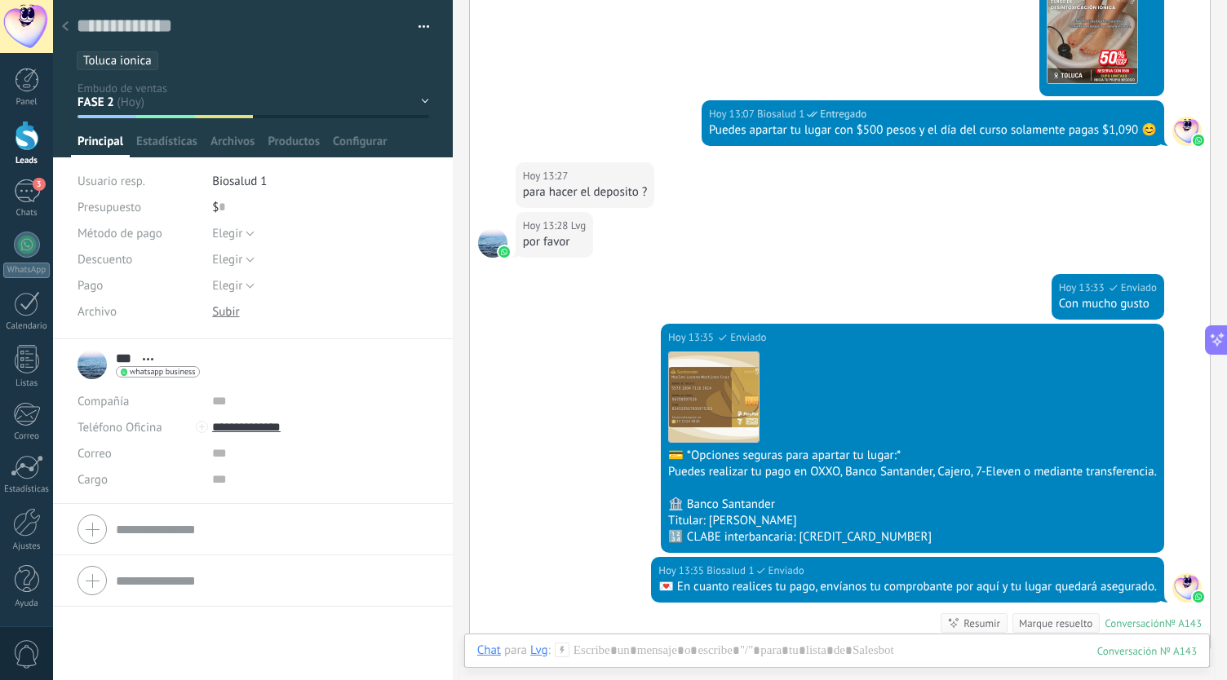
click at [220, 60] on ul "Toluca ionica" at bounding box center [250, 61] width 350 height 22
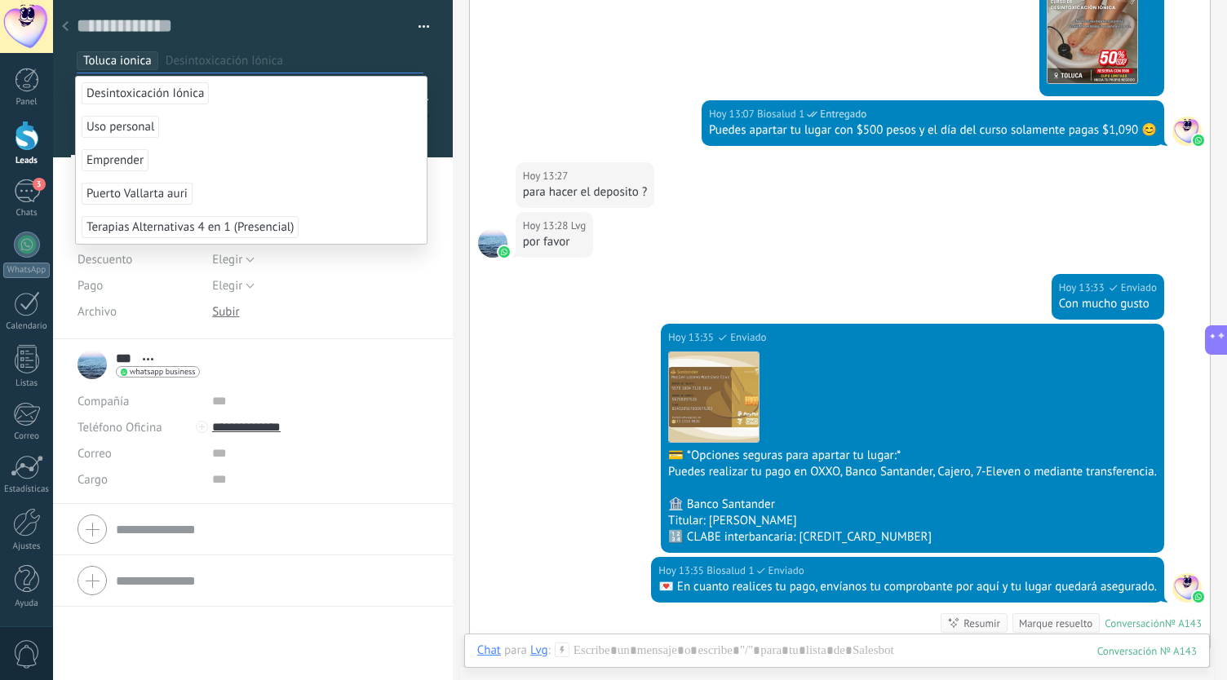
click at [68, 29] on icon at bounding box center [65, 26] width 7 height 10
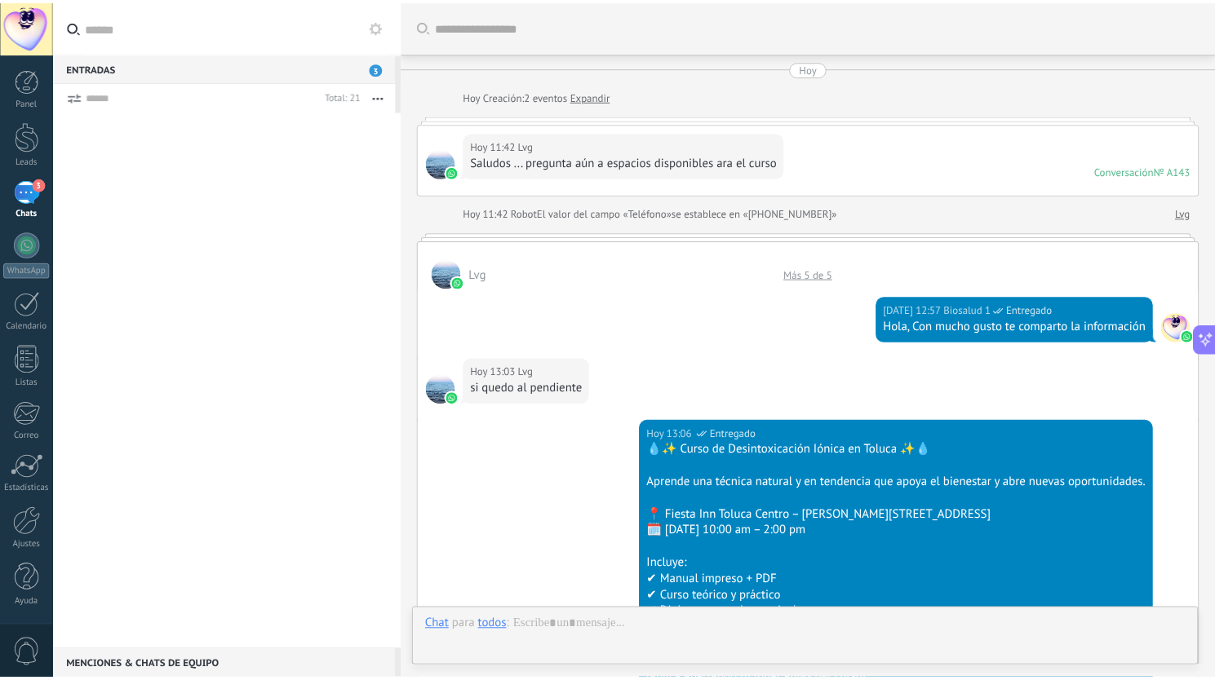
scroll to position [1056, 0]
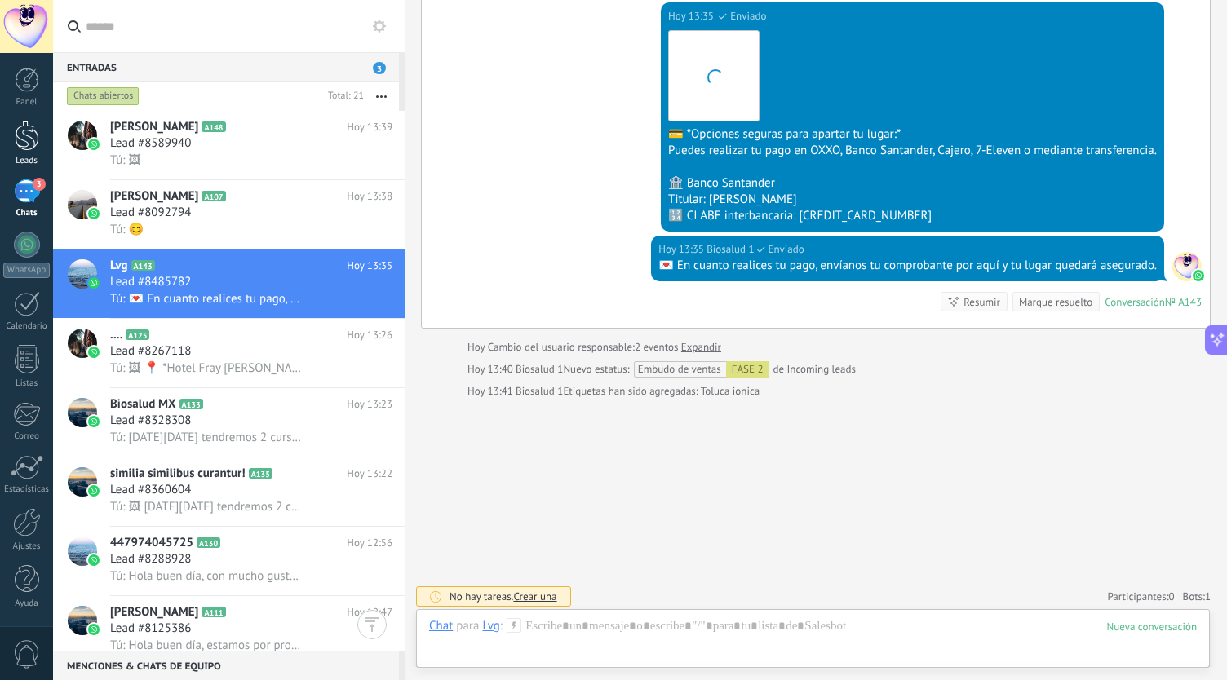
click at [35, 129] on div at bounding box center [27, 136] width 24 height 30
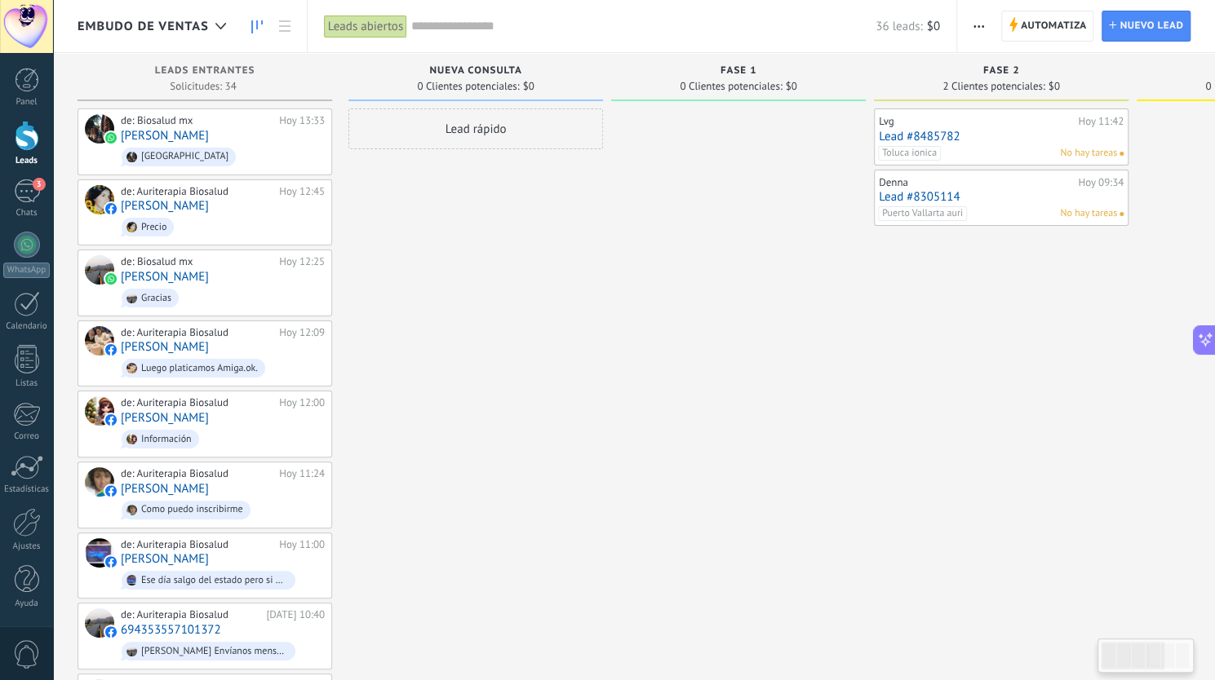
click at [1100, 215] on span "No hay tareas" at bounding box center [1088, 213] width 57 height 15
click at [959, 144] on div "Lvg Hoy 11:42 Lead #8485782 Toluca ionica No hay tareas" at bounding box center [1001, 136] width 245 height 47
click at [206, 140] on div "de: Biosalud mx Hoy 13:33 Adriana Guadalajara" at bounding box center [223, 141] width 204 height 55
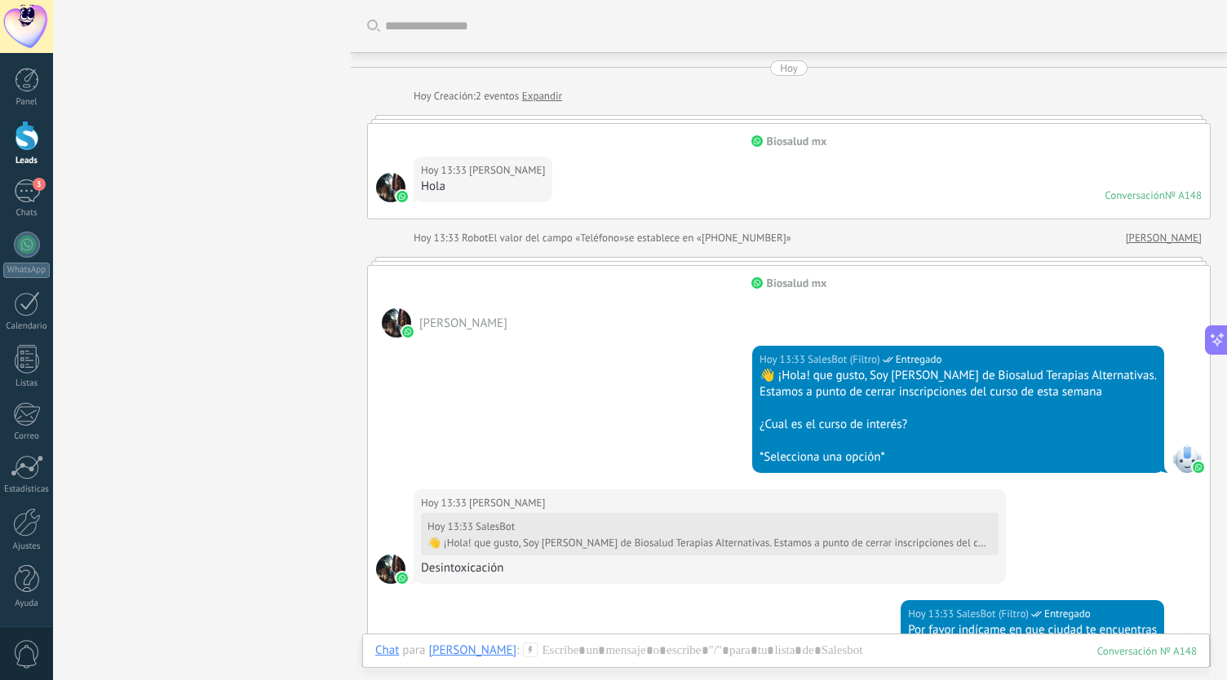
click at [23, 142] on div at bounding box center [27, 136] width 24 height 30
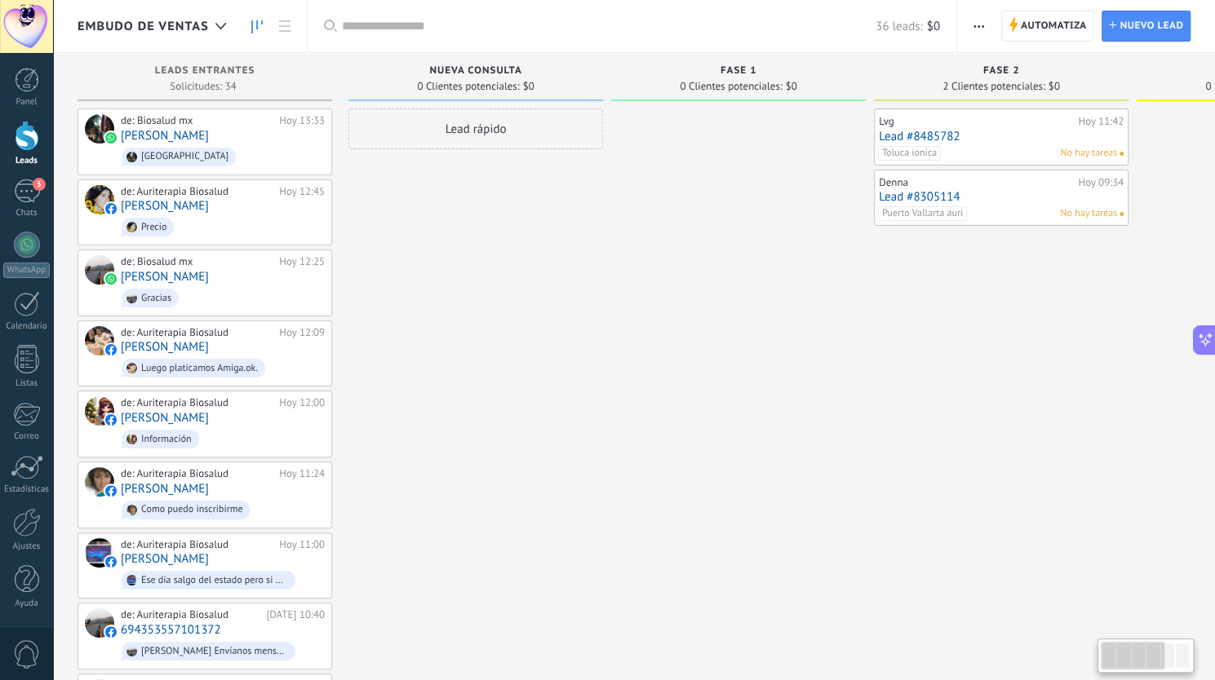
click at [218, 135] on div "de: Biosalud mx Hoy 13:33 Adriana Guadalajara" at bounding box center [223, 141] width 204 height 55
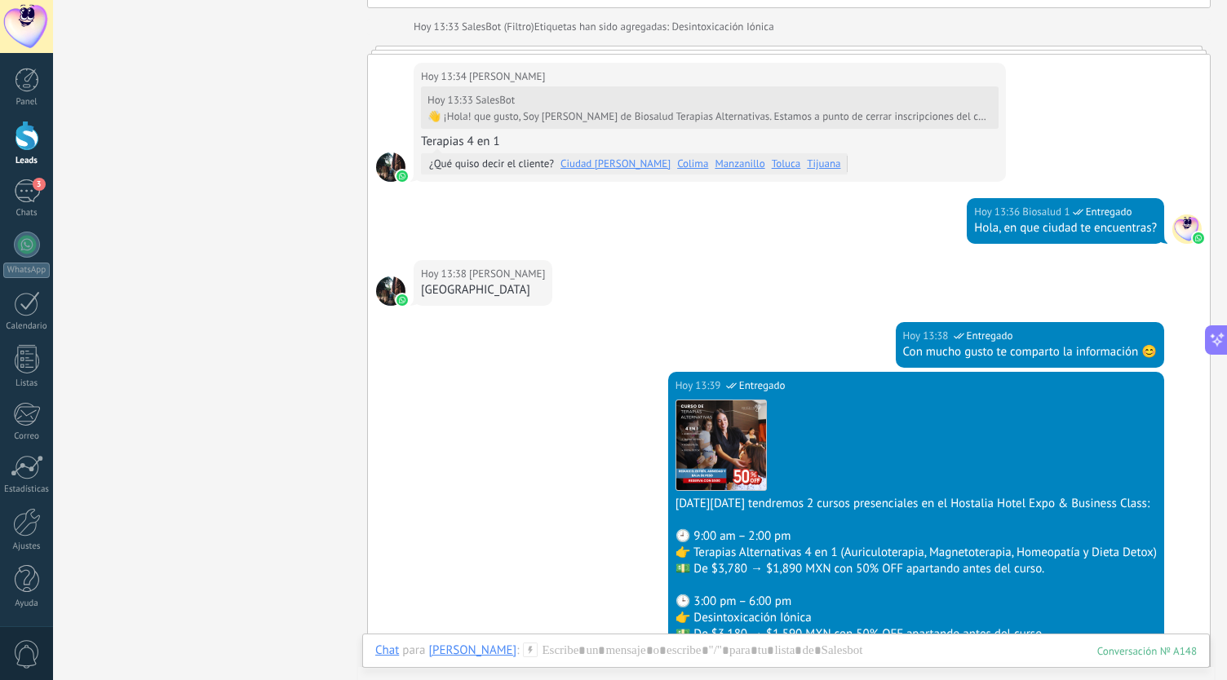
scroll to position [1150, 0]
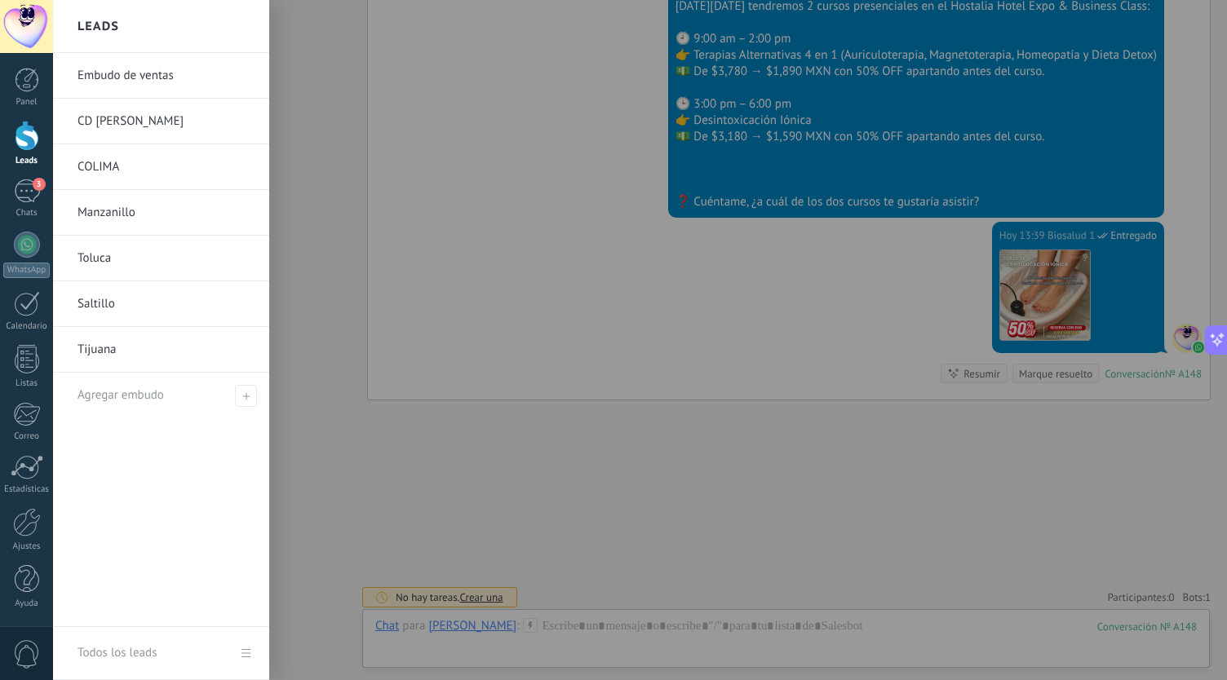
click at [26, 146] on div at bounding box center [27, 136] width 24 height 30
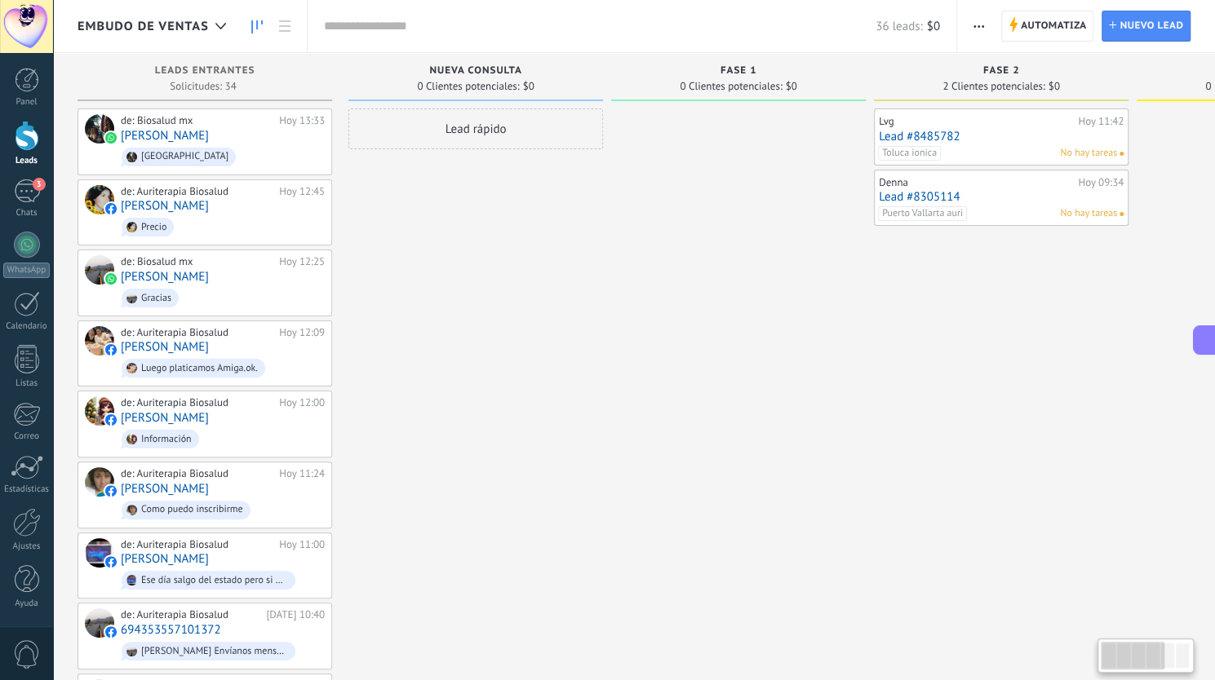
click at [26, 146] on div at bounding box center [27, 136] width 24 height 30
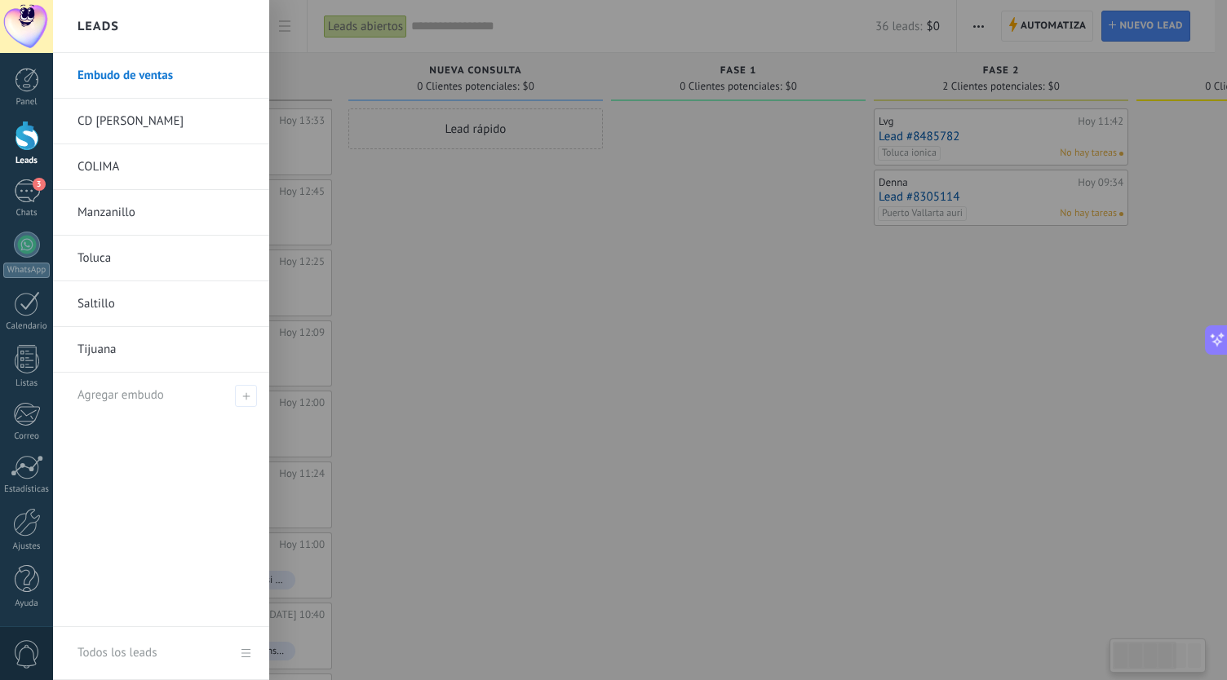
click at [37, 129] on div at bounding box center [27, 136] width 24 height 30
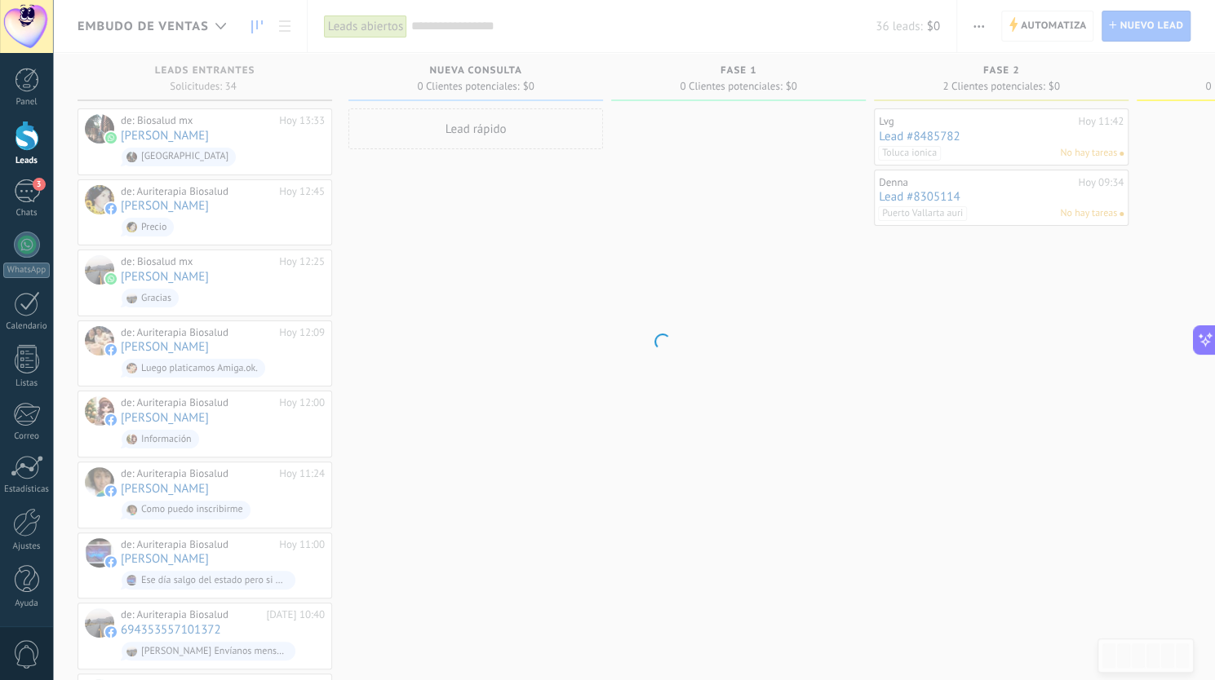
click at [29, 142] on div at bounding box center [27, 136] width 24 height 30
click at [36, 131] on div at bounding box center [27, 136] width 24 height 30
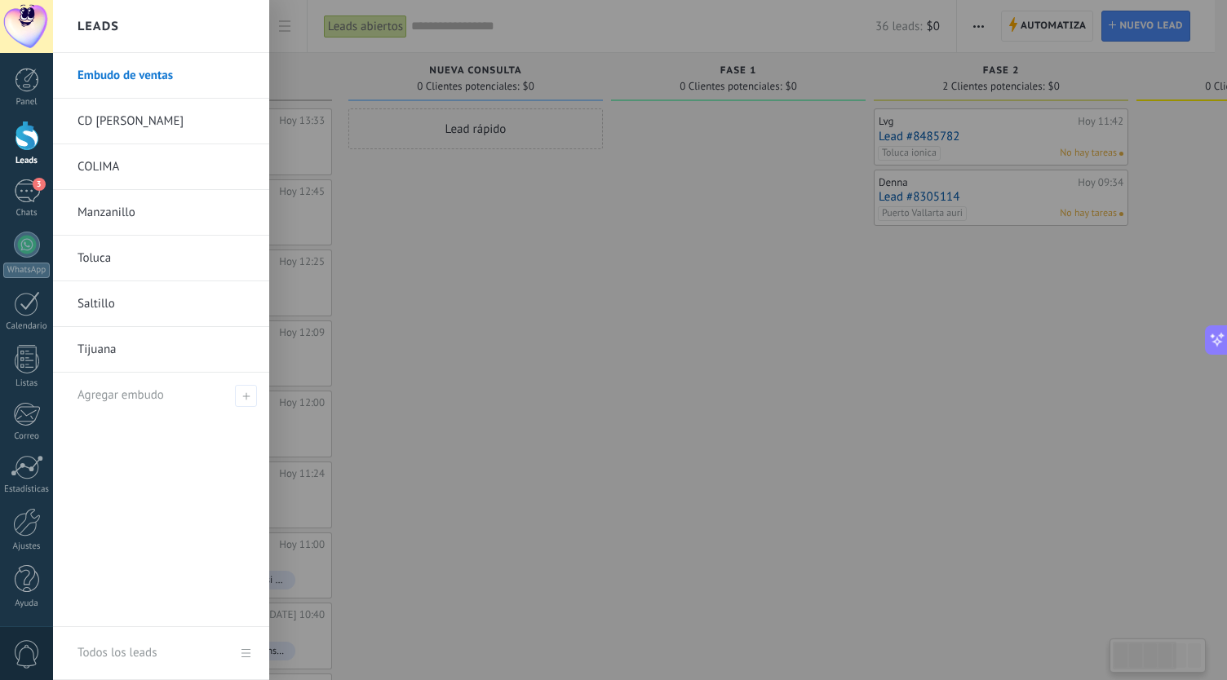
click at [152, 122] on link "CD GUZMAN" at bounding box center [165, 122] width 175 height 46
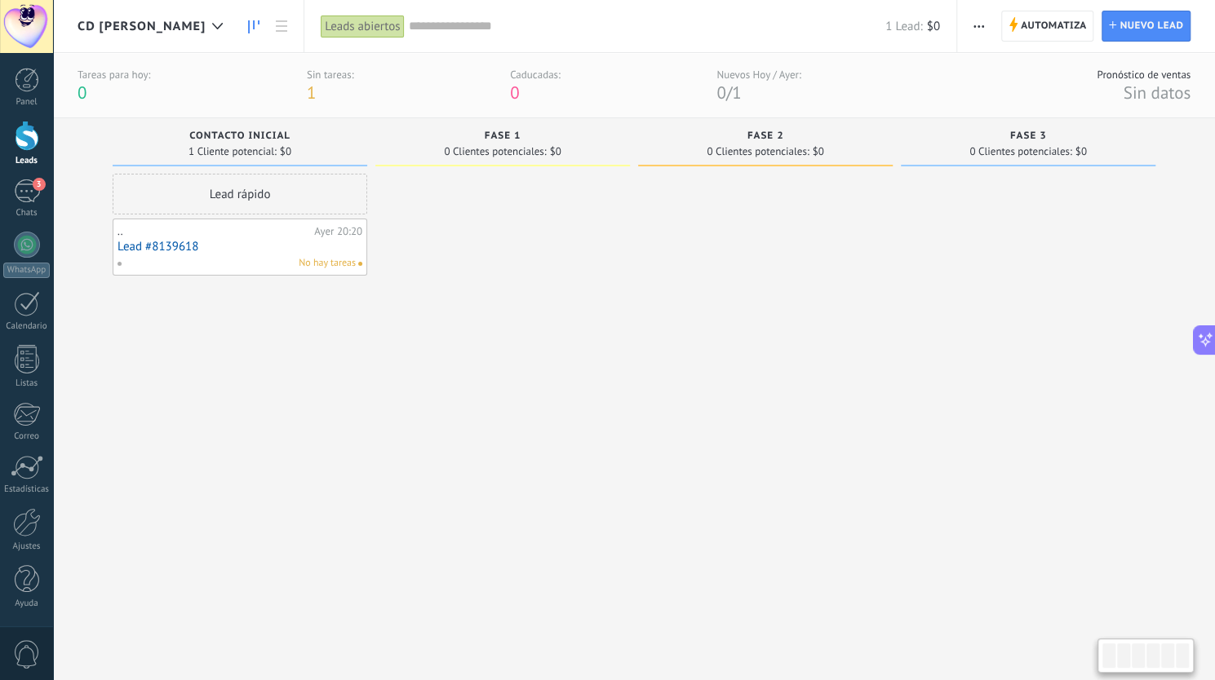
click at [253, 252] on link "Lead #8139618" at bounding box center [239, 247] width 245 height 14
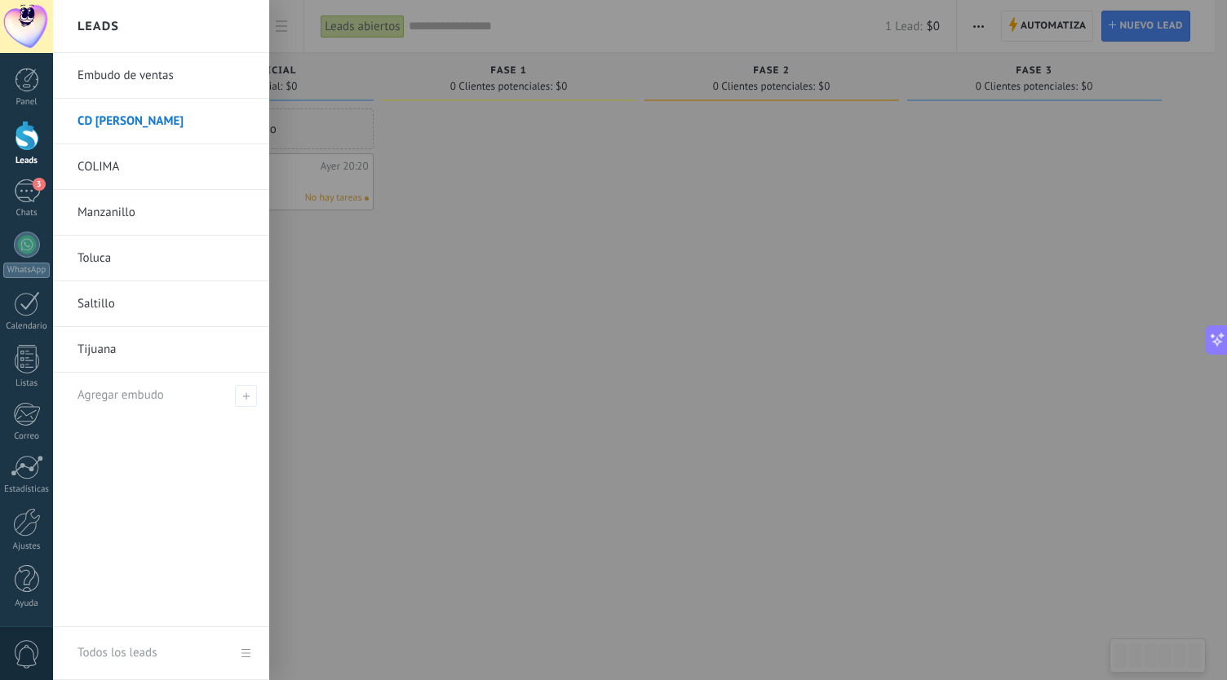
click at [137, 264] on link "Toluca" at bounding box center [165, 259] width 175 height 46
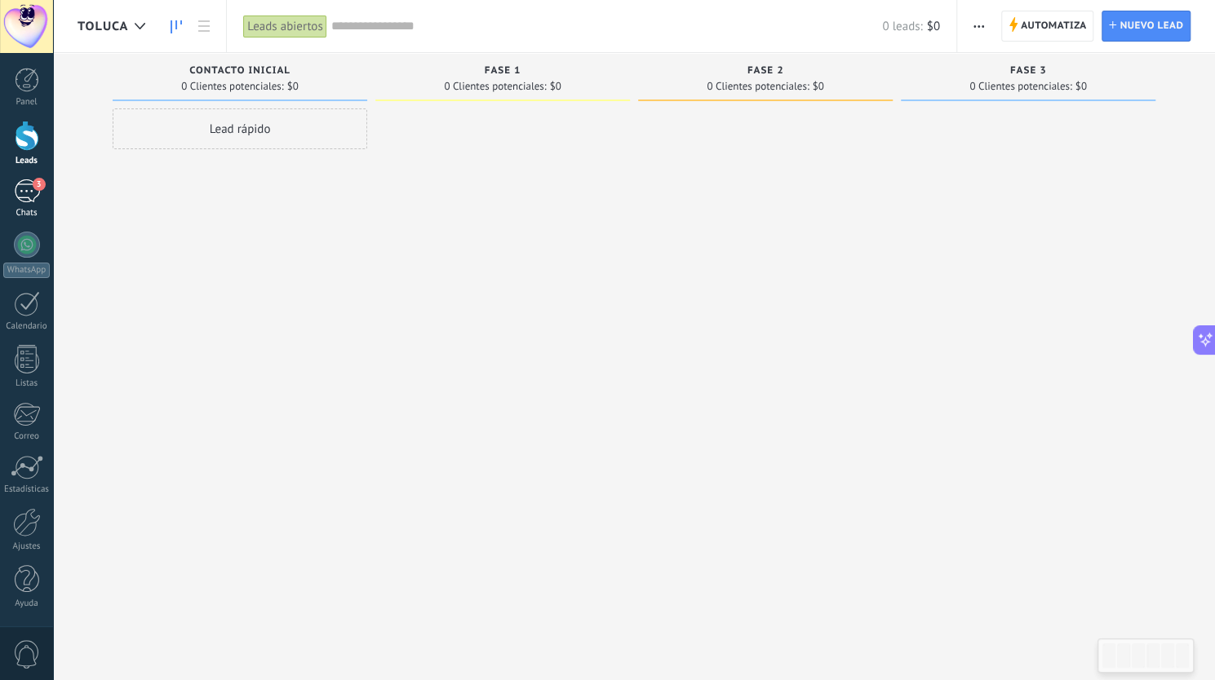
click at [26, 184] on div "3" at bounding box center [27, 192] width 26 height 24
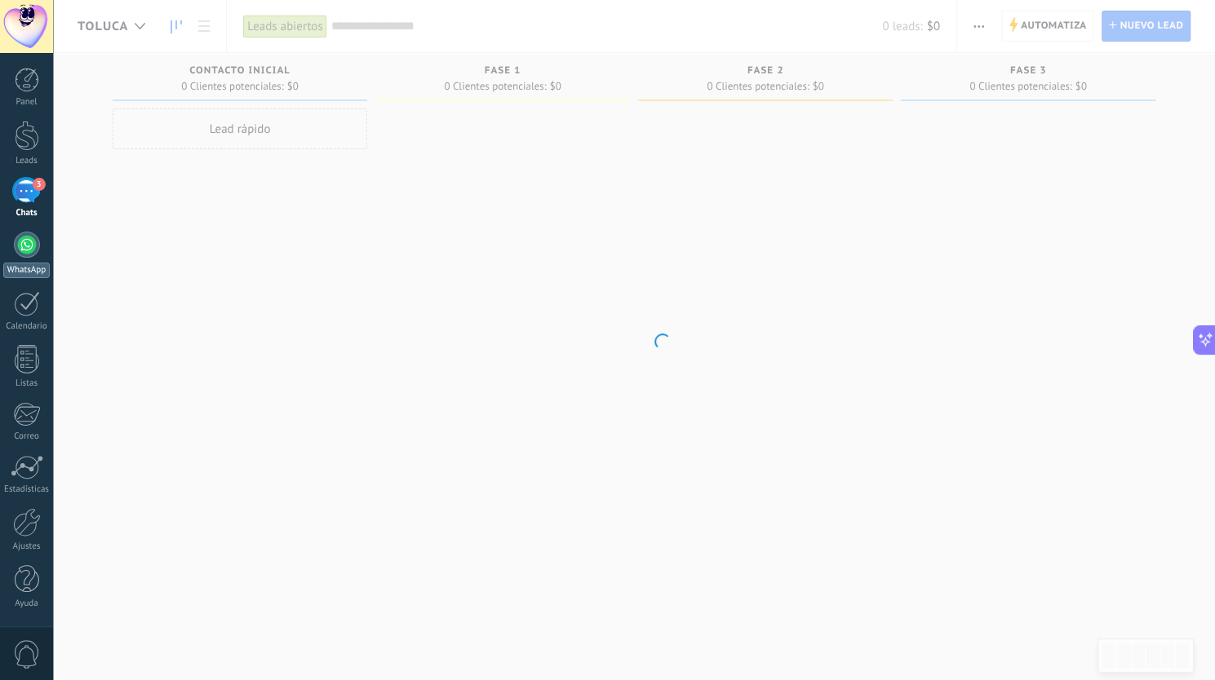
click at [24, 255] on div at bounding box center [27, 245] width 26 height 26
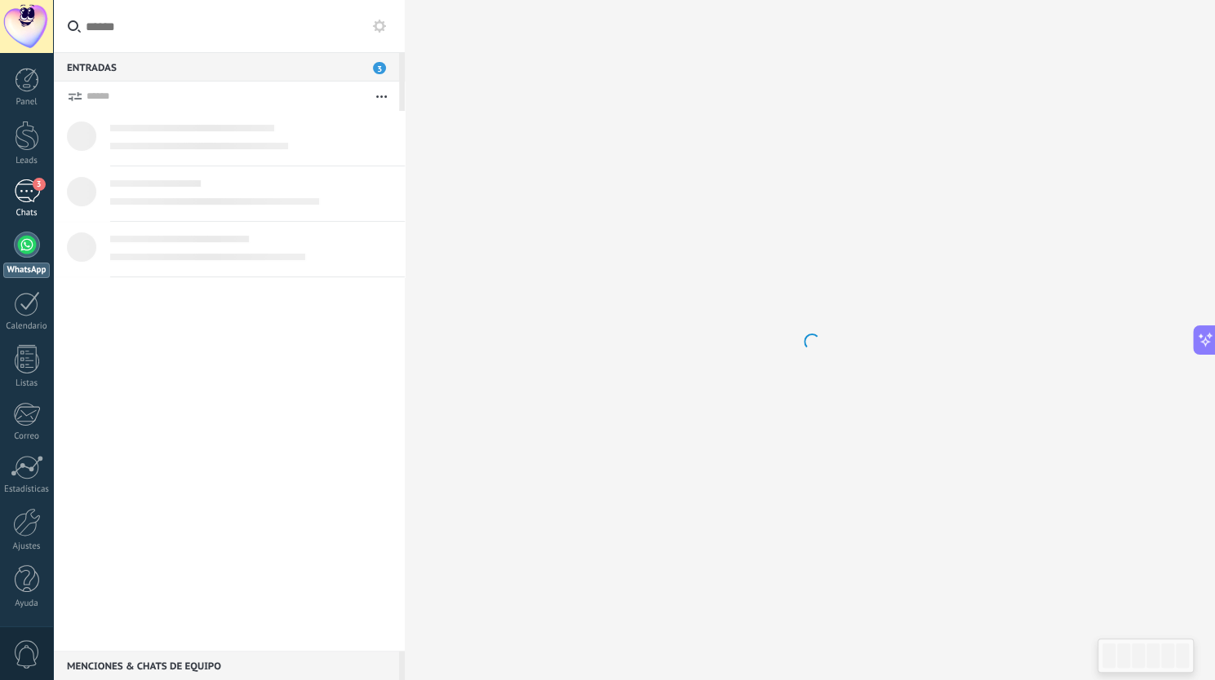
click at [22, 205] on link "3 Chats" at bounding box center [26, 199] width 53 height 39
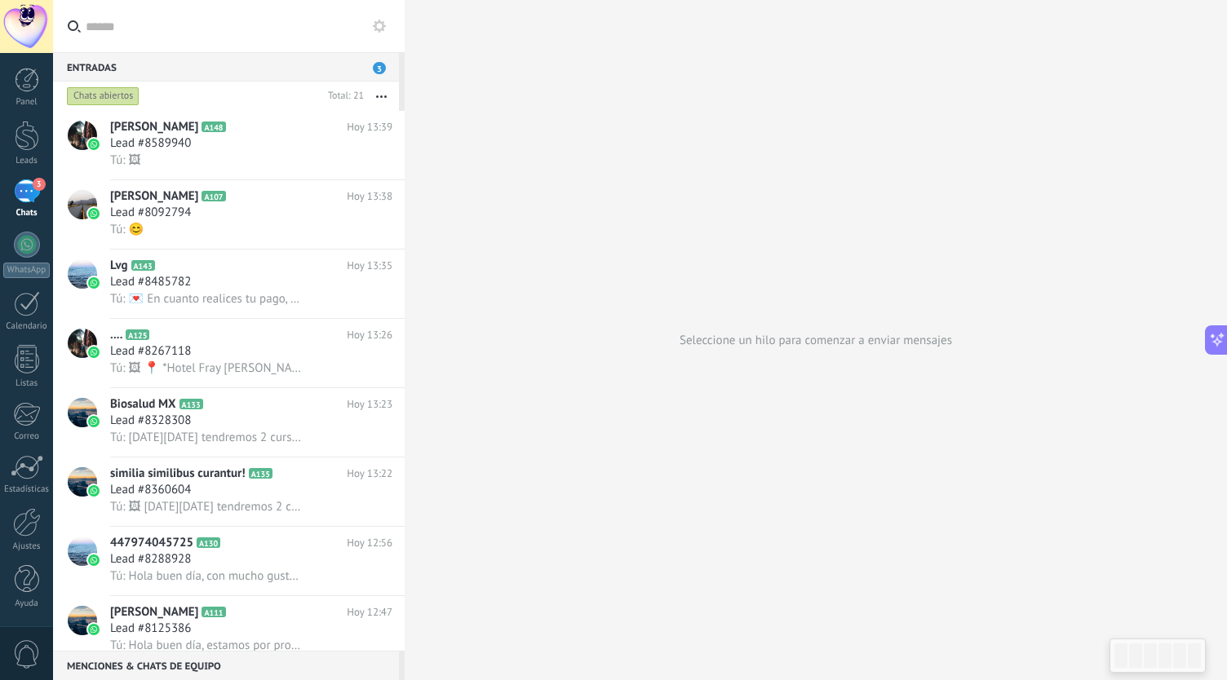
click at [379, 71] on span "3" at bounding box center [379, 68] width 13 height 12
click at [28, 145] on div at bounding box center [27, 136] width 24 height 30
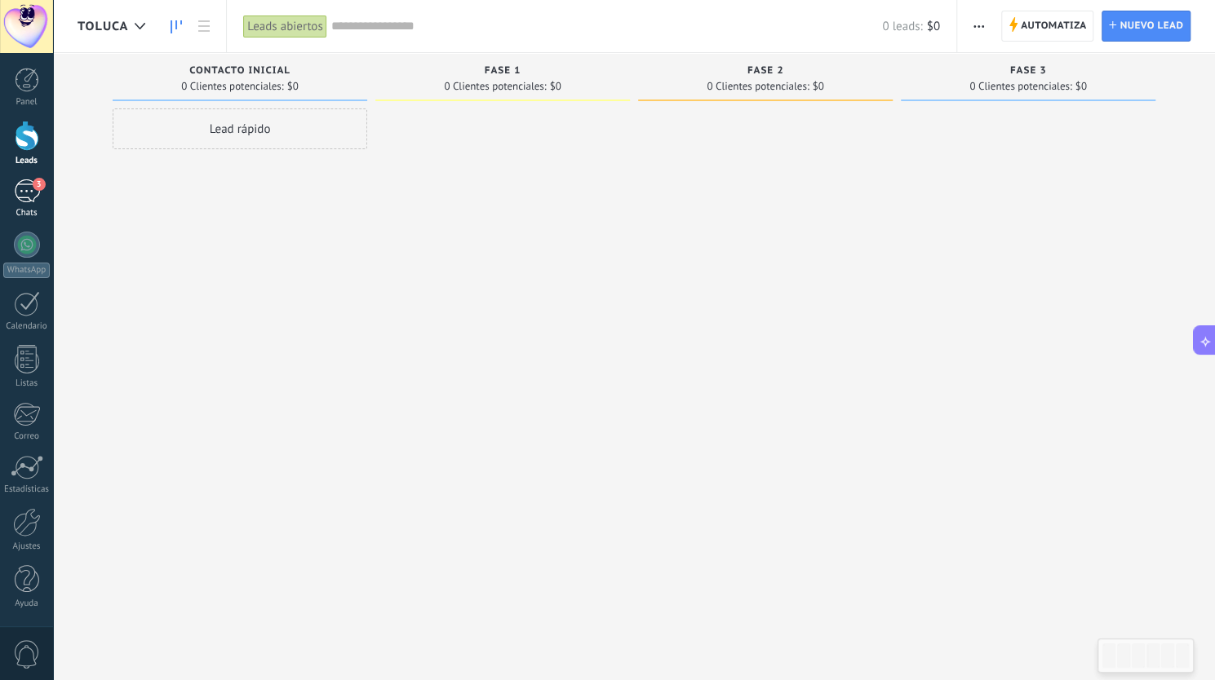
click at [30, 187] on div "3" at bounding box center [27, 192] width 26 height 24
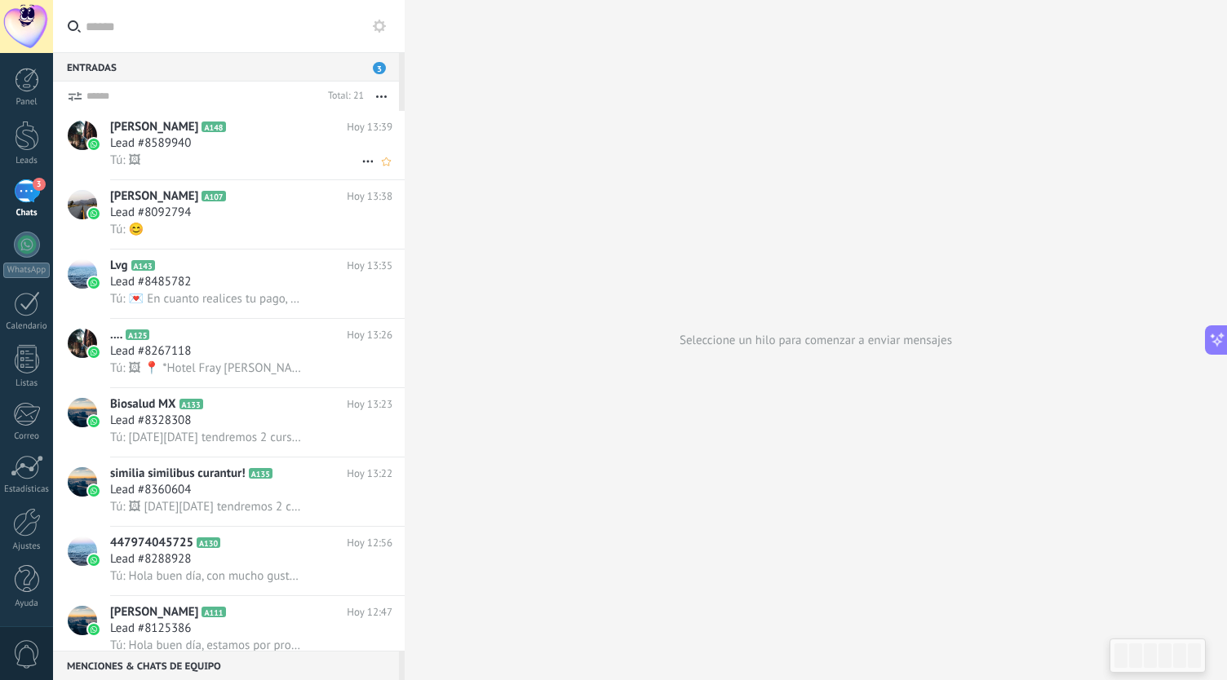
click at [145, 133] on span "[PERSON_NAME]" at bounding box center [154, 127] width 88 height 16
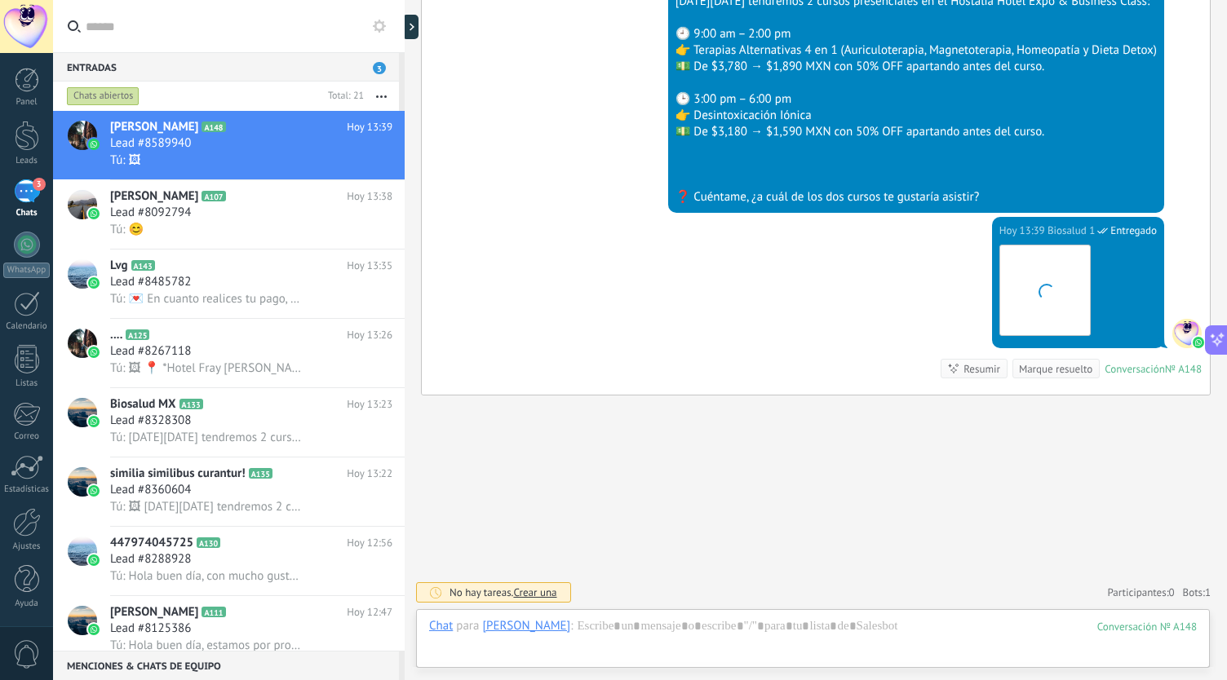
scroll to position [1004, 0]
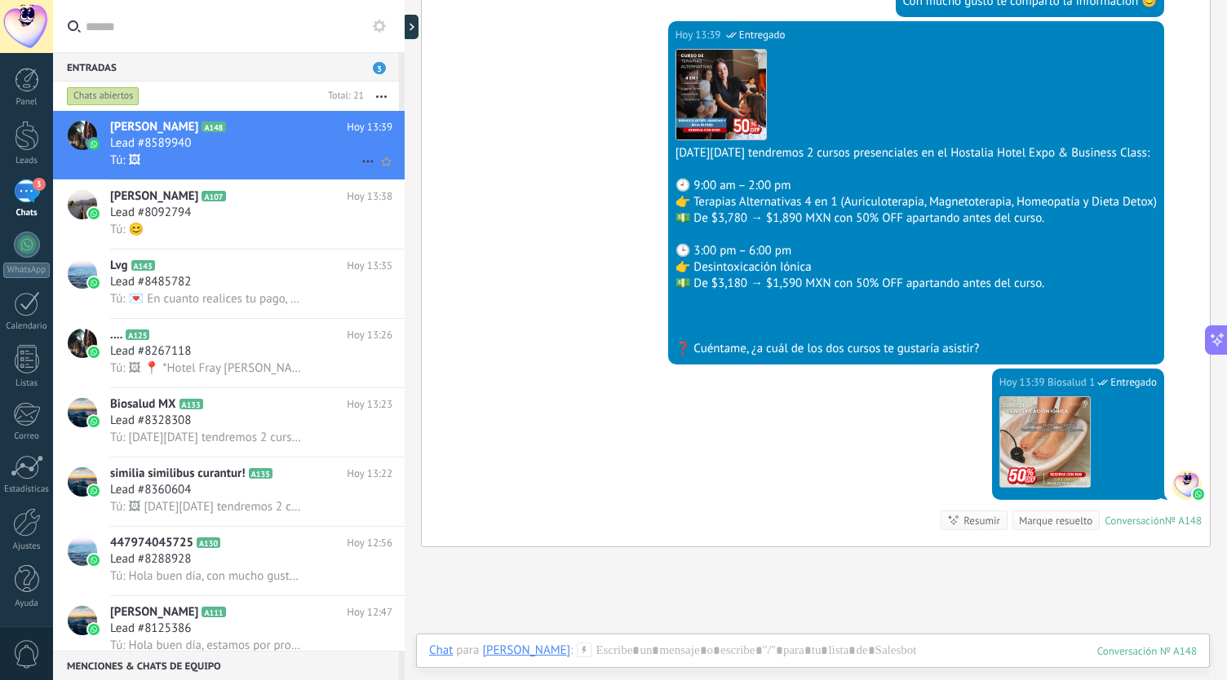
click at [358, 162] on icon at bounding box center [368, 162] width 20 height 20
click at [541, 114] on div at bounding box center [613, 340] width 1227 height 680
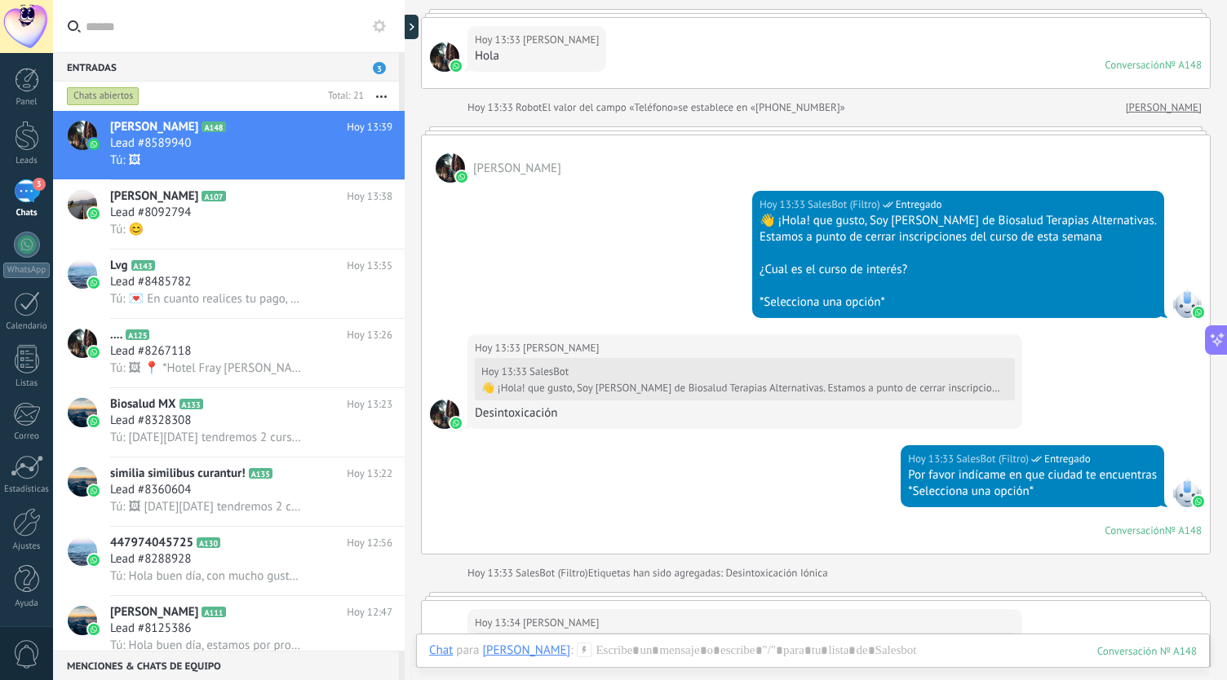
scroll to position [0, 0]
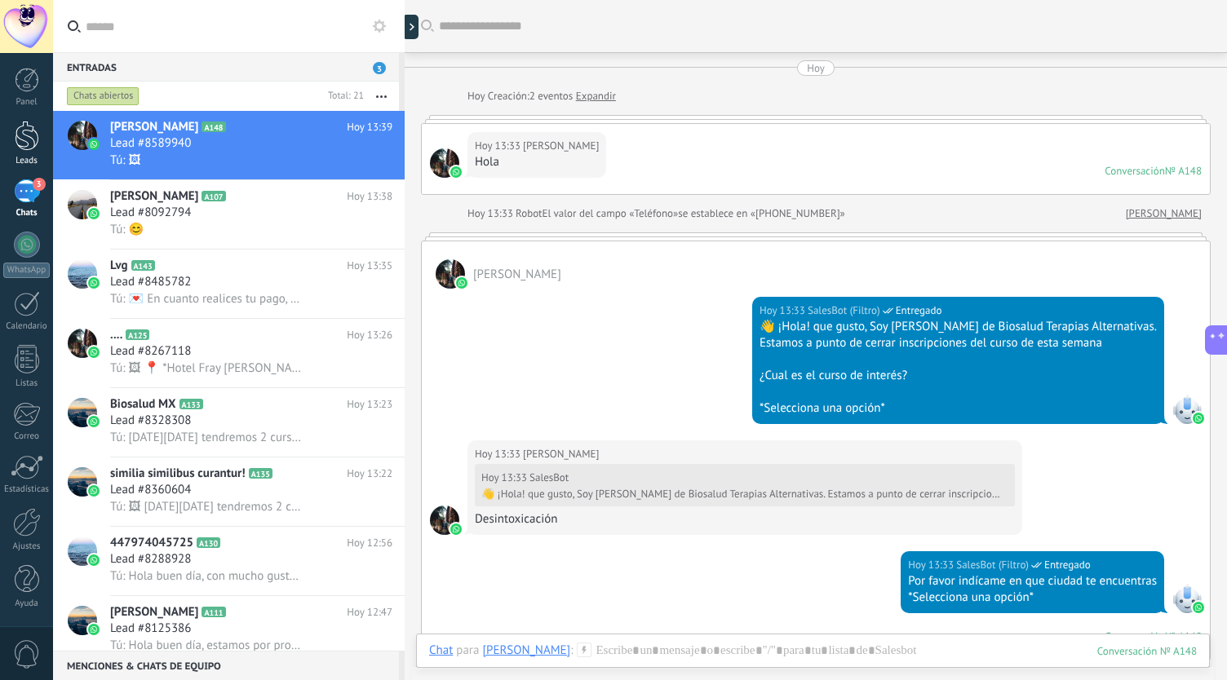
click at [18, 147] on div at bounding box center [27, 136] width 24 height 30
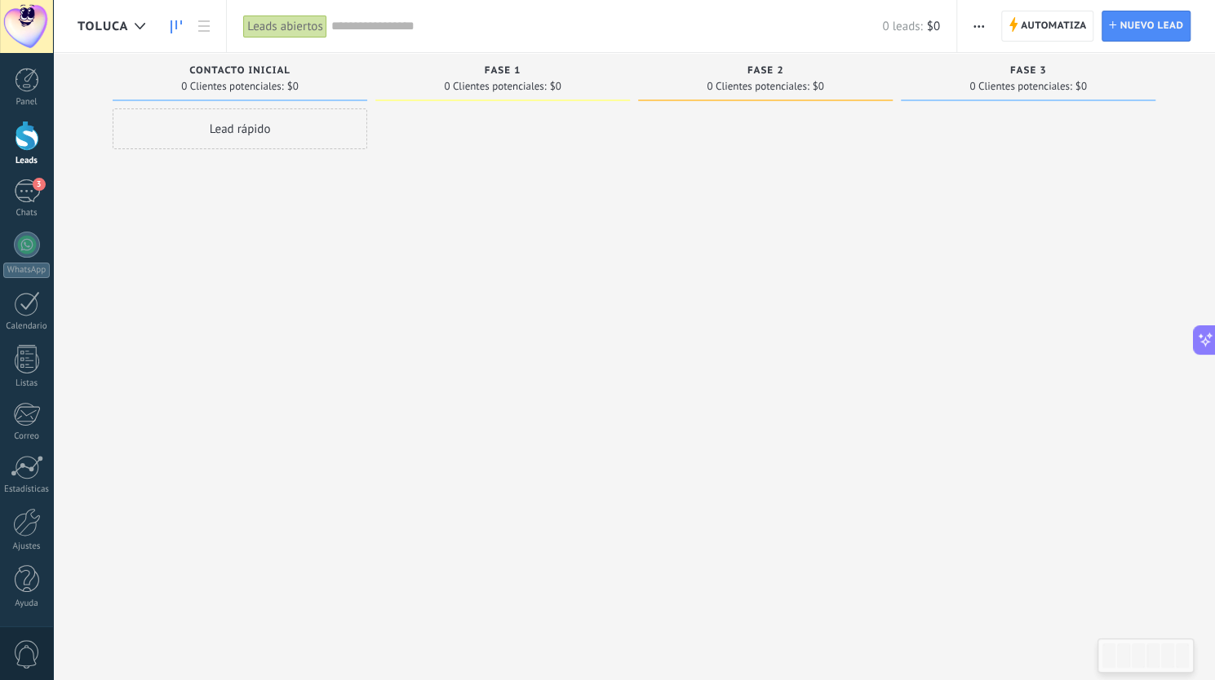
click at [109, 27] on span "Toluca" at bounding box center [103, 27] width 51 height 16
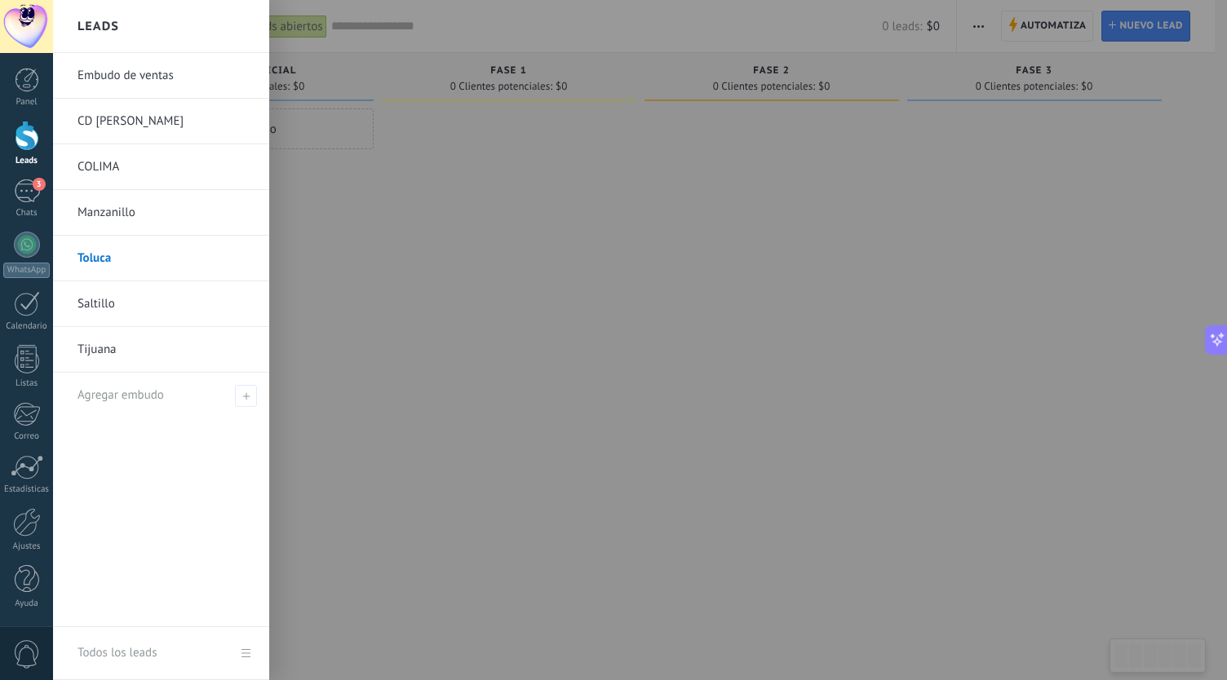
click at [134, 88] on link "Embudo de ventas" at bounding box center [165, 76] width 175 height 46
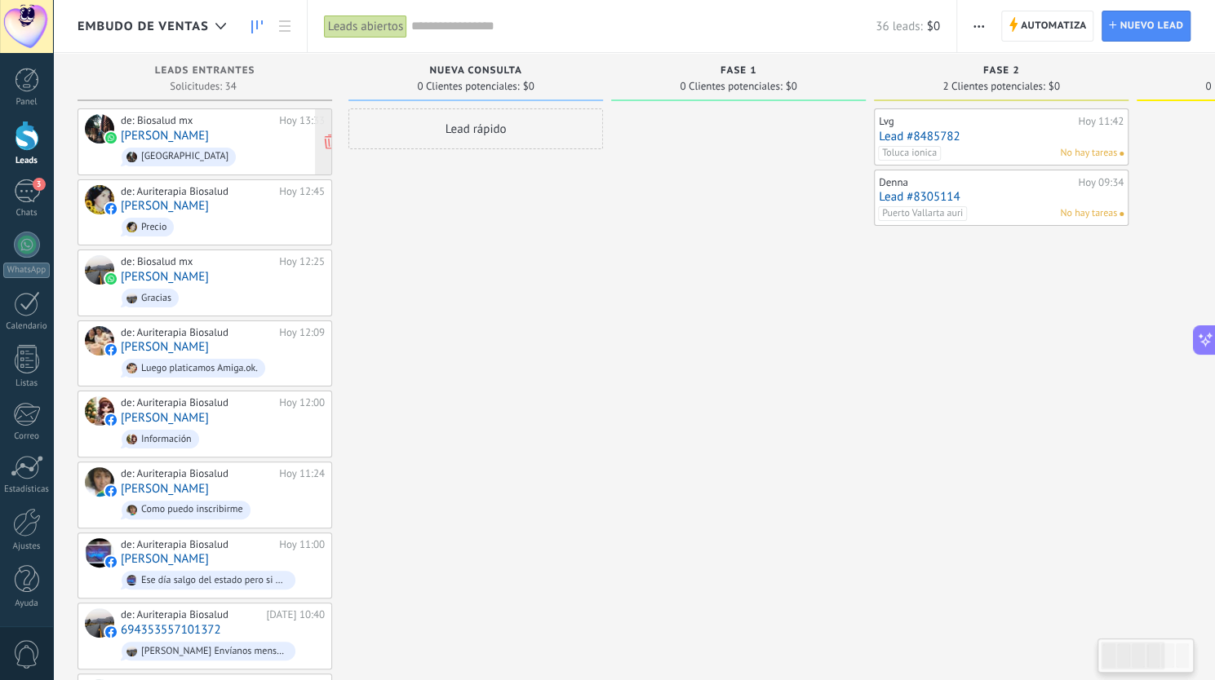
click at [188, 134] on div "de: Biosalud mx Hoy 13:33 Adriana Guadalajara" at bounding box center [223, 141] width 204 height 55
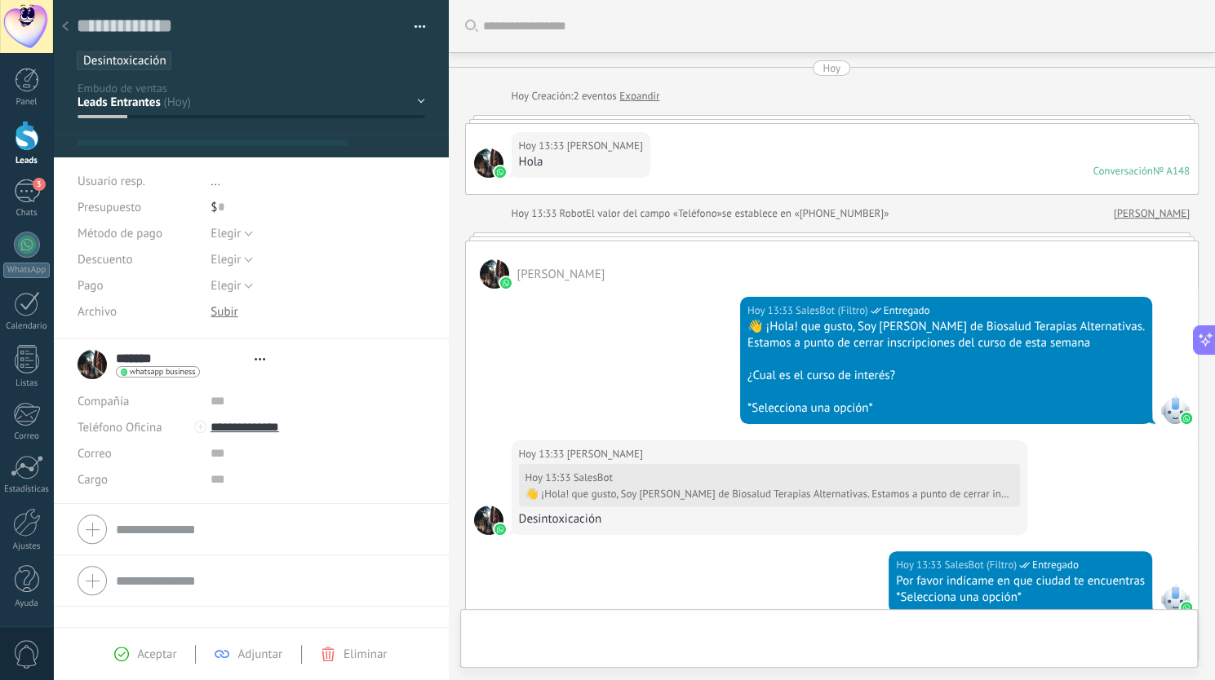
type textarea "**********"
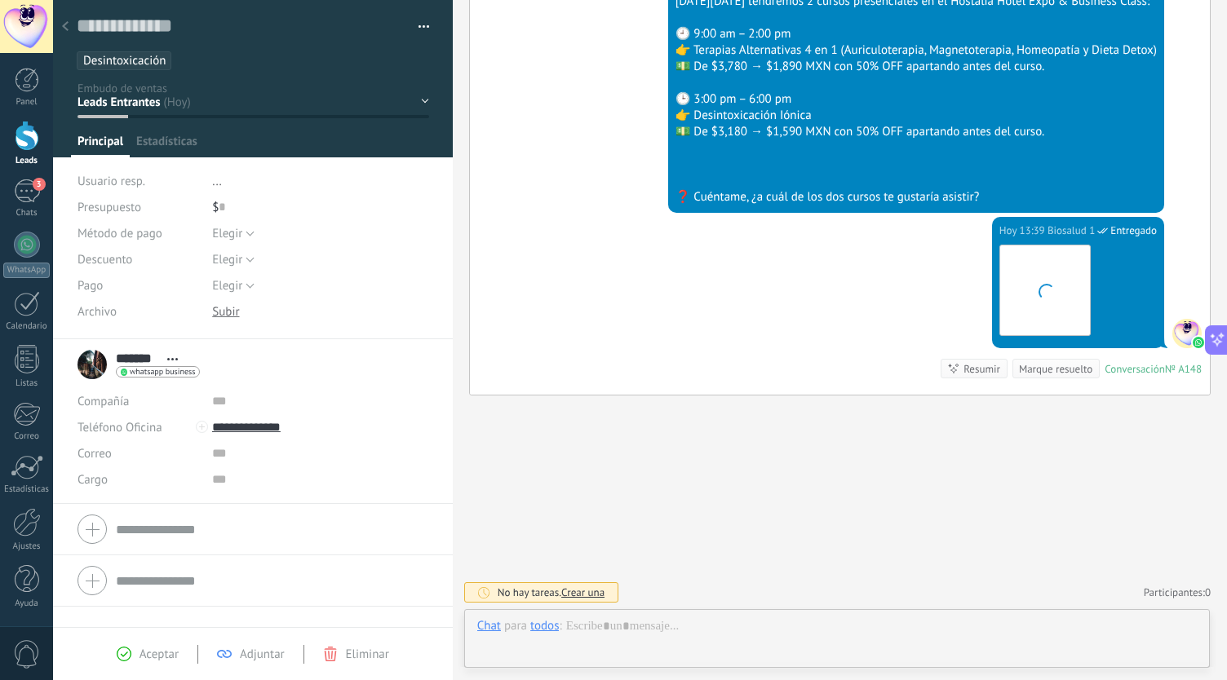
scroll to position [24, 0]
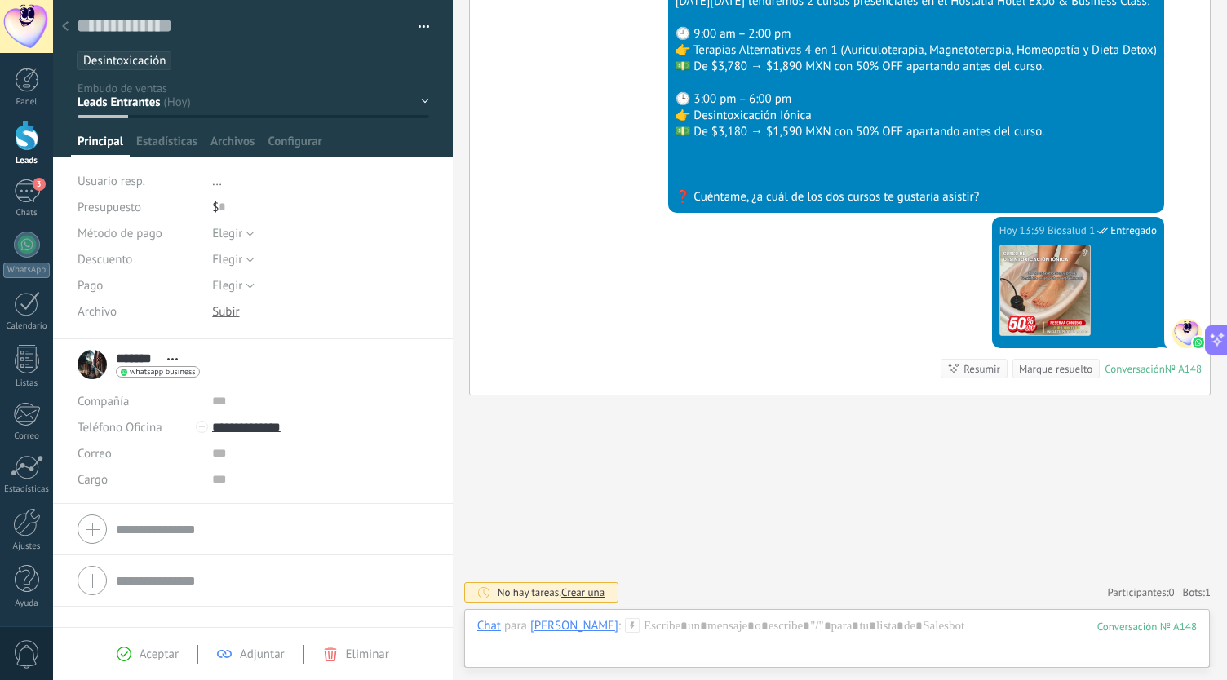
click at [181, 60] on ul "Desintoxicación Iónica" at bounding box center [250, 61] width 350 height 22
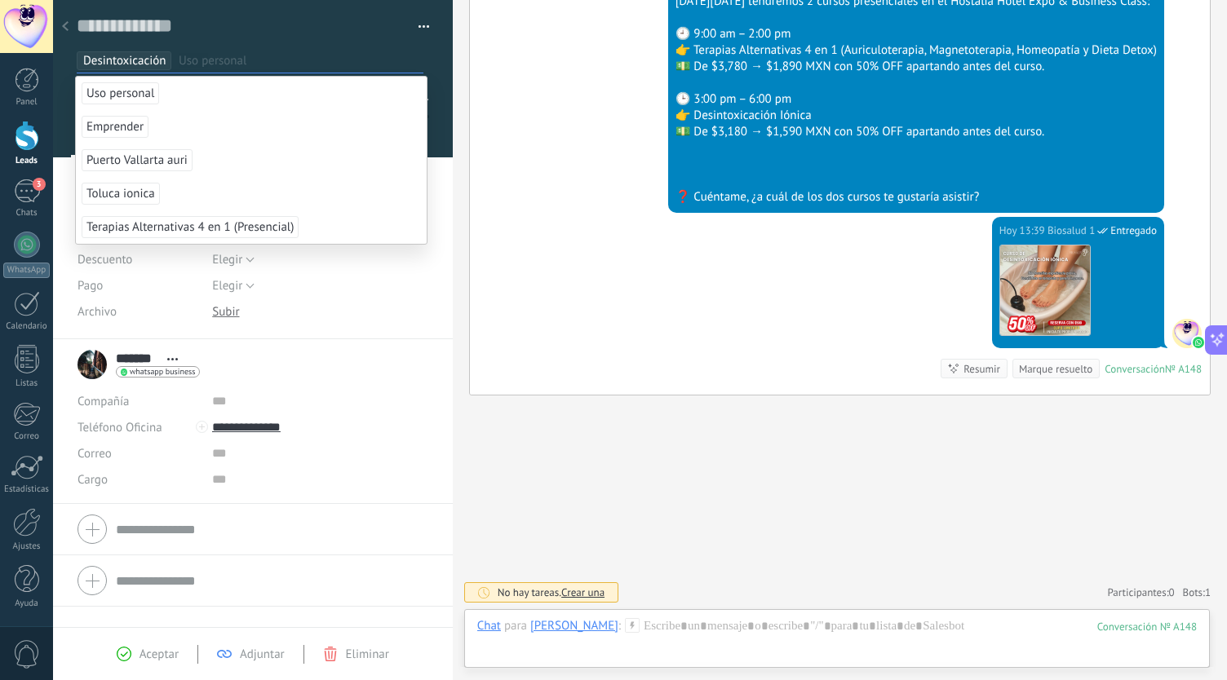
click at [162, 62] on span "Desintoxicación Iónica" at bounding box center [141, 61] width 117 height 16
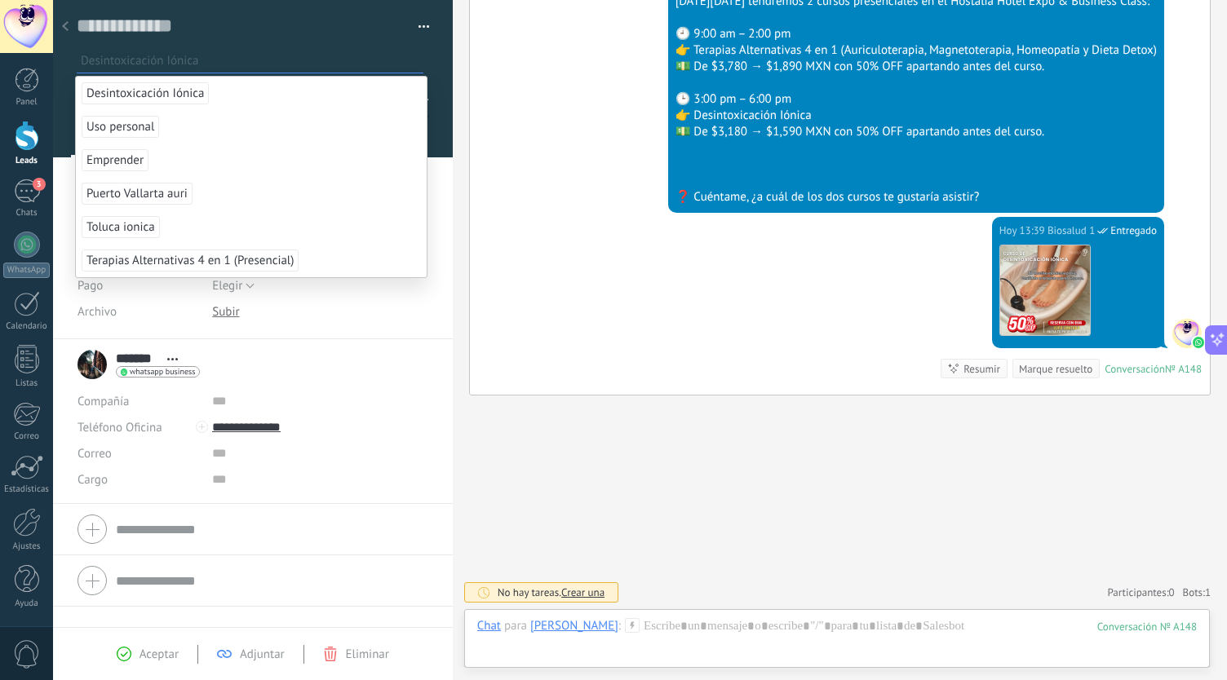
click at [188, 61] on input "text" at bounding box center [252, 60] width 342 height 17
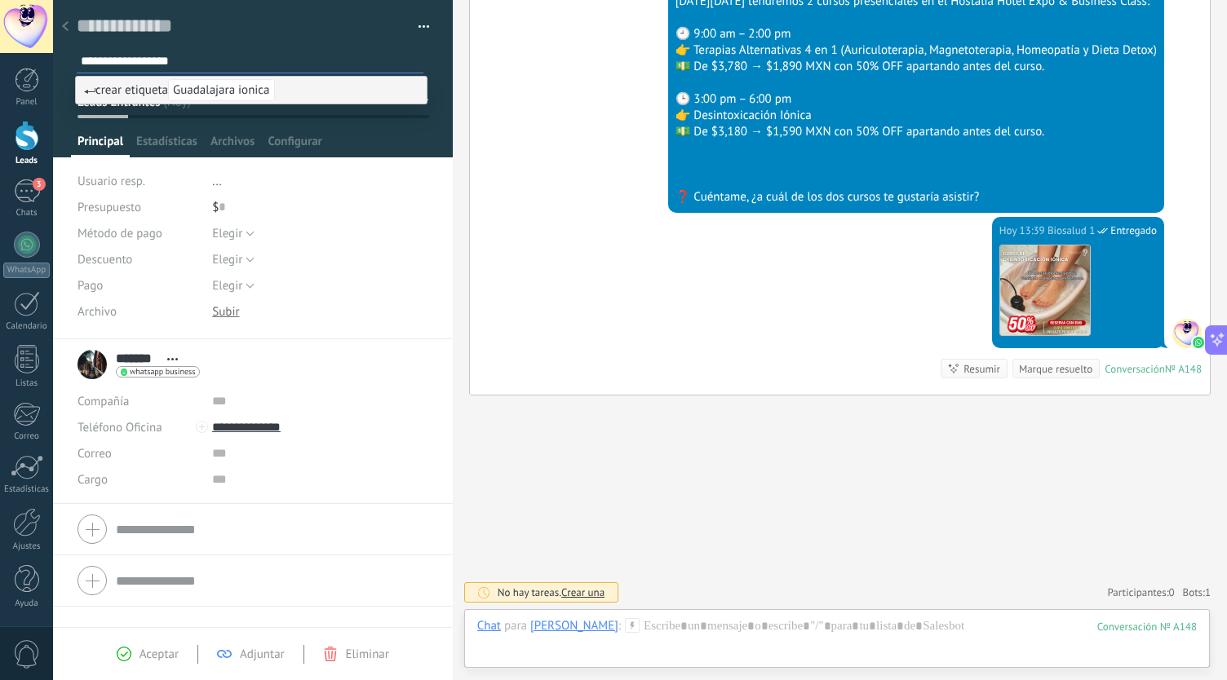
type input "**********"
click at [147, 91] on span "crear etiqueta Guadalajara ionica" at bounding box center [179, 90] width 191 height 16
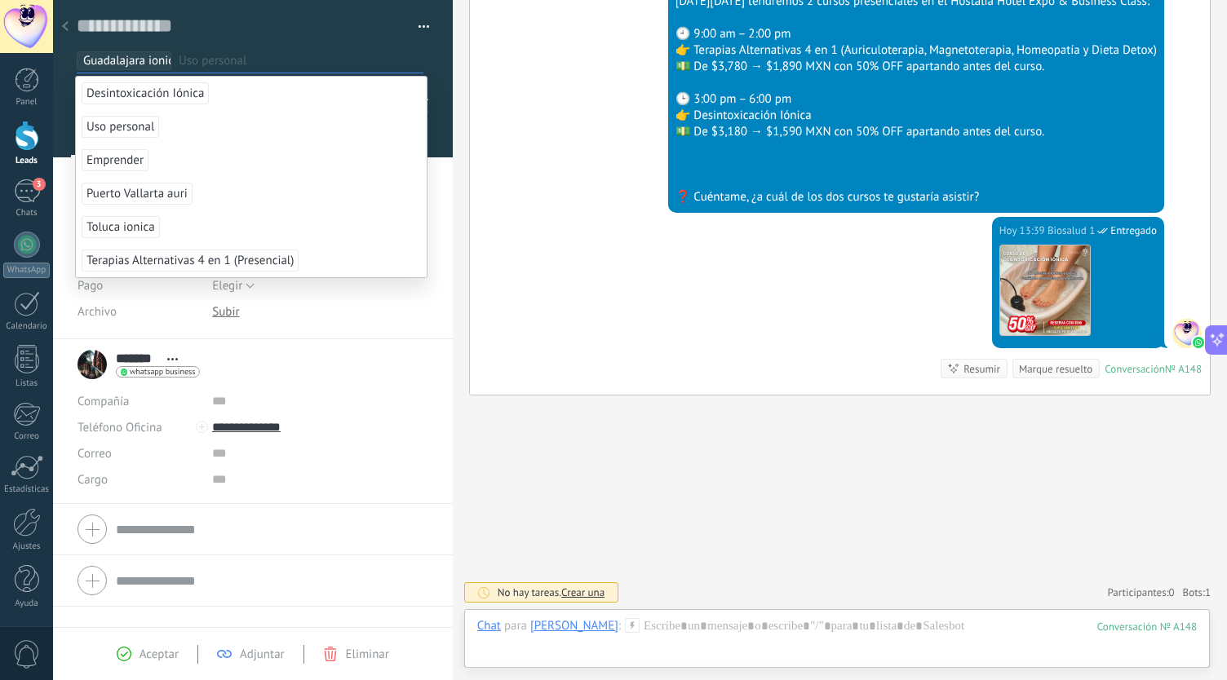
click at [477, 107] on div "Hoy 13:39 Biosalud 1 Entregado Descargar Este domingo 19 de octubre tendremos 2…" at bounding box center [840, 43] width 740 height 348
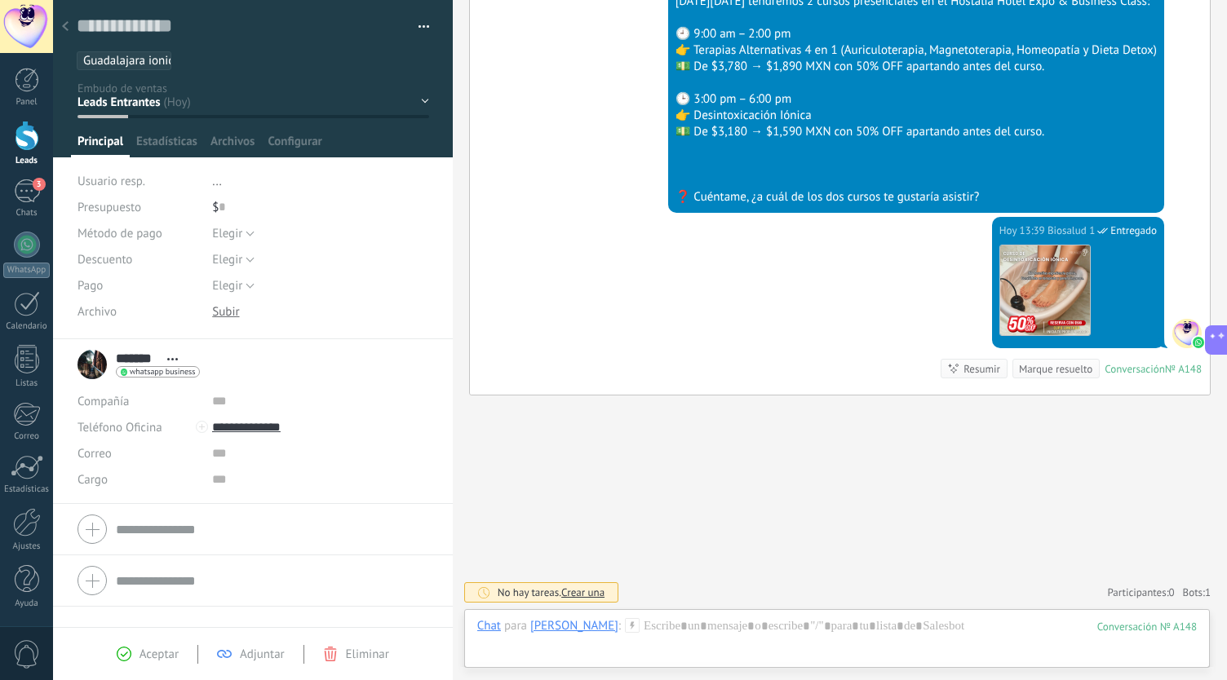
click at [67, 23] on use at bounding box center [65, 26] width 7 height 10
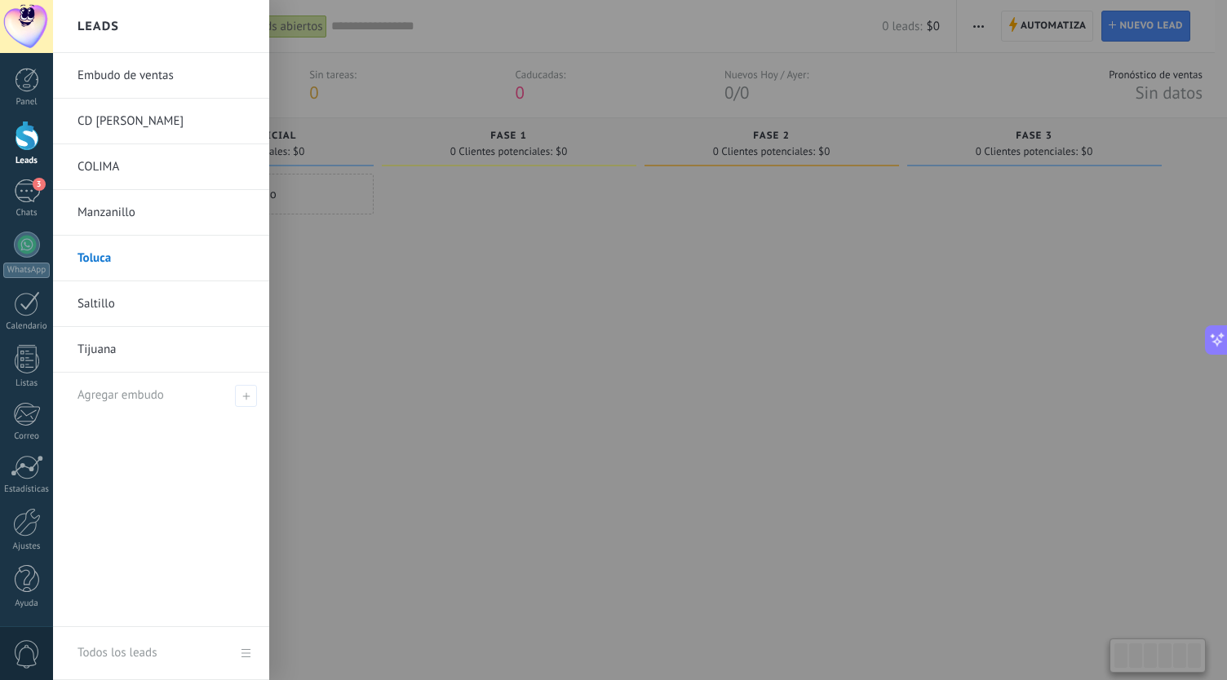
click at [13, 133] on link "Leads" at bounding box center [26, 144] width 53 height 46
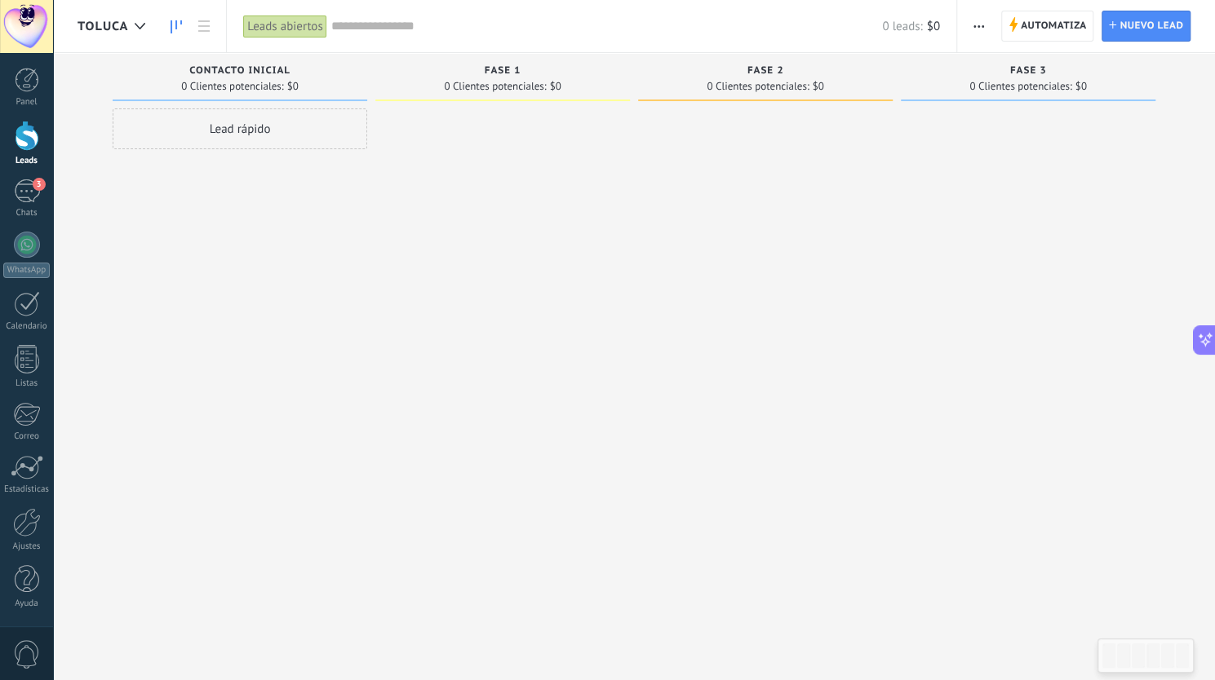
click at [117, 35] on div "Toluca" at bounding box center [116, 26] width 76 height 52
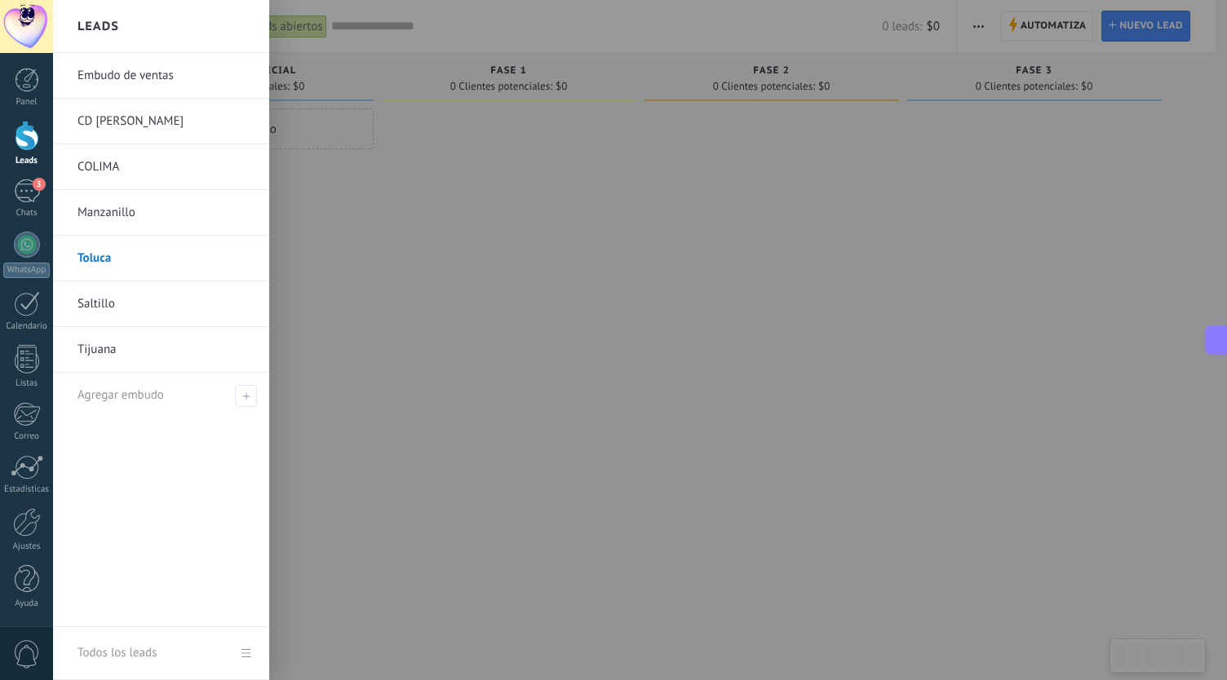
click at [130, 86] on link "Embudo de ventas" at bounding box center [165, 76] width 175 height 46
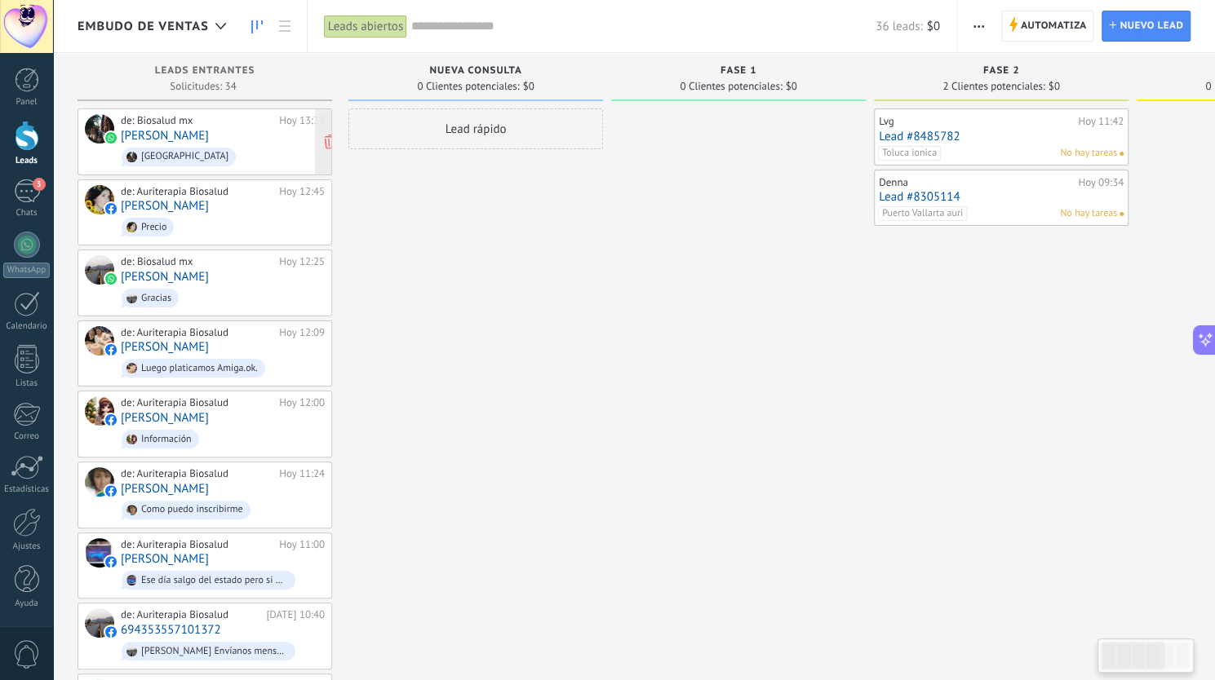
click at [207, 125] on div "de: Biosalud mx" at bounding box center [197, 120] width 153 height 13
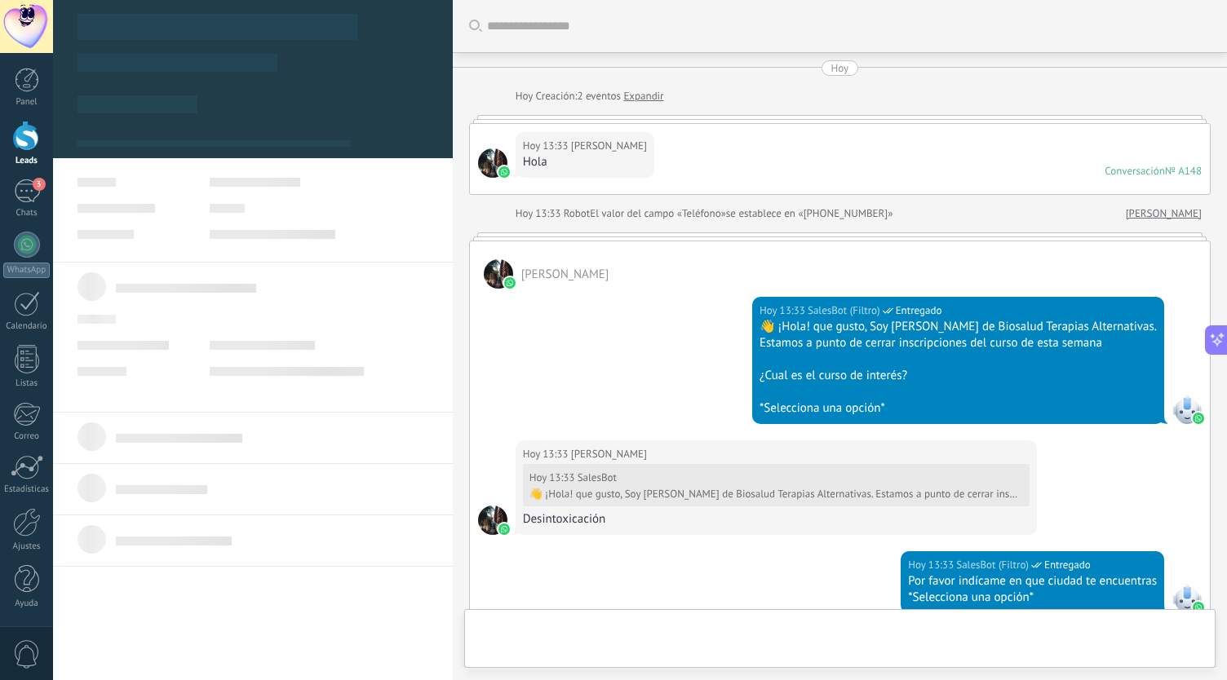
type textarea "**********"
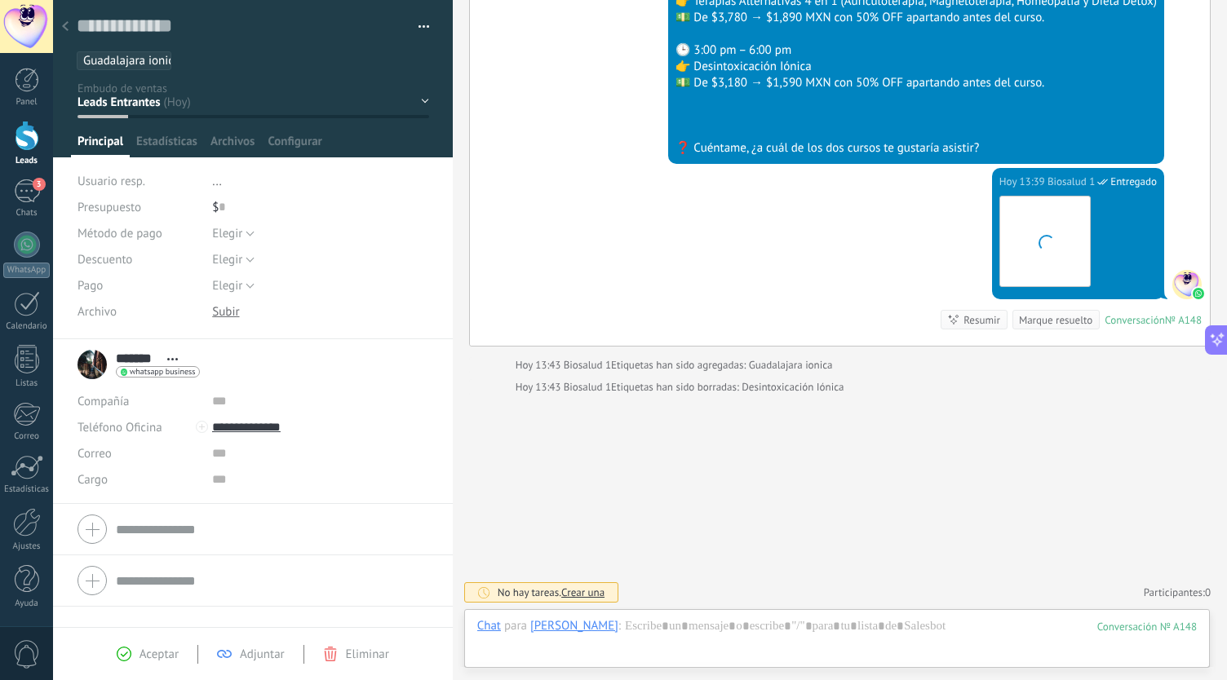
scroll to position [24, 0]
click at [64, 19] on div at bounding box center [65, 27] width 23 height 32
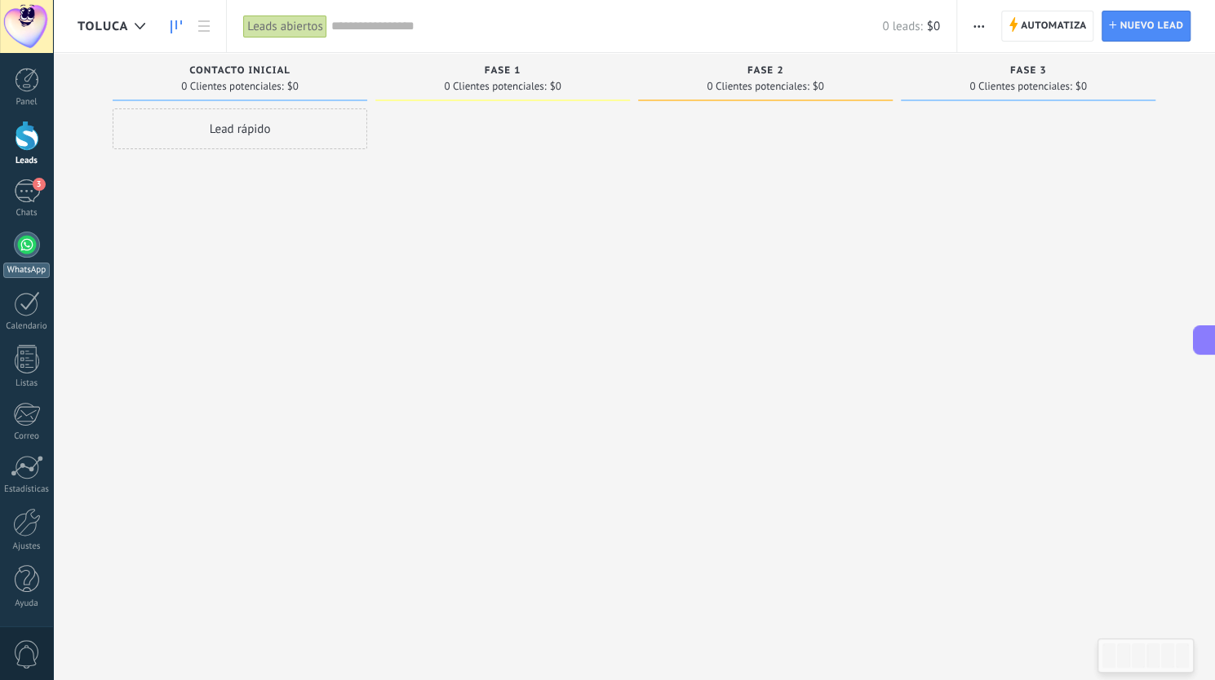
click at [29, 247] on div at bounding box center [27, 245] width 26 height 26
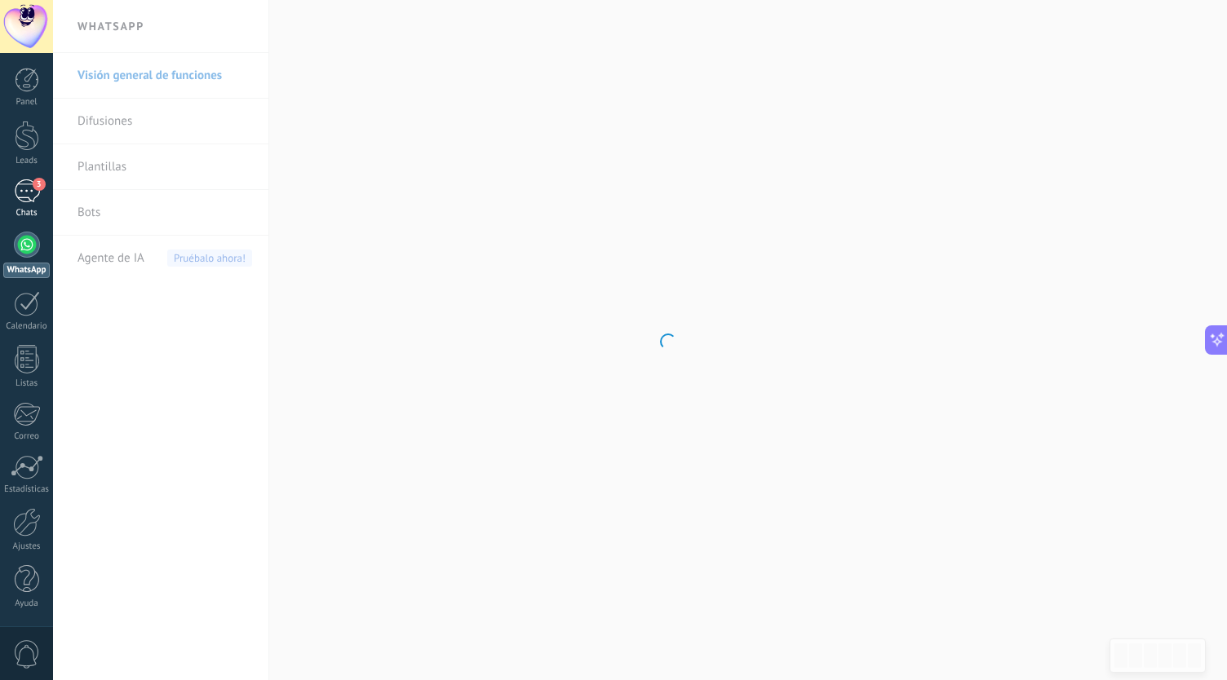
click at [24, 190] on div "3" at bounding box center [27, 192] width 26 height 24
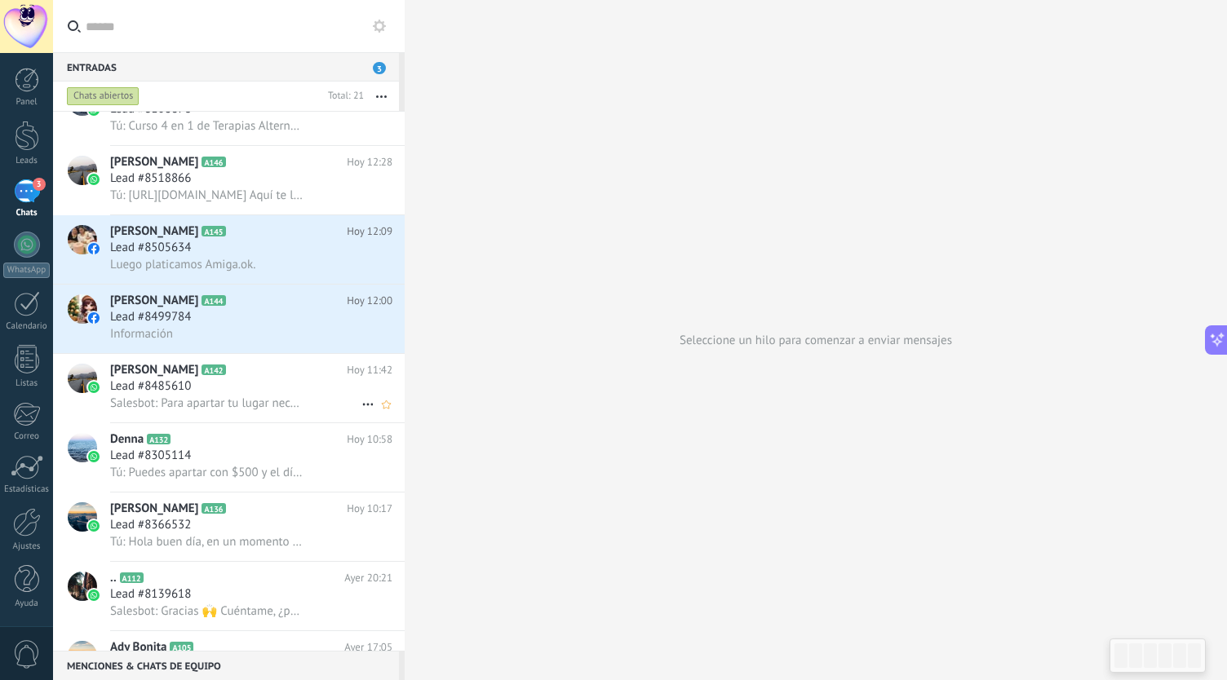
scroll to position [898, 0]
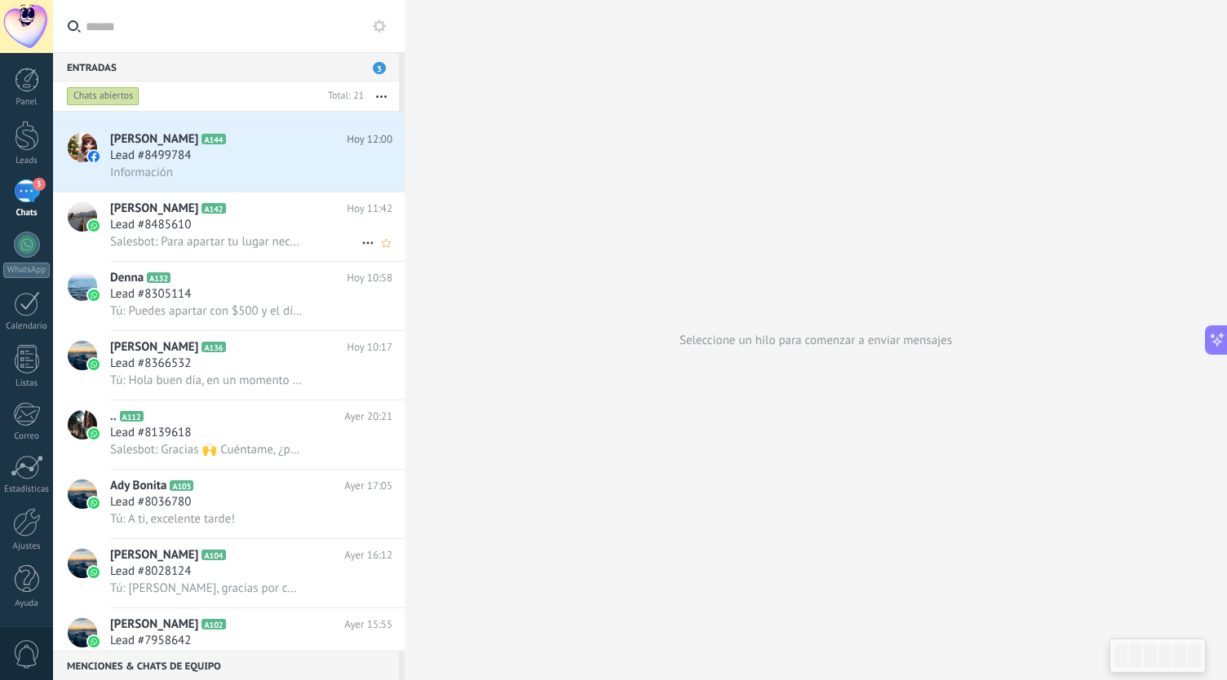
click at [176, 244] on span "Salesbot: Para apartar tu lugar necesito, que me compartas por favor: 📌 Tu nomb…" at bounding box center [206, 242] width 193 height 16
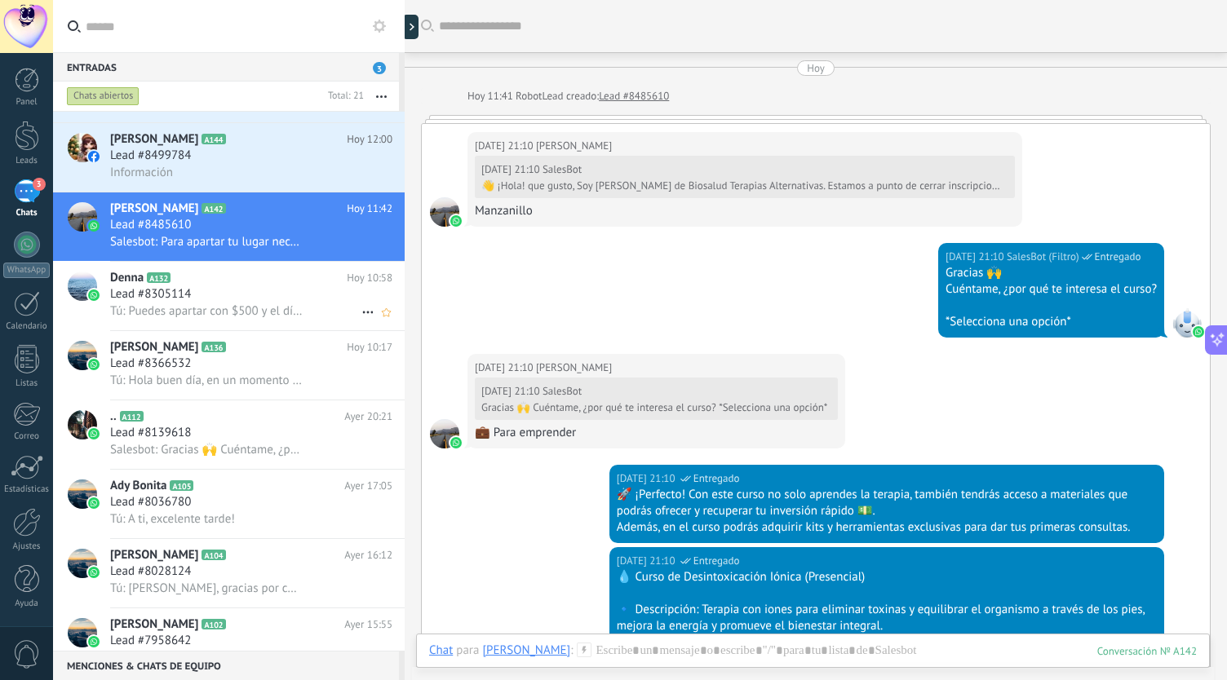
scroll to position [5579, 0]
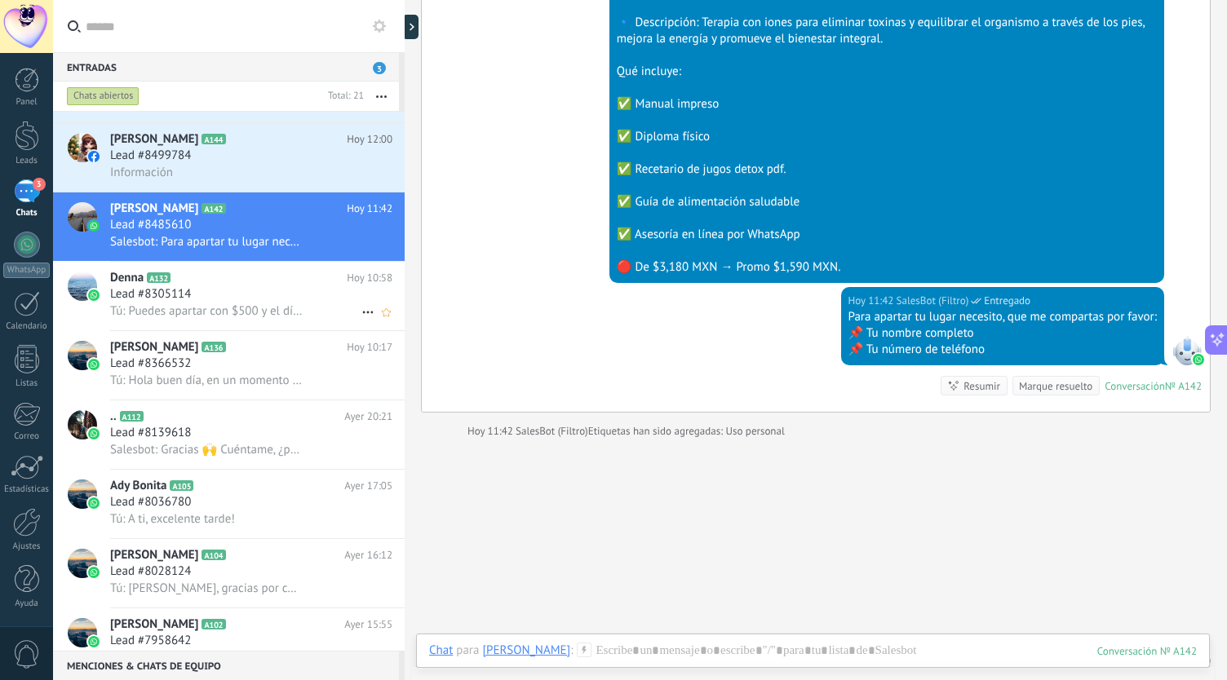
click at [204, 298] on div "Lead #8305114" at bounding box center [251, 294] width 282 height 16
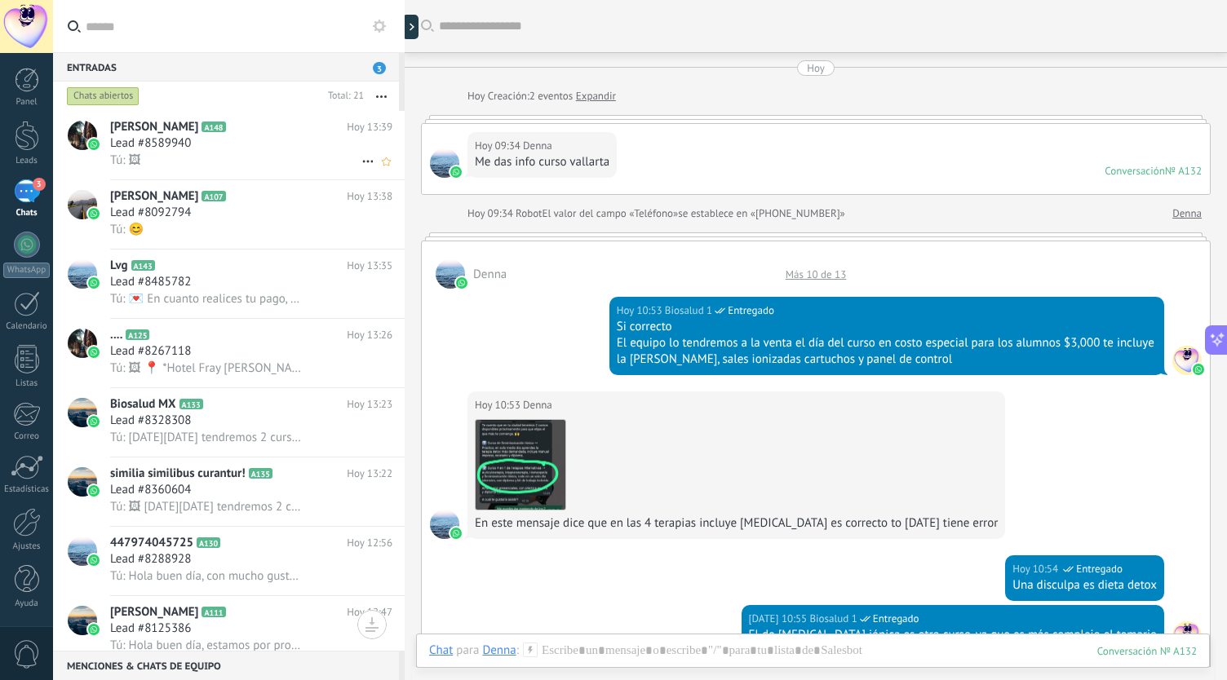
click at [255, 141] on div "Lead #8589940" at bounding box center [251, 143] width 282 height 16
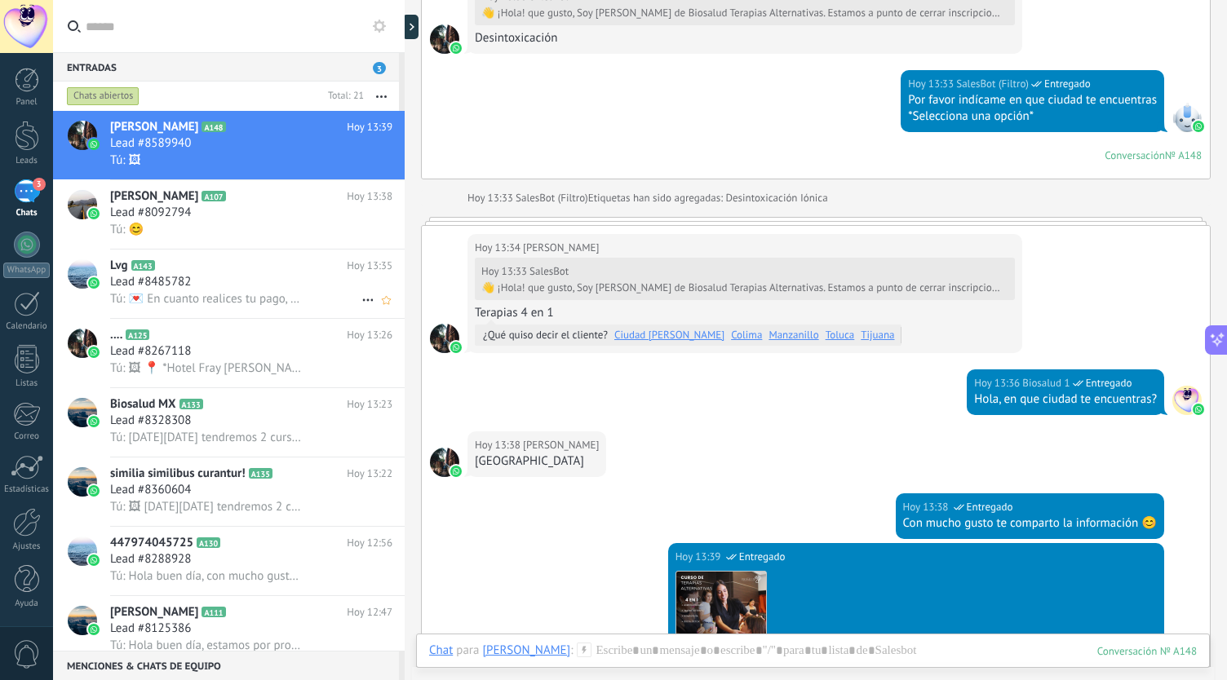
scroll to position [237, 0]
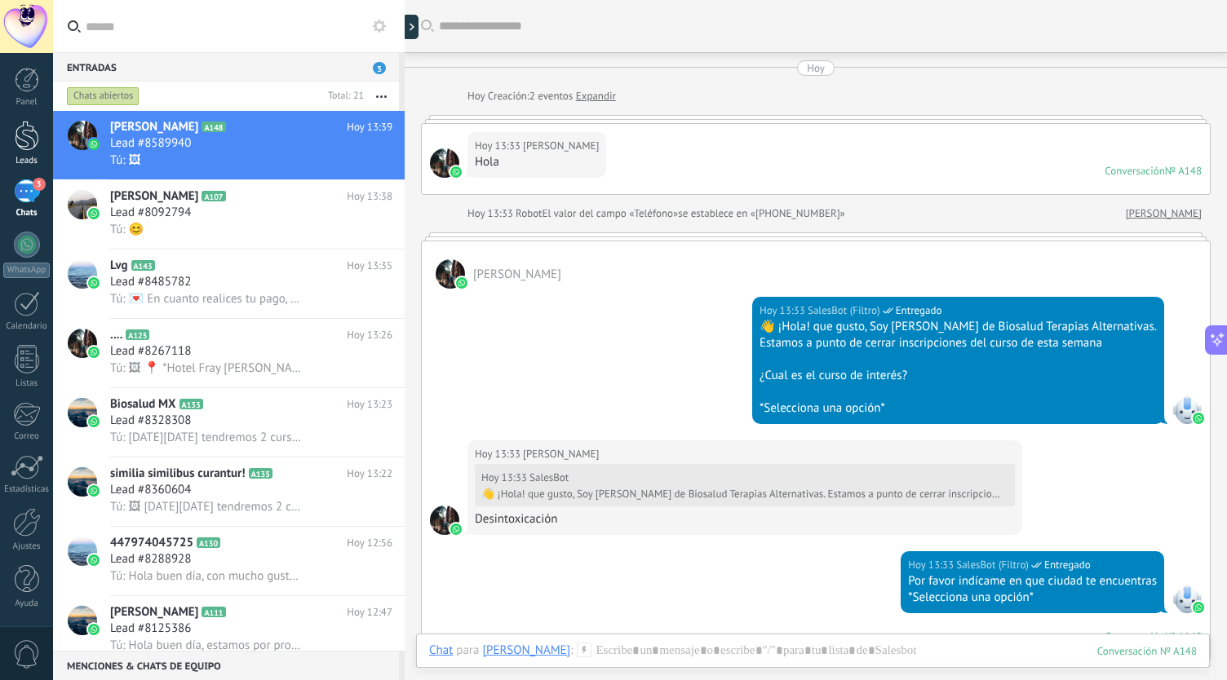
click at [22, 136] on div at bounding box center [27, 136] width 24 height 30
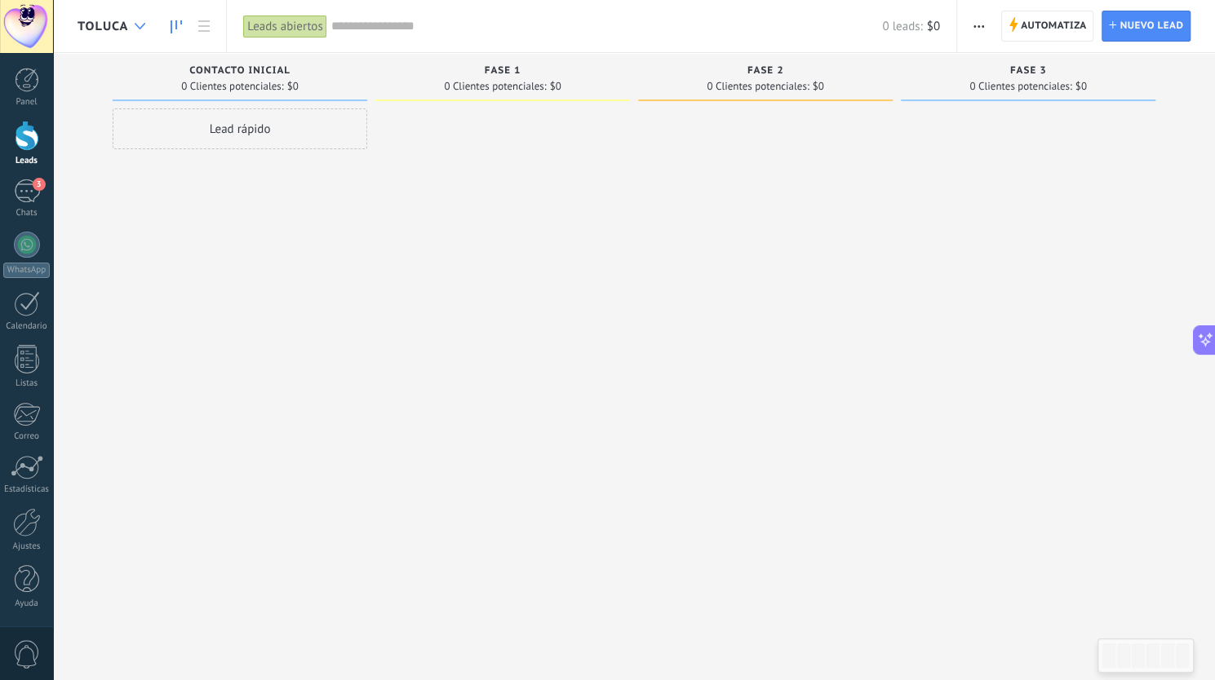
click at [126, 27] on div at bounding box center [139, 27] width 27 height 32
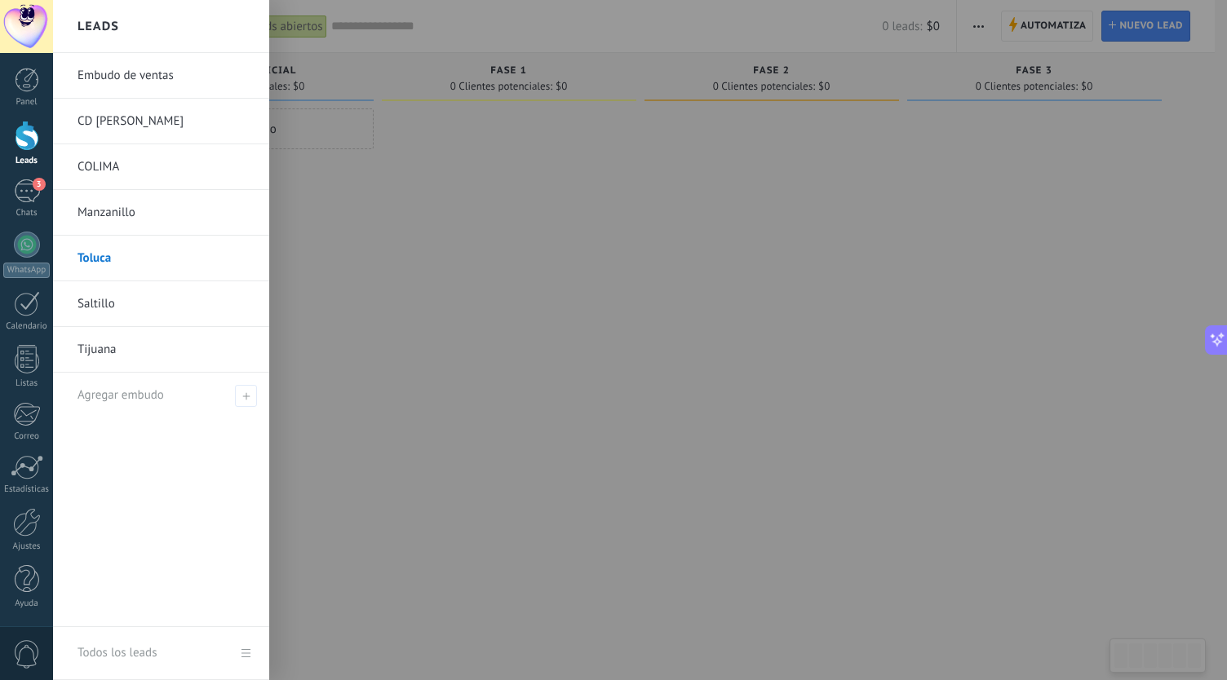
click at [139, 68] on link "Embudo de ventas" at bounding box center [165, 76] width 175 height 46
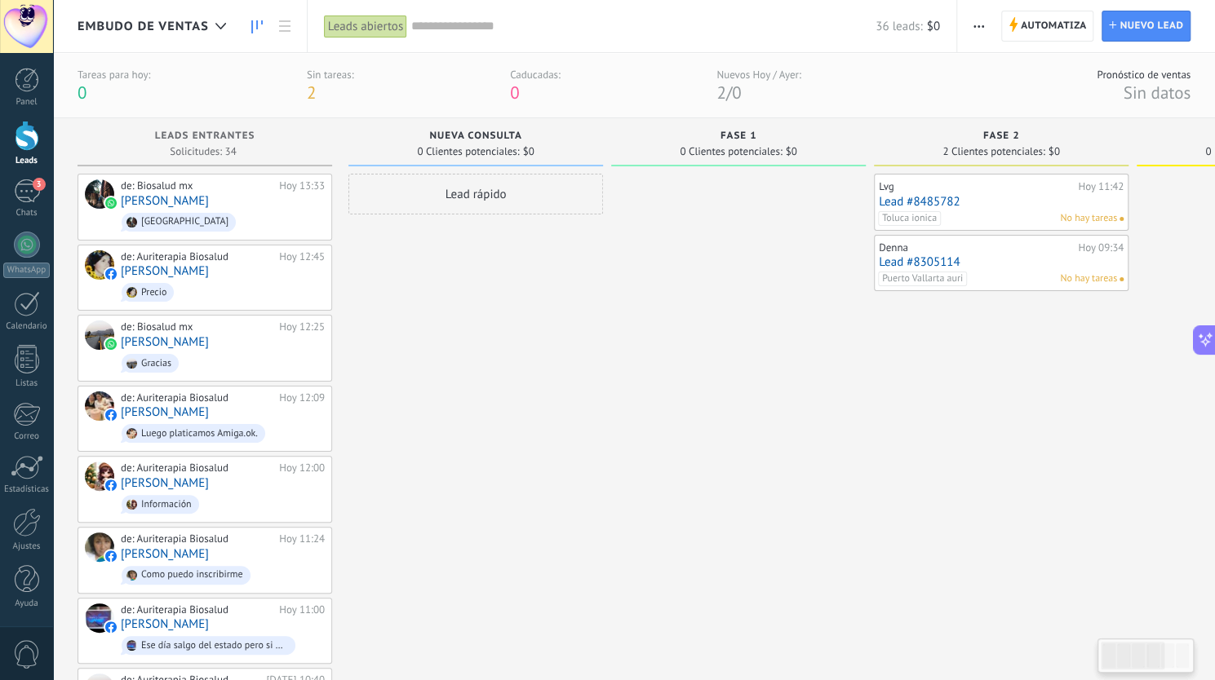
scroll to position [24, 0]
